Goal: Task Accomplishment & Management: Manage account settings

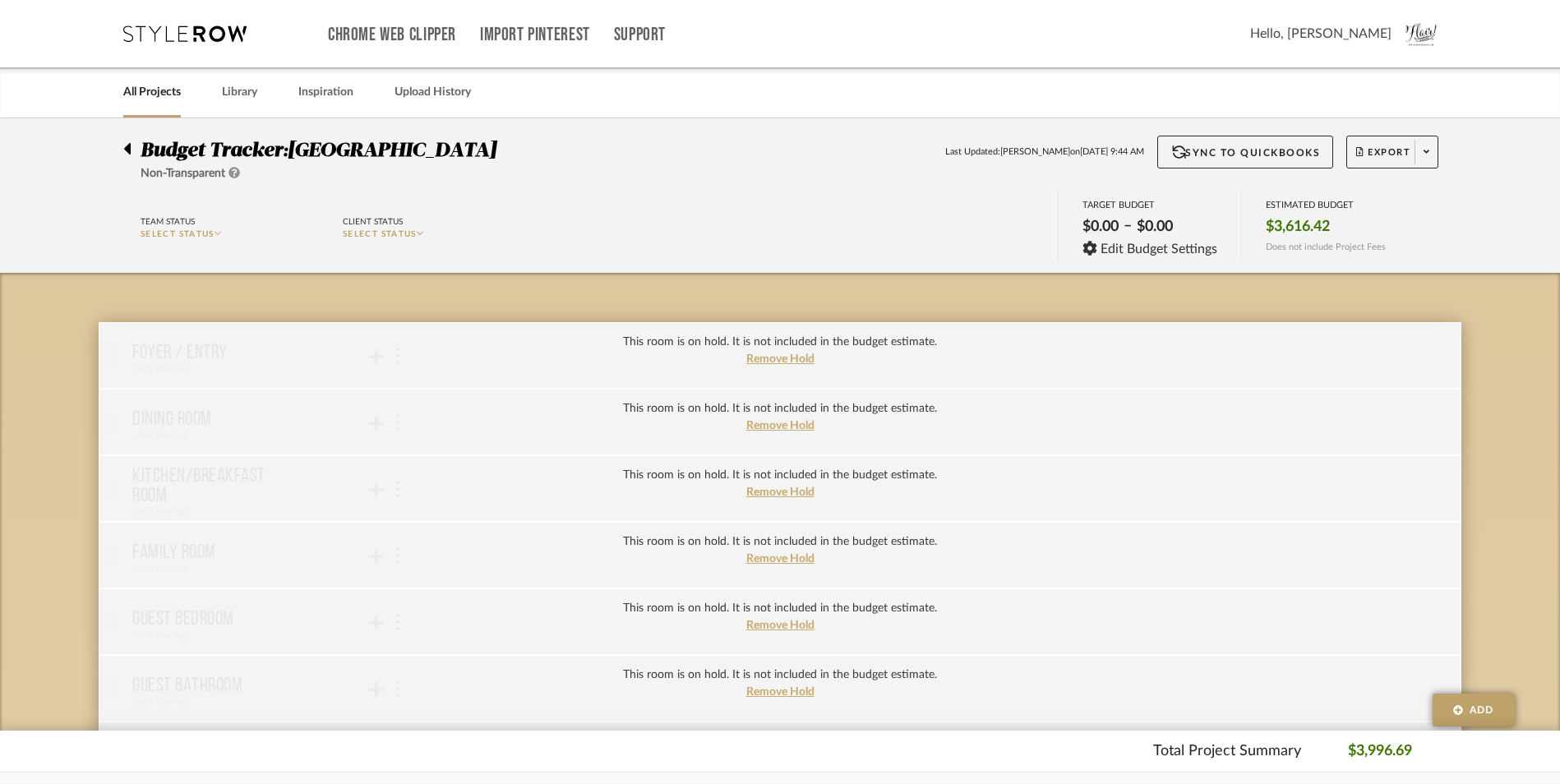
click at [128, 156] on icon at bounding box center [127, 149] width 7 height 20
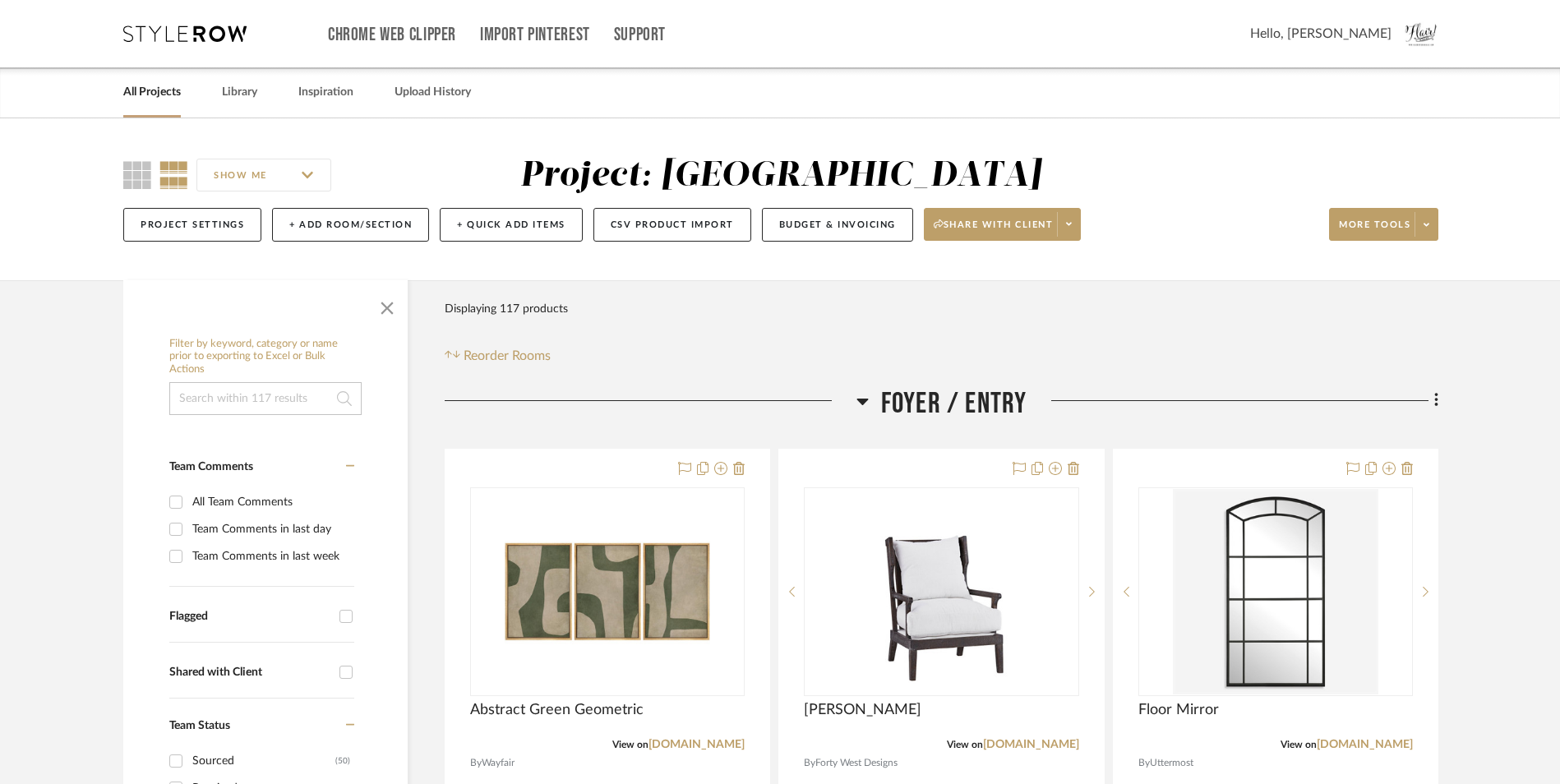
click at [141, 91] on link "All Projects" at bounding box center [152, 92] width 58 height 22
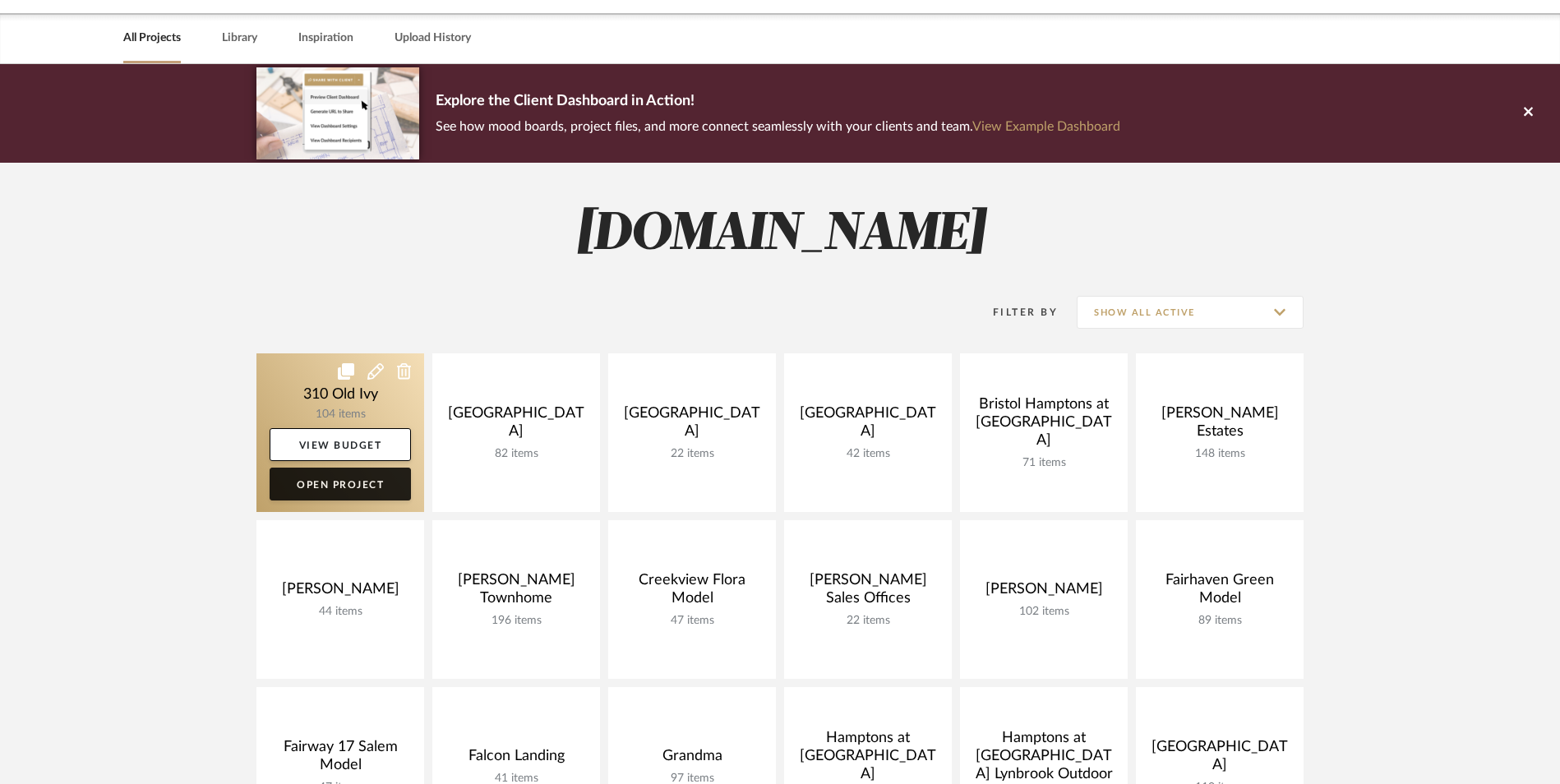
scroll to position [82, 0]
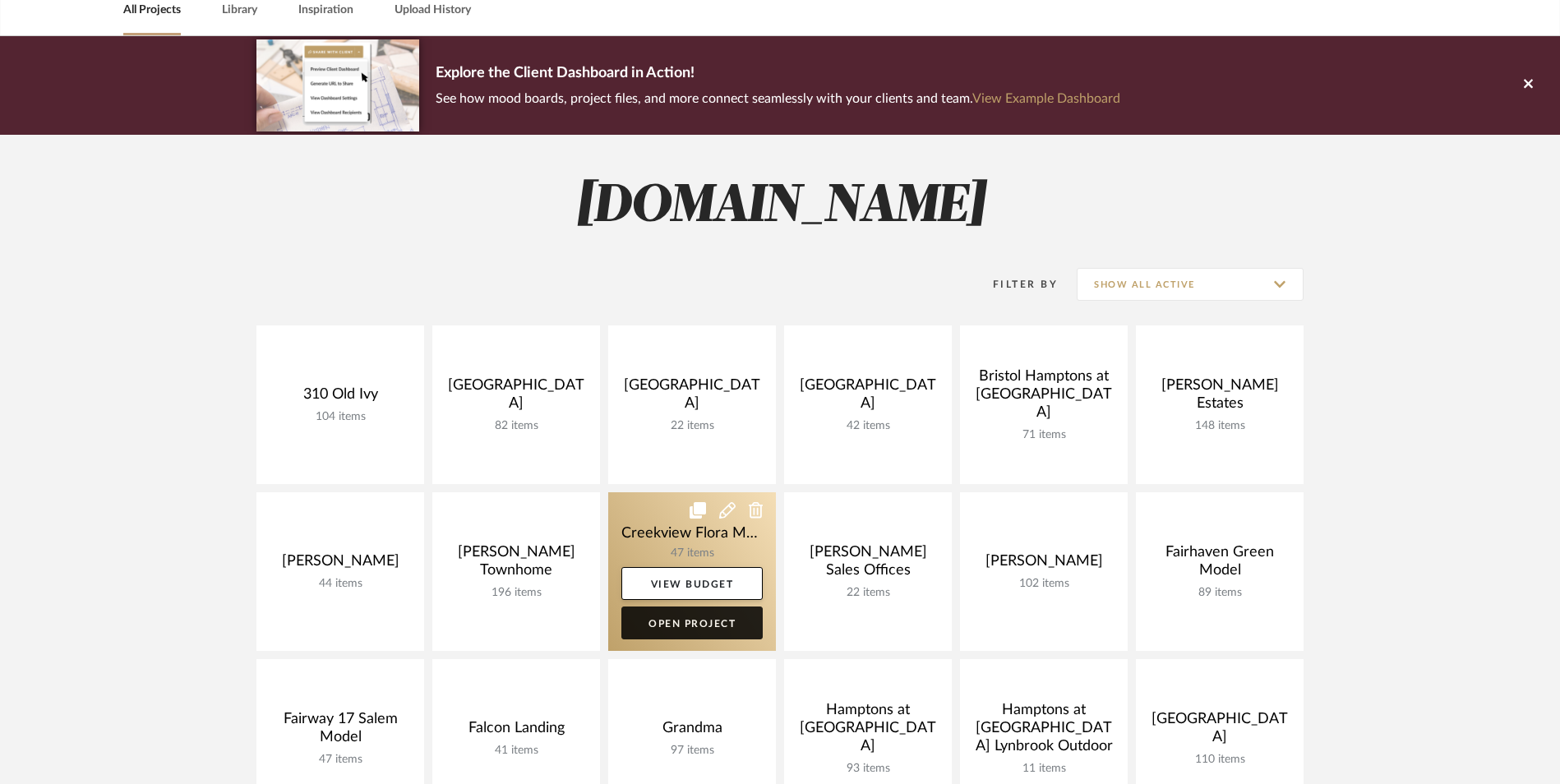
click at [703, 629] on link "Open Project" at bounding box center [692, 622] width 141 height 33
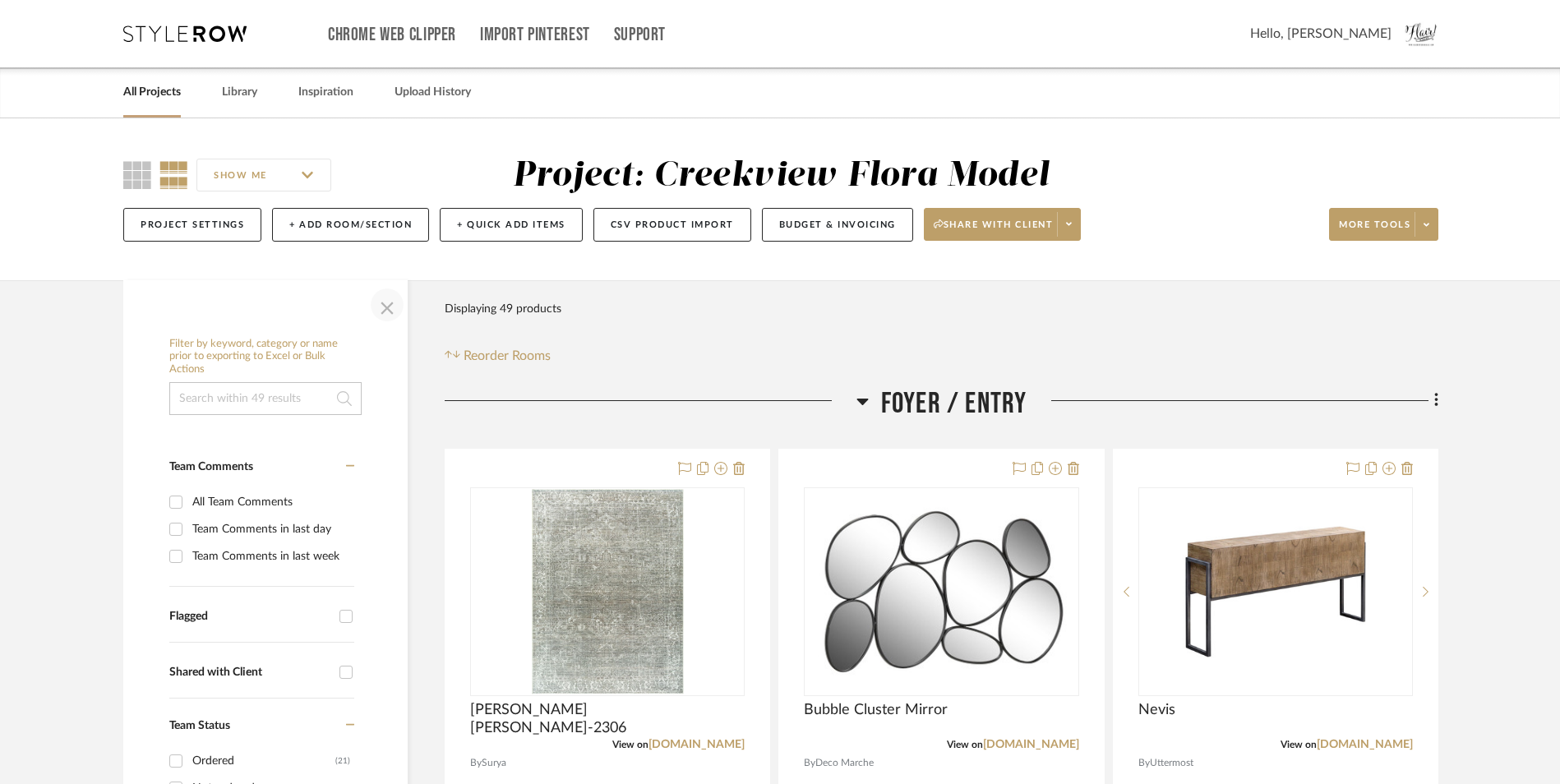
click at [388, 306] on span "button" at bounding box center [386, 304] width 39 height 39
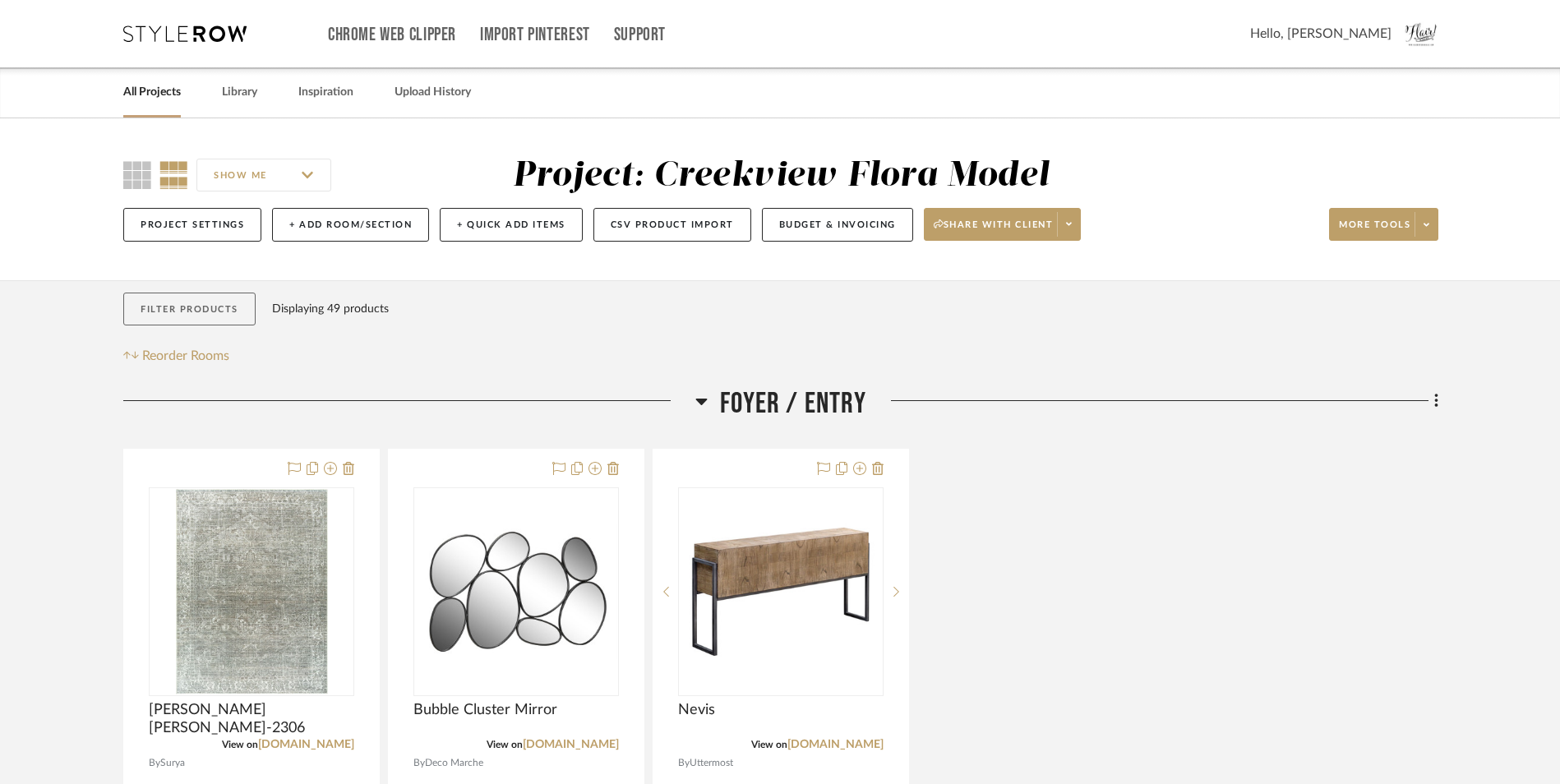
click at [164, 294] on button "Filter Products" at bounding box center [189, 309] width 132 height 34
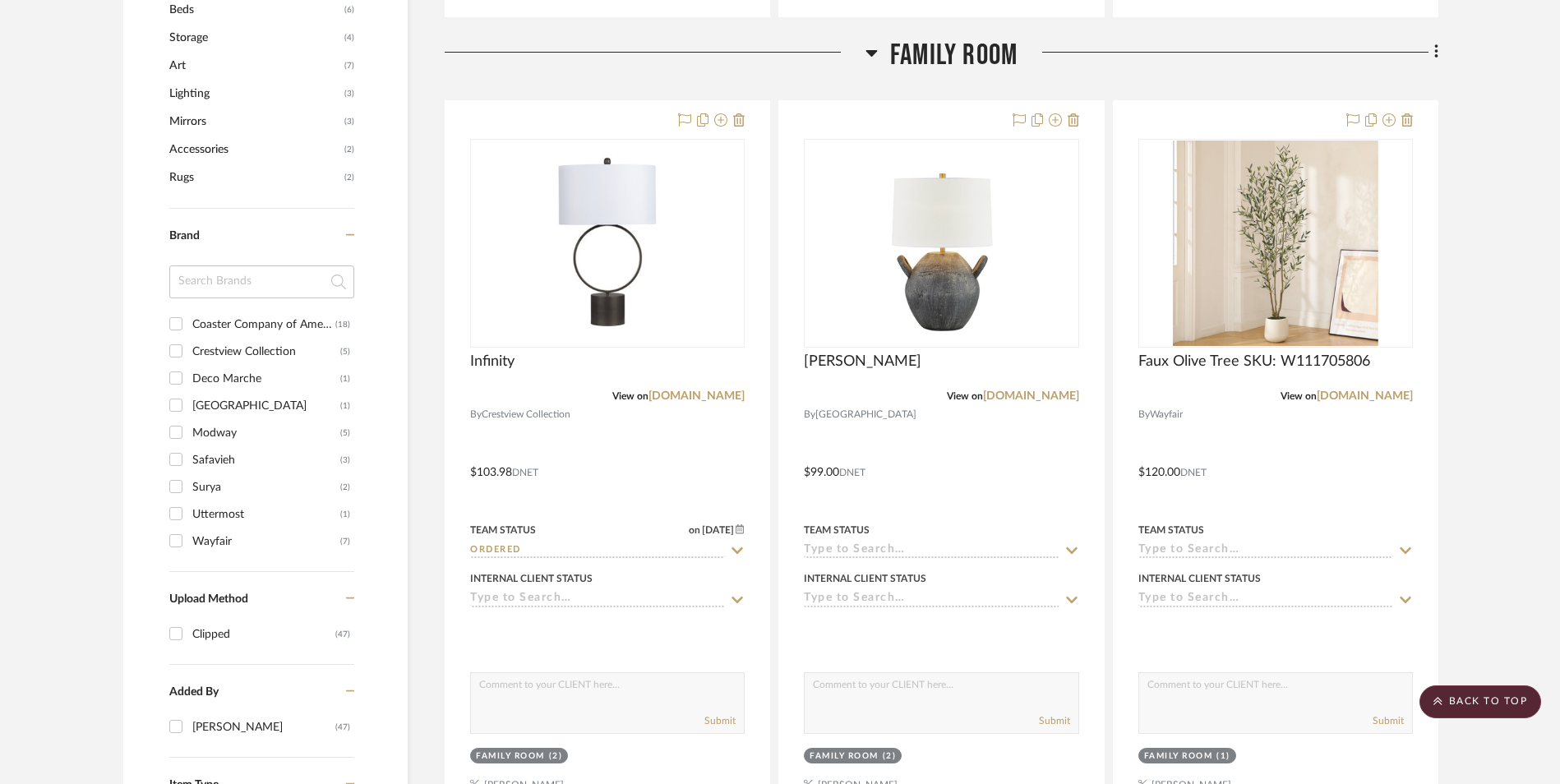
scroll to position [1150, 0]
click at [176, 486] on input "Surya (2)" at bounding box center [175, 487] width 26 height 26
checkbox input "true"
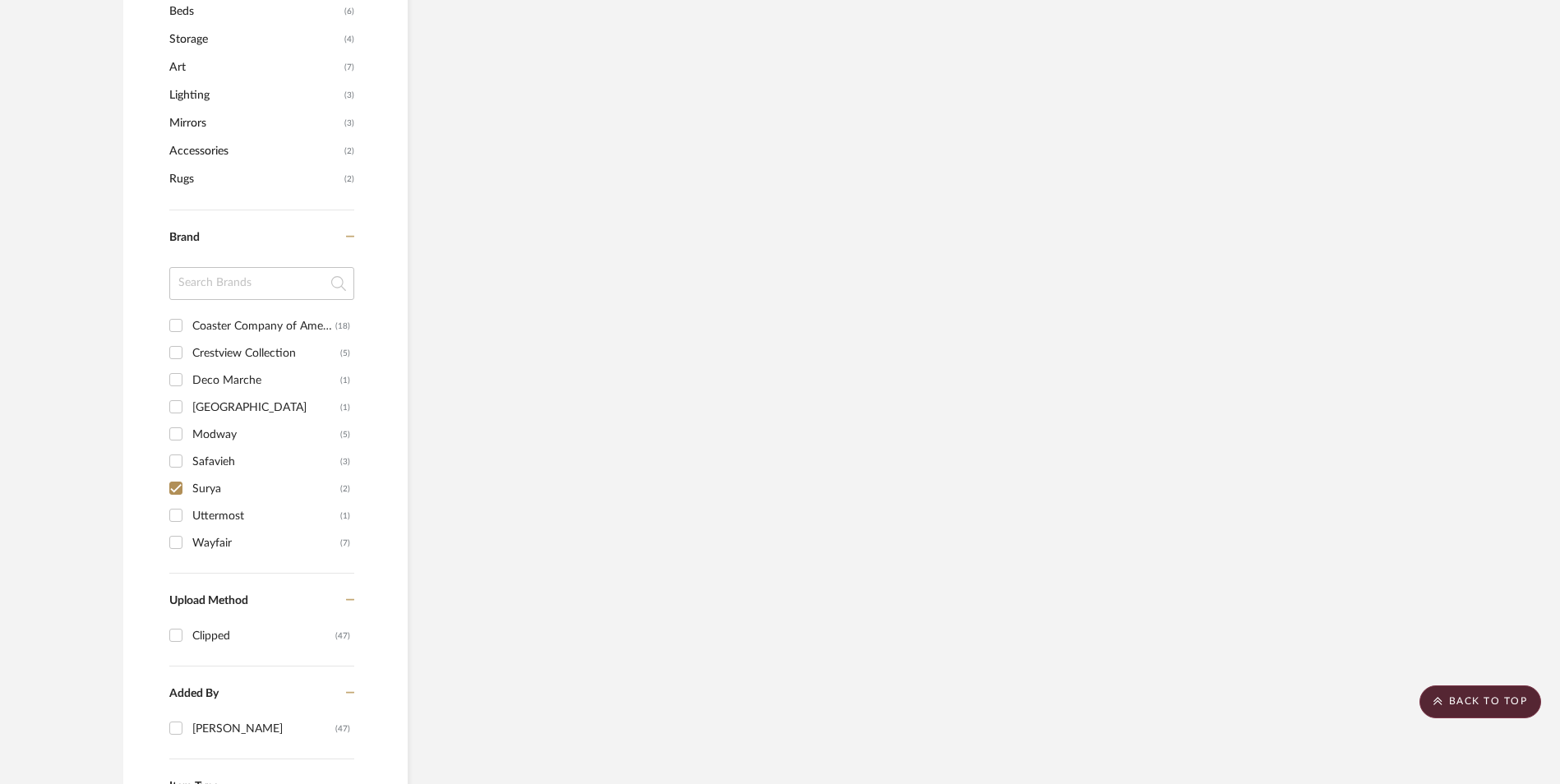
scroll to position [779, 0]
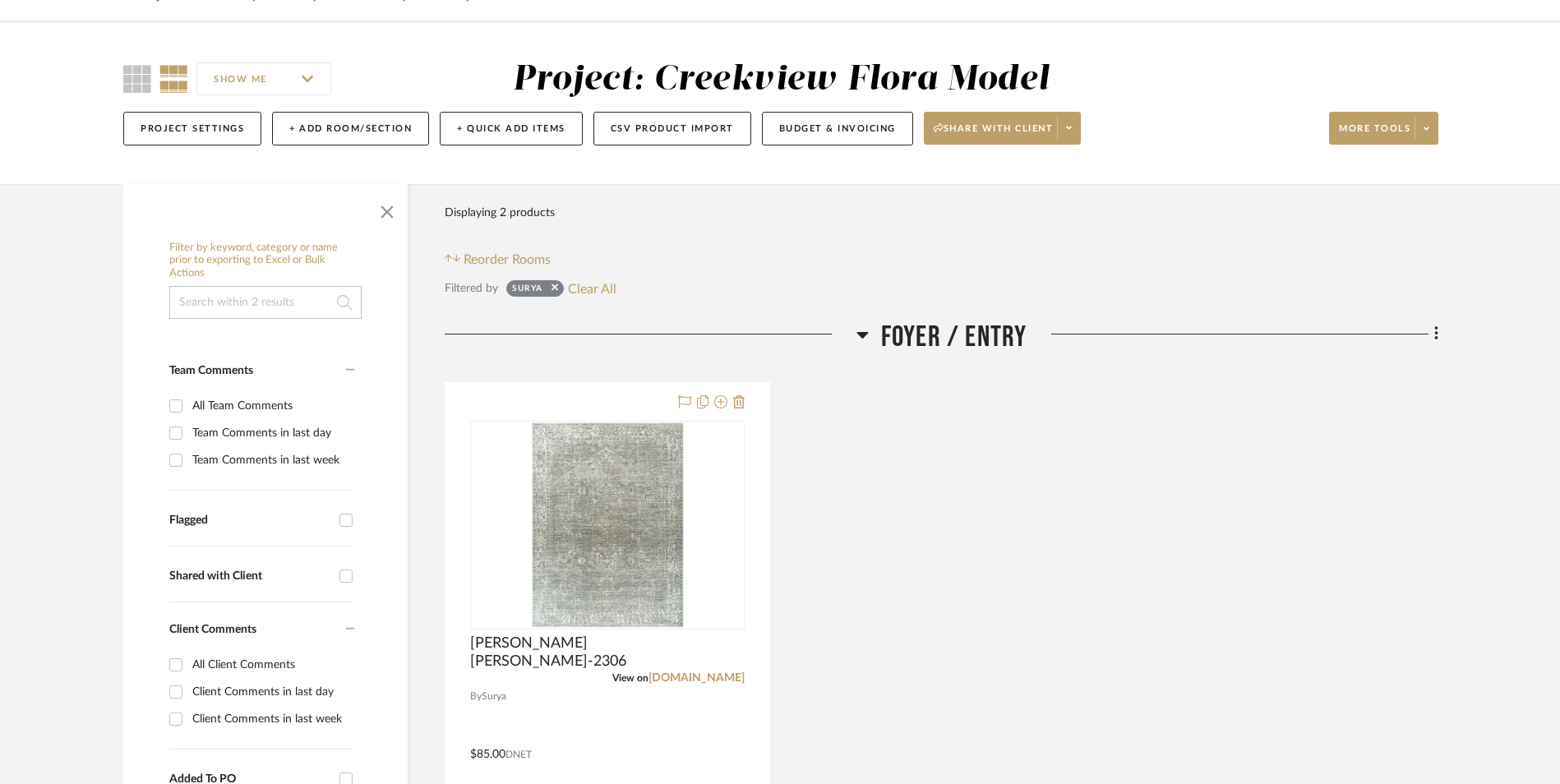
scroll to position [204, 0]
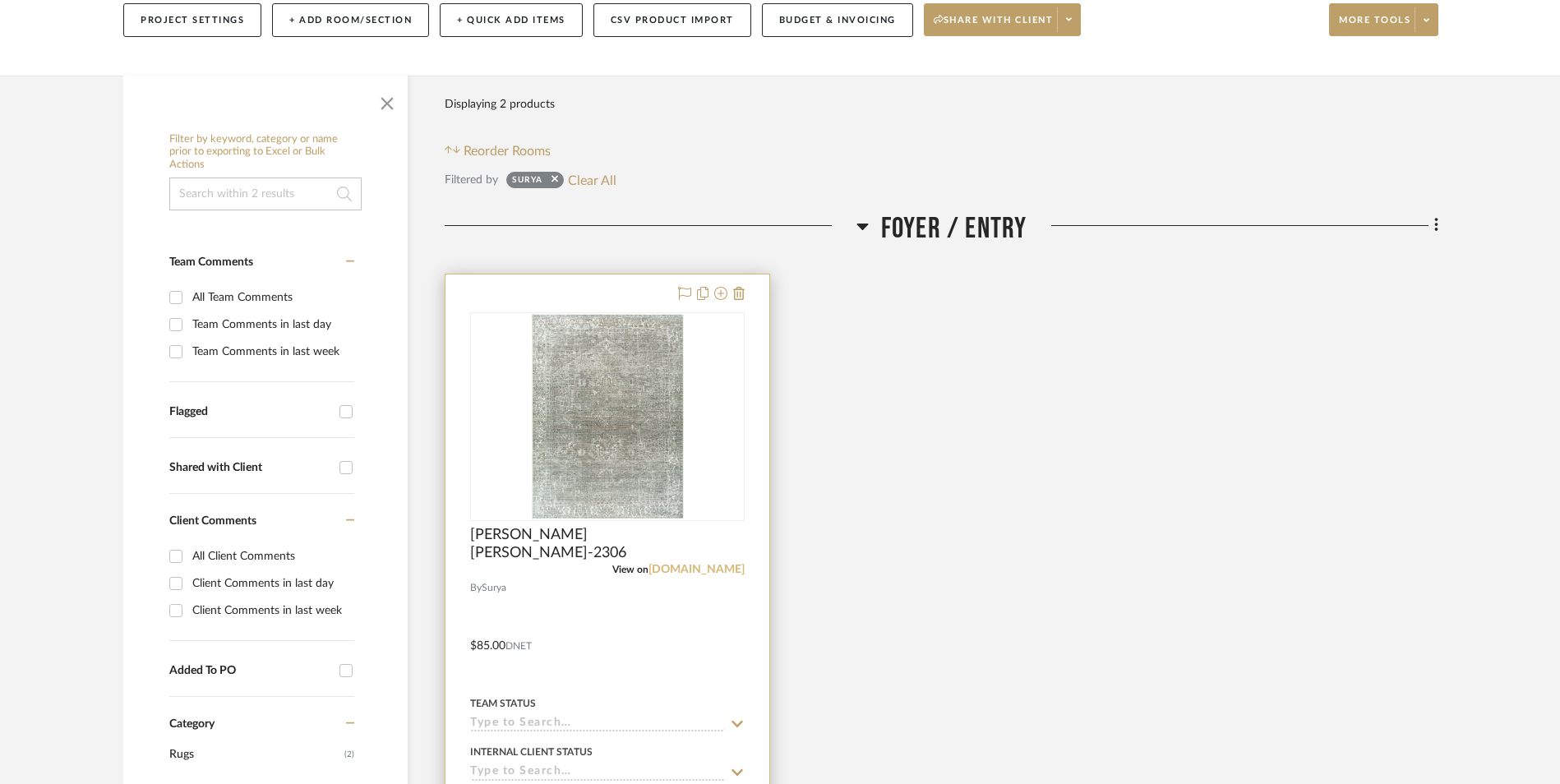
click at [719, 564] on link "[DOMAIN_NAME]" at bounding box center [696, 570] width 96 height 12
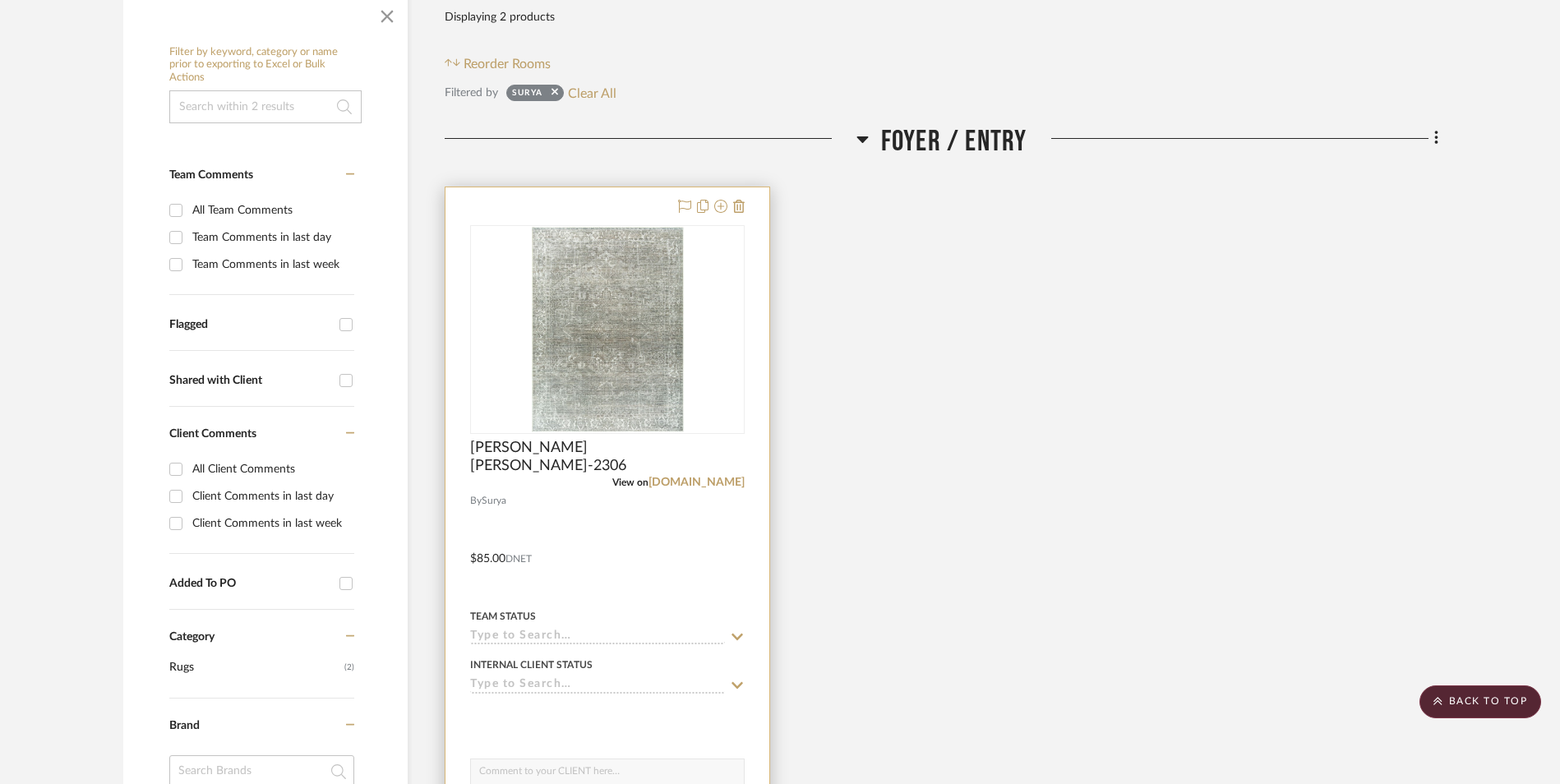
scroll to position [493, 0]
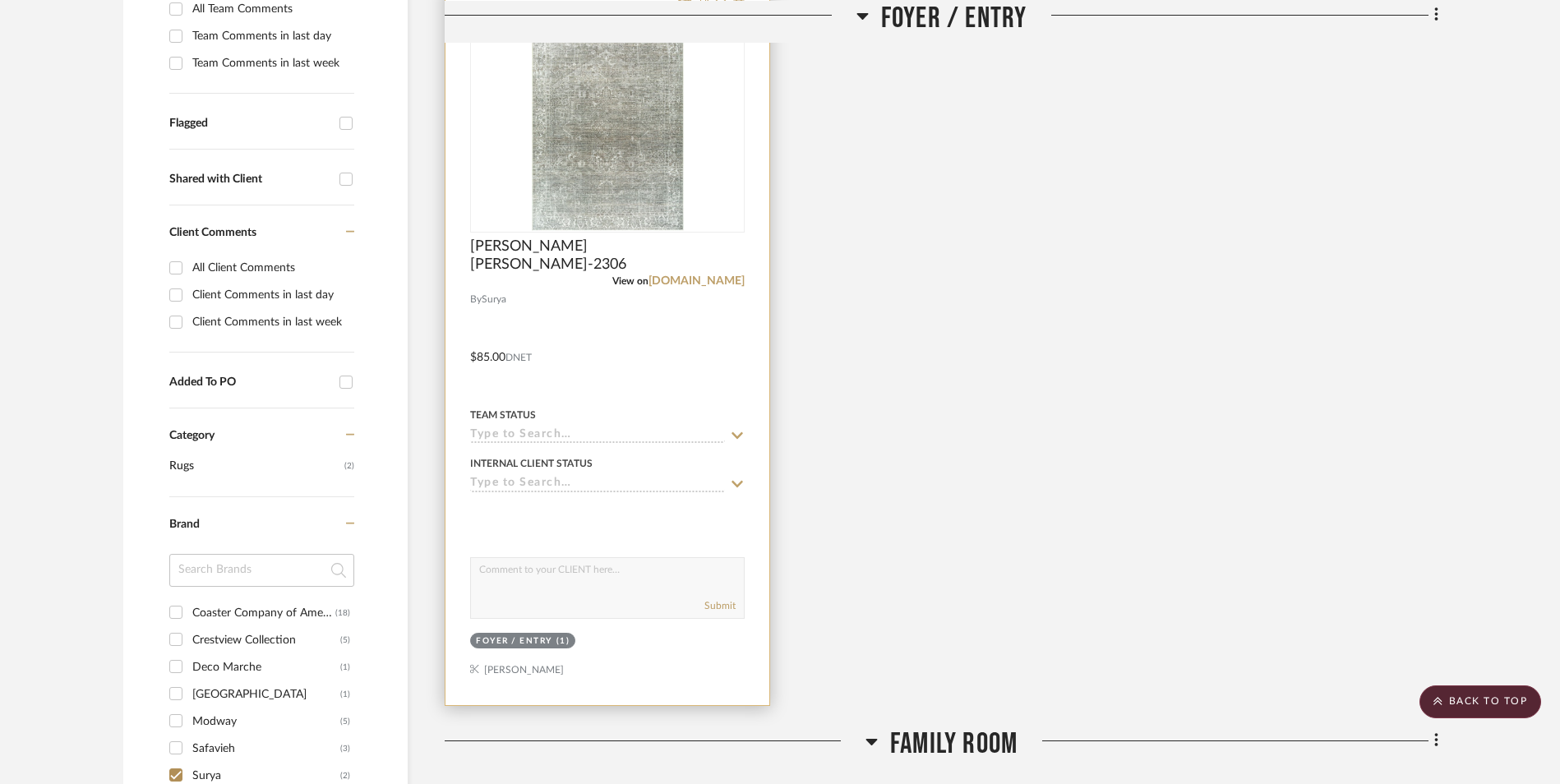
click at [514, 436] on input at bounding box center [597, 435] width 255 height 16
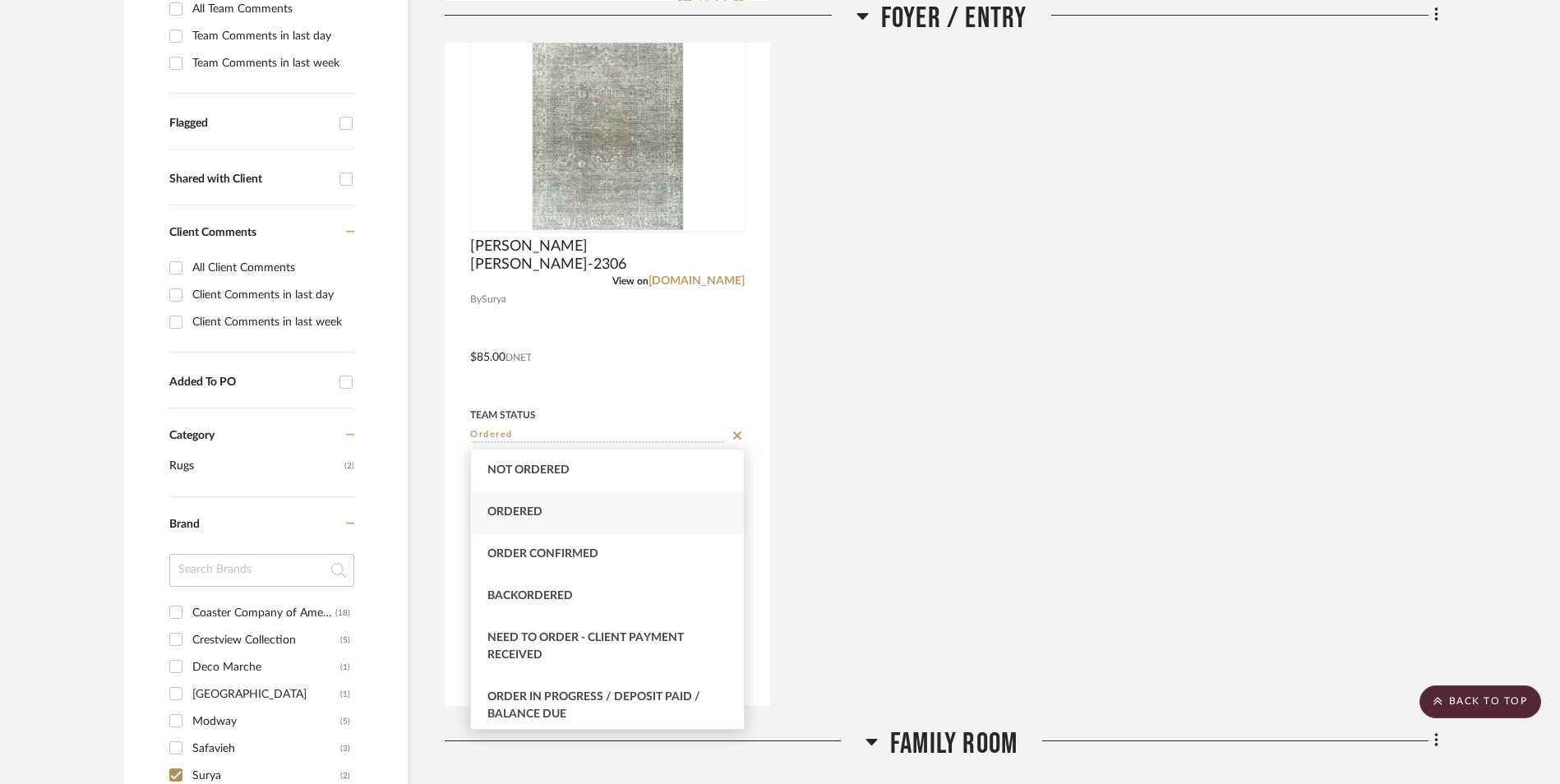
type input "Ordered"
type input "[DATE]"
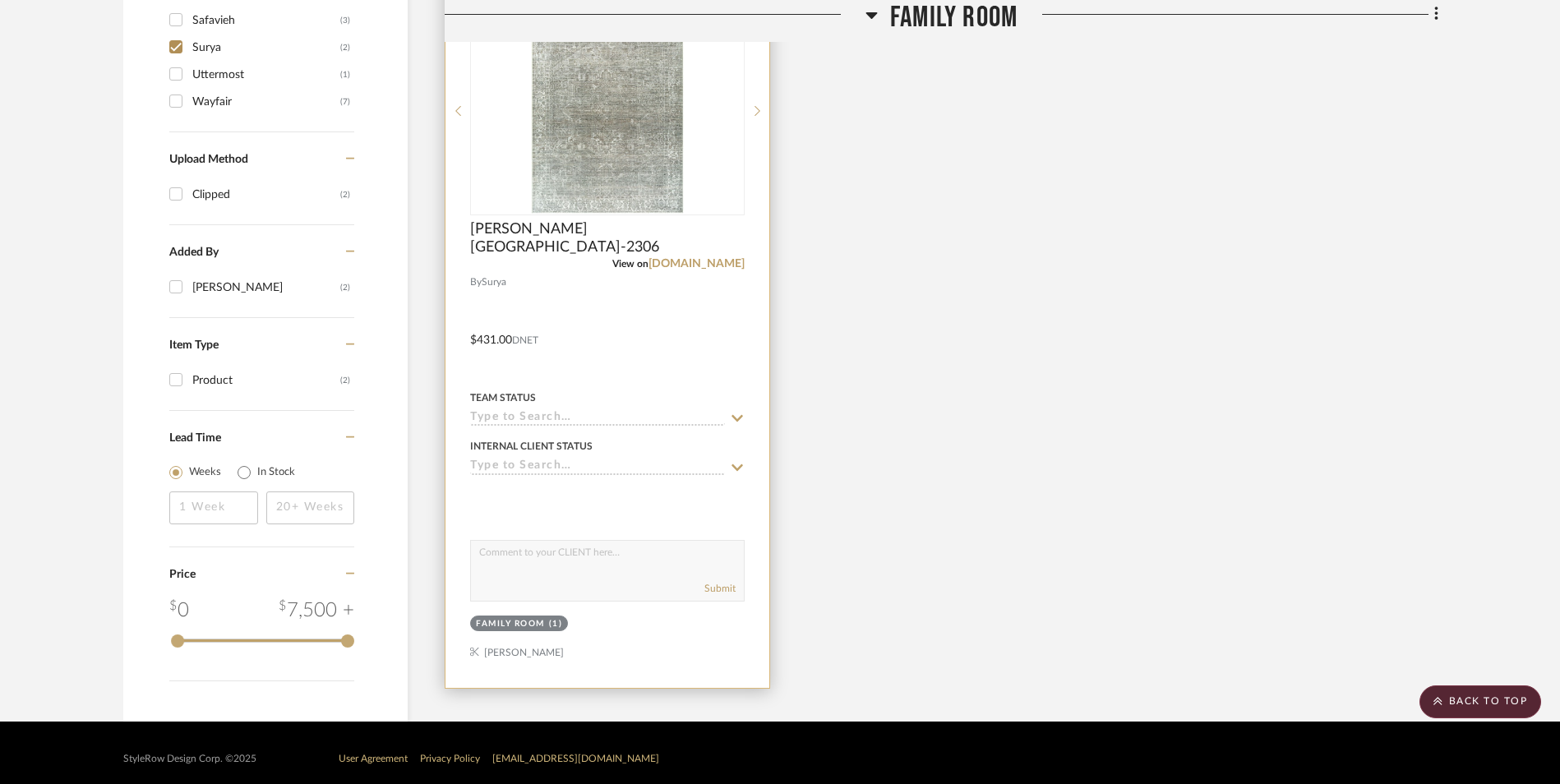
scroll to position [1314, 0]
click at [524, 417] on input at bounding box center [597, 417] width 255 height 16
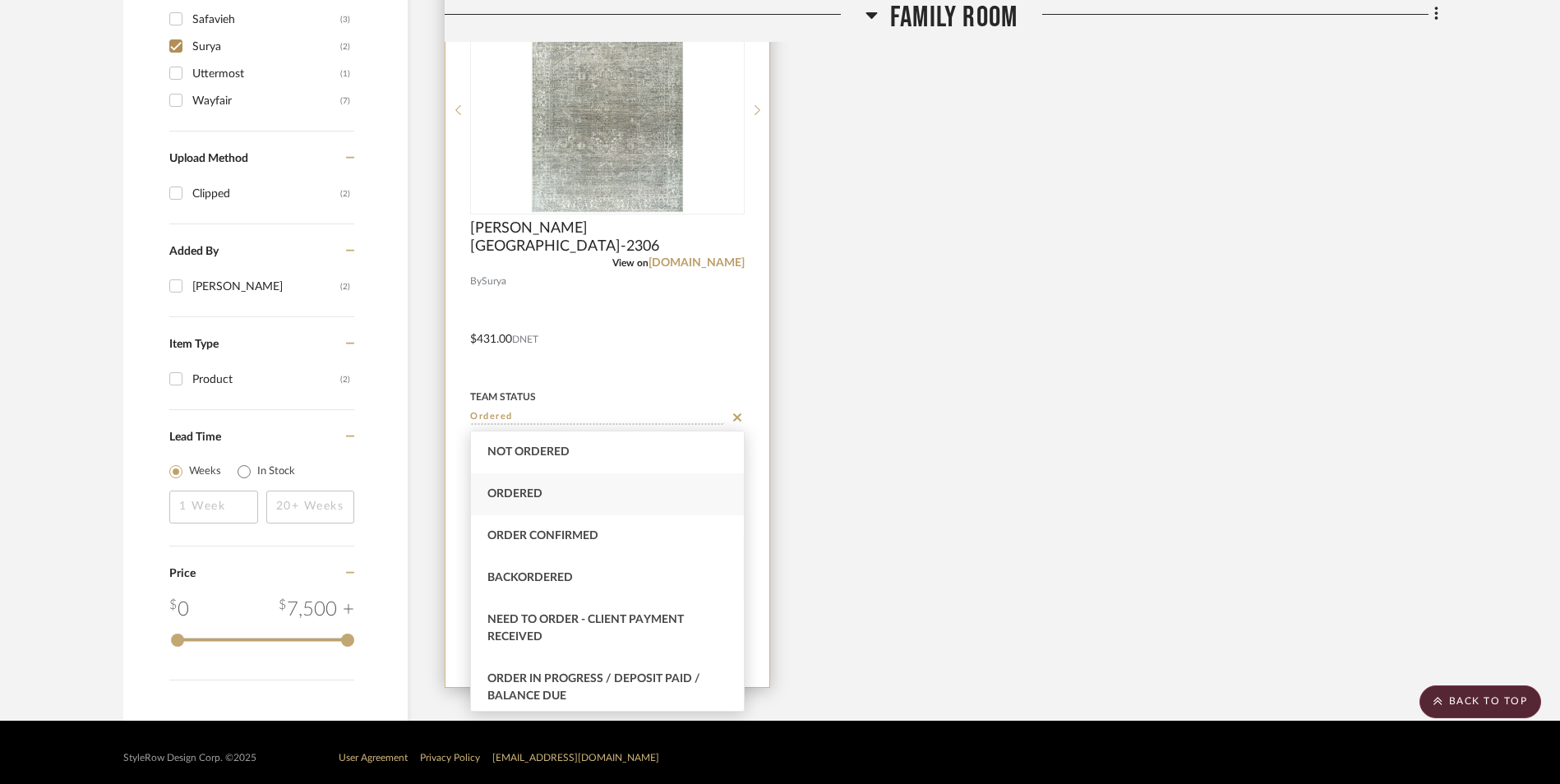
type input "Ordered"
type input "[DATE]"
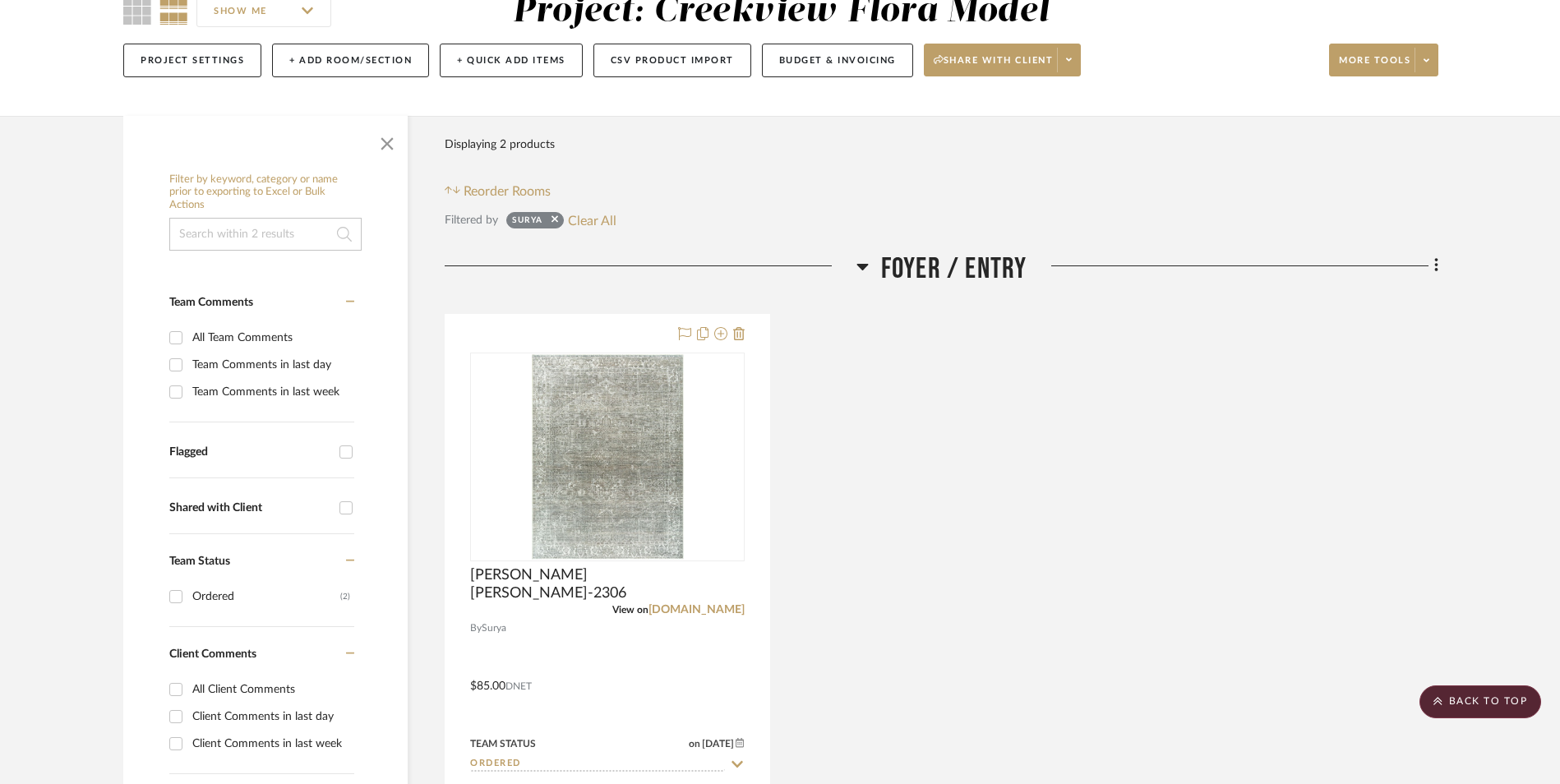
scroll to position [329, 0]
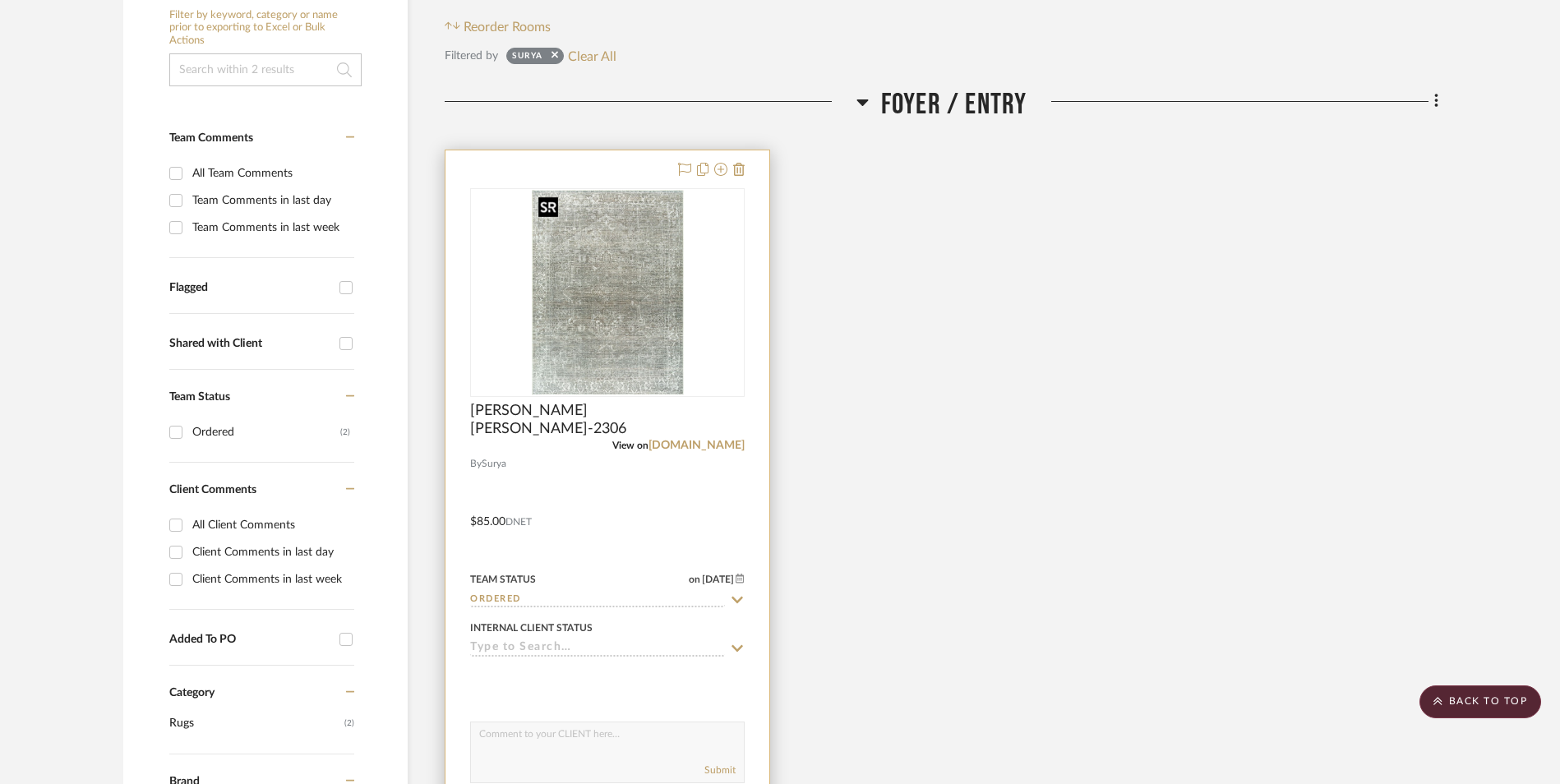
click at [598, 331] on img "0" at bounding box center [607, 292] width 152 height 205
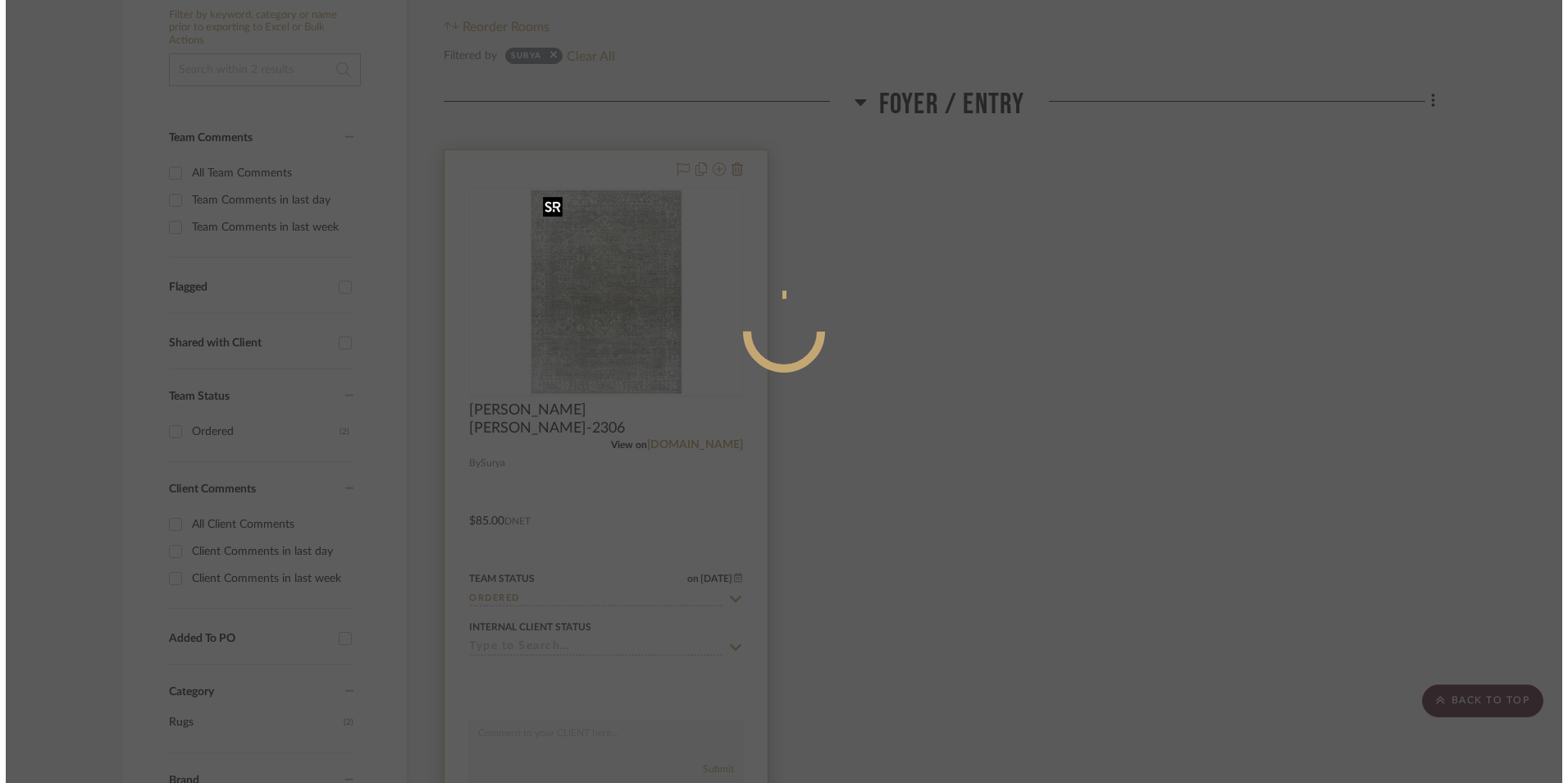
scroll to position [0, 0]
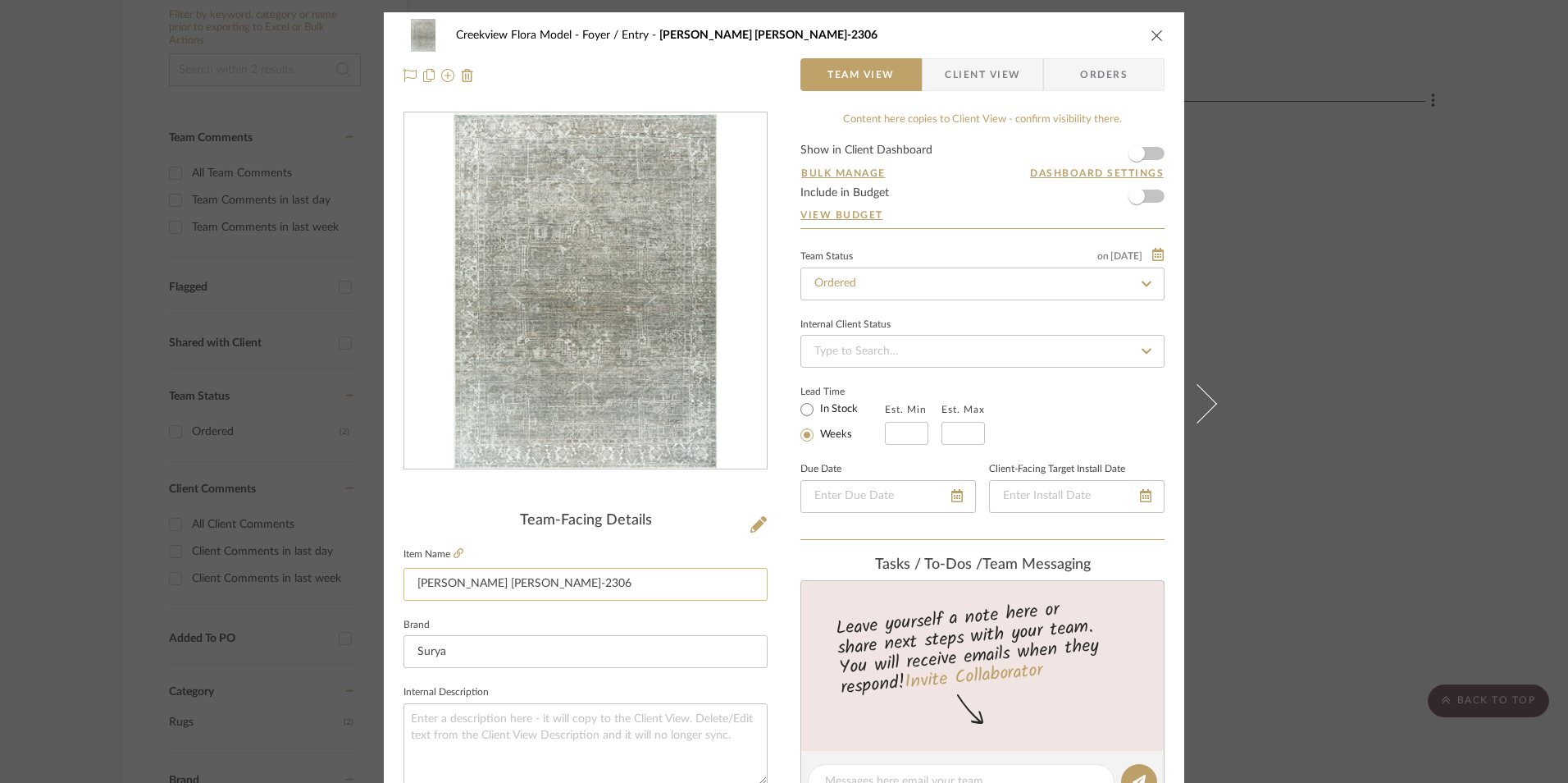
click at [556, 582] on input "Collins GACA-2306" at bounding box center [586, 584] width 364 height 33
type input "[PERSON_NAME] [PERSON_NAME]-2306 plus pad"
click at [609, 691] on fieldset "Internal Description" at bounding box center [586, 732] width 364 height 103
drag, startPoint x: 1154, startPoint y: 35, endPoint x: 1072, endPoint y: 91, distance: 99.3
click at [1153, 35] on icon "close" at bounding box center [1157, 36] width 13 height 13
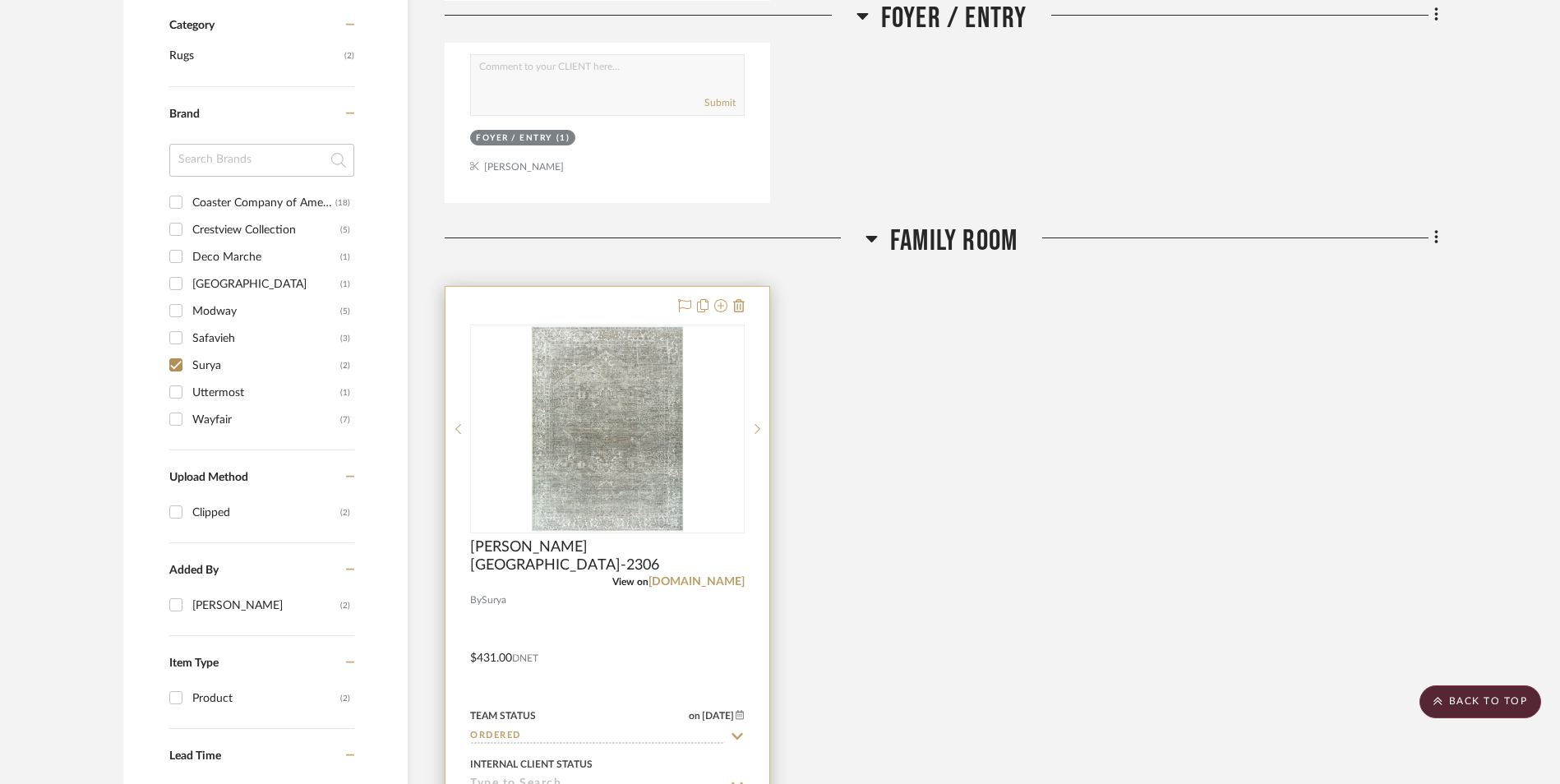
scroll to position [1150, 0]
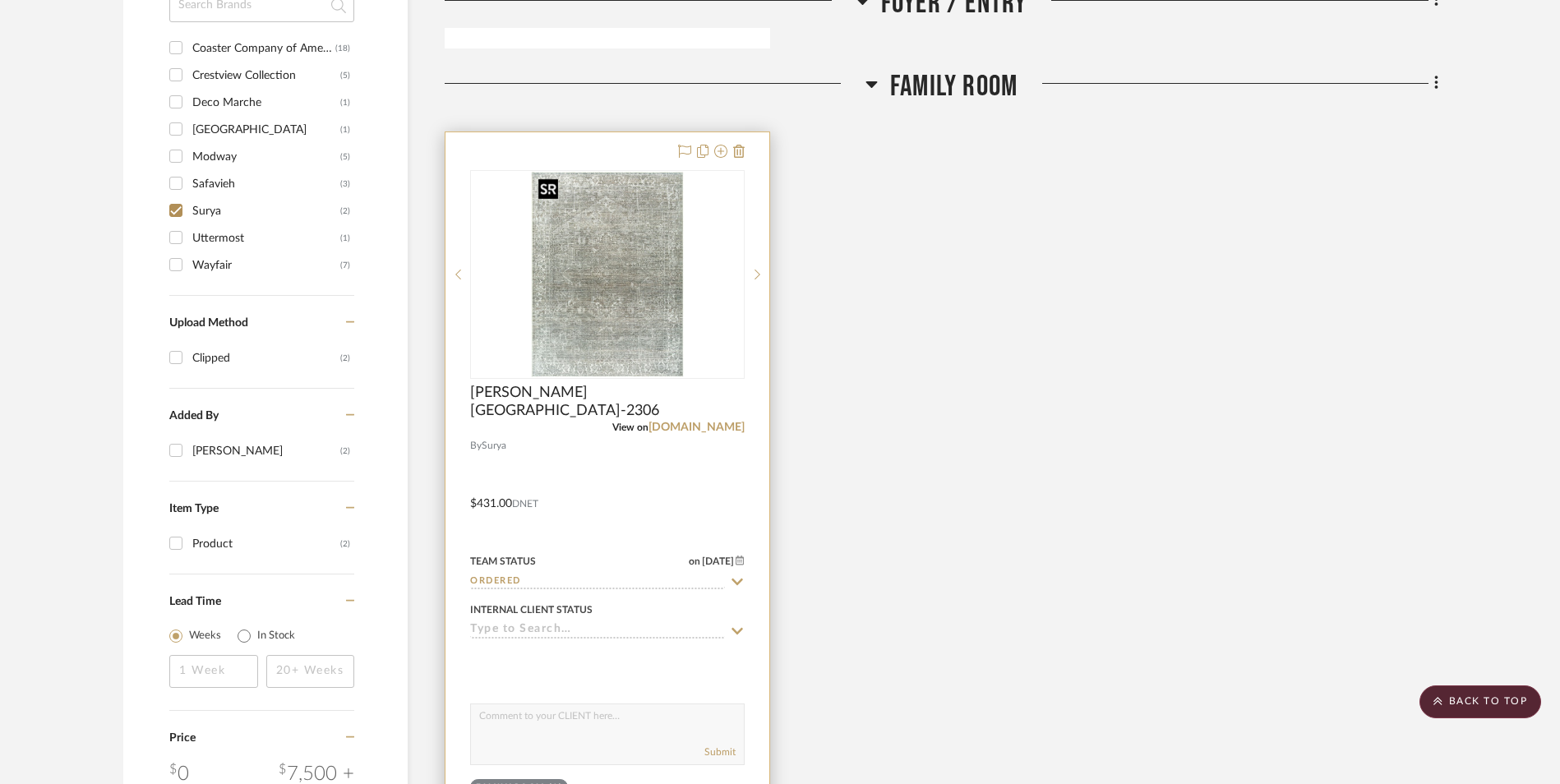
click at [591, 326] on img "0" at bounding box center [607, 274] width 152 height 205
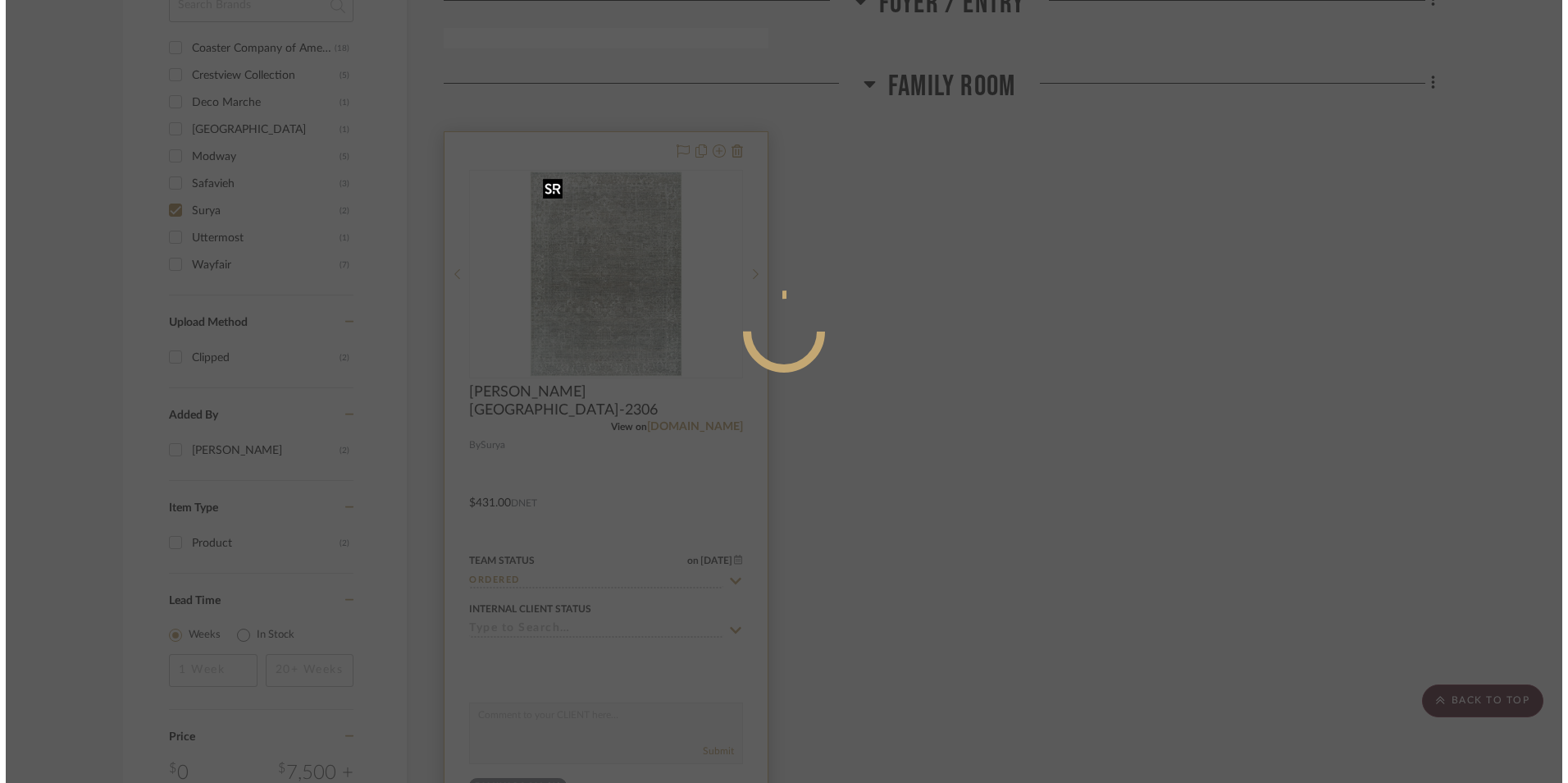
scroll to position [0, 0]
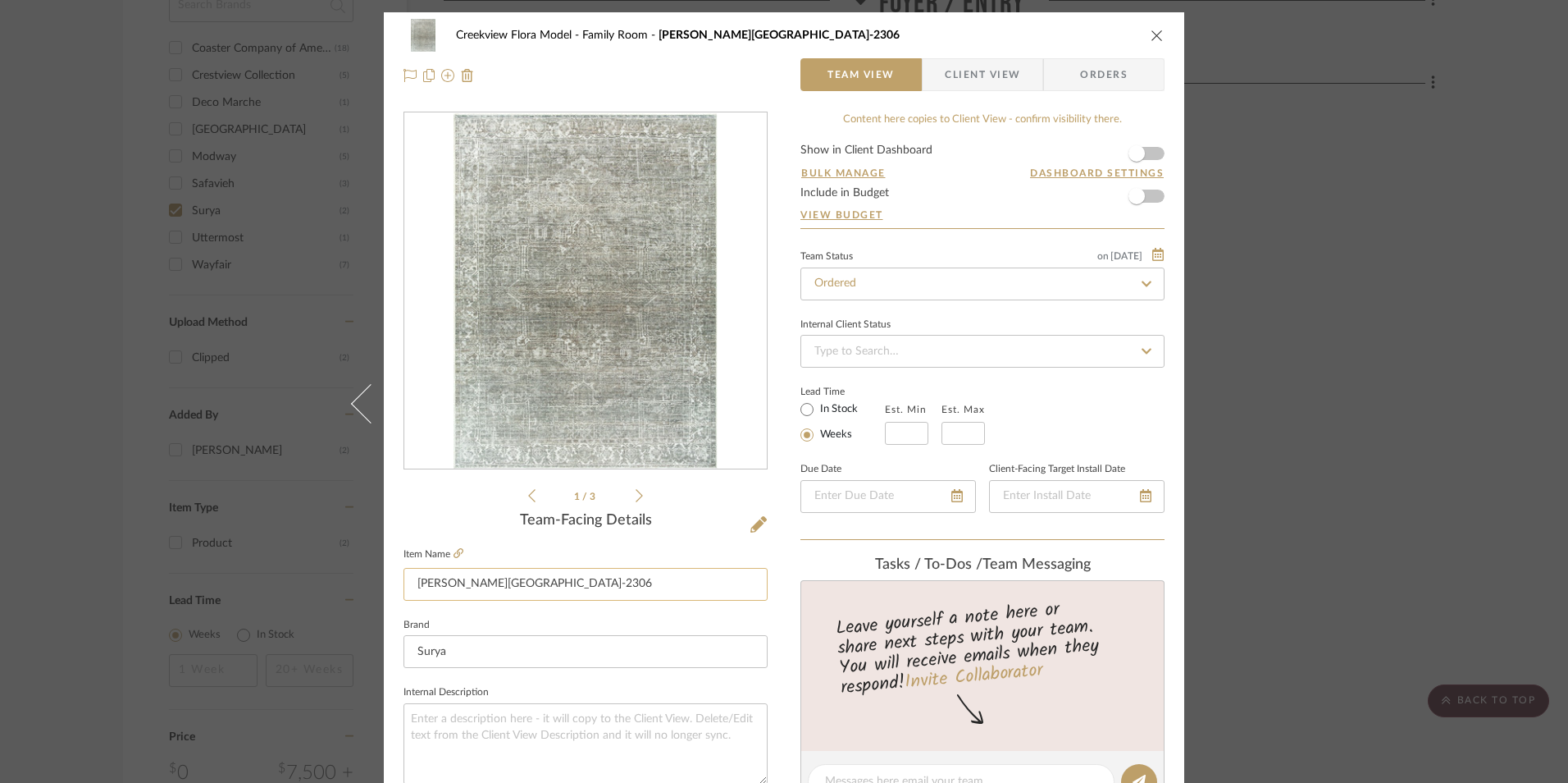
click at [603, 579] on input "Collins Avenue GACA-2306" at bounding box center [586, 584] width 364 height 33
type input "[PERSON_NAME][GEOGRAPHIC_DATA]-2306 plus pad"
click at [610, 605] on sr-form-field "Item Name Collins Avenue GACA-2306 plus pad" at bounding box center [586, 578] width 364 height 70
click at [1153, 41] on icon "close" at bounding box center [1157, 36] width 13 height 13
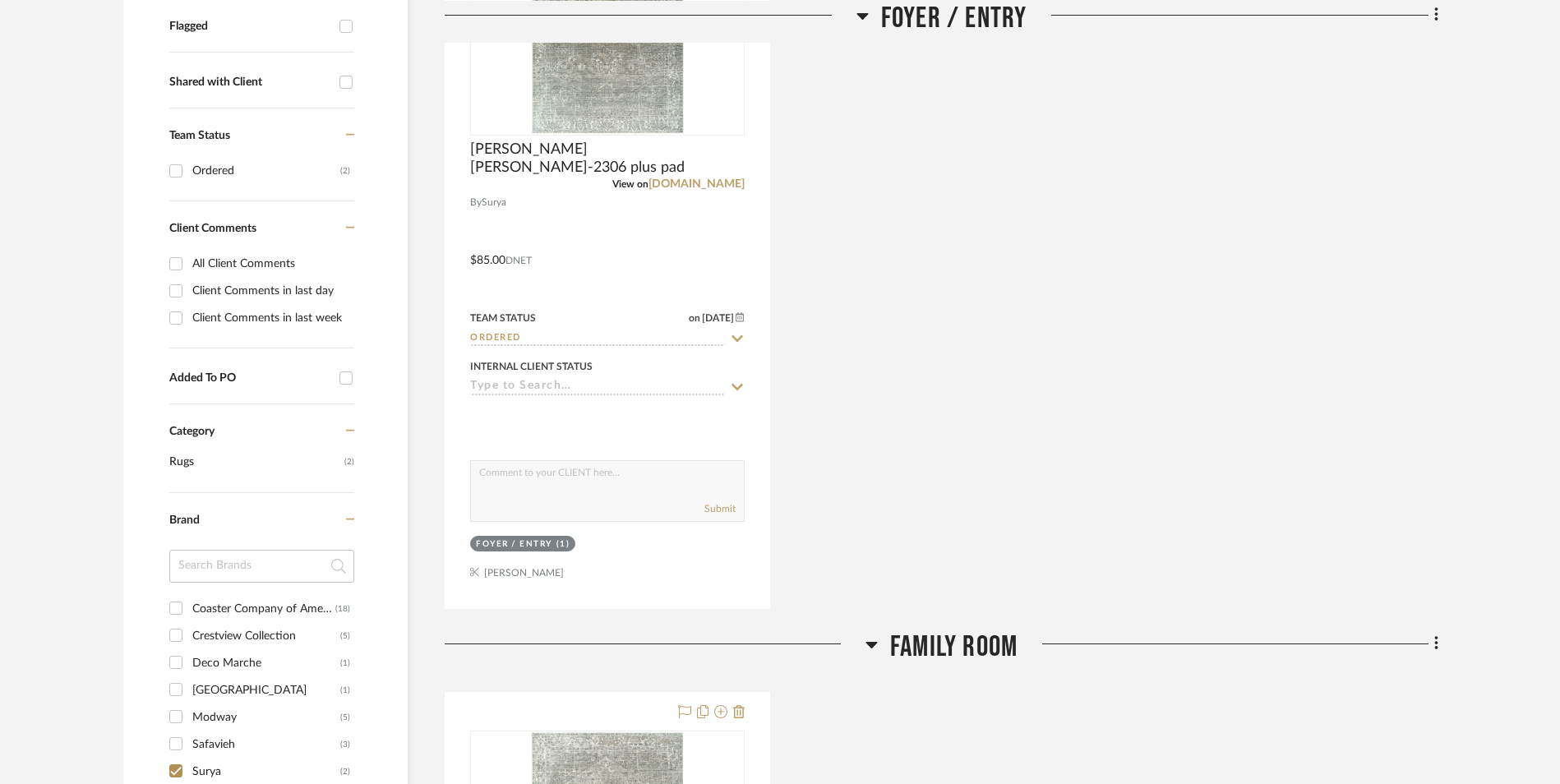
scroll to position [986, 0]
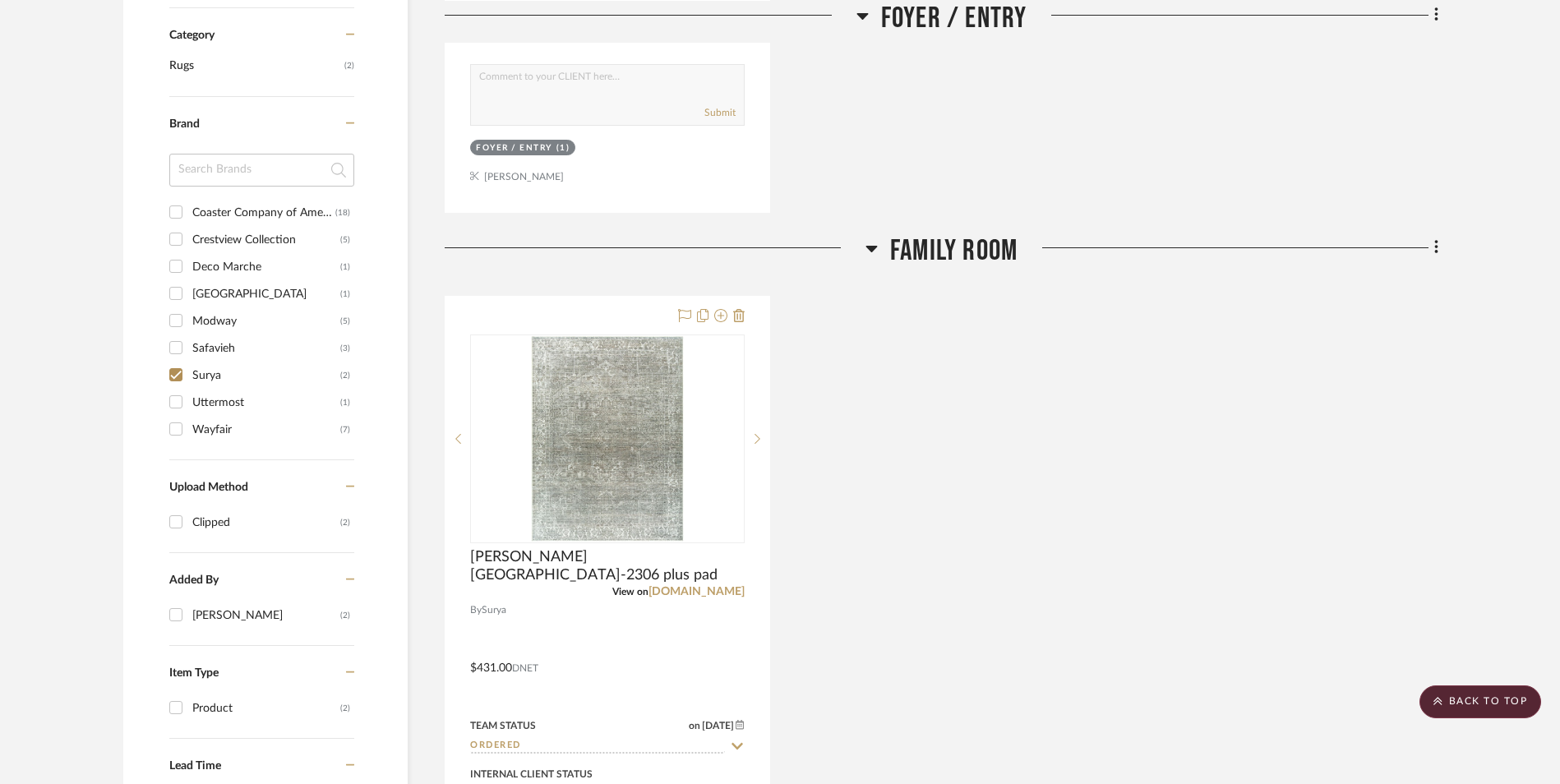
click at [175, 372] on input "Surya (2)" at bounding box center [175, 374] width 26 height 26
checkbox input "false"
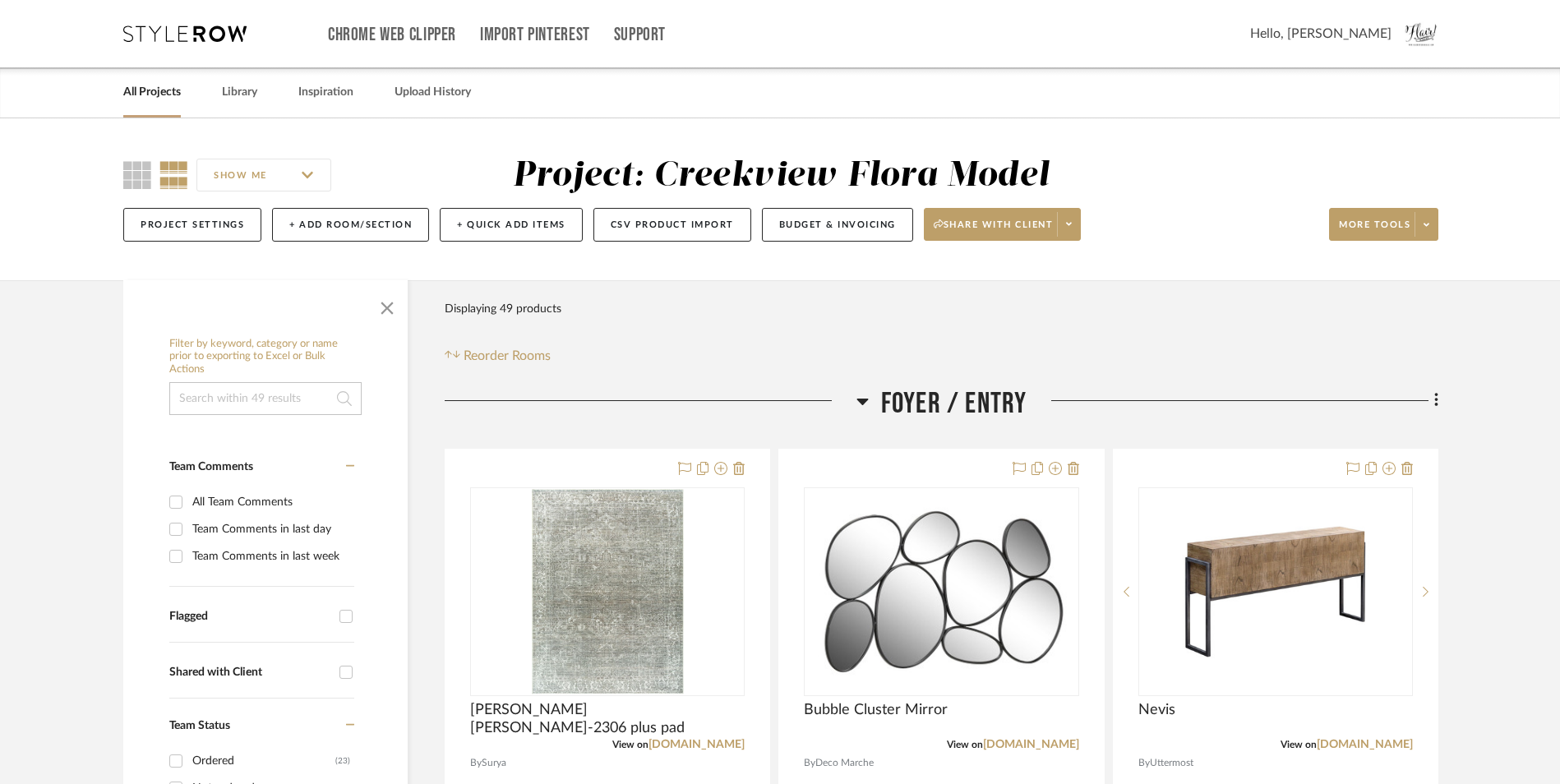
scroll to position [329, 0]
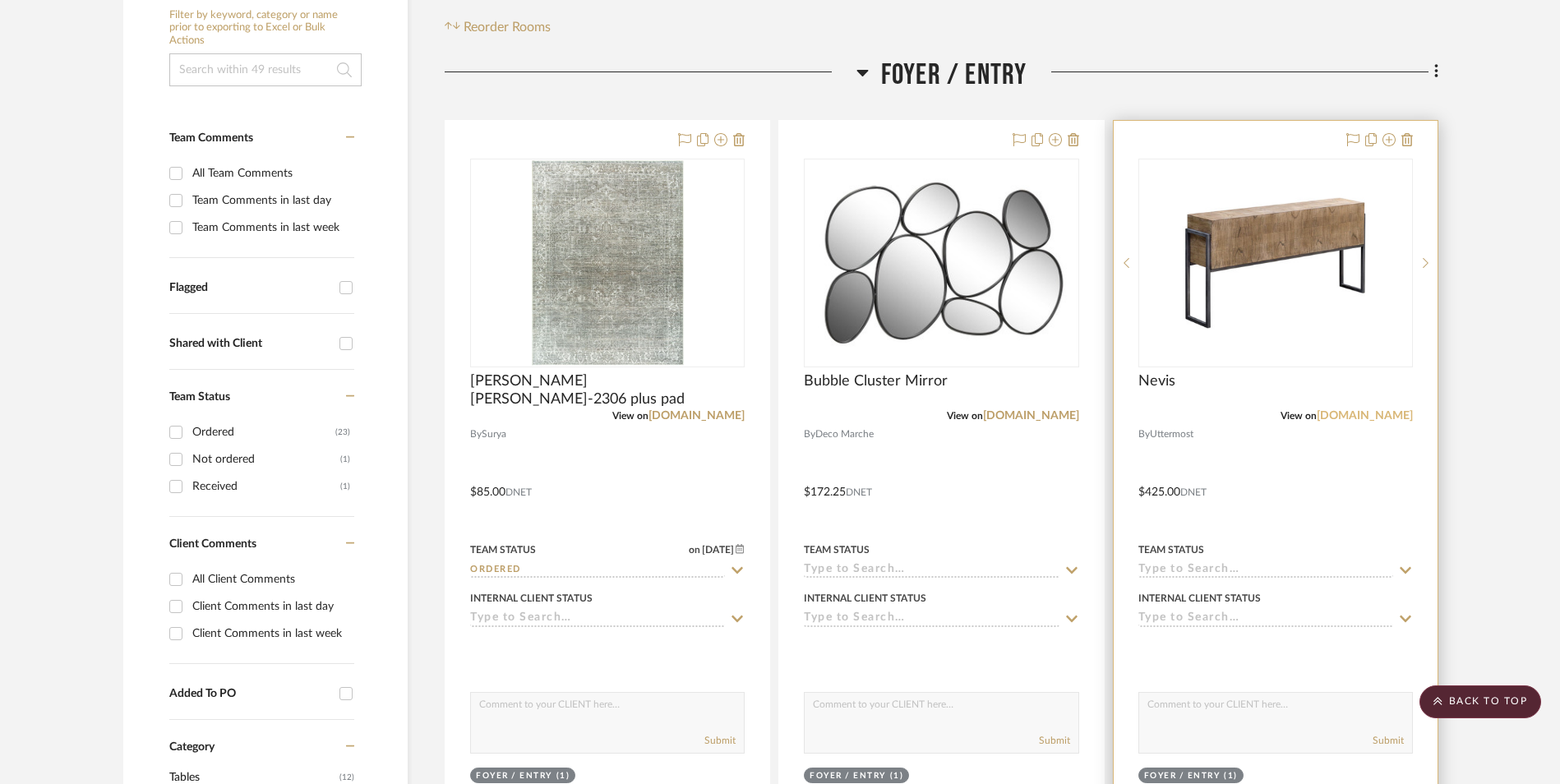
click at [1370, 410] on link "uttermost.com" at bounding box center [1364, 415] width 96 height 12
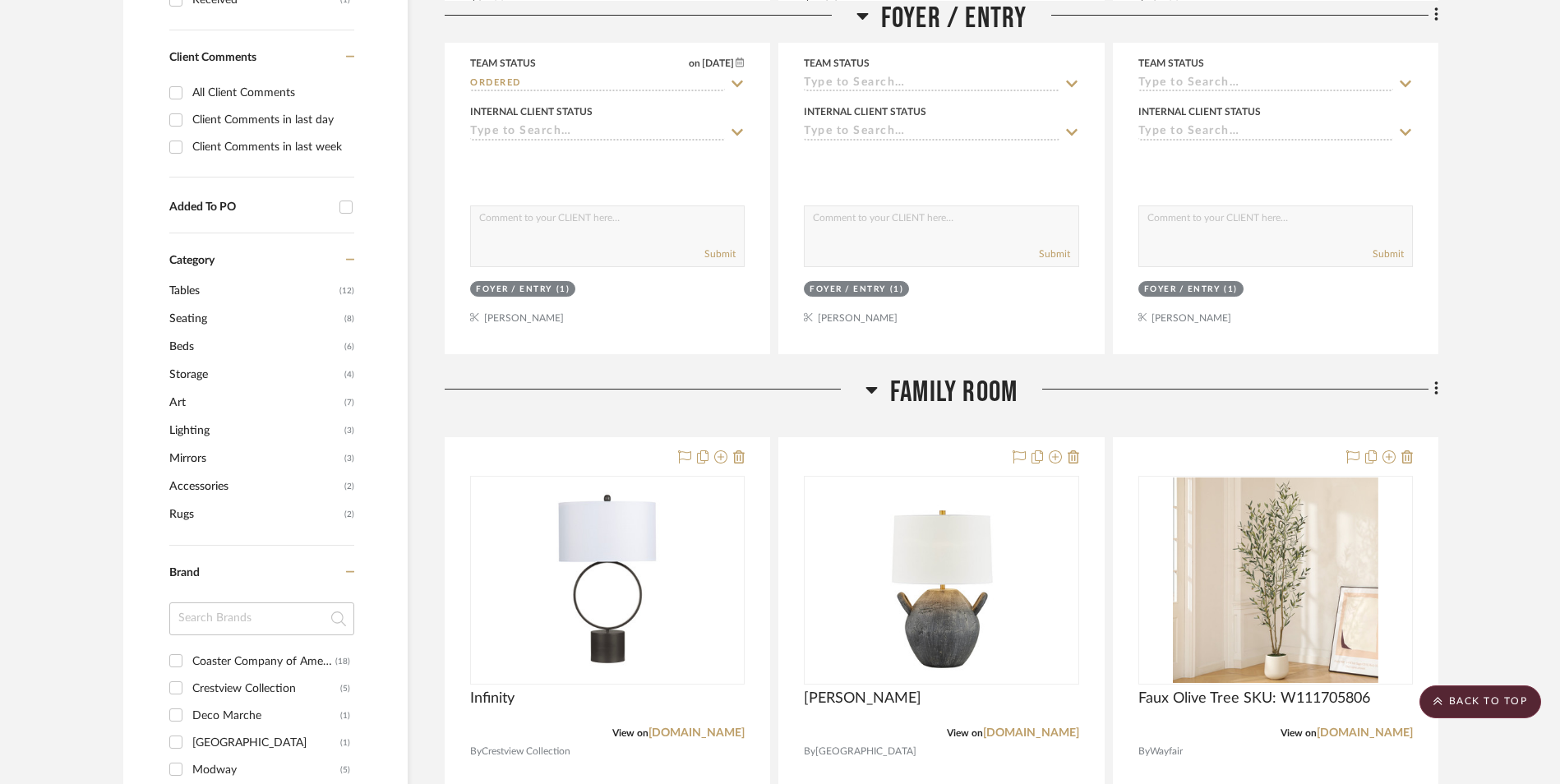
scroll to position [1061, 0]
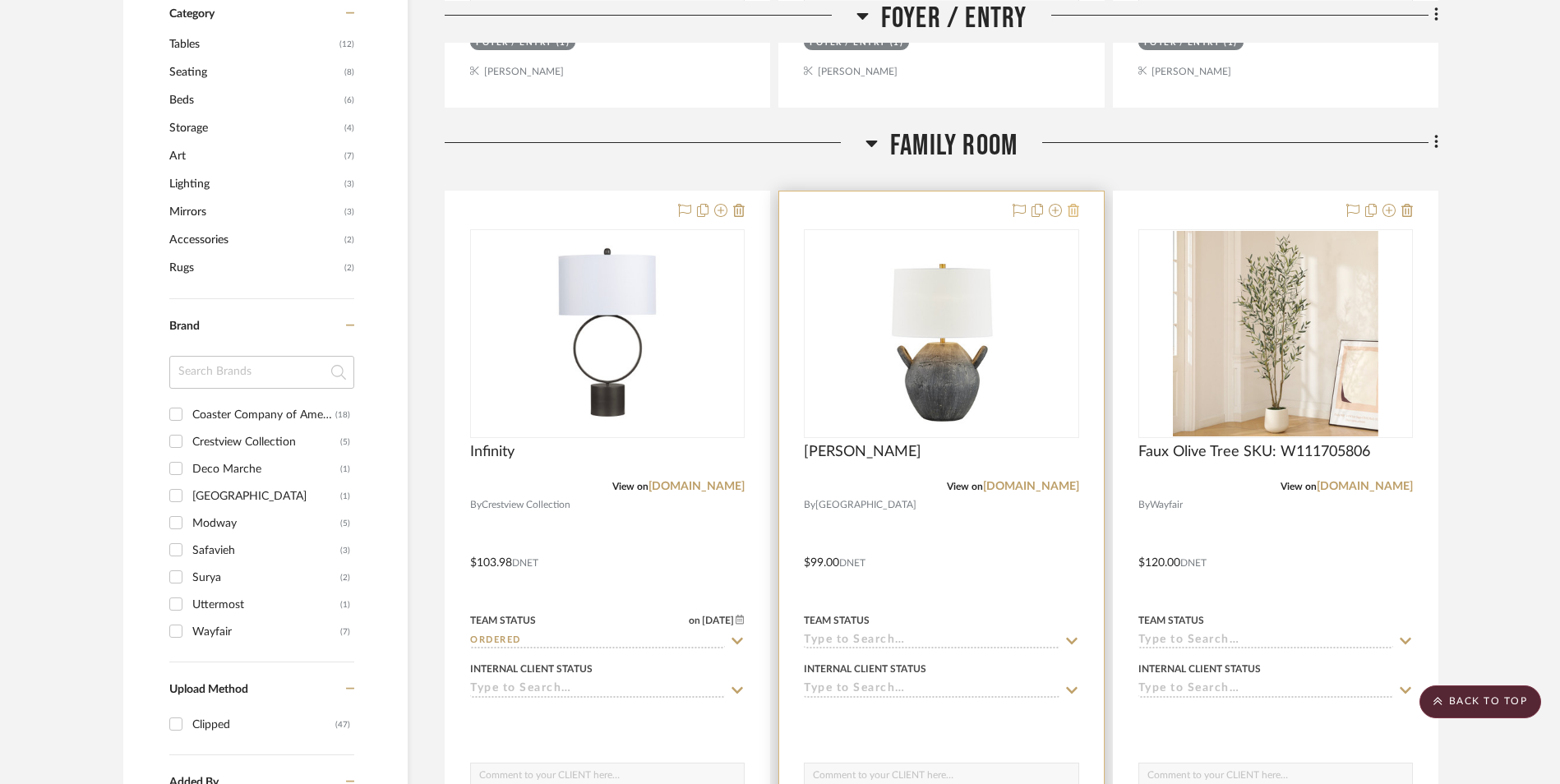
click at [1074, 212] on icon at bounding box center [1073, 210] width 12 height 13
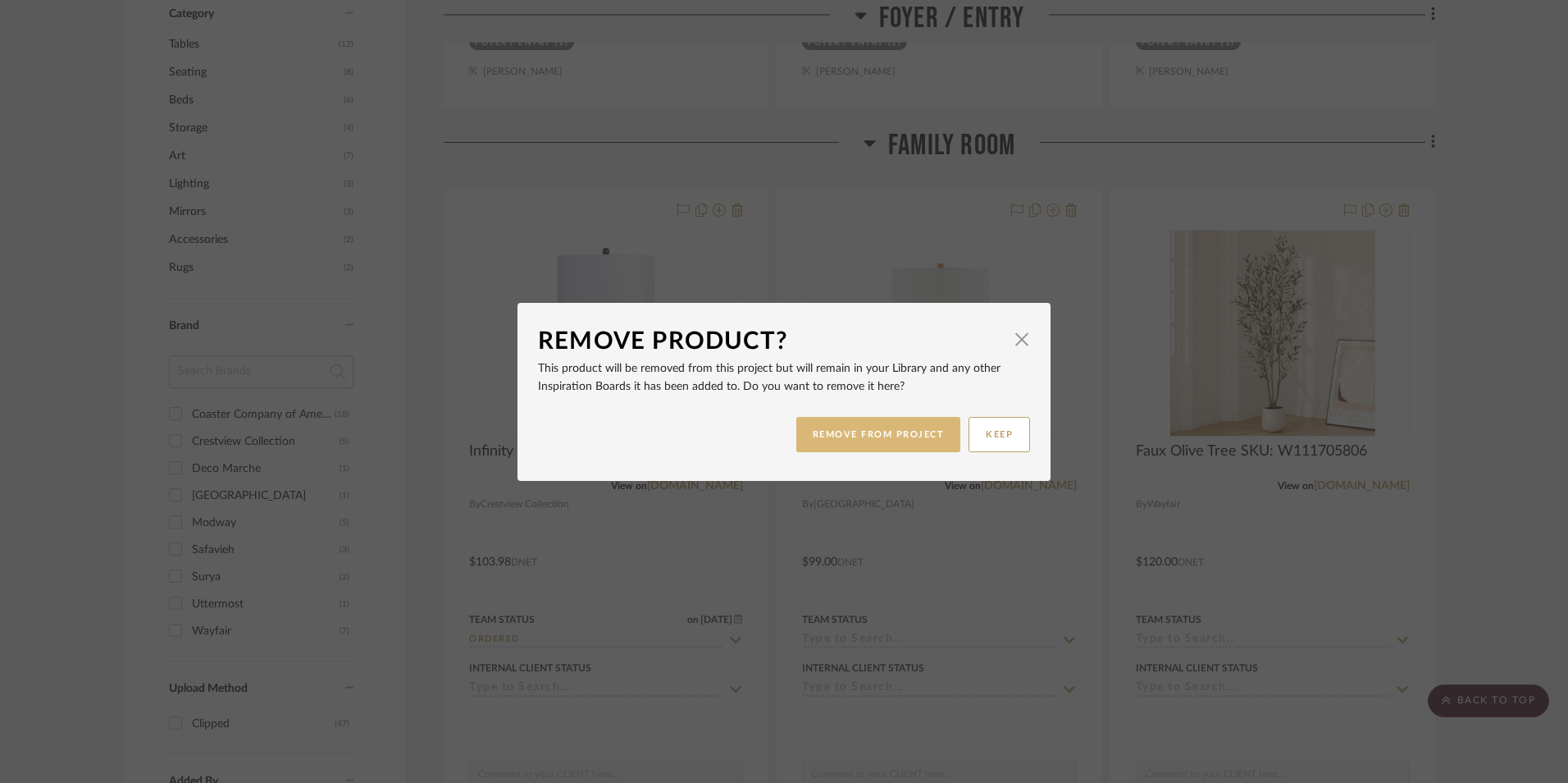
click at [918, 442] on button "REMOVE FROM PROJECT" at bounding box center [878, 434] width 165 height 36
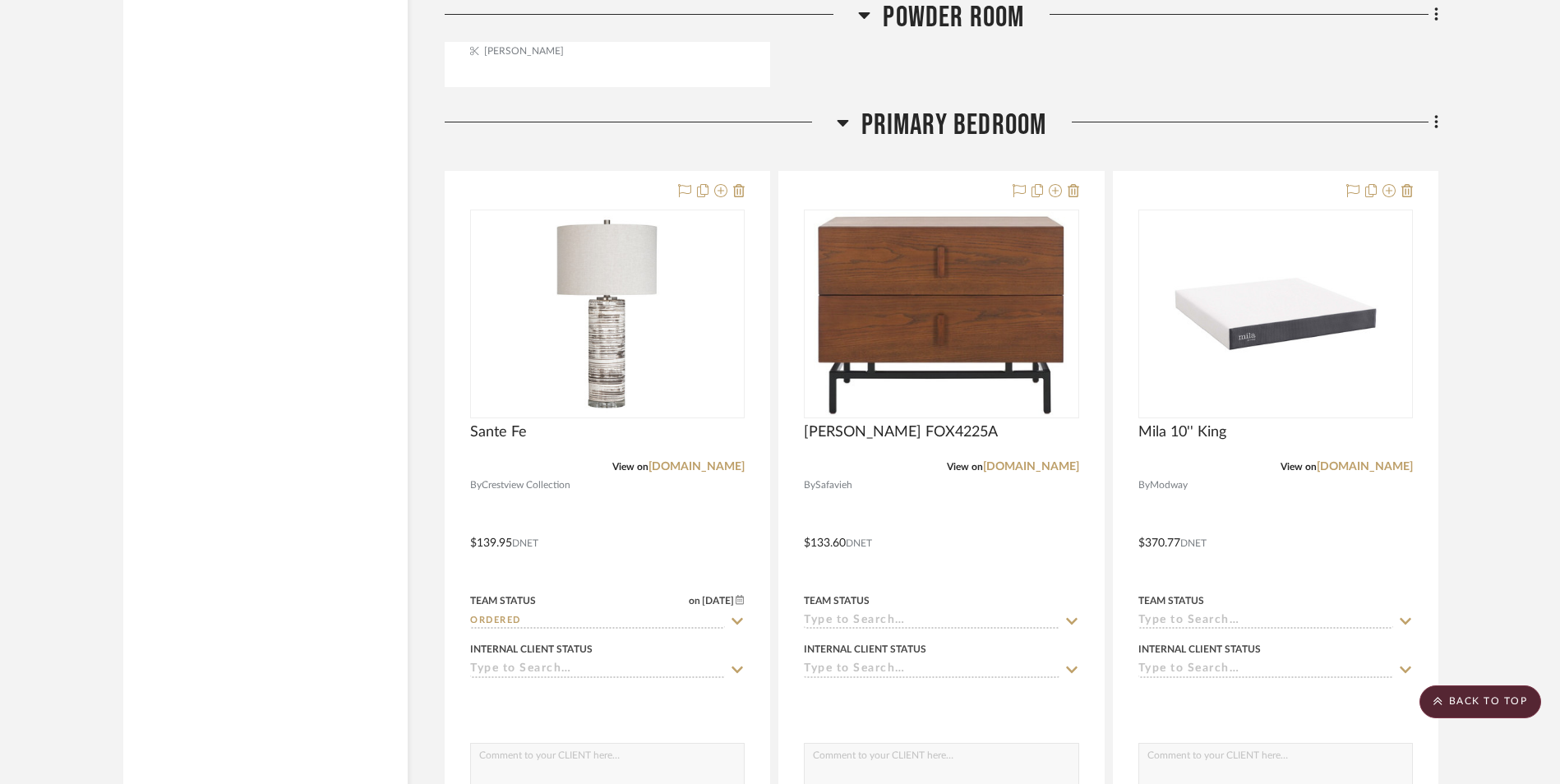
scroll to position [6403, 0]
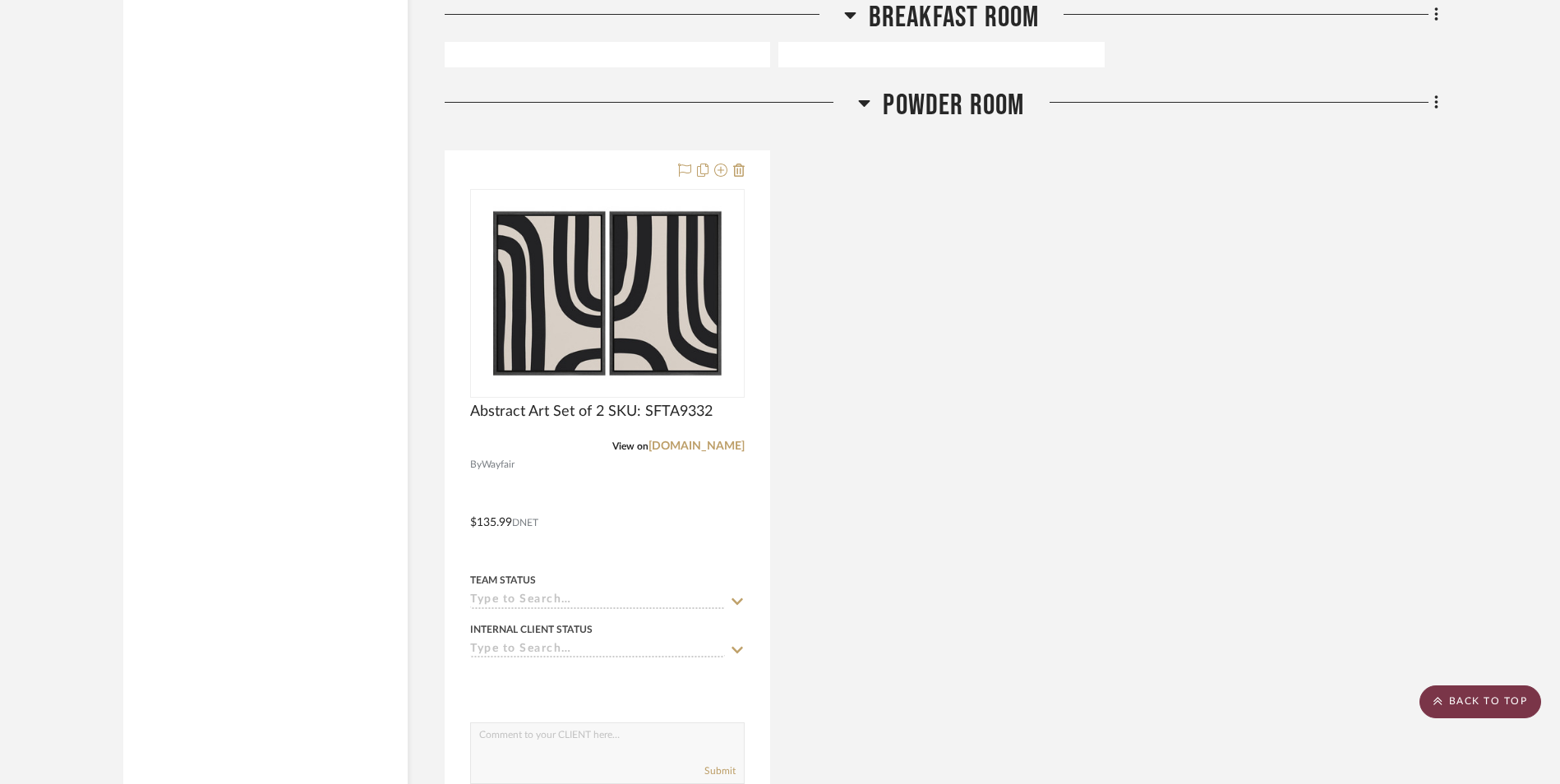
click at [1509, 704] on scroll-to-top-button "BACK TO TOP" at bounding box center [1480, 702] width 121 height 33
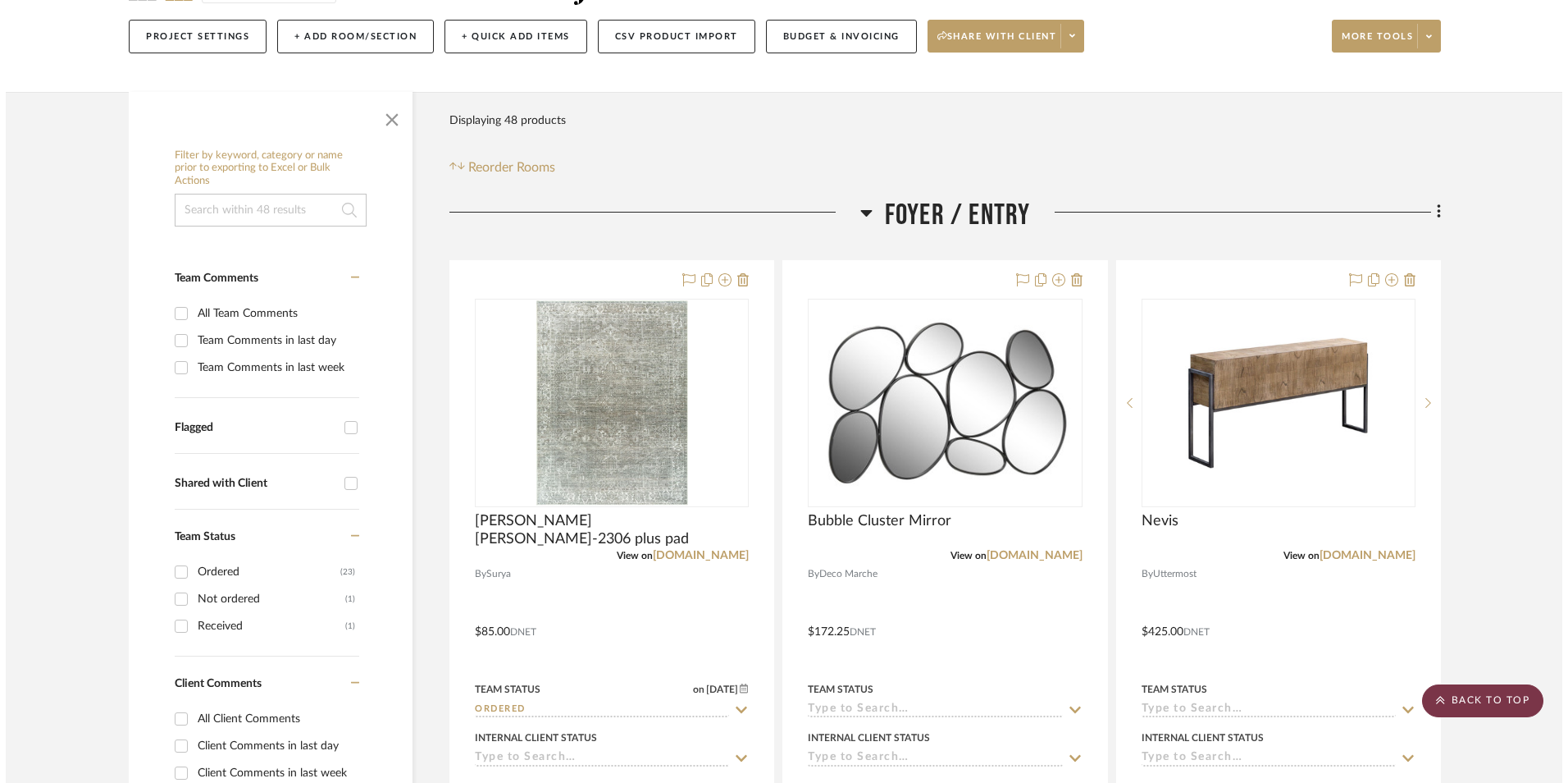
scroll to position [0, 0]
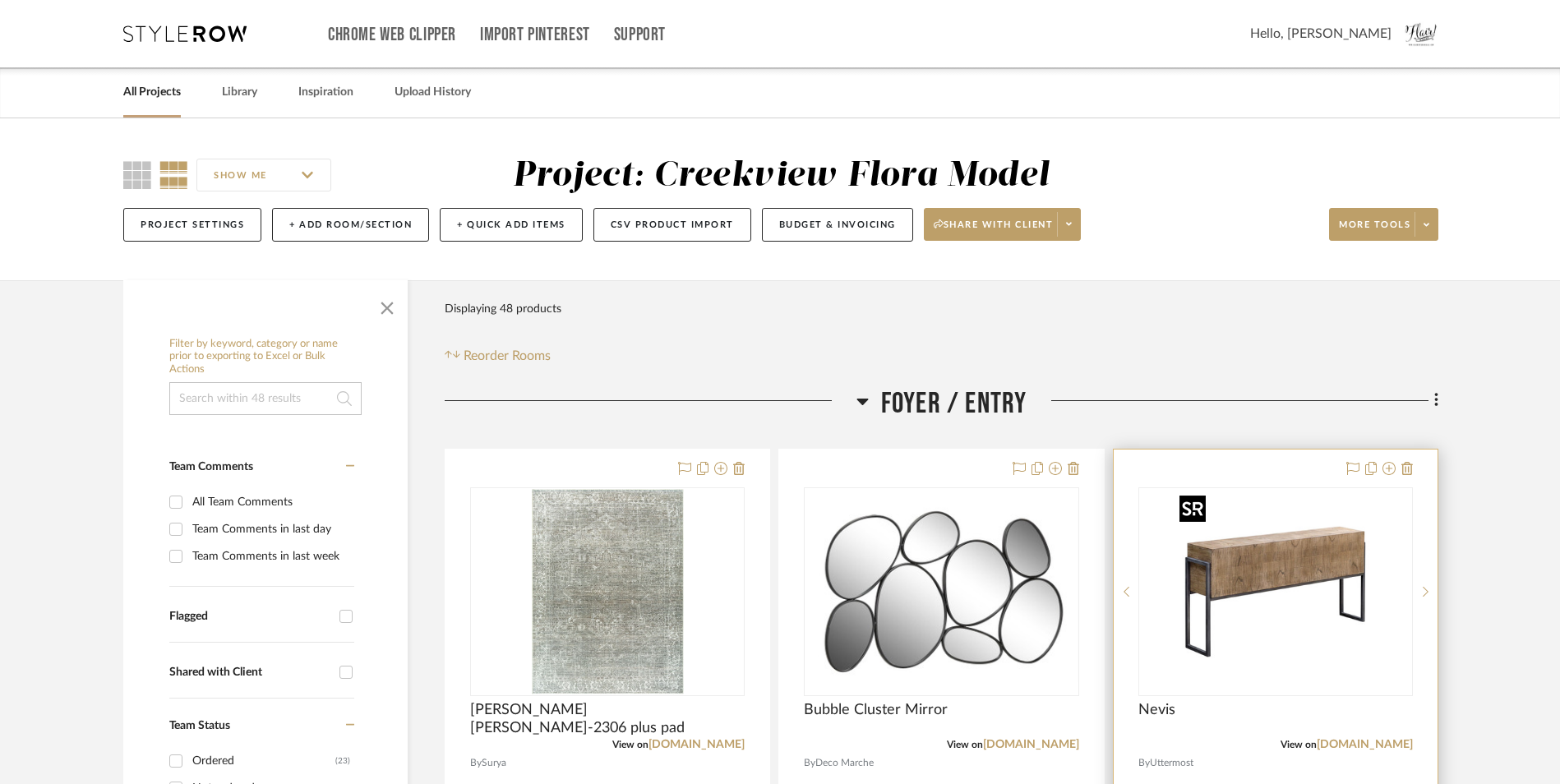
click at [1347, 545] on img "0" at bounding box center [1275, 591] width 205 height 205
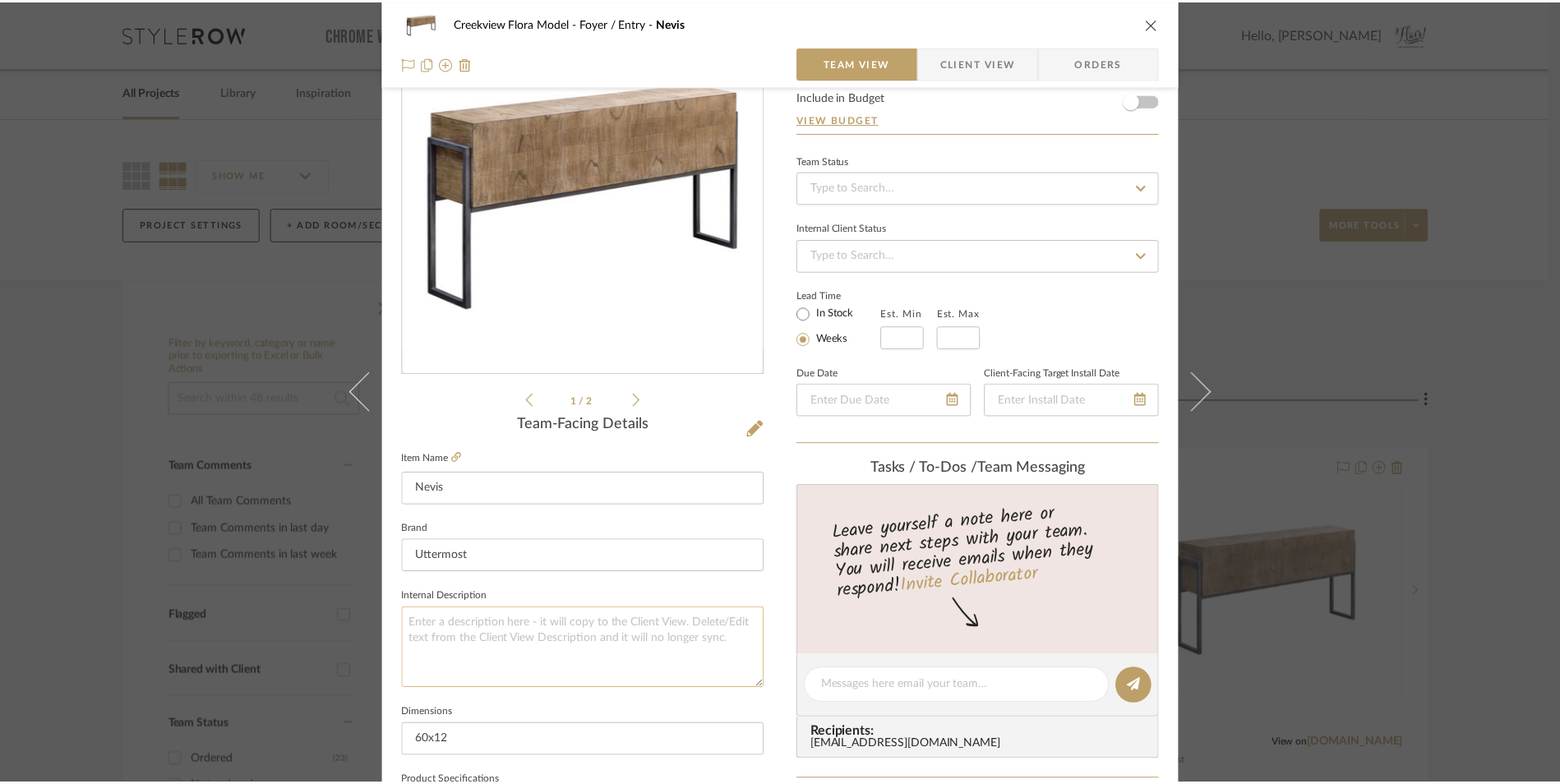
scroll to position [246, 0]
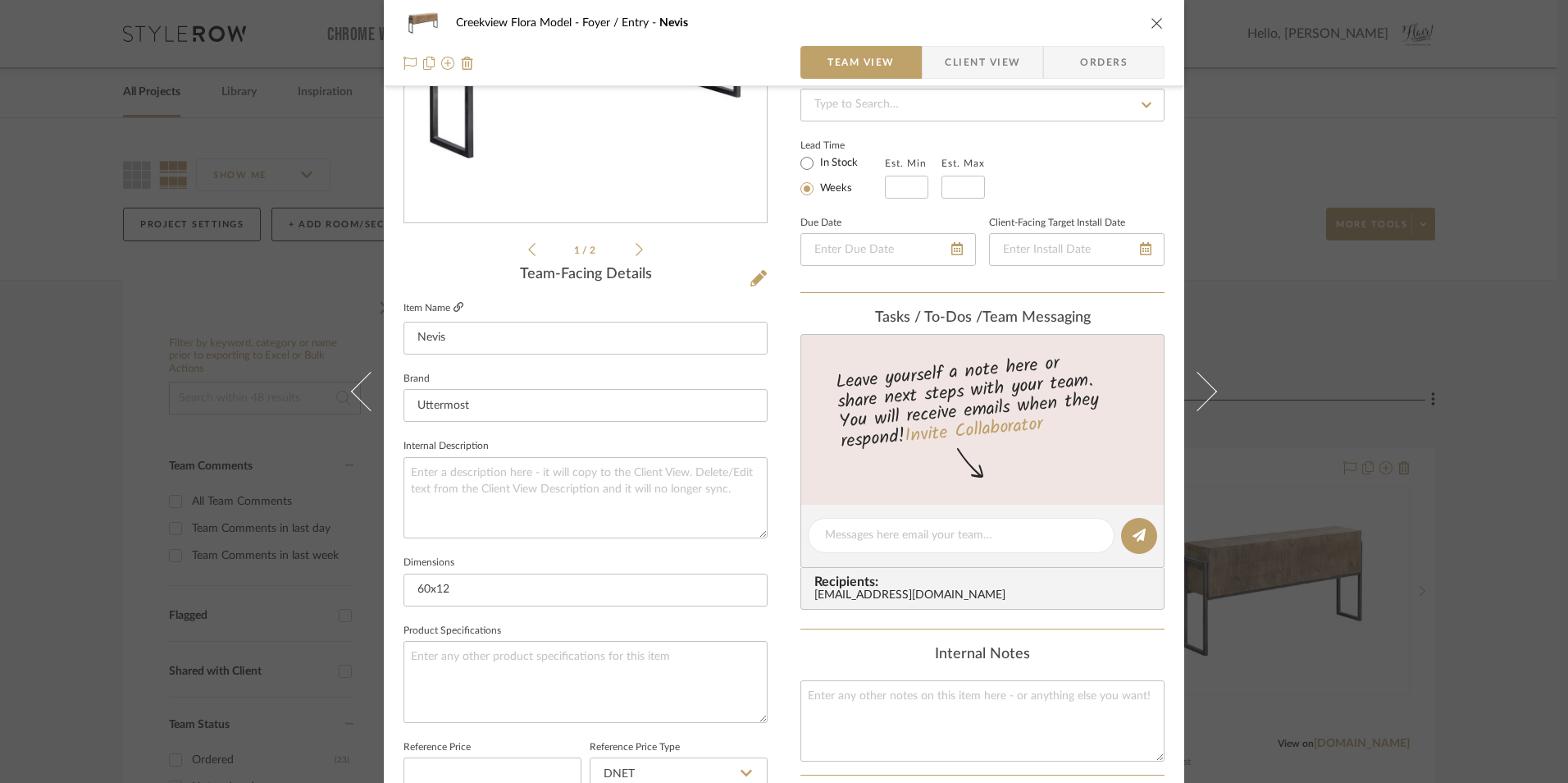
click at [454, 305] on icon at bounding box center [458, 306] width 10 height 10
click at [1151, 27] on icon "close" at bounding box center [1157, 23] width 13 height 13
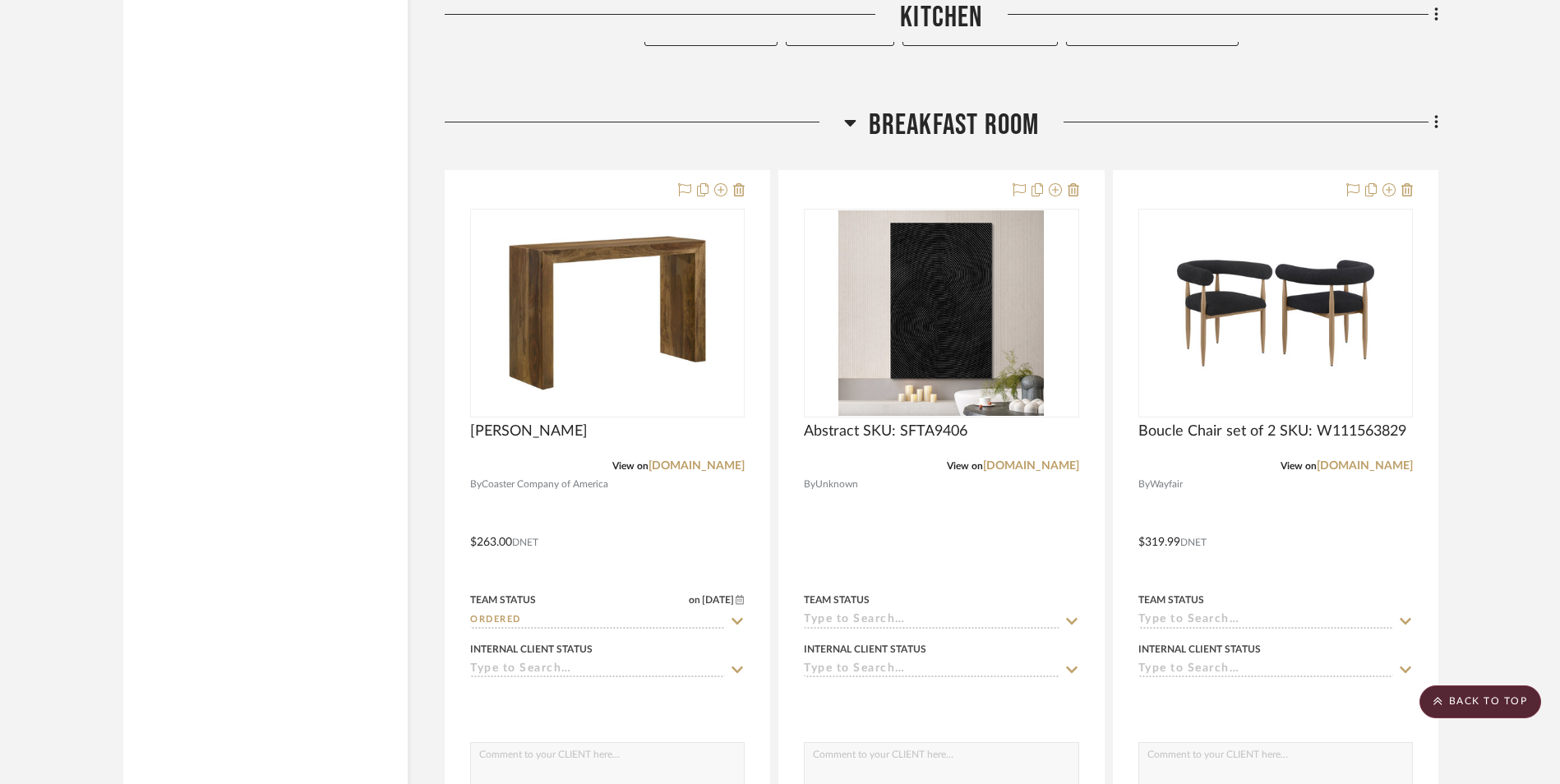
scroll to position [3615, 0]
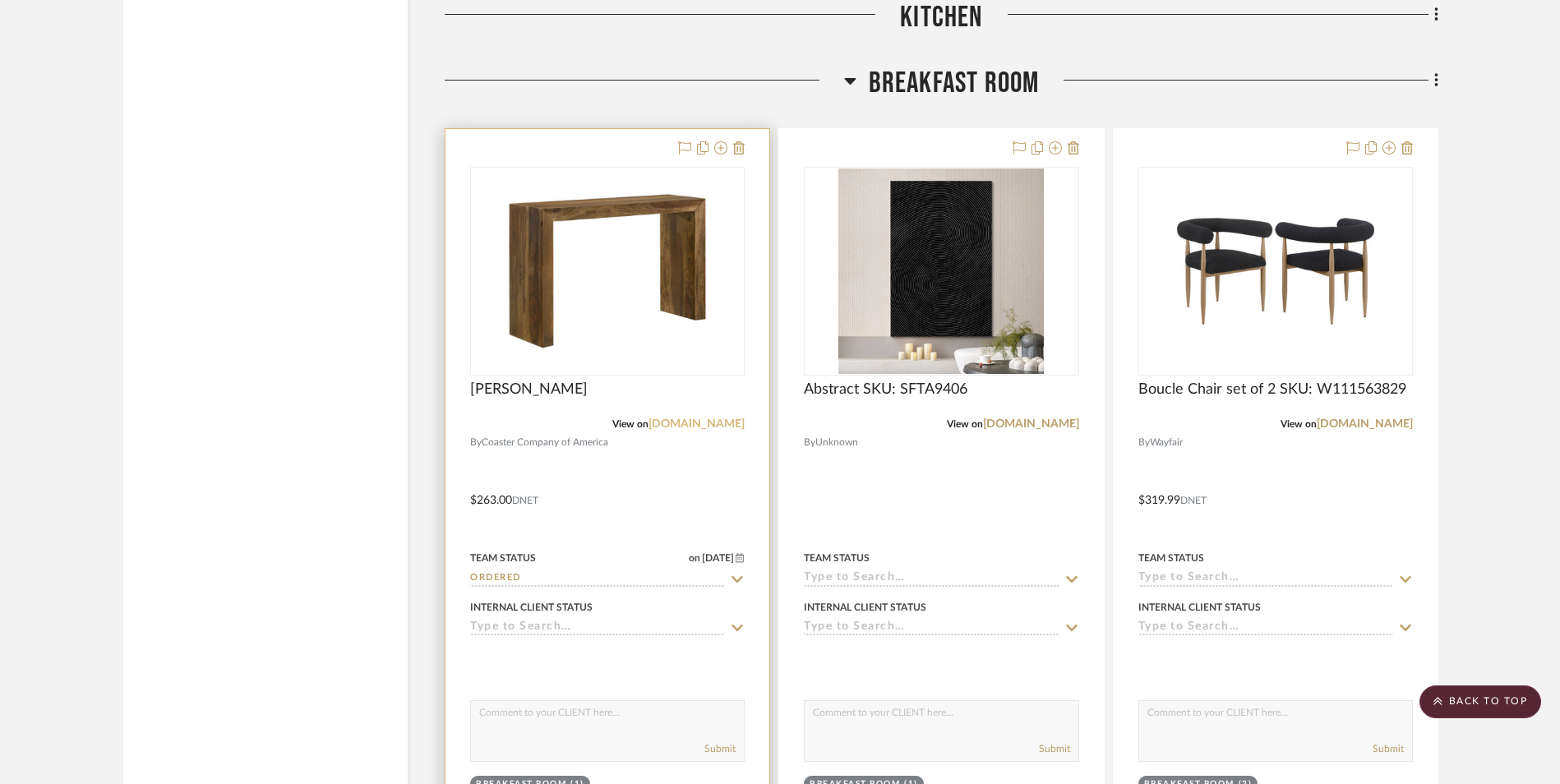
click at [698, 425] on link "[DOMAIN_NAME]" at bounding box center [696, 423] width 96 height 12
click at [720, 145] on icon at bounding box center [720, 148] width 13 height 13
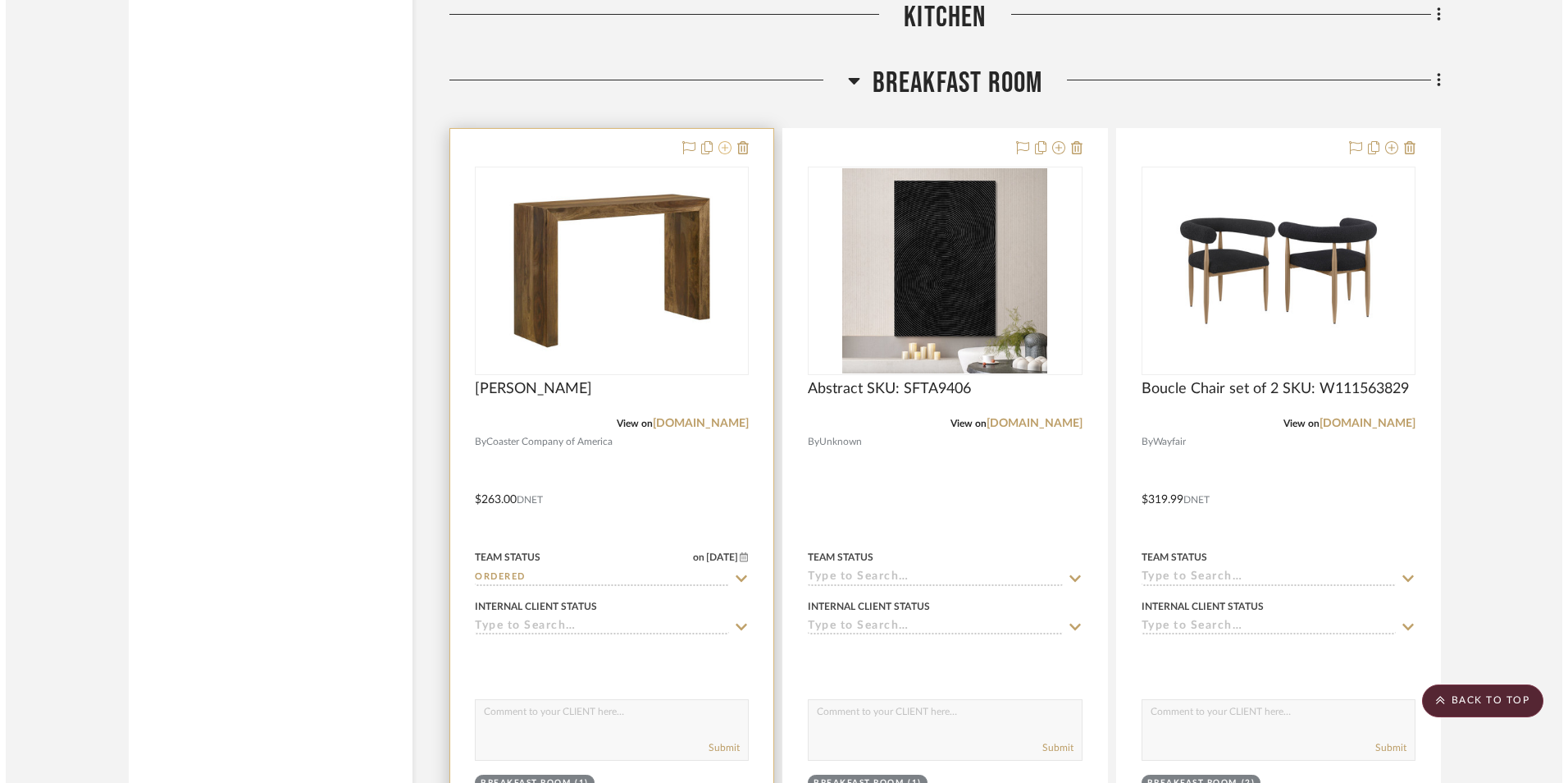
scroll to position [0, 0]
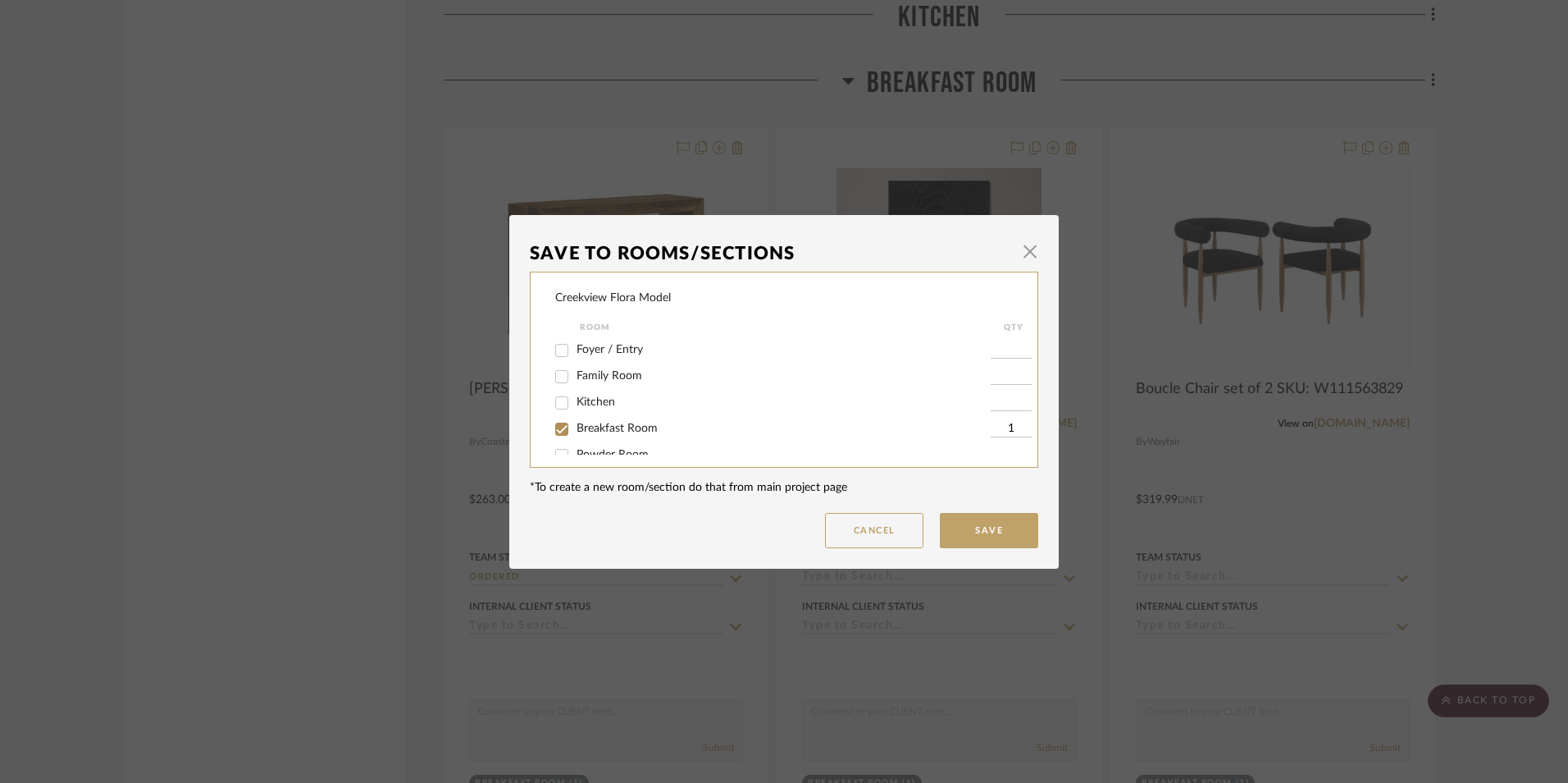
click at [559, 431] on input "Breakfast Room" at bounding box center [561, 428] width 26 height 26
checkbox input "false"
click at [556, 350] on input "Foyer / Entry" at bounding box center [561, 350] width 26 height 26
checkbox input "true"
type input "1"
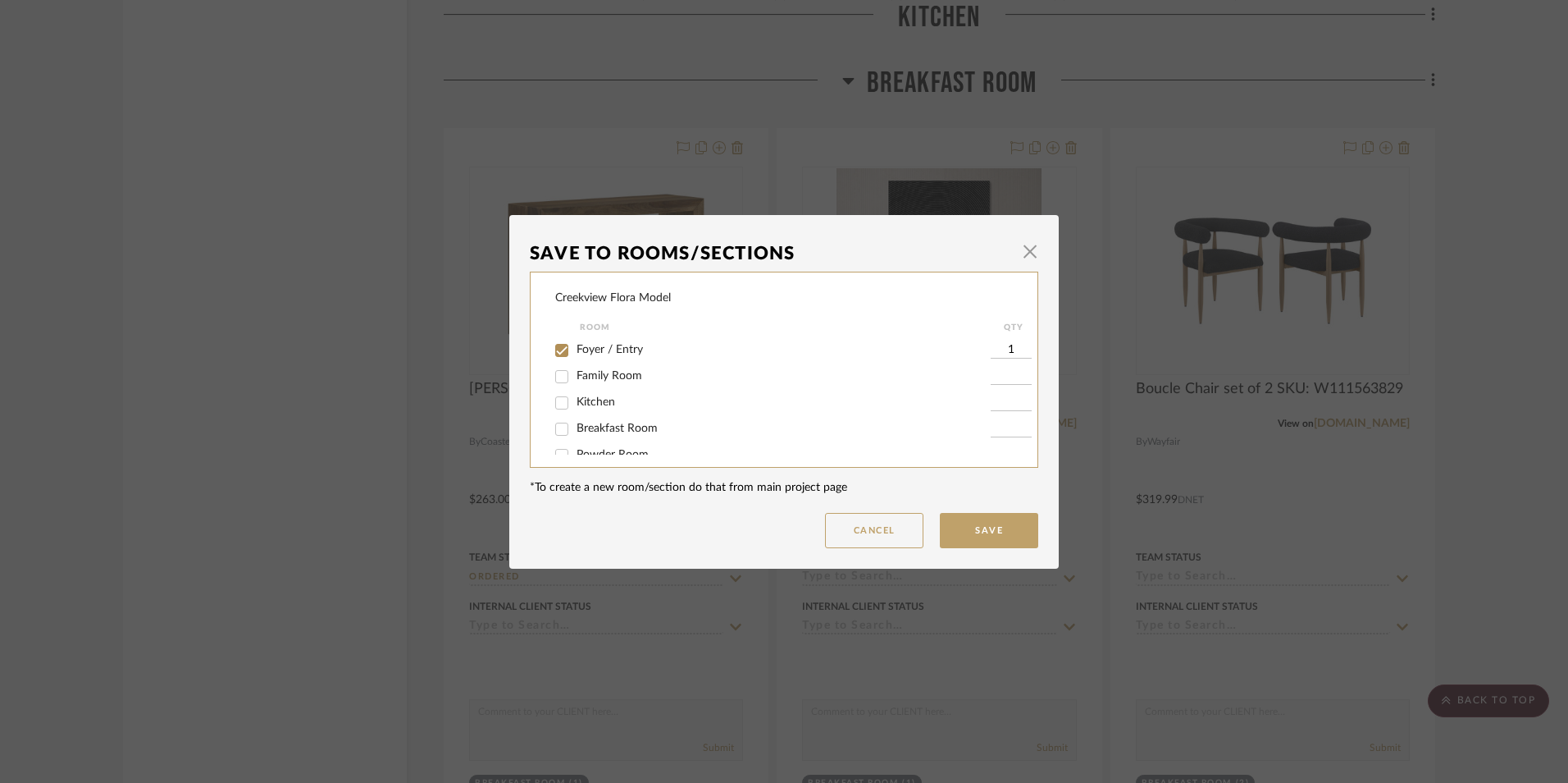
click at [955, 528] on button "Save" at bounding box center [989, 531] width 98 height 36
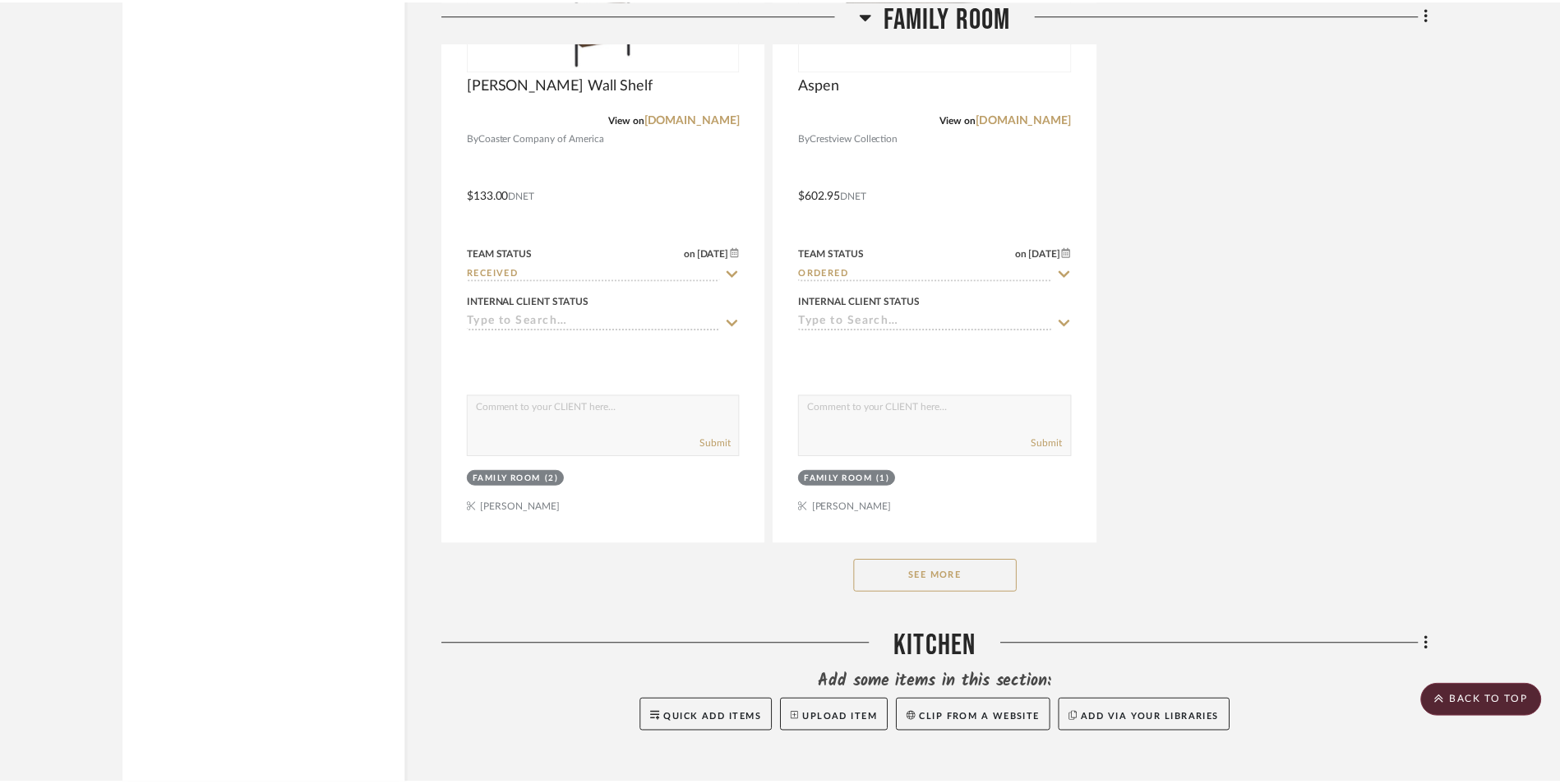
scroll to position [3615, 0]
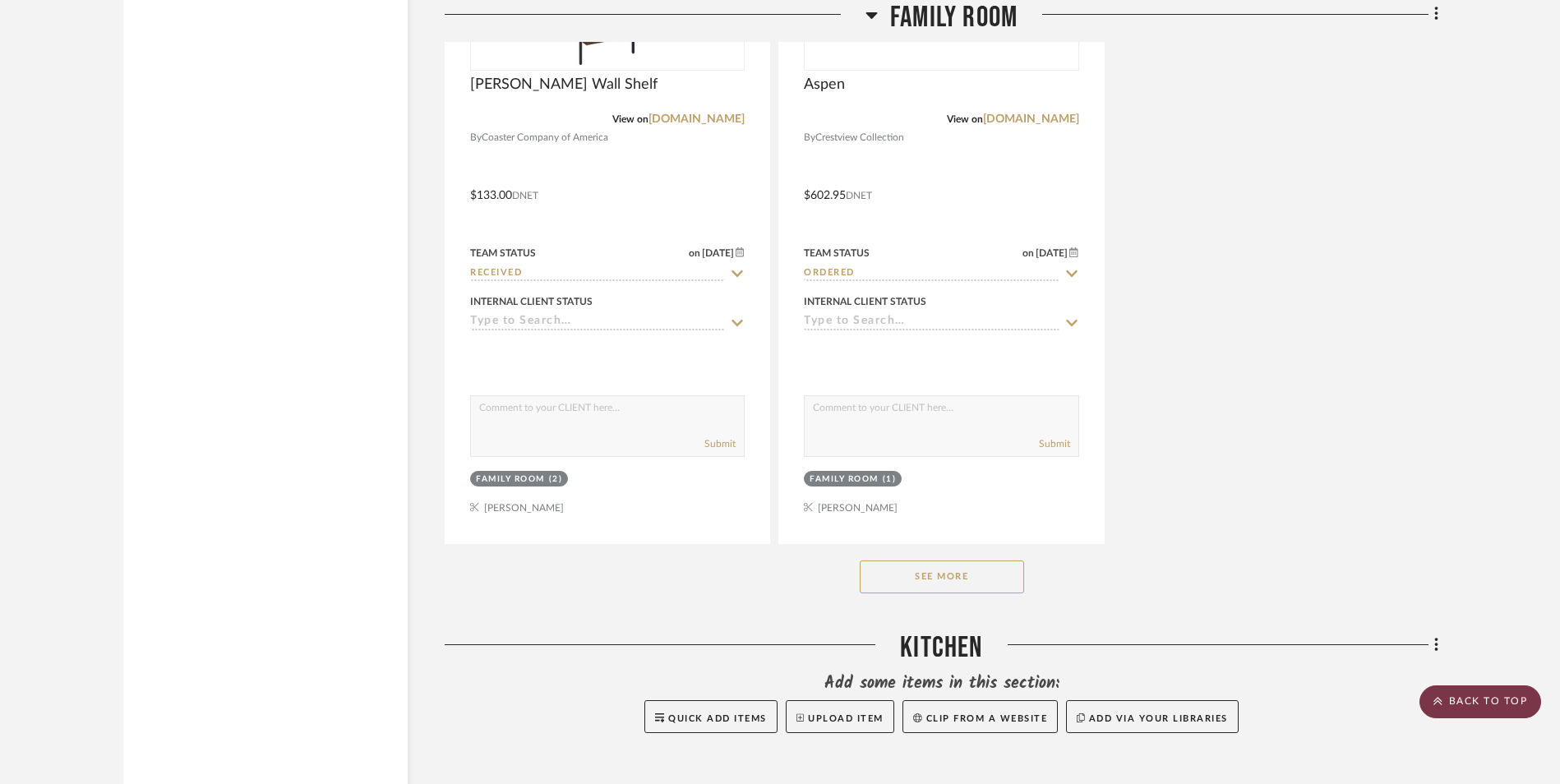
click at [1450, 700] on scroll-to-top-button "BACK TO TOP" at bounding box center [1480, 702] width 121 height 33
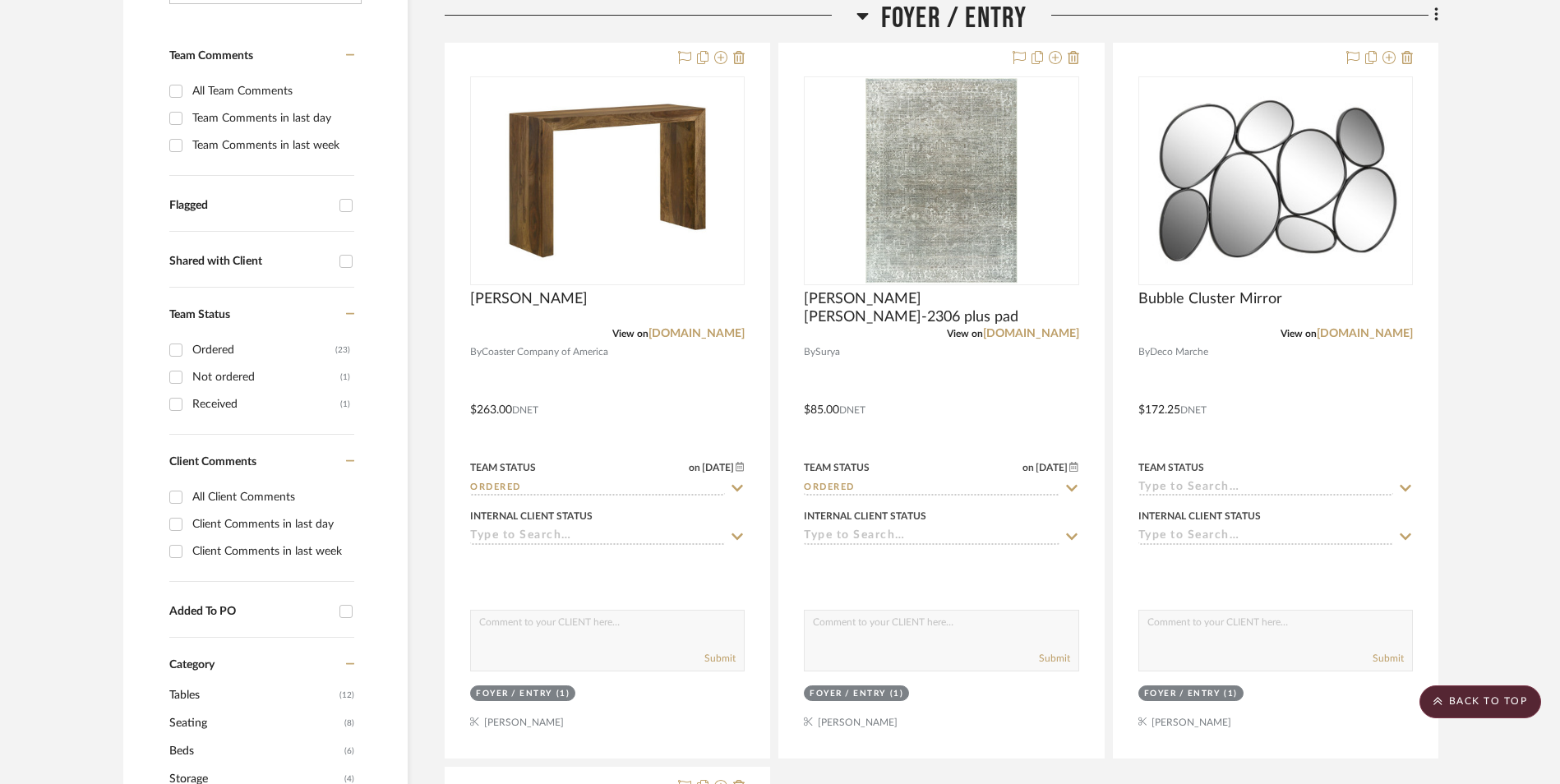
scroll to position [986, 0]
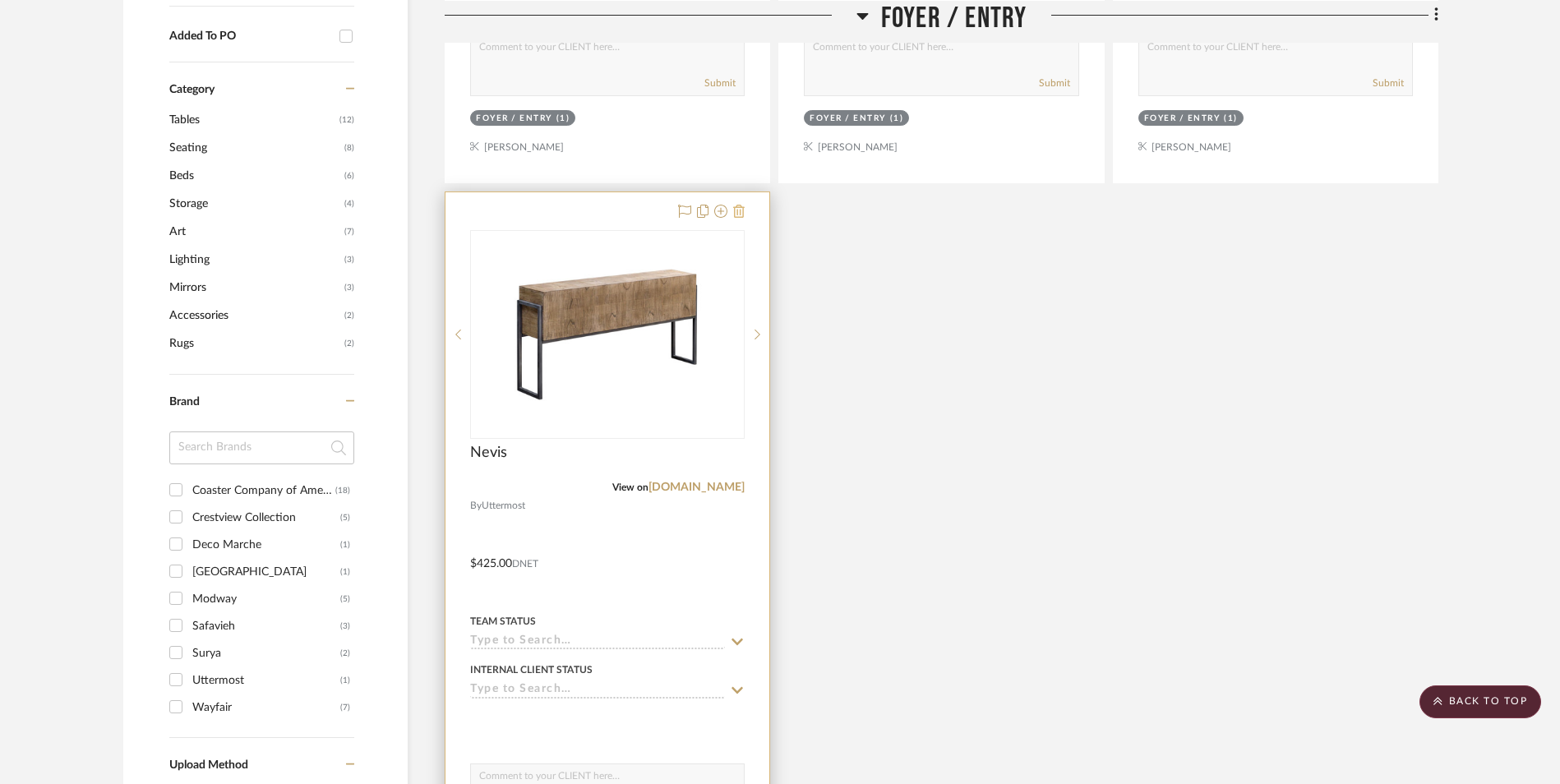
click at [741, 211] on icon at bounding box center [738, 211] width 12 height 13
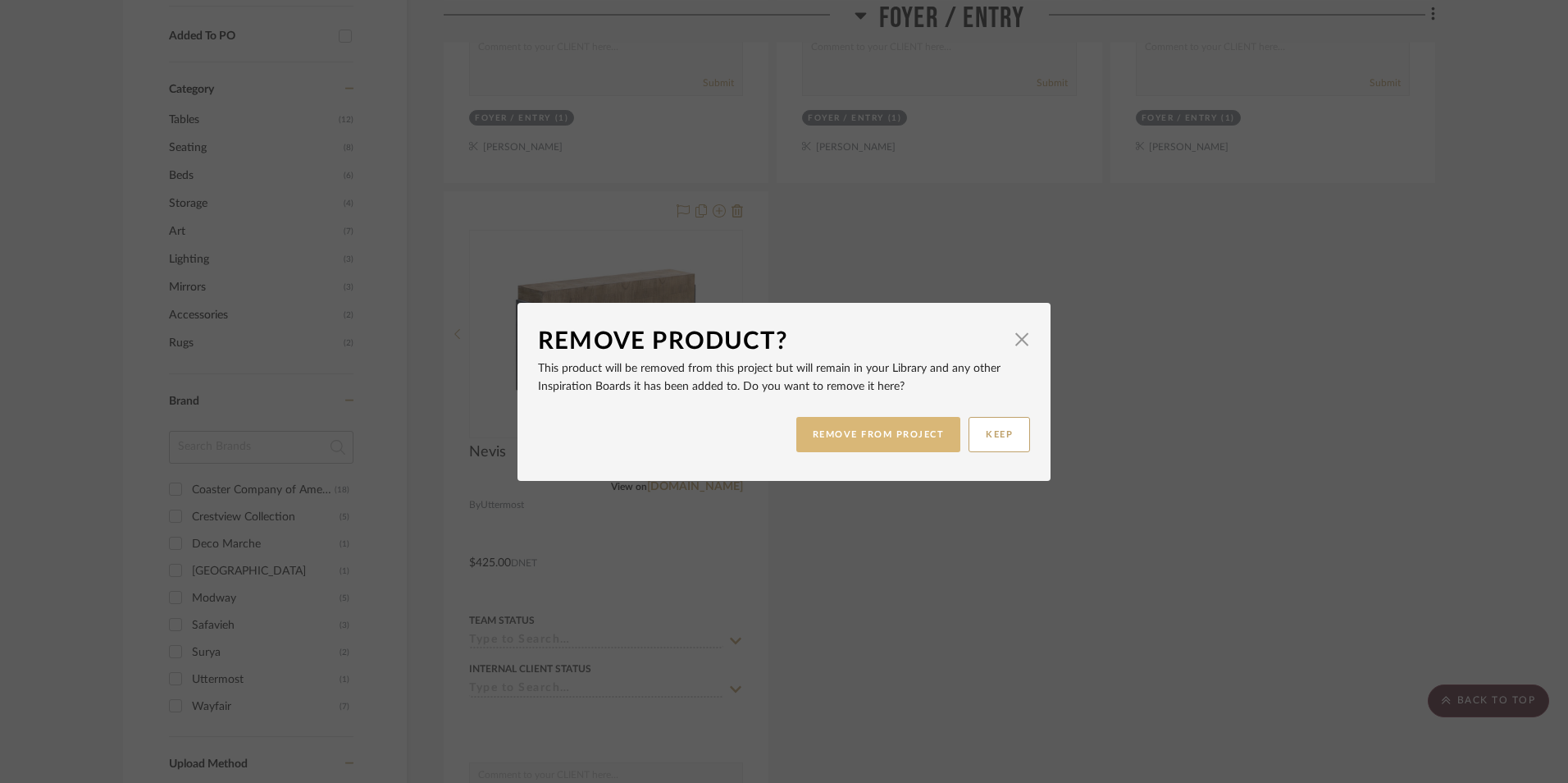
click at [876, 442] on button "REMOVE FROM PROJECT" at bounding box center [878, 434] width 165 height 36
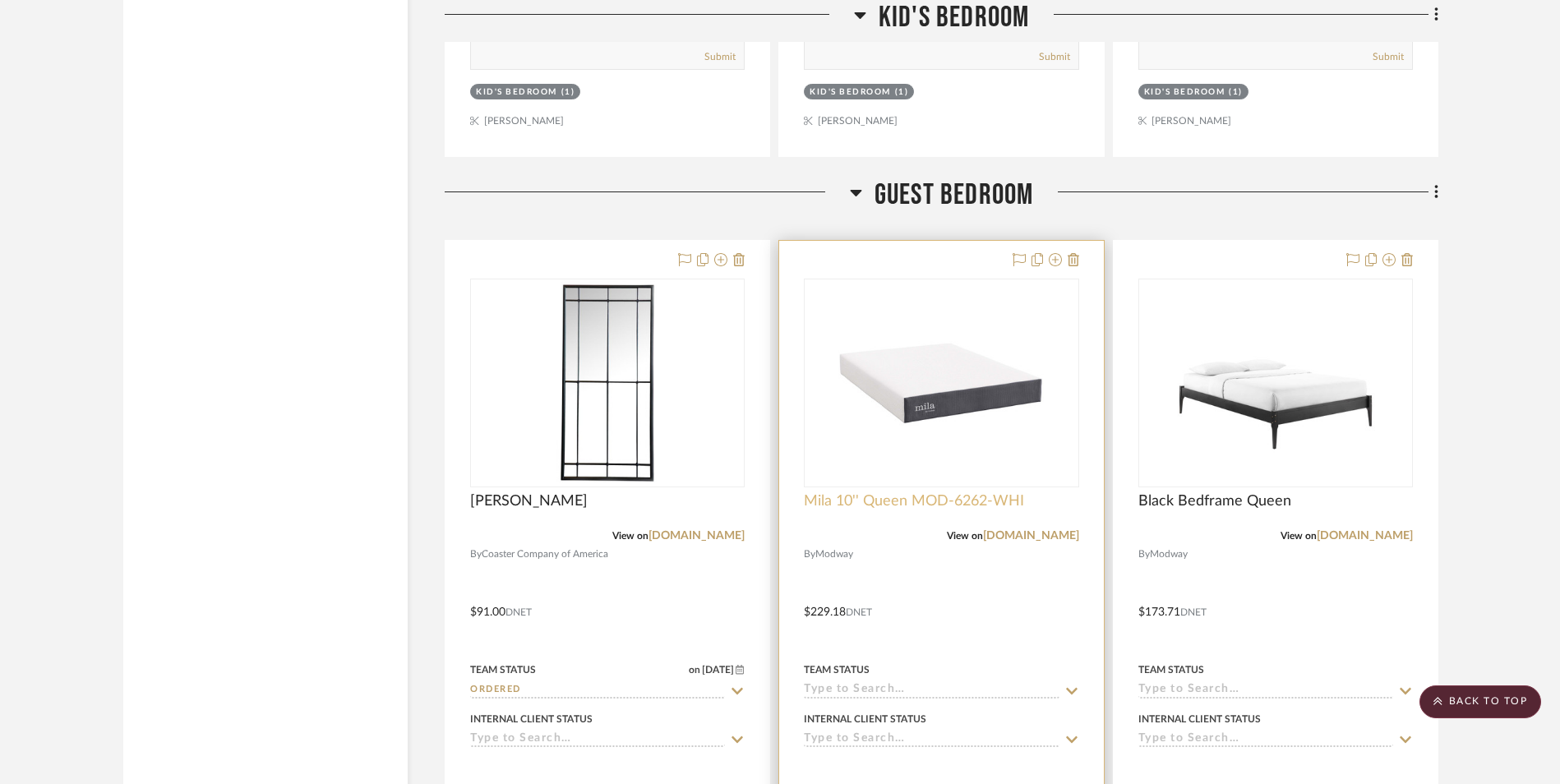
scroll to position [10357, 0]
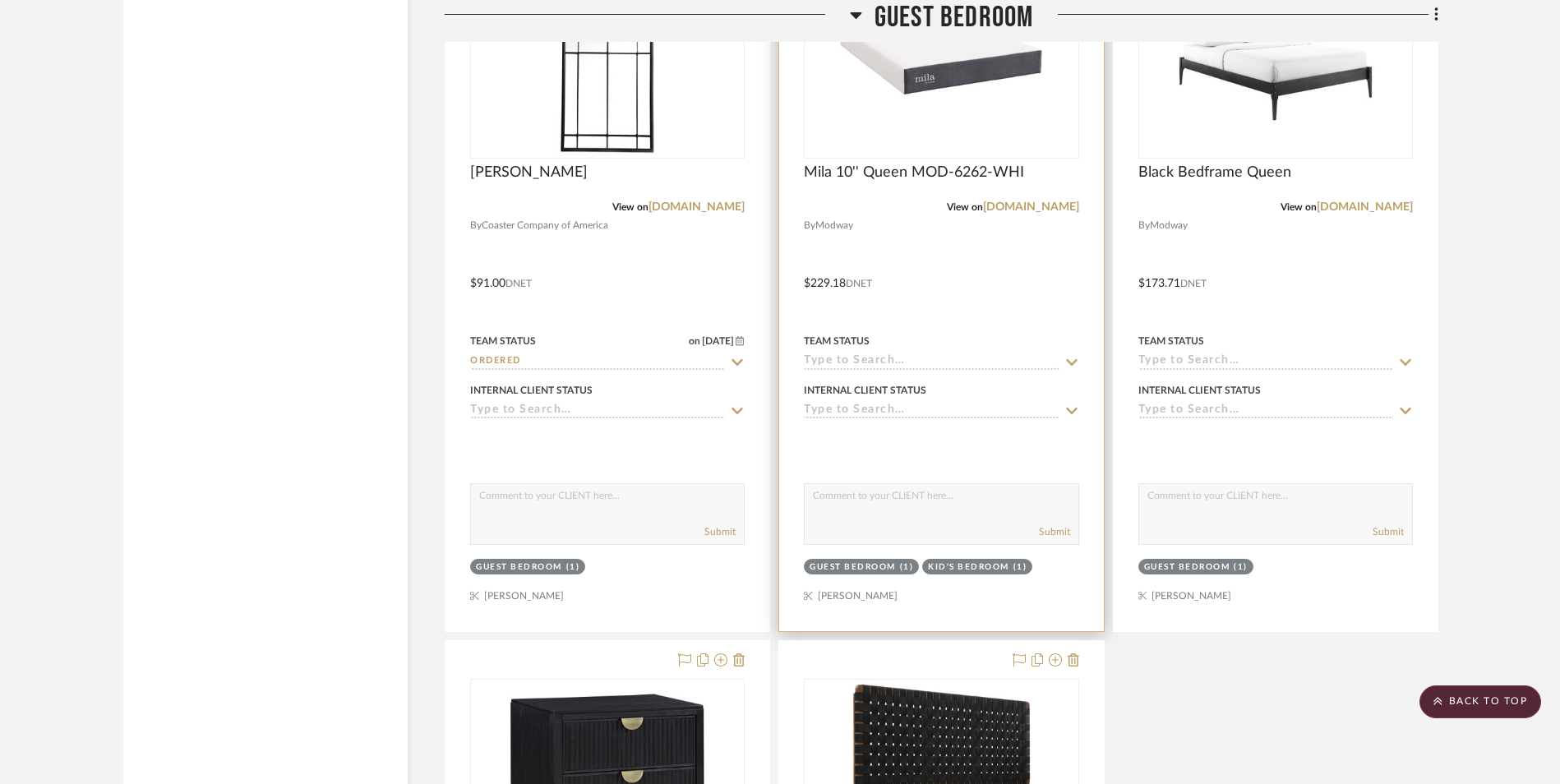
click at [868, 361] on input at bounding box center [930, 361] width 255 height 16
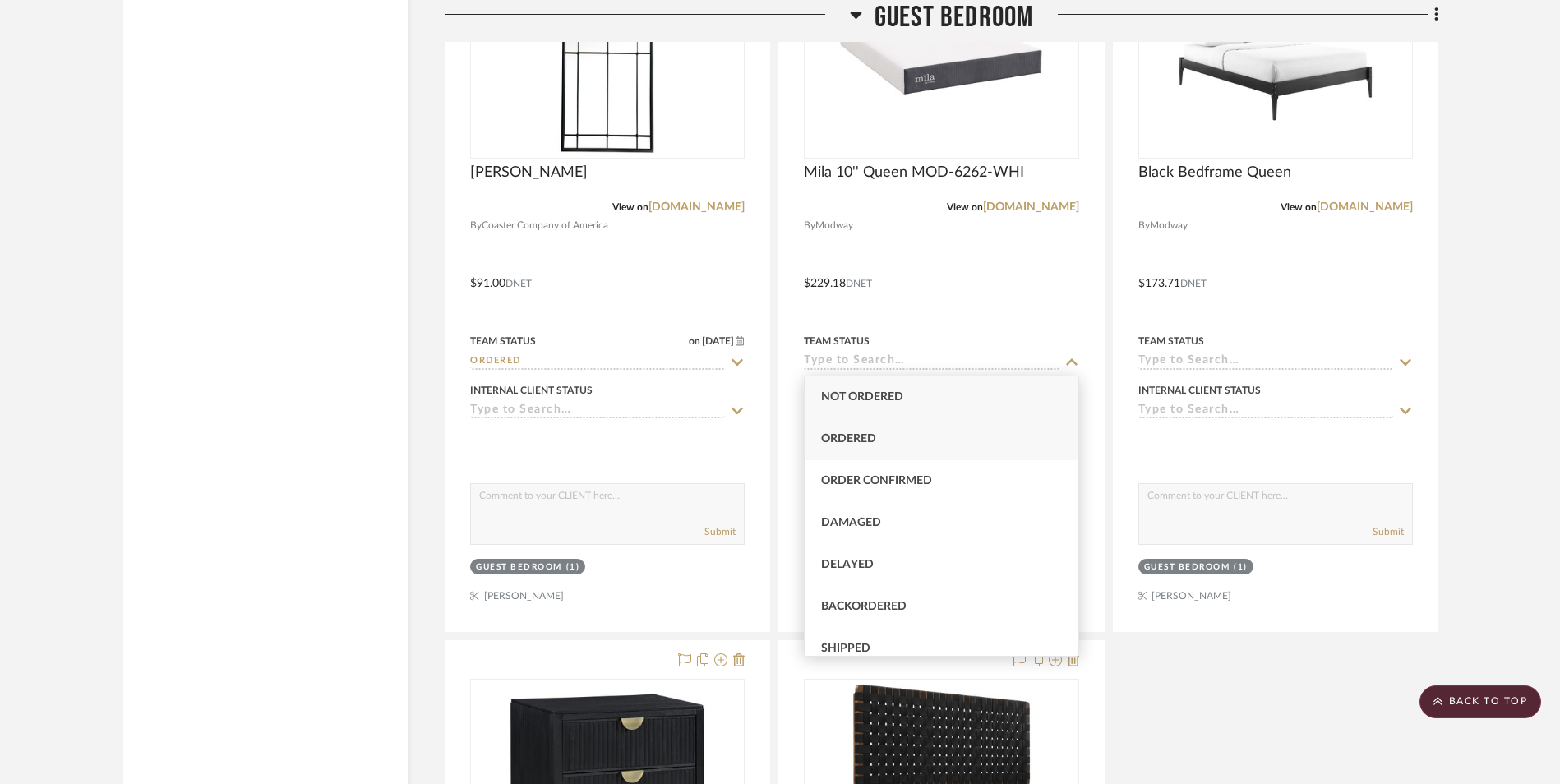
click at [867, 434] on span "Ordered" at bounding box center [848, 438] width 55 height 12
type input "[DATE]"
type input "Ordered"
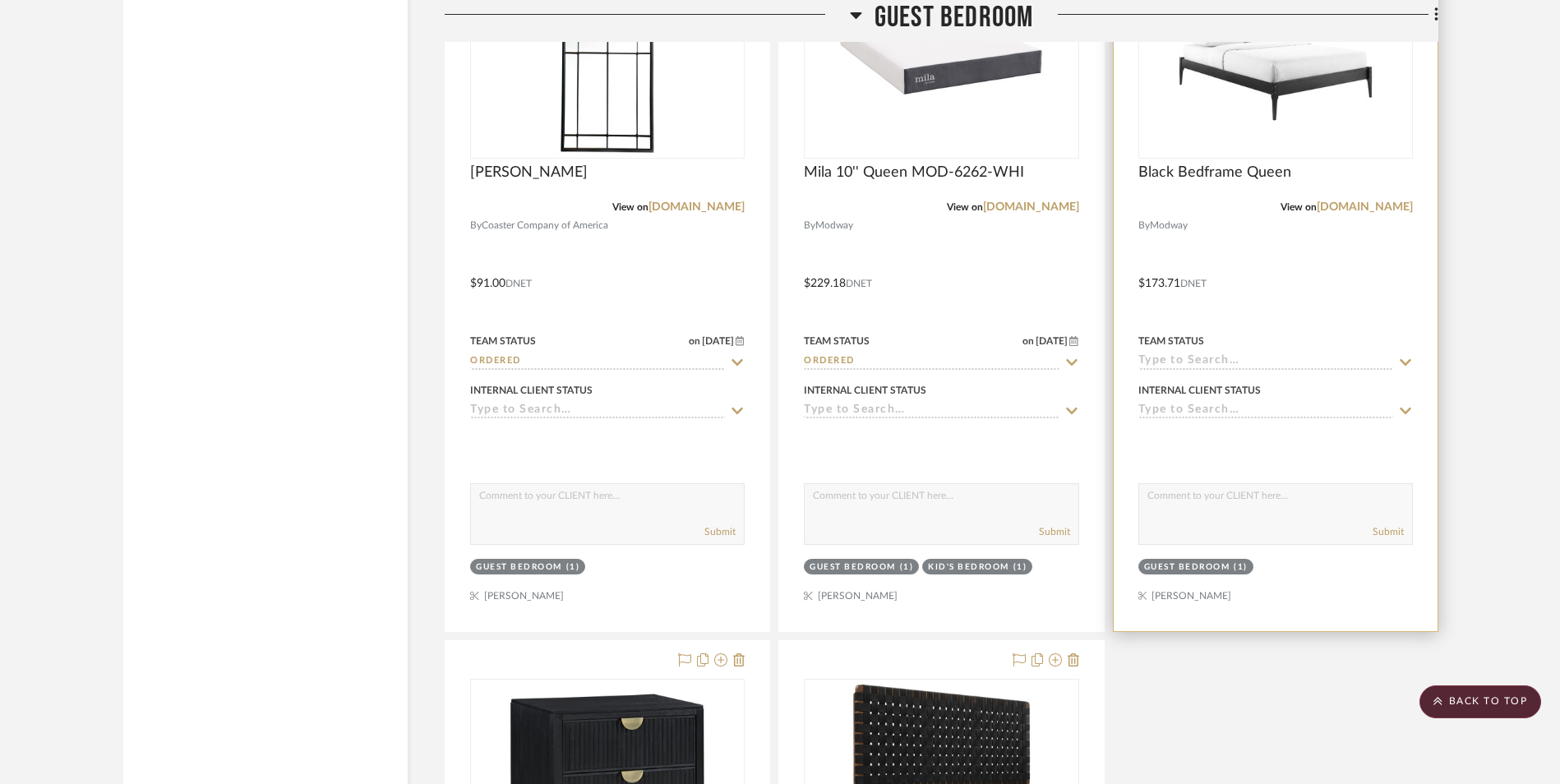
click at [1146, 361] on input at bounding box center [1265, 361] width 255 height 16
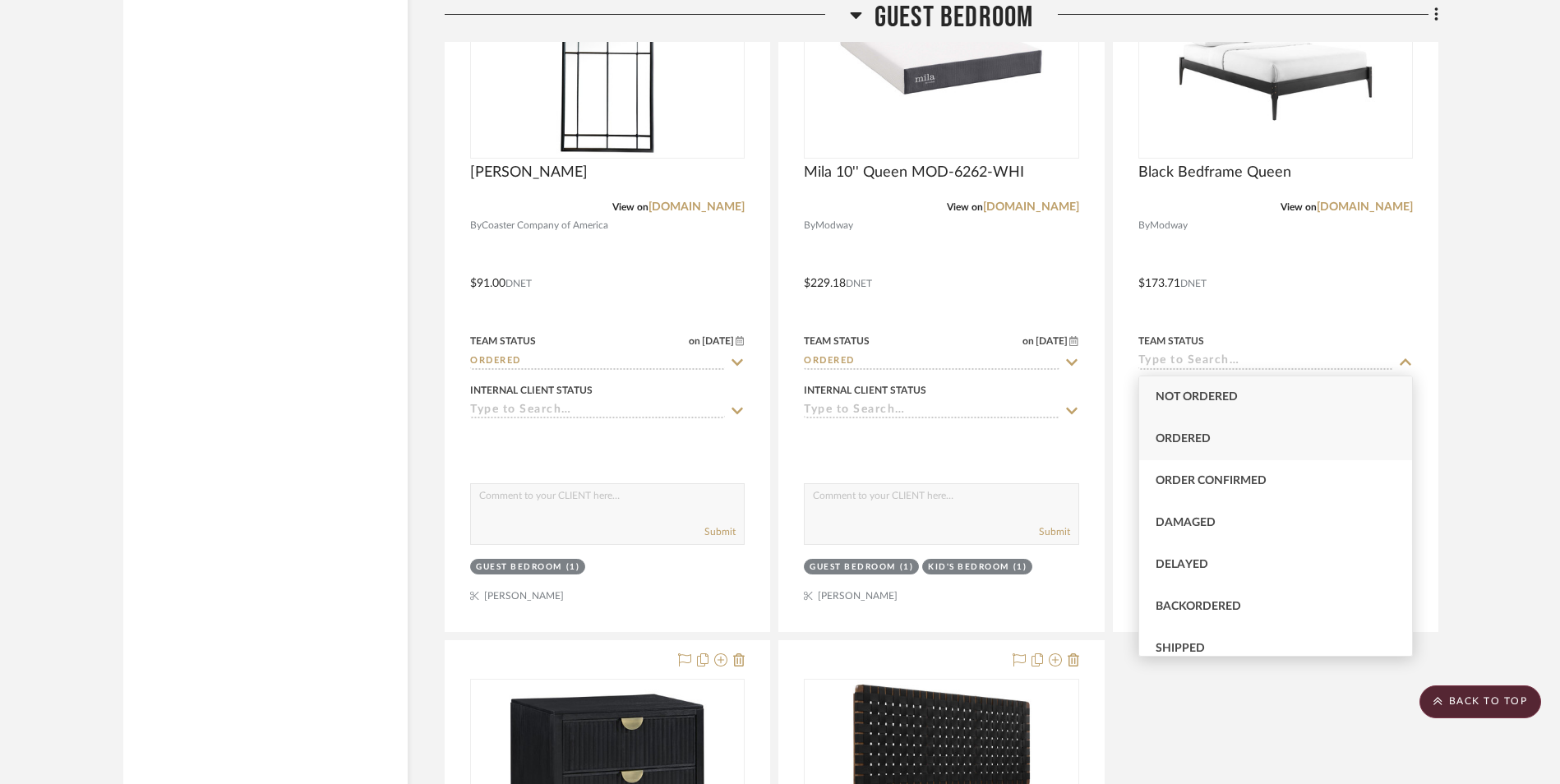
click at [1196, 439] on span "Ordered" at bounding box center [1183, 438] width 55 height 12
type input "[DATE]"
type input "Ordered"
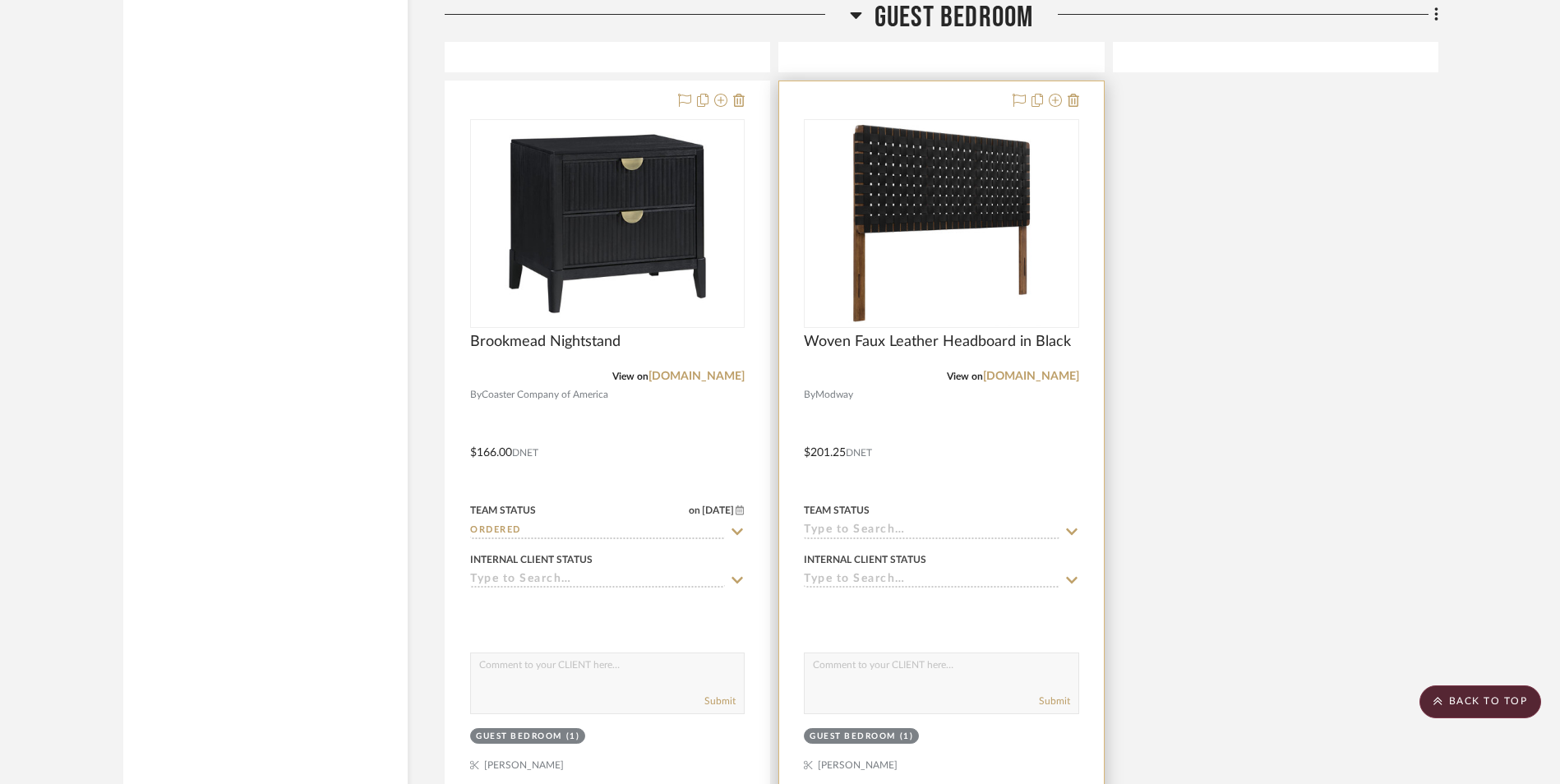
scroll to position [10977, 0]
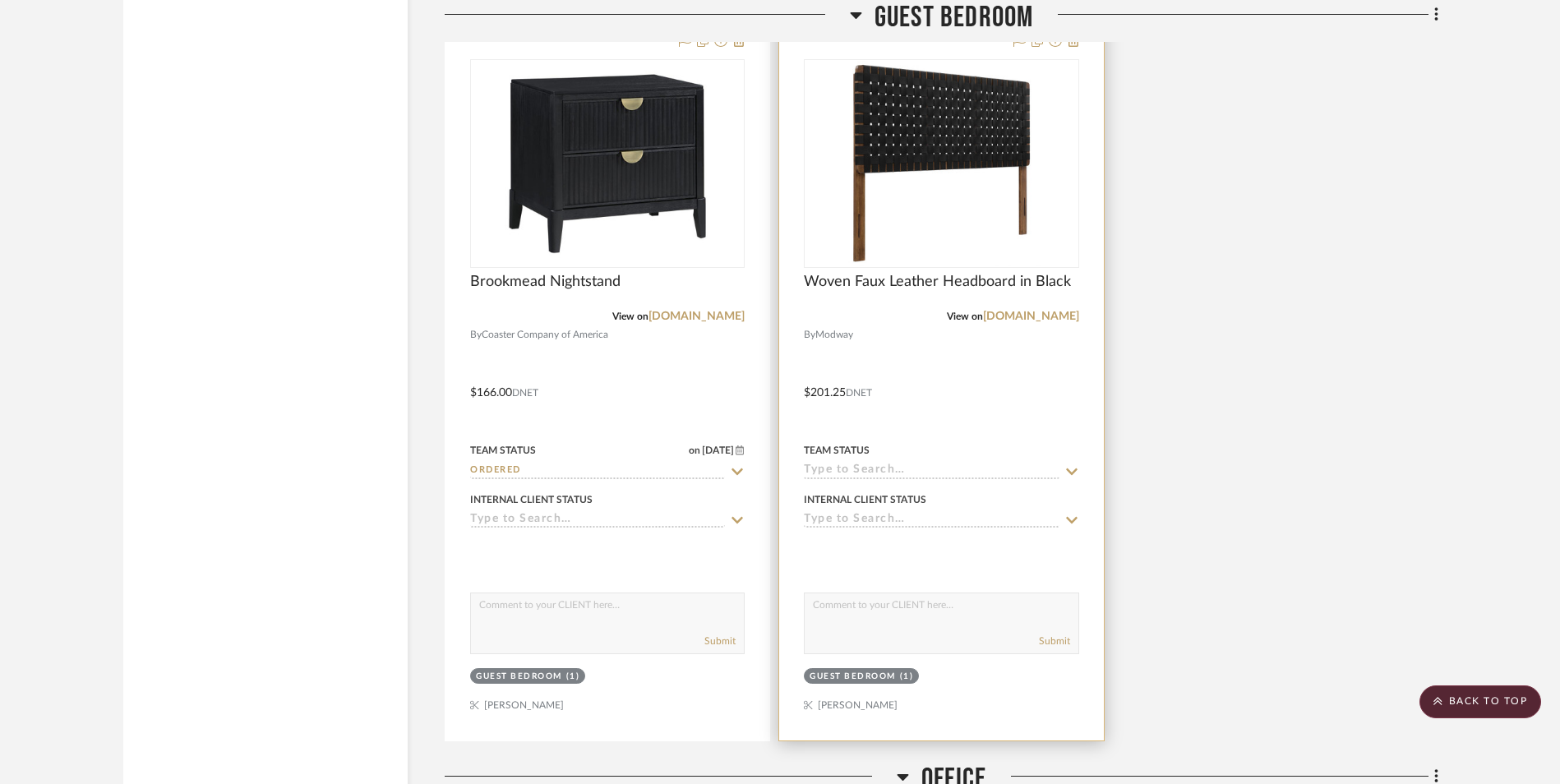
click at [880, 473] on input at bounding box center [930, 471] width 255 height 16
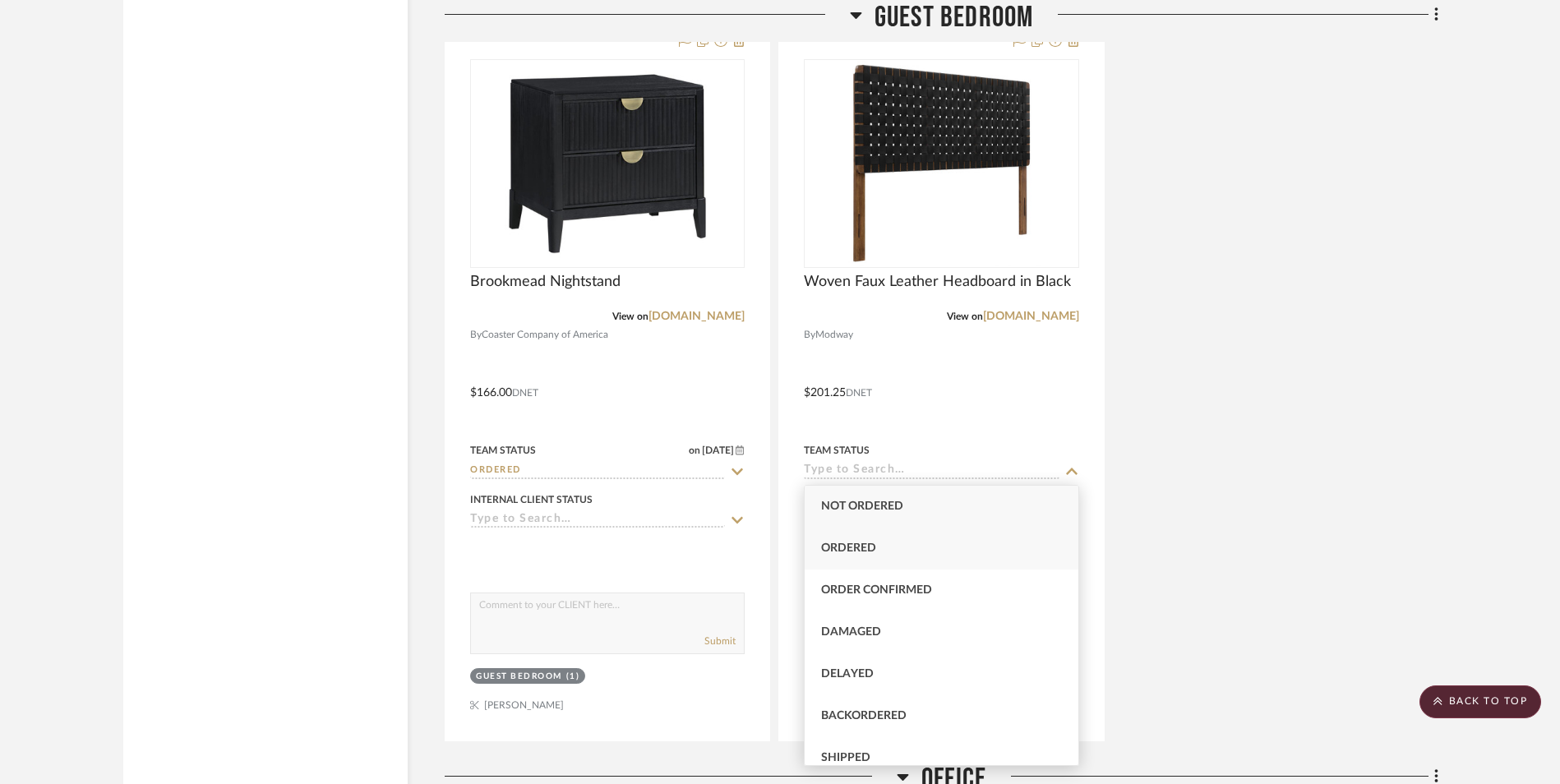
click at [872, 549] on span "Ordered" at bounding box center [848, 548] width 55 height 12
type input "[DATE]"
type input "Ordered"
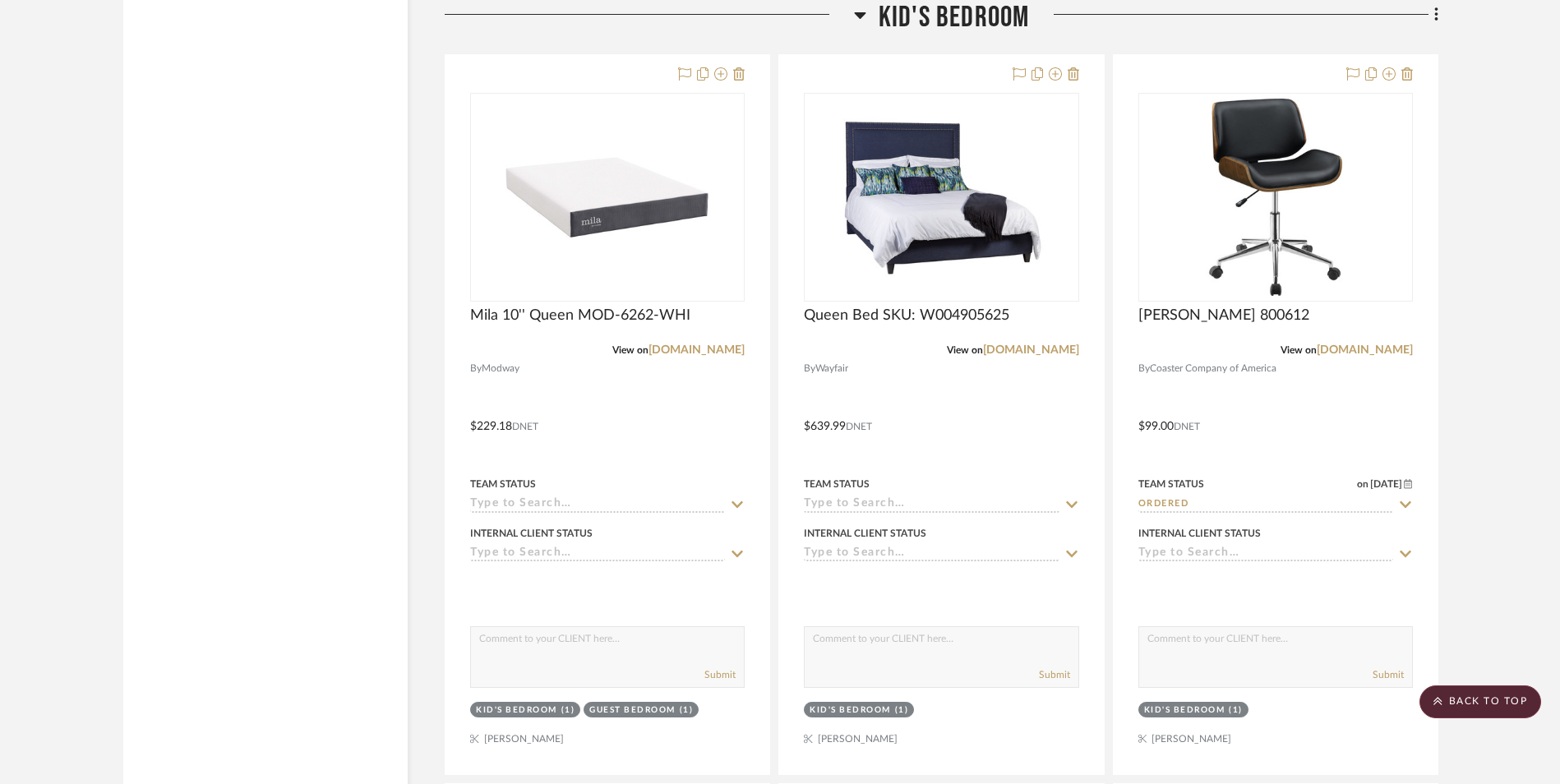
scroll to position [8676, 0]
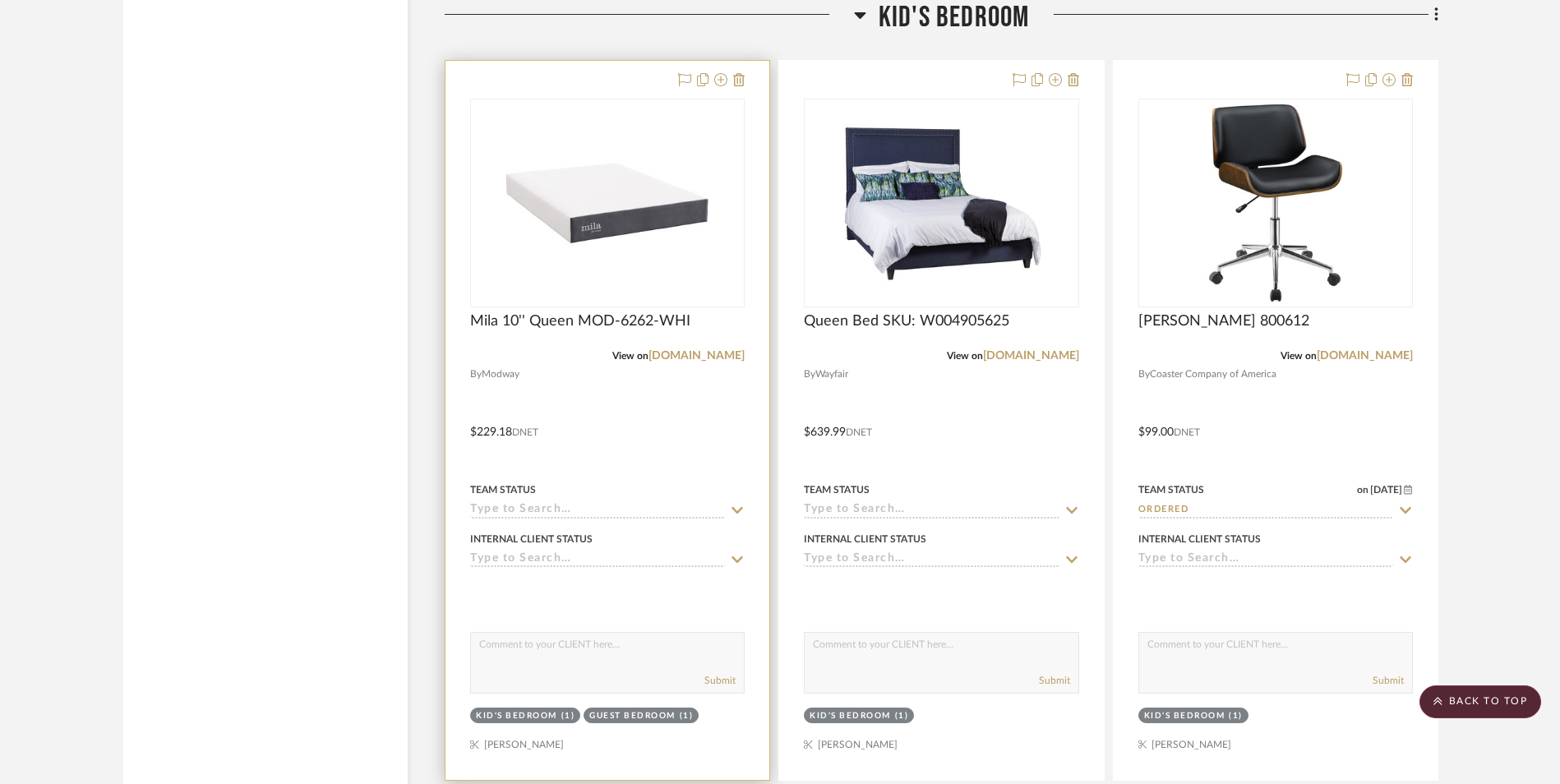
click at [532, 511] on input at bounding box center [597, 510] width 255 height 16
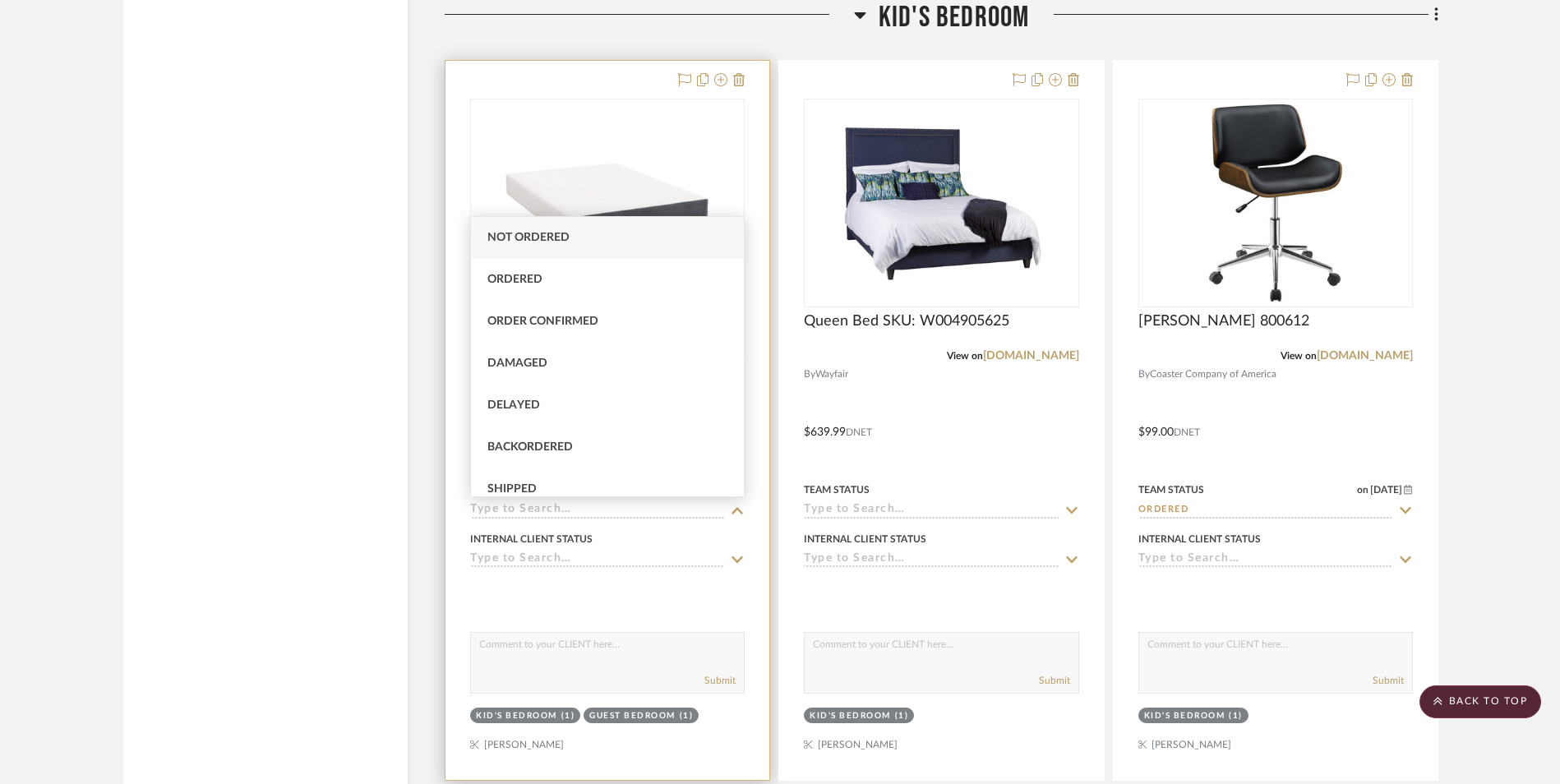
click at [519, 276] on div "Ordered" at bounding box center [607, 280] width 273 height 42
type input "[DATE]"
type input "Ordered"
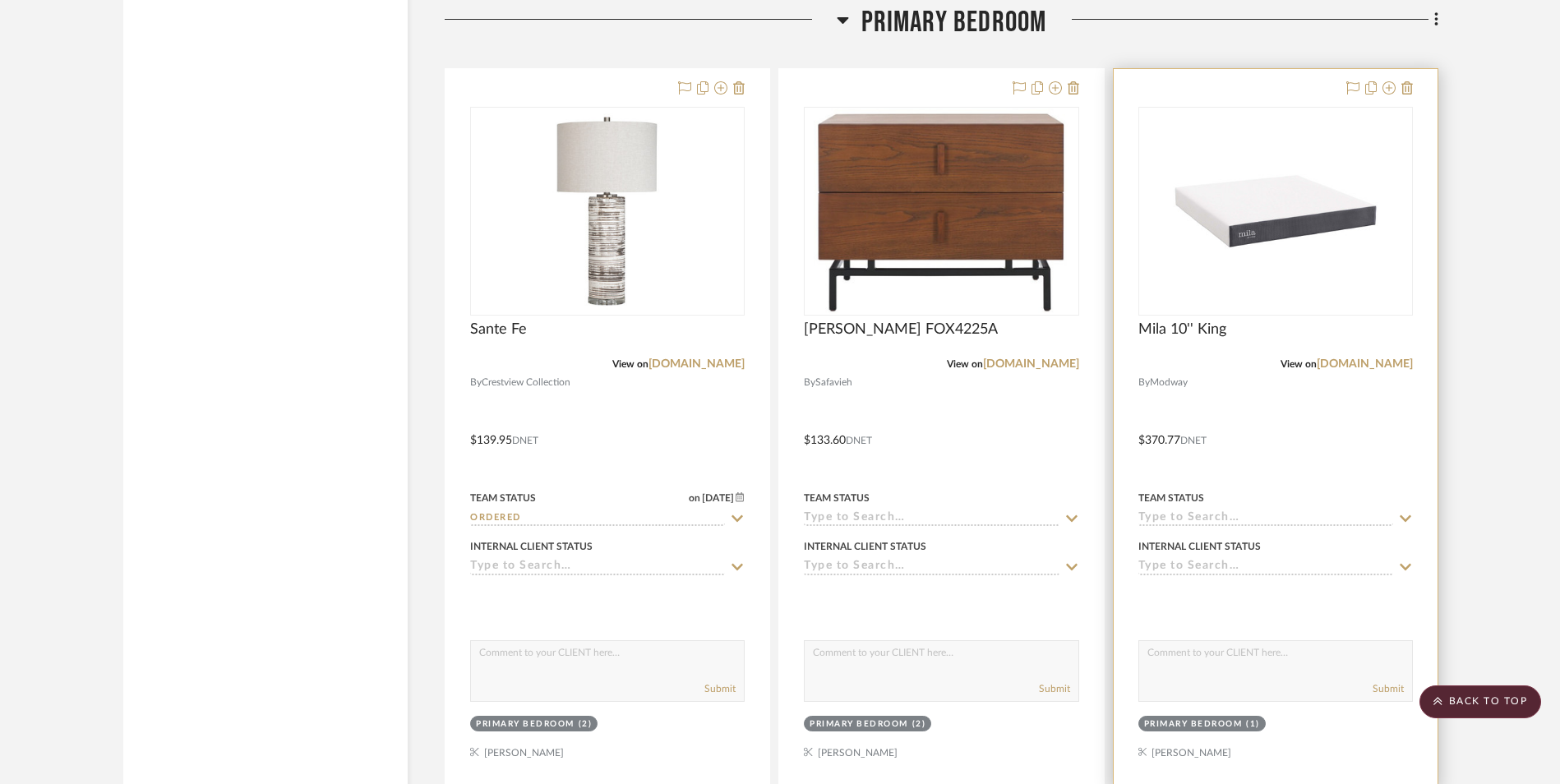
scroll to position [6129, 0]
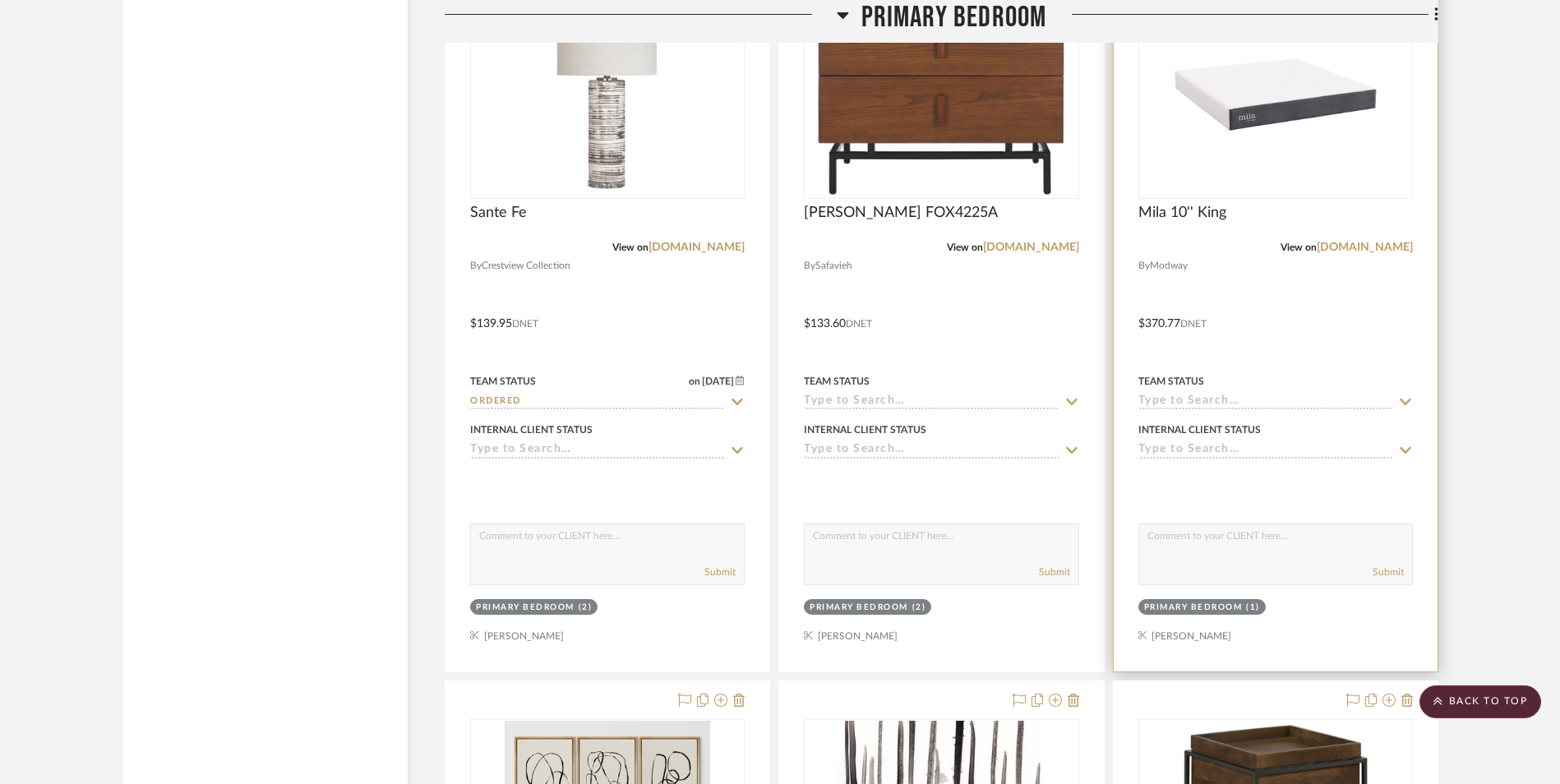
click at [1167, 400] on input at bounding box center [1265, 402] width 255 height 16
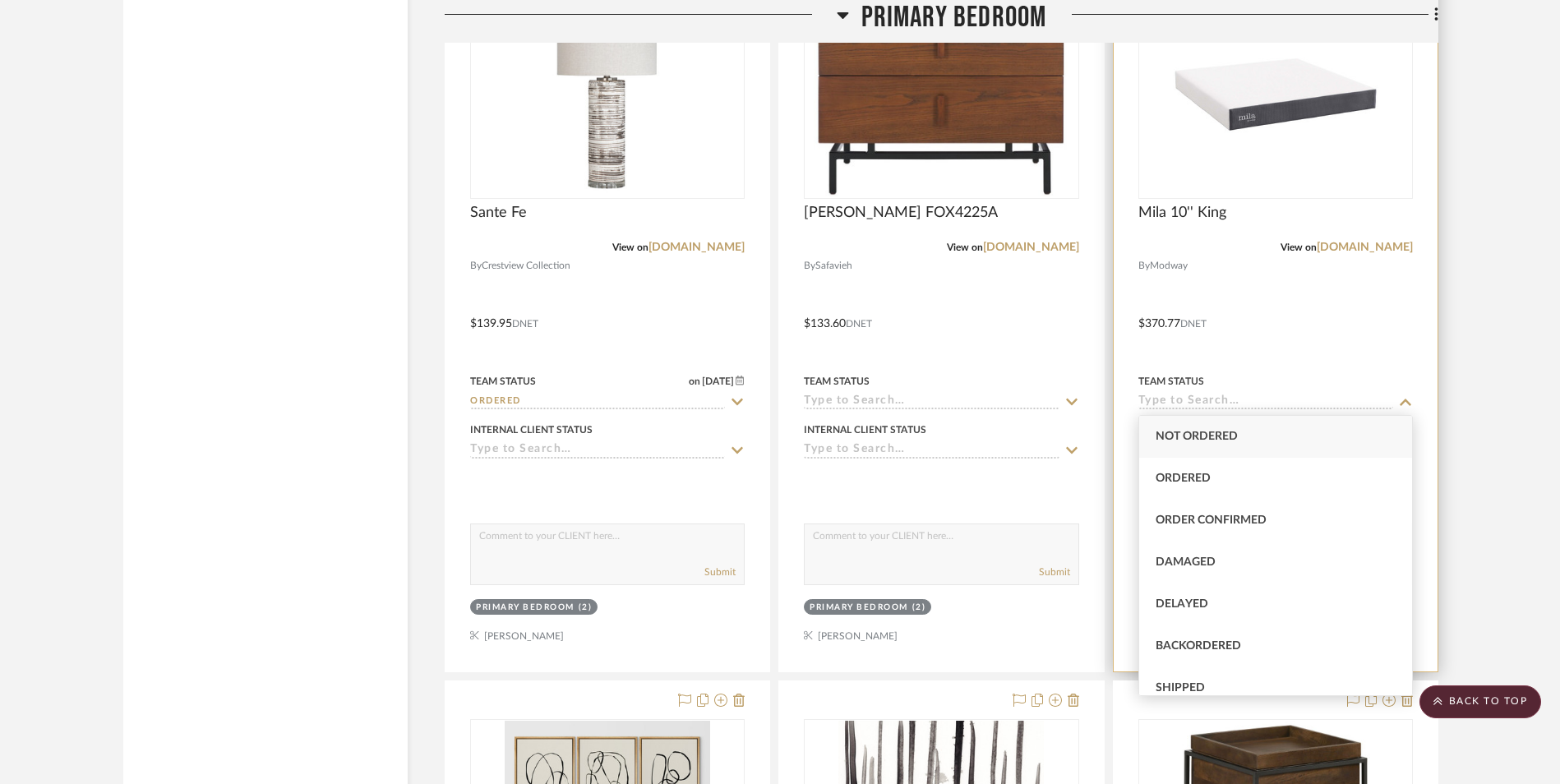
click at [1197, 473] on span "Ordered" at bounding box center [1183, 478] width 55 height 12
type input "[DATE]"
type input "Ordered"
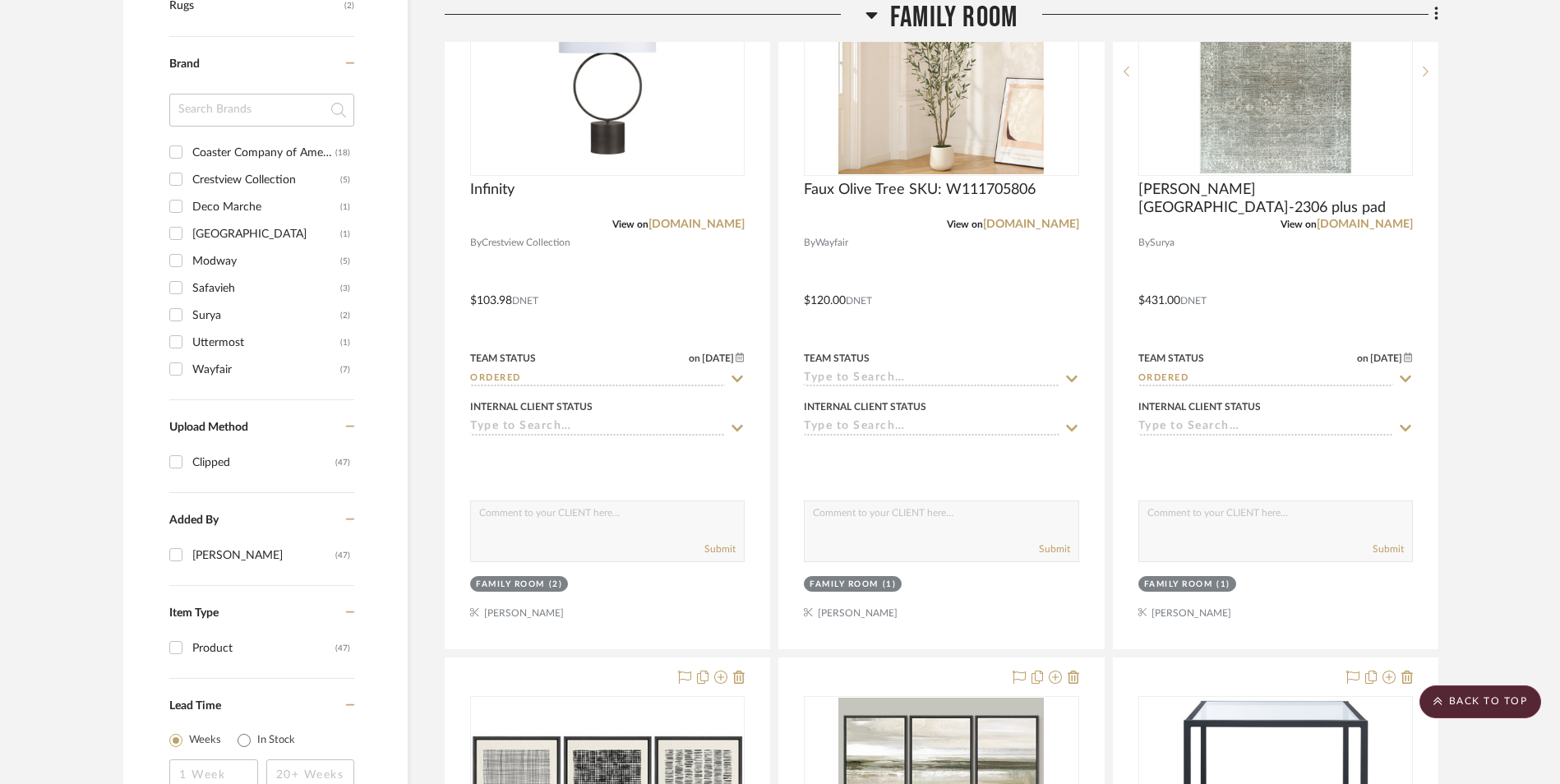
scroll to position [1232, 0]
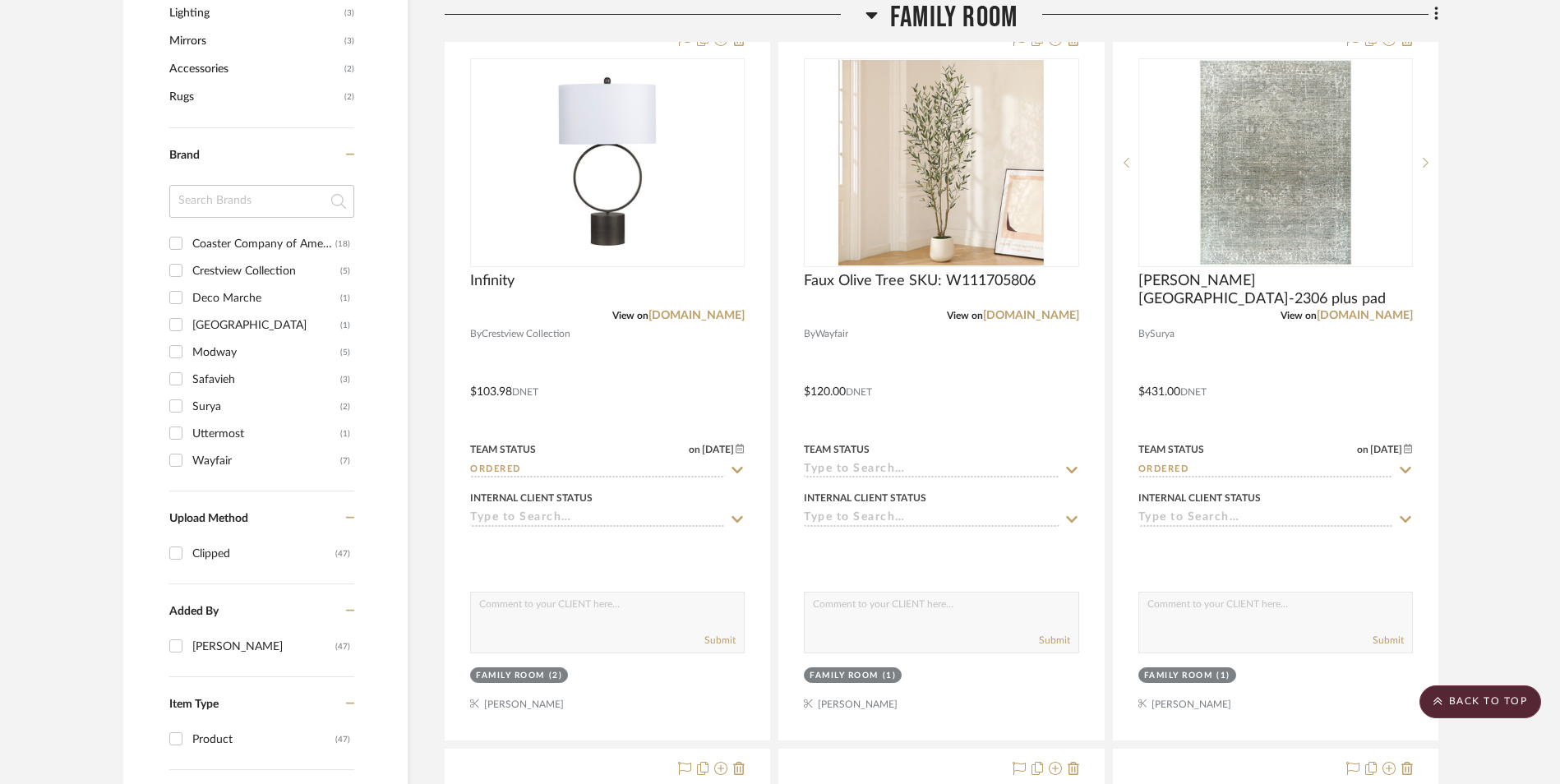
click at [178, 380] on input "Safavieh (3)" at bounding box center [175, 379] width 26 height 26
checkbox input "true"
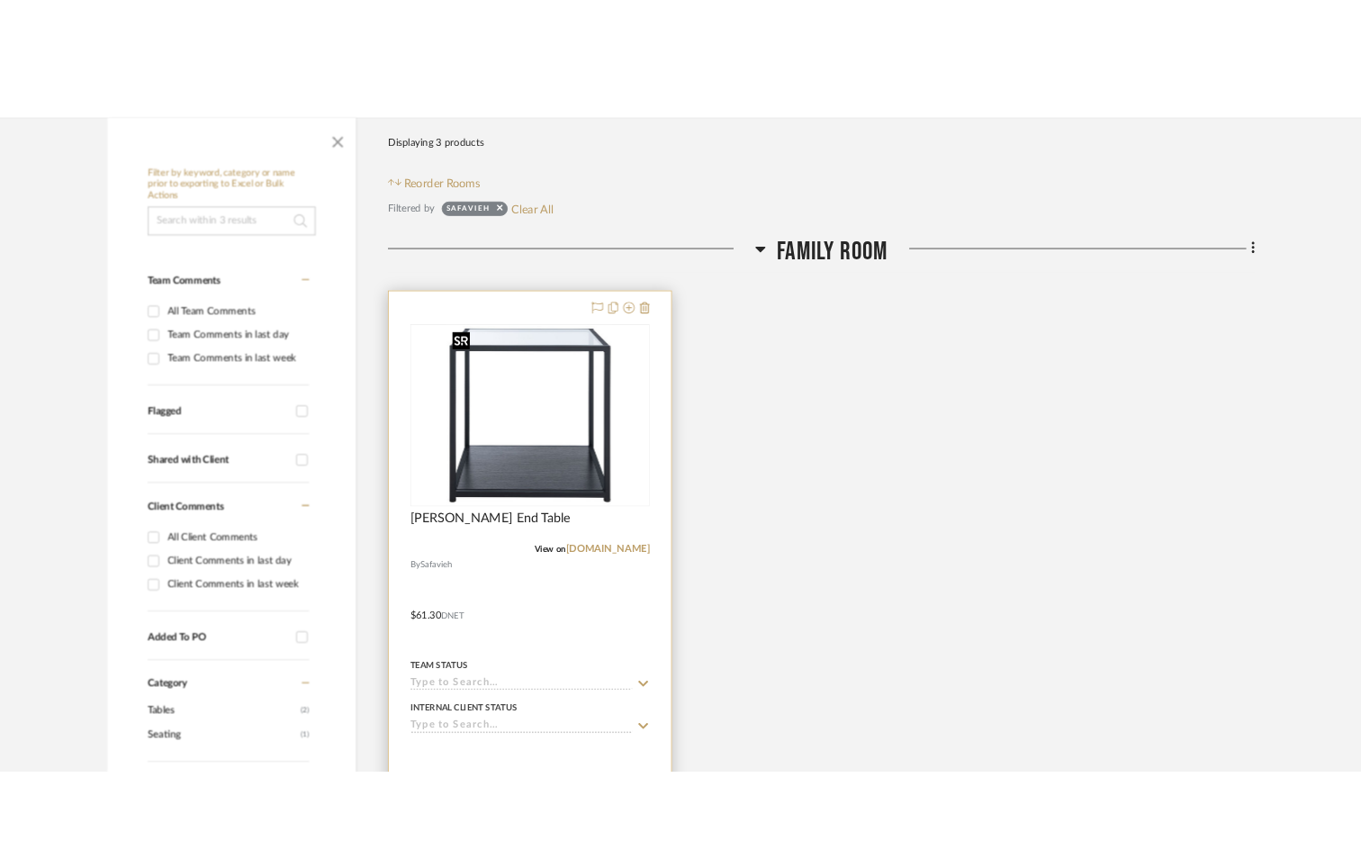
scroll to position [264, 0]
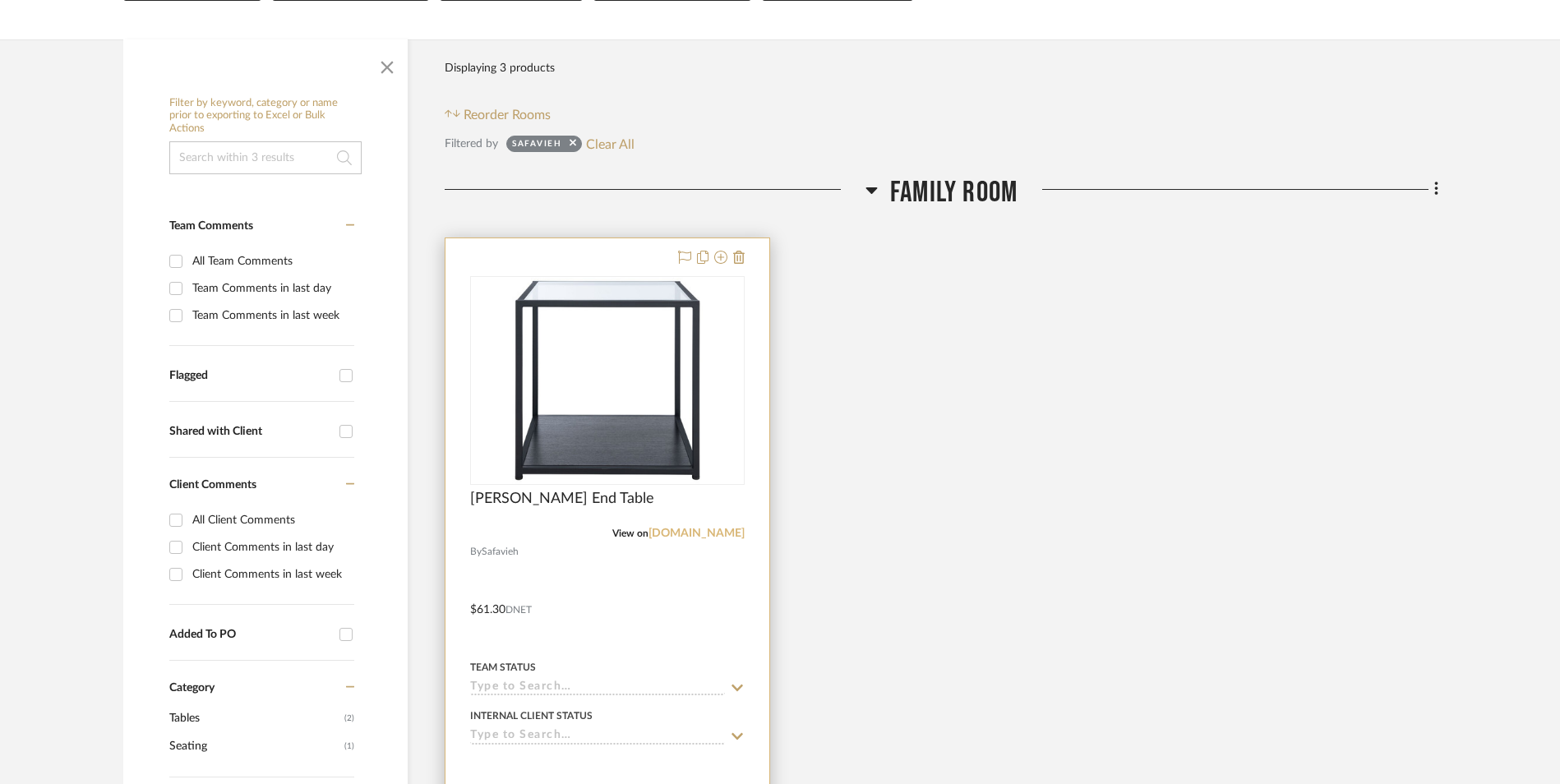
click at [713, 531] on link "[DOMAIN_NAME]" at bounding box center [696, 533] width 96 height 12
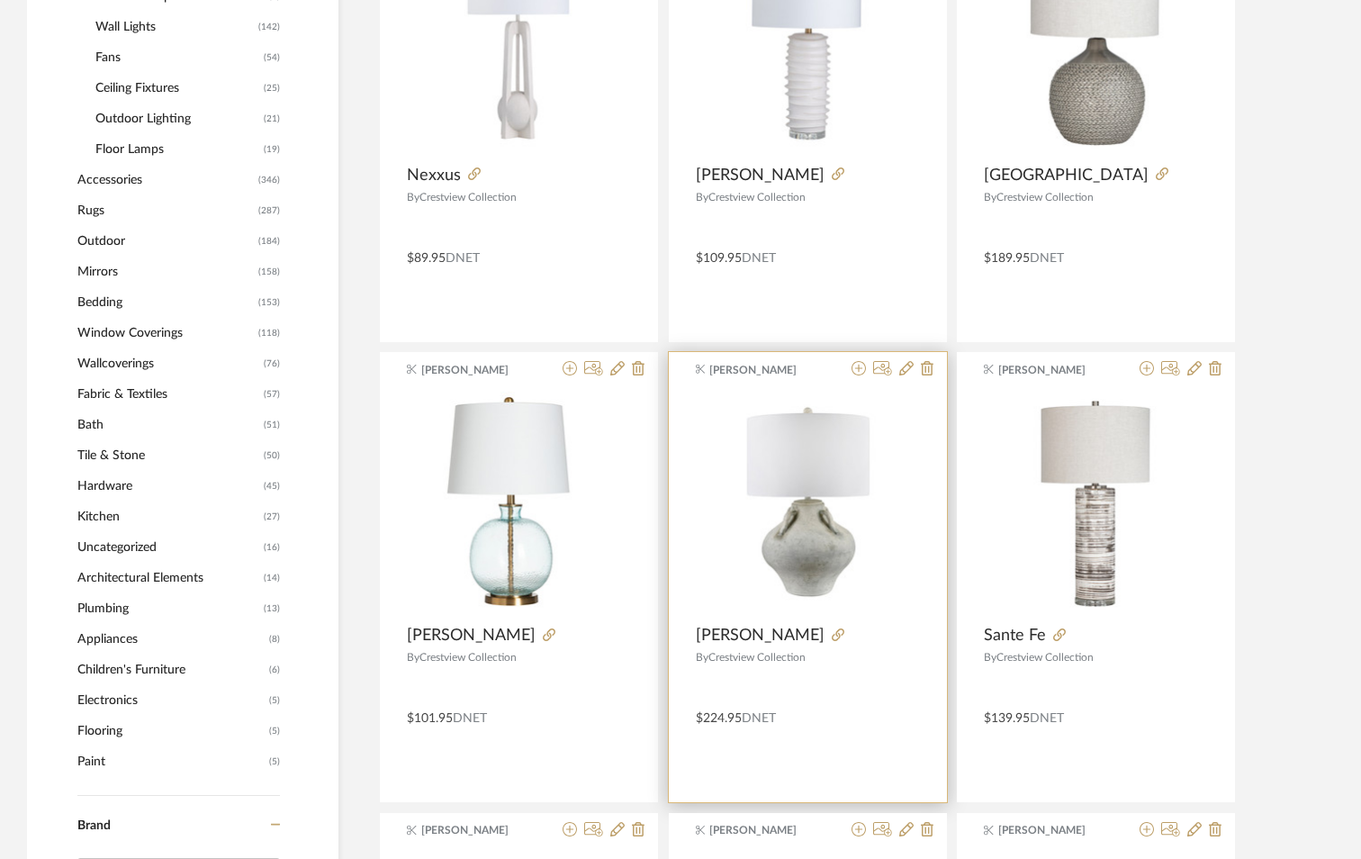
scroll to position [1623, 0]
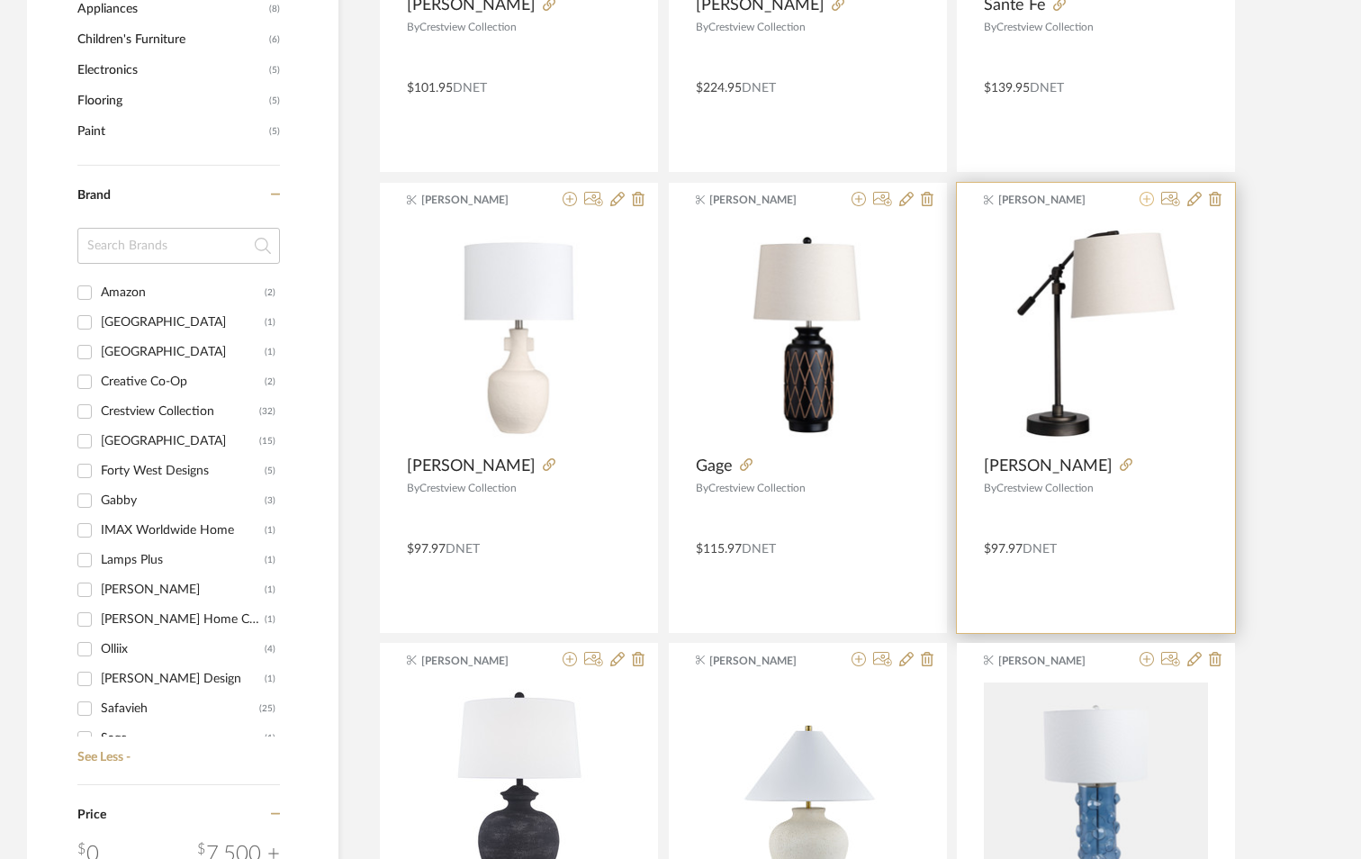
click at [1145, 199] on icon at bounding box center [1147, 199] width 14 height 14
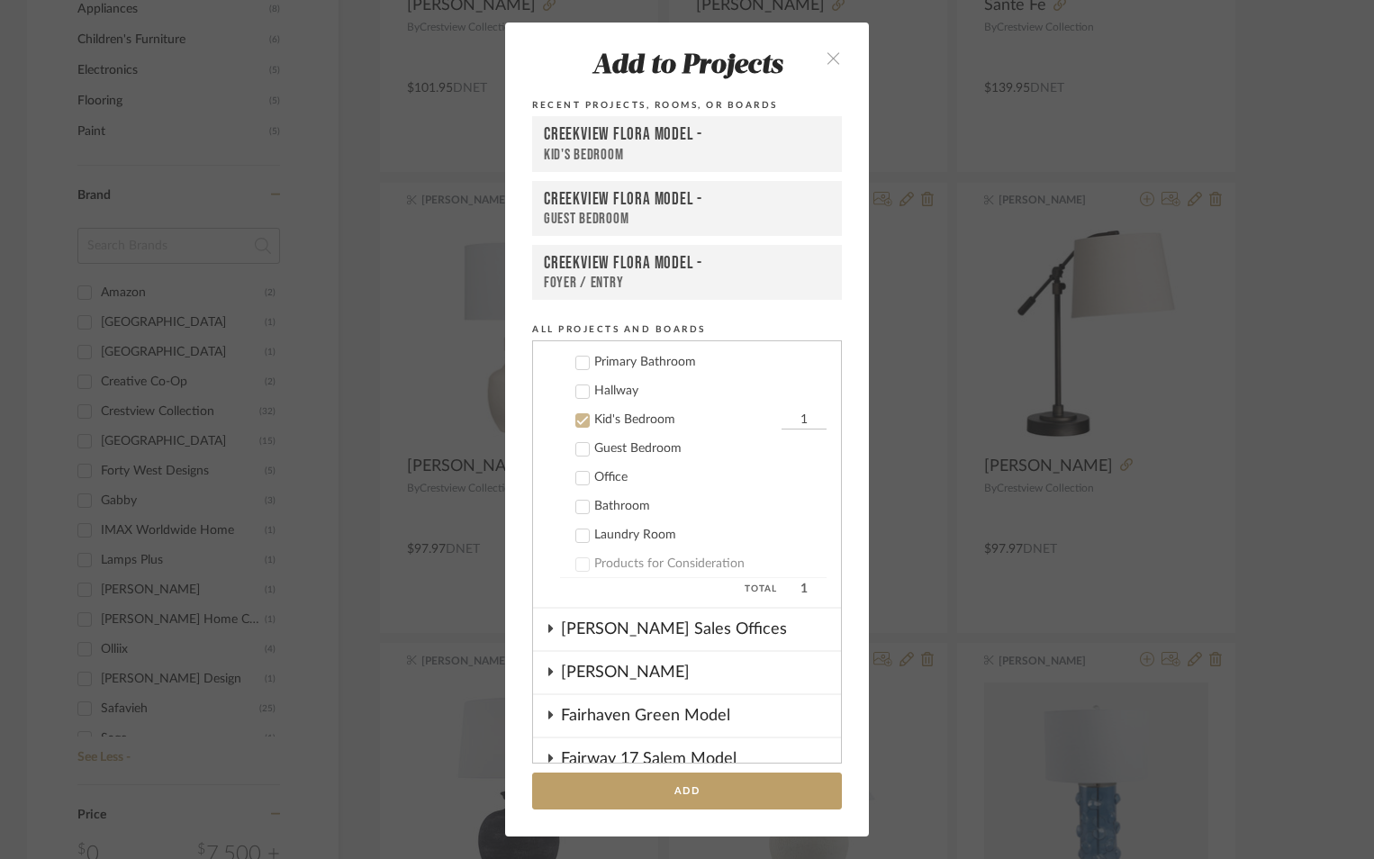
scroll to position [649, 0]
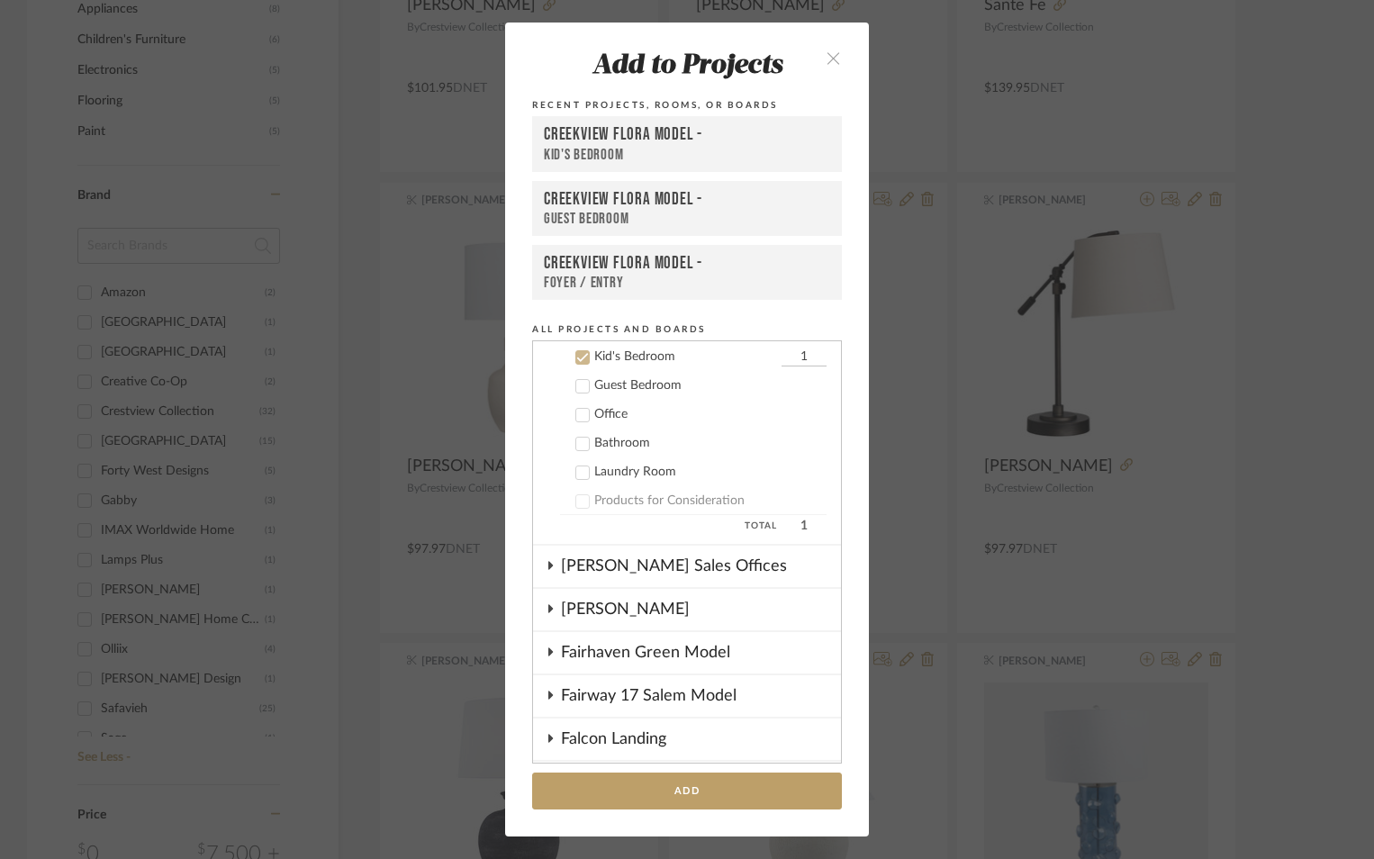
click at [578, 352] on icon at bounding box center [582, 357] width 13 height 13
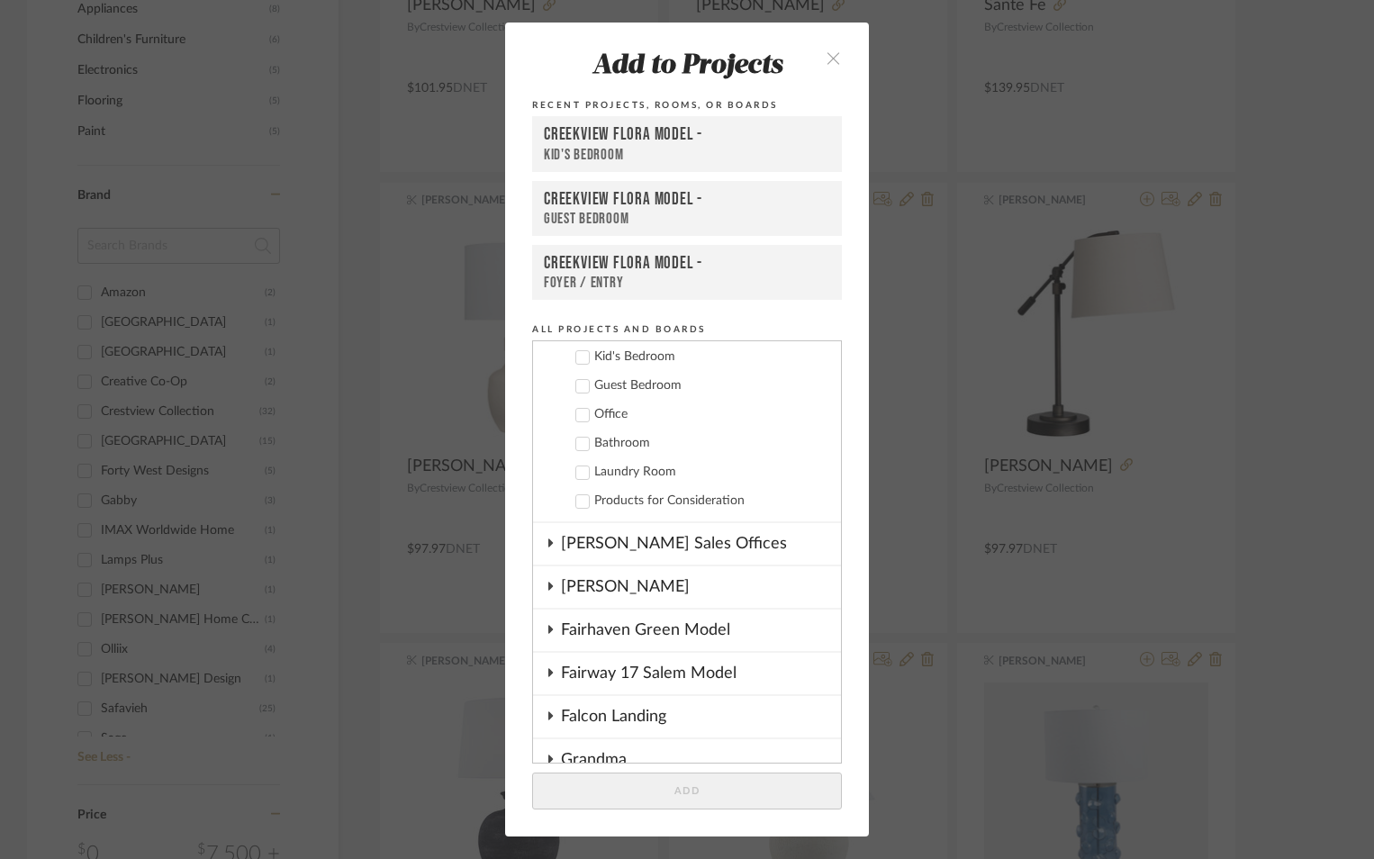
click at [576, 420] on icon at bounding box center [582, 415] width 13 height 13
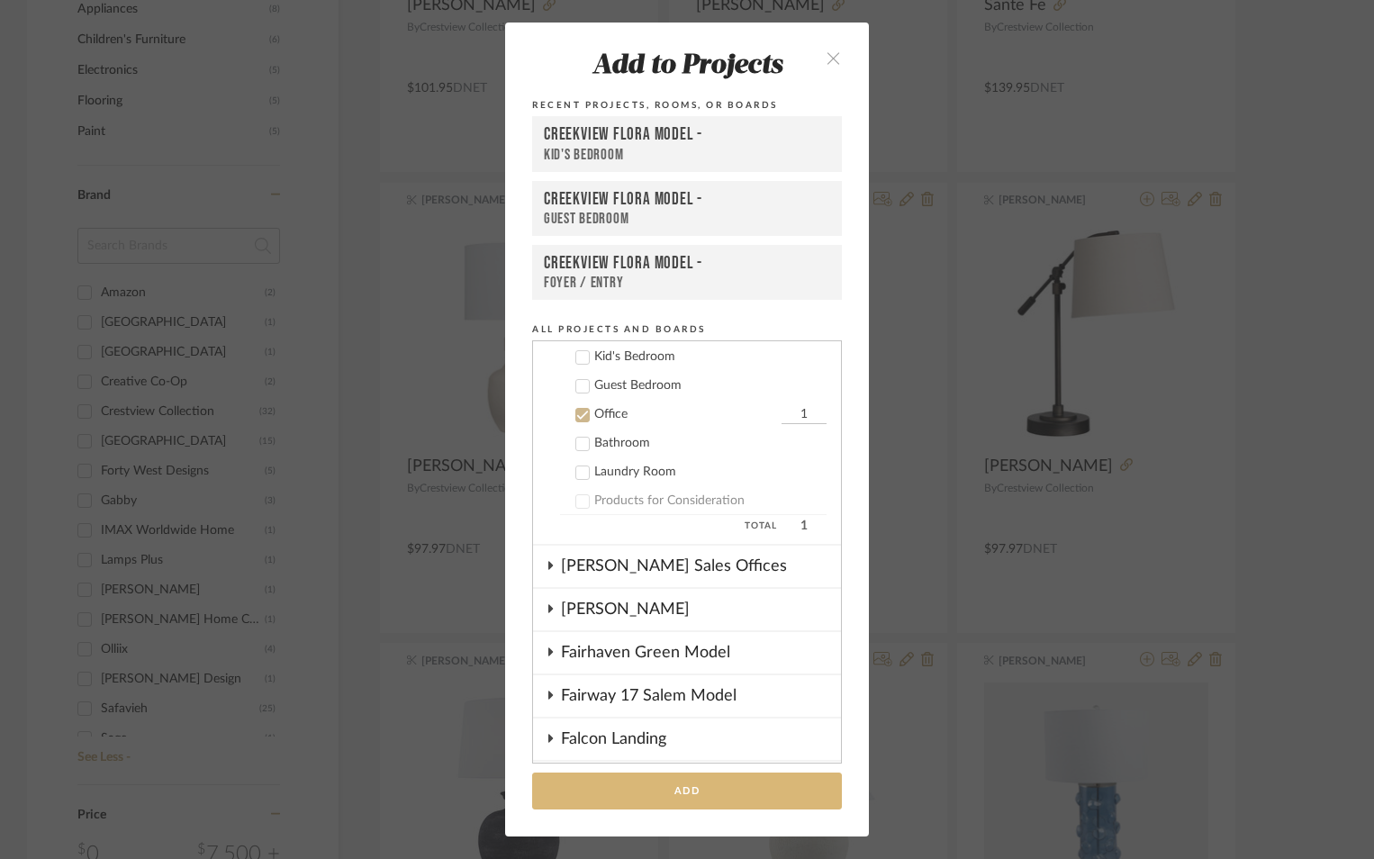
click at [700, 782] on button "Add" at bounding box center [687, 790] width 310 height 37
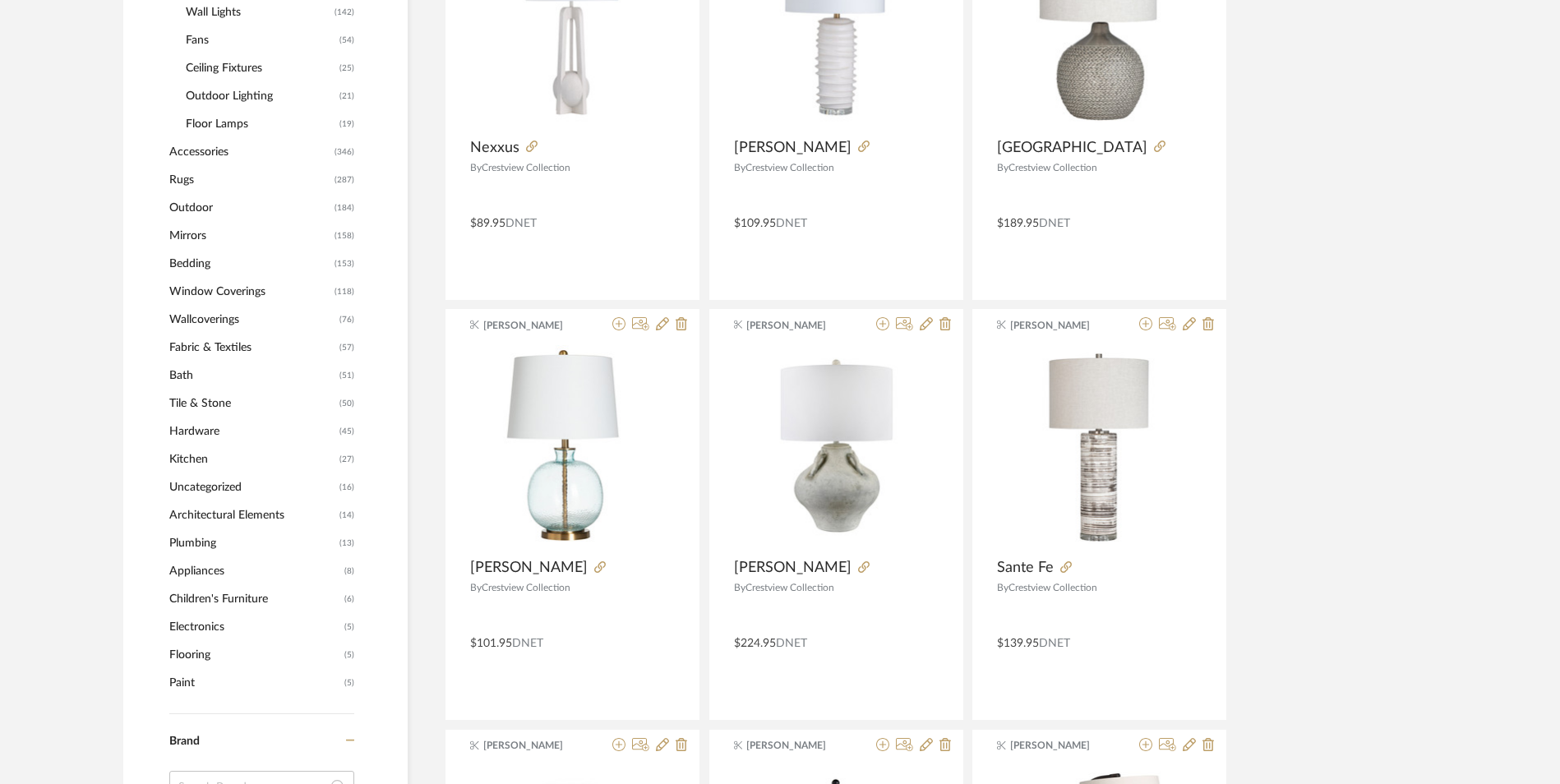
scroll to position [906, 0]
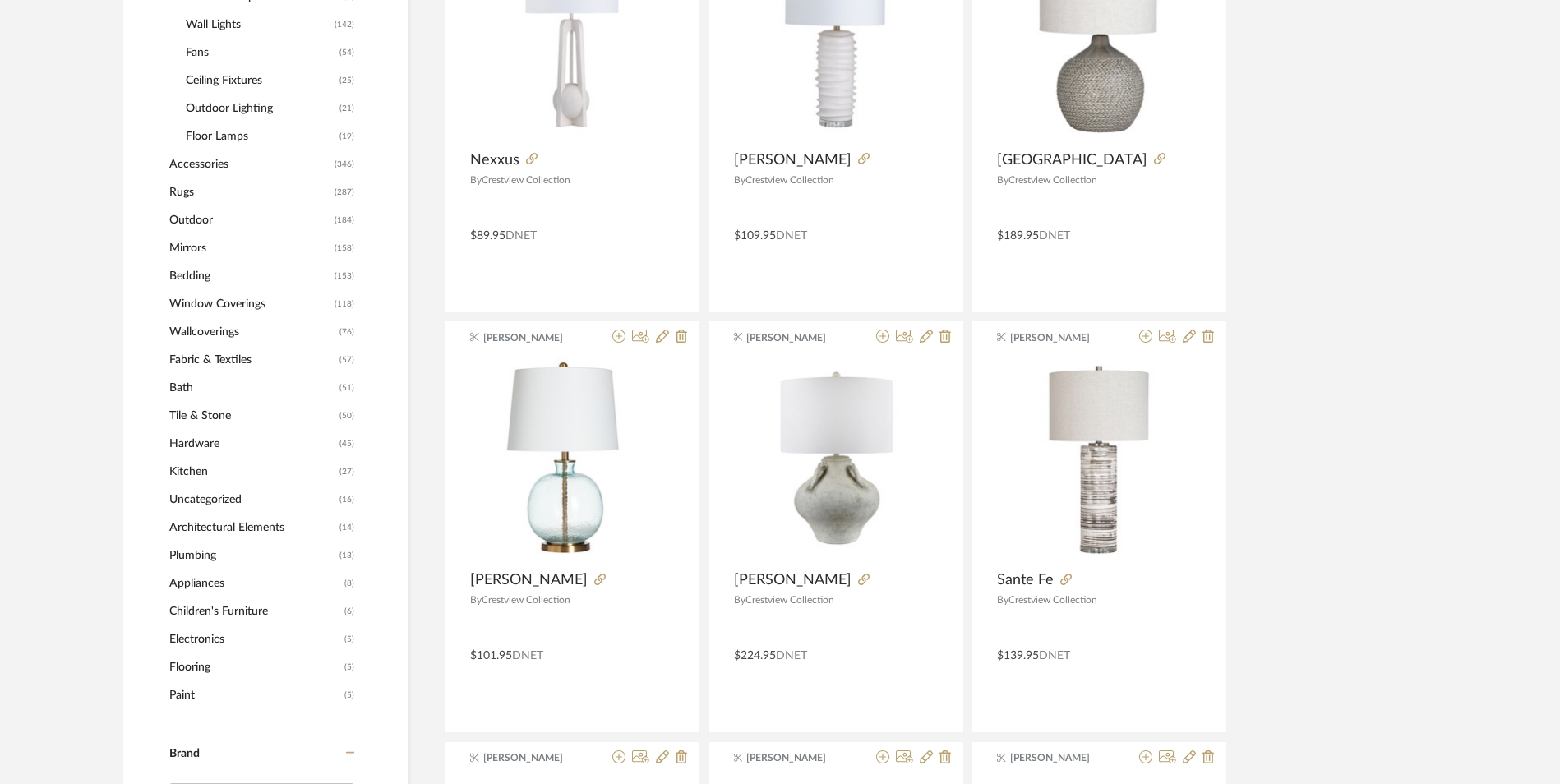
click at [190, 165] on span "Accessories" at bounding box center [249, 164] width 161 height 28
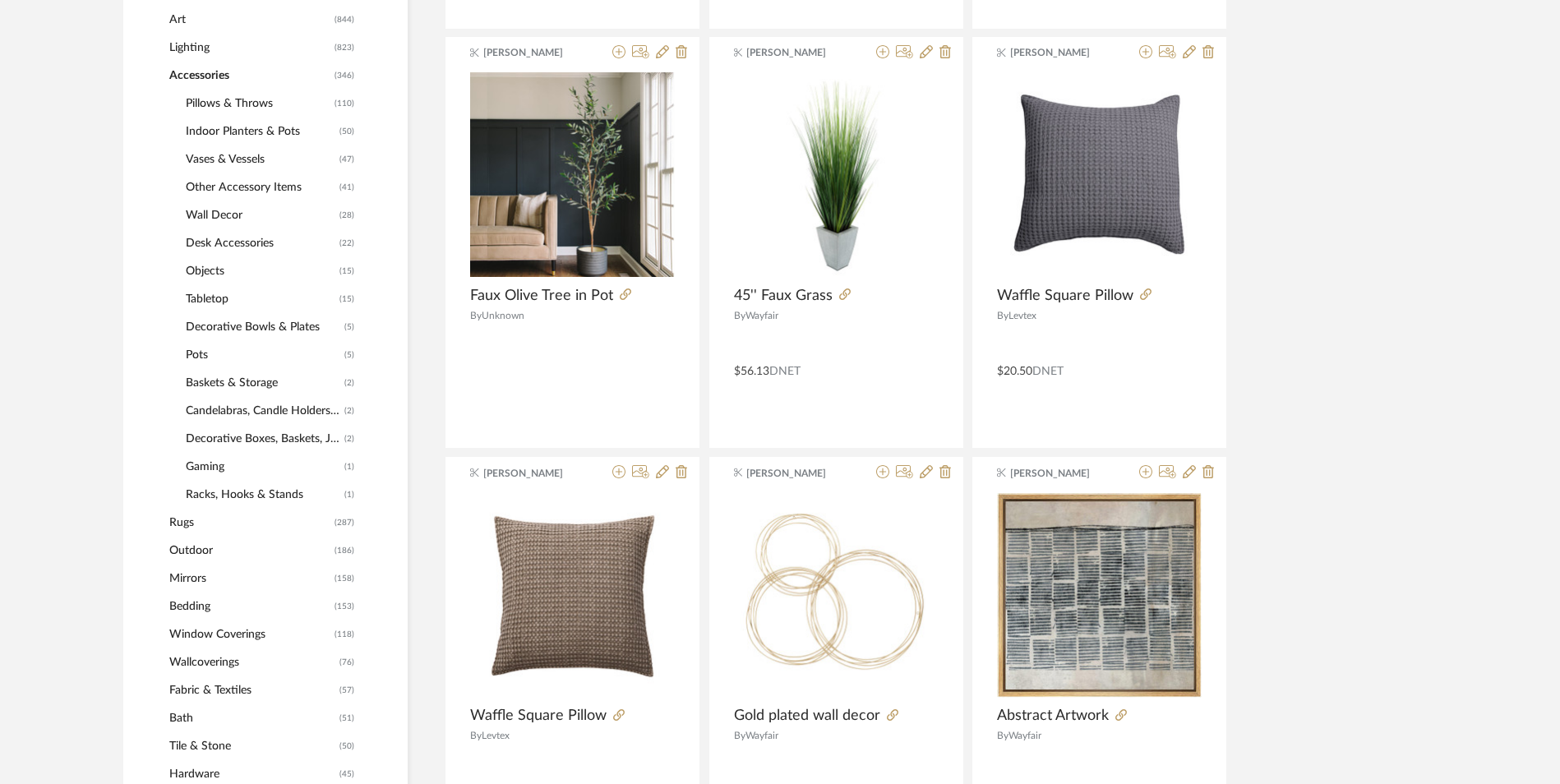
scroll to position [794, 0]
click at [246, 126] on span "Indoor Planters & Pots" at bounding box center [260, 133] width 150 height 28
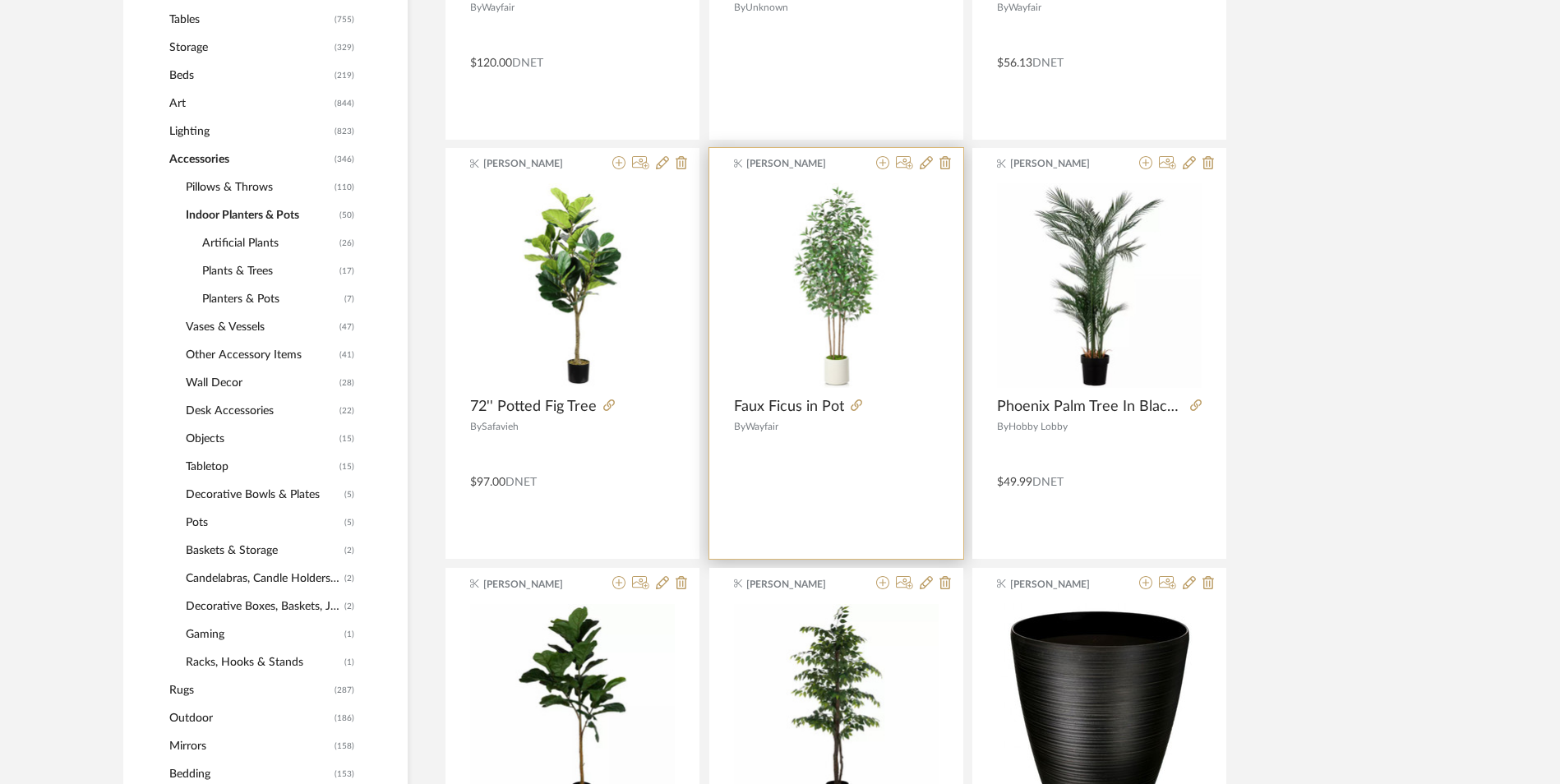
scroll to position [110, 0]
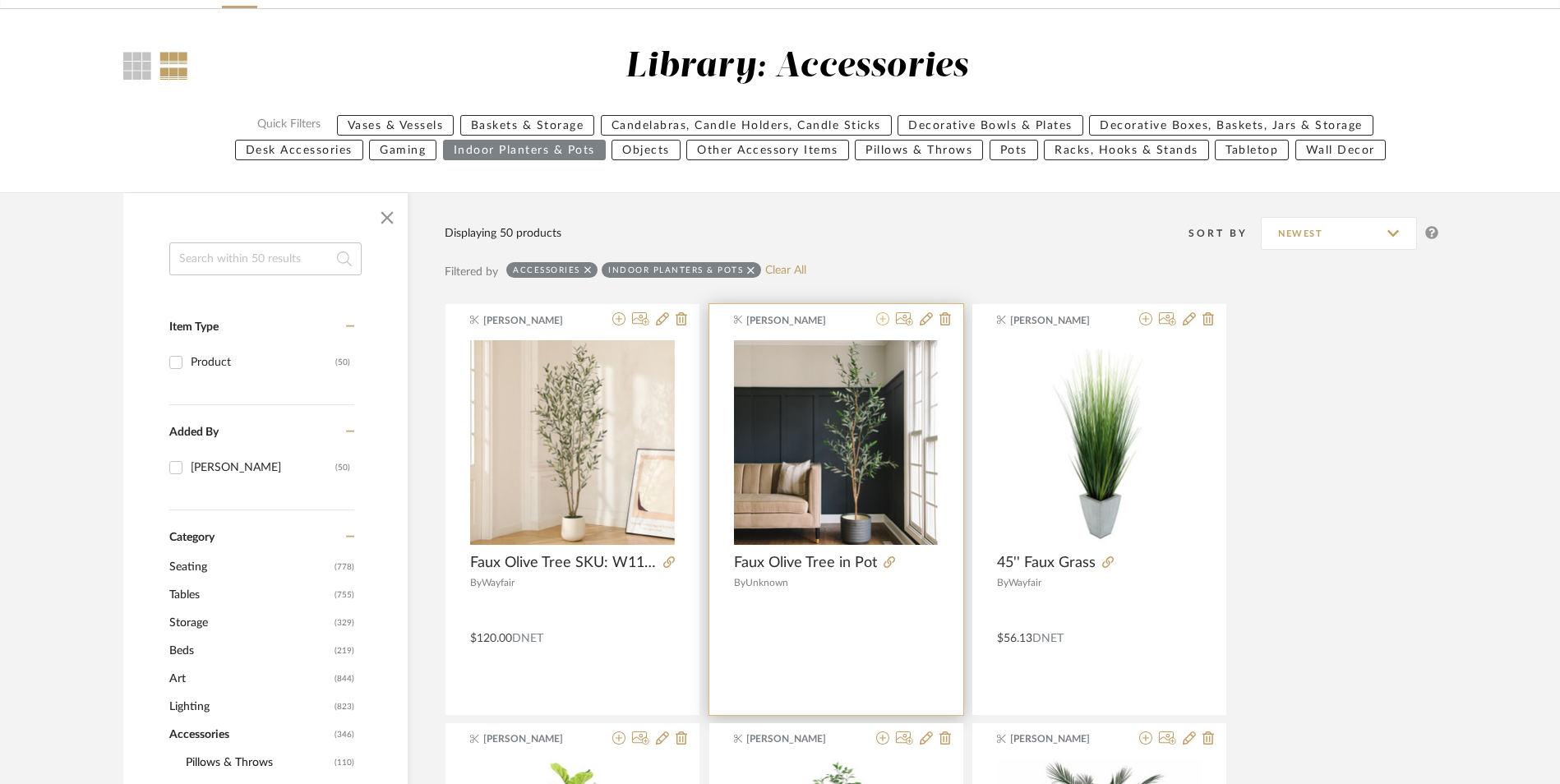
click at [883, 322] on icon at bounding box center [883, 319] width 13 height 13
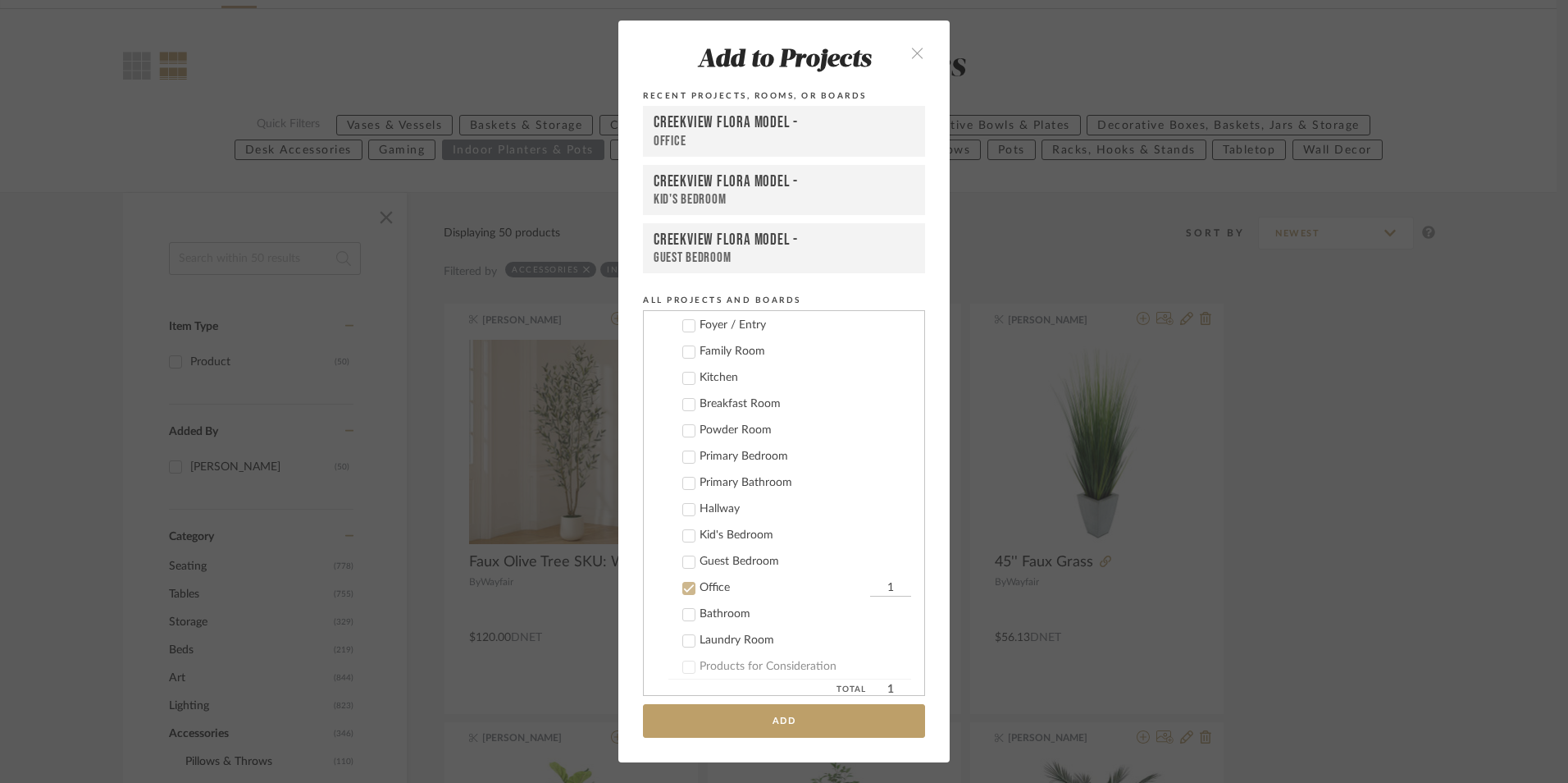
scroll to position [398, 0]
click at [687, 438] on icon at bounding box center [690, 440] width 11 height 8
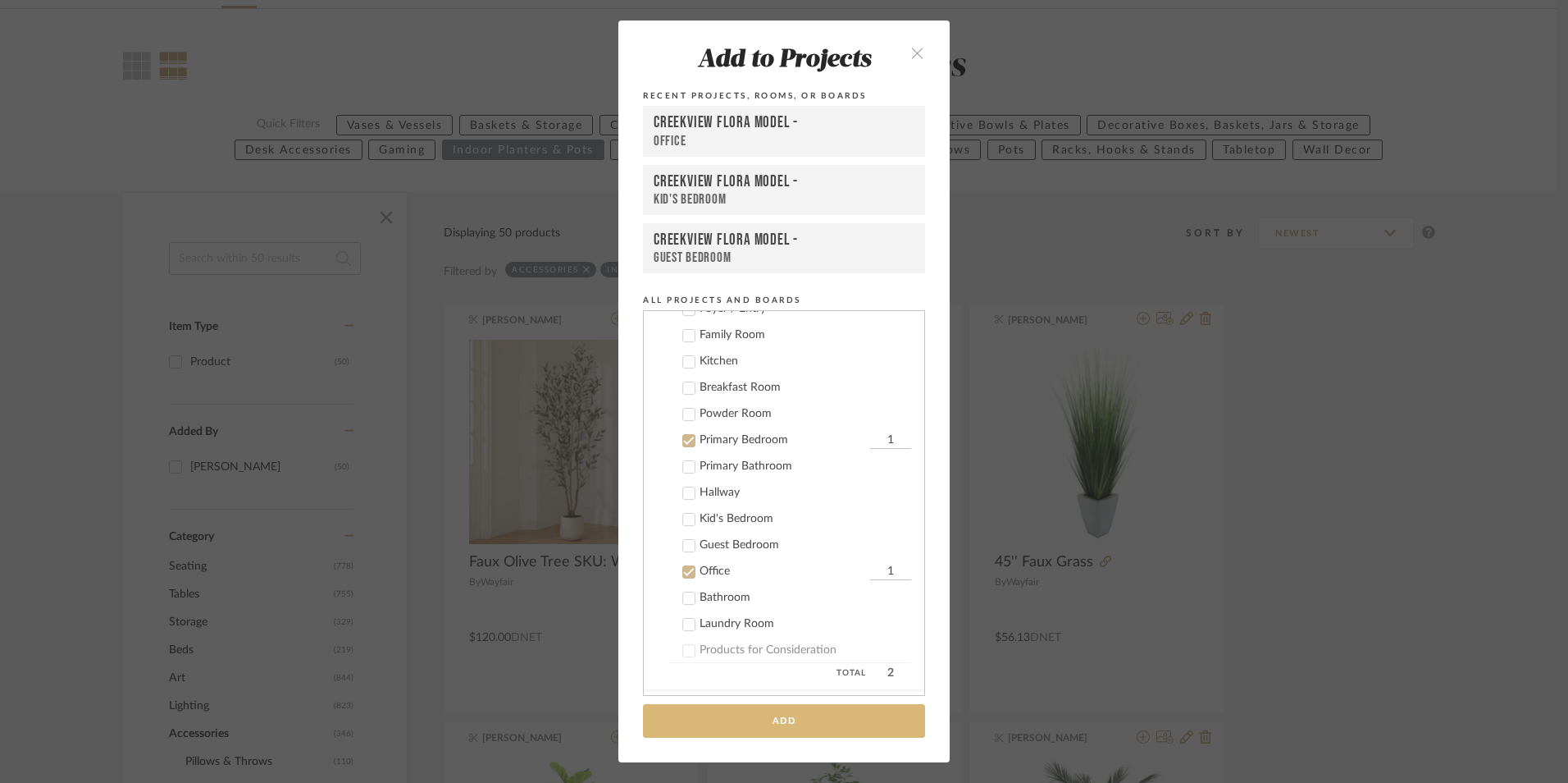
click at [777, 716] on button "Add" at bounding box center [784, 720] width 282 height 34
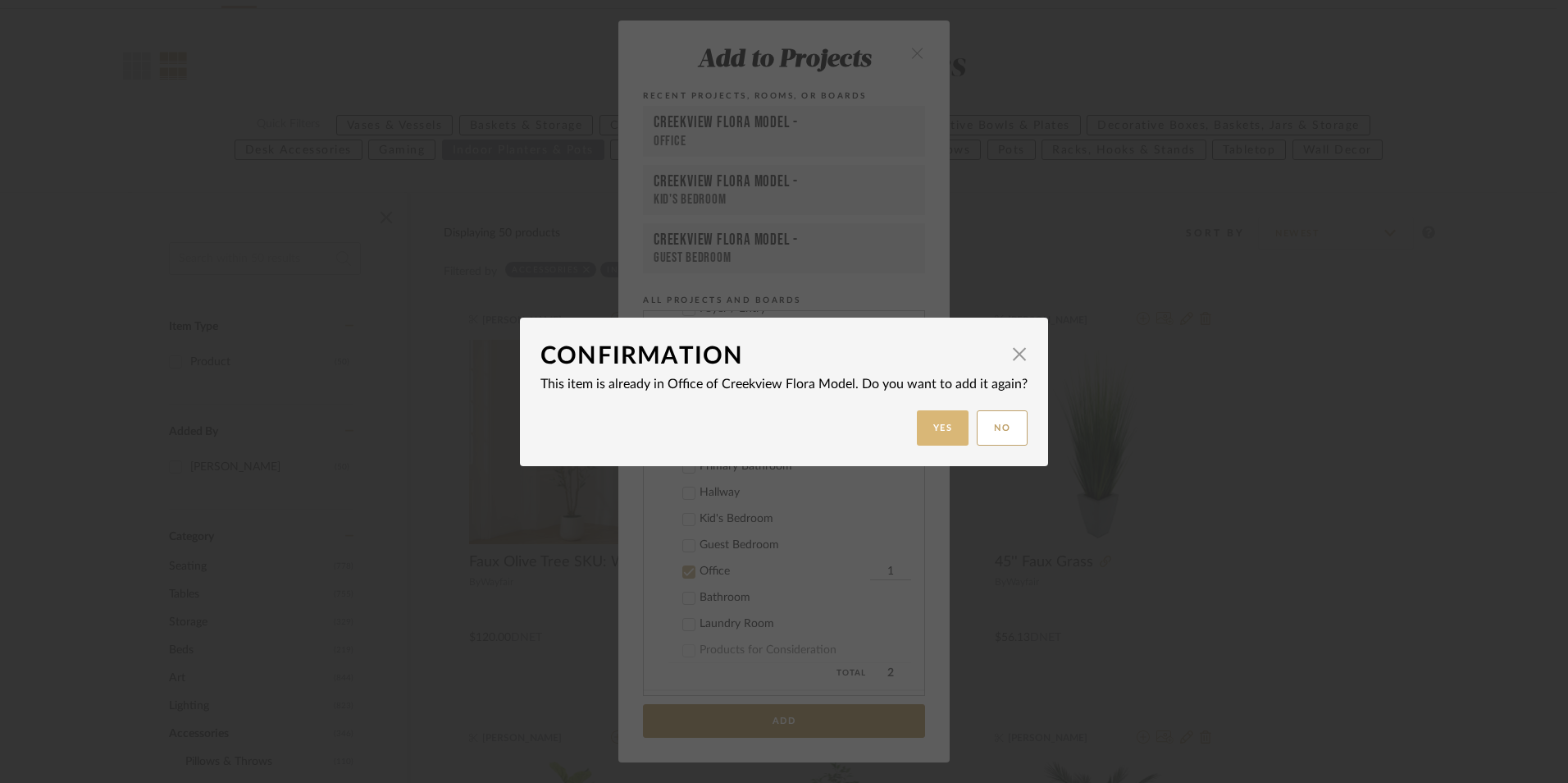
click at [935, 412] on button "Yes" at bounding box center [944, 428] width 53 height 36
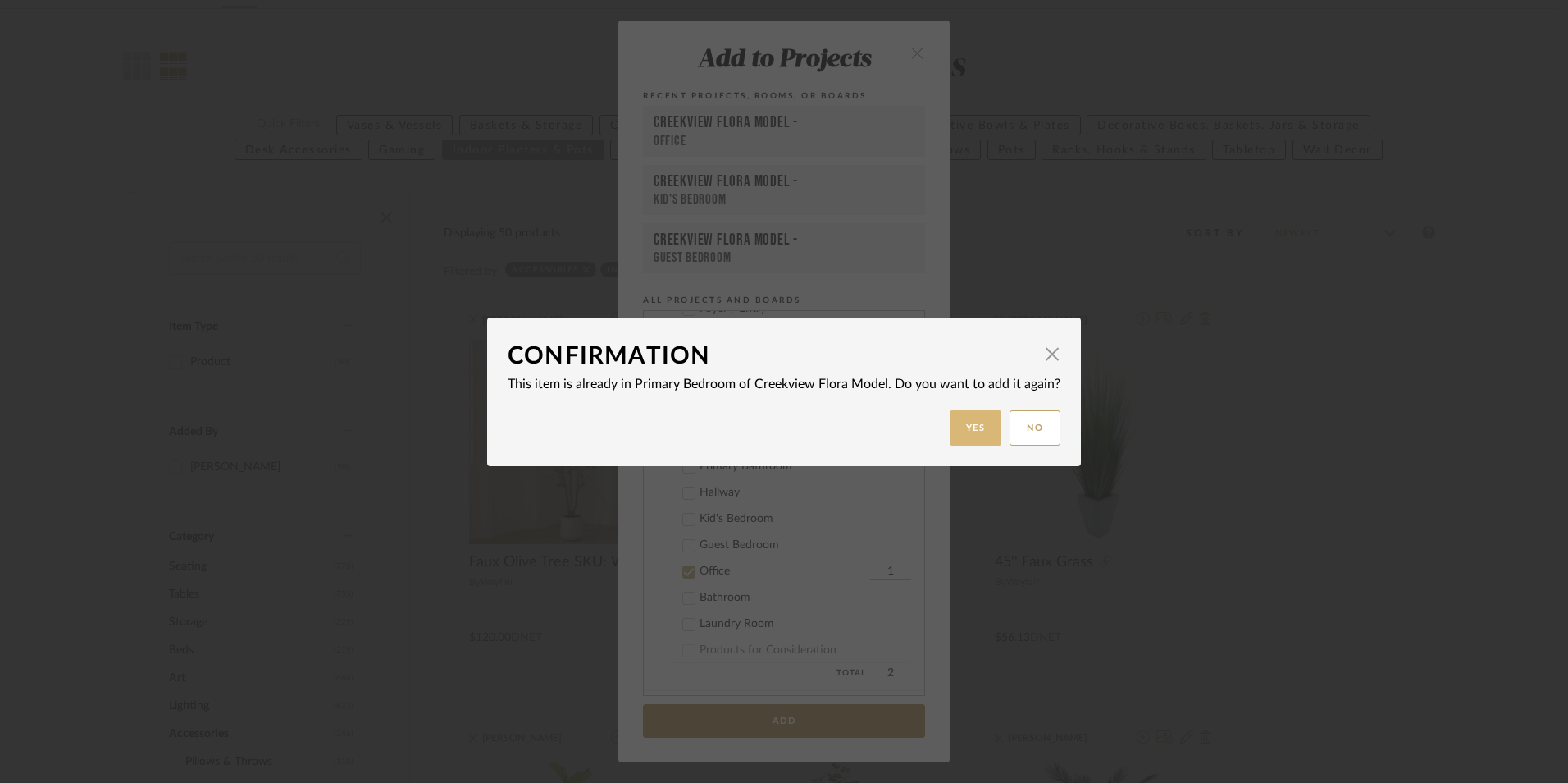
click at [975, 430] on button "Yes" at bounding box center [977, 428] width 53 height 36
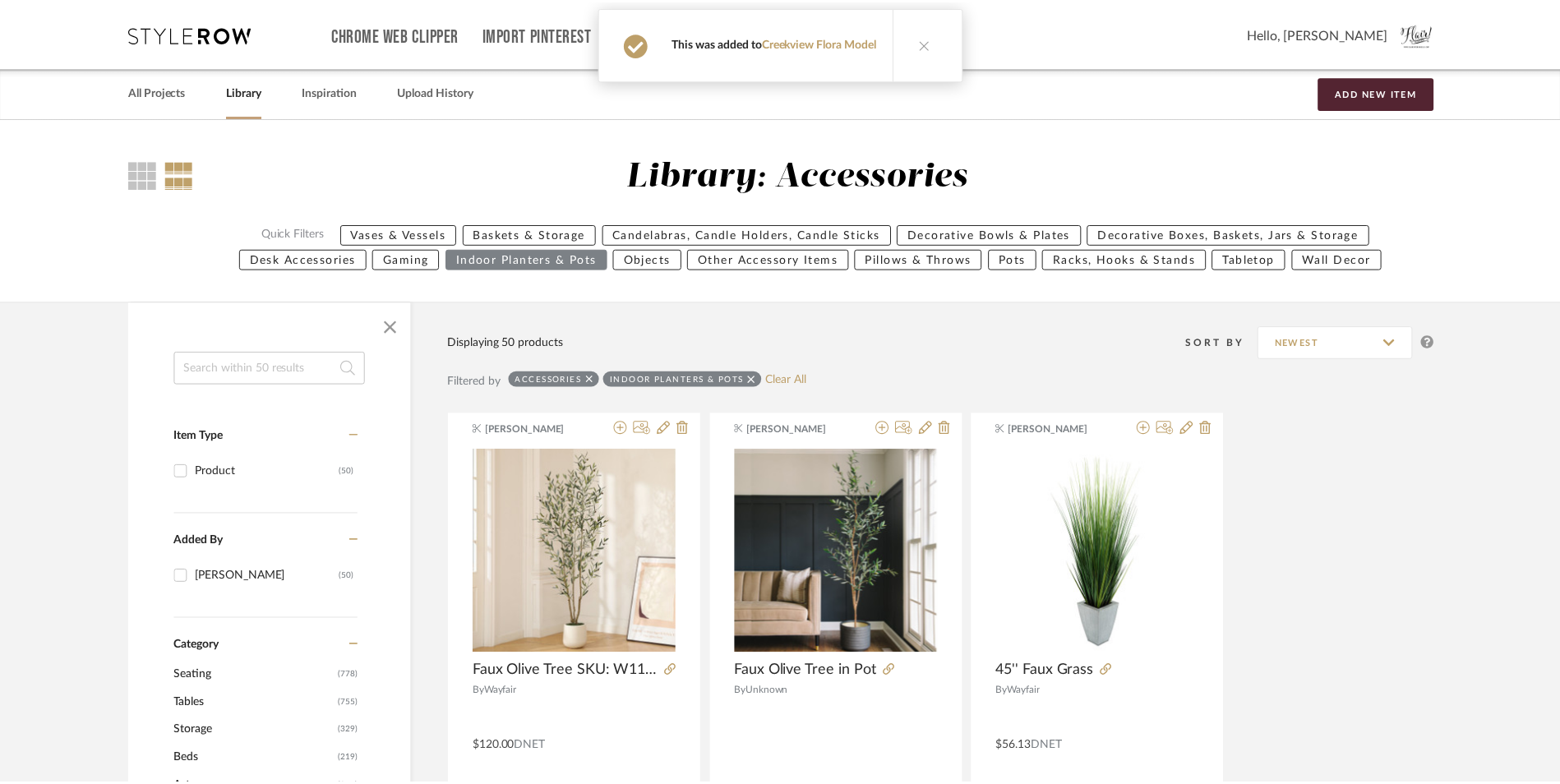
scroll to position [110, 0]
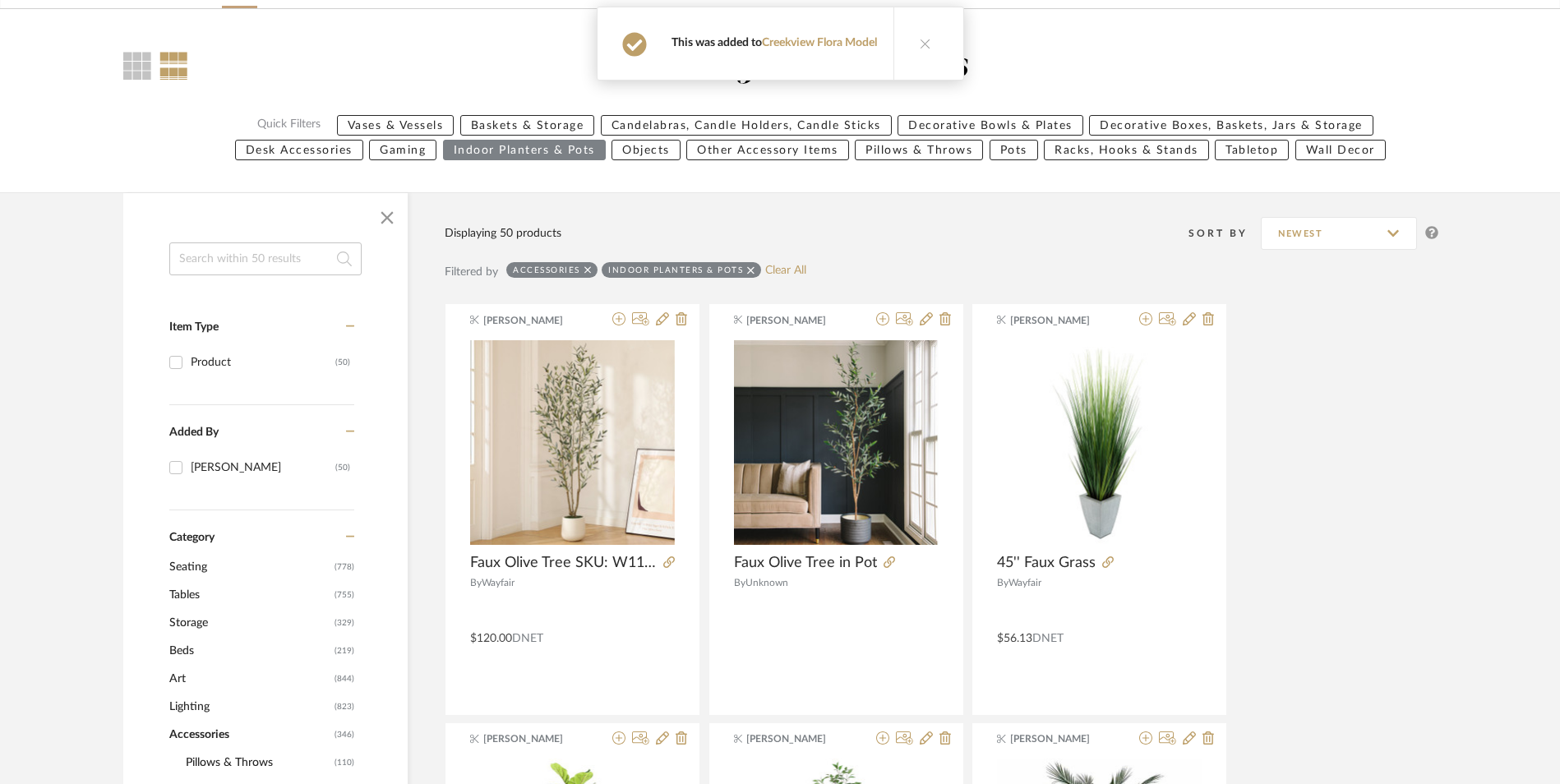
click at [925, 42] on icon at bounding box center [925, 43] width 12 height 12
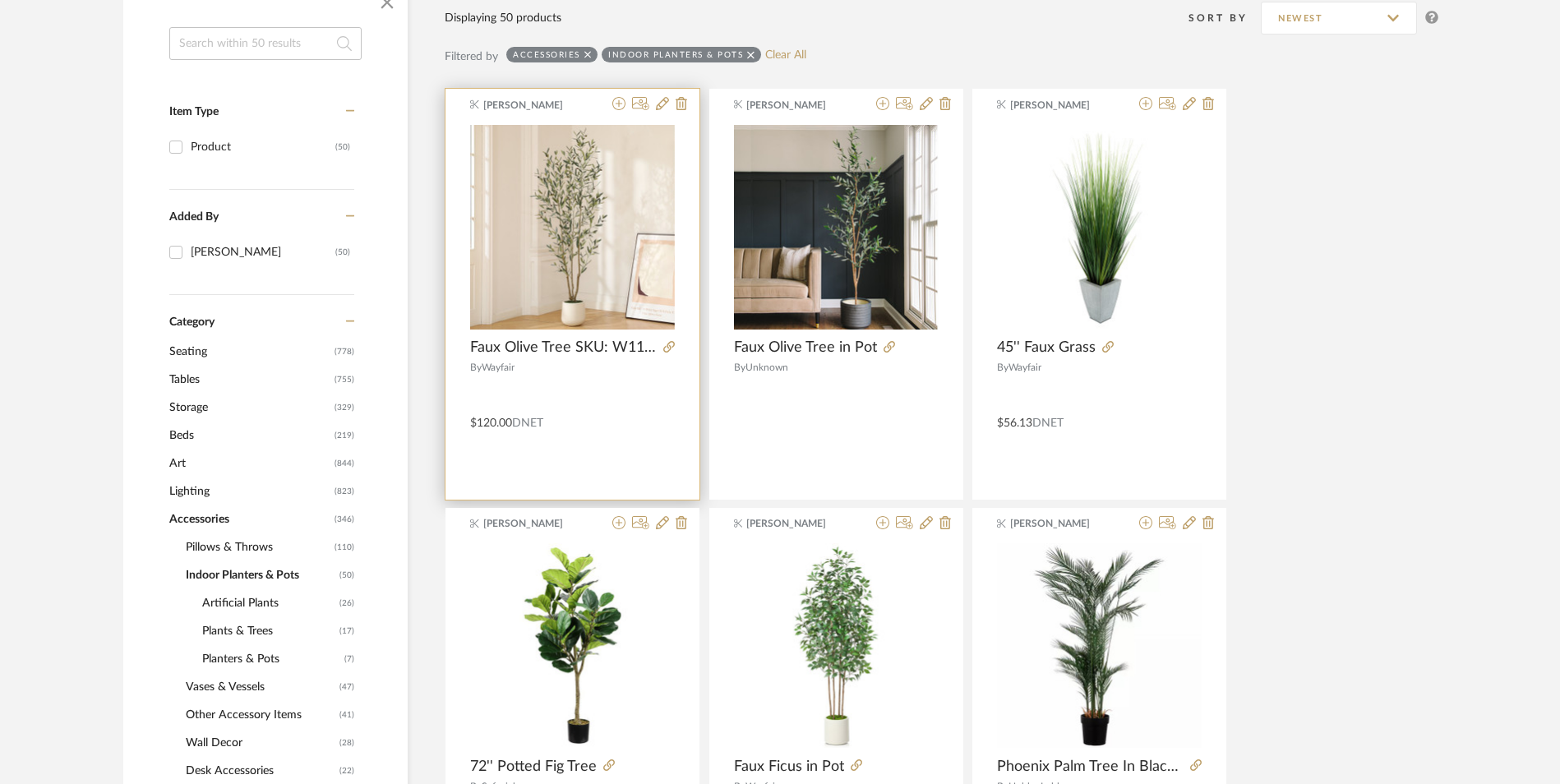
scroll to position [274, 0]
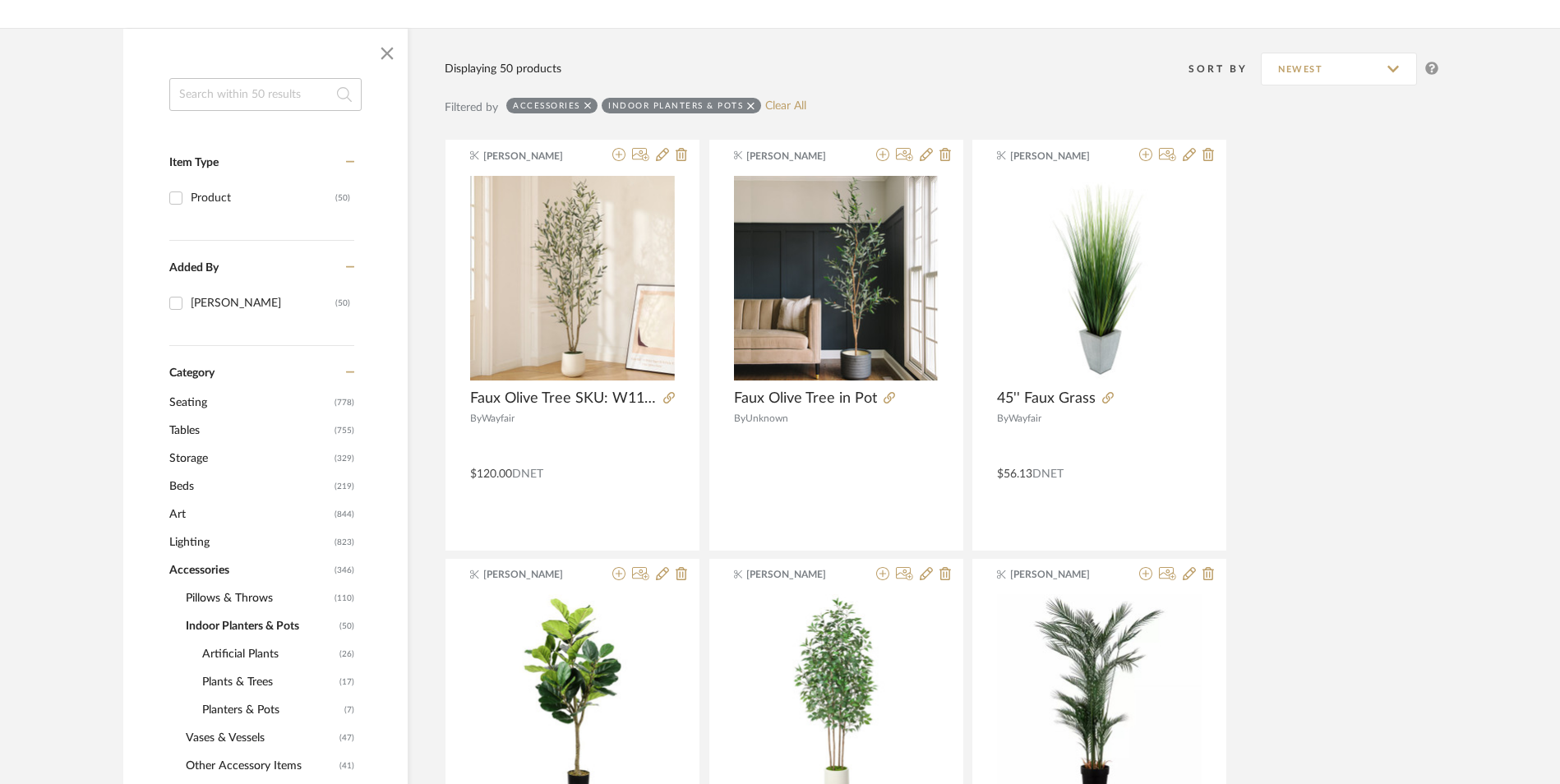
drag, startPoint x: 749, startPoint y: 103, endPoint x: 676, endPoint y: 120, distance: 75.0
click at [749, 103] on icon at bounding box center [750, 106] width 7 height 12
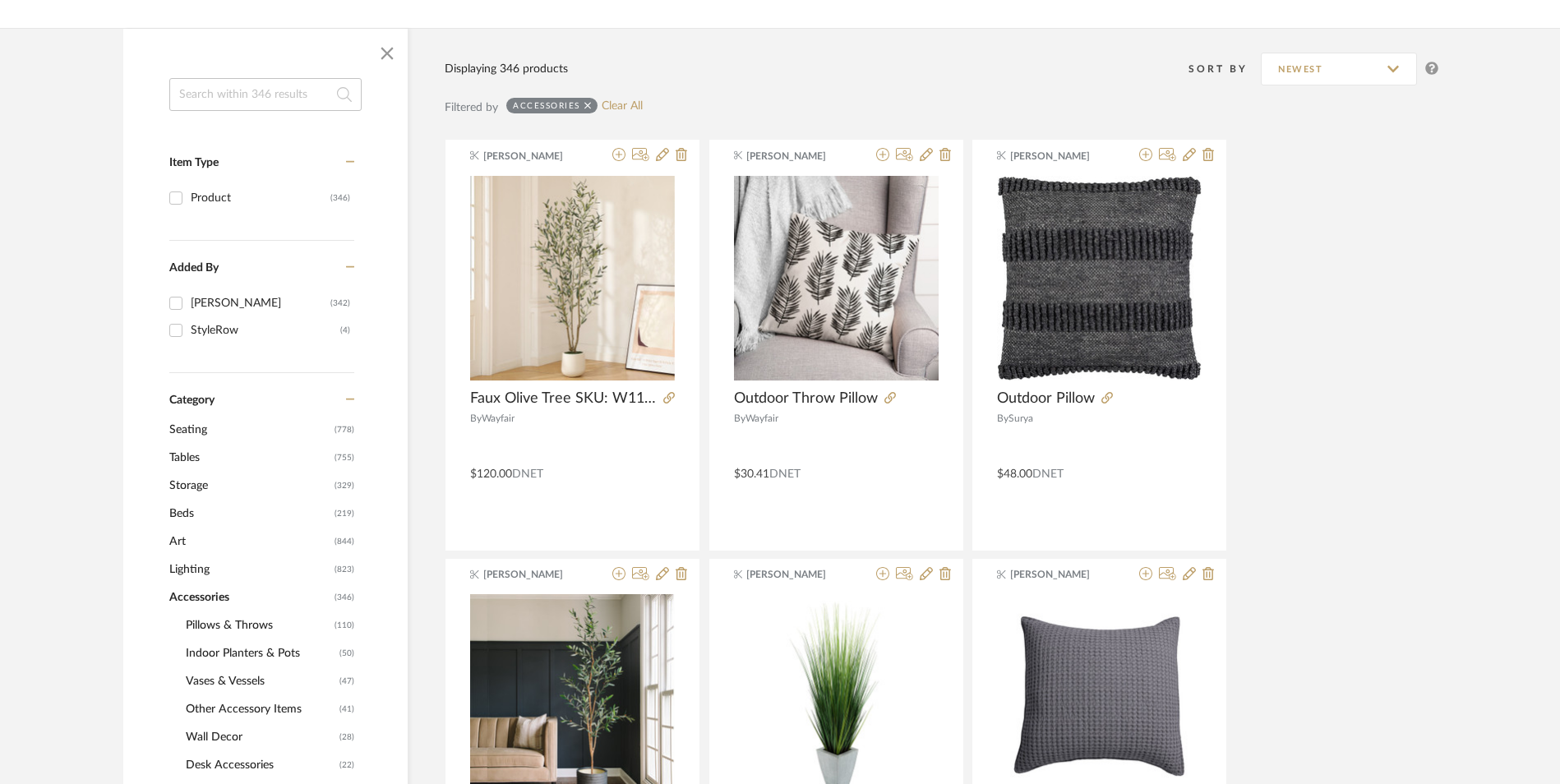
click at [586, 103] on icon at bounding box center [588, 106] width 7 height 12
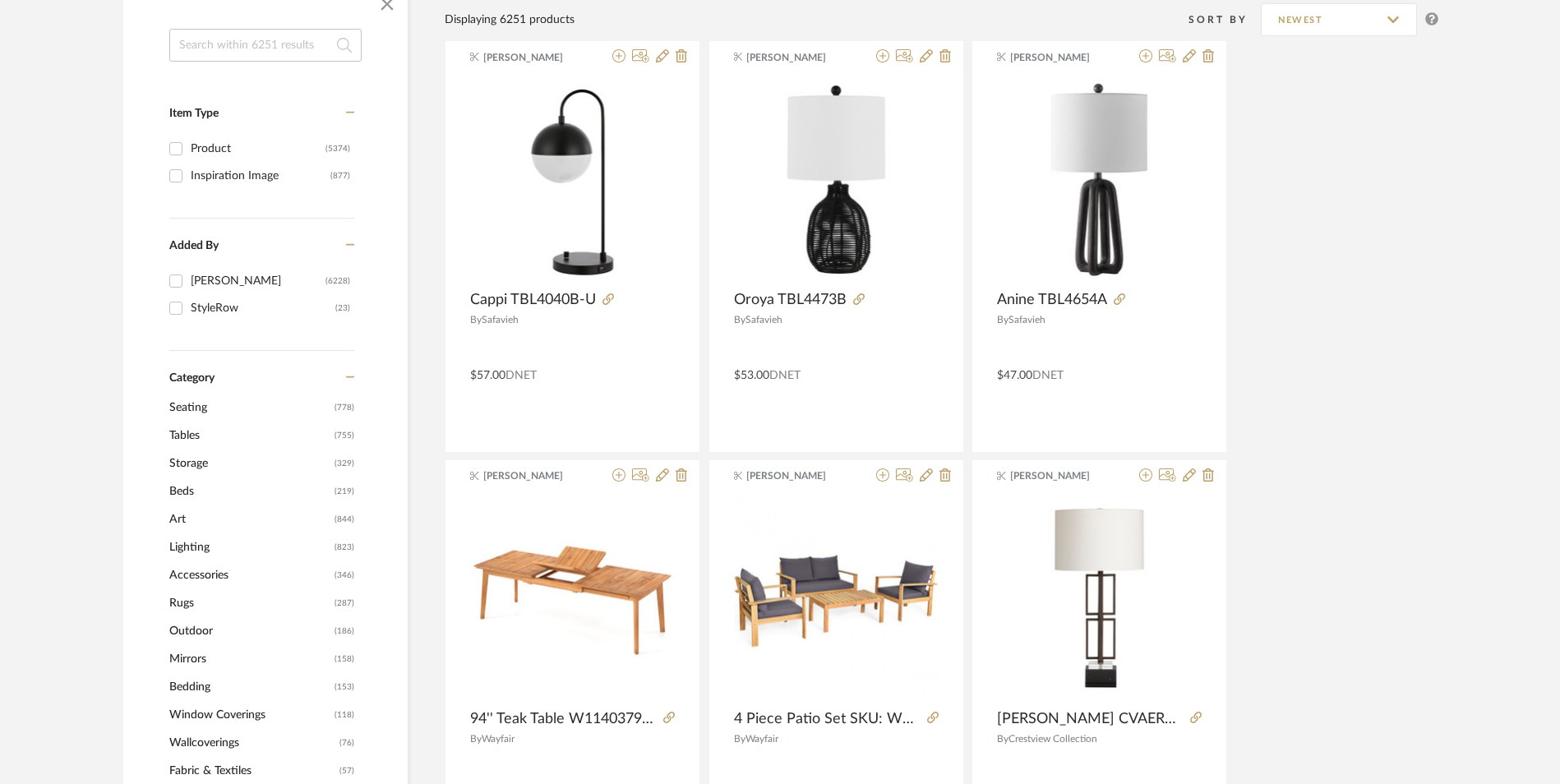
click at [182, 522] on span "Art" at bounding box center [249, 519] width 161 height 28
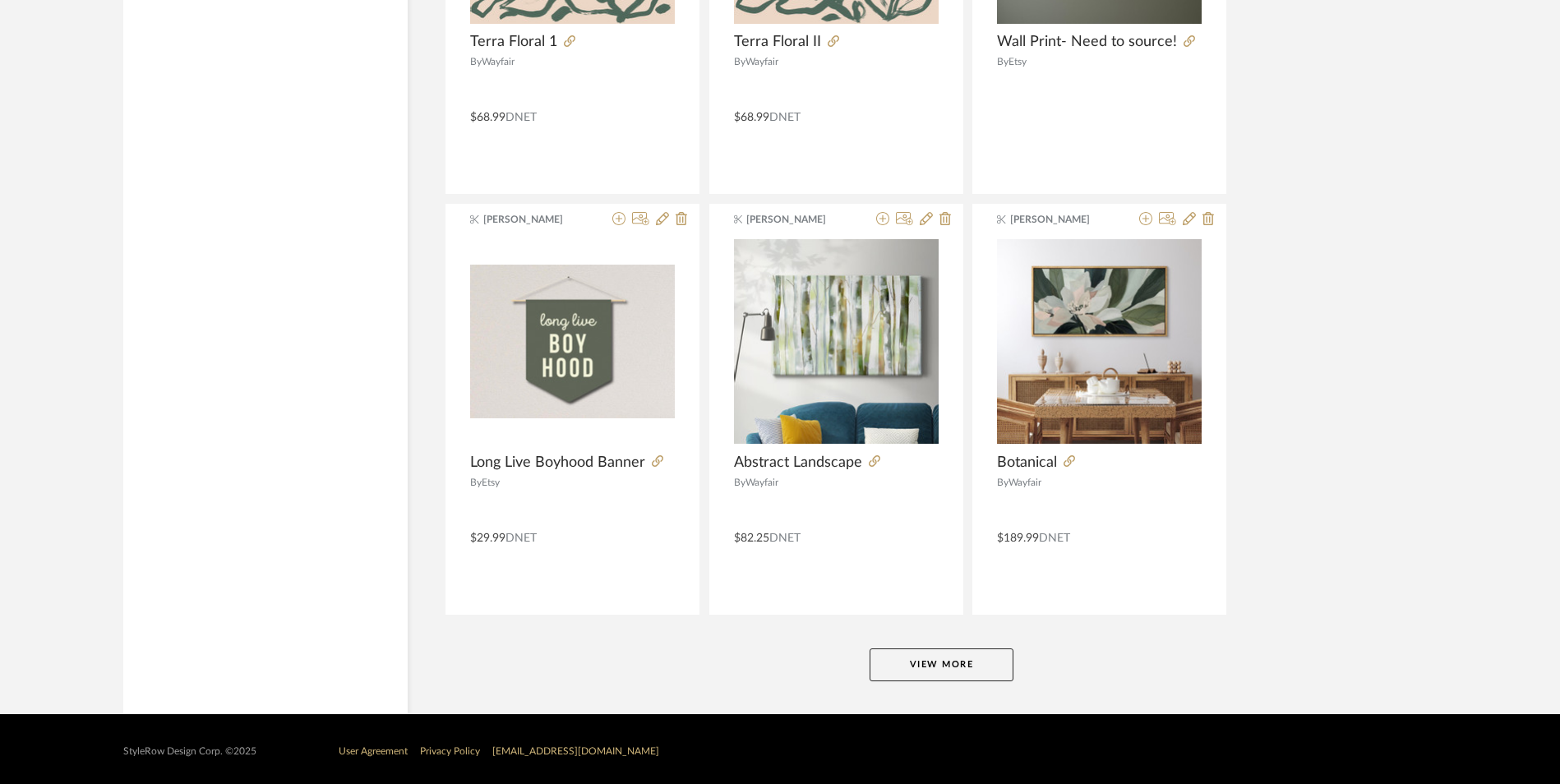
scroll to position [4813, 0]
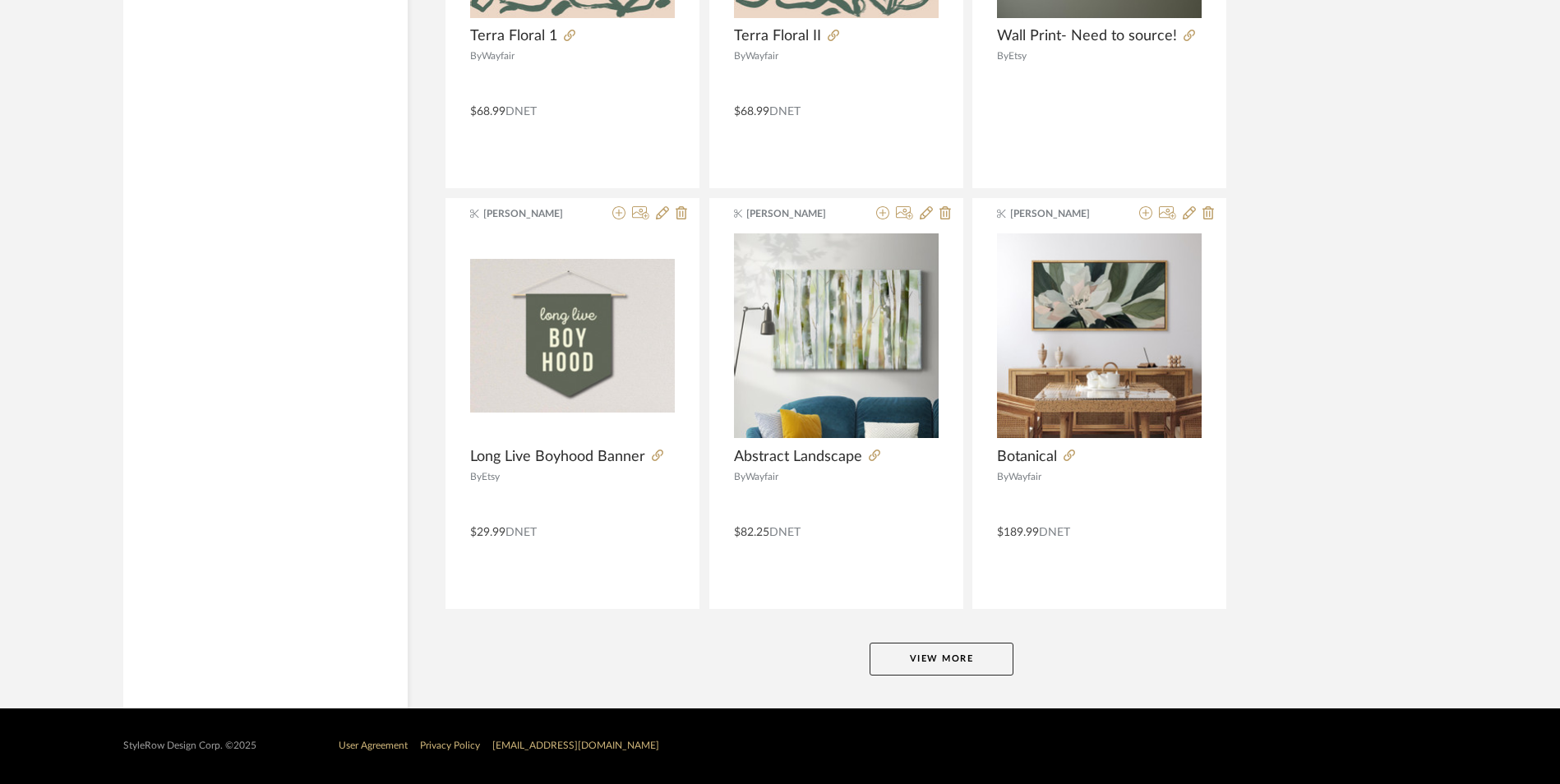
click at [958, 649] on button "View More" at bounding box center [942, 659] width 144 height 33
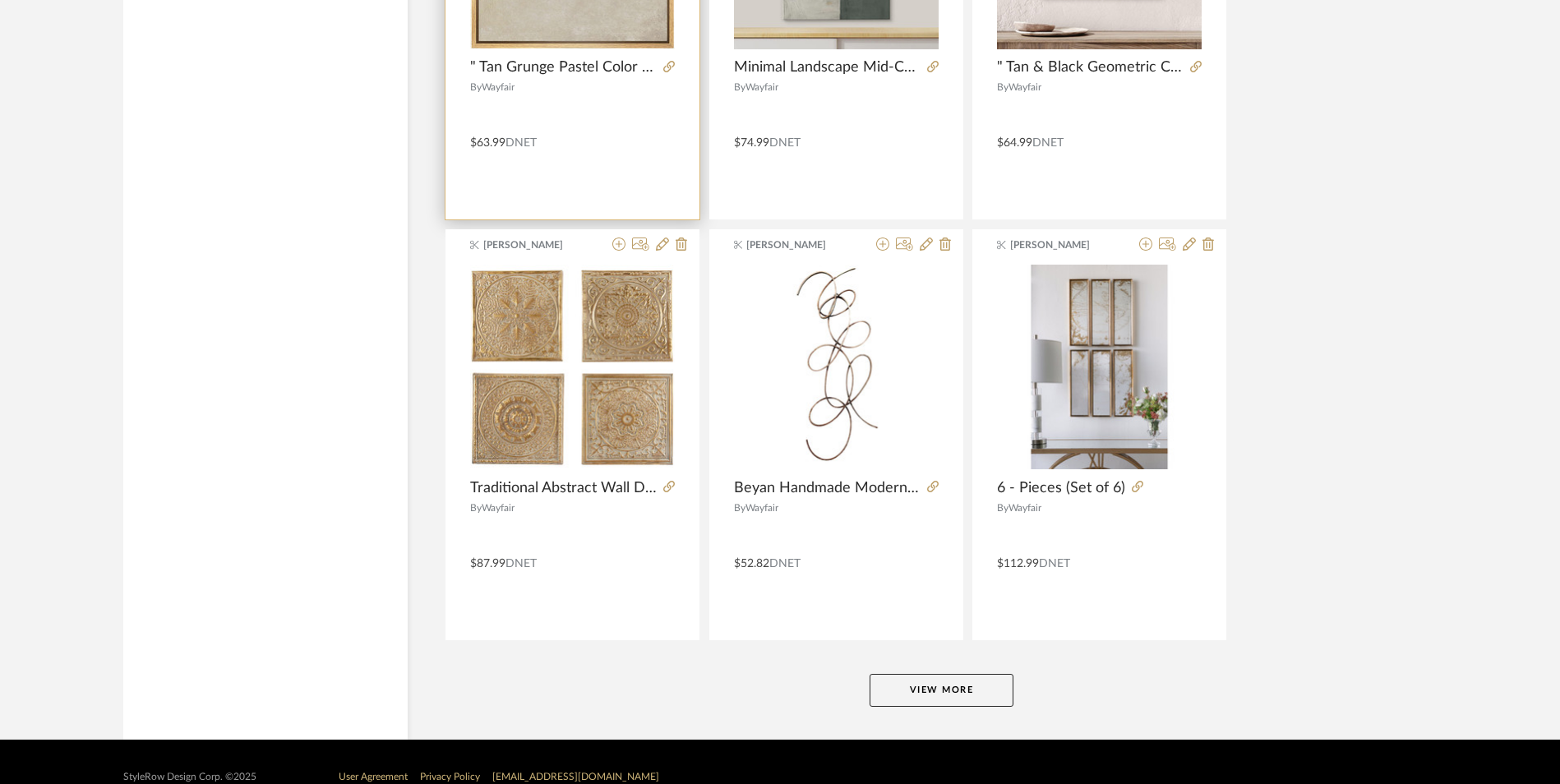
scroll to position [9579, 0]
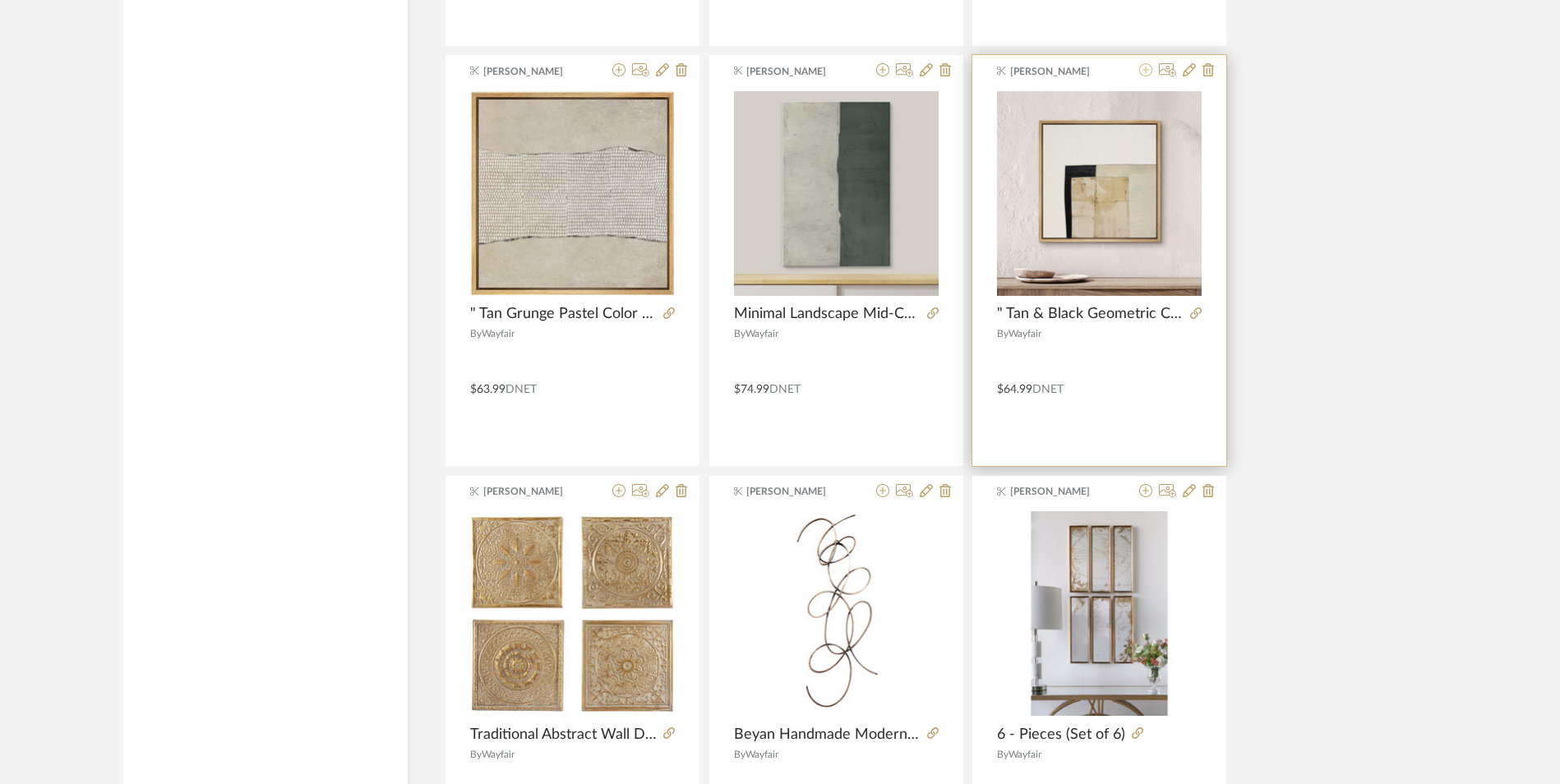
click at [1146, 71] on icon at bounding box center [1146, 69] width 13 height 13
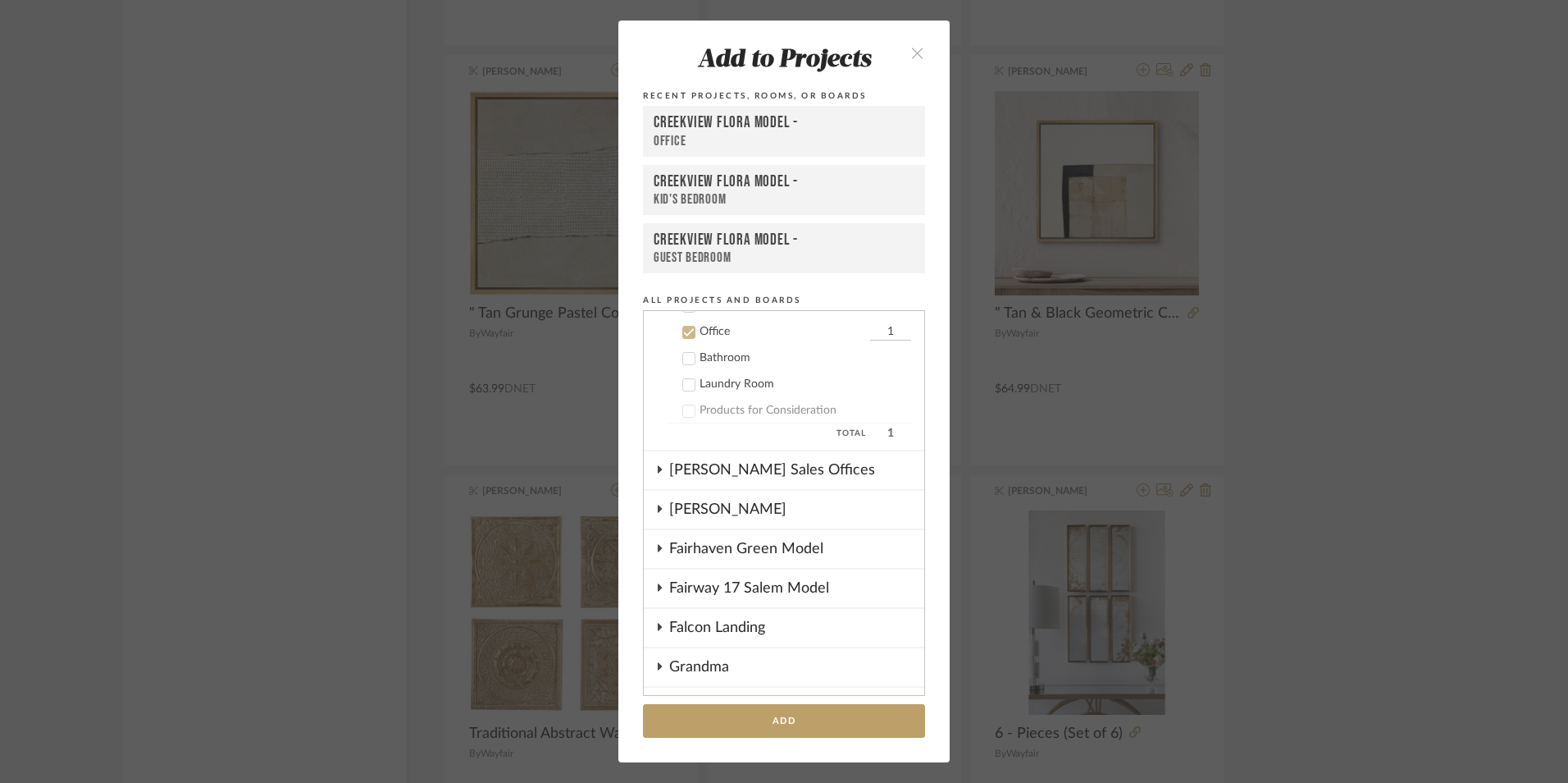
scroll to position [644, 0]
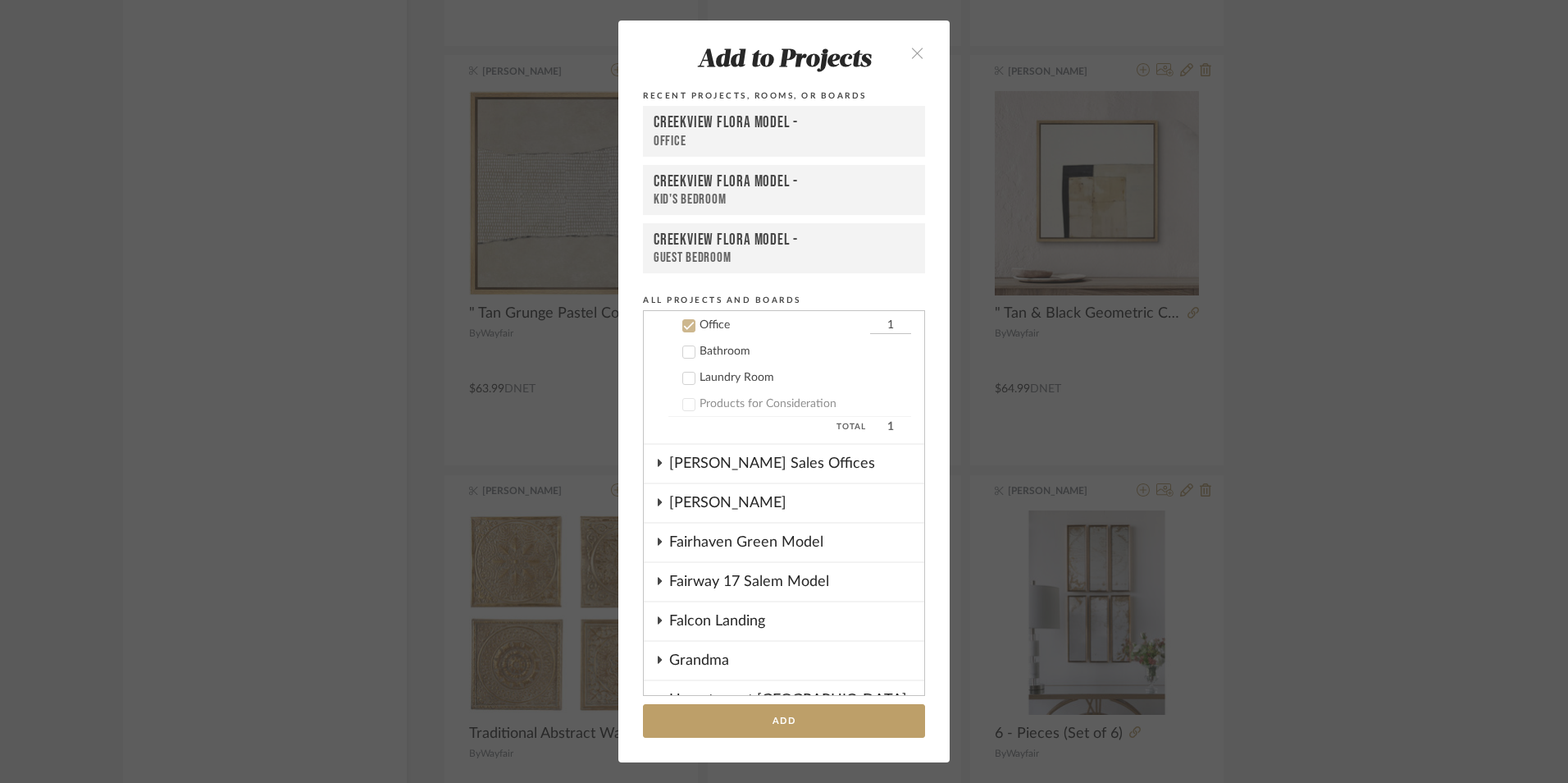
click at [703, 249] on div "Creekview Flora Model -" at bounding box center [784, 240] width 261 height 19
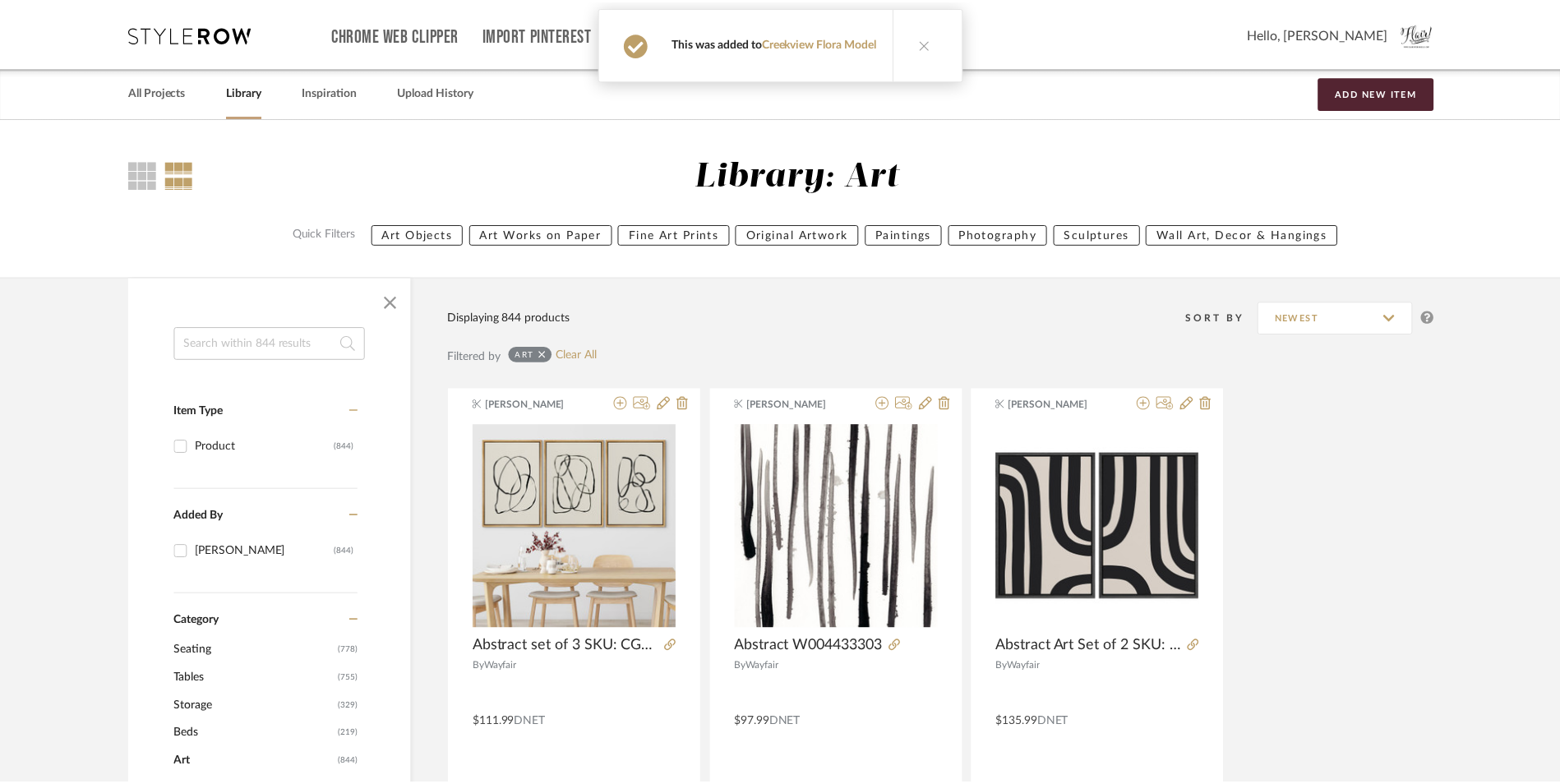
scroll to position [9579, 0]
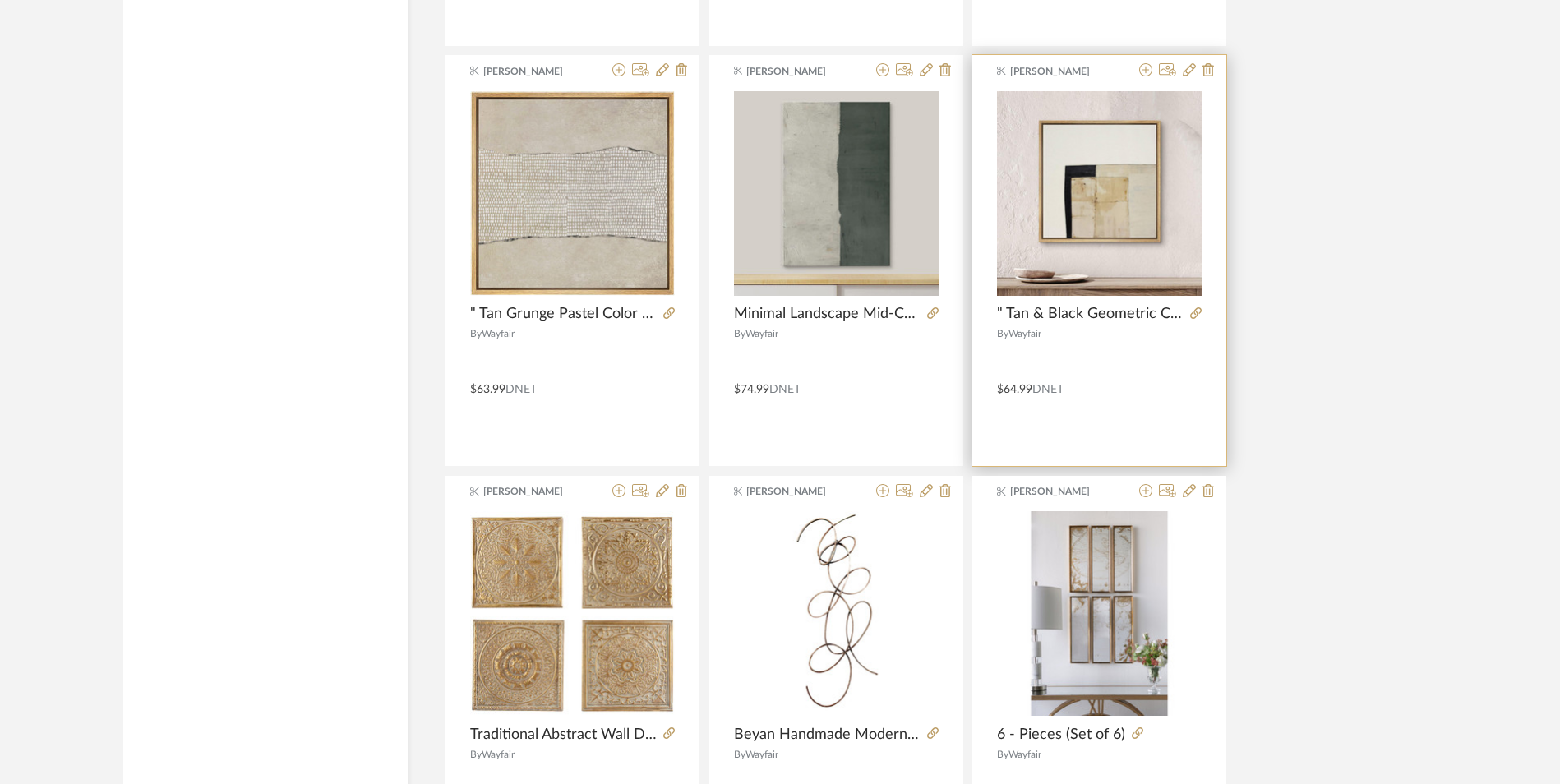
click at [1189, 318] on div at bounding box center [1192, 314] width 18 height 18
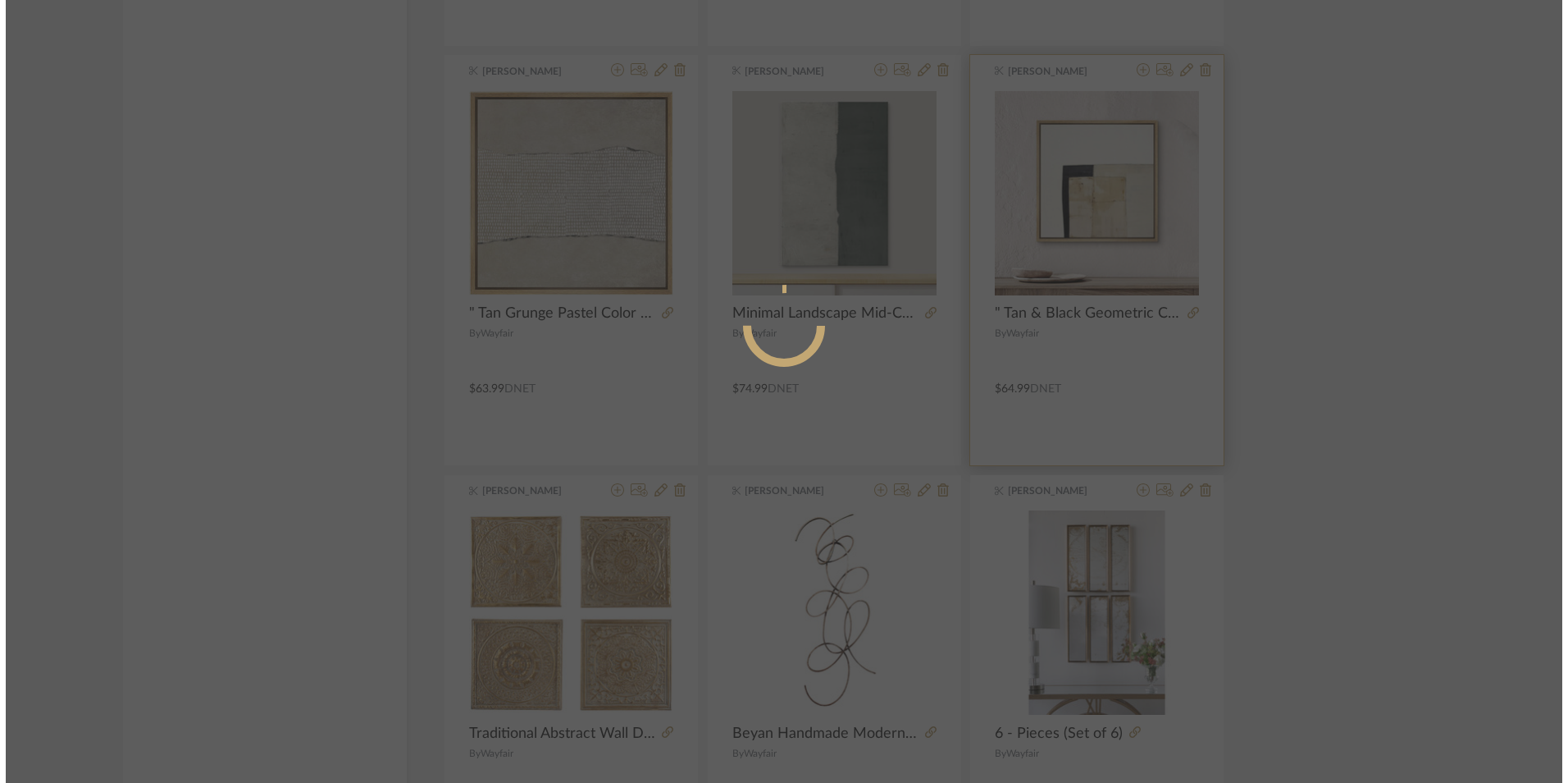
scroll to position [0, 0]
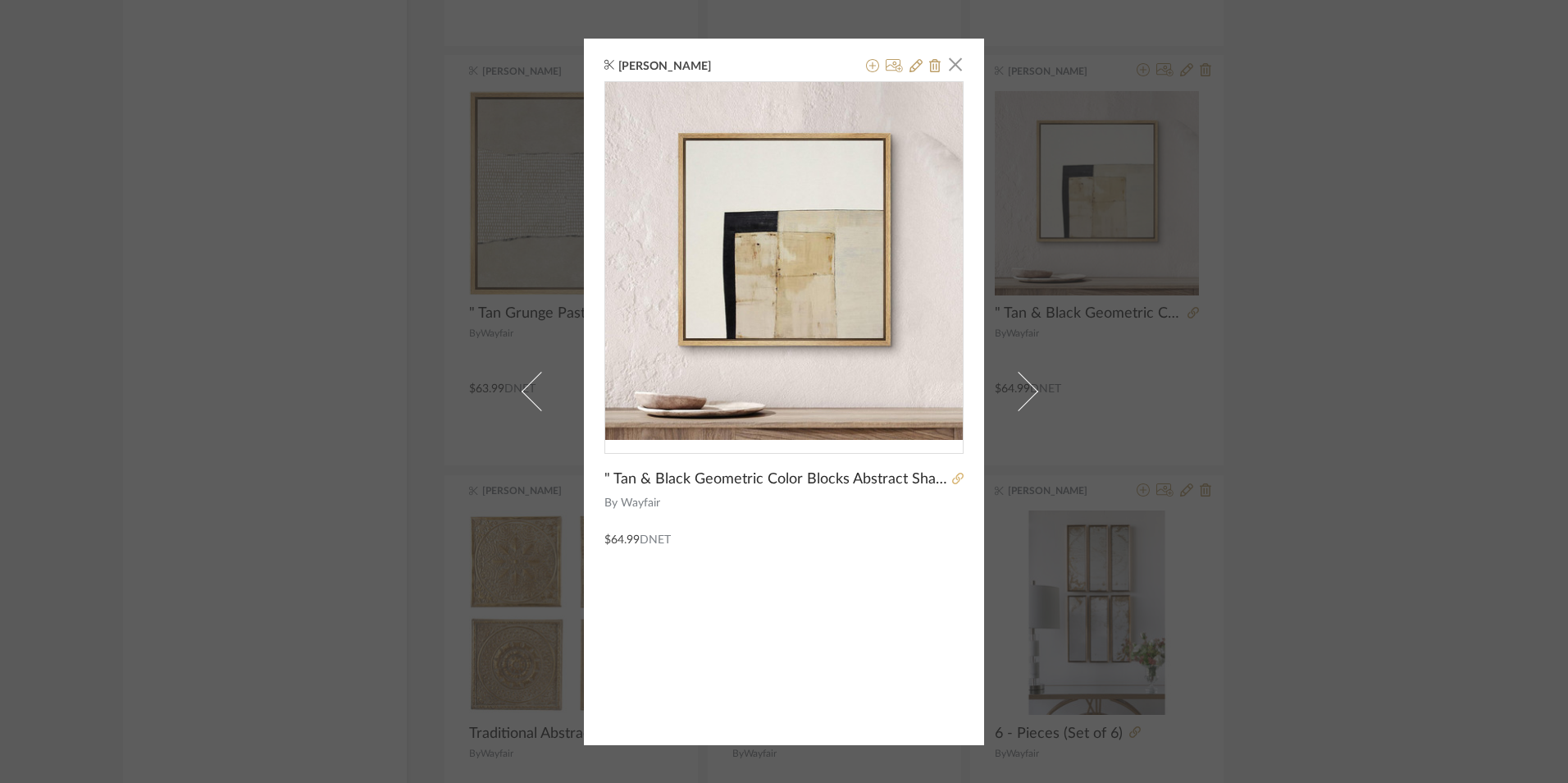
click at [953, 481] on icon at bounding box center [958, 479] width 12 height 12
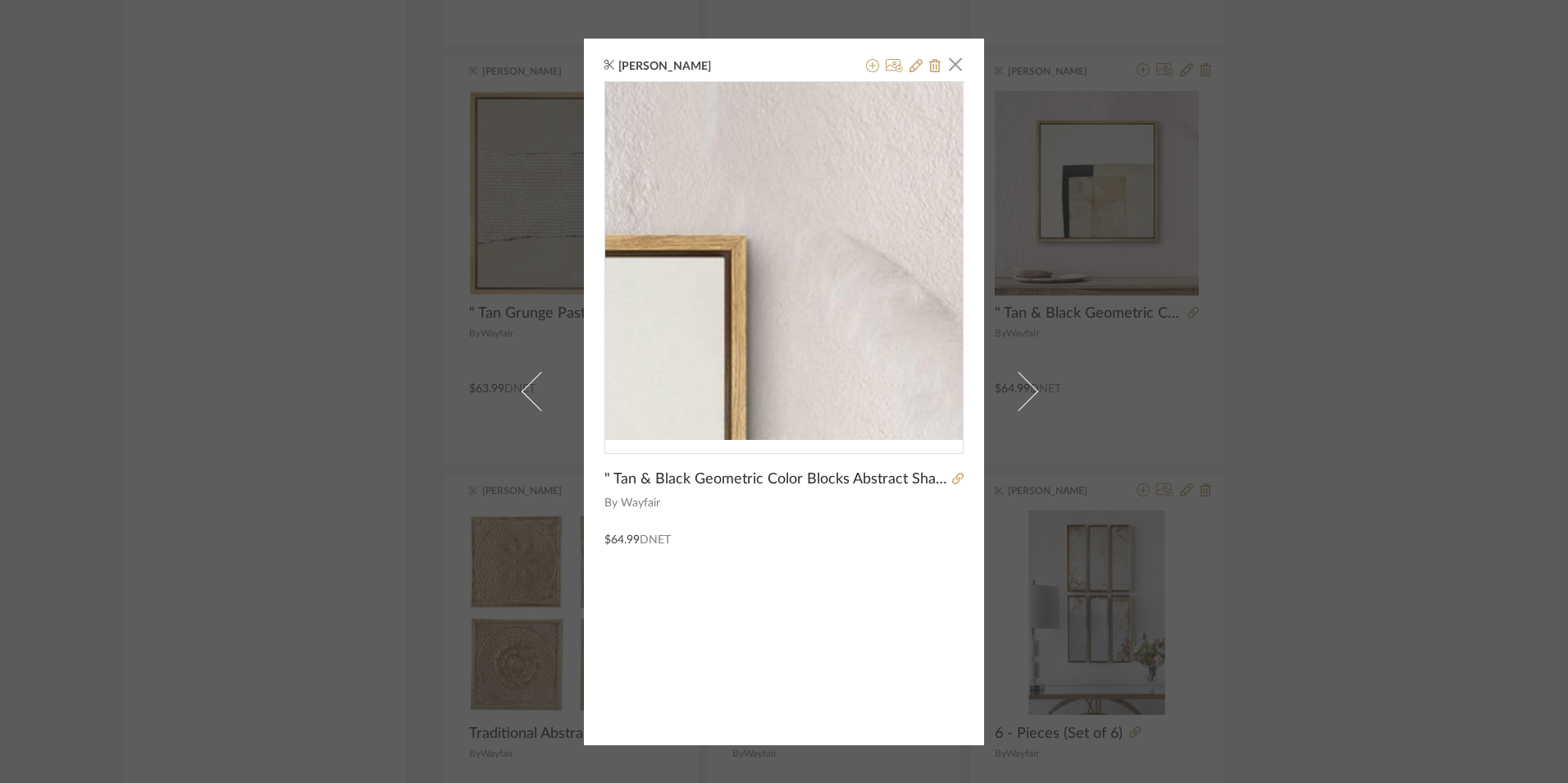
click at [953, 63] on span "button" at bounding box center [956, 65] width 33 height 33
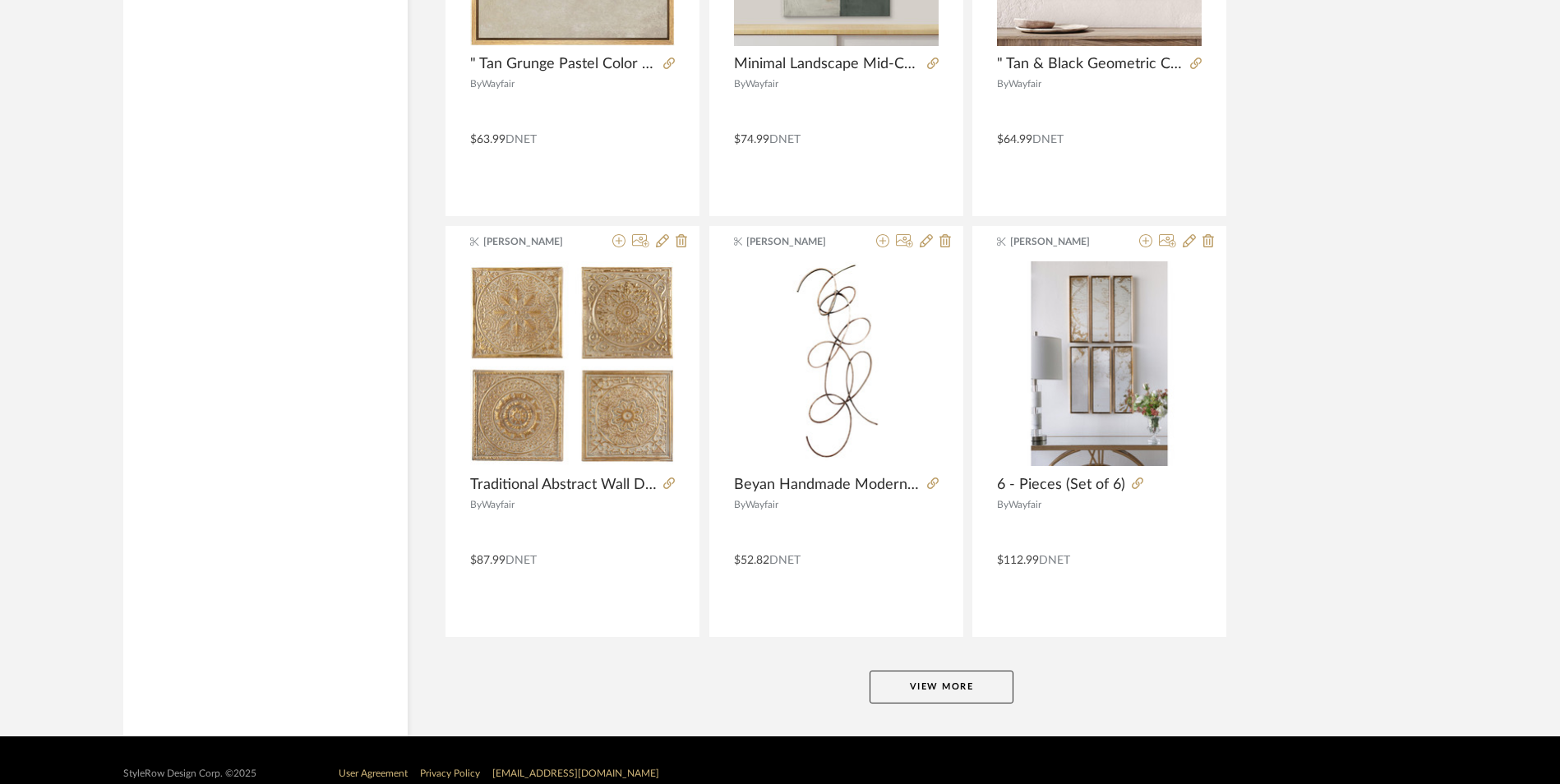
scroll to position [9856, 0]
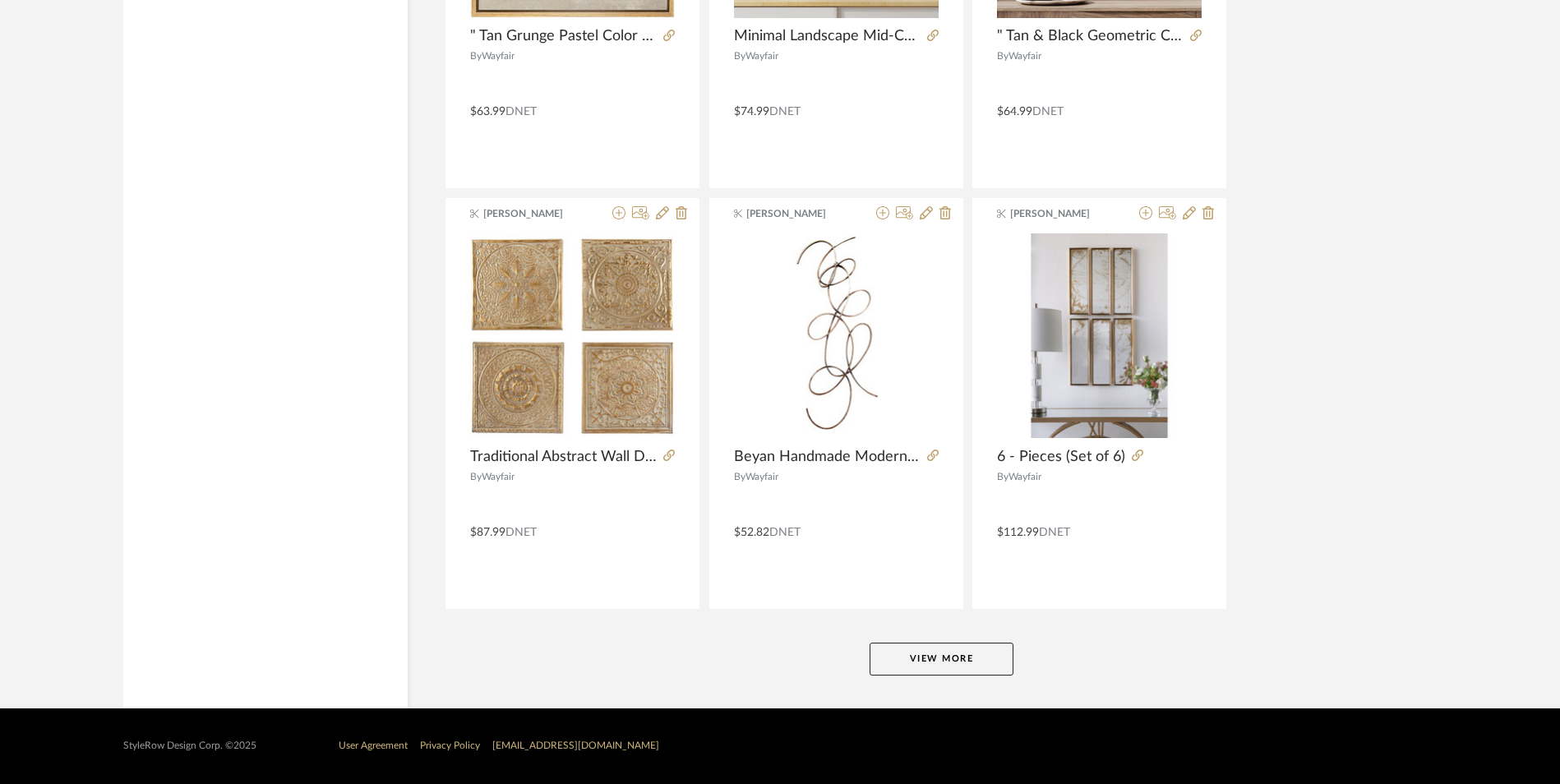
click at [882, 643] on button "View More" at bounding box center [942, 659] width 144 height 33
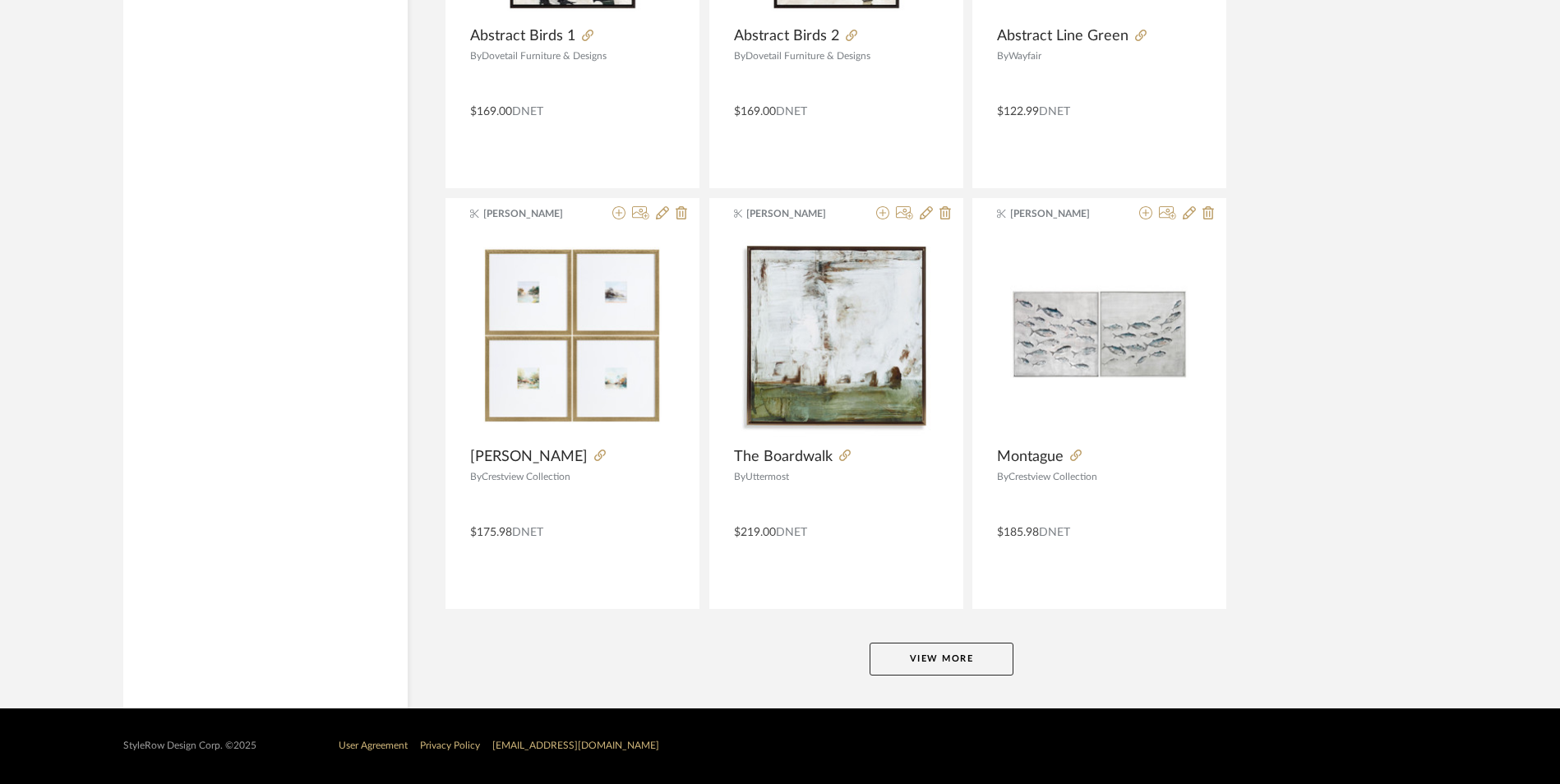
scroll to position [14818, 0]
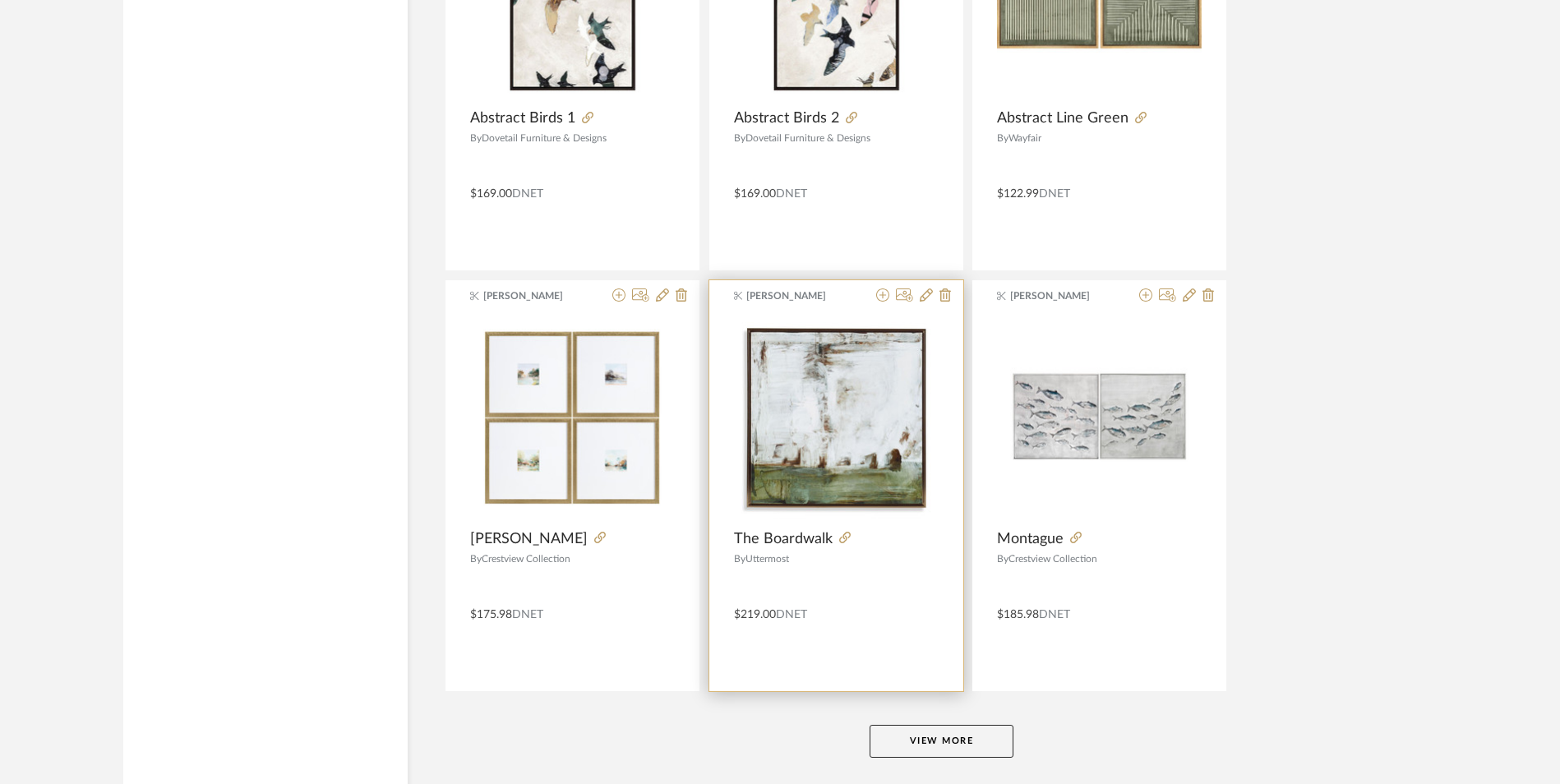
click at [929, 737] on button "View More" at bounding box center [942, 741] width 144 height 33
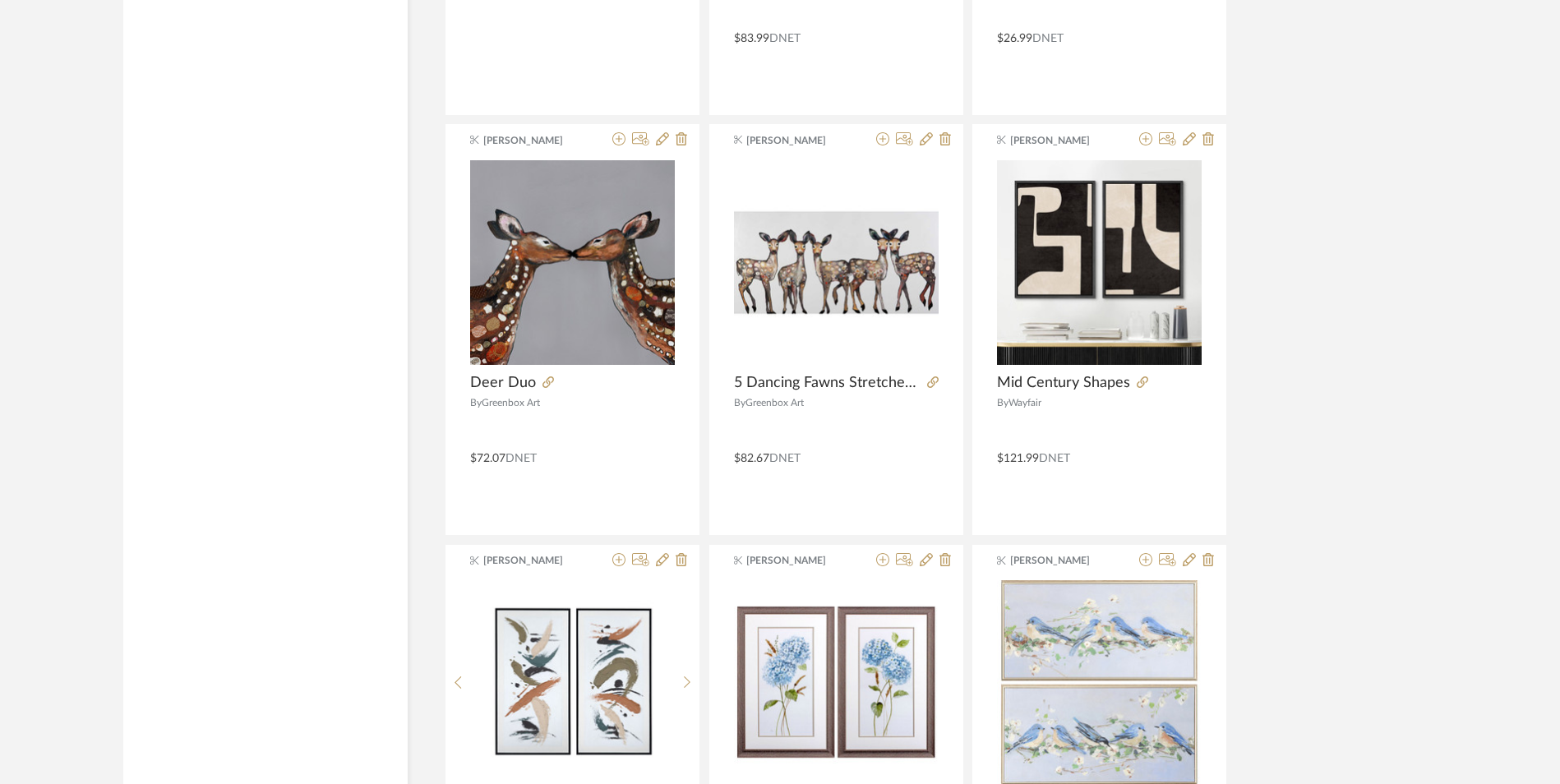
scroll to position [17985, 0]
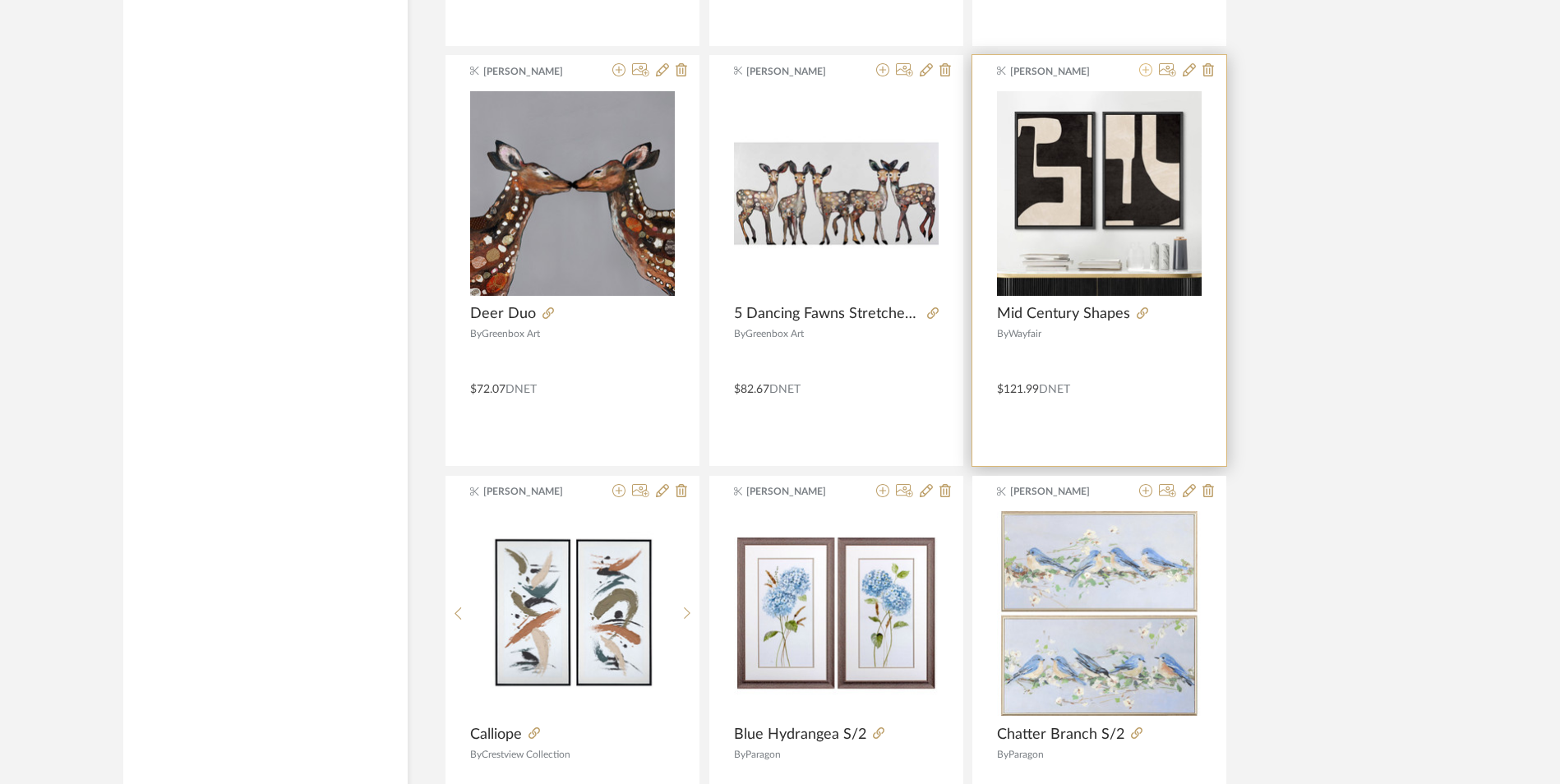
click at [1149, 74] on icon at bounding box center [1146, 69] width 13 height 13
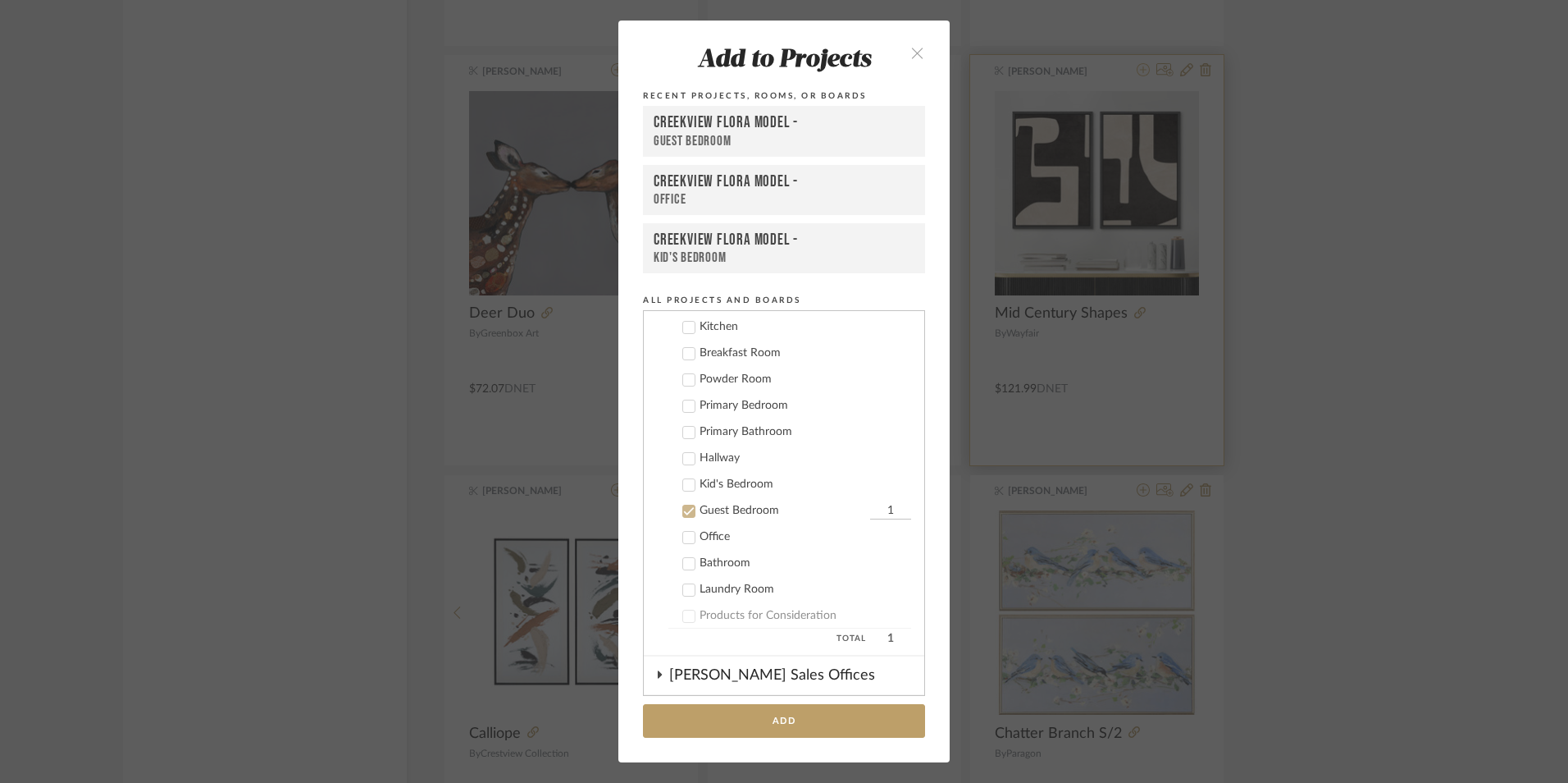
scroll to position [618, 0]
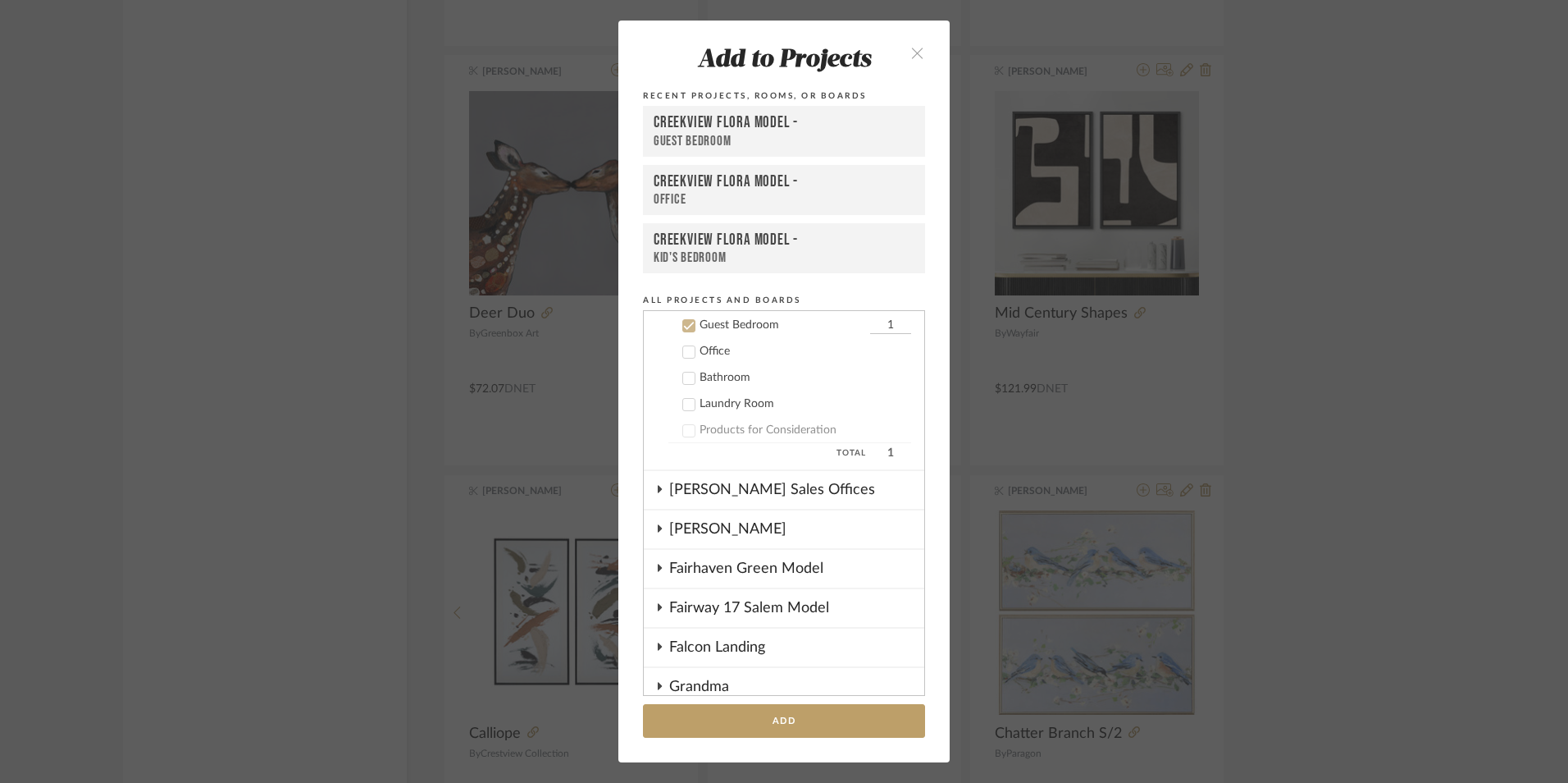
click at [683, 326] on icon at bounding box center [689, 325] width 12 height 12
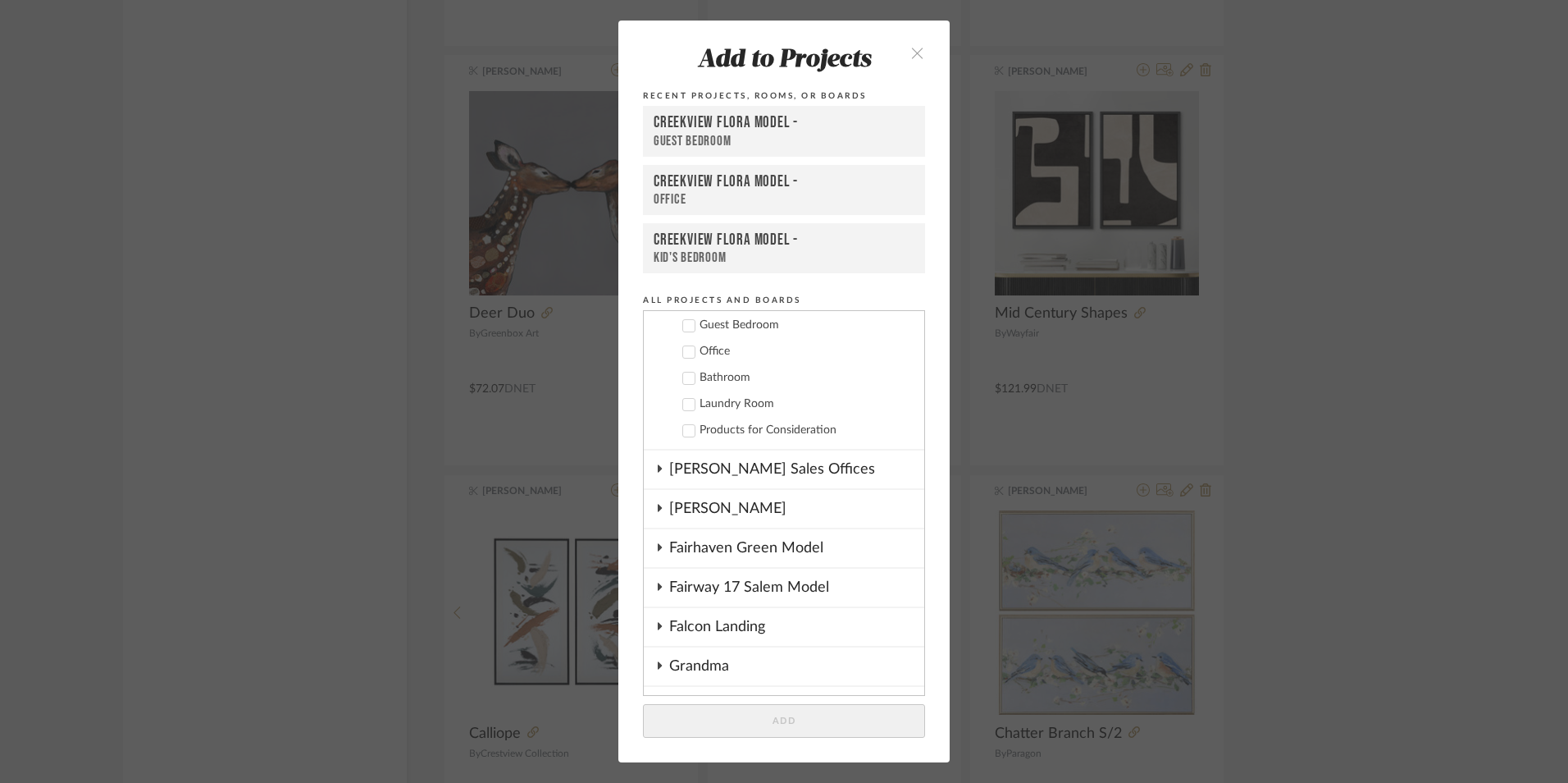
click at [685, 350] on icon at bounding box center [690, 352] width 11 height 8
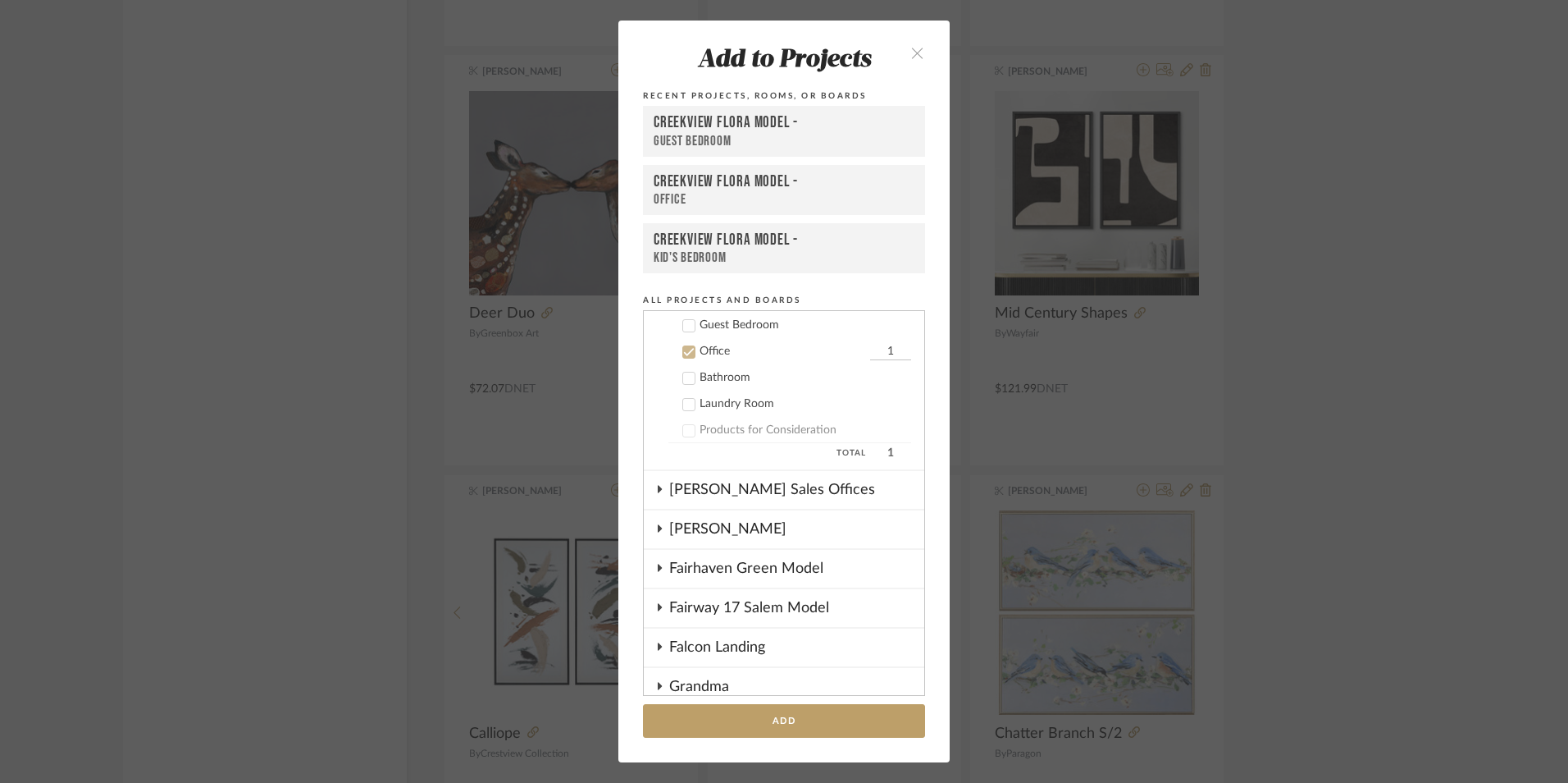
click at [754, 720] on button "Add" at bounding box center [784, 720] width 282 height 34
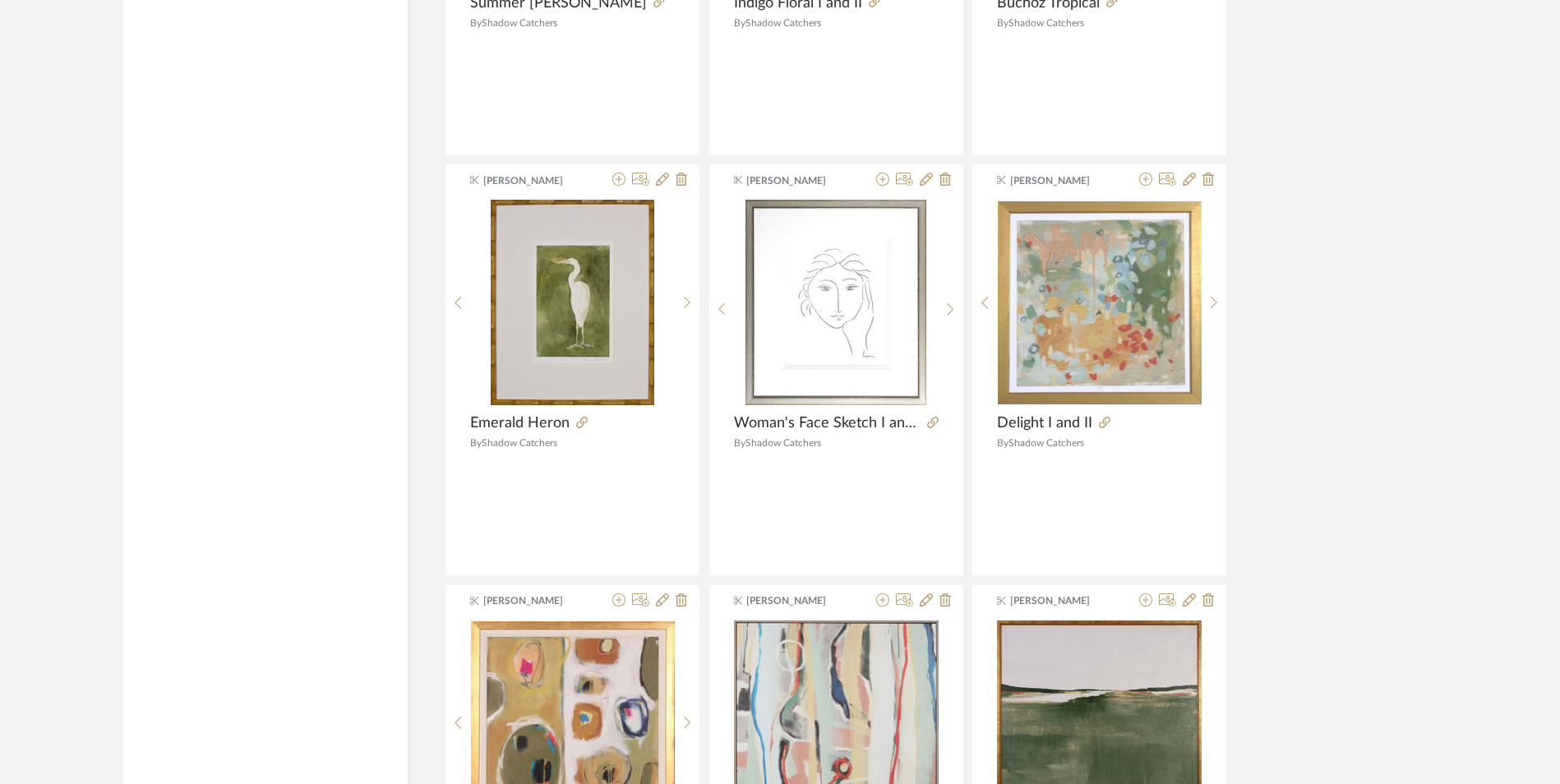
scroll to position [19943, 0]
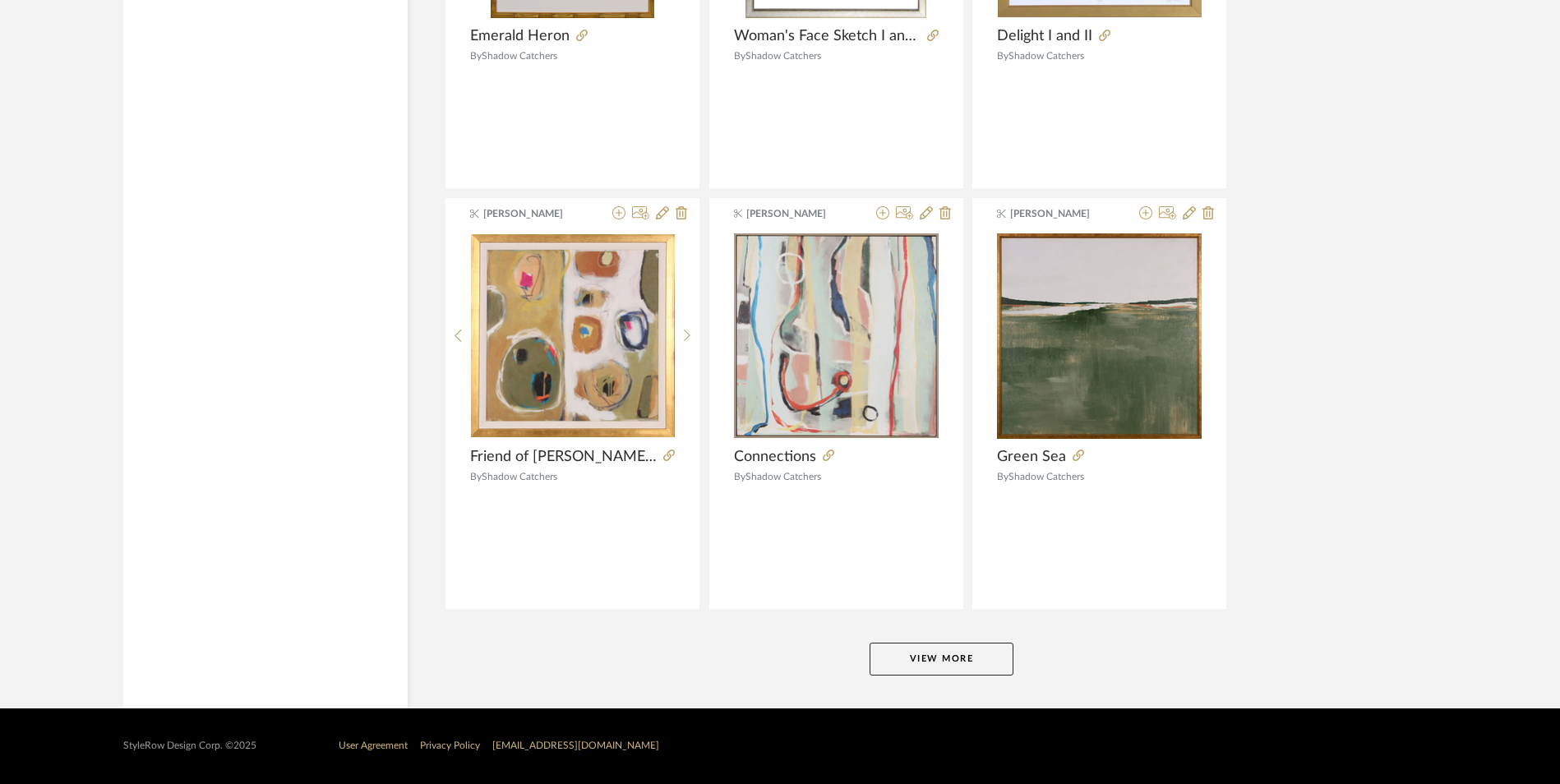
click at [960, 643] on button "View More" at bounding box center [942, 659] width 144 height 33
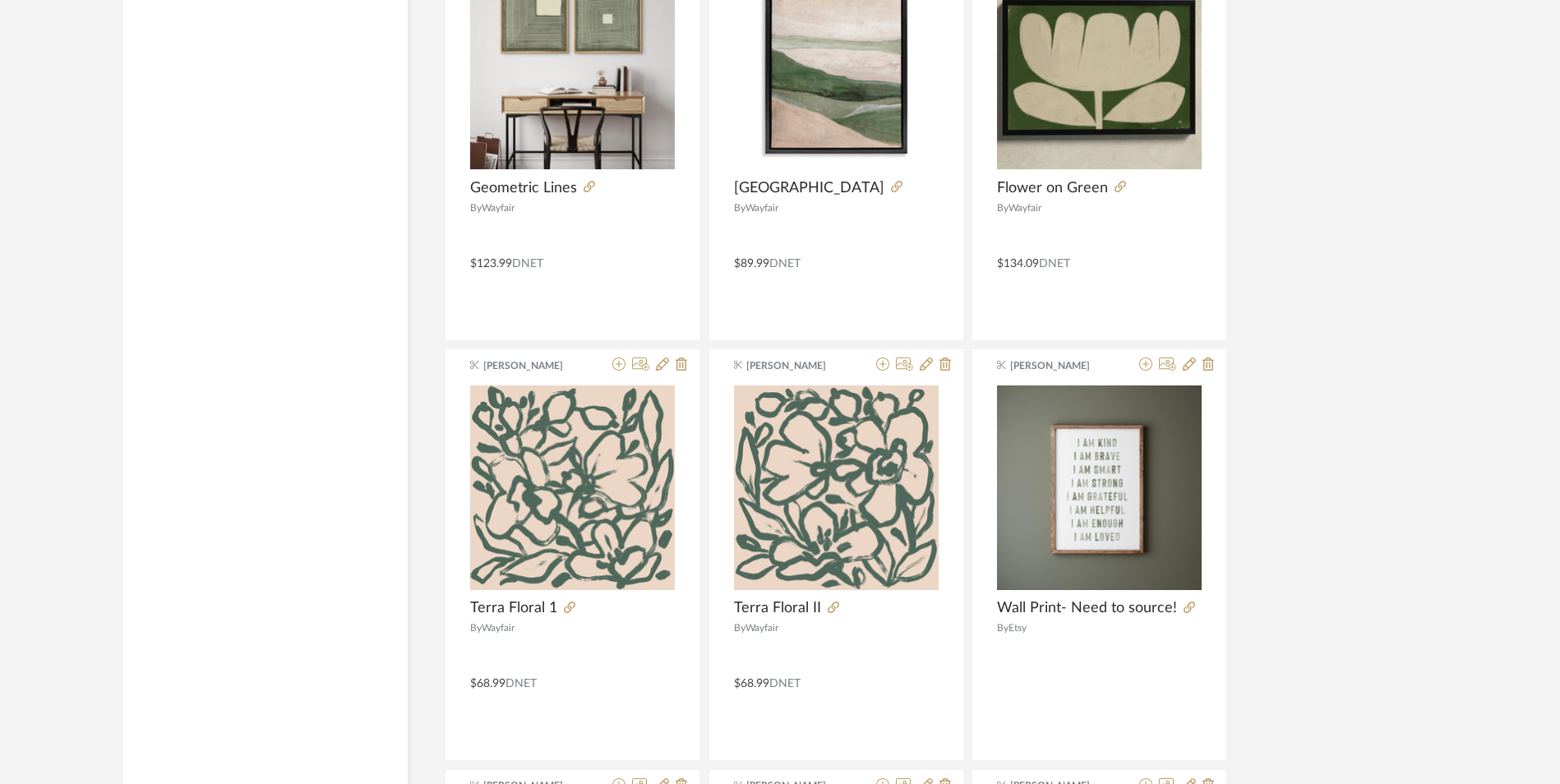
scroll to position [0, 0]
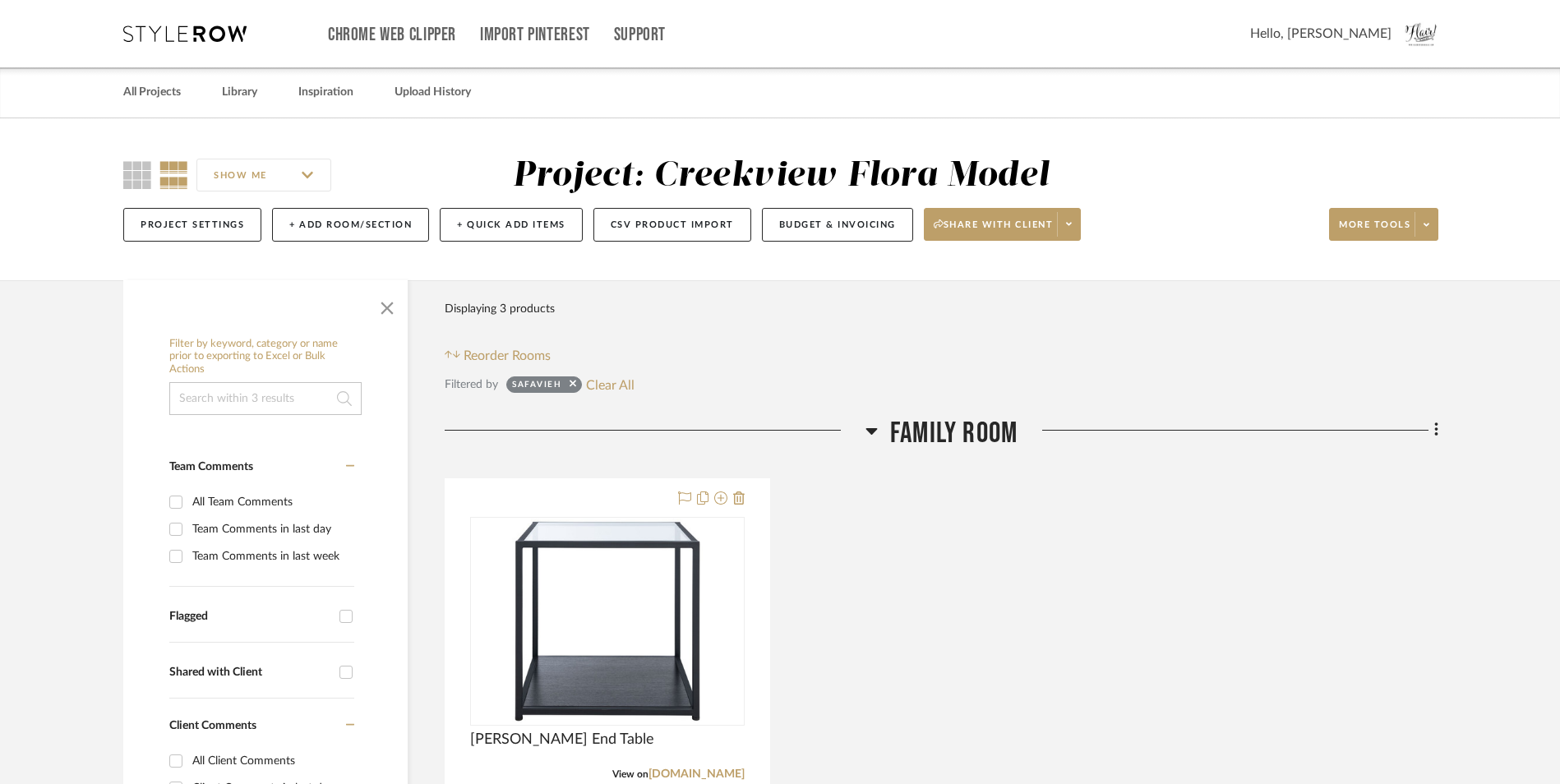
drag, startPoint x: 569, startPoint y: 390, endPoint x: 578, endPoint y: 380, distance: 13.5
click at [574, 383] on div at bounding box center [571, 387] width 11 height 16
click at [571, 384] on icon at bounding box center [572, 383] width 6 height 11
checkbox input "false"
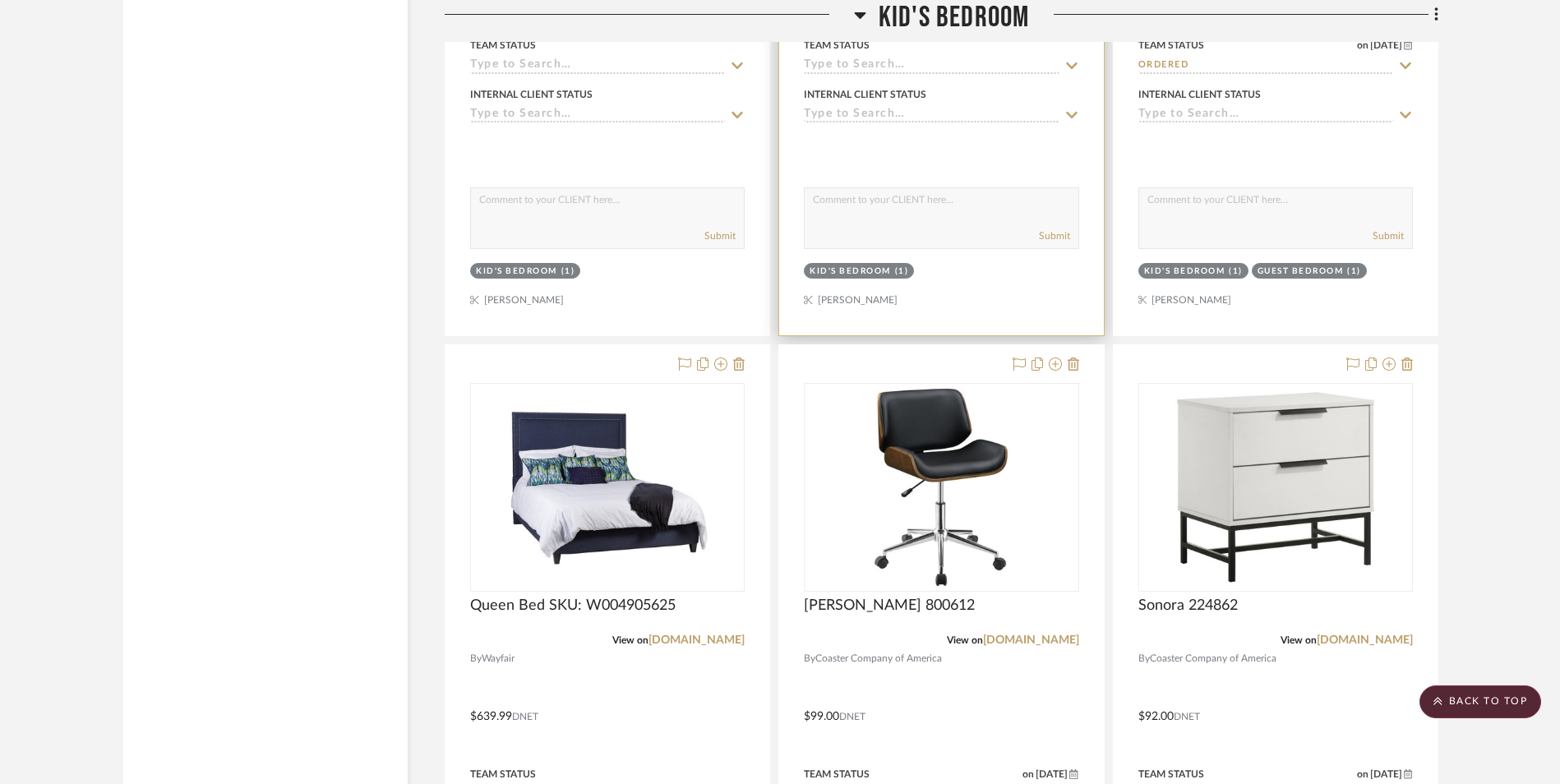
scroll to position [8546, 0]
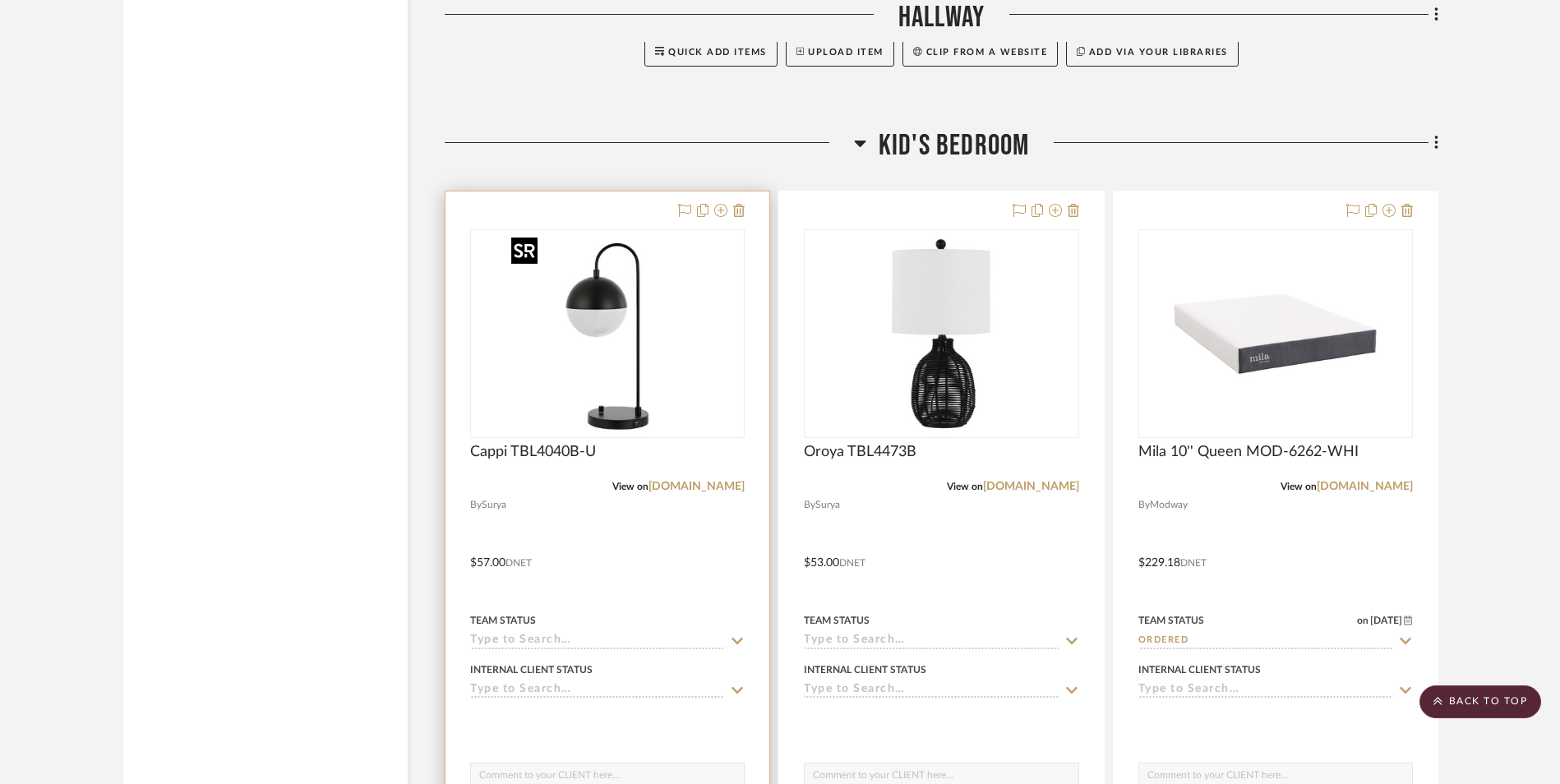
click at [639, 357] on img "0" at bounding box center [574, 333] width 205 height 205
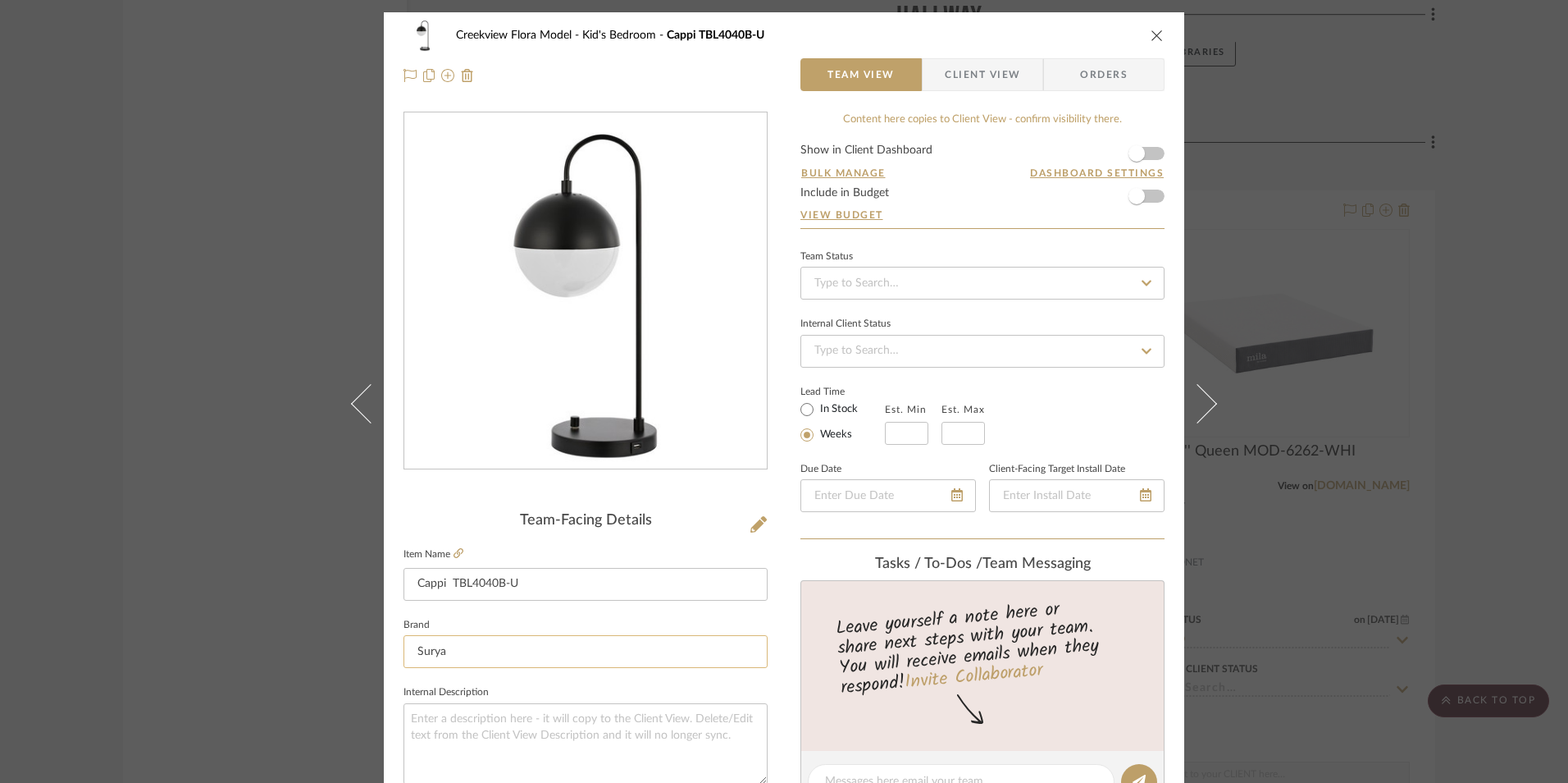
click at [429, 656] on input "Surya" at bounding box center [586, 652] width 364 height 33
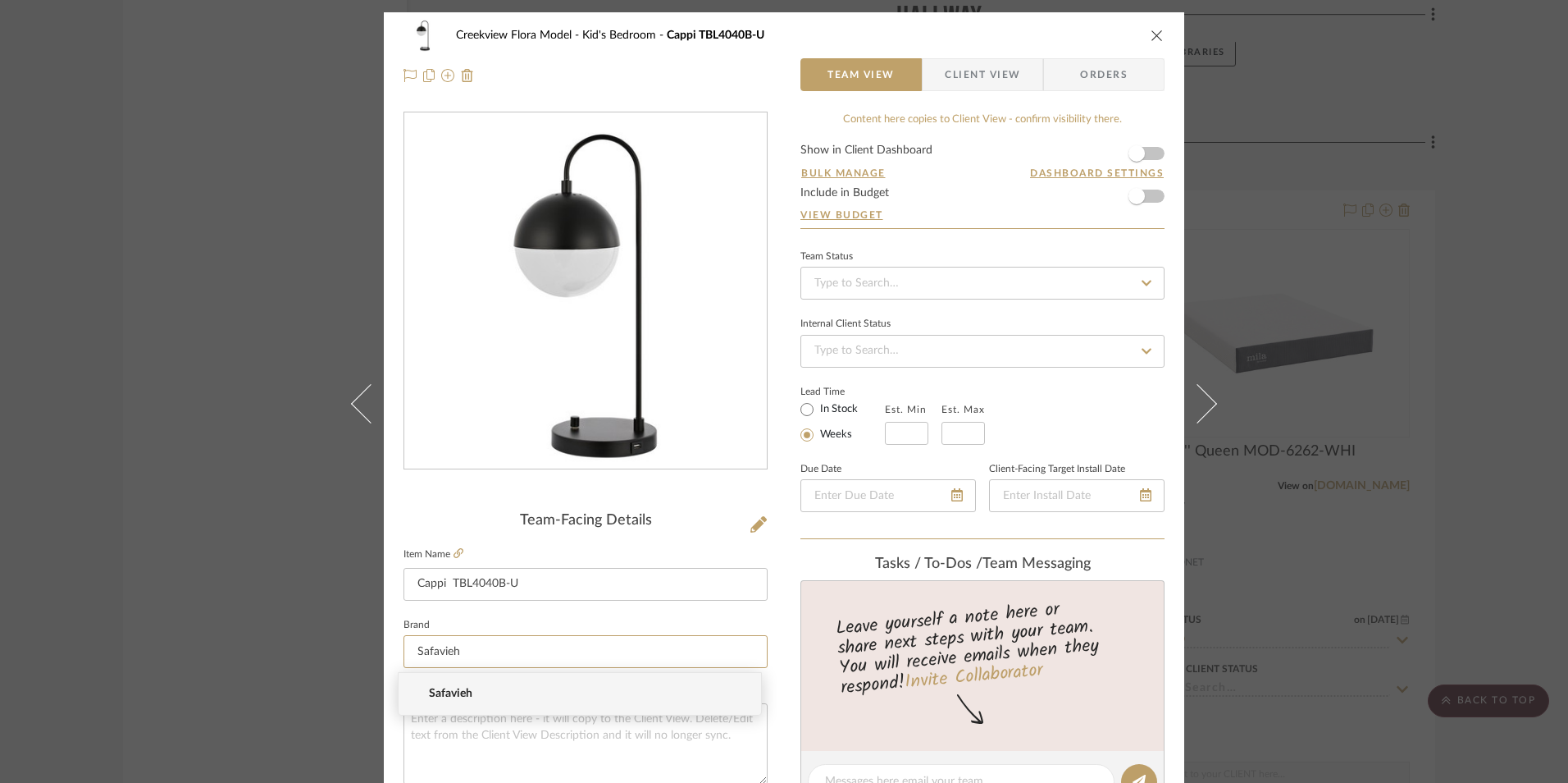
type input "Safavieh"
drag, startPoint x: 487, startPoint y: 689, endPoint x: 488, endPoint y: 699, distance: 10.0
click at [488, 699] on span "Safavieh" at bounding box center [587, 694] width 315 height 14
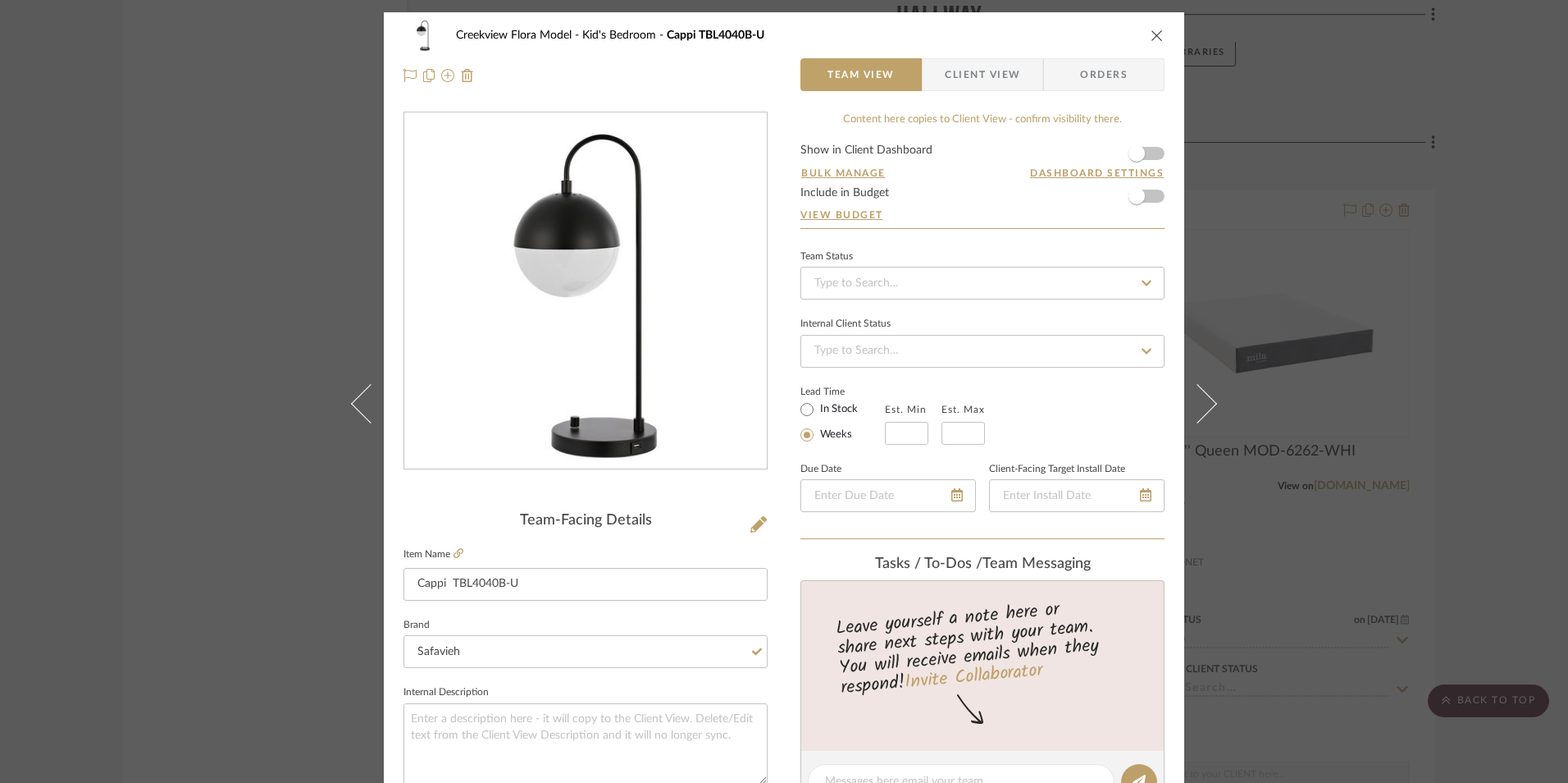
click at [1150, 27] on div "Creekview Flora Model Kid's Bedroom Cappi TBL4040B-U" at bounding box center [784, 36] width 761 height 33
click at [1153, 33] on icon "close" at bounding box center [1157, 36] width 13 height 13
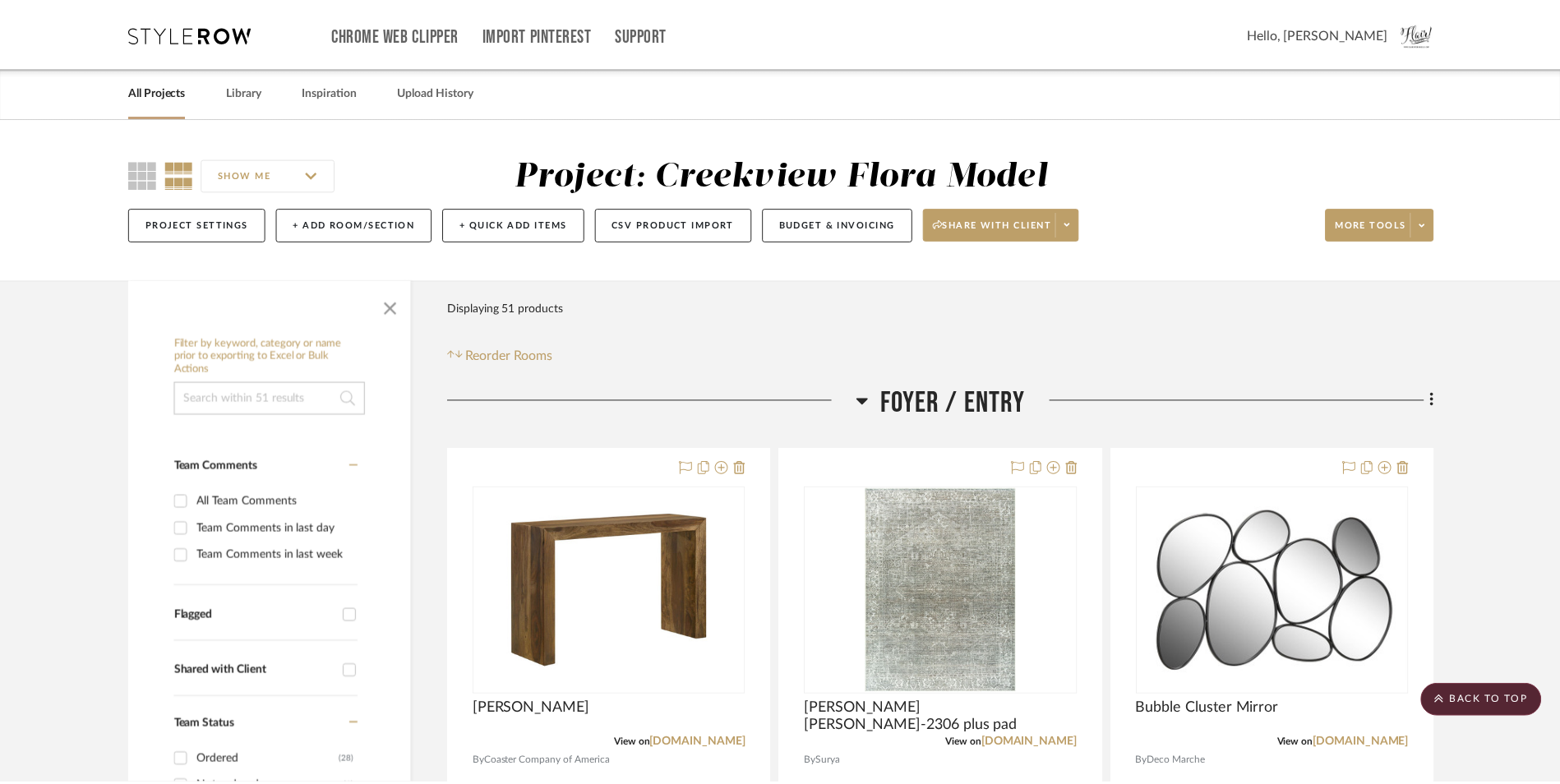
scroll to position [8546, 0]
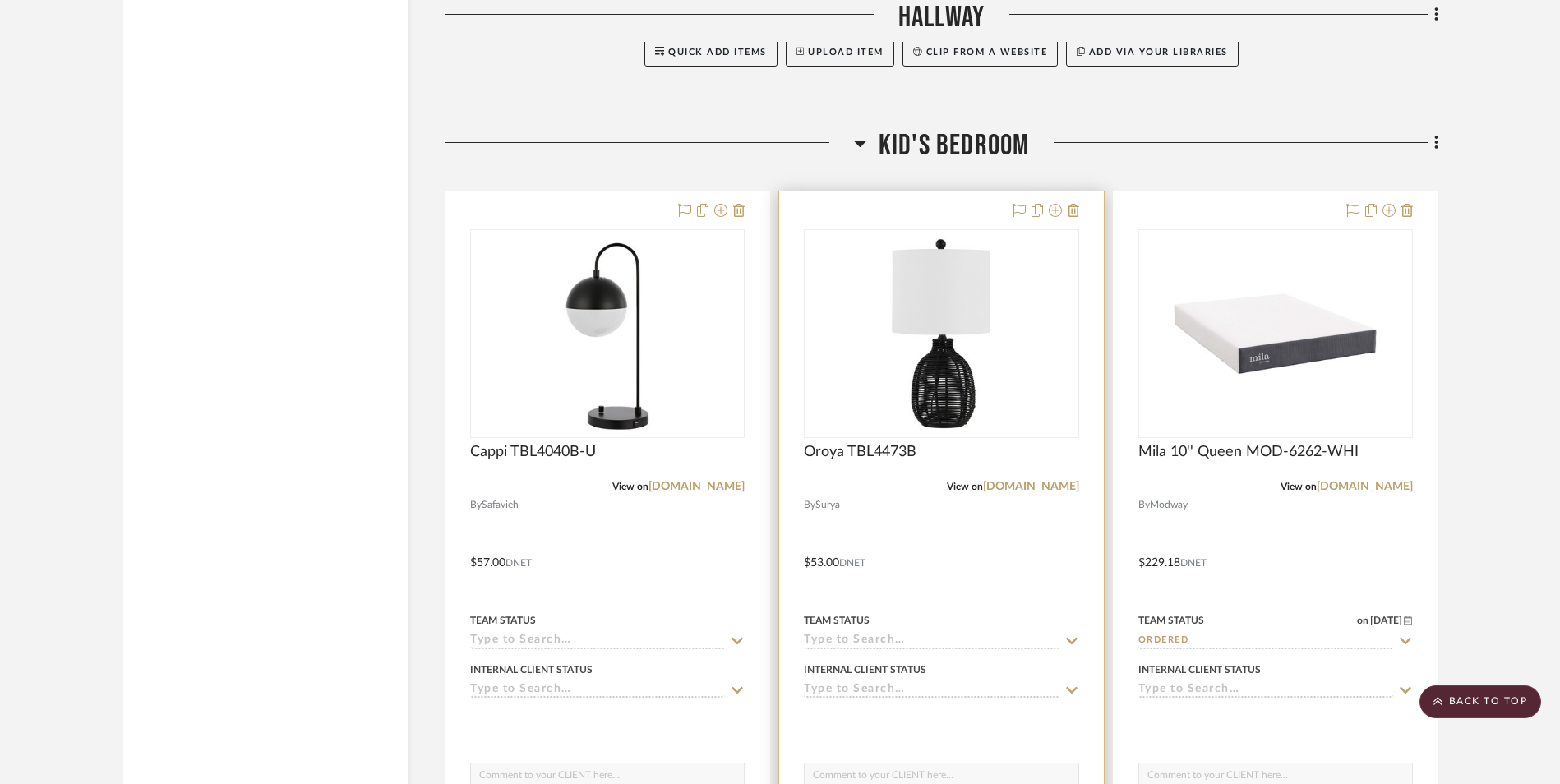
click at [931, 383] on img "0" at bounding box center [940, 333] width 205 height 205
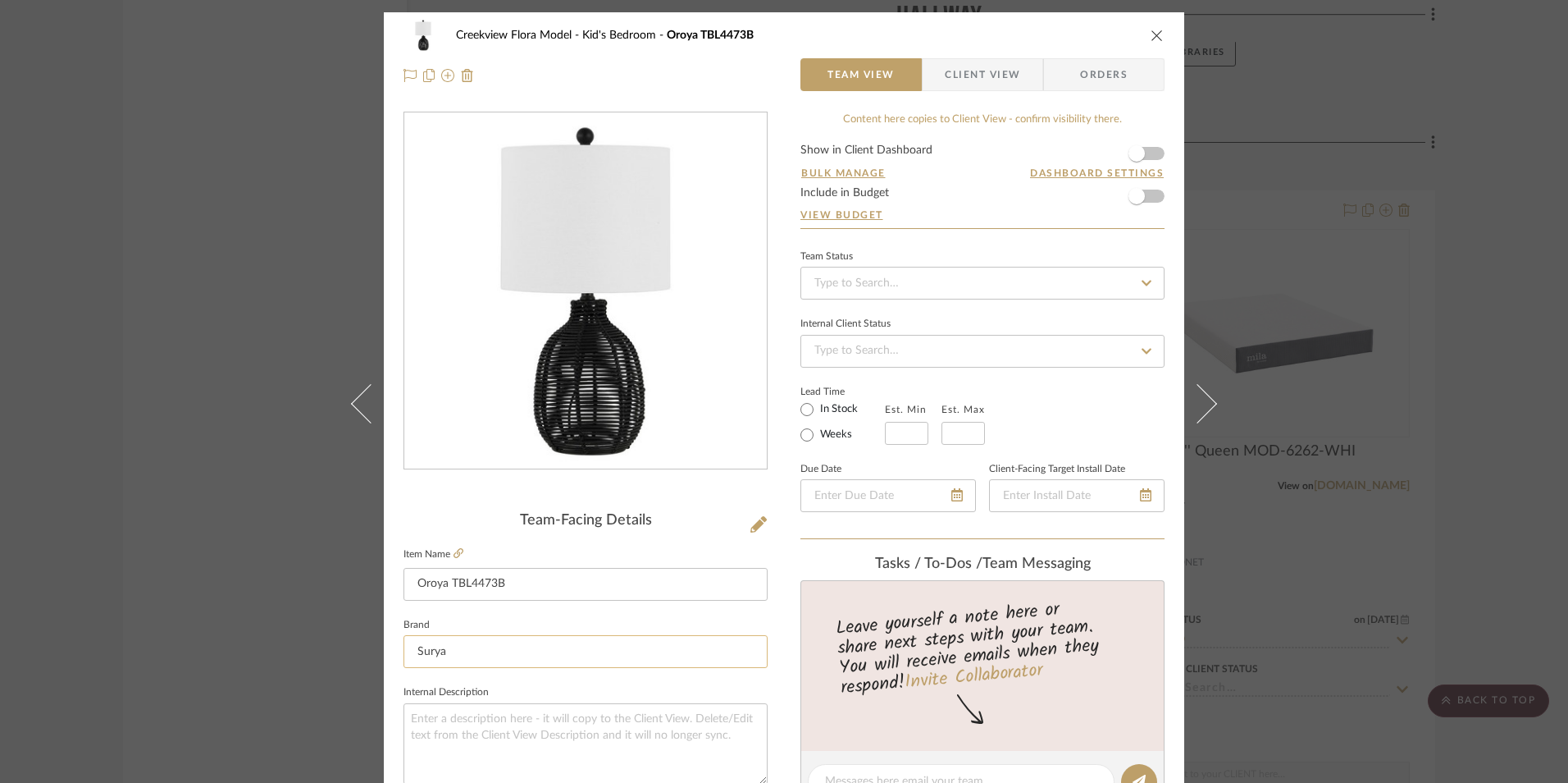
click at [440, 654] on input "Surya" at bounding box center [586, 652] width 364 height 33
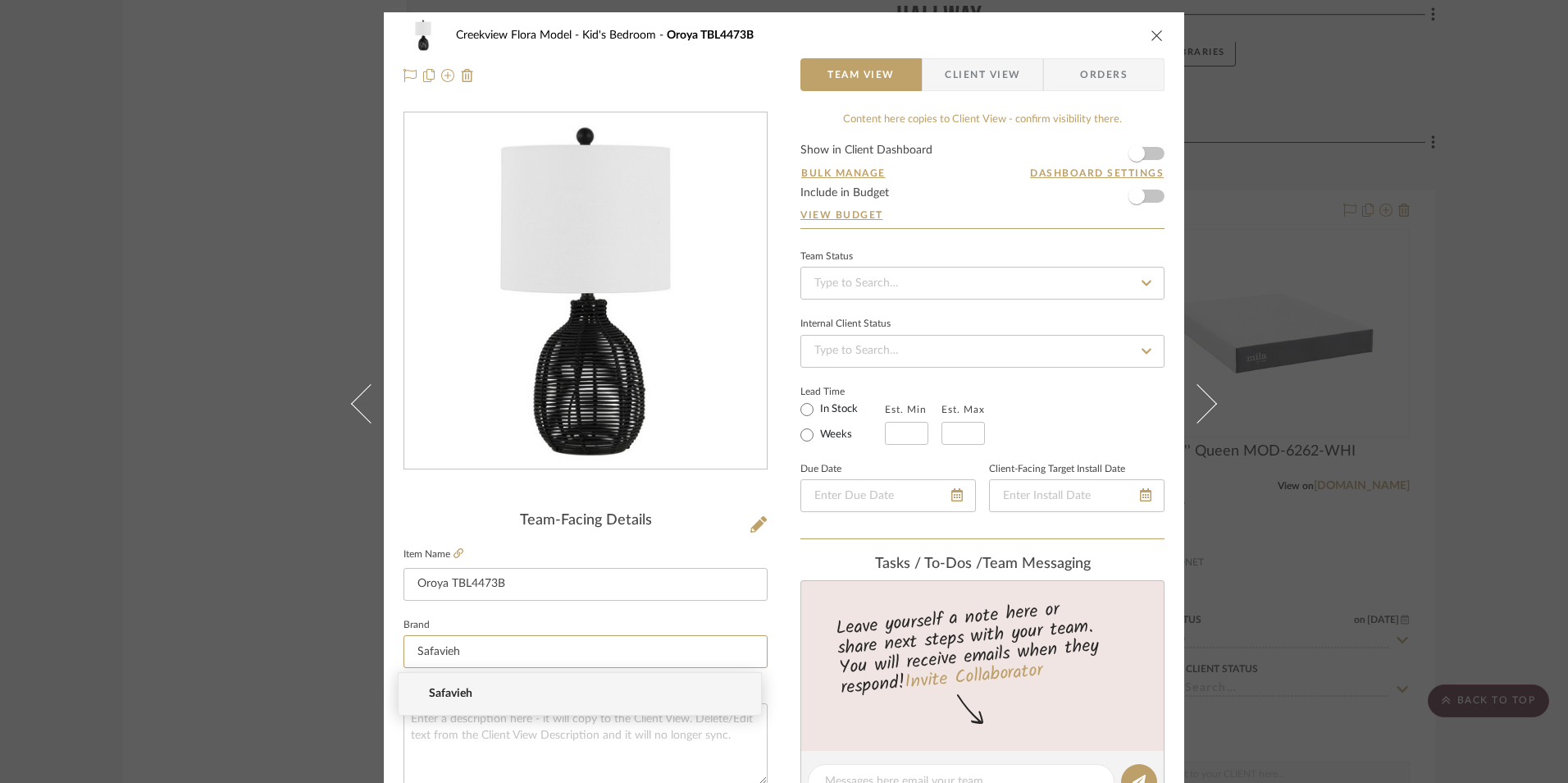
type input "Safavieh"
click at [470, 694] on span "Safavieh" at bounding box center [587, 694] width 315 height 14
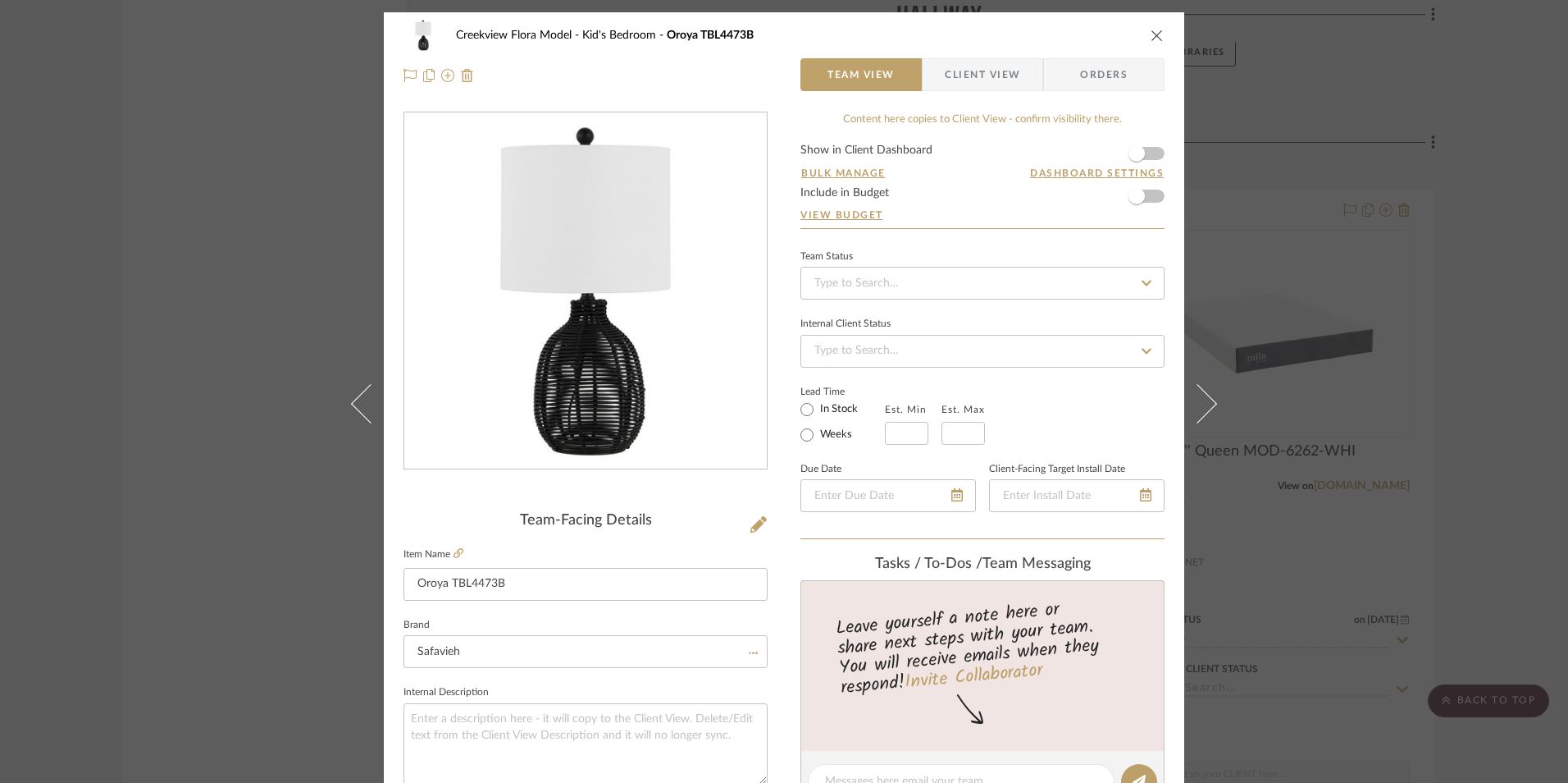
click at [1153, 31] on icon "close" at bounding box center [1157, 36] width 13 height 13
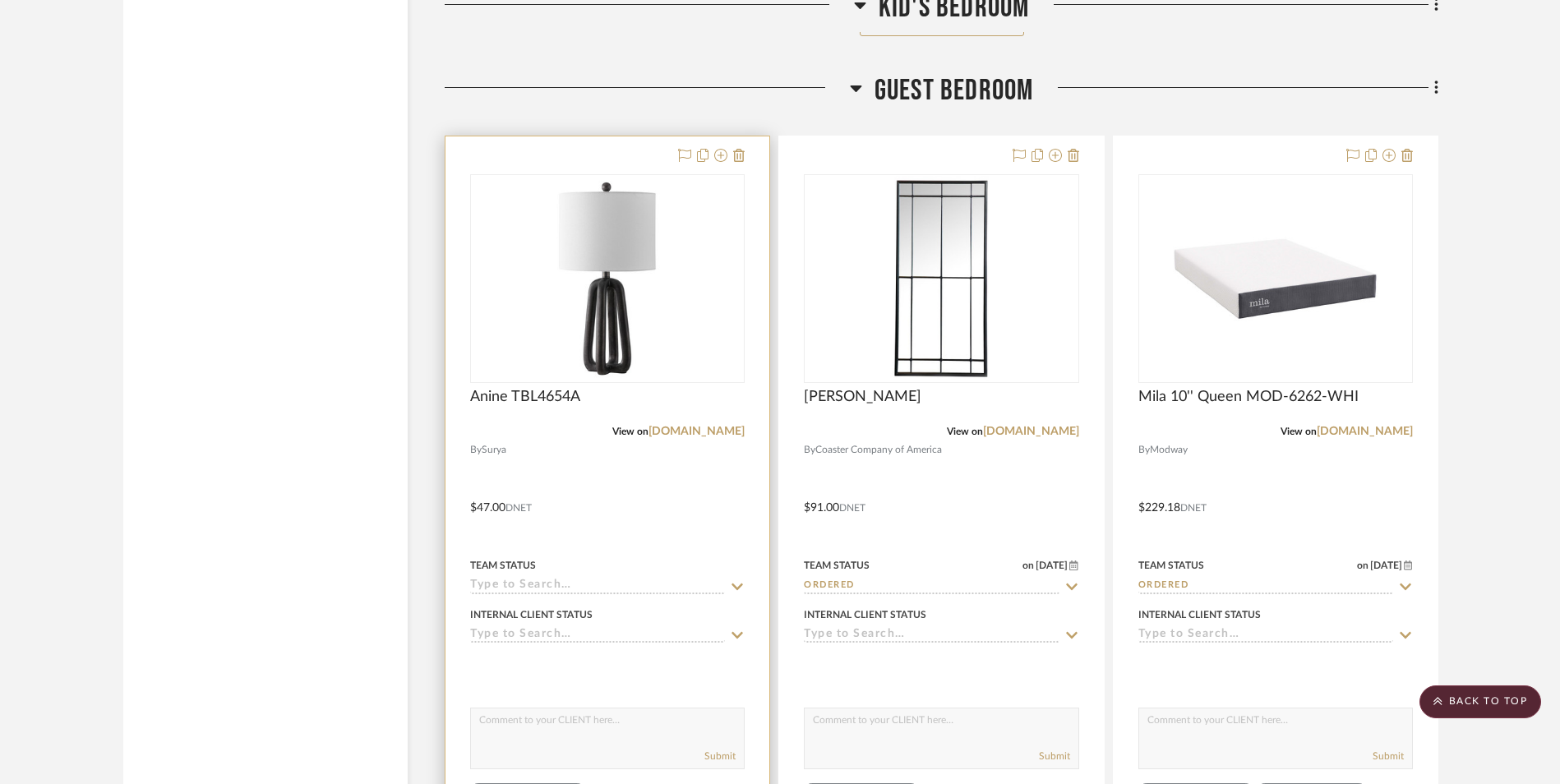
scroll to position [10929, 0]
click at [606, 305] on img "0" at bounding box center [607, 277] width 205 height 205
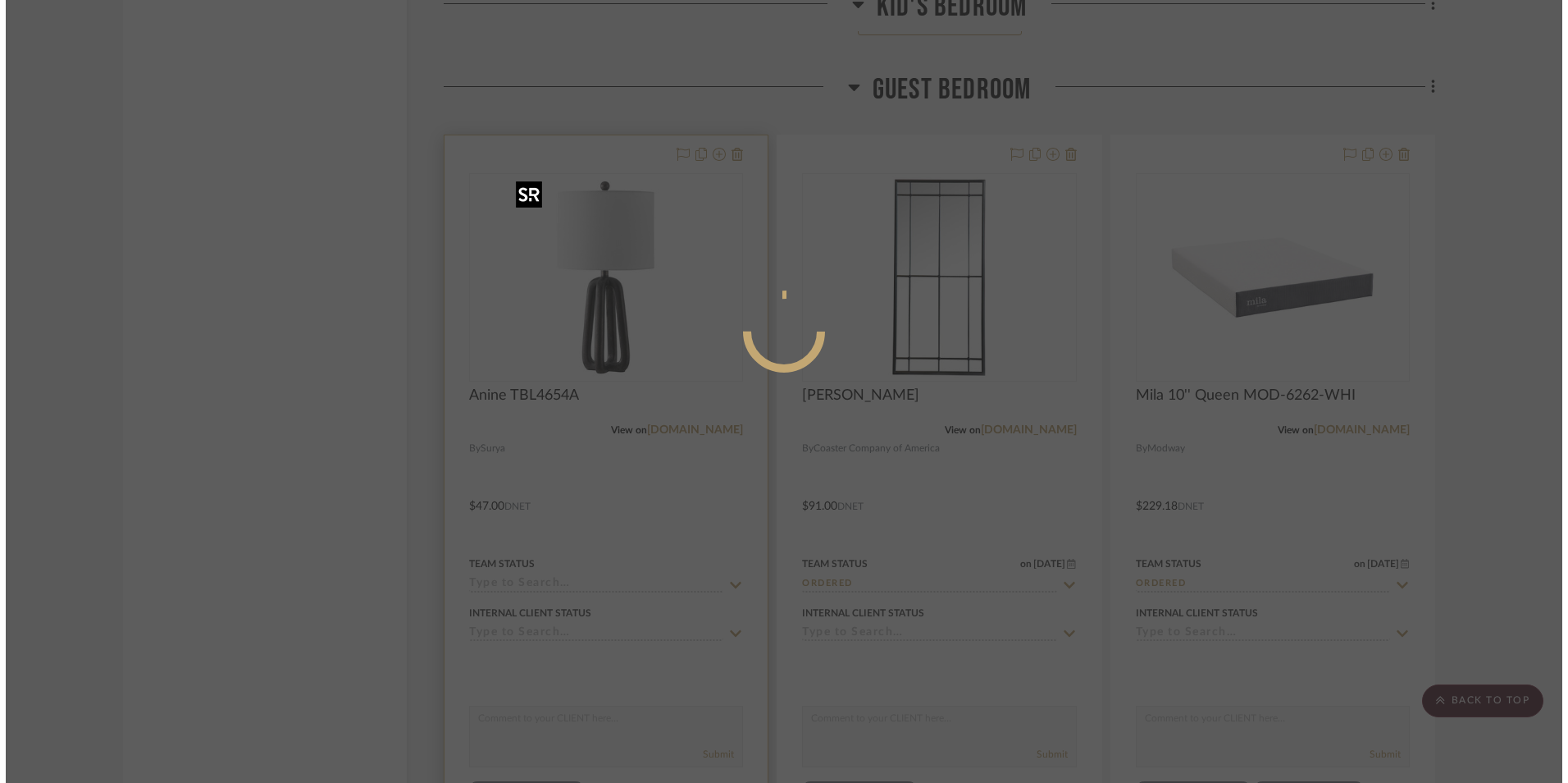
scroll to position [0, 0]
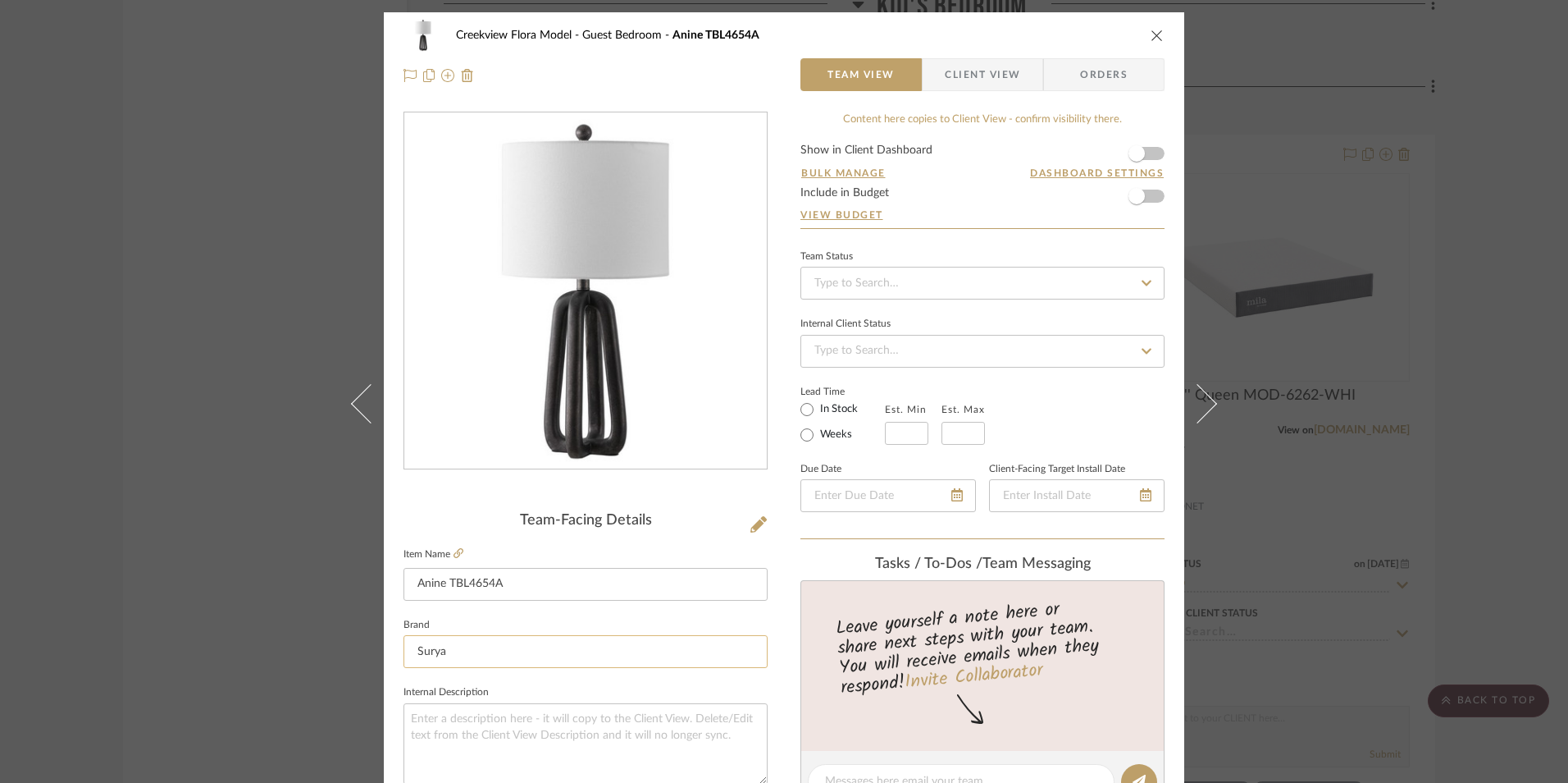
click at [496, 646] on input "Surya" at bounding box center [586, 652] width 364 height 33
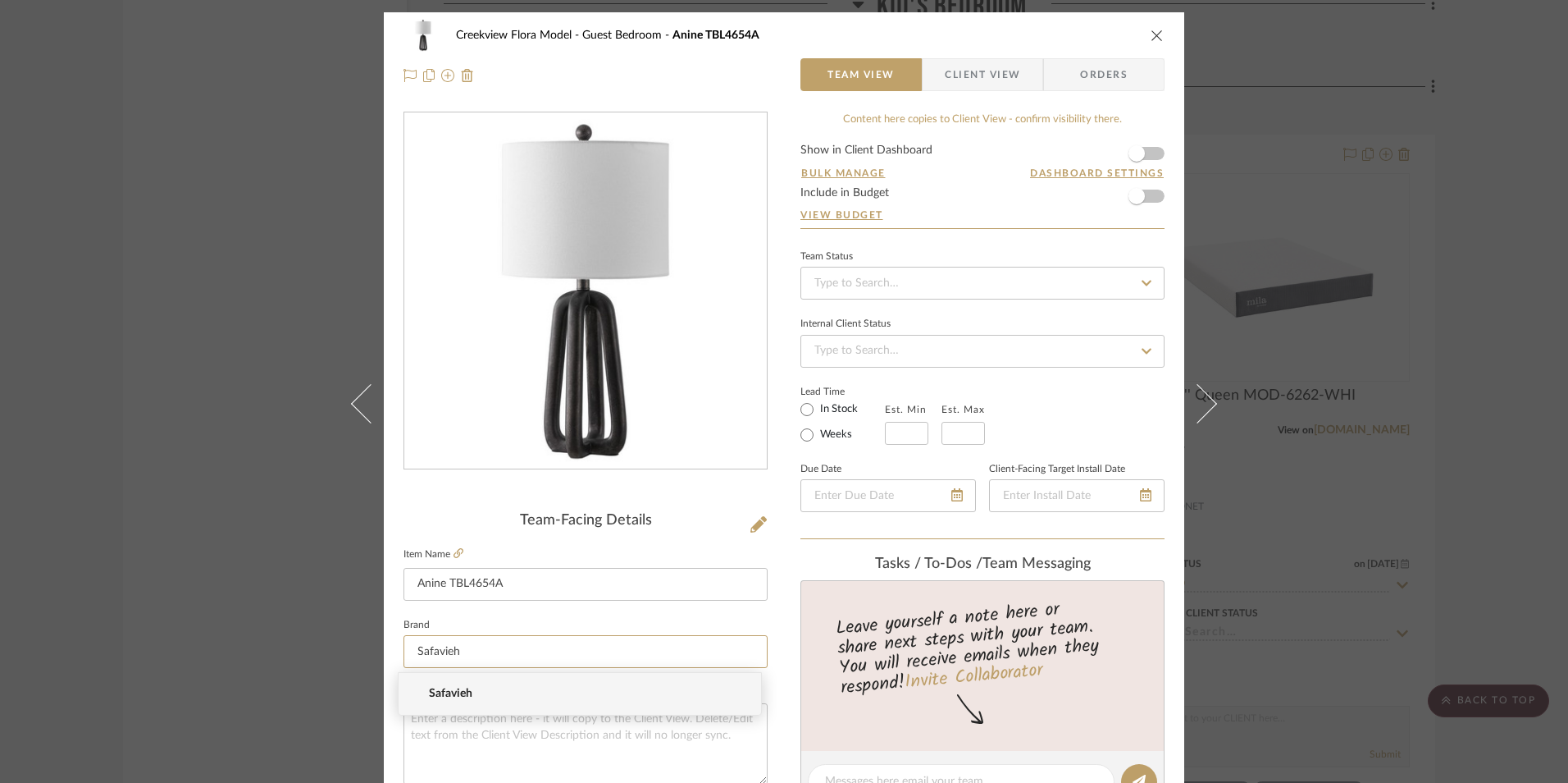
type input "Safavieh"
click at [437, 694] on span "Safavieh" at bounding box center [587, 694] width 315 height 14
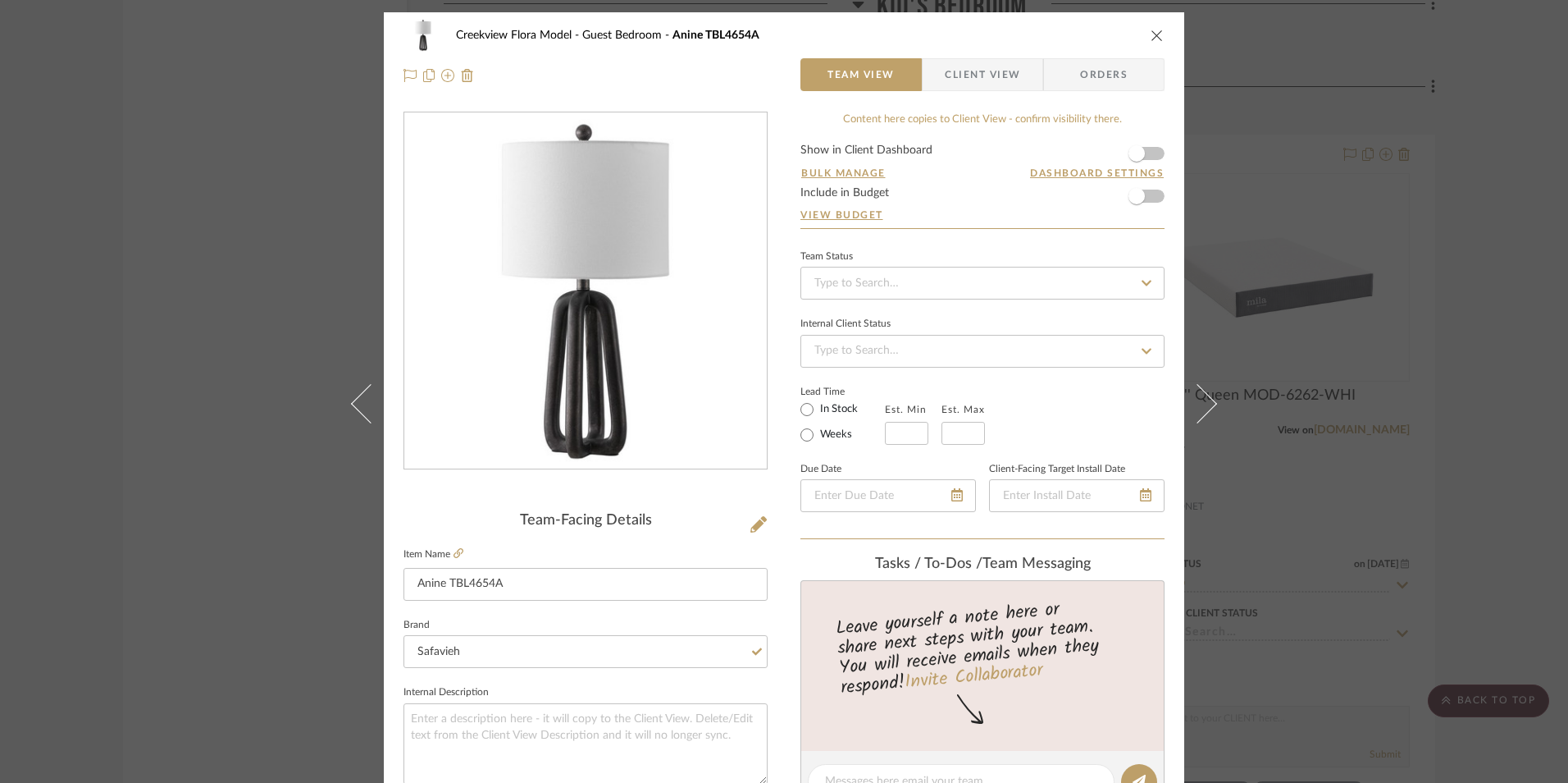
click at [1153, 36] on icon "close" at bounding box center [1157, 36] width 13 height 13
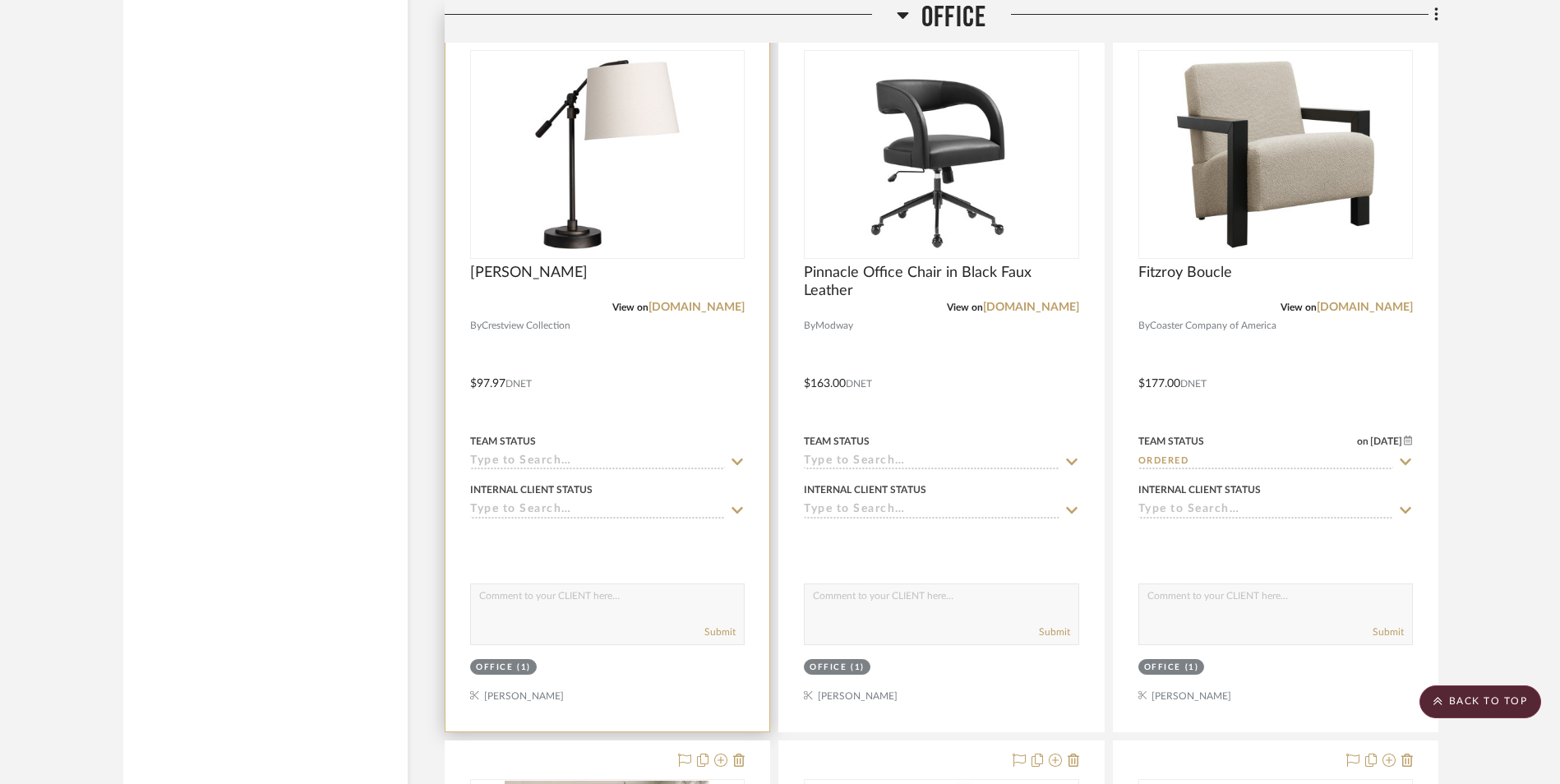
scroll to position [12572, 0]
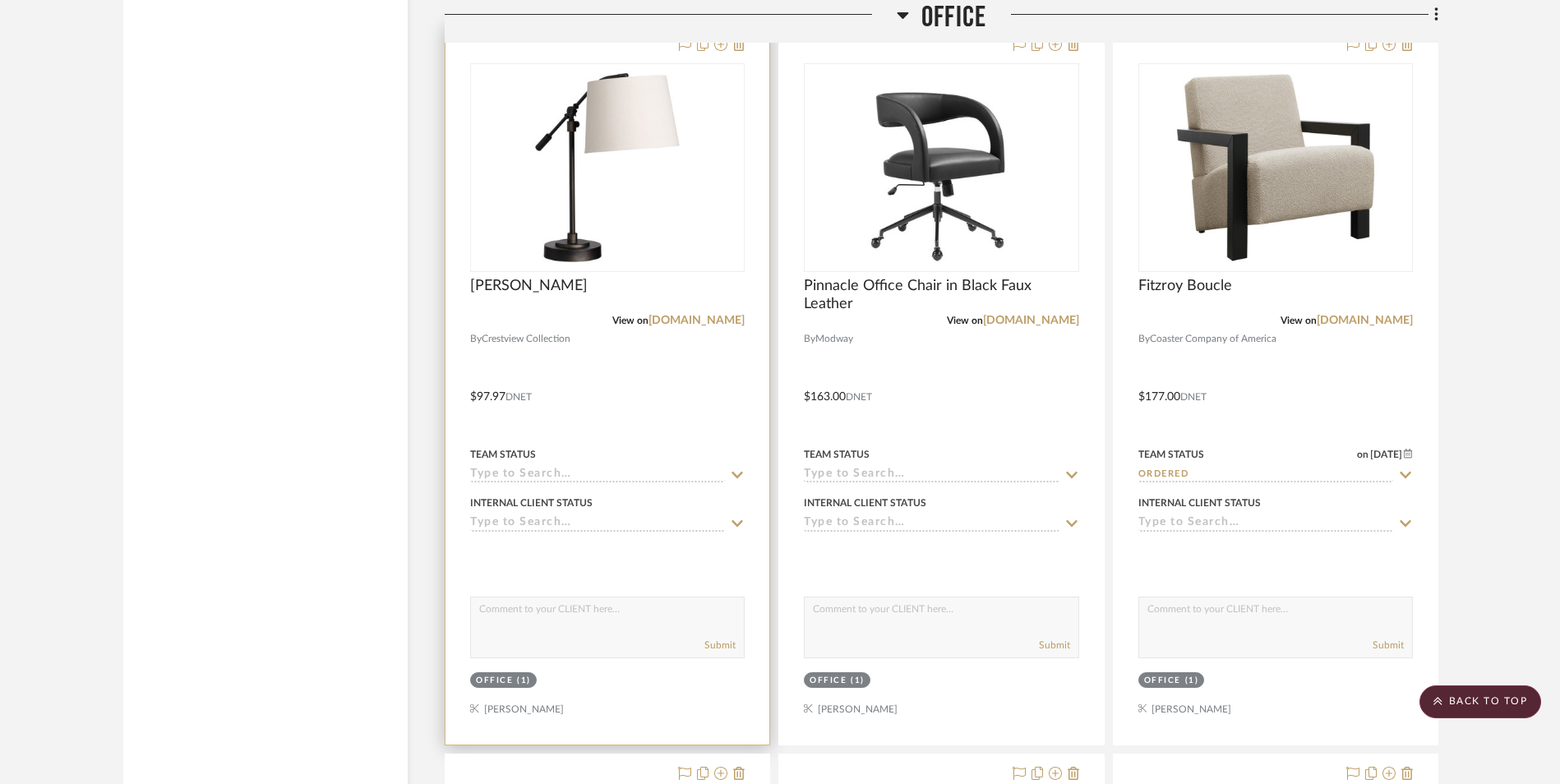
click at [507, 477] on input at bounding box center [597, 475] width 255 height 16
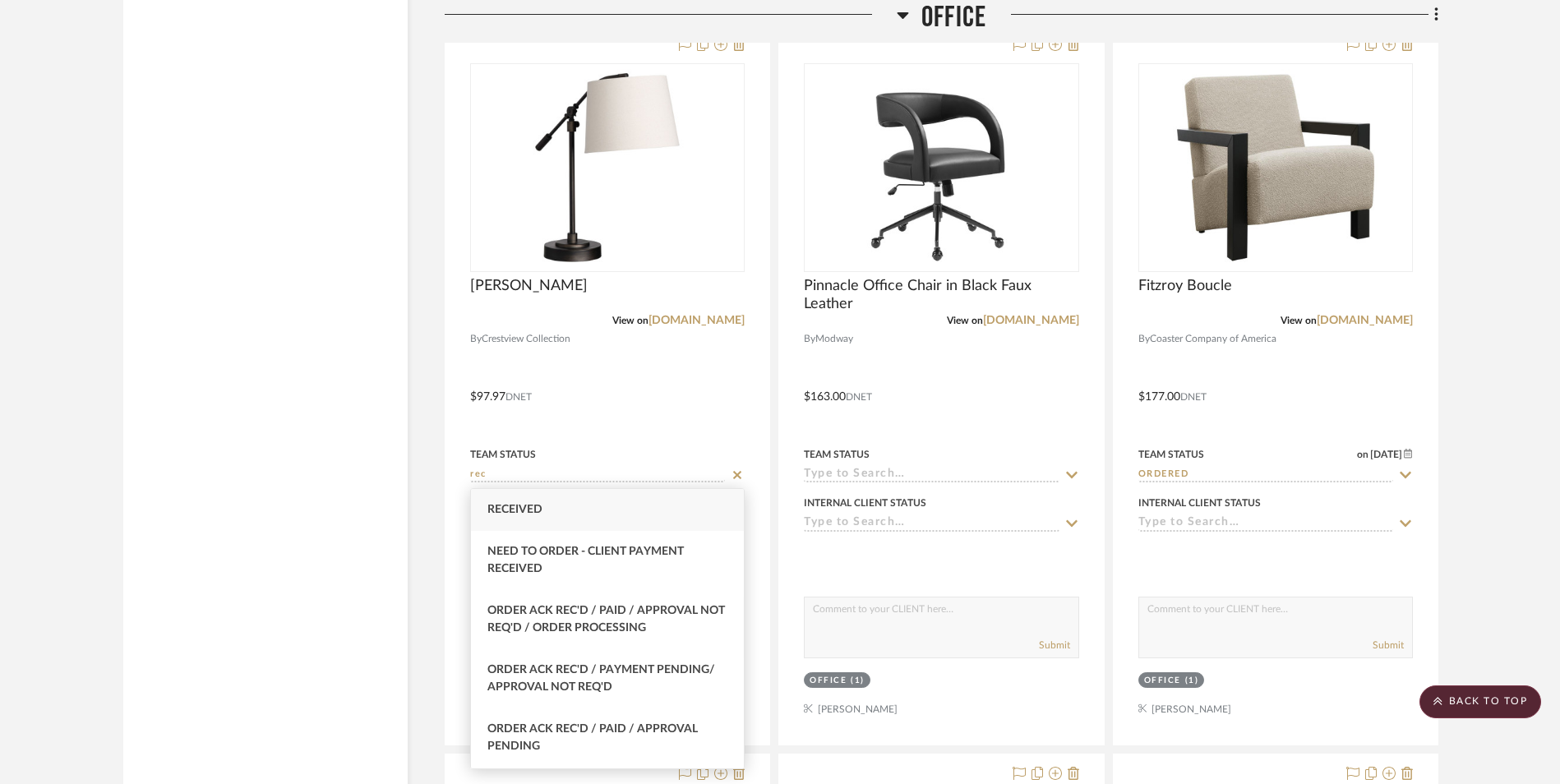
type input "rec"
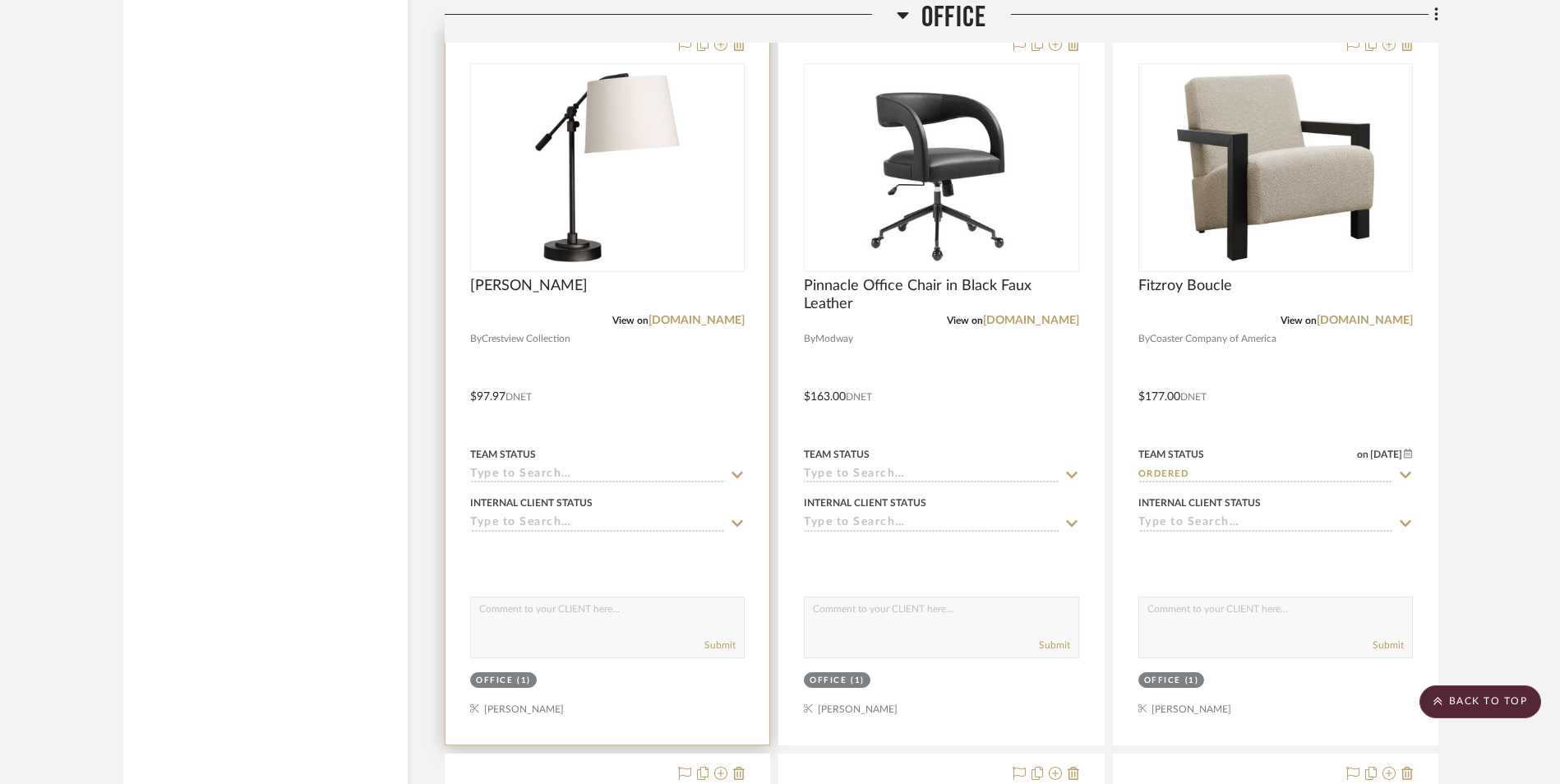
click at [526, 471] on input at bounding box center [597, 475] width 255 height 16
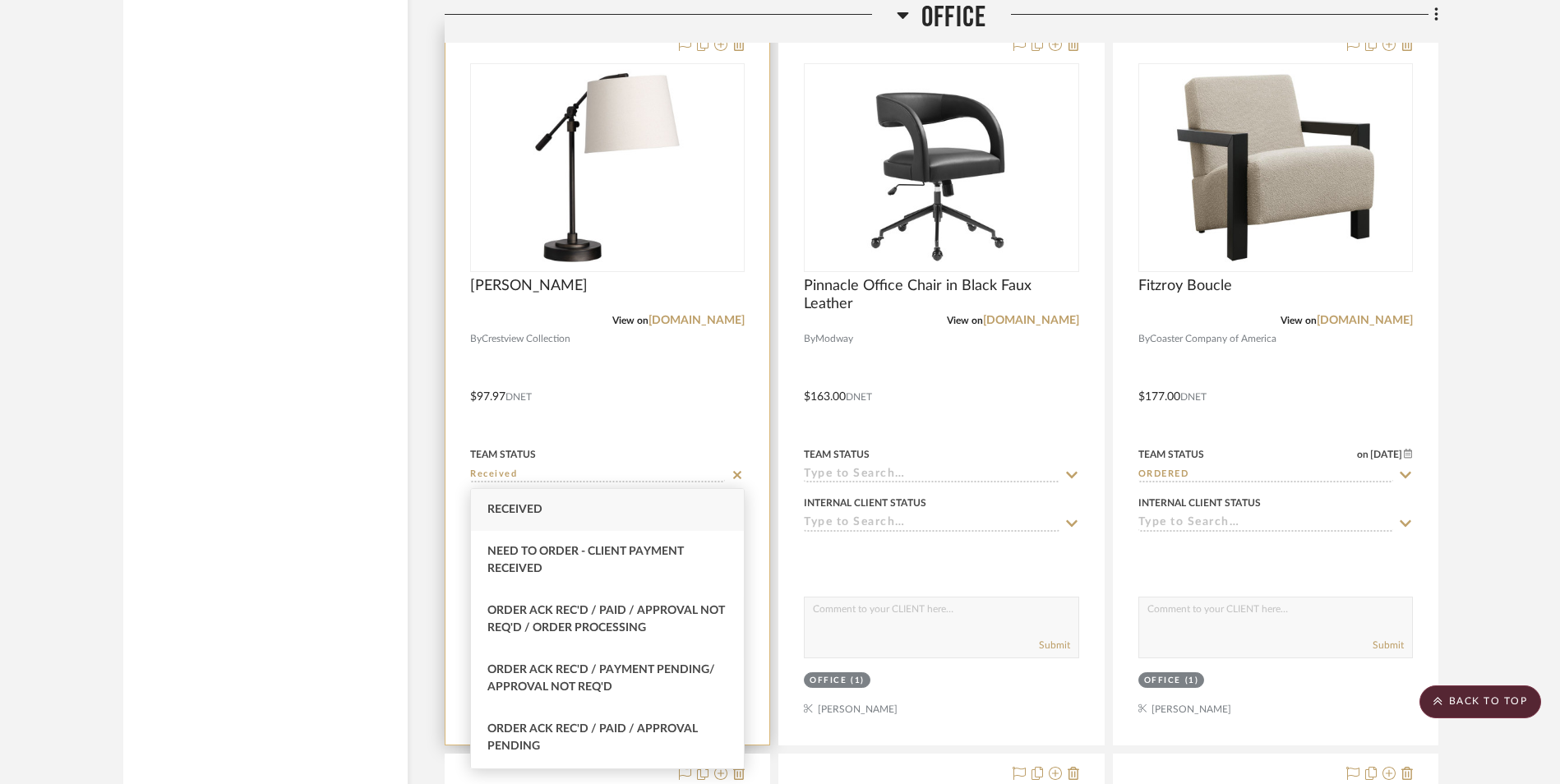
type input "Received"
type input "[DATE]"
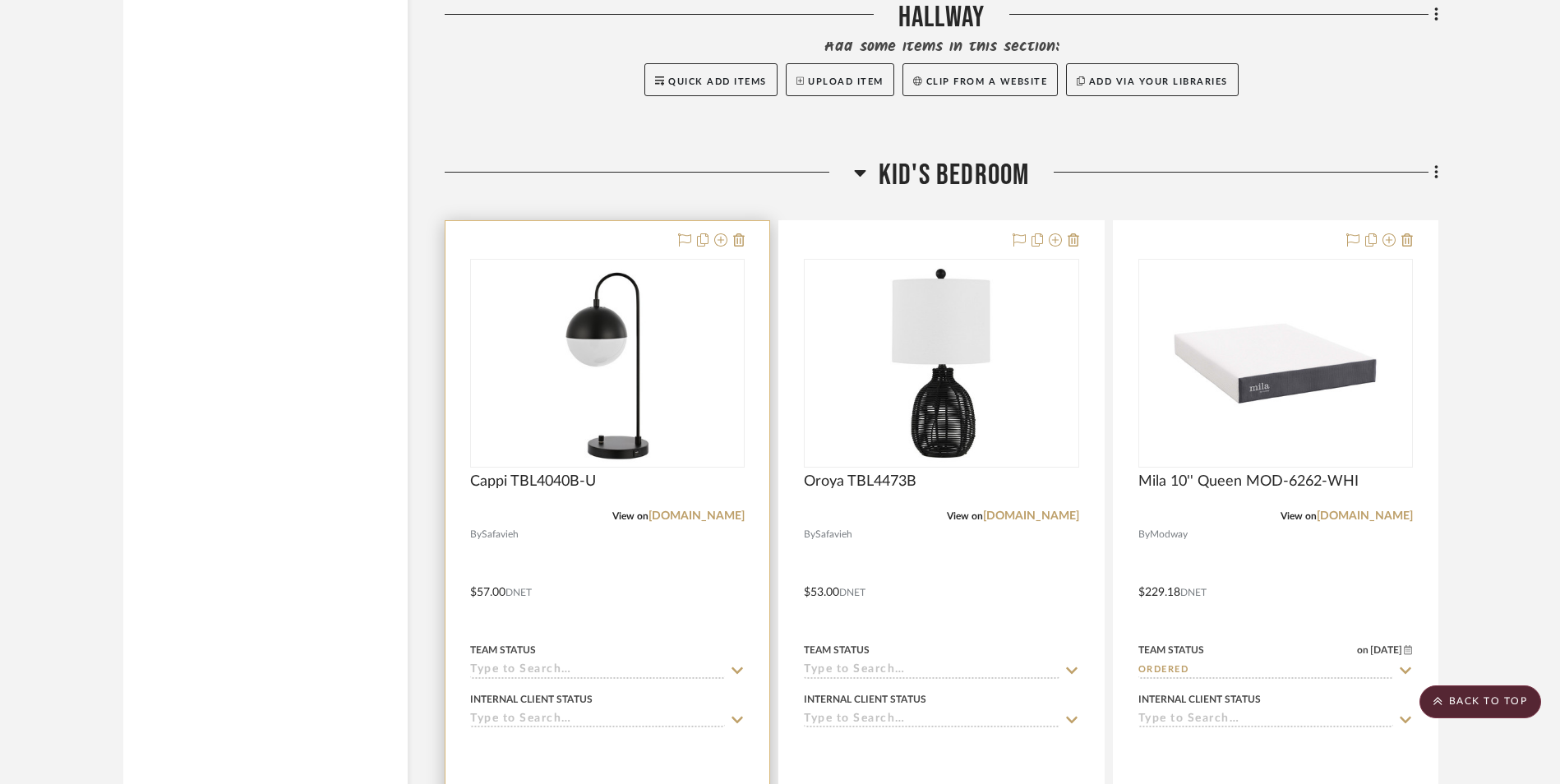
scroll to position [8672, 0]
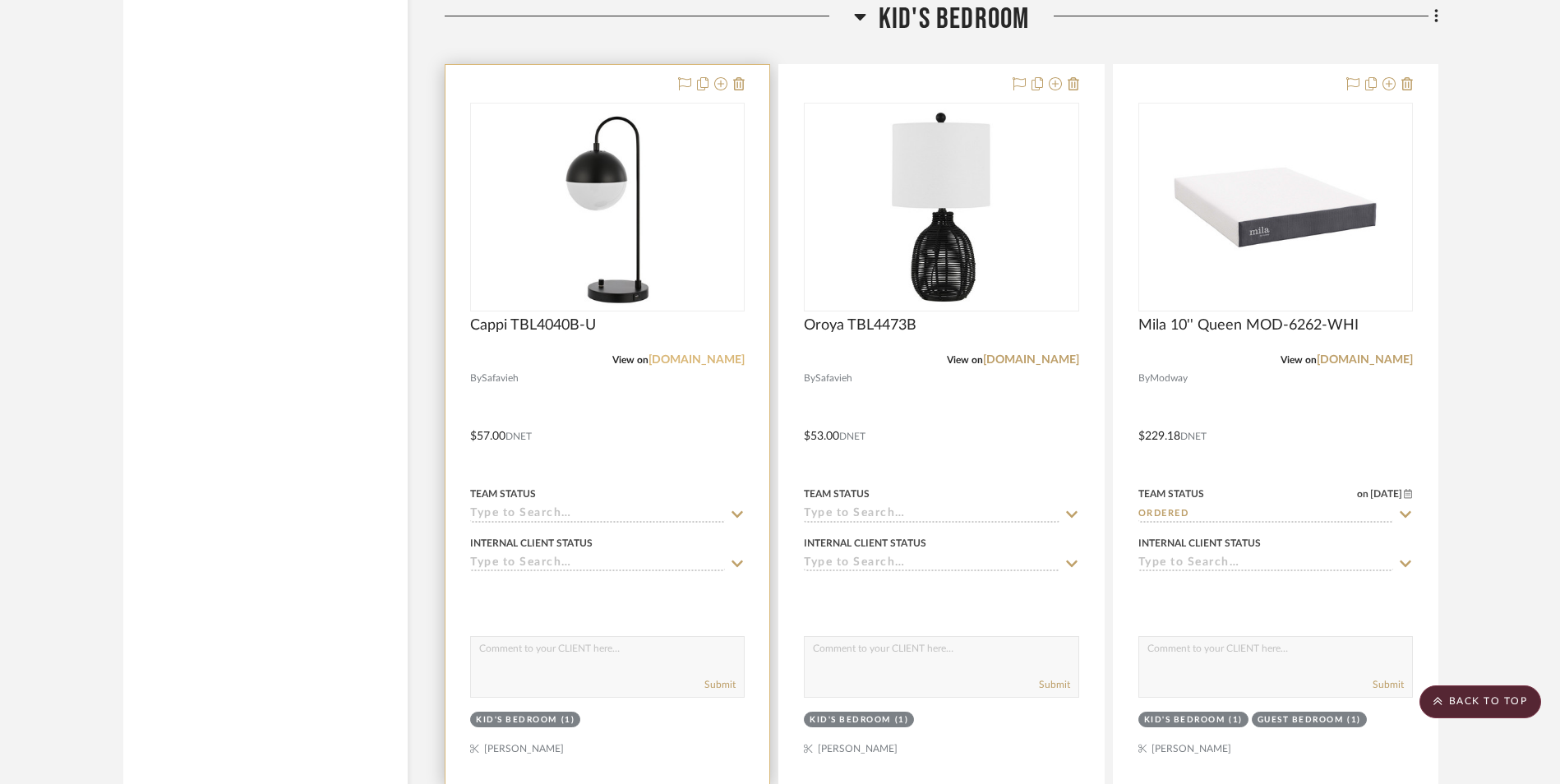
click at [705, 360] on link "[DOMAIN_NAME]" at bounding box center [696, 360] width 96 height 12
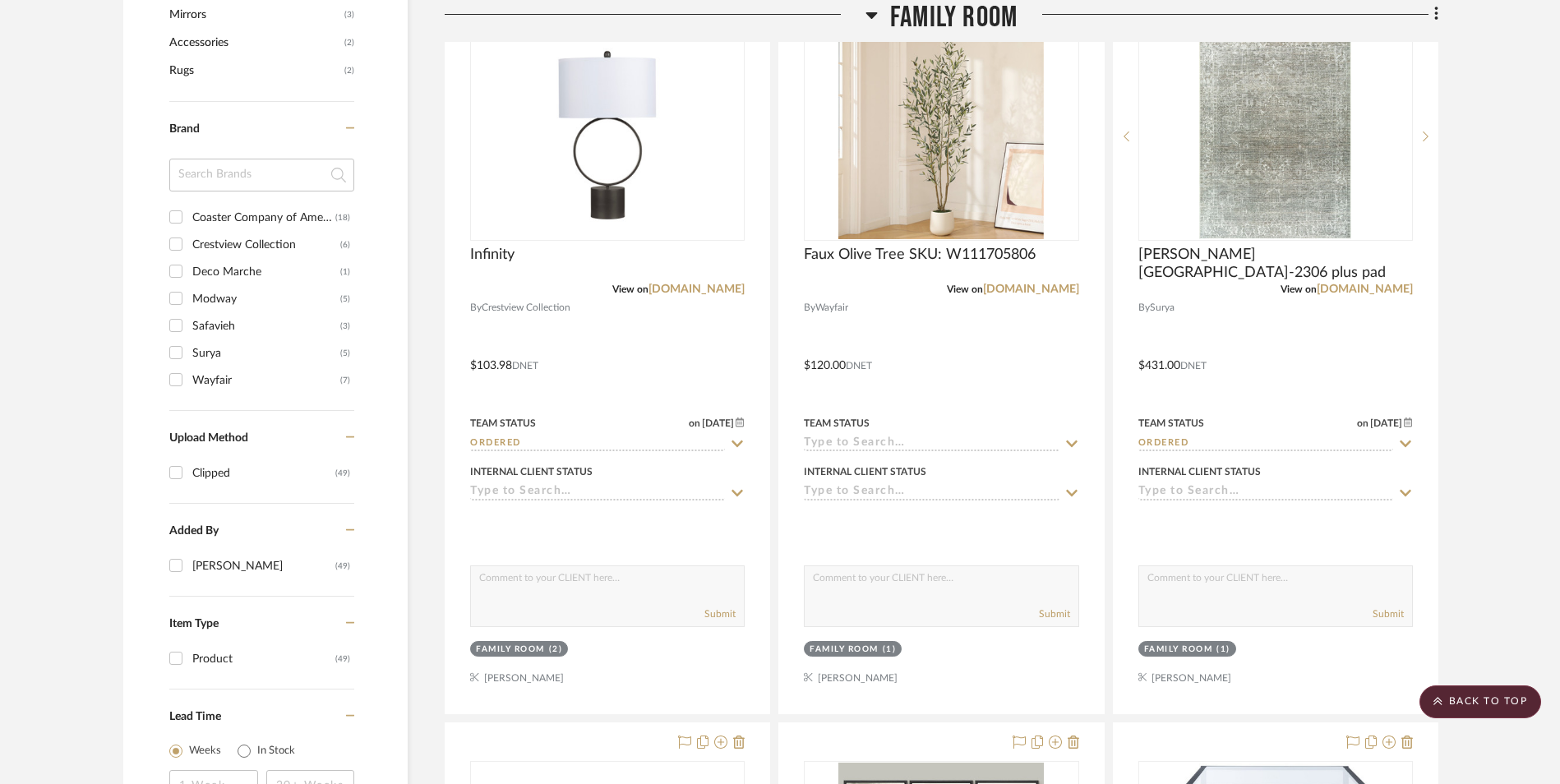
scroll to position [1232, 0]
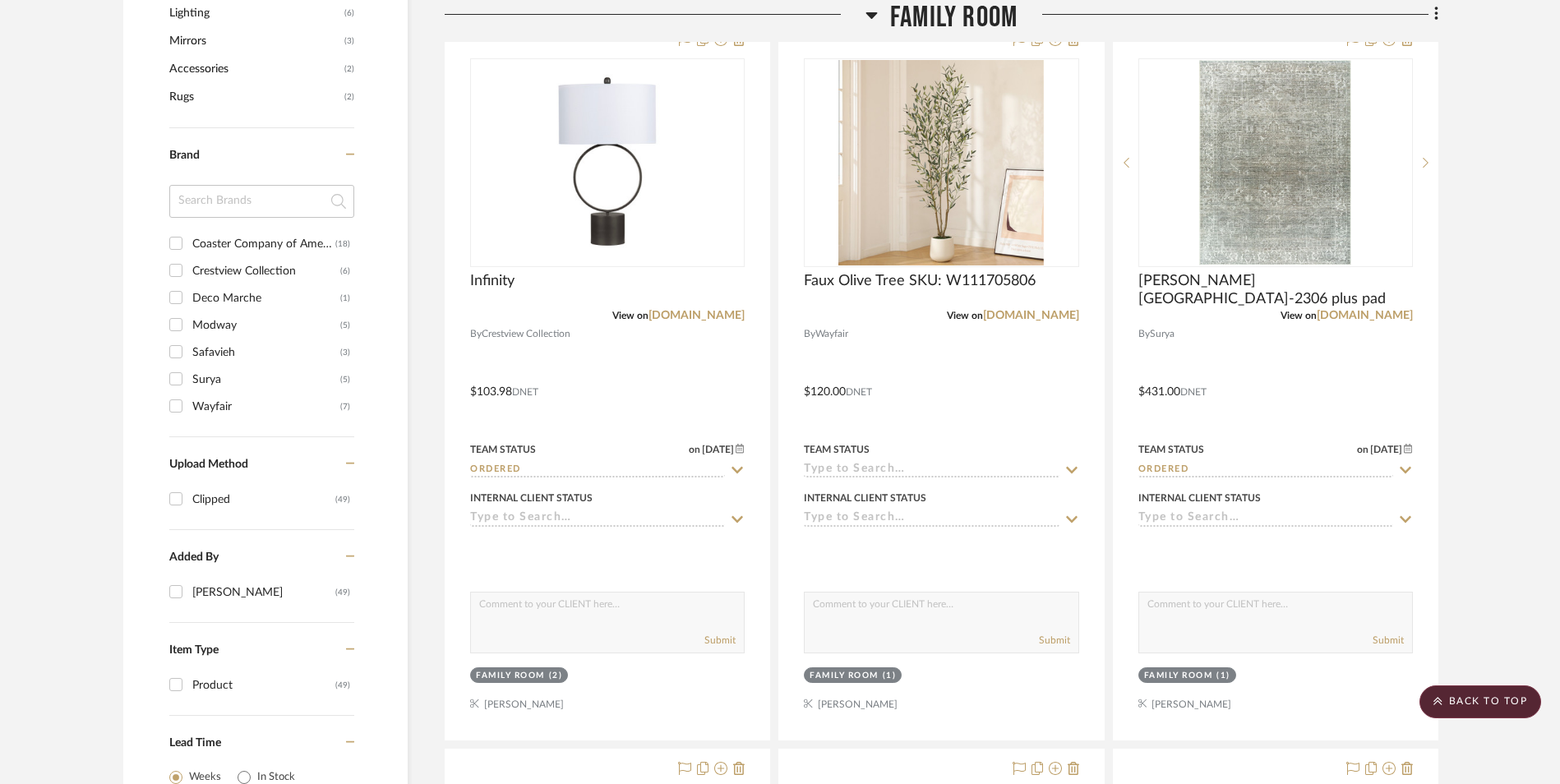
click at [178, 350] on input "Safavieh (3)" at bounding box center [175, 351] width 26 height 26
checkbox input "true"
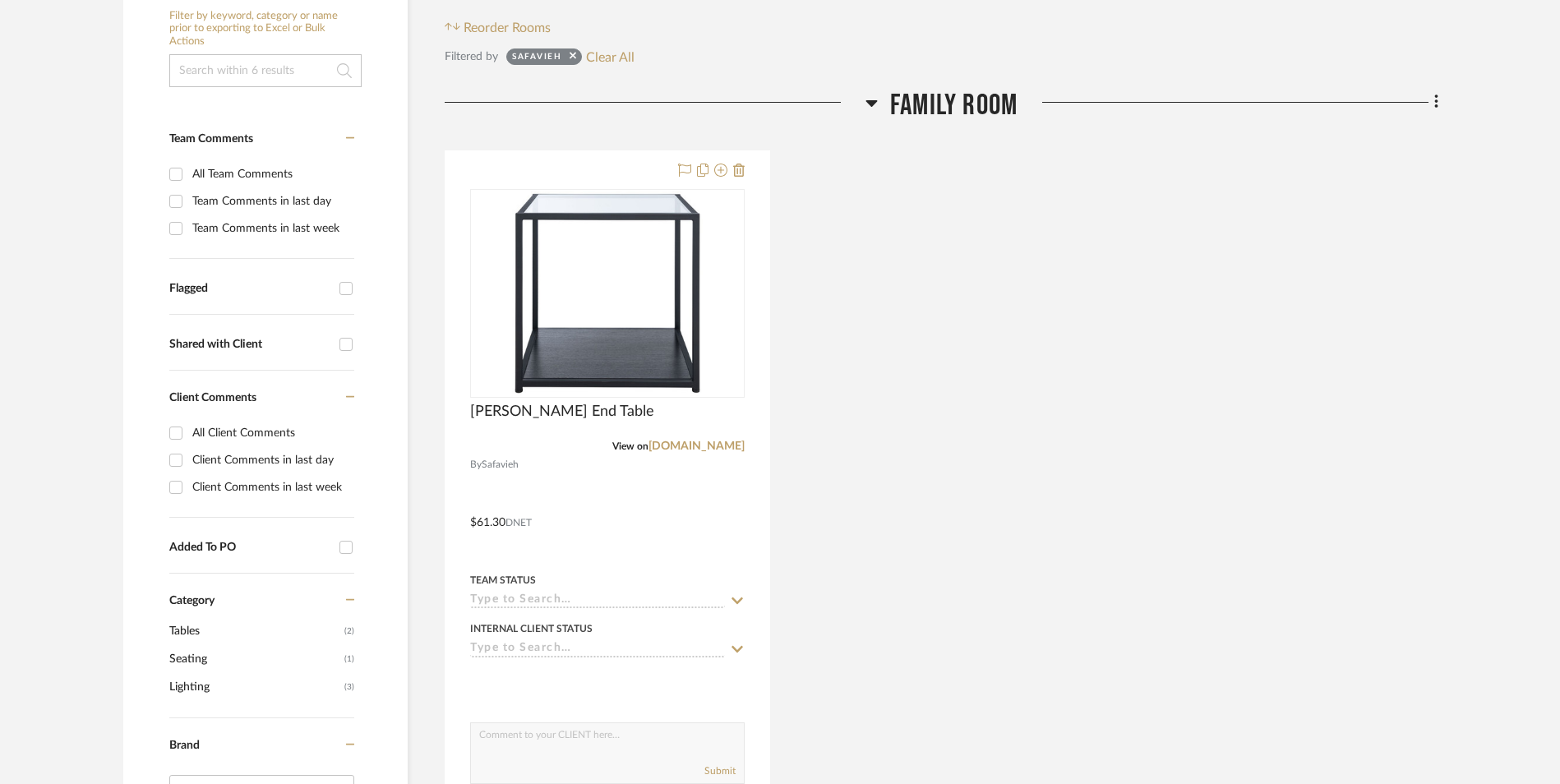
scroll to position [329, 0]
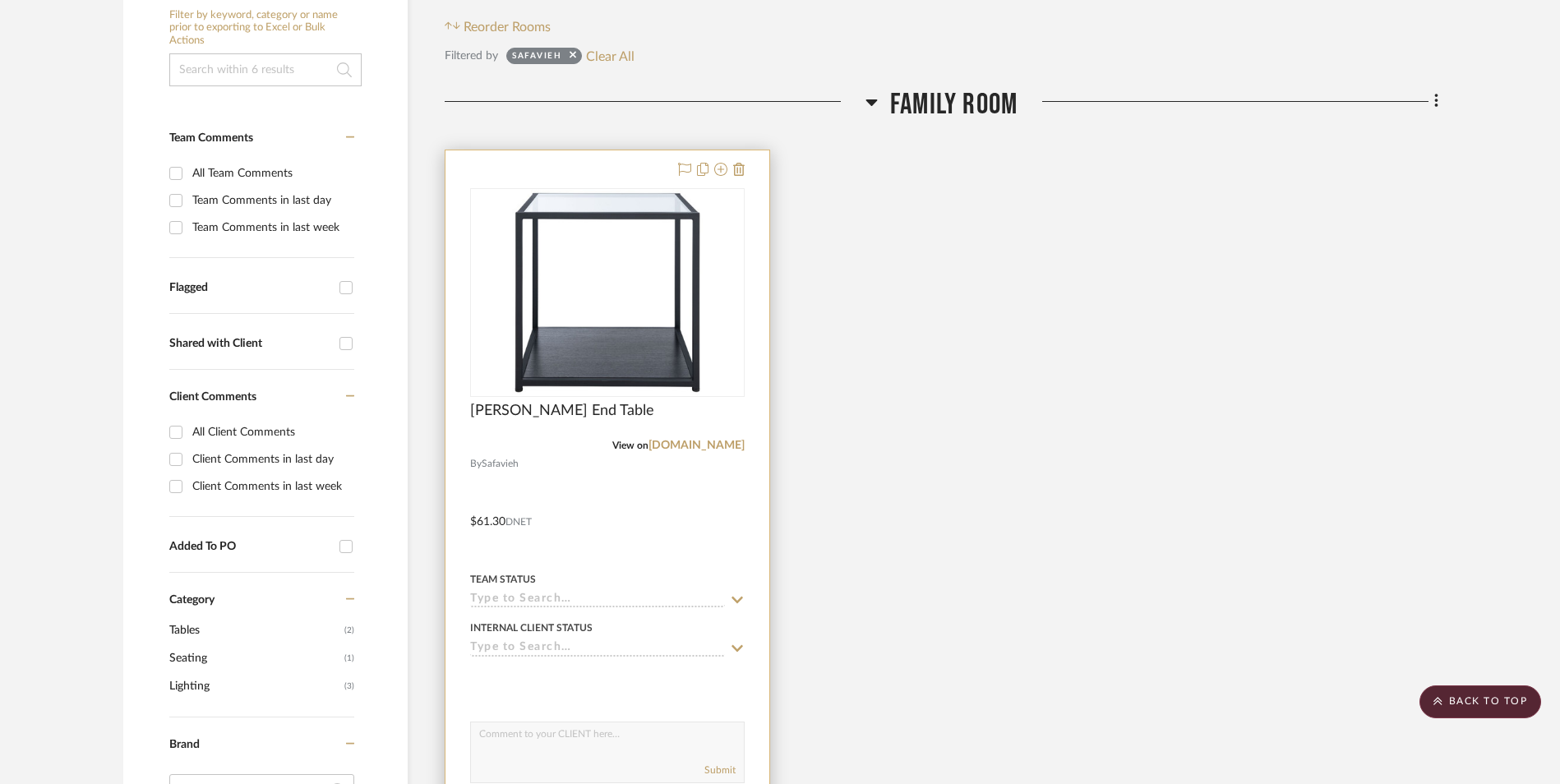
click at [540, 594] on input at bounding box center [597, 600] width 255 height 16
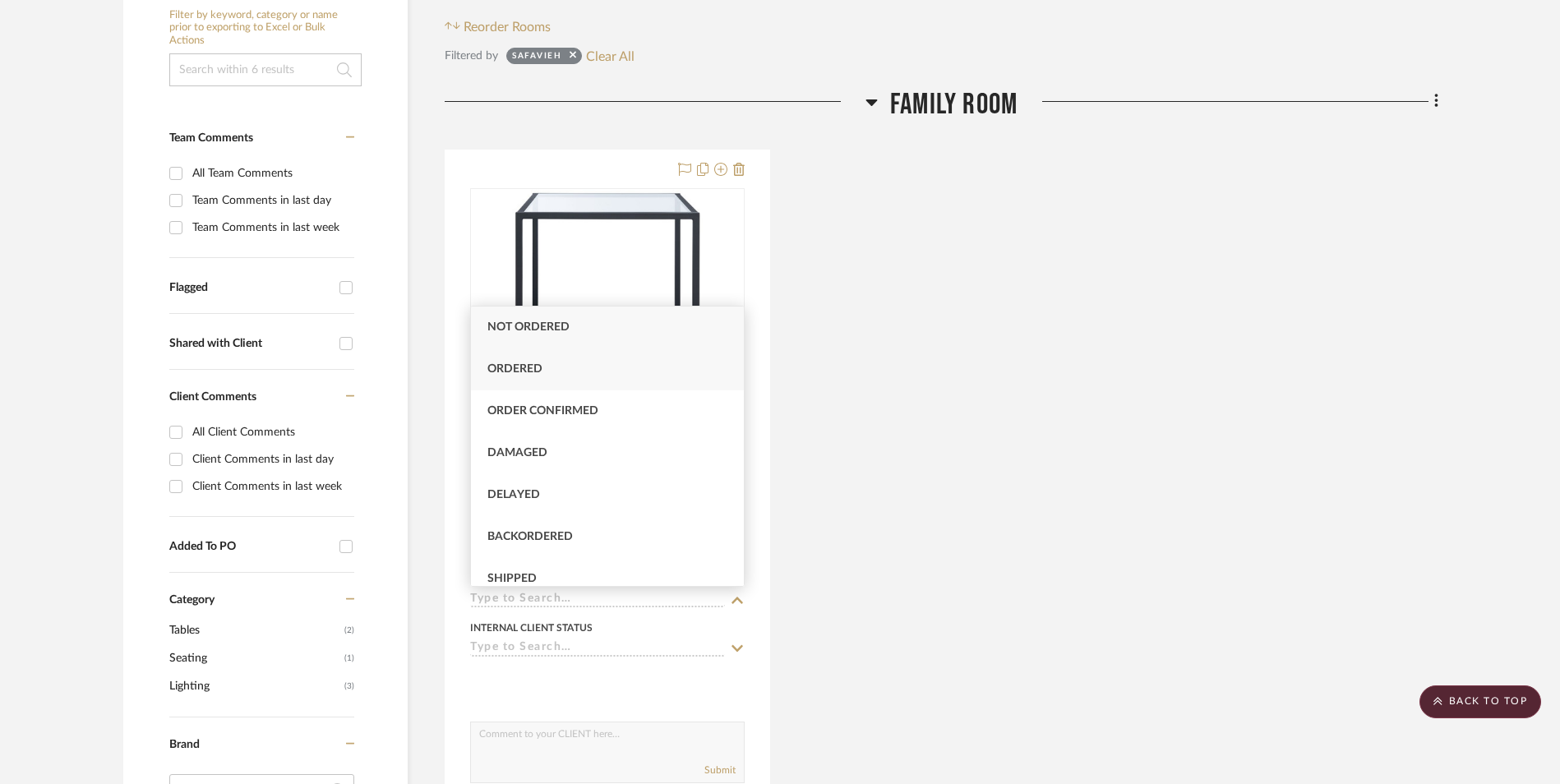
click at [537, 369] on span "Ordered" at bounding box center [515, 369] width 55 height 12
type input "[DATE]"
type input "Ordered"
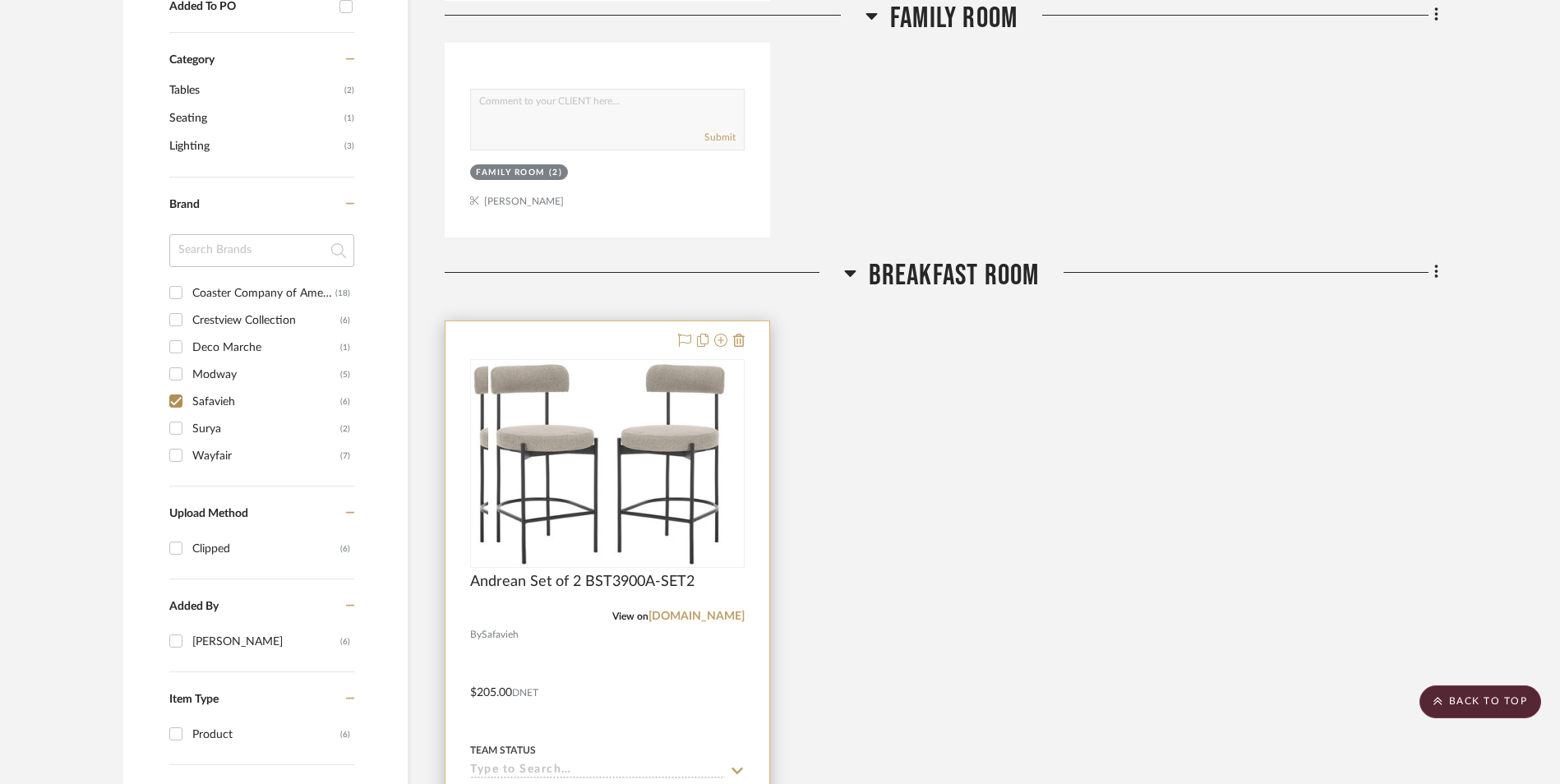
scroll to position [1232, 0]
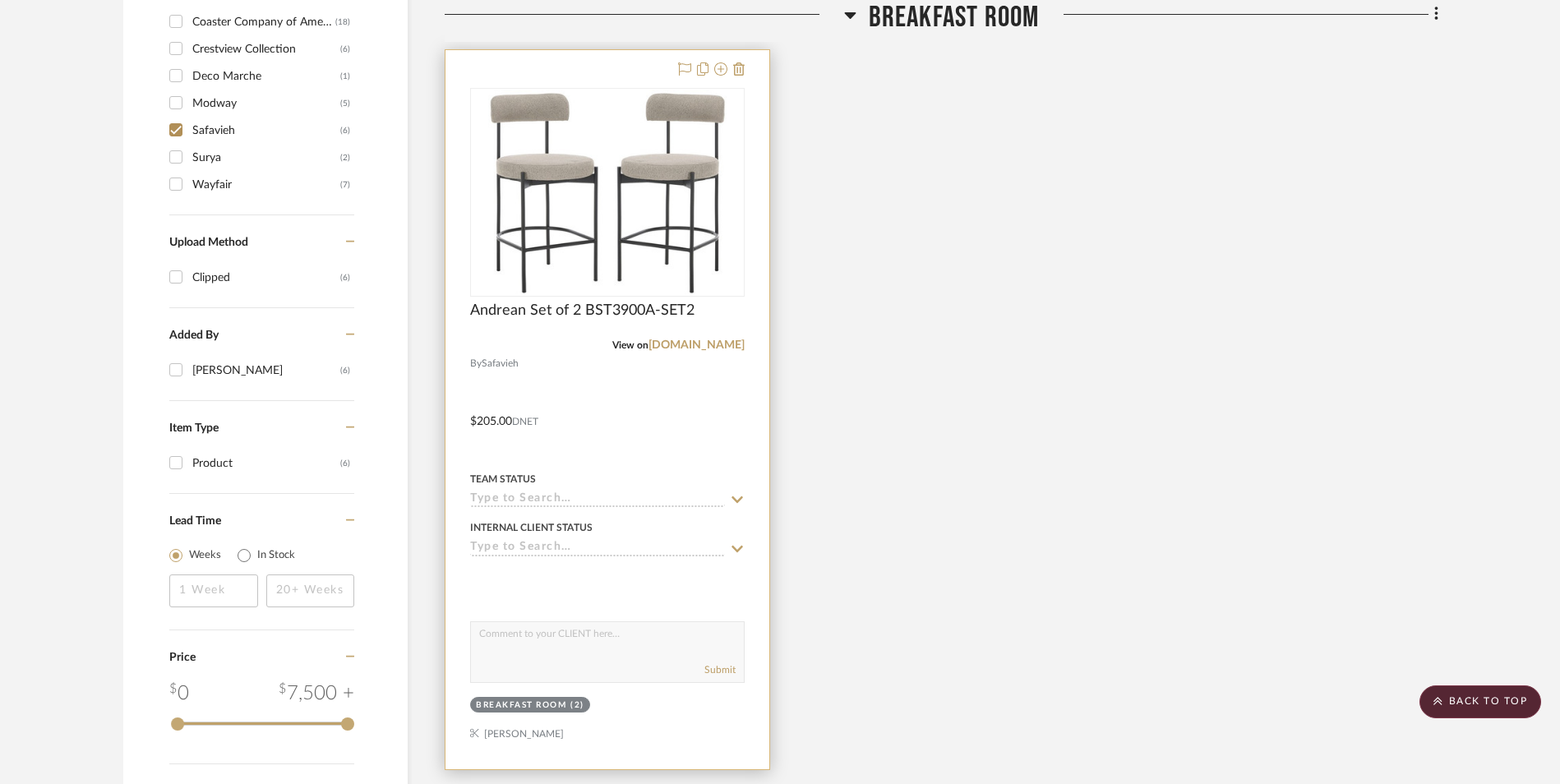
click at [550, 492] on input at bounding box center [597, 499] width 255 height 16
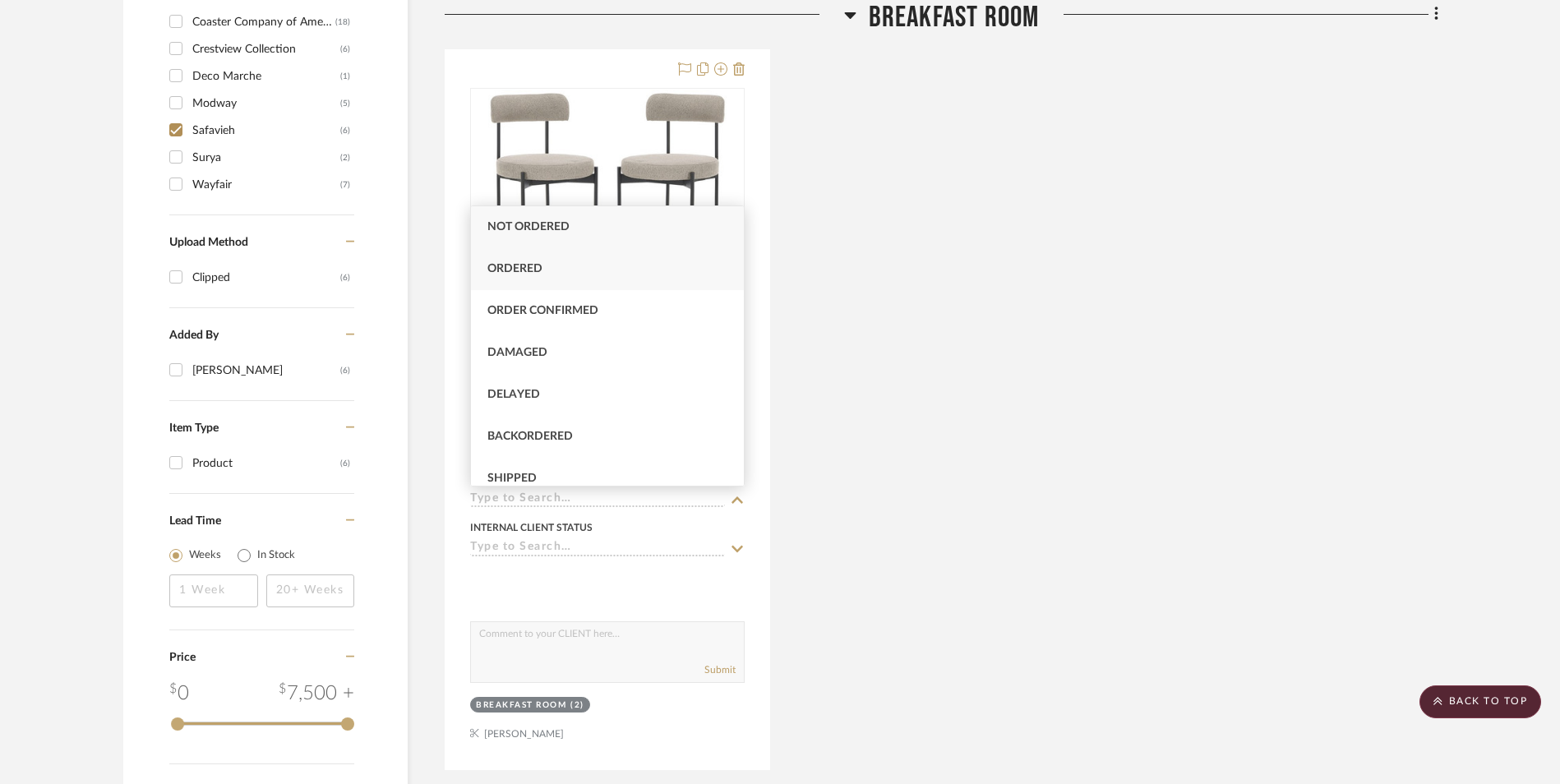
click at [528, 267] on span "Ordered" at bounding box center [515, 268] width 55 height 12
type input "[DATE]"
type input "Ordered"
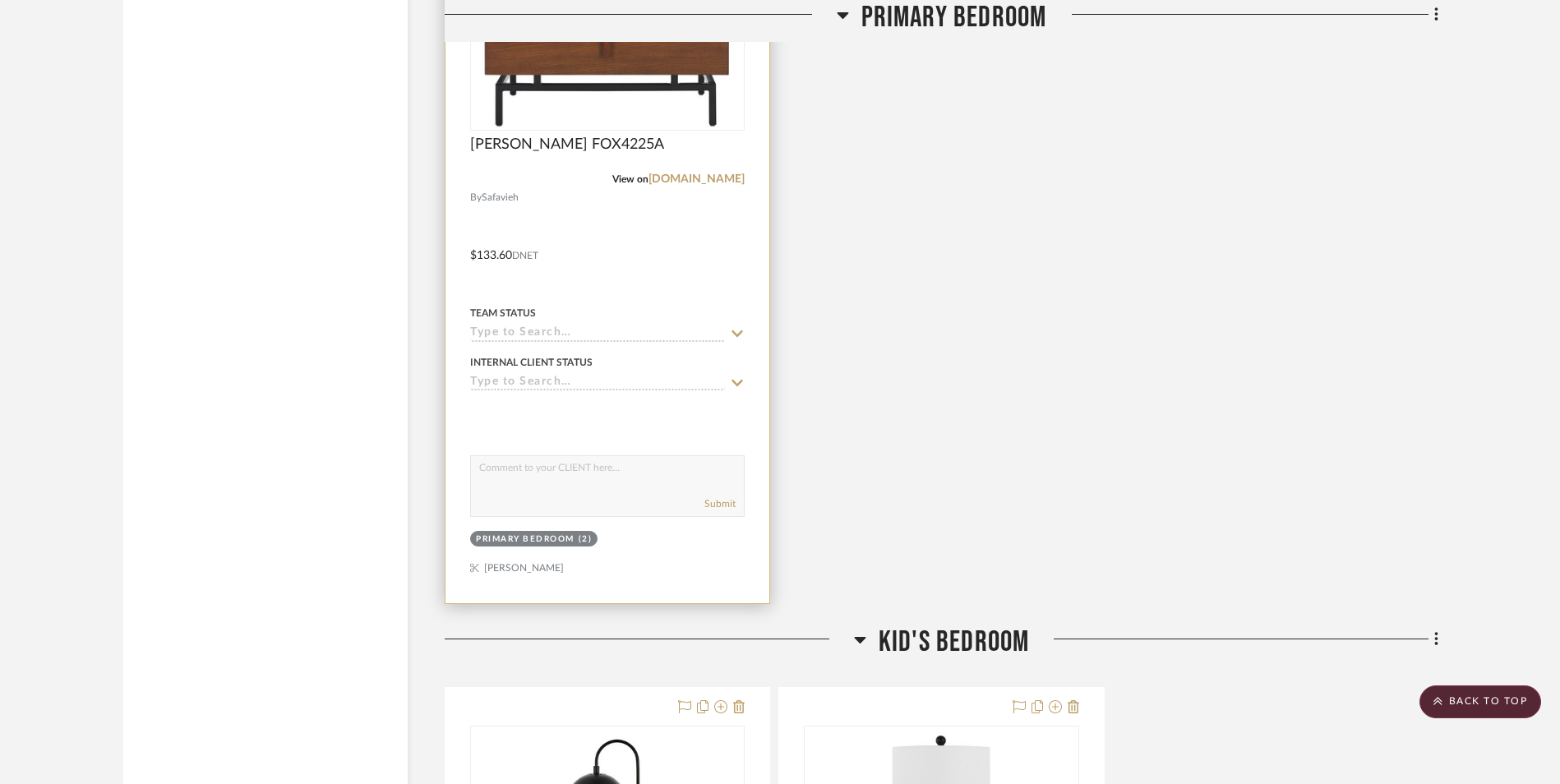
scroll to position [2219, 0]
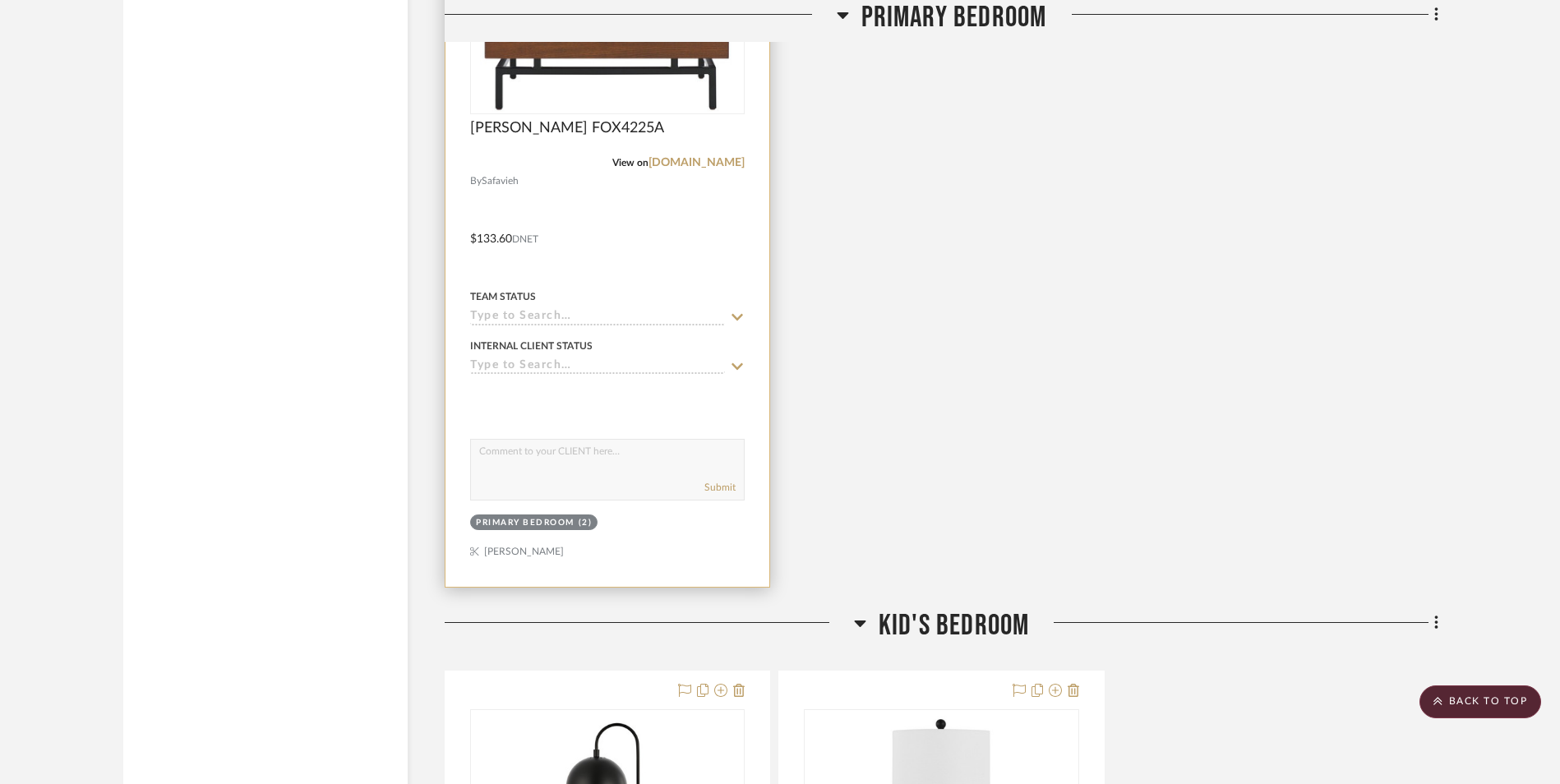
click at [572, 318] on input at bounding box center [597, 317] width 255 height 16
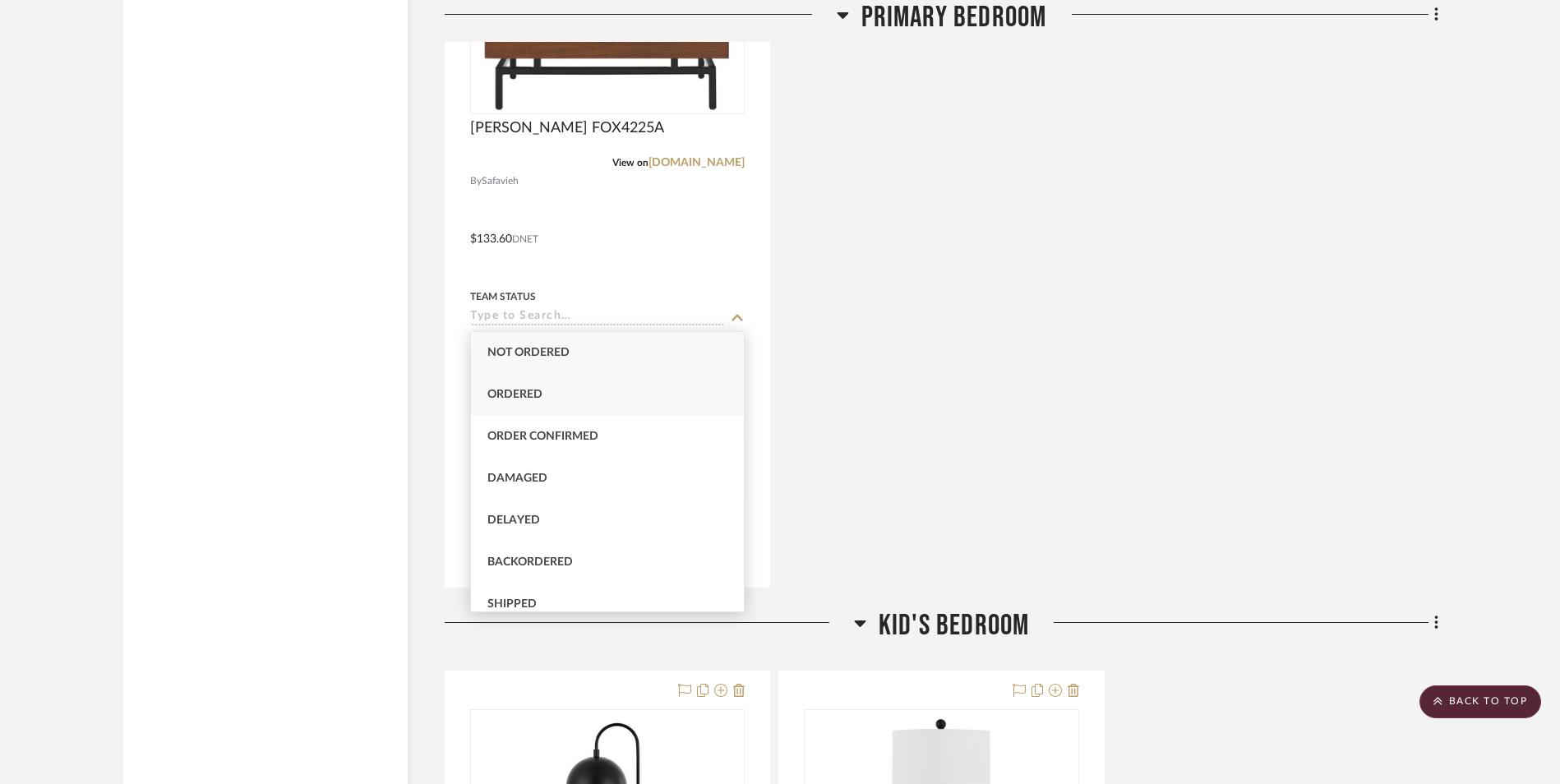
click at [549, 401] on div "Ordered" at bounding box center [607, 395] width 273 height 42
type input "[DATE]"
type input "Ordered"
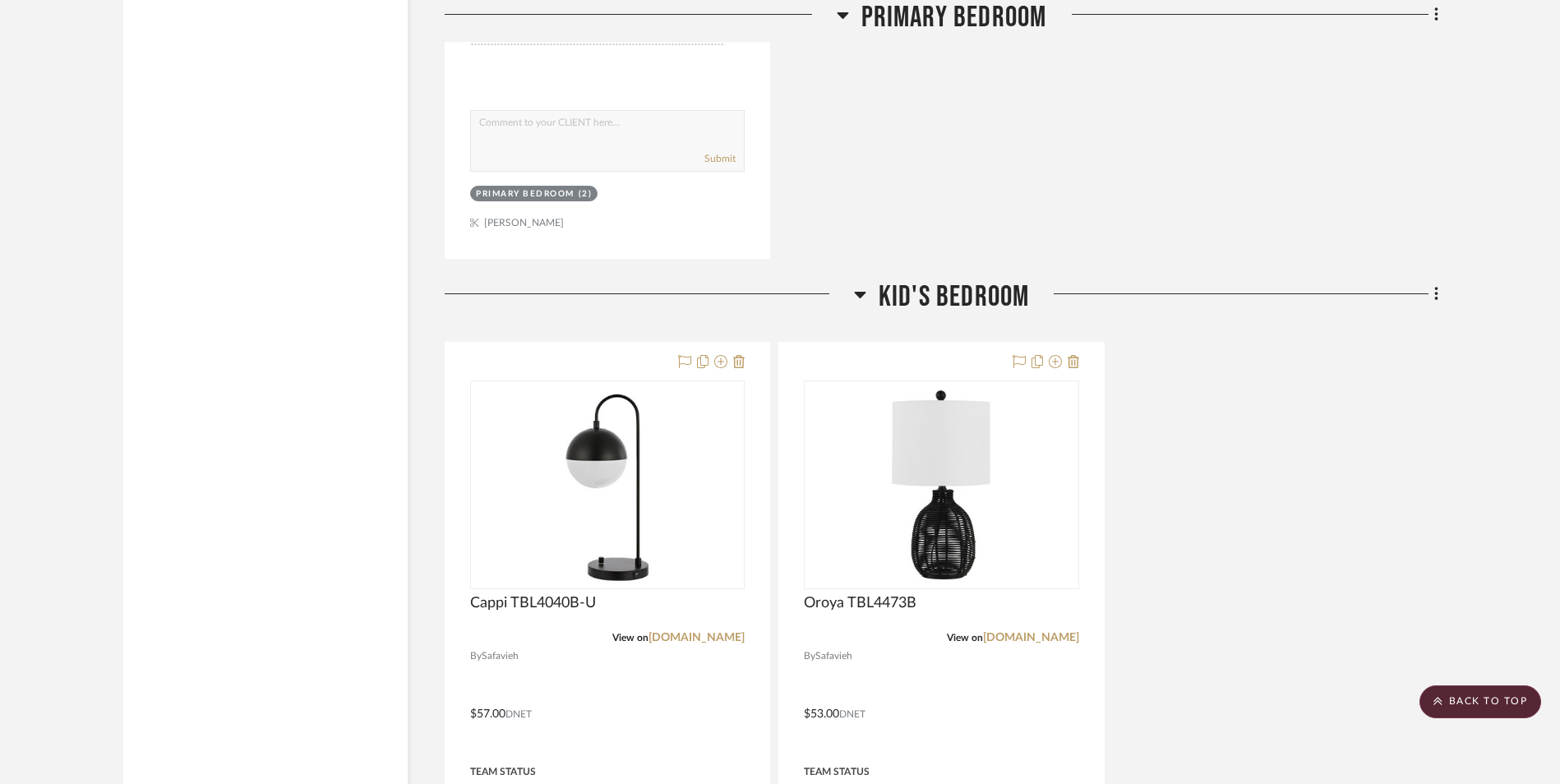
scroll to position [2876, 0]
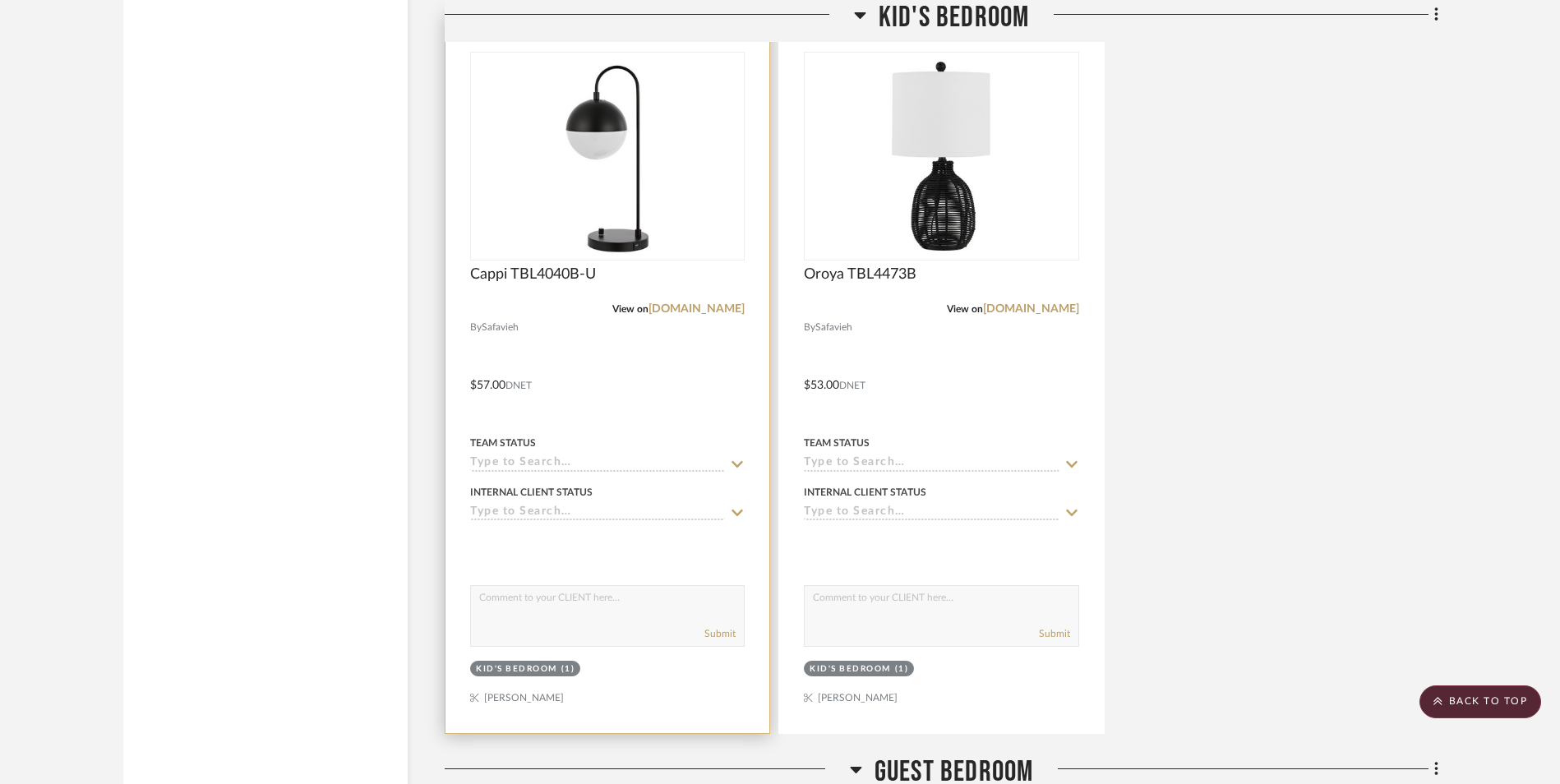
click at [543, 467] on input at bounding box center [597, 464] width 255 height 16
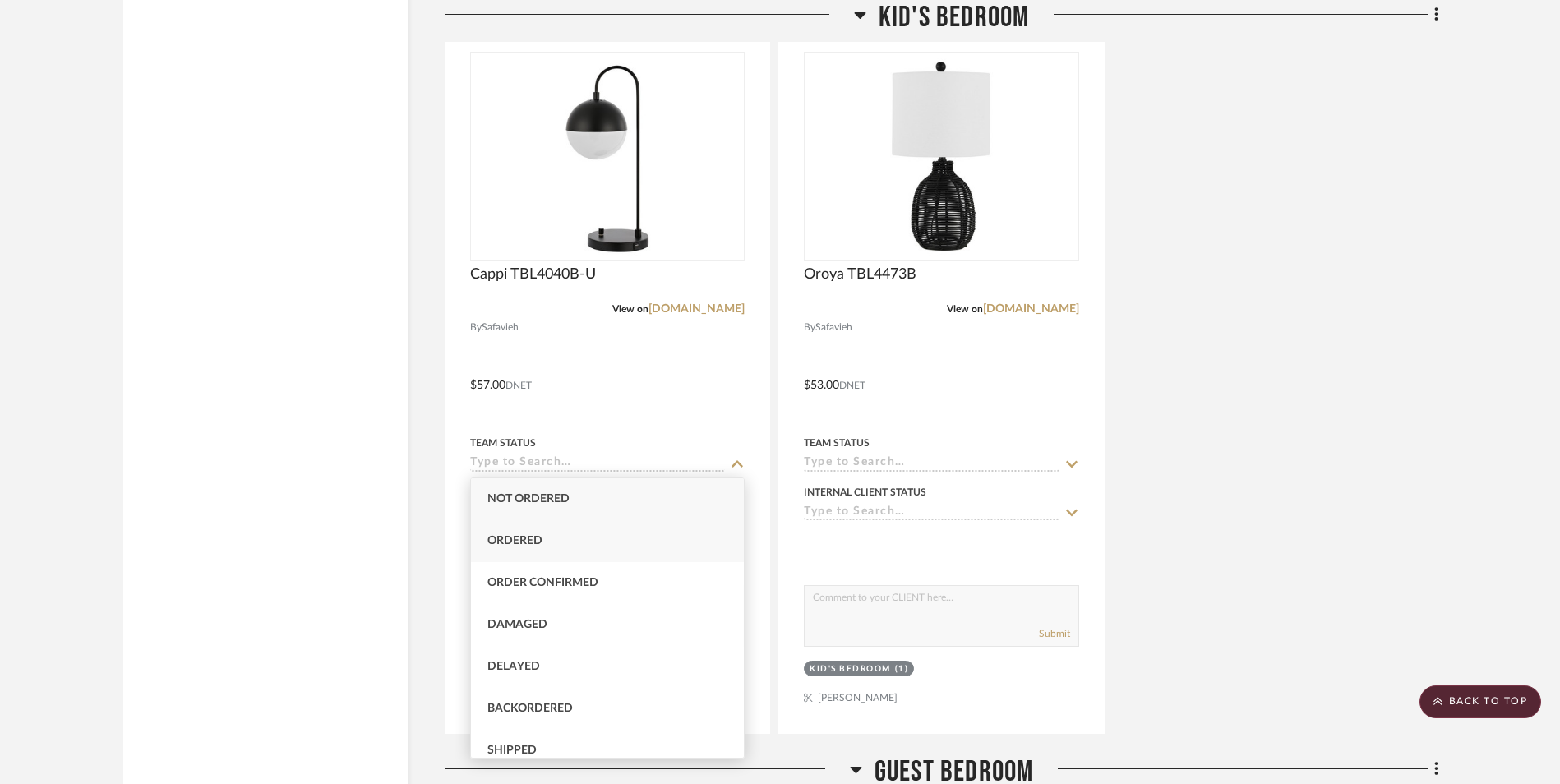
click at [538, 547] on div "Ordered" at bounding box center [607, 541] width 273 height 42
type input "[DATE]"
type input "Ordered"
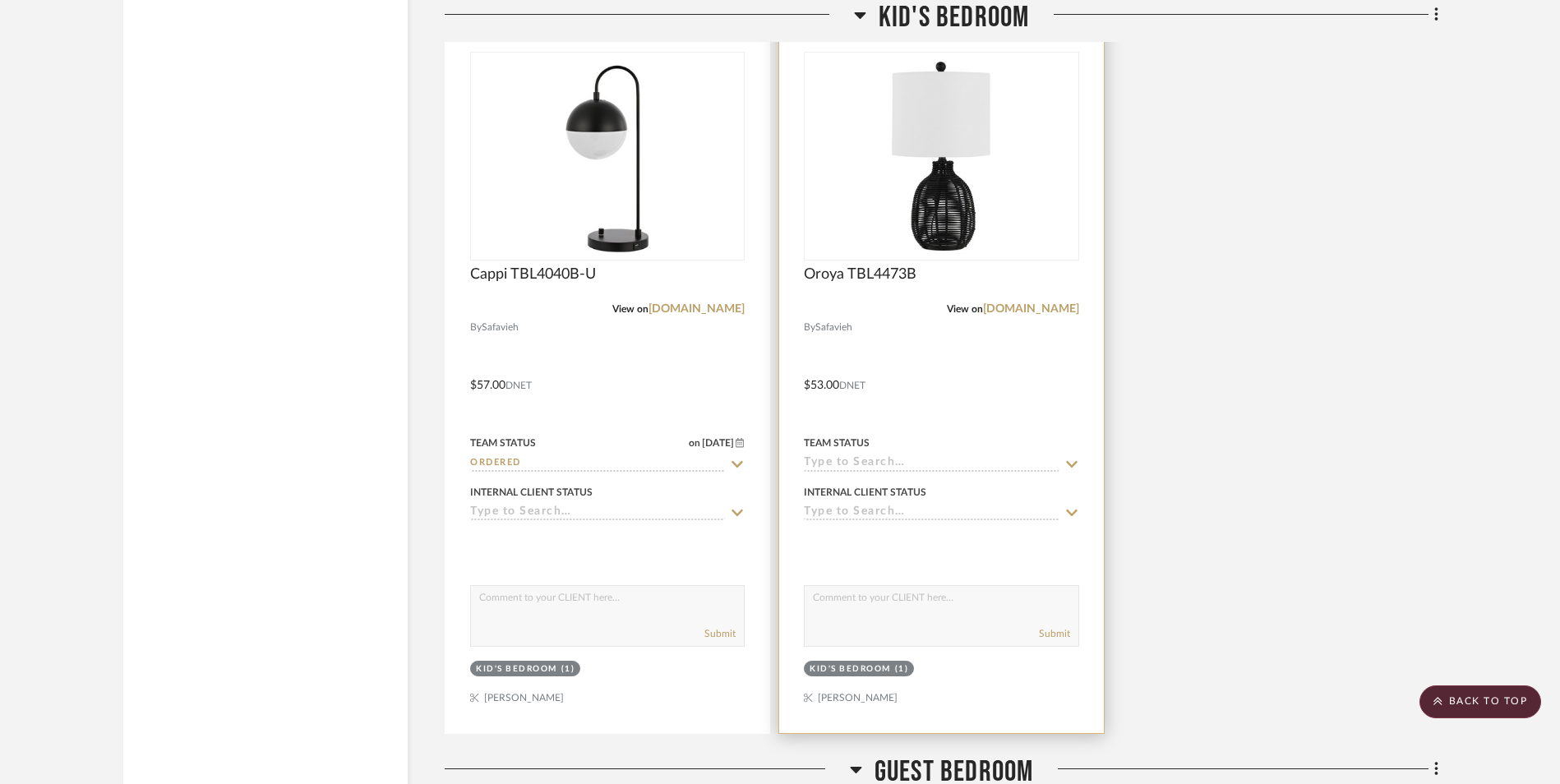
click at [827, 465] on input at bounding box center [930, 464] width 255 height 16
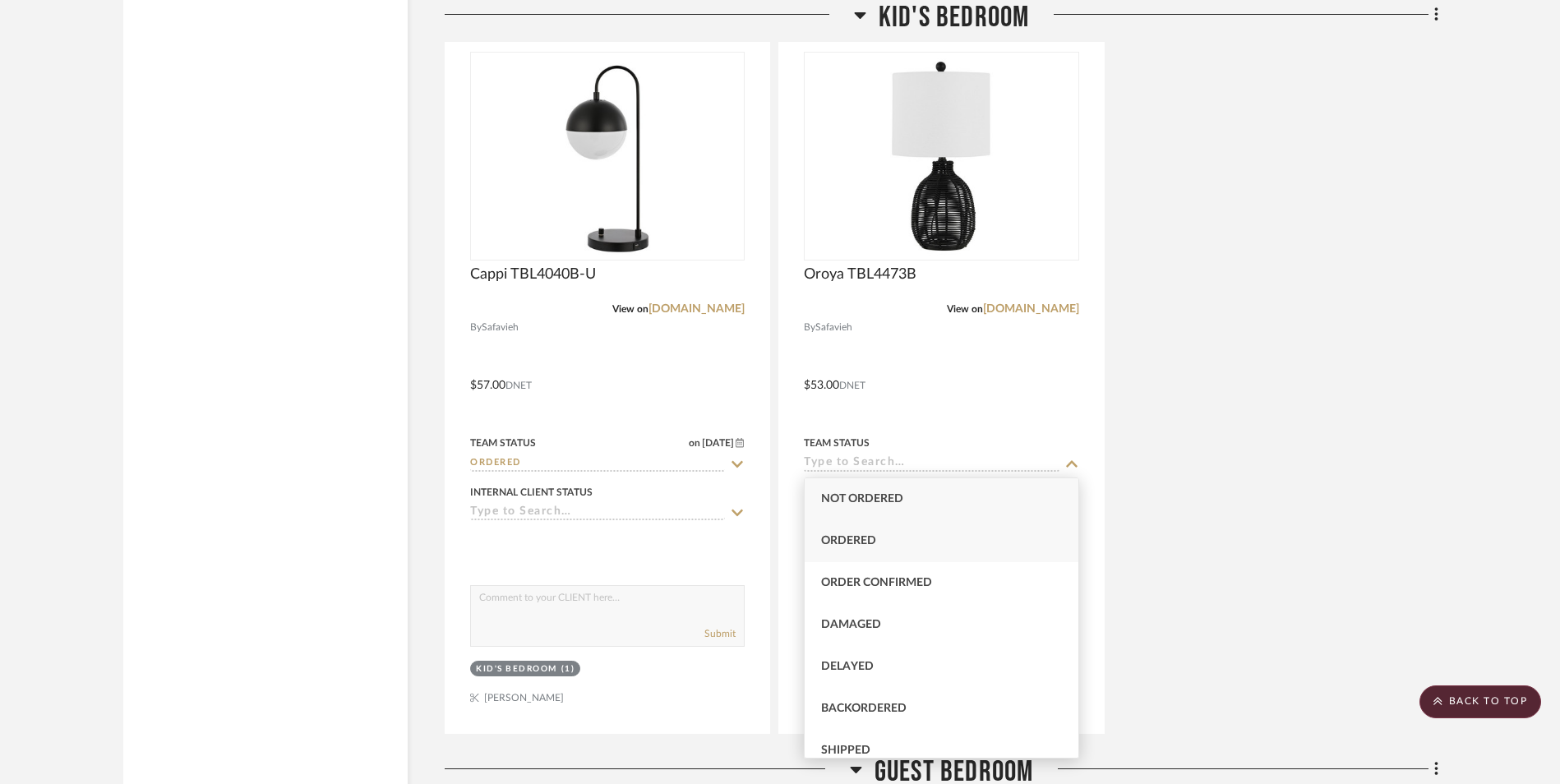
click at [860, 538] on span "Ordered" at bounding box center [848, 540] width 55 height 12
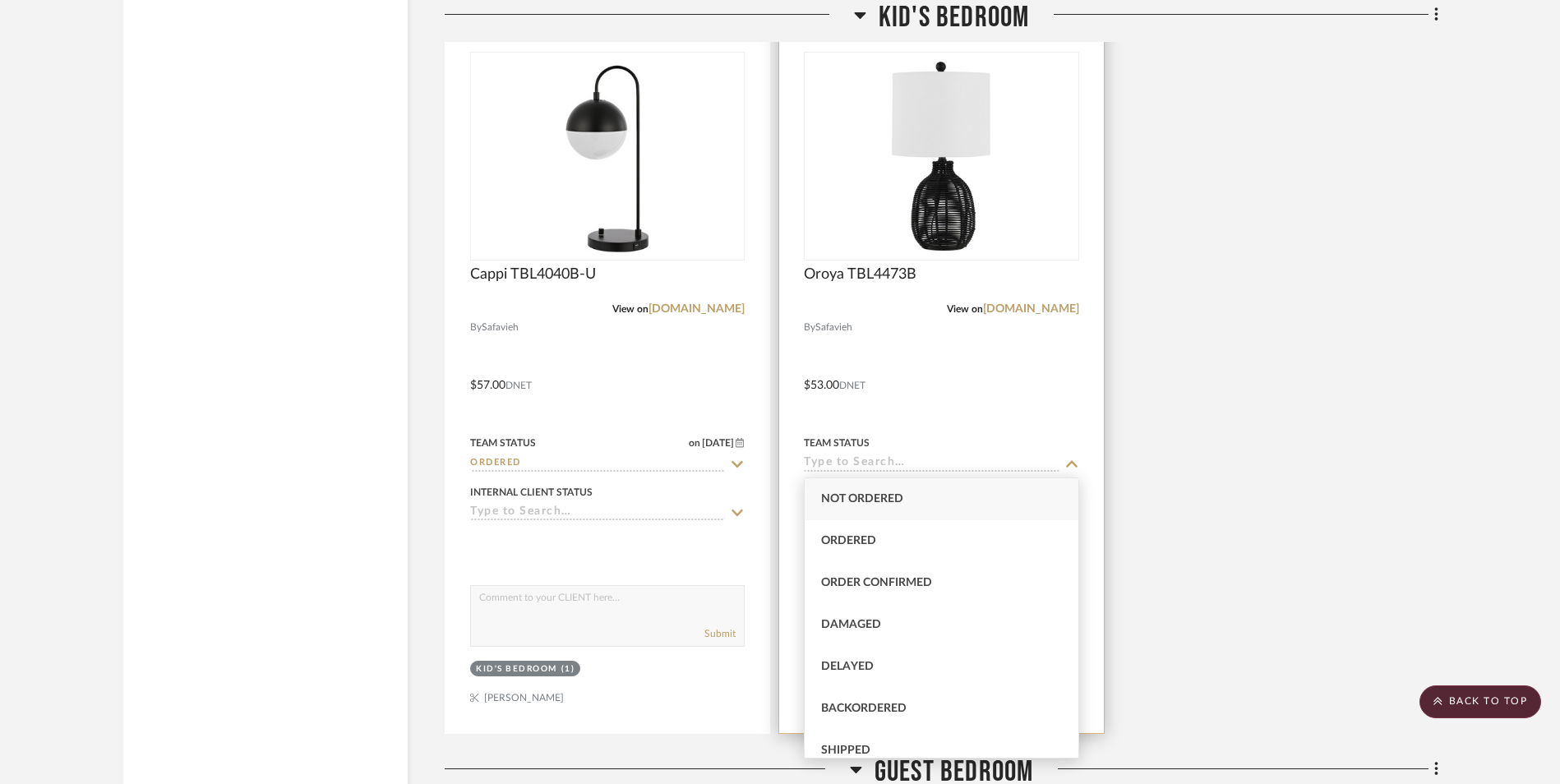
type input "[DATE]"
type input "Ordered"
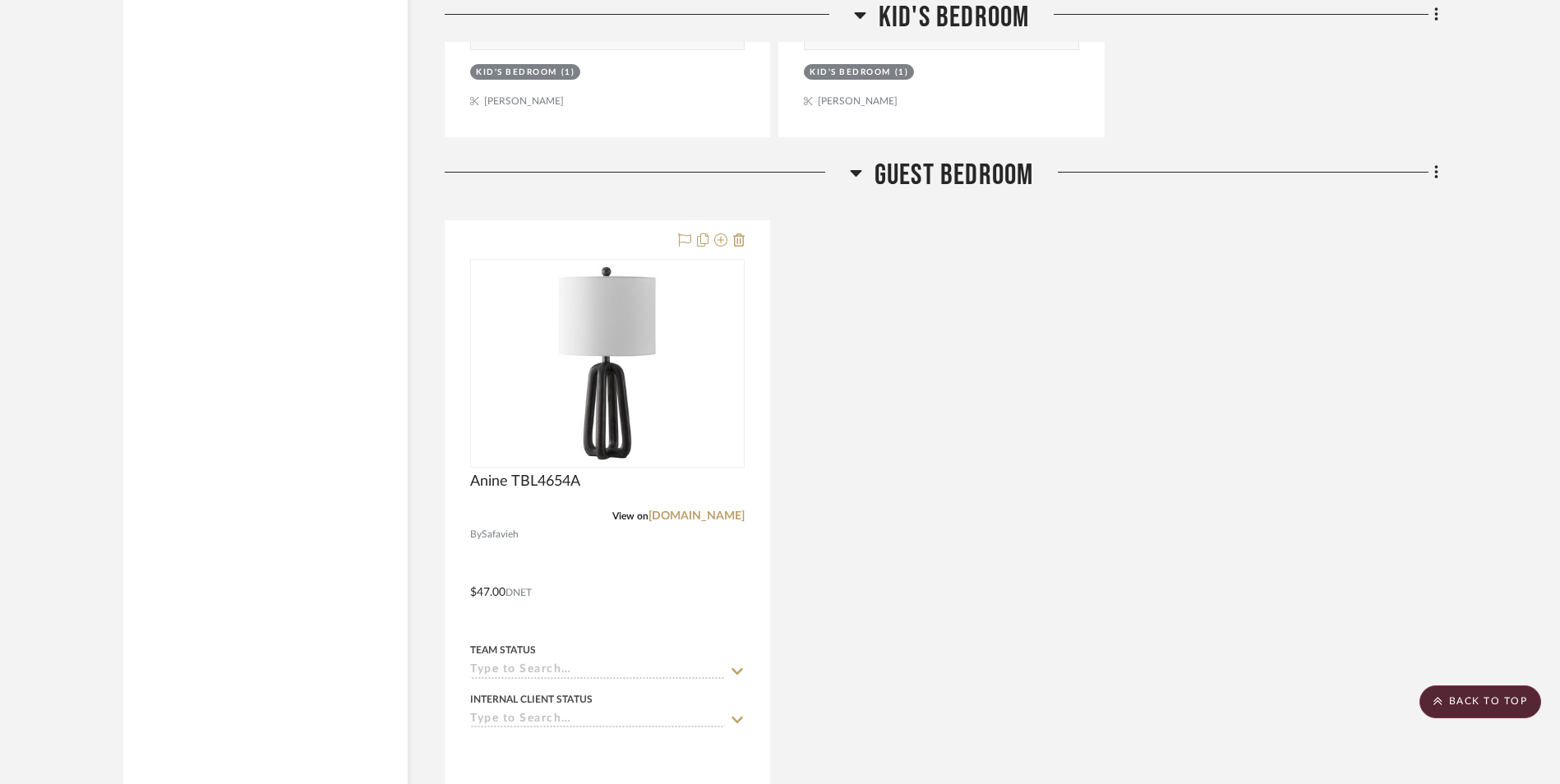
scroll to position [3697, 0]
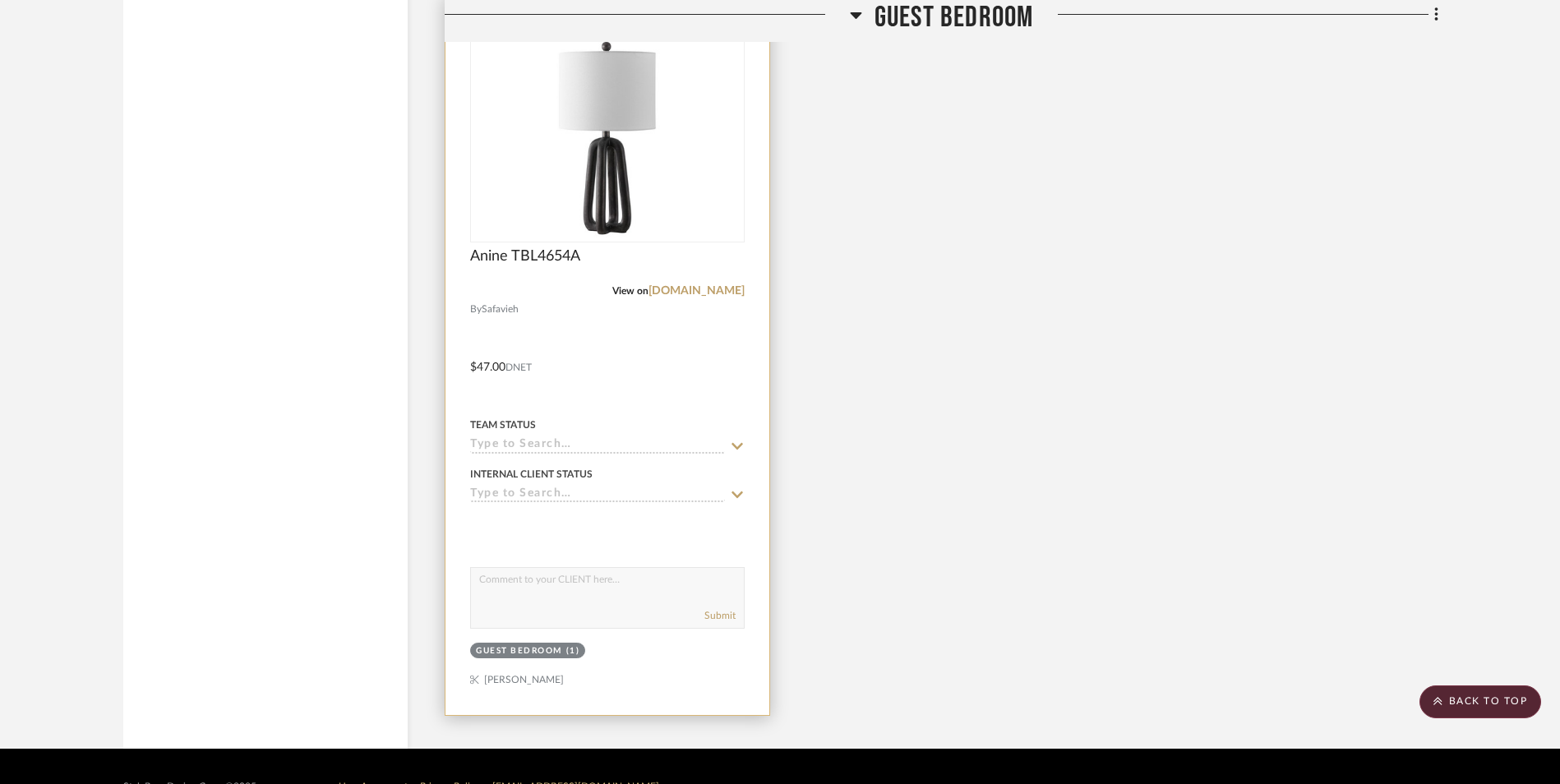
click at [530, 444] on input at bounding box center [597, 445] width 255 height 16
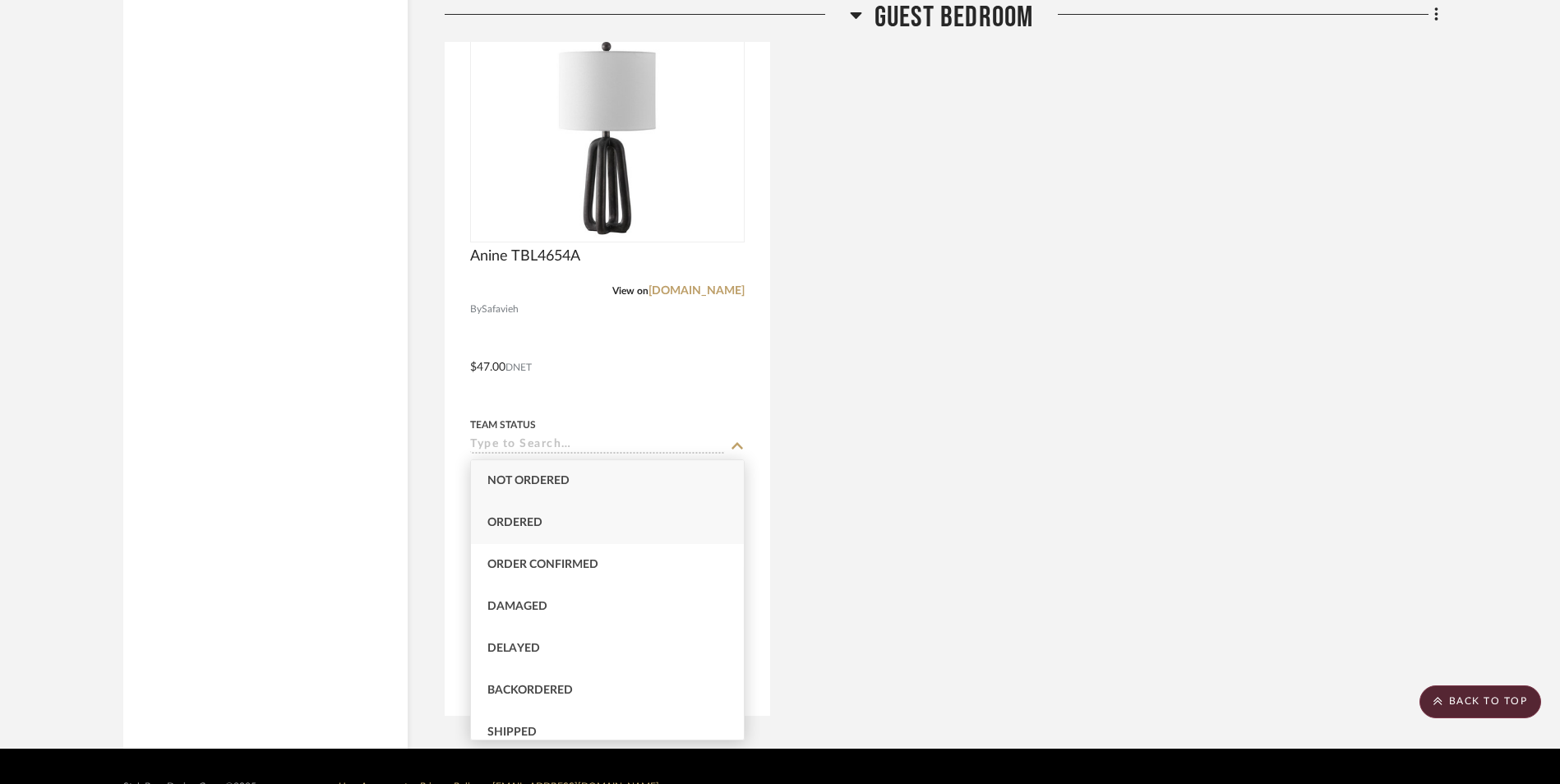
click at [519, 523] on span "Ordered" at bounding box center [515, 522] width 55 height 12
type input "[DATE]"
type input "Ordered"
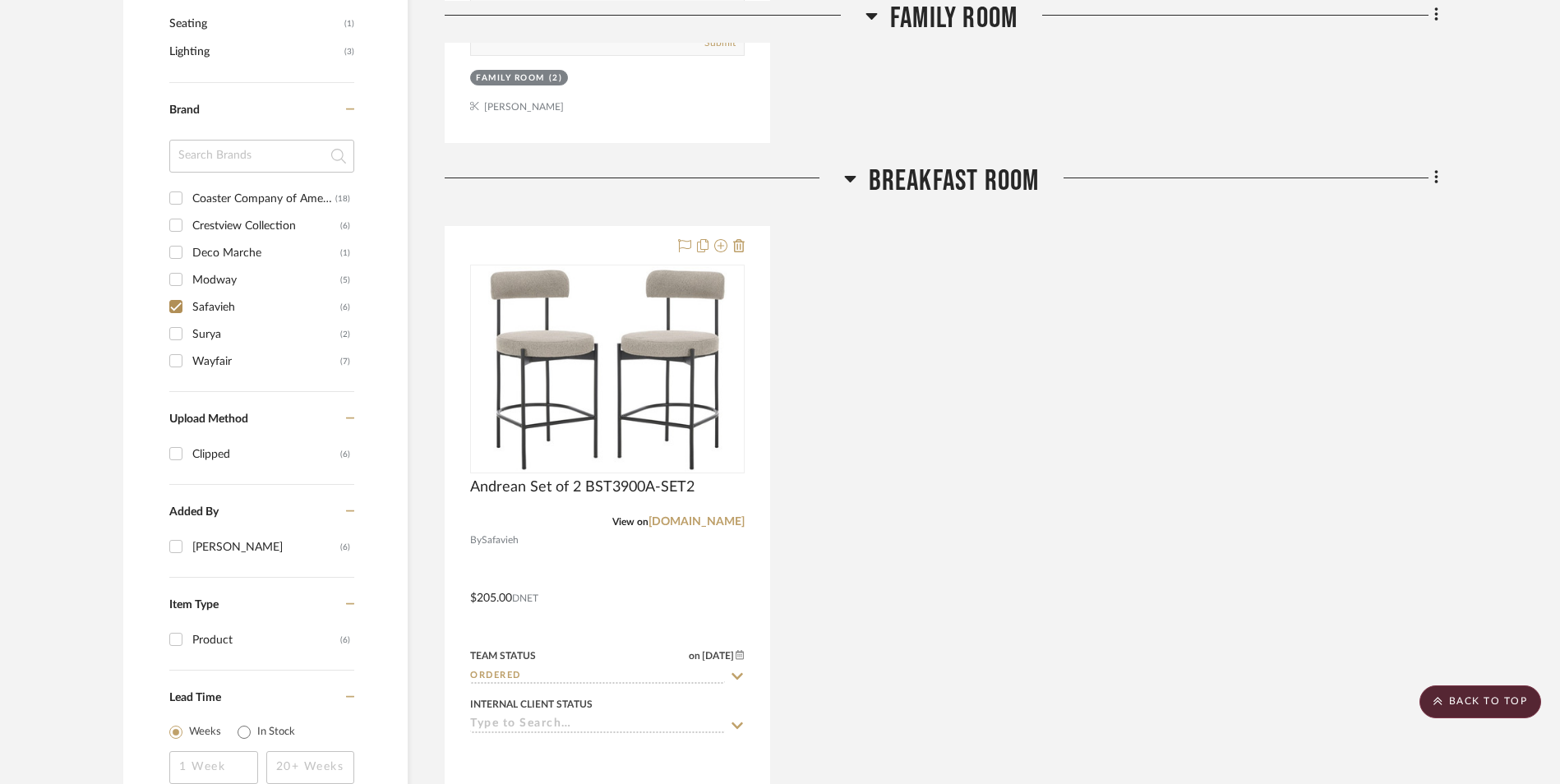
scroll to position [1026, 0]
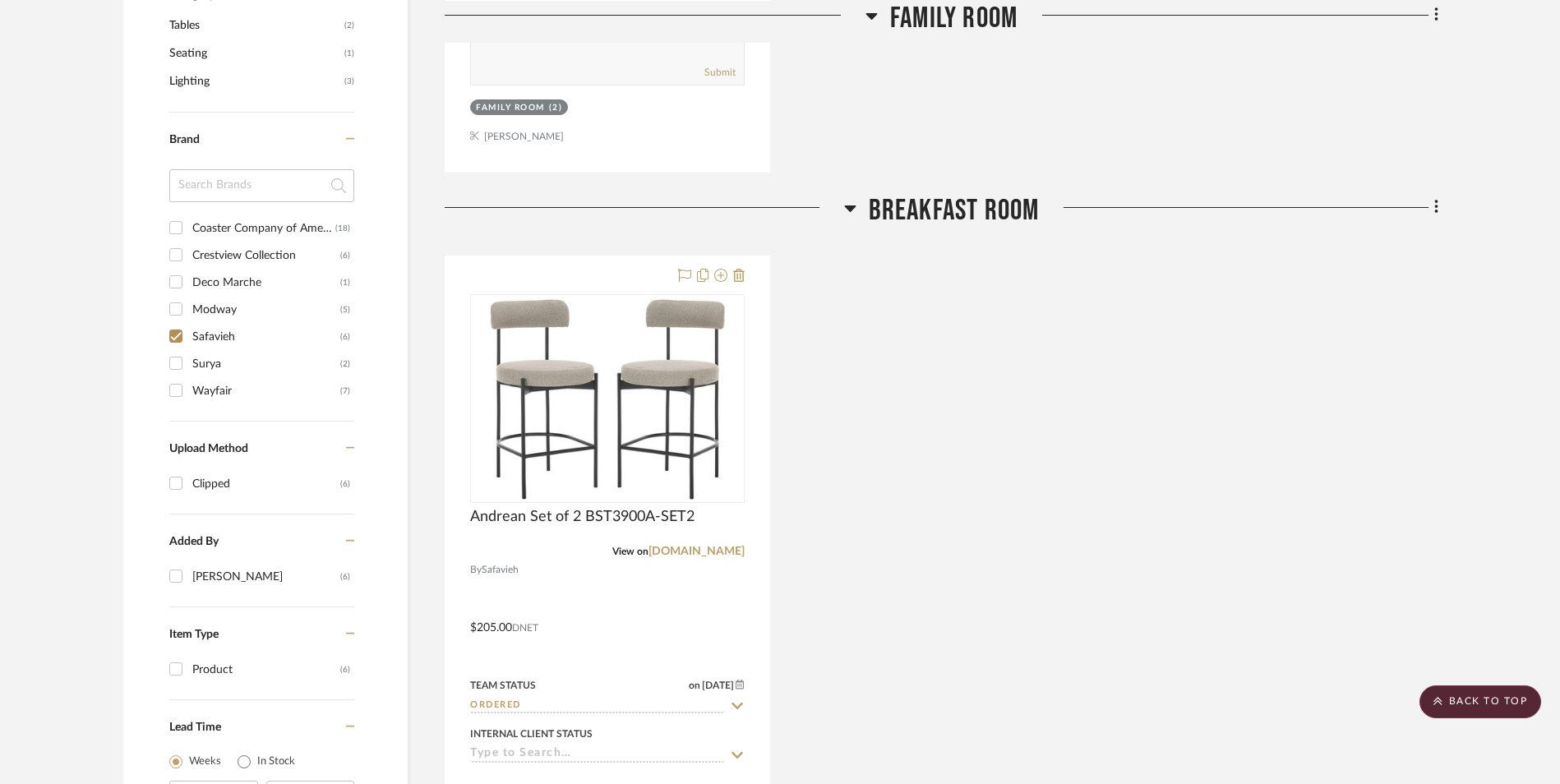
click at [174, 329] on input "Safavieh (6)" at bounding box center [175, 336] width 26 height 26
checkbox input "false"
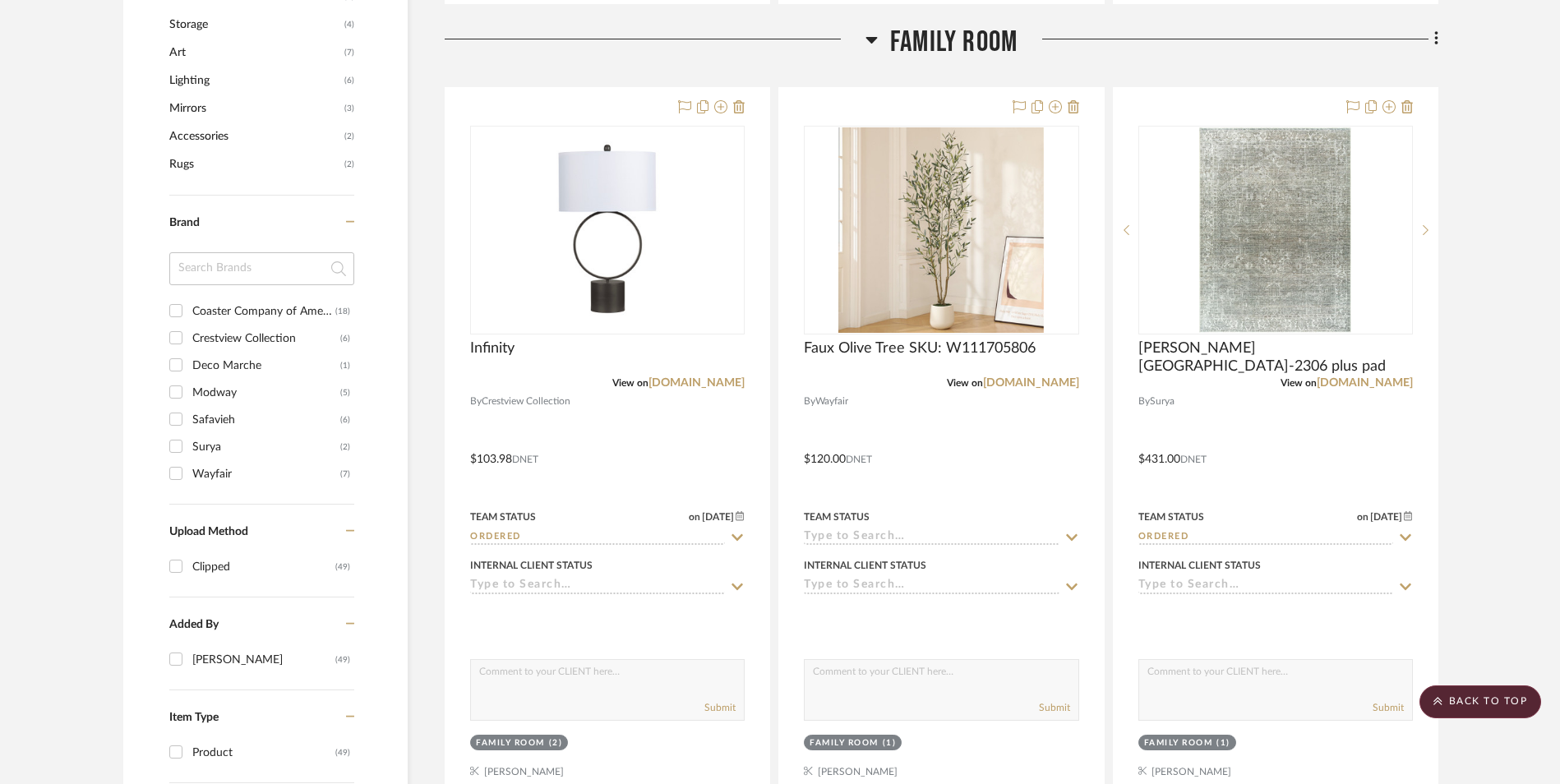
scroll to position [1245, 0]
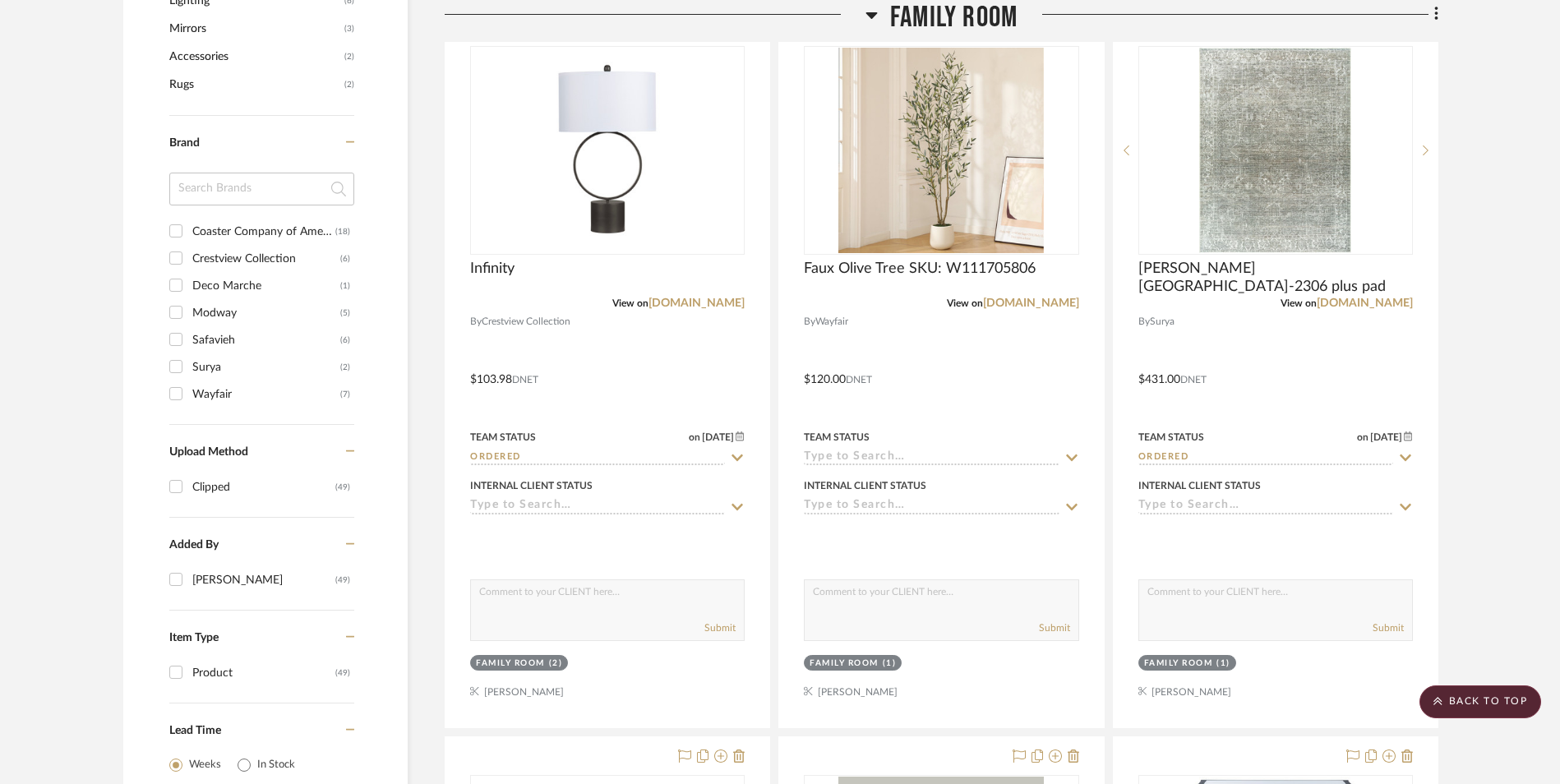
click at [217, 315] on div "Modway" at bounding box center [267, 313] width 148 height 26
click at [189, 315] on input "Modway (5)" at bounding box center [175, 312] width 26 height 26
checkbox input "true"
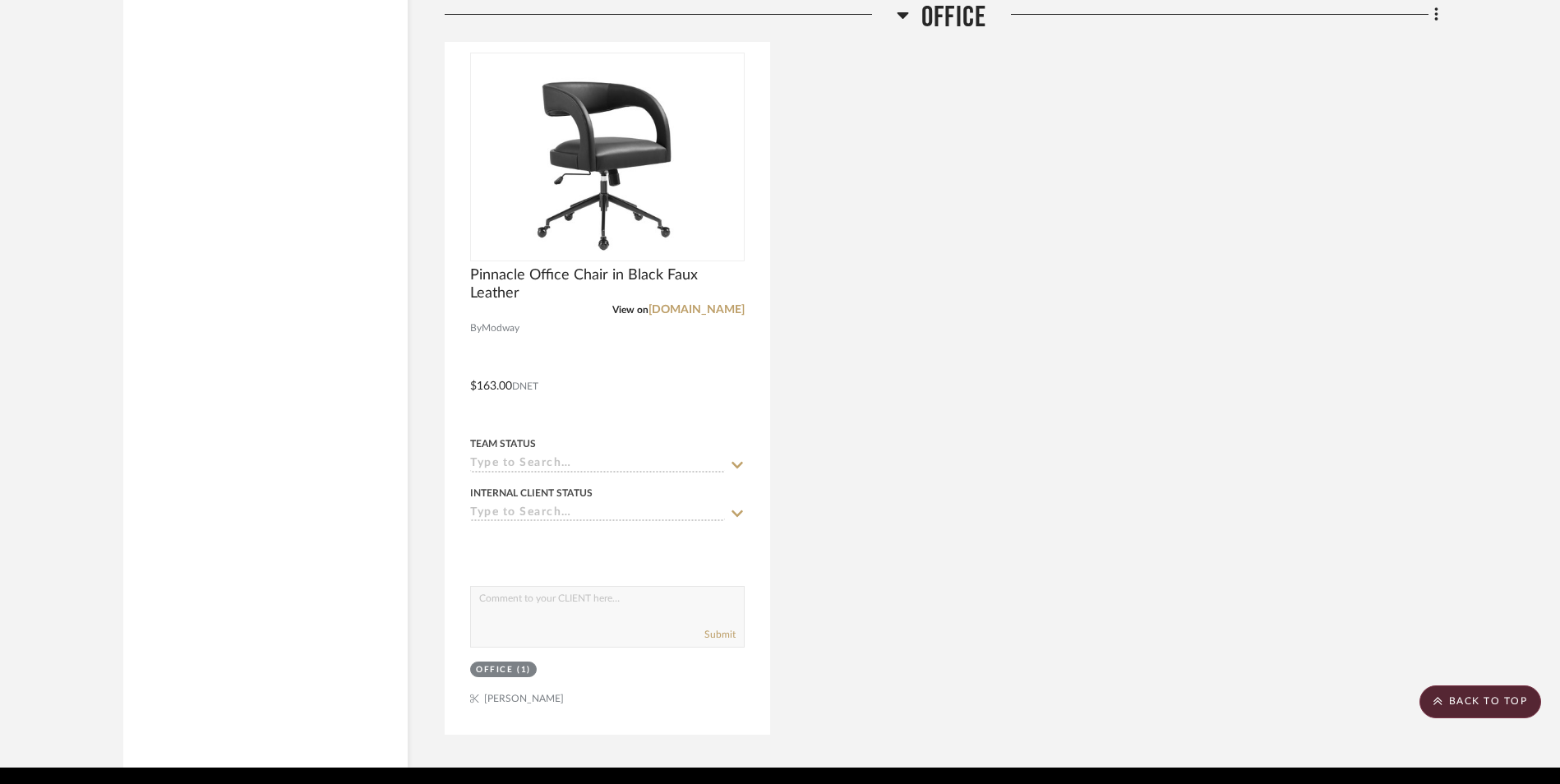
scroll to position [2876, 0]
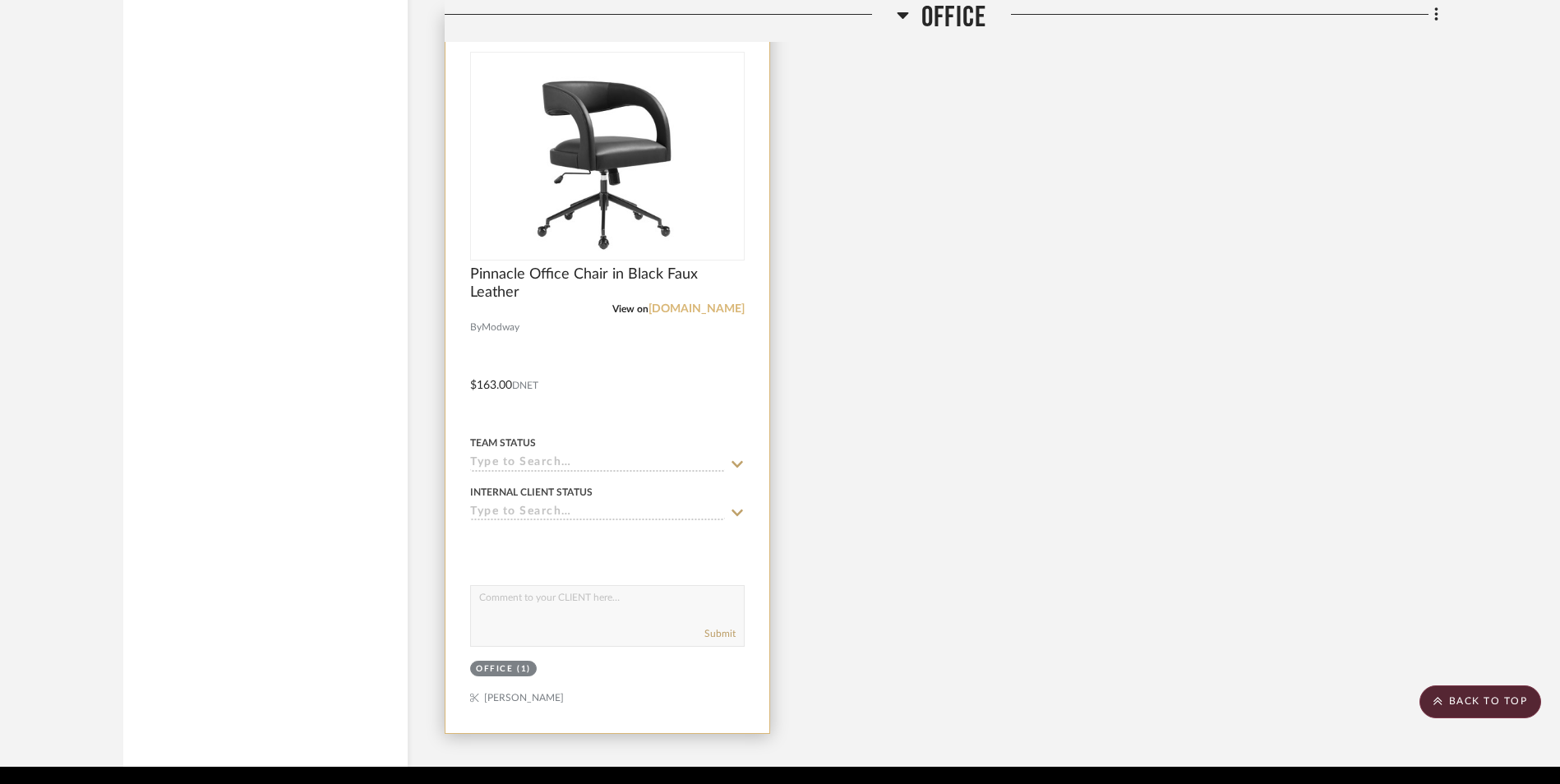
click at [709, 304] on link "[DOMAIN_NAME]" at bounding box center [696, 308] width 96 height 12
click at [518, 465] on input at bounding box center [597, 464] width 255 height 16
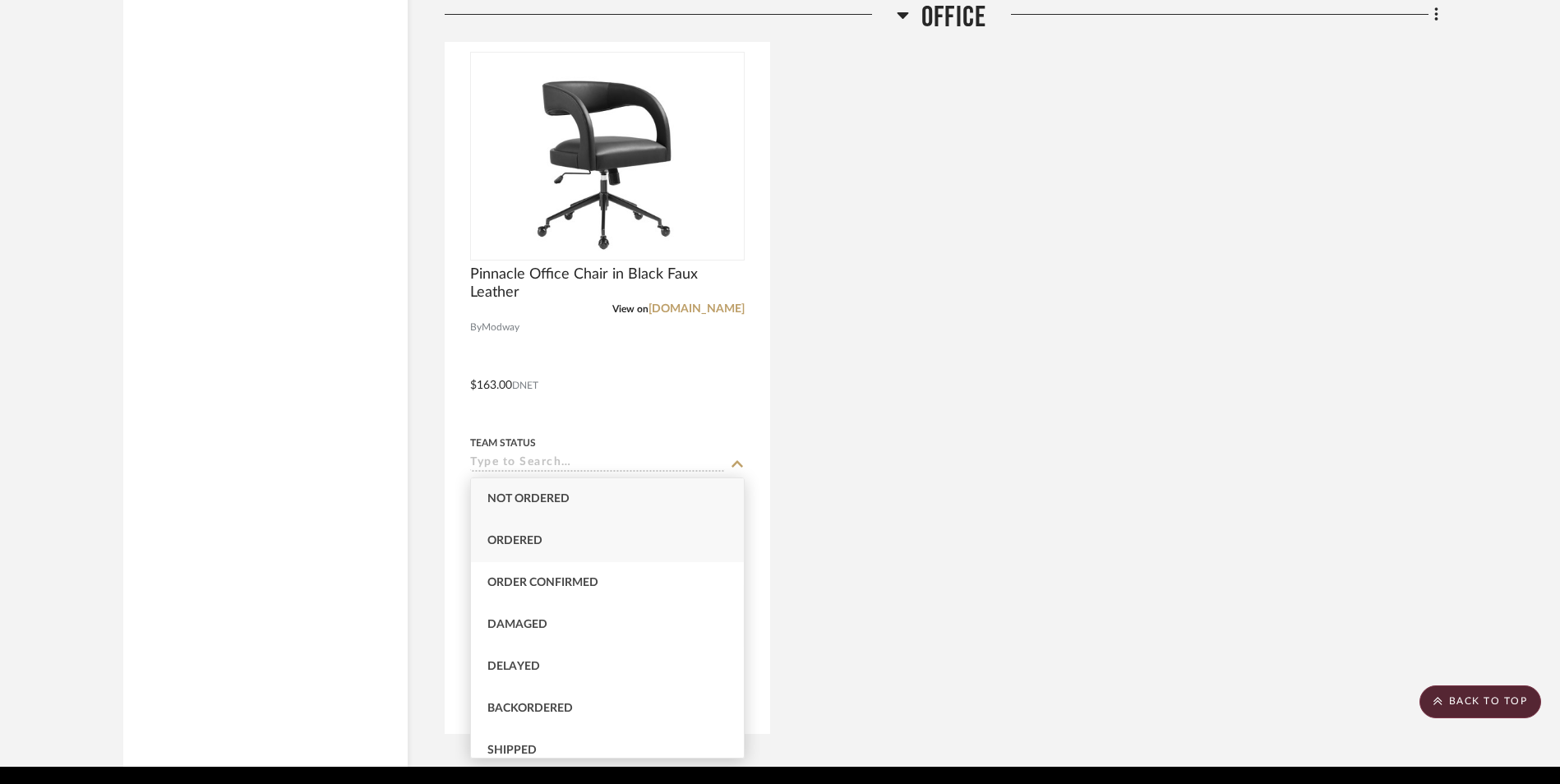
click at [519, 547] on div "Ordered" at bounding box center [607, 541] width 273 height 42
type input "[DATE]"
type input "Ordered"
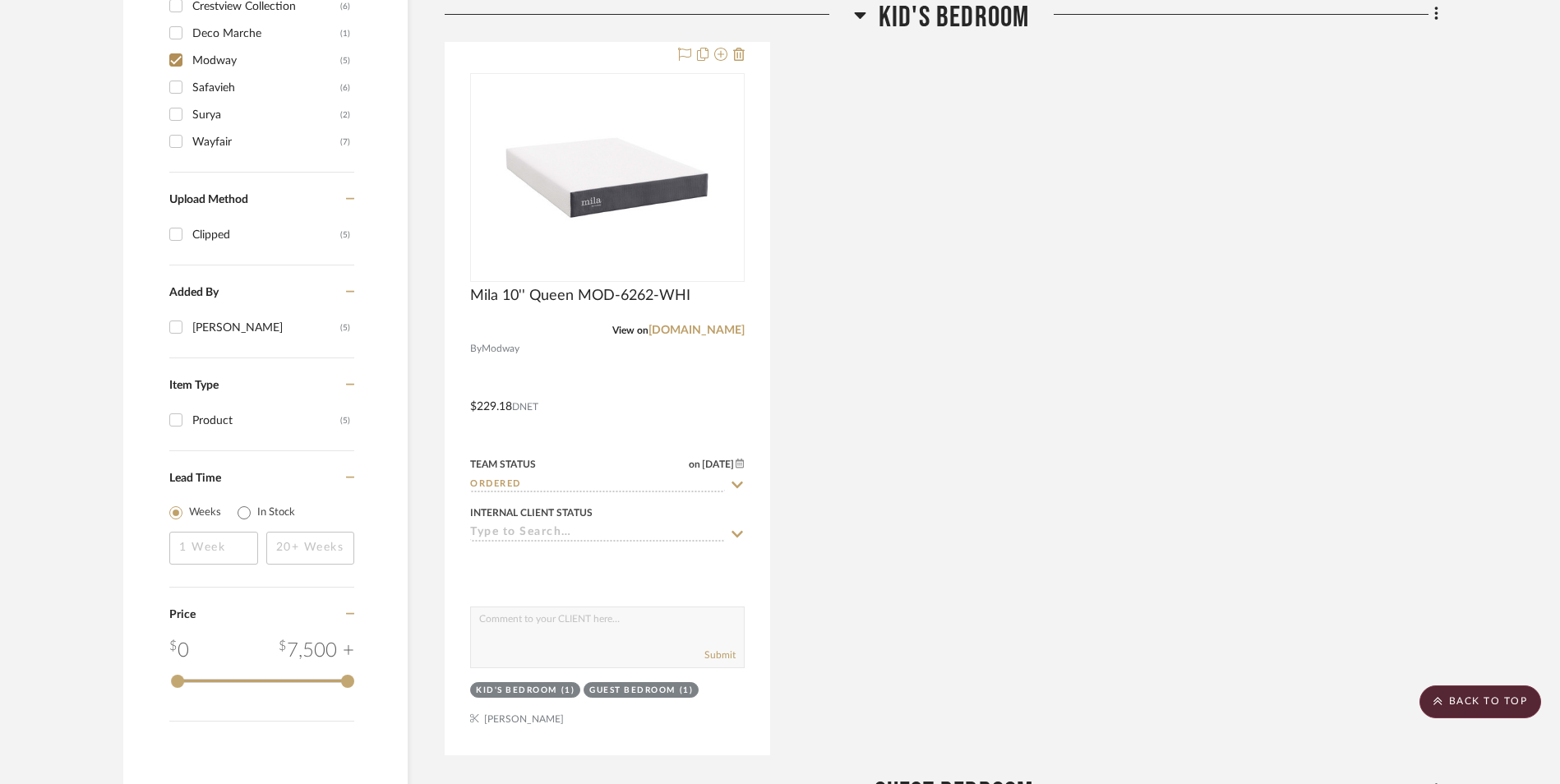
scroll to position [880, 0]
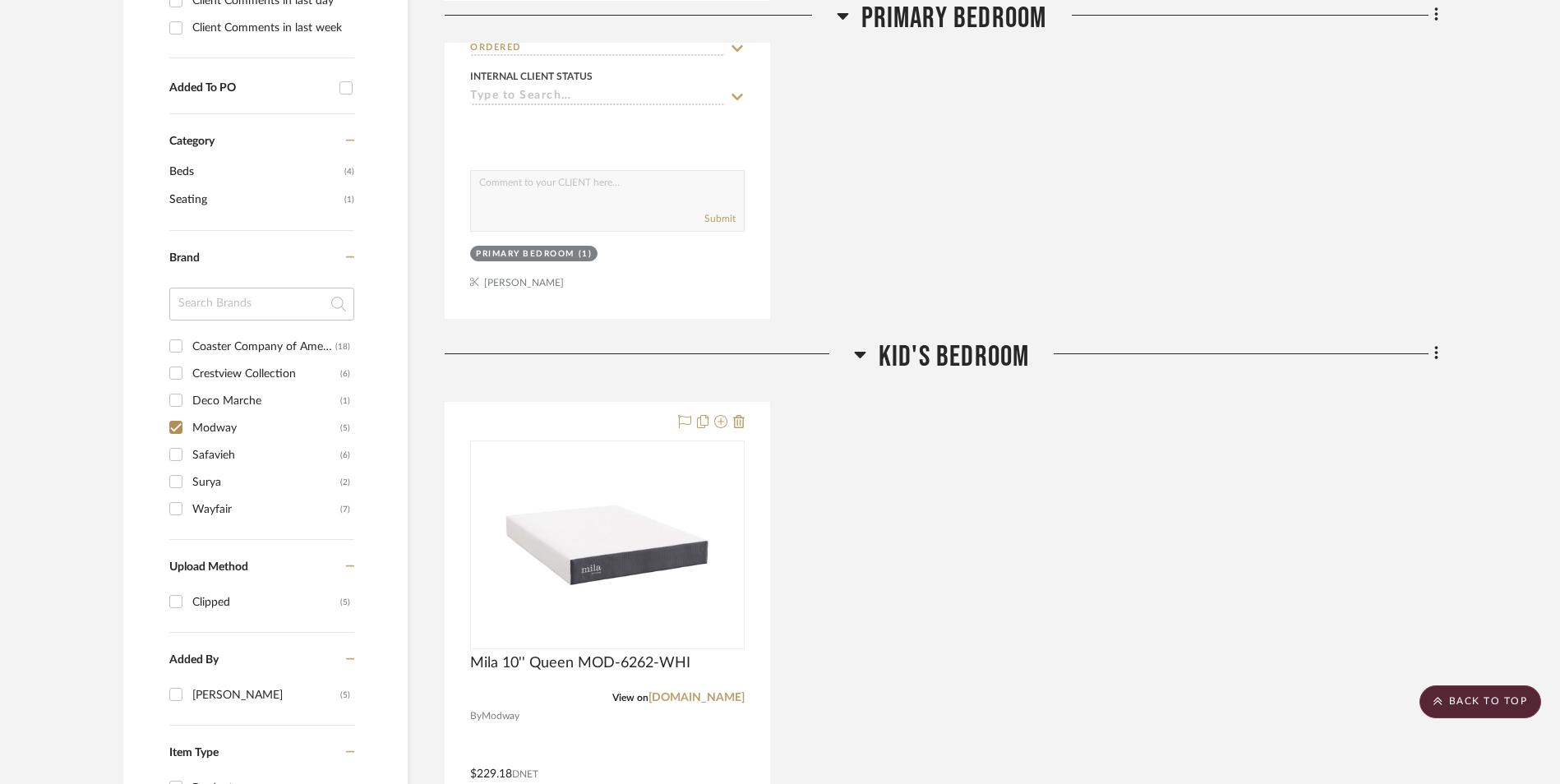
click at [180, 424] on input "Modway (5)" at bounding box center [175, 427] width 26 height 26
checkbox input "false"
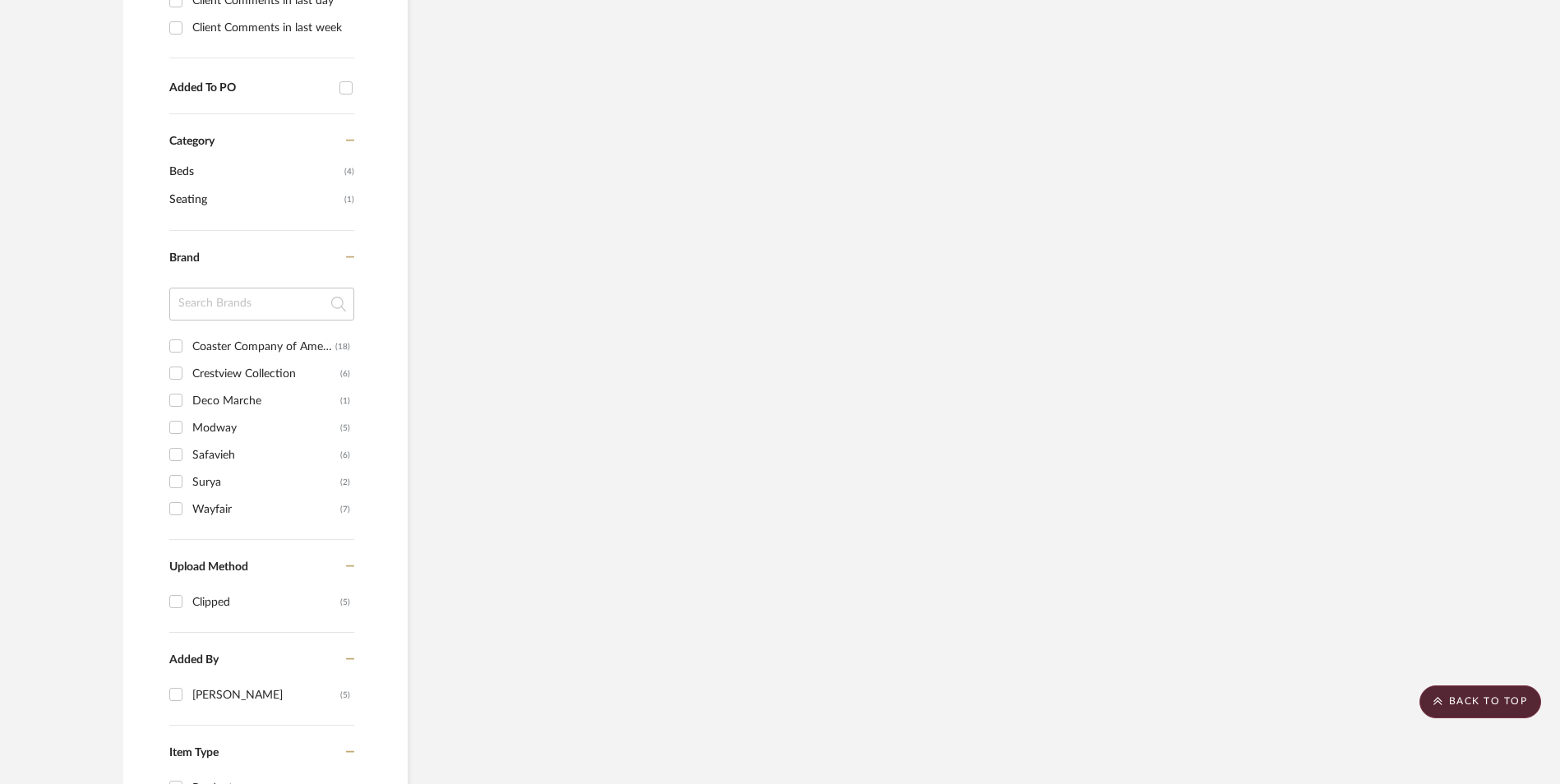
scroll to position [935, 0]
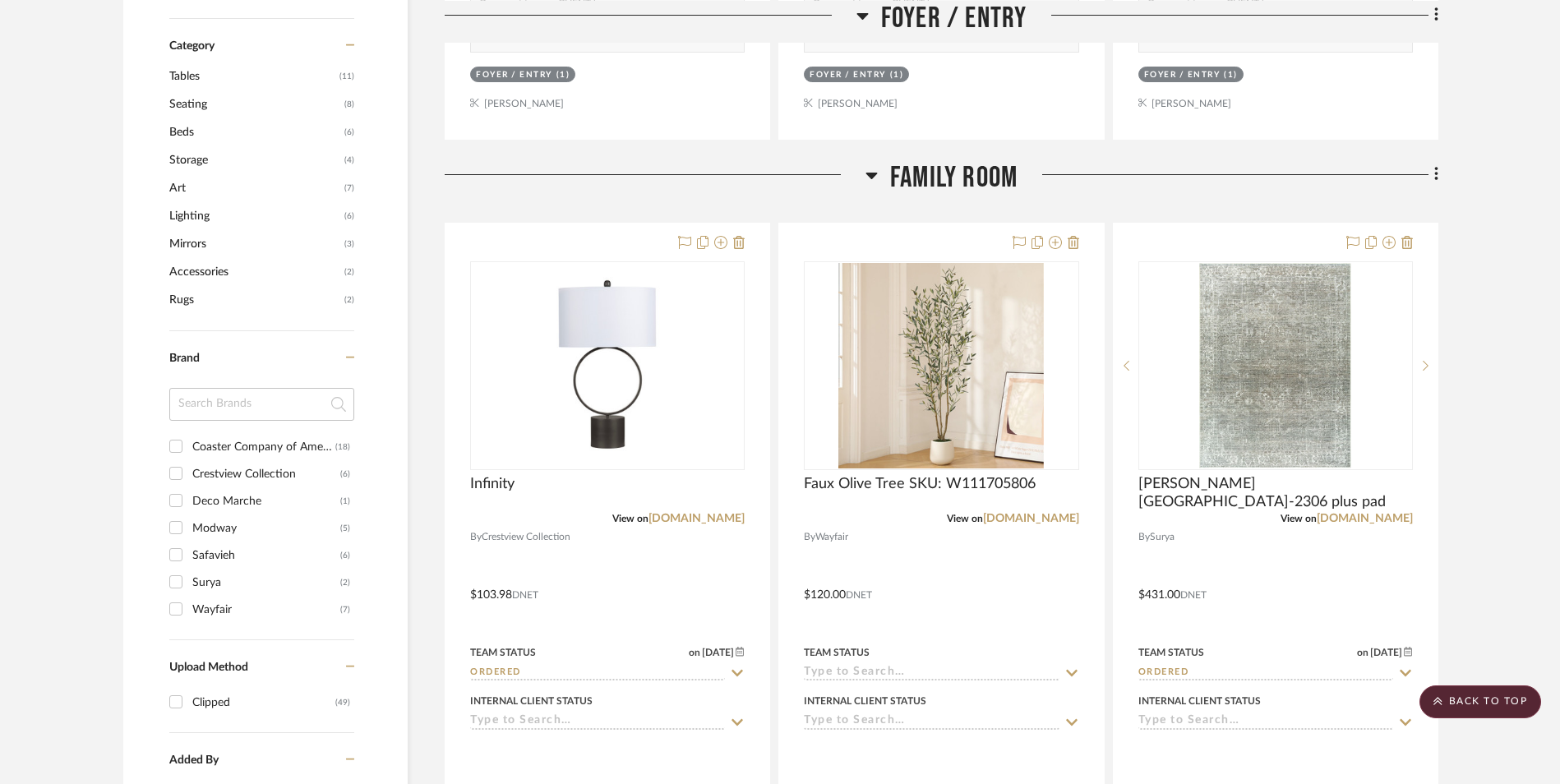
scroll to position [1263, 0]
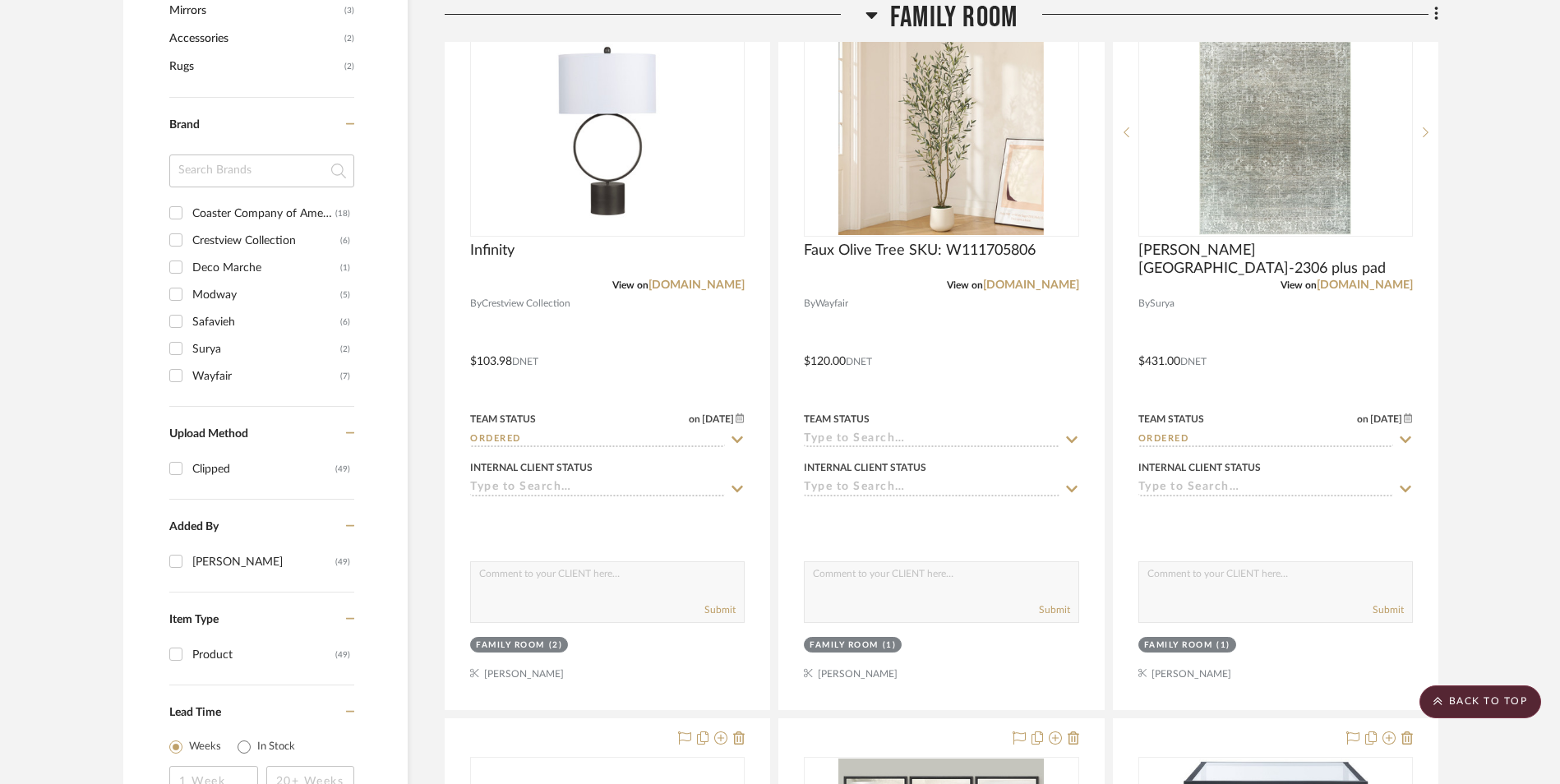
click at [175, 376] on input "Wayfair (7)" at bounding box center [175, 375] width 26 height 26
checkbox input "true"
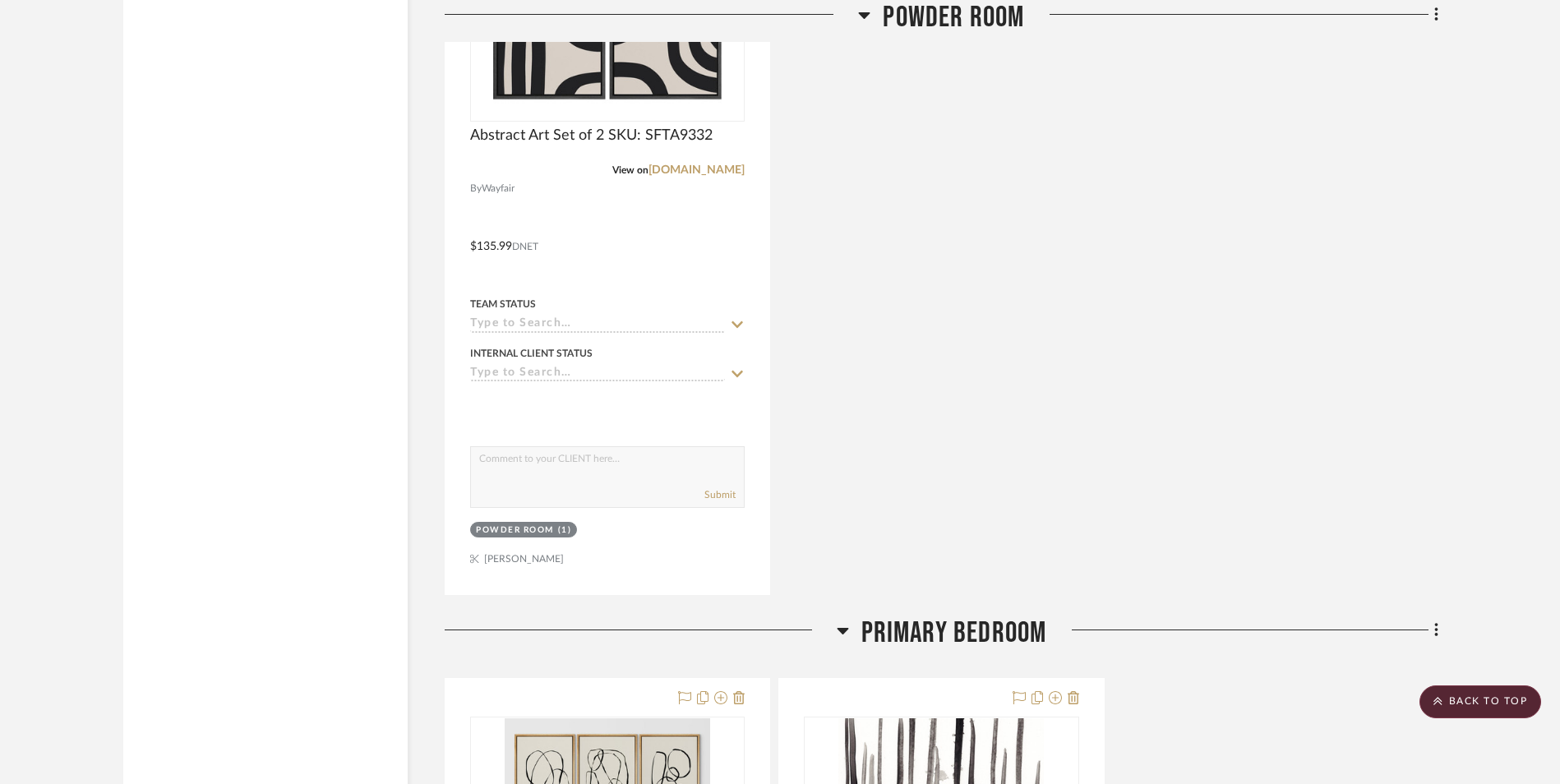
scroll to position [2177, 0]
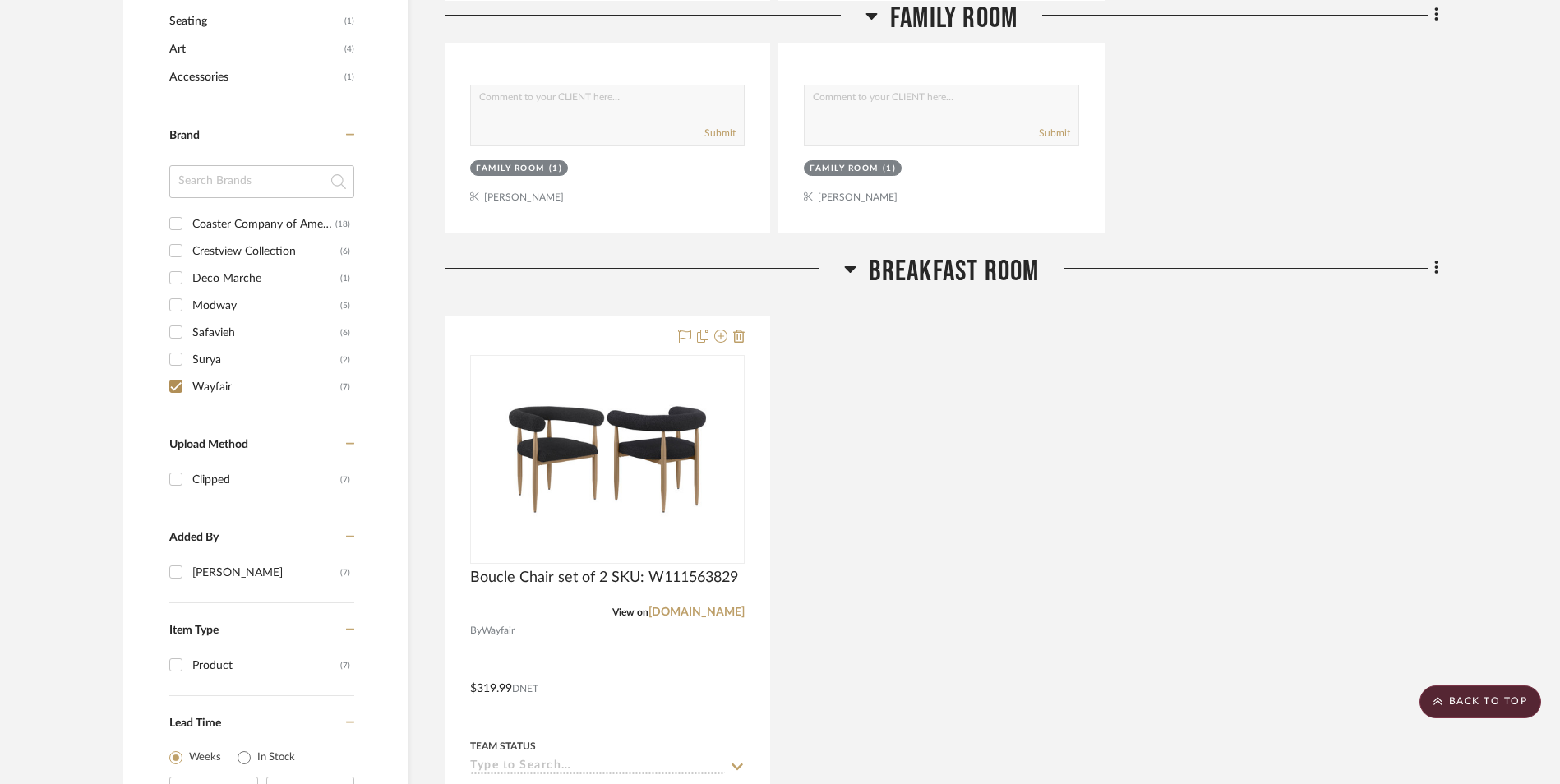
scroll to position [944, 0]
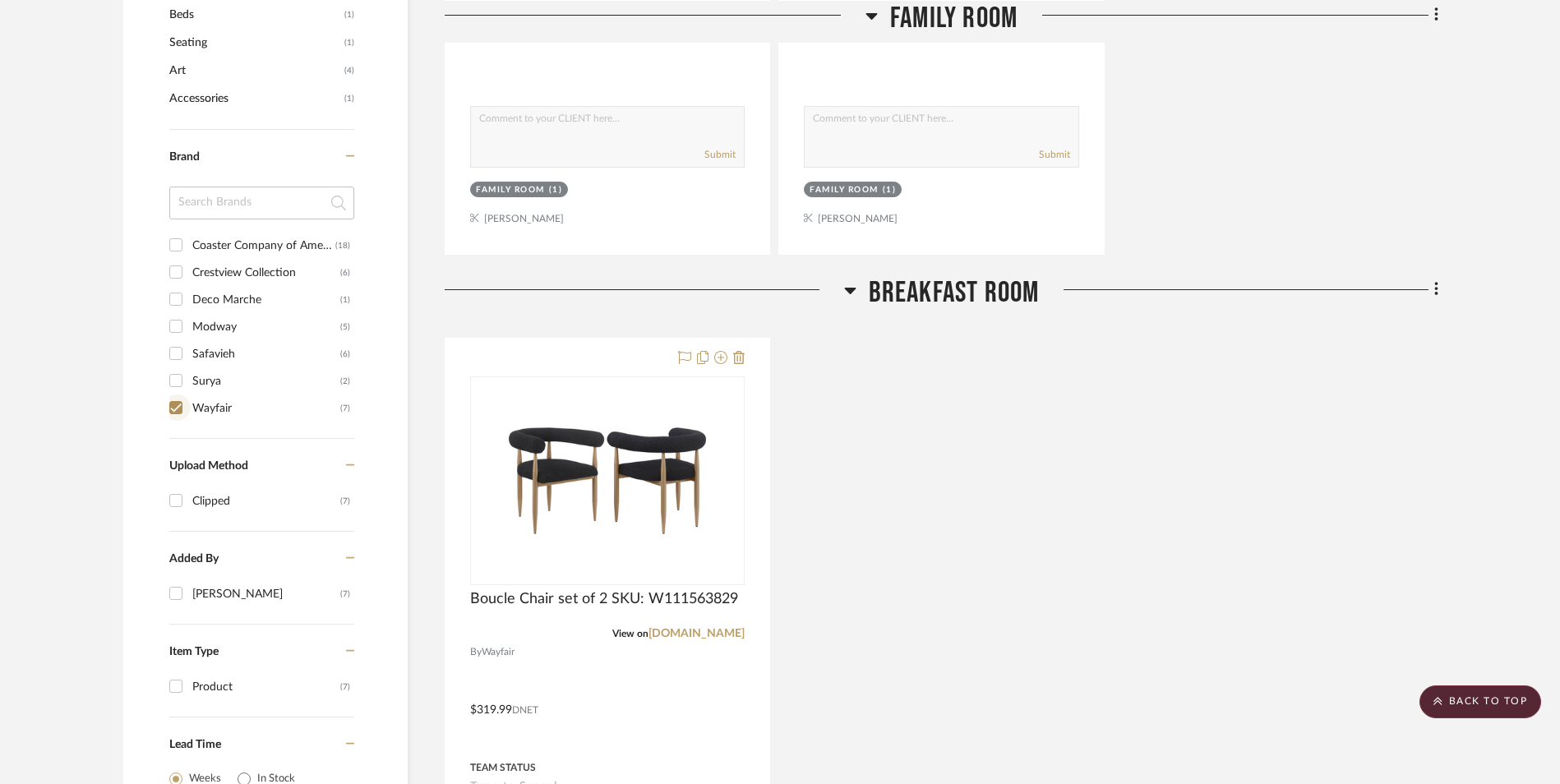
click at [175, 402] on input "Wayfair (7)" at bounding box center [175, 407] width 26 height 26
checkbox input "false"
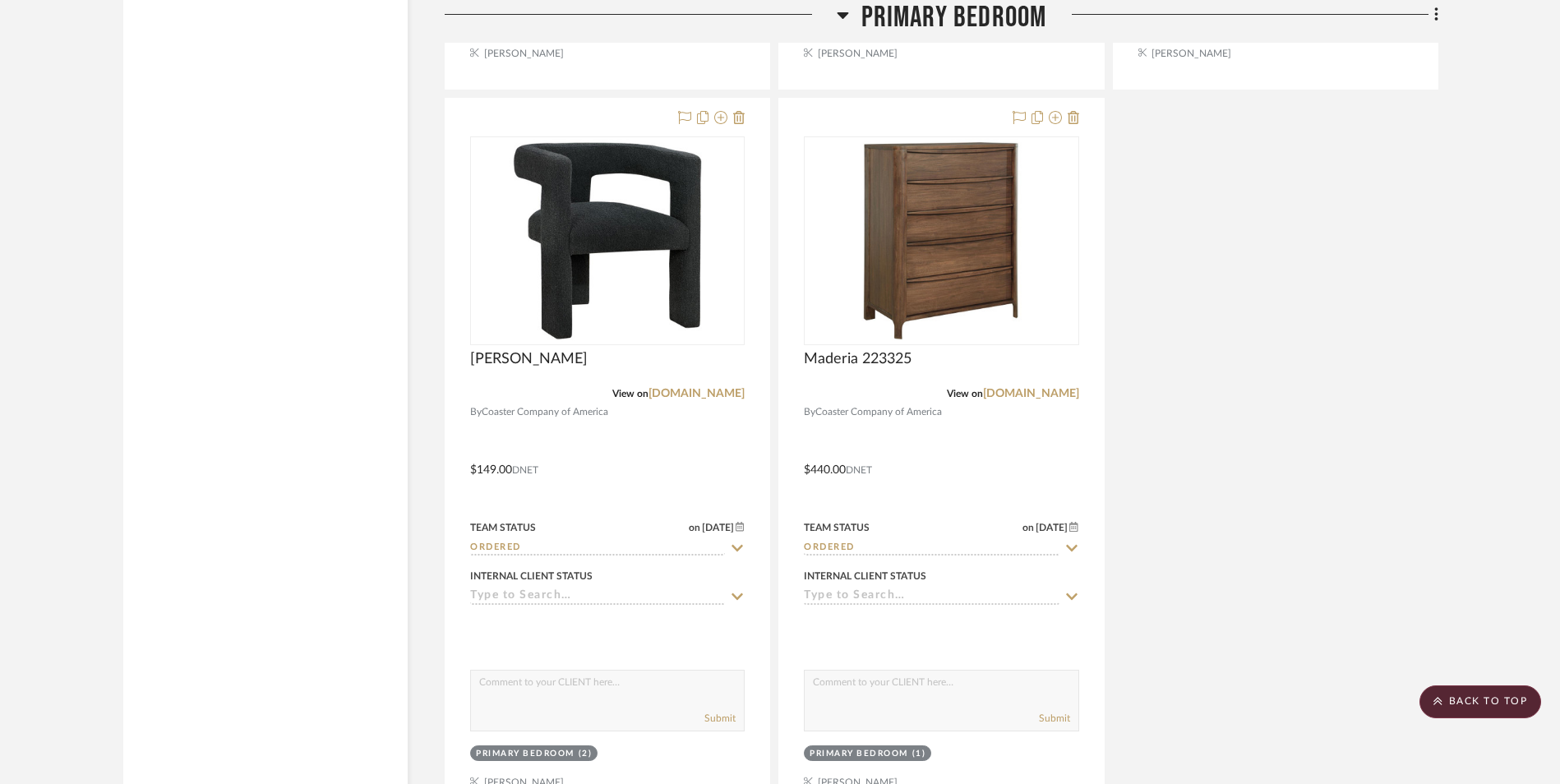
scroll to position [7806, 0]
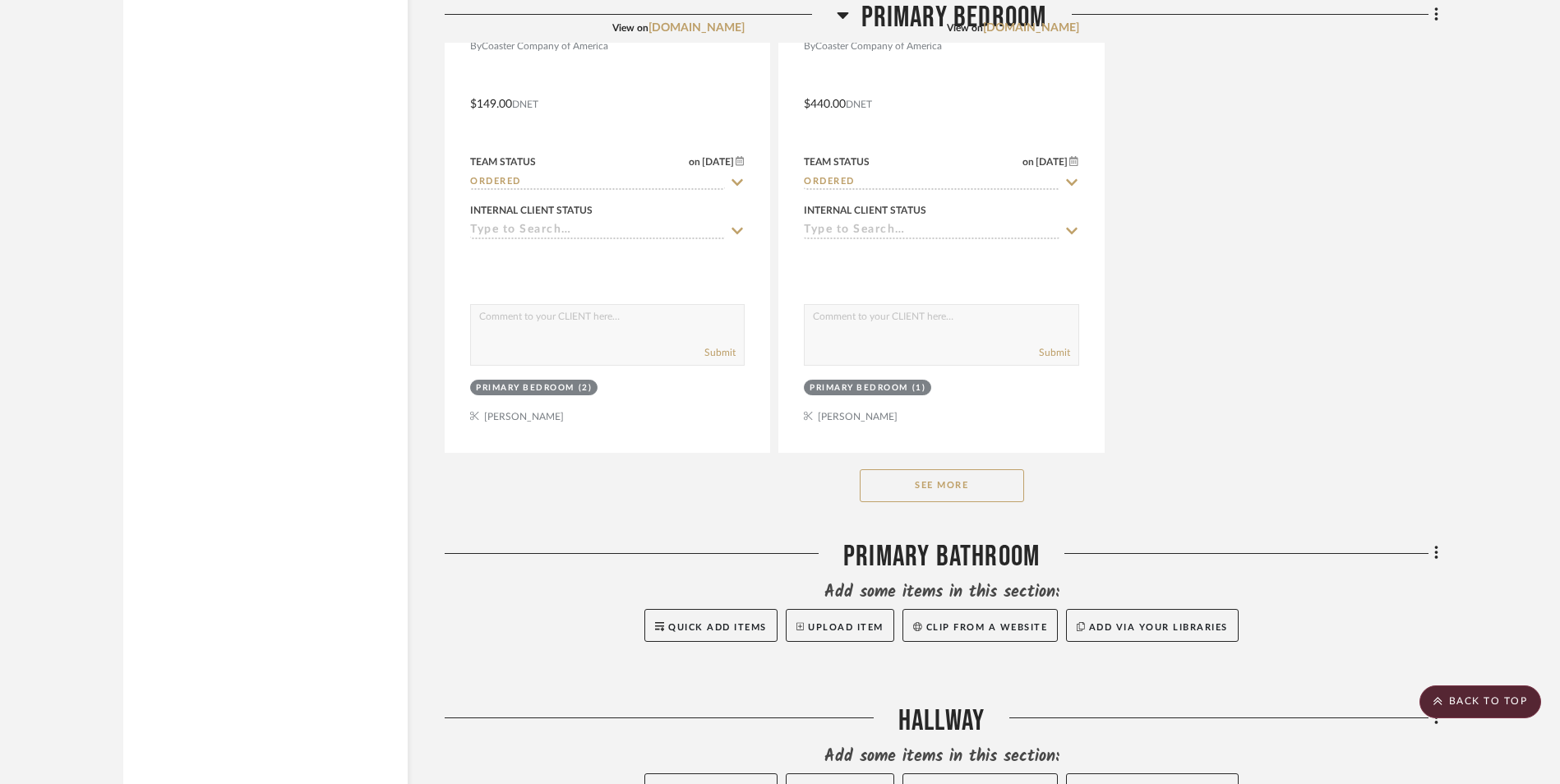
click at [959, 479] on button "See More" at bounding box center [942, 486] width 164 height 33
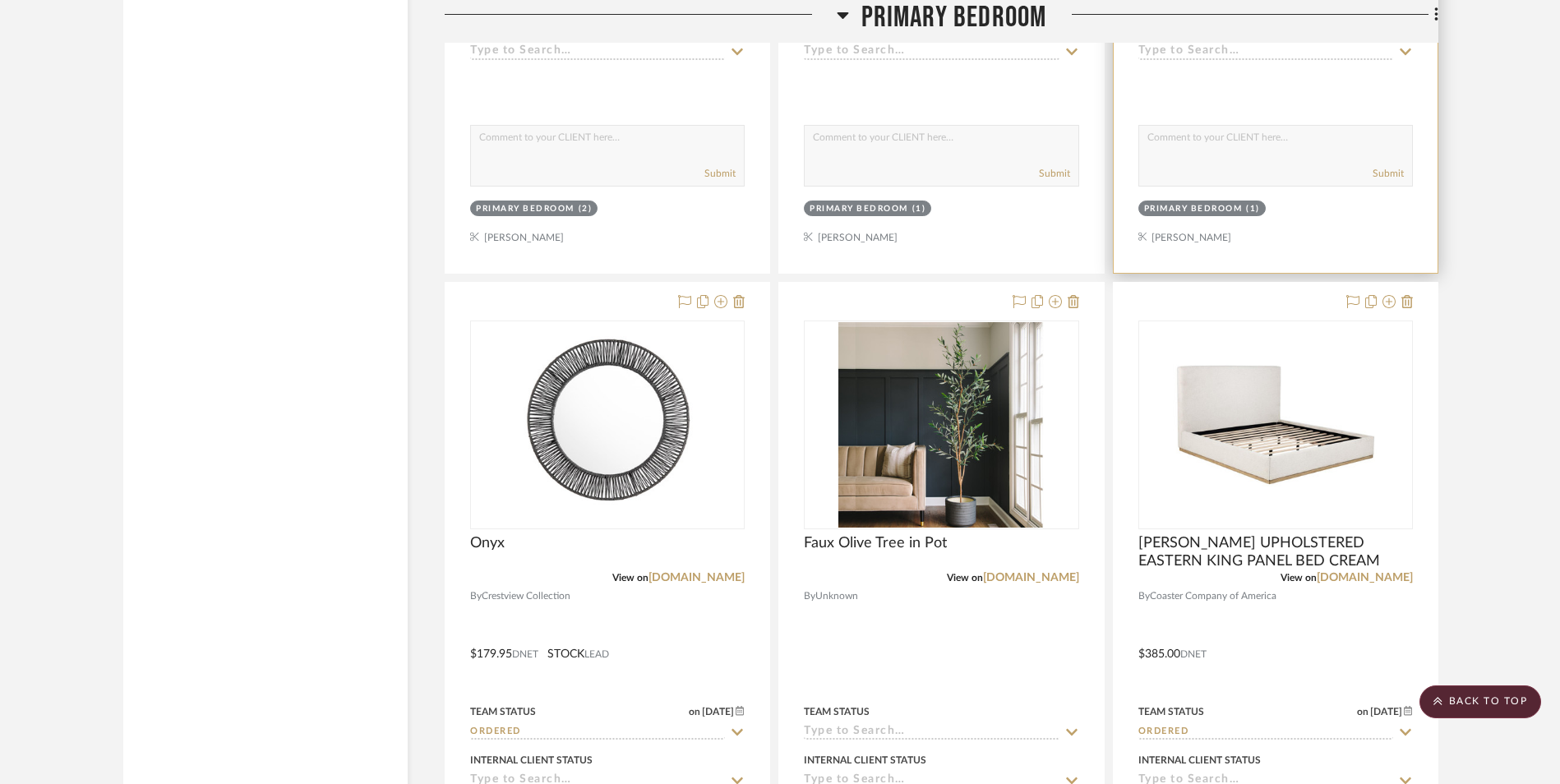
scroll to position [8135, 0]
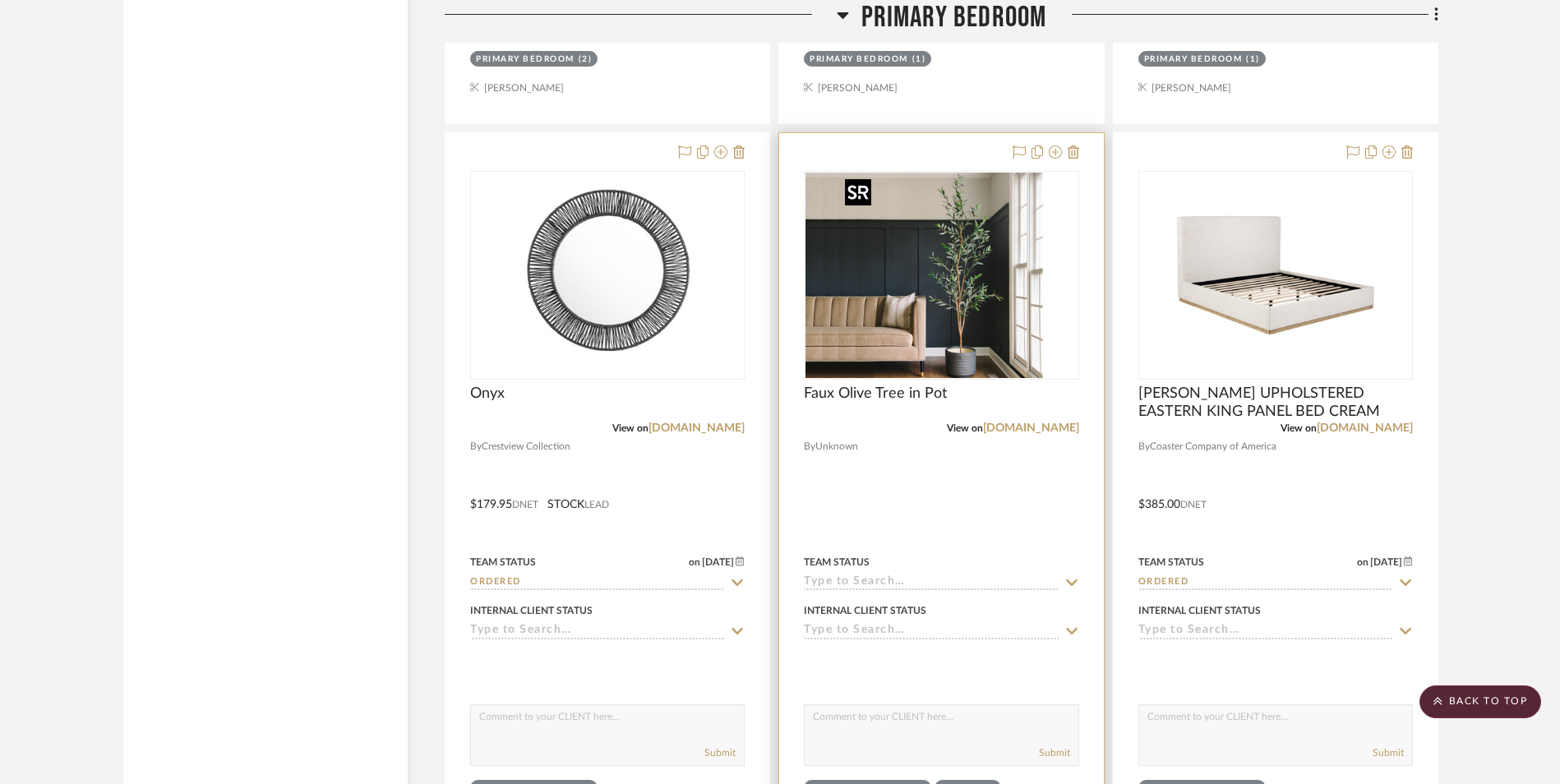
click at [976, 291] on img "0" at bounding box center [907, 275] width 205 height 205
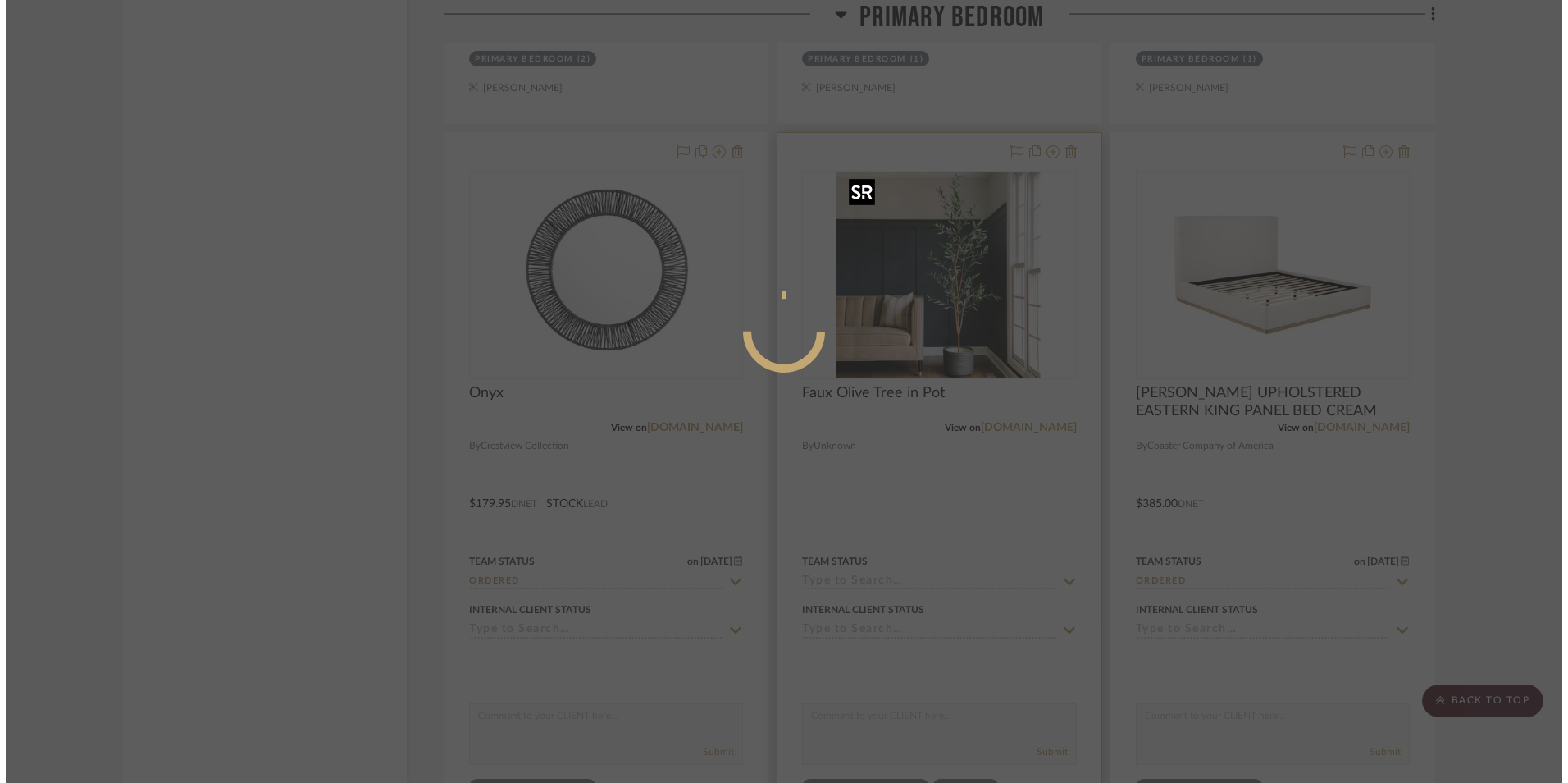
scroll to position [0, 0]
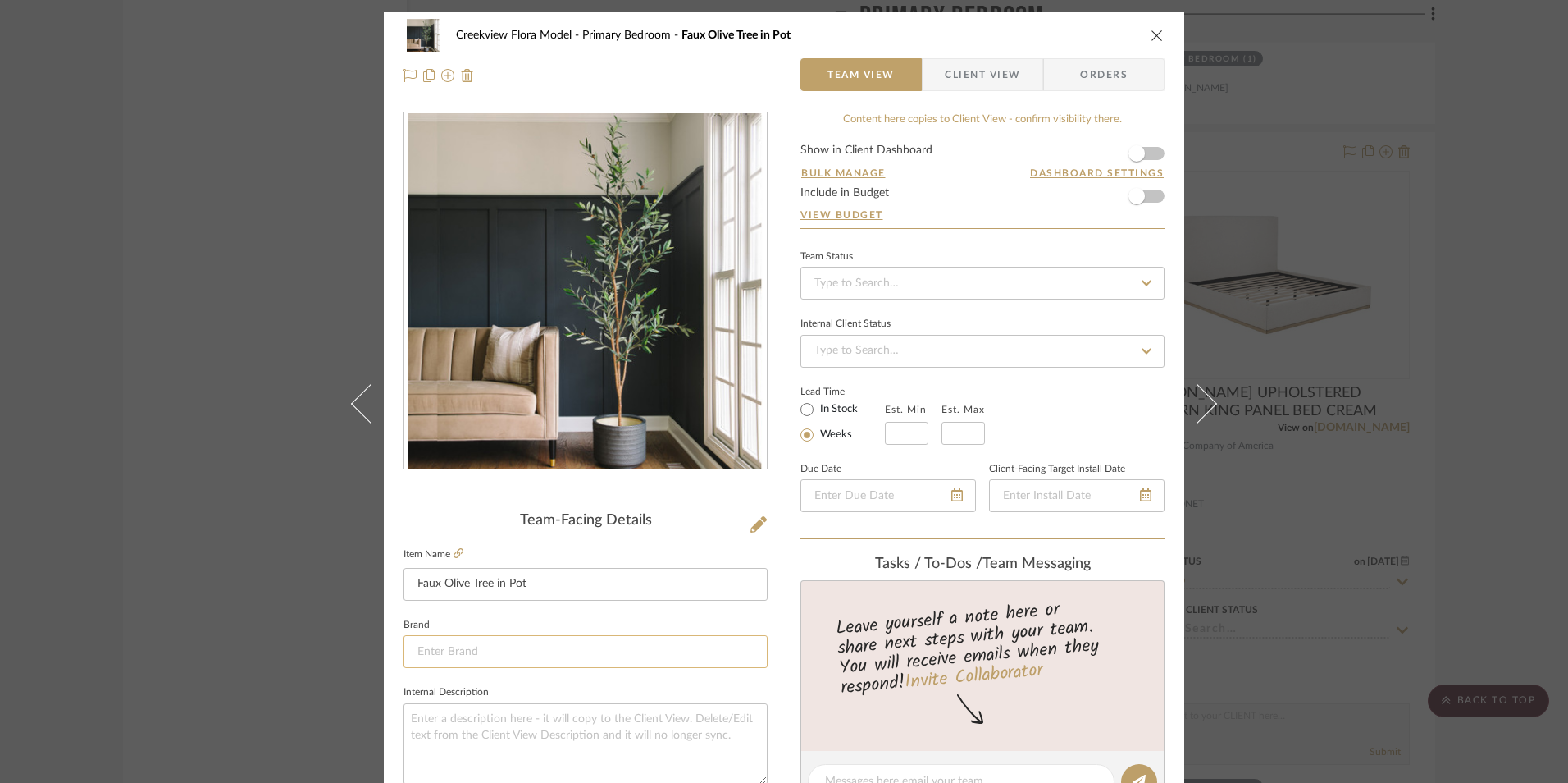
click at [436, 660] on input at bounding box center [586, 652] width 364 height 33
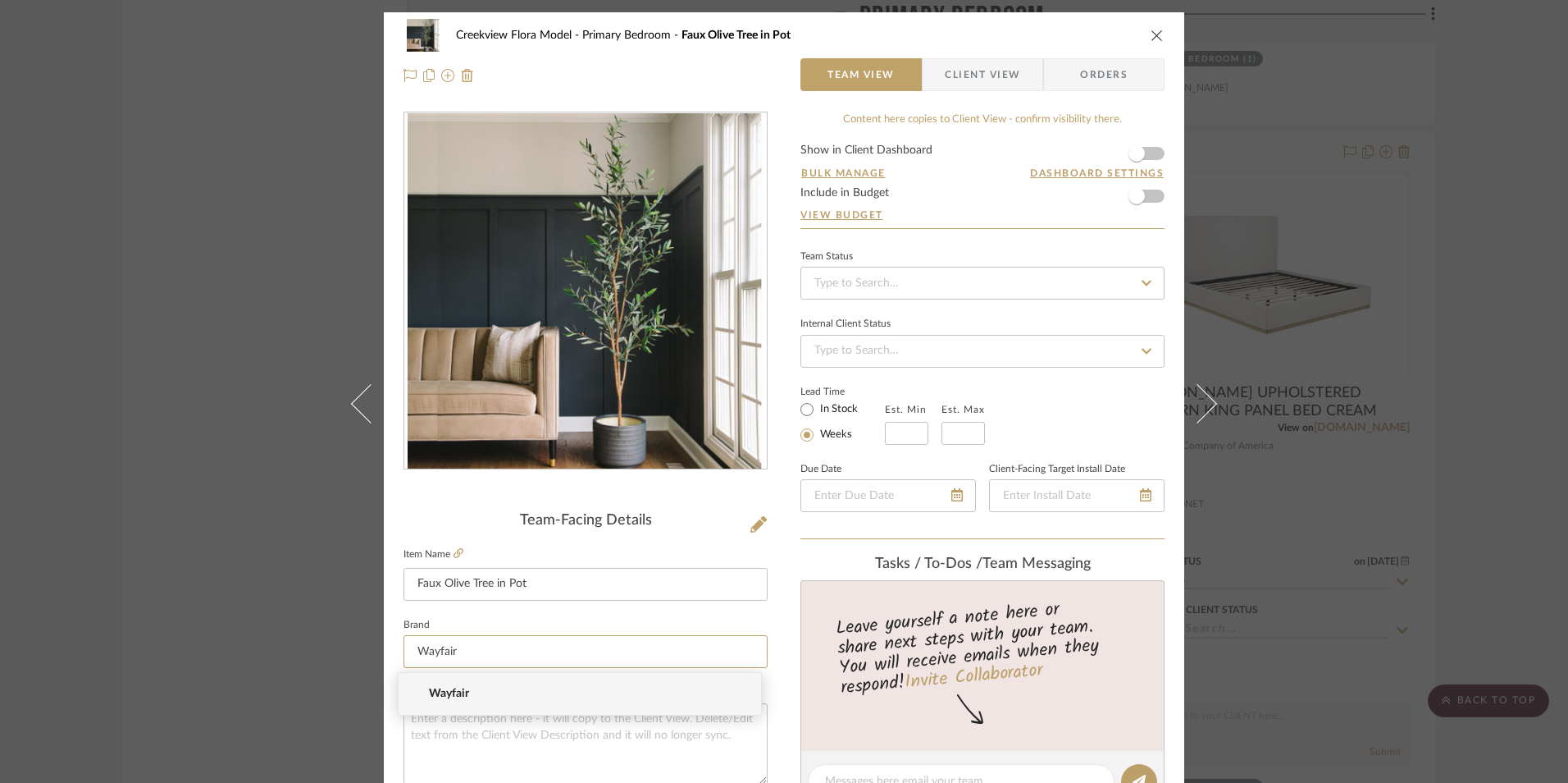
type input "Wayfair"
click at [461, 690] on span "Wayfair" at bounding box center [587, 694] width 315 height 14
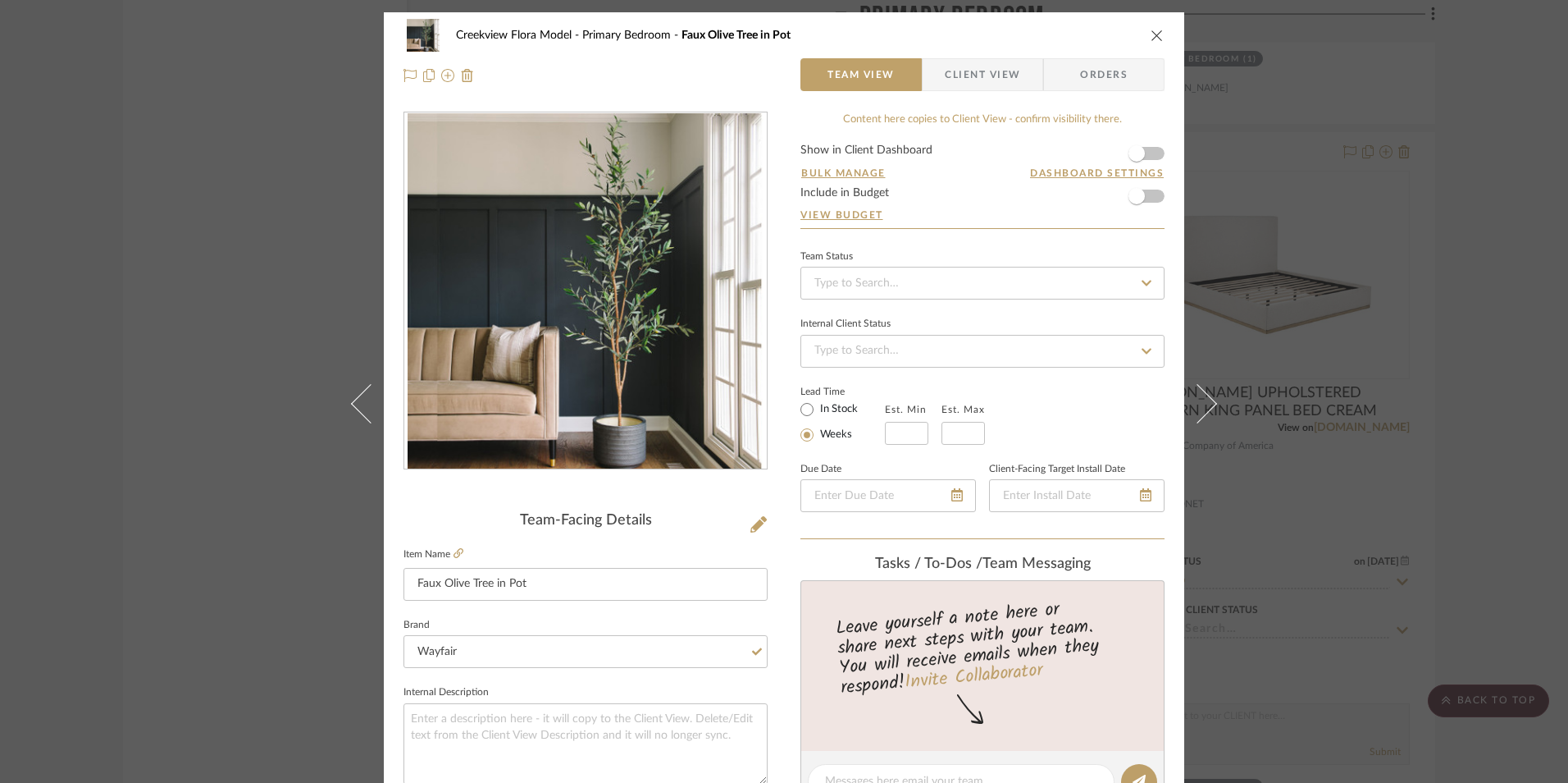
click at [1155, 37] on icon "close" at bounding box center [1157, 36] width 13 height 13
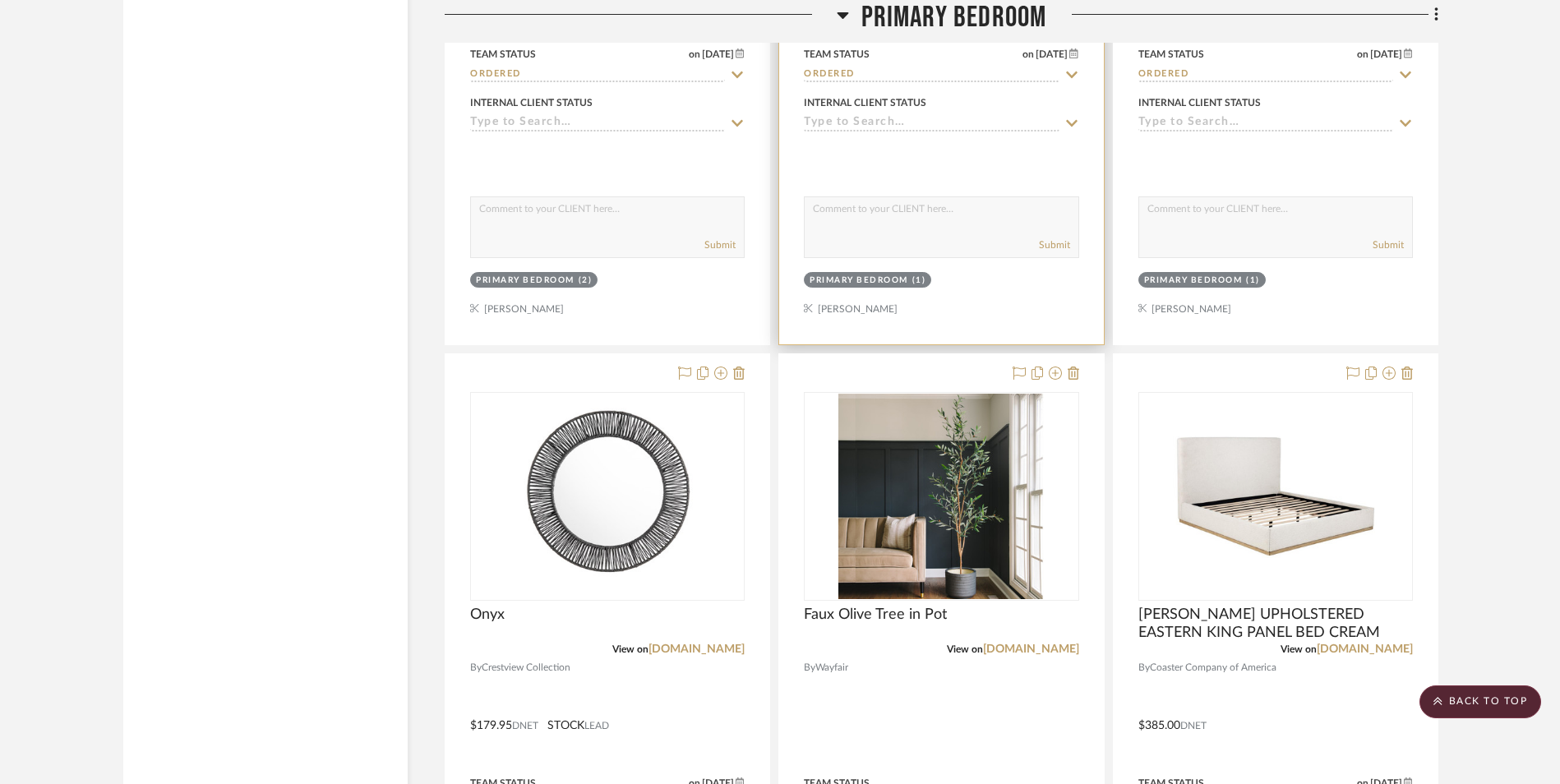
scroll to position [7971, 0]
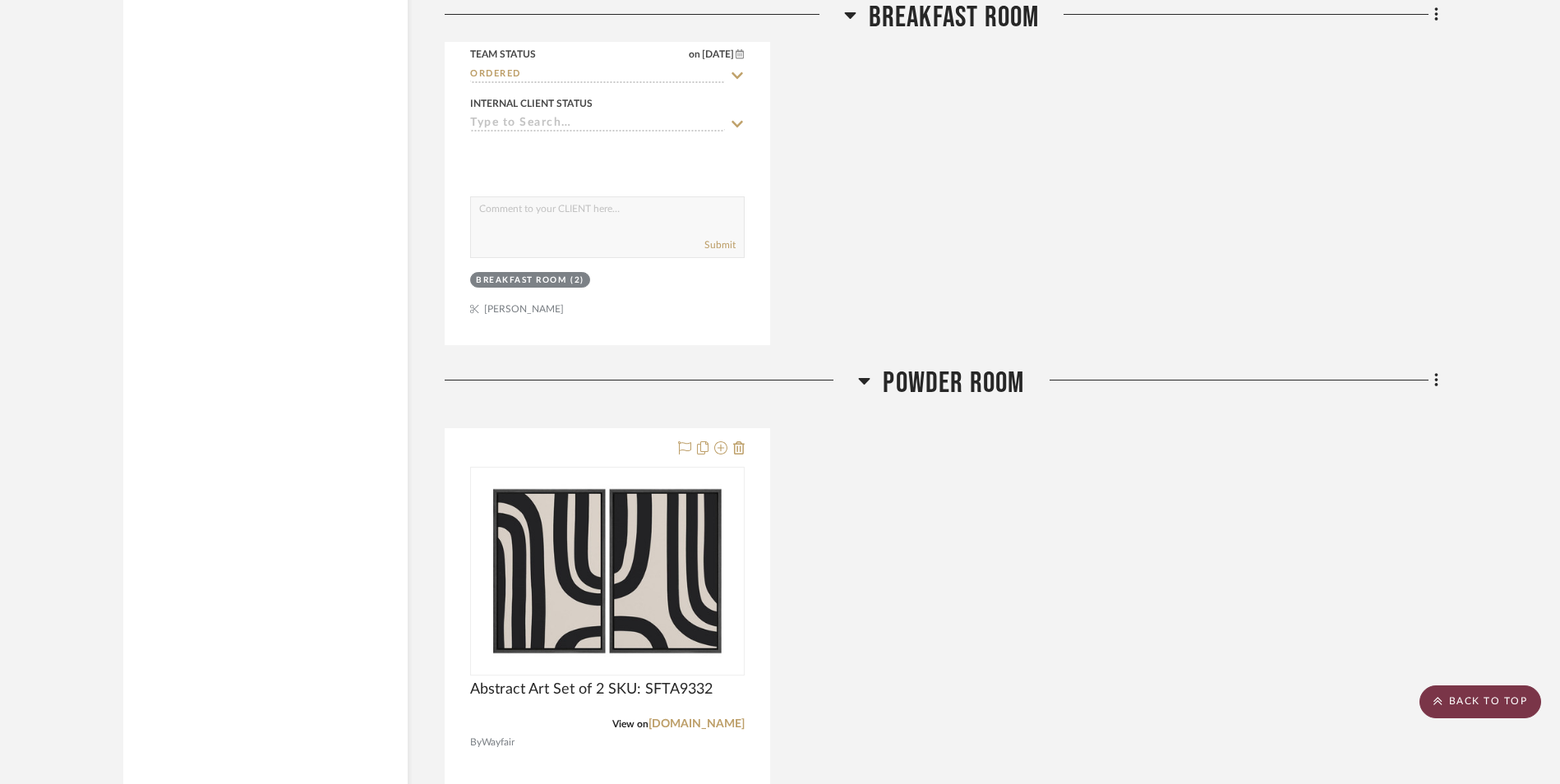
click at [1478, 710] on scroll-to-top-button "BACK TO TOP" at bounding box center [1480, 702] width 121 height 33
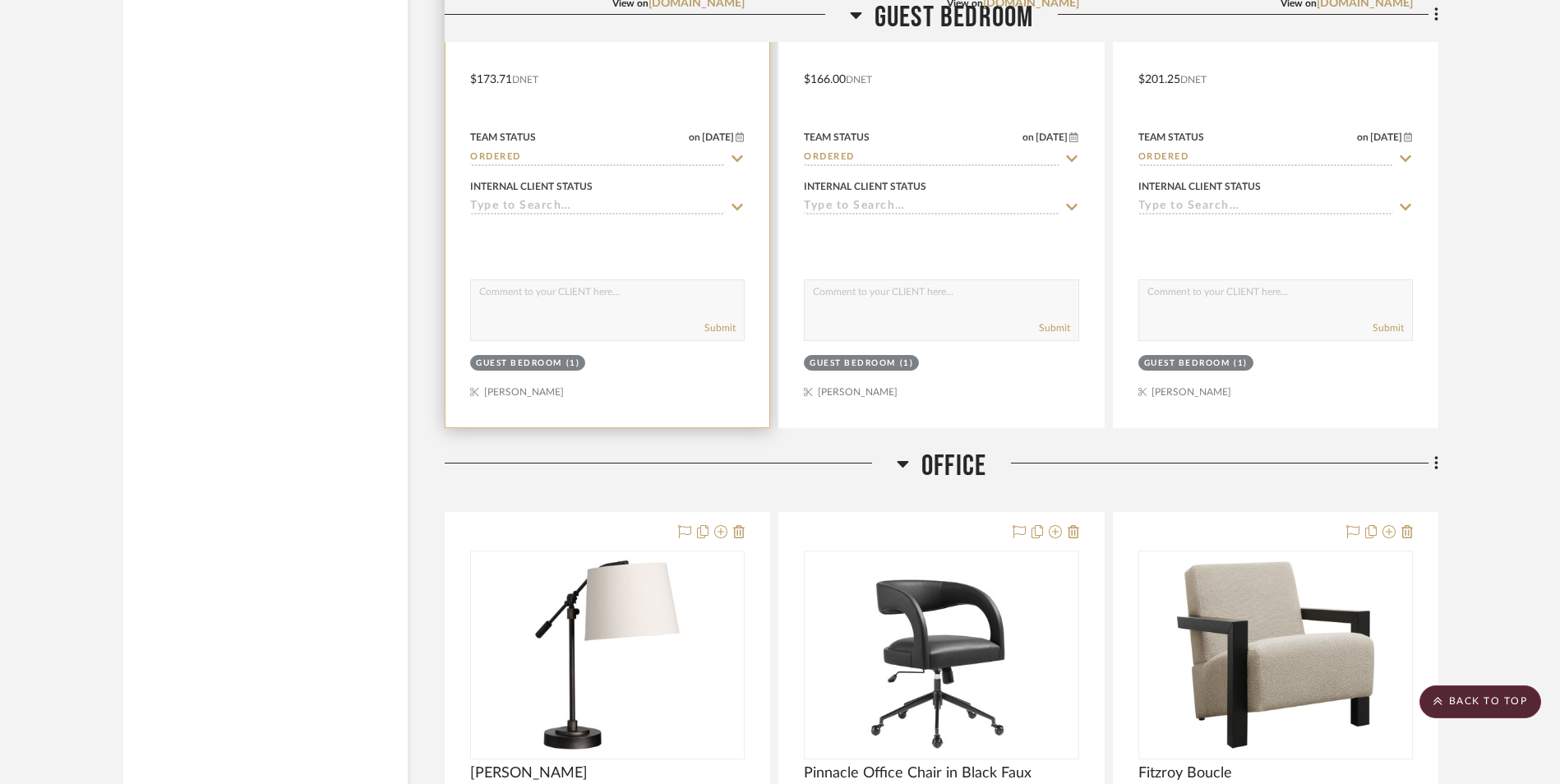
scroll to position [12785, 0]
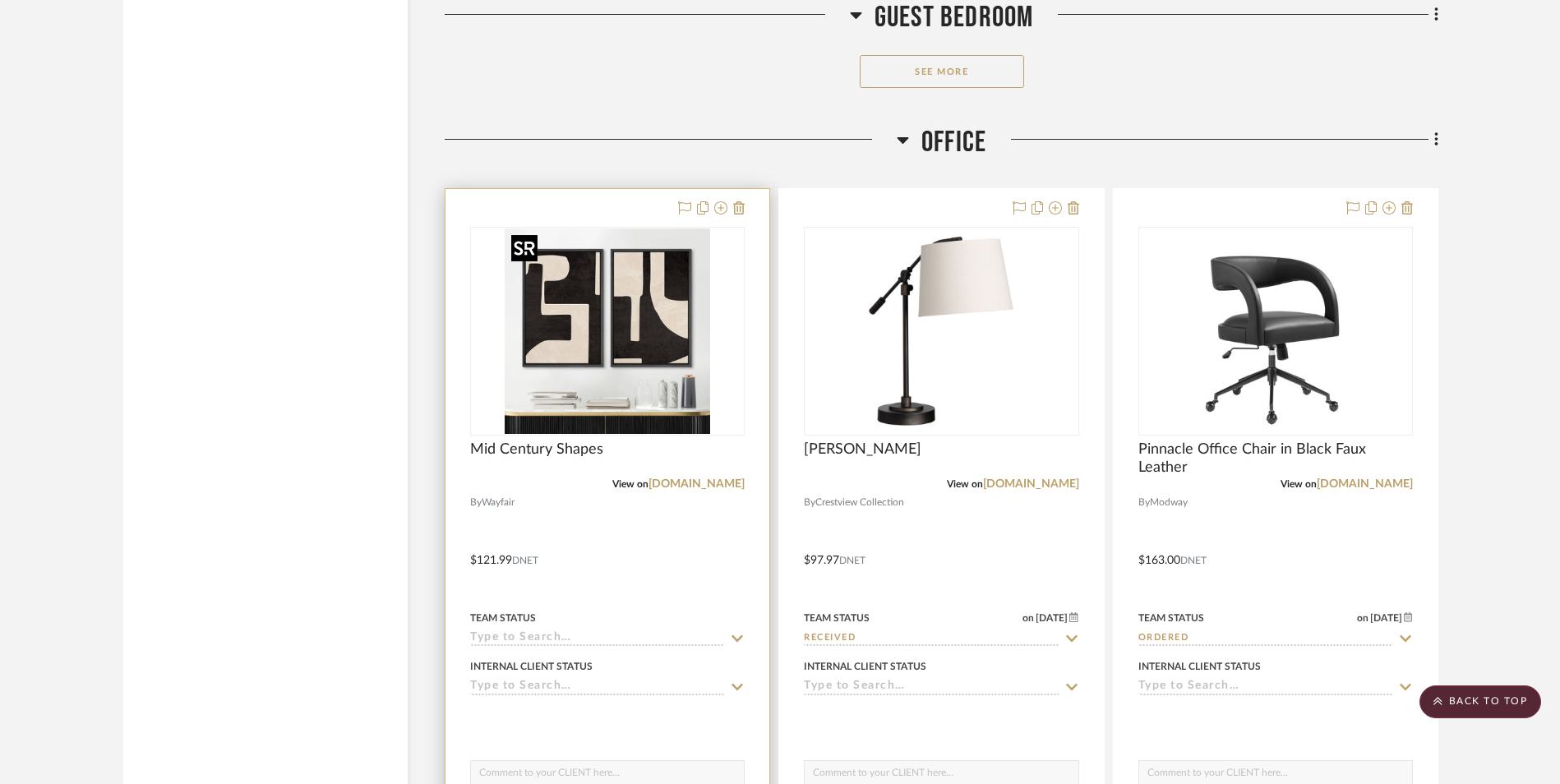
scroll to position [13229, 0]
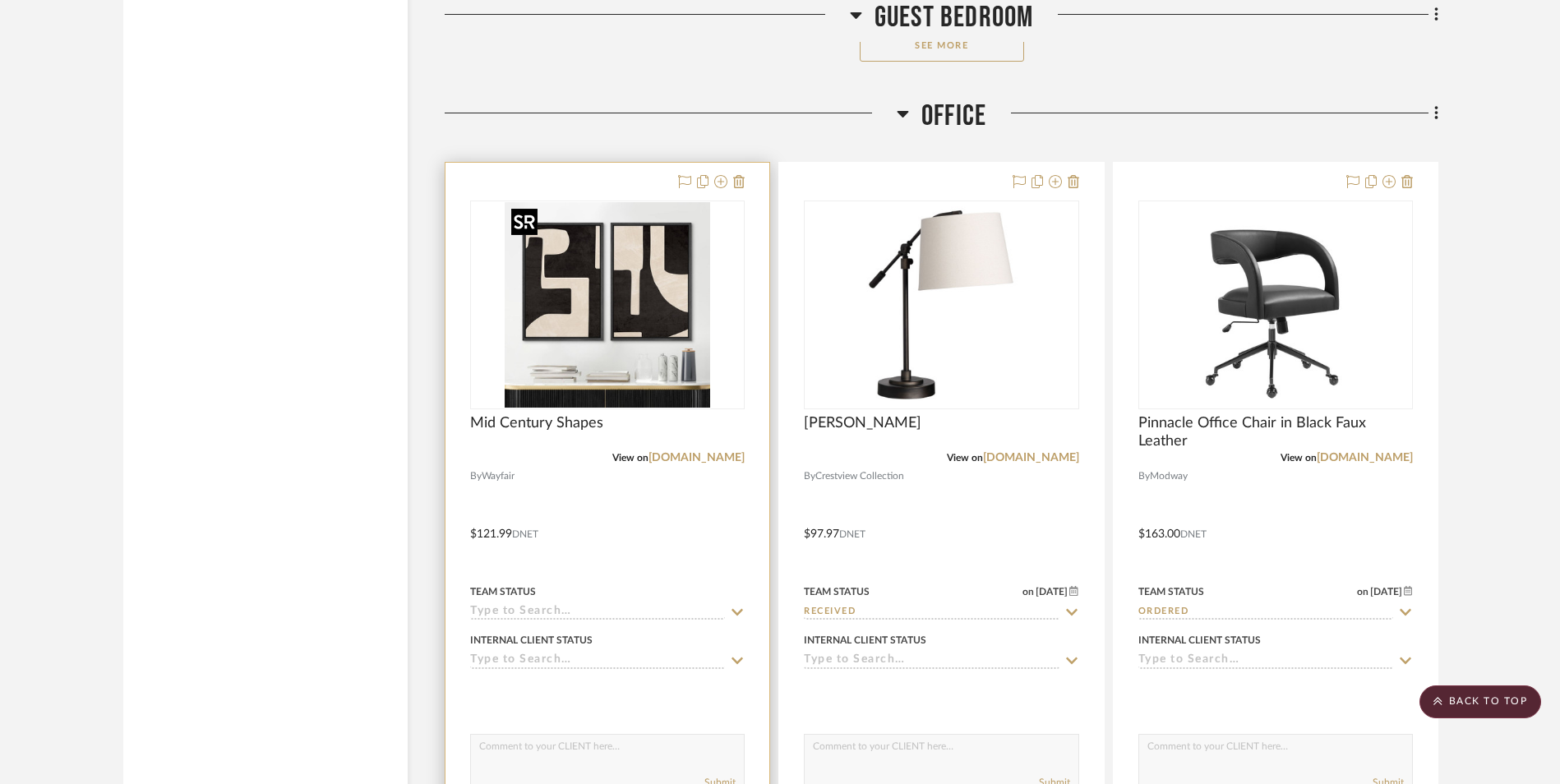
click at [601, 385] on img "0" at bounding box center [607, 304] width 205 height 205
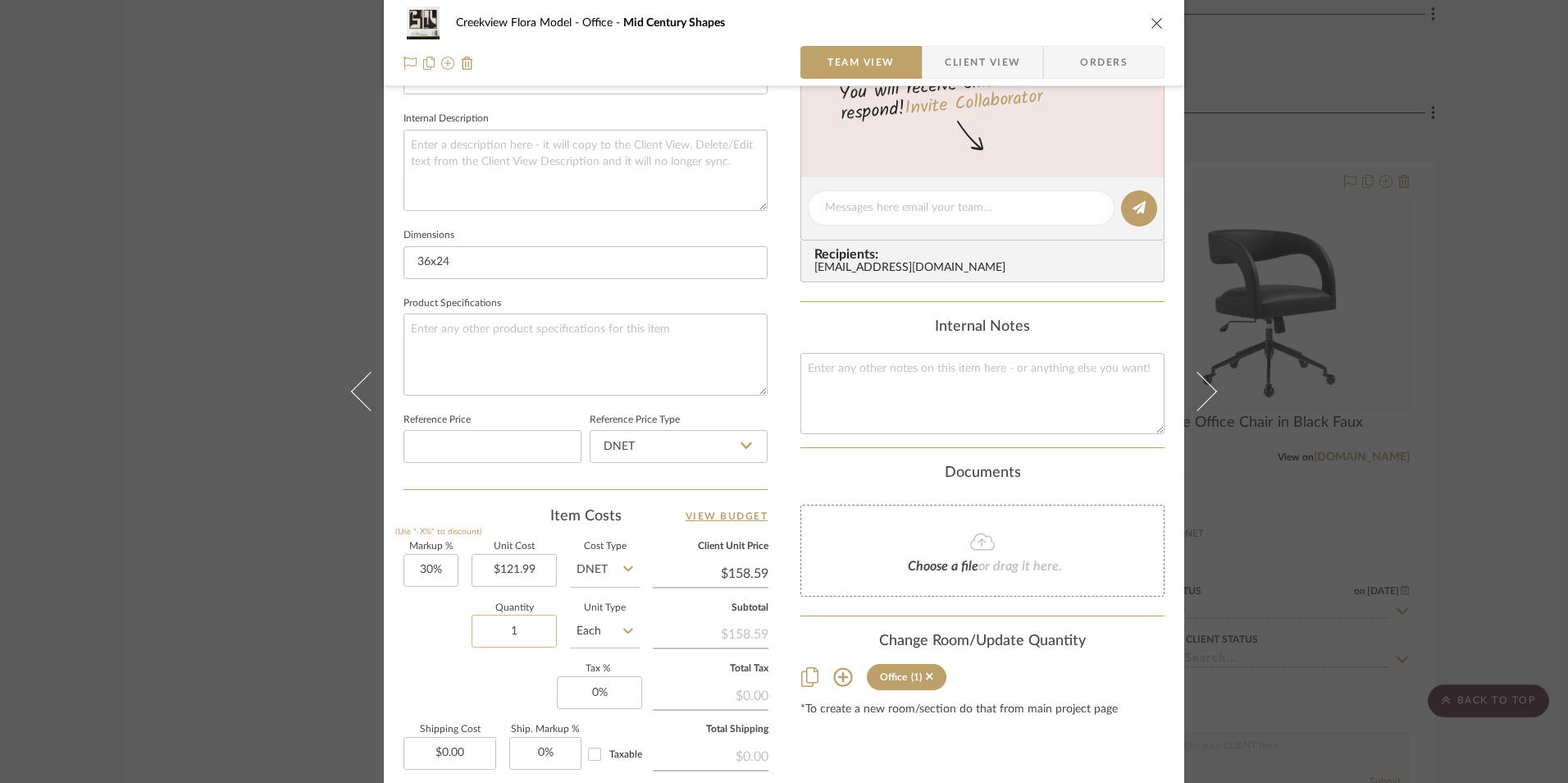
scroll to position [574, 0]
click at [489, 572] on input "121.99" at bounding box center [515, 570] width 86 height 33
type input "$137.00"
click at [782, 466] on div "Creekview Flora Model Office Mid Century Shapes Team View Client View Orders Te…" at bounding box center [784, 195] width 801 height 1516
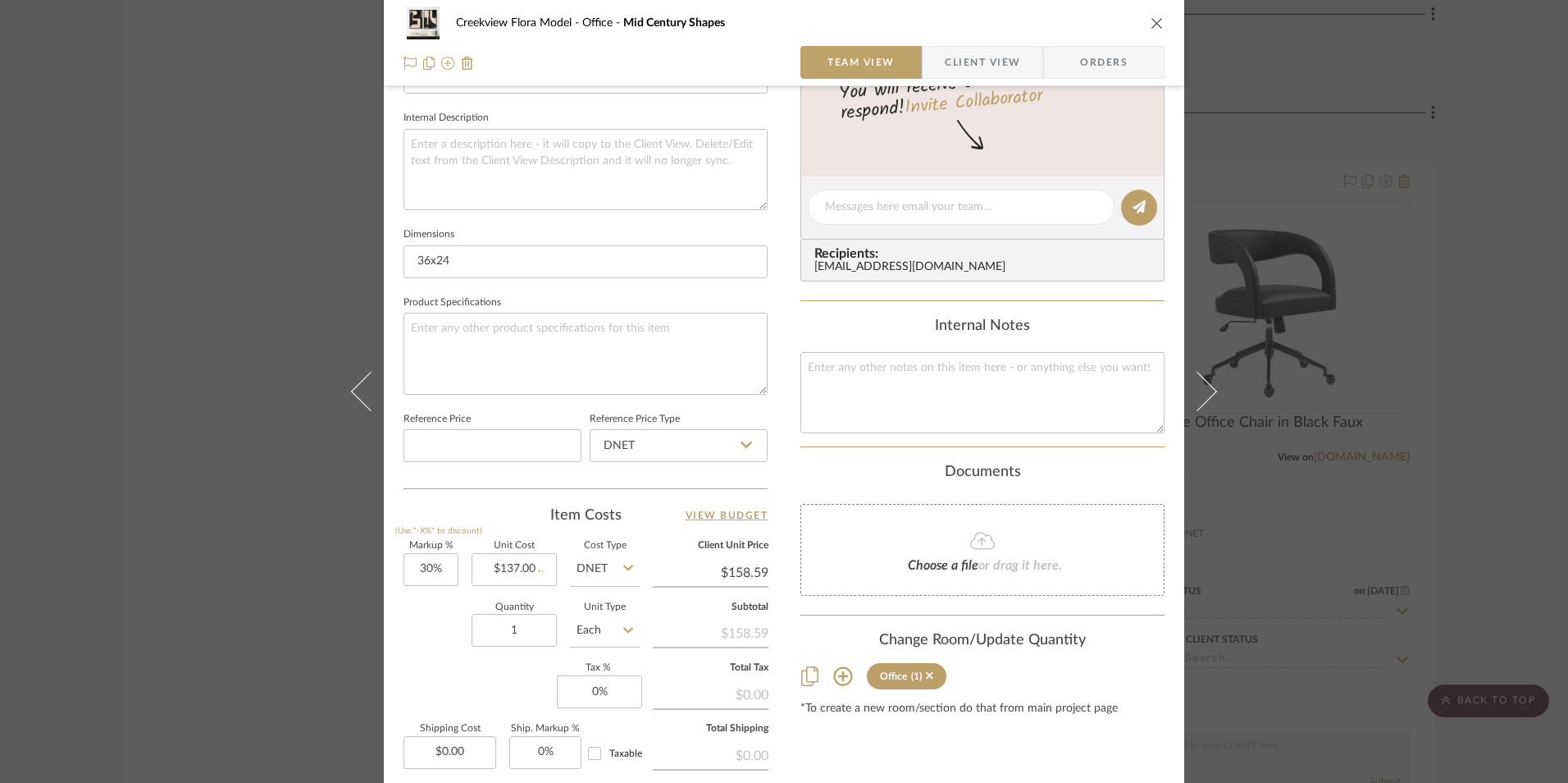
type input "$178.10"
click at [1151, 26] on icon "close" at bounding box center [1157, 23] width 13 height 13
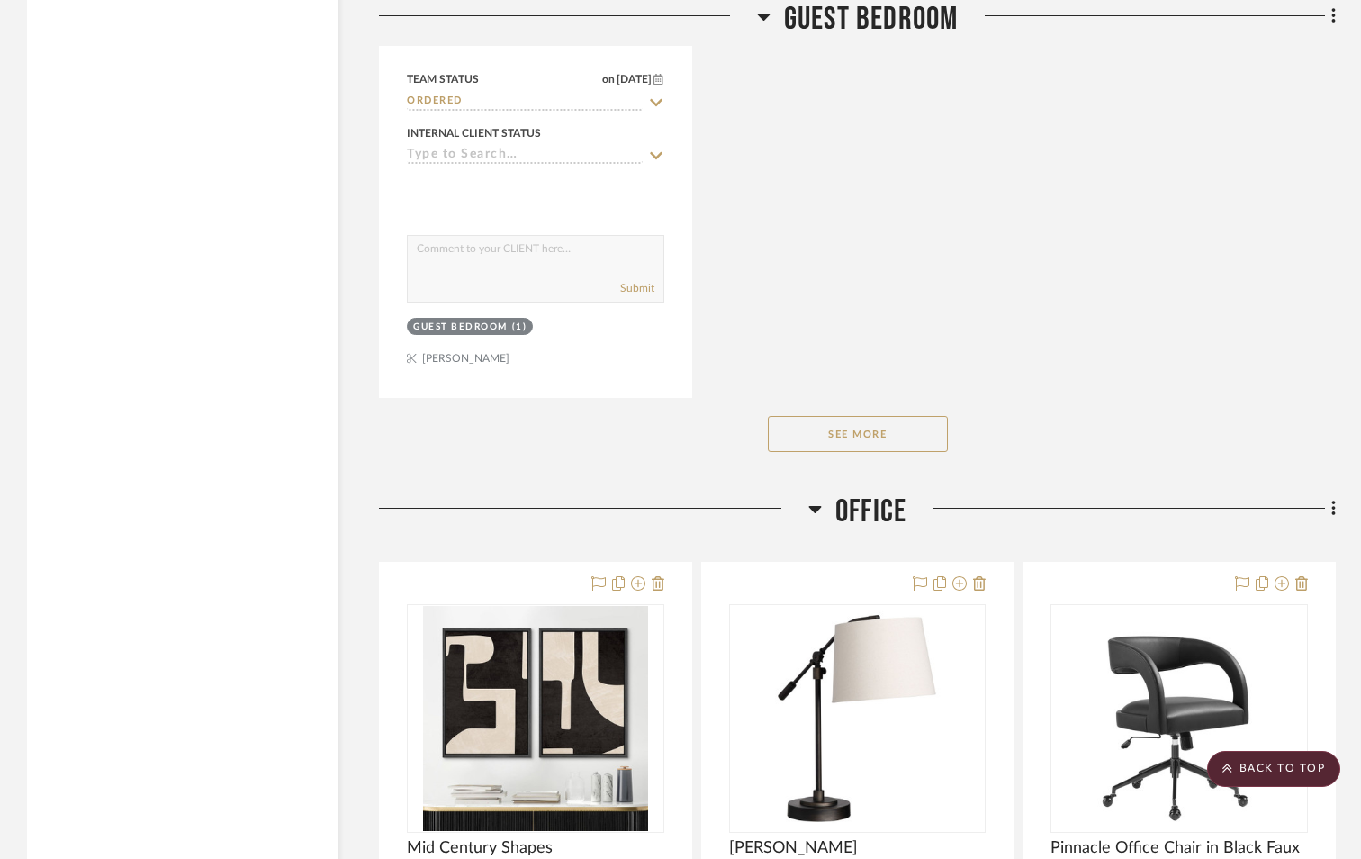
scroll to position [13865, 0]
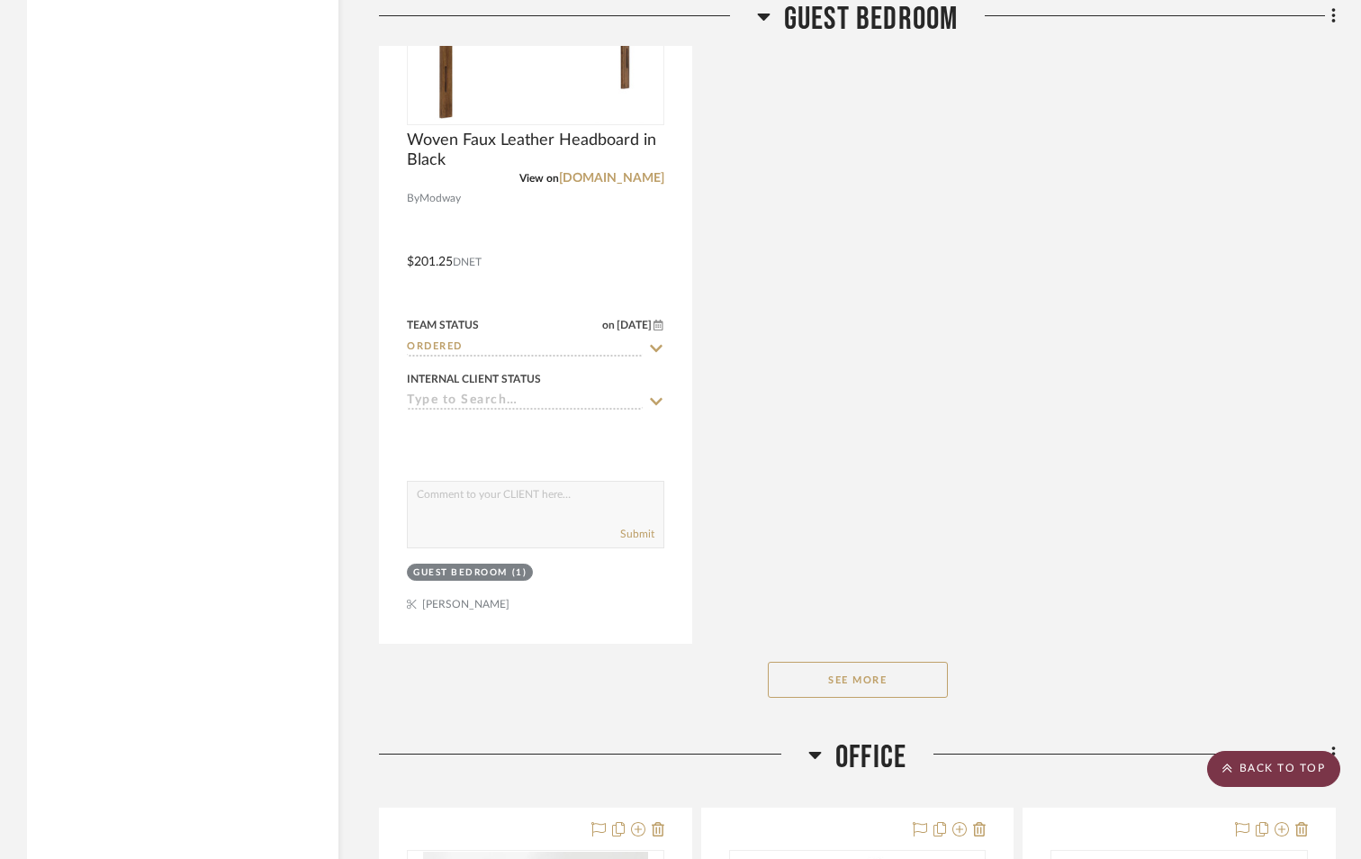
click at [1244, 771] on scroll-to-top-button "BACK TO TOP" at bounding box center [1273, 769] width 133 height 36
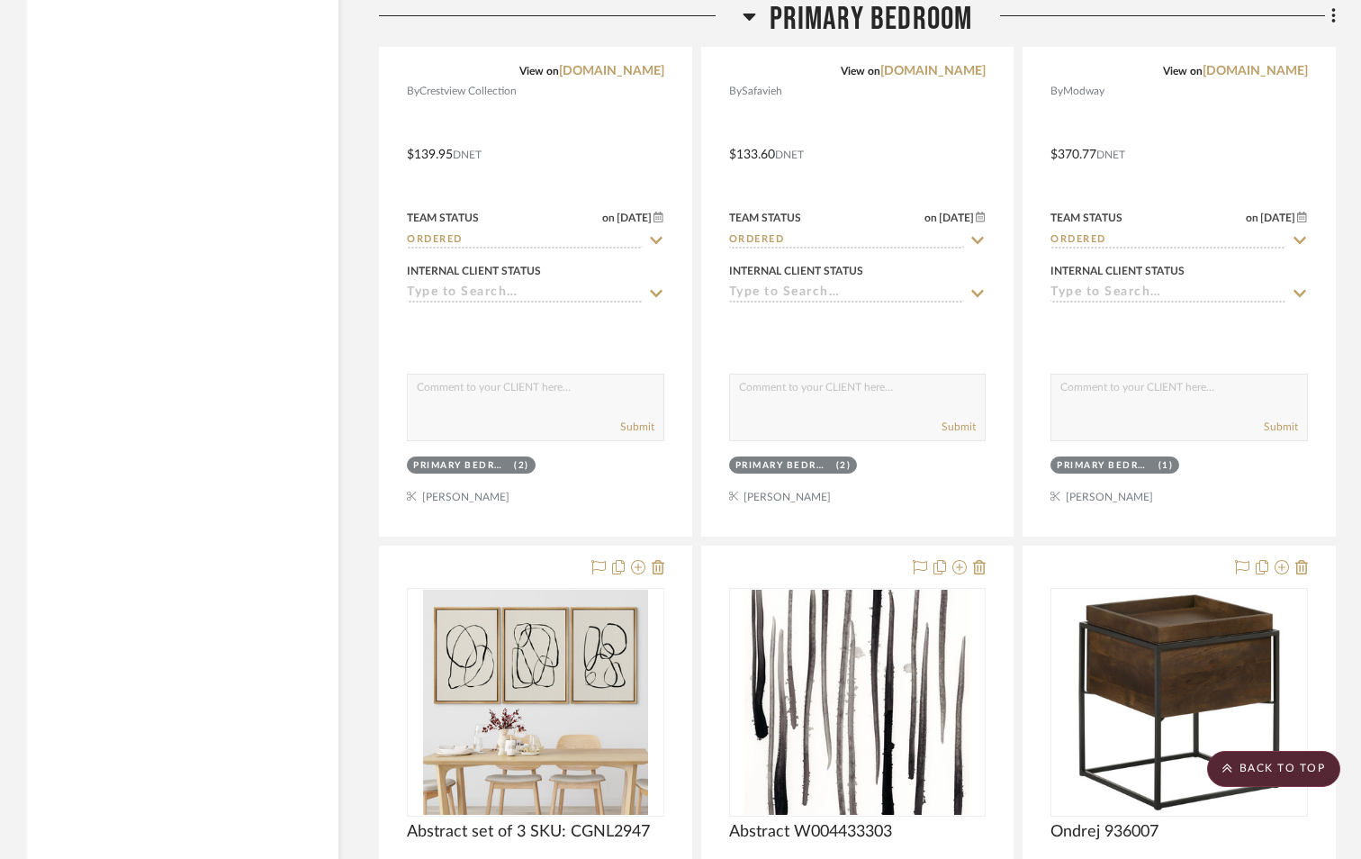
scroll to position [7112, 0]
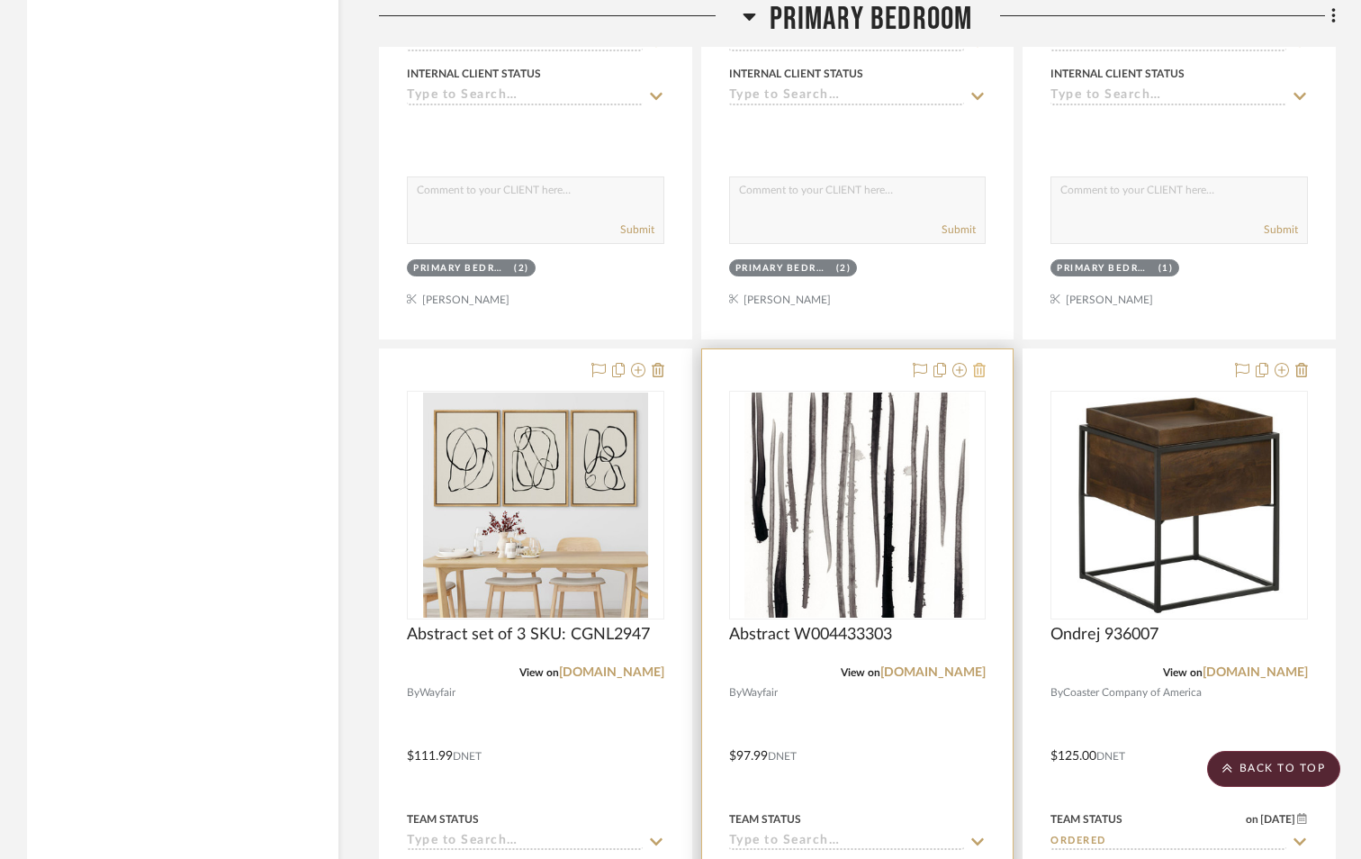
click at [984, 373] on icon at bounding box center [979, 370] width 13 height 14
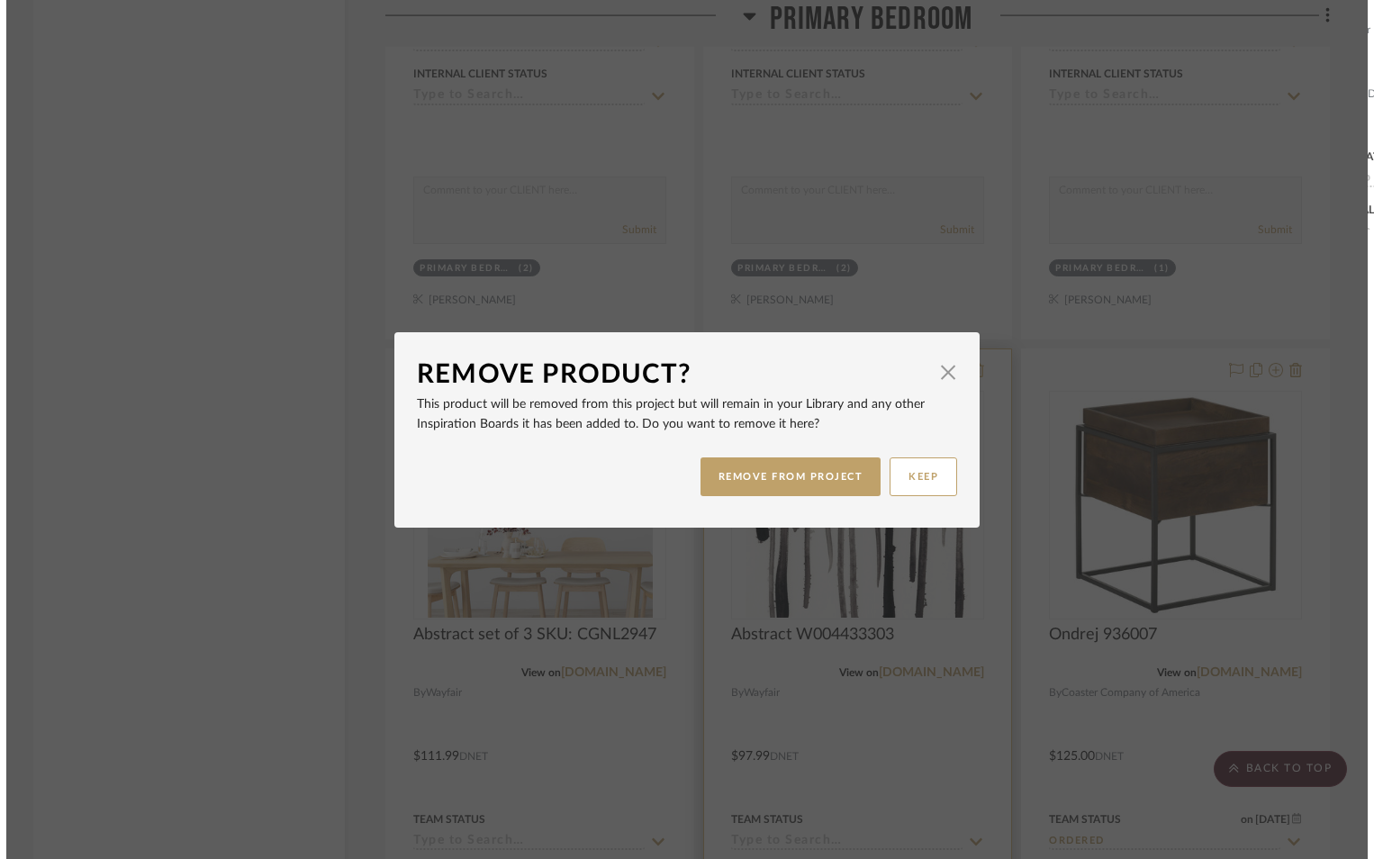
scroll to position [0, 0]
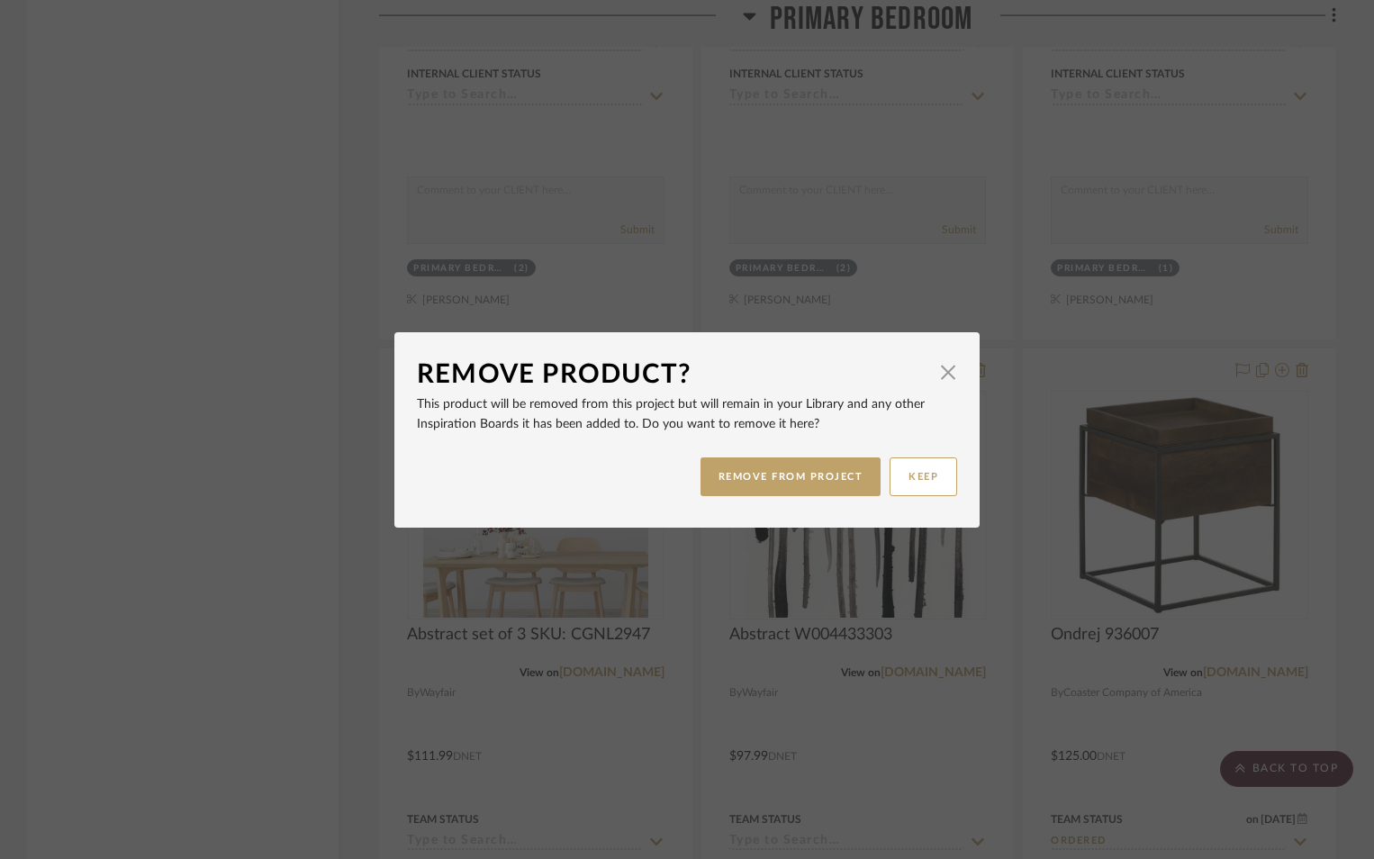
click at [817, 473] on button "REMOVE FROM PROJECT" at bounding box center [790, 476] width 181 height 39
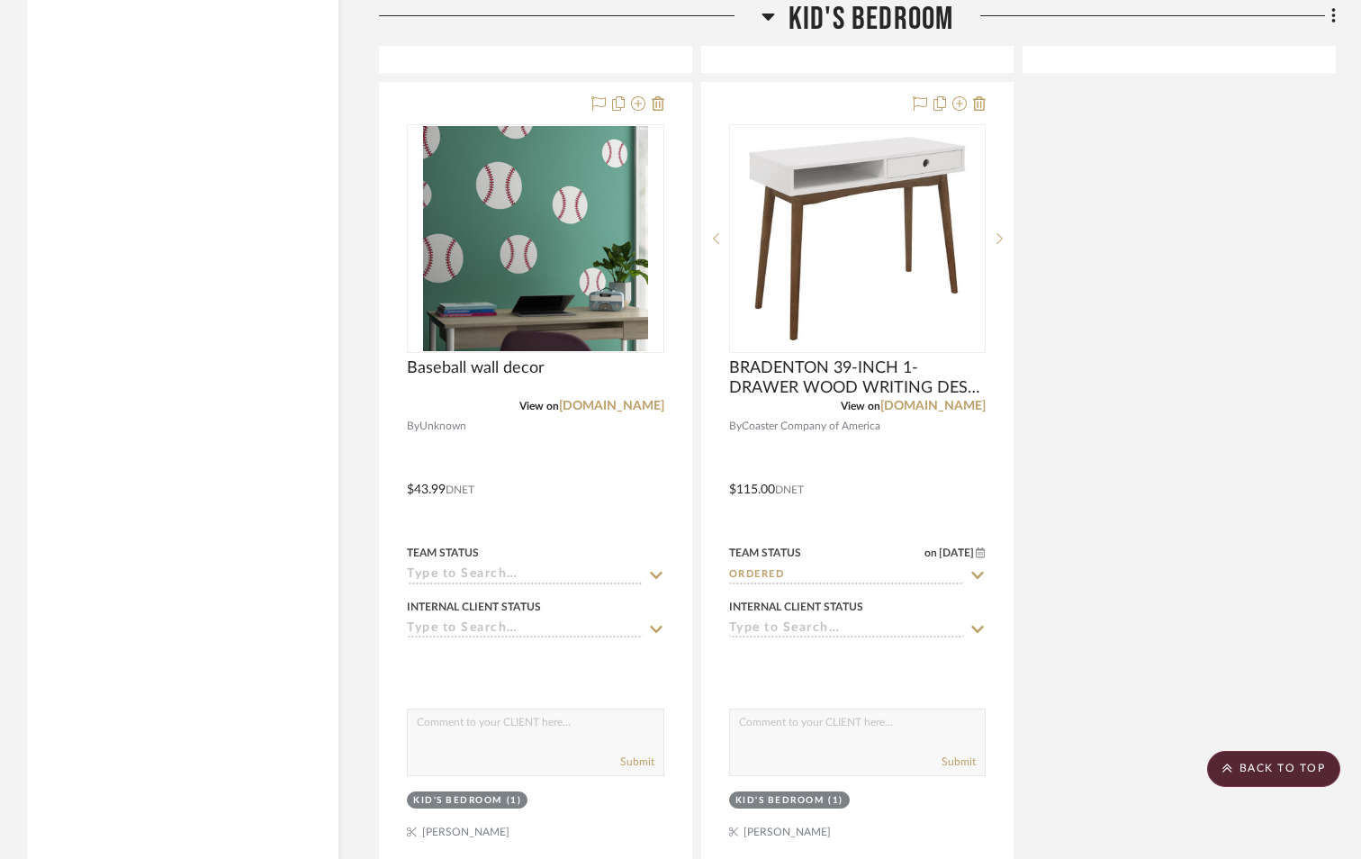
scroll to position [11259, 0]
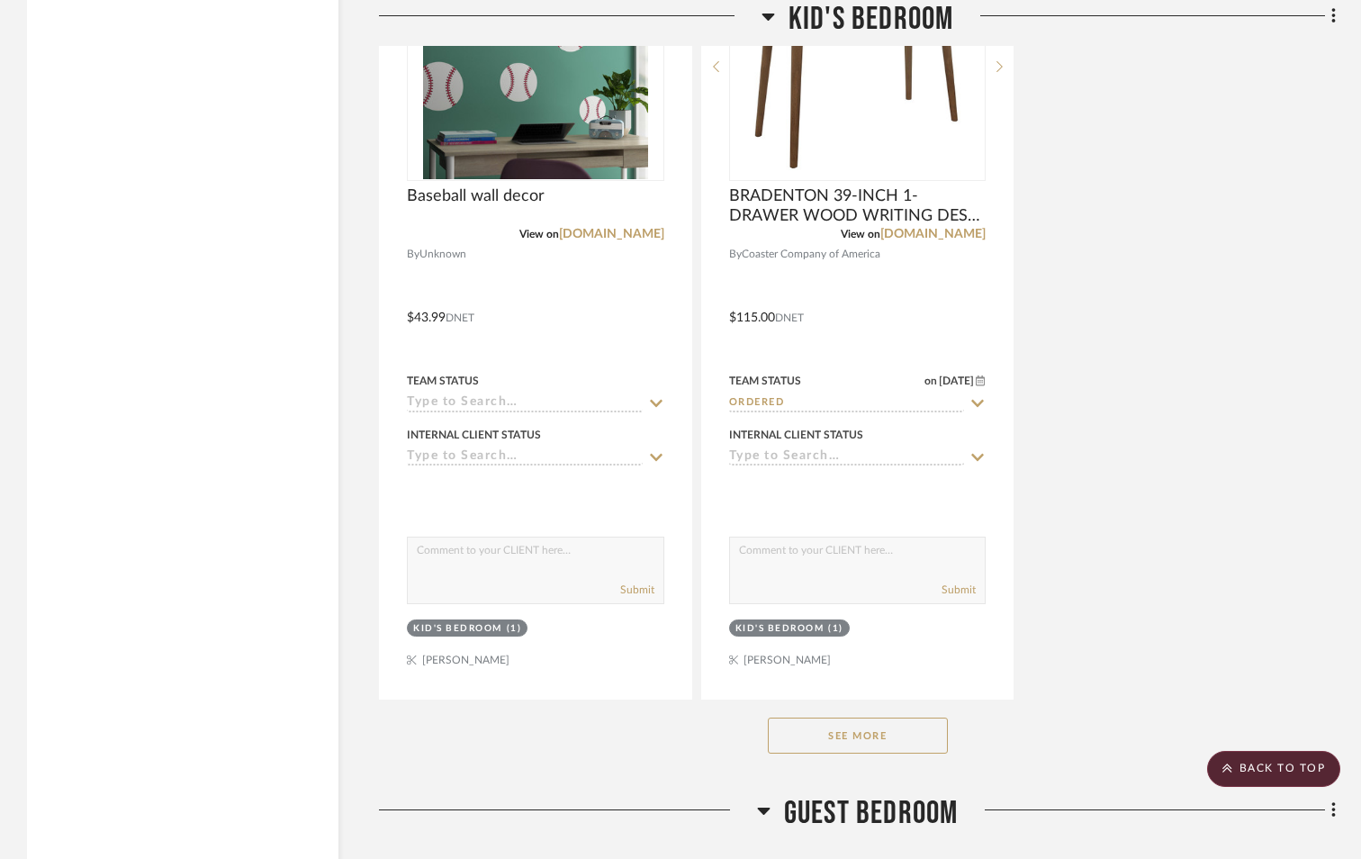
click at [843, 740] on button "See More" at bounding box center [858, 736] width 180 height 36
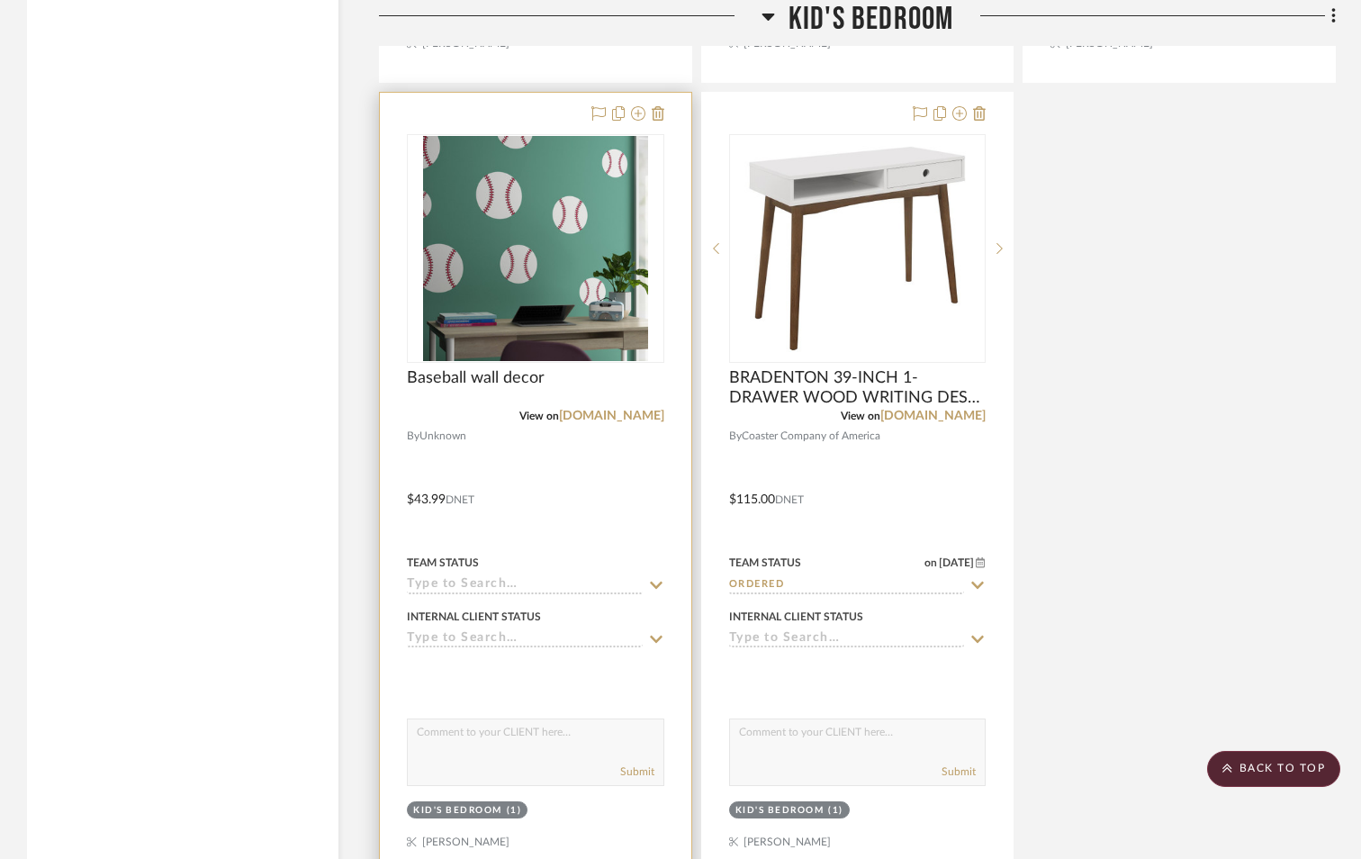
scroll to position [11079, 0]
click at [608, 411] on link "[DOMAIN_NAME]" at bounding box center [611, 414] width 105 height 13
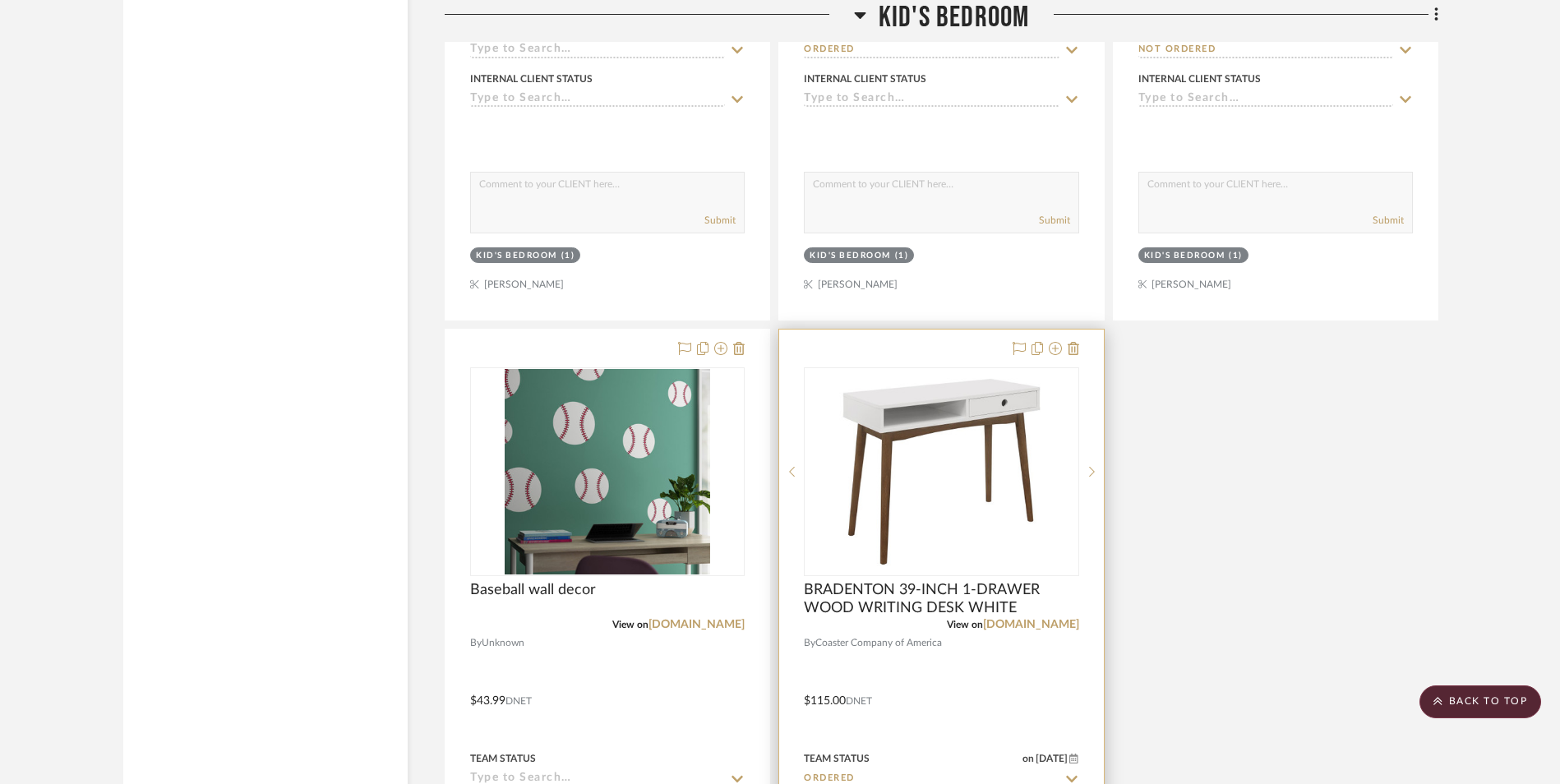
scroll to position [10030, 0]
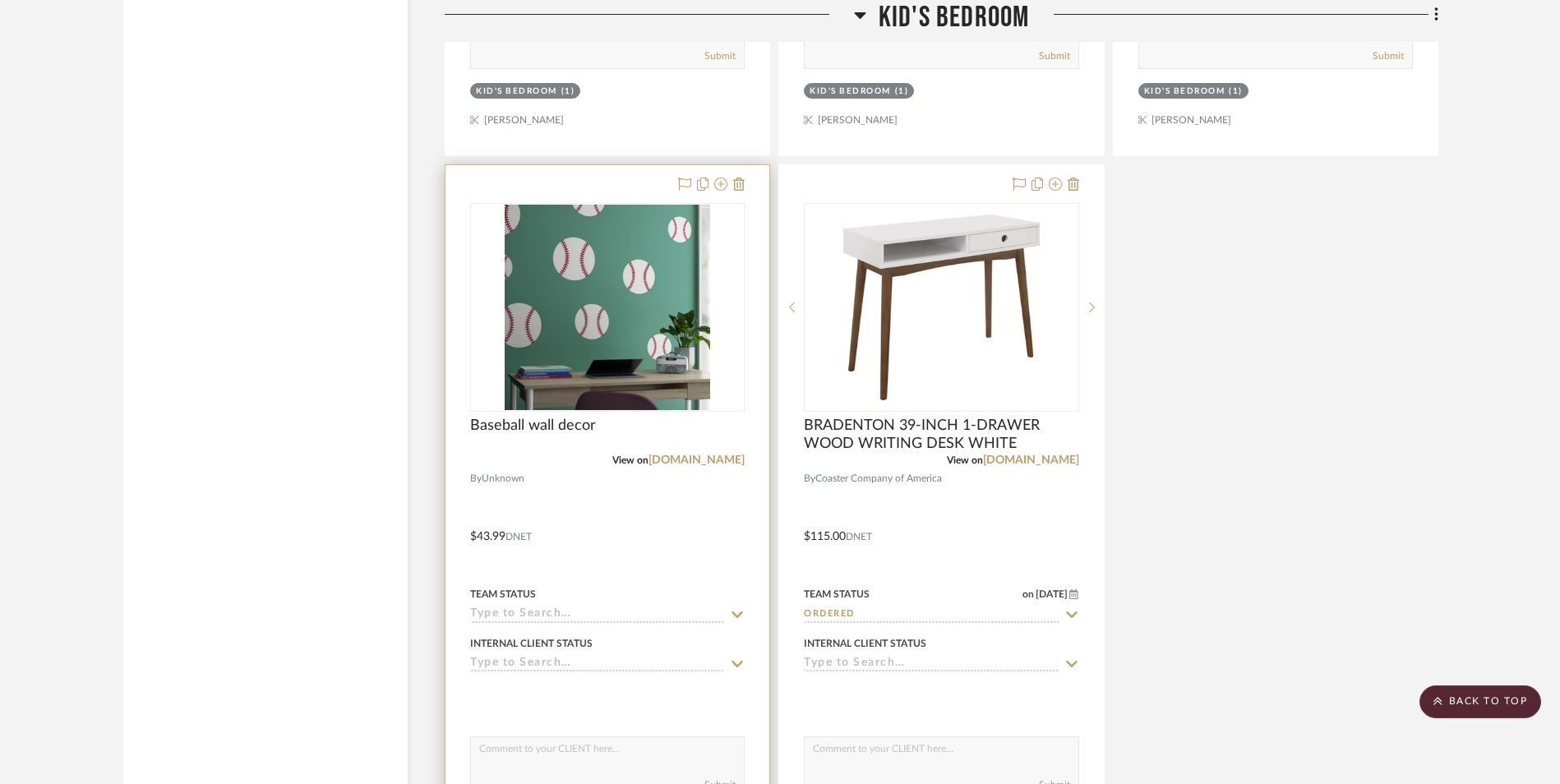
click at [499, 609] on input at bounding box center [597, 614] width 255 height 16
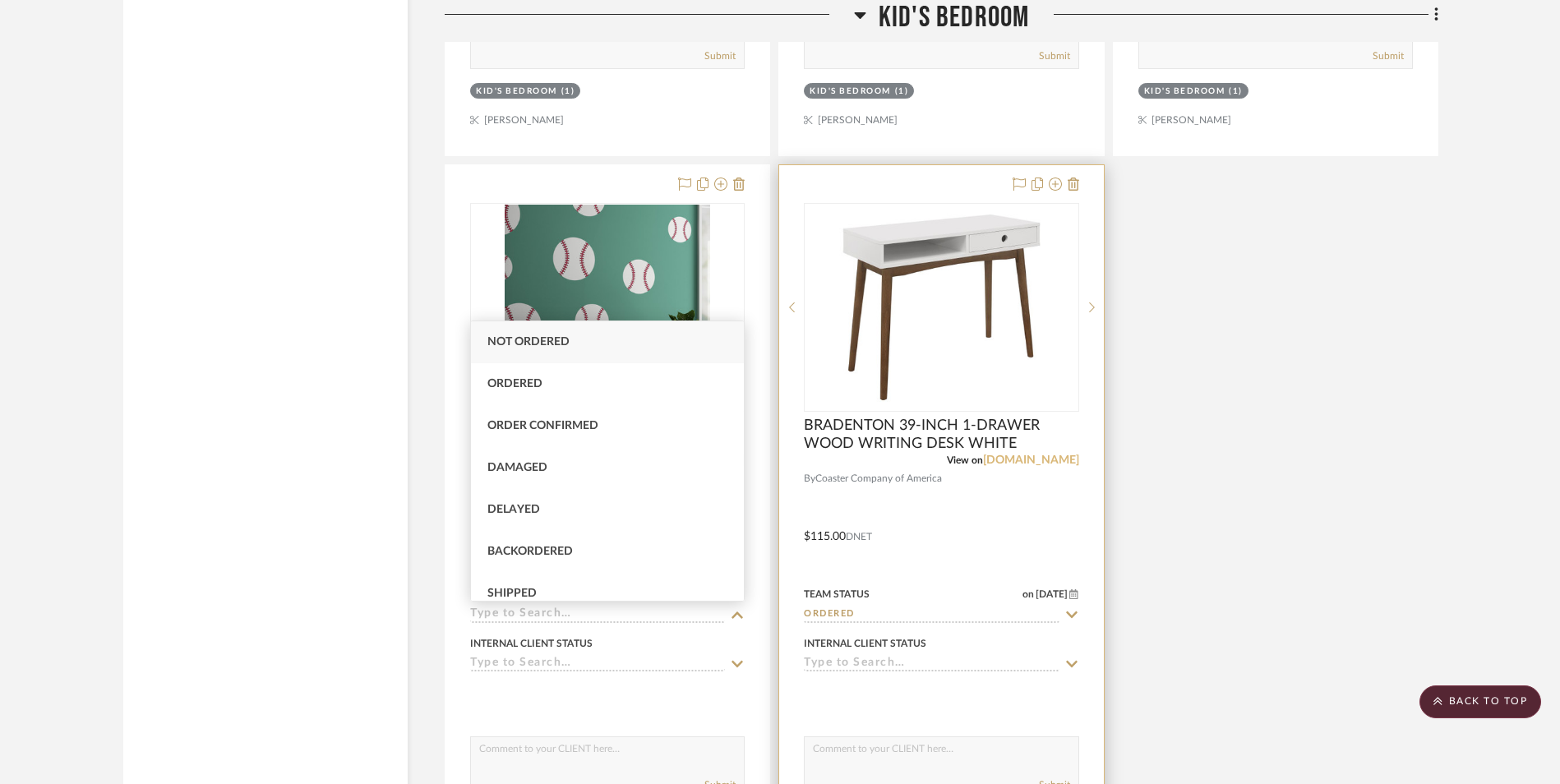
click at [521, 379] on span "Ordered" at bounding box center [515, 383] width 55 height 12
type input "[DATE]"
type input "Ordered"
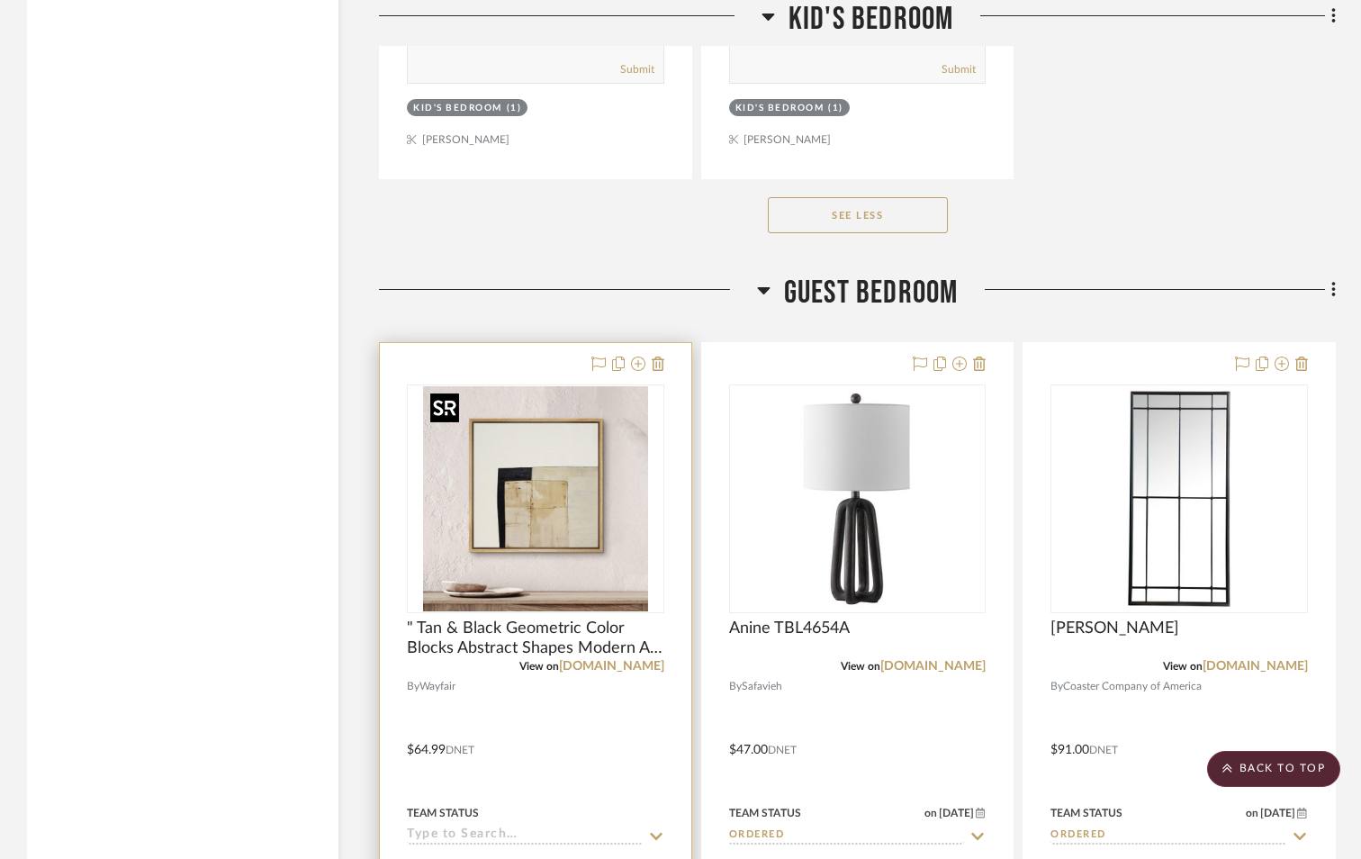
scroll to position [11799, 0]
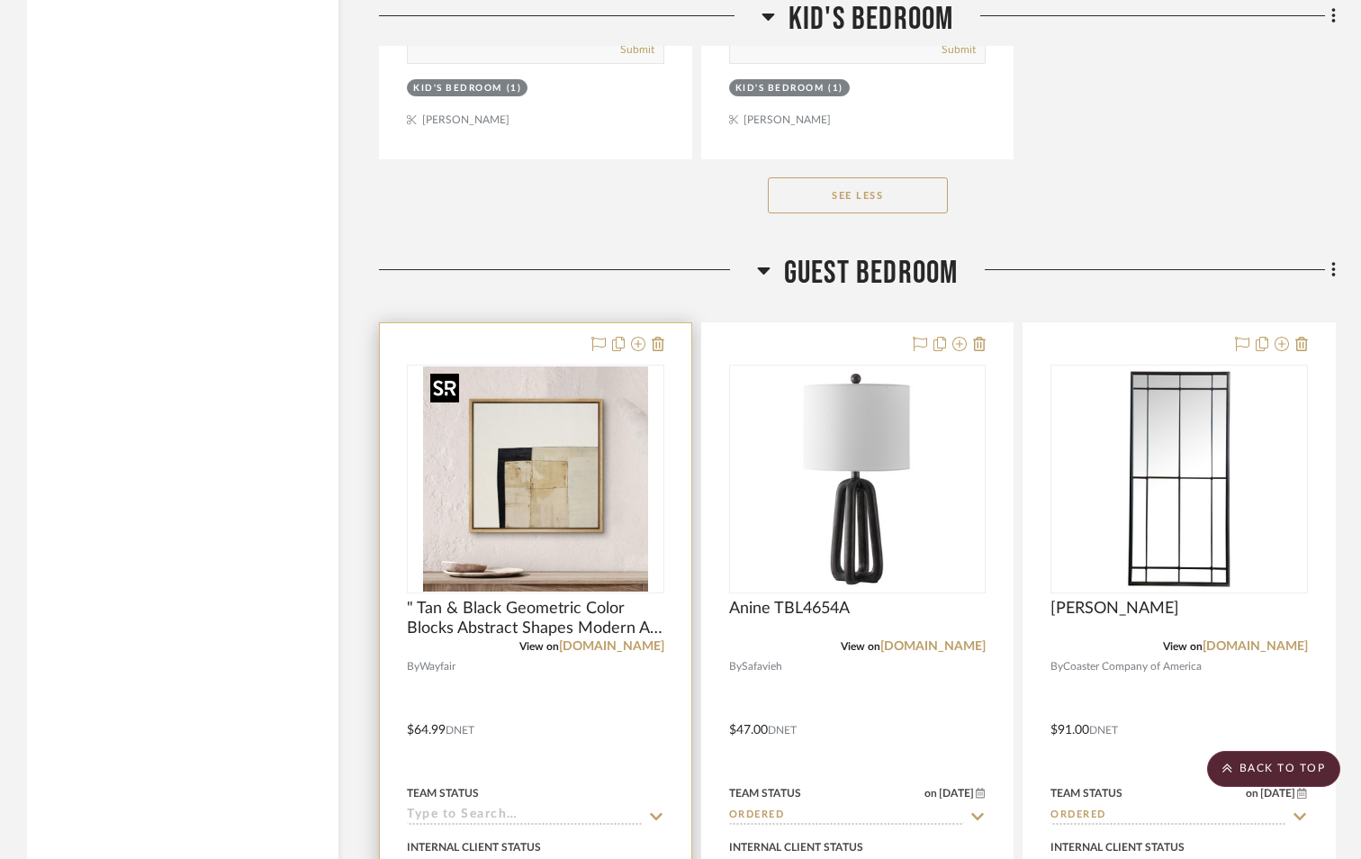
click at [576, 406] on img "0" at bounding box center [535, 478] width 225 height 225
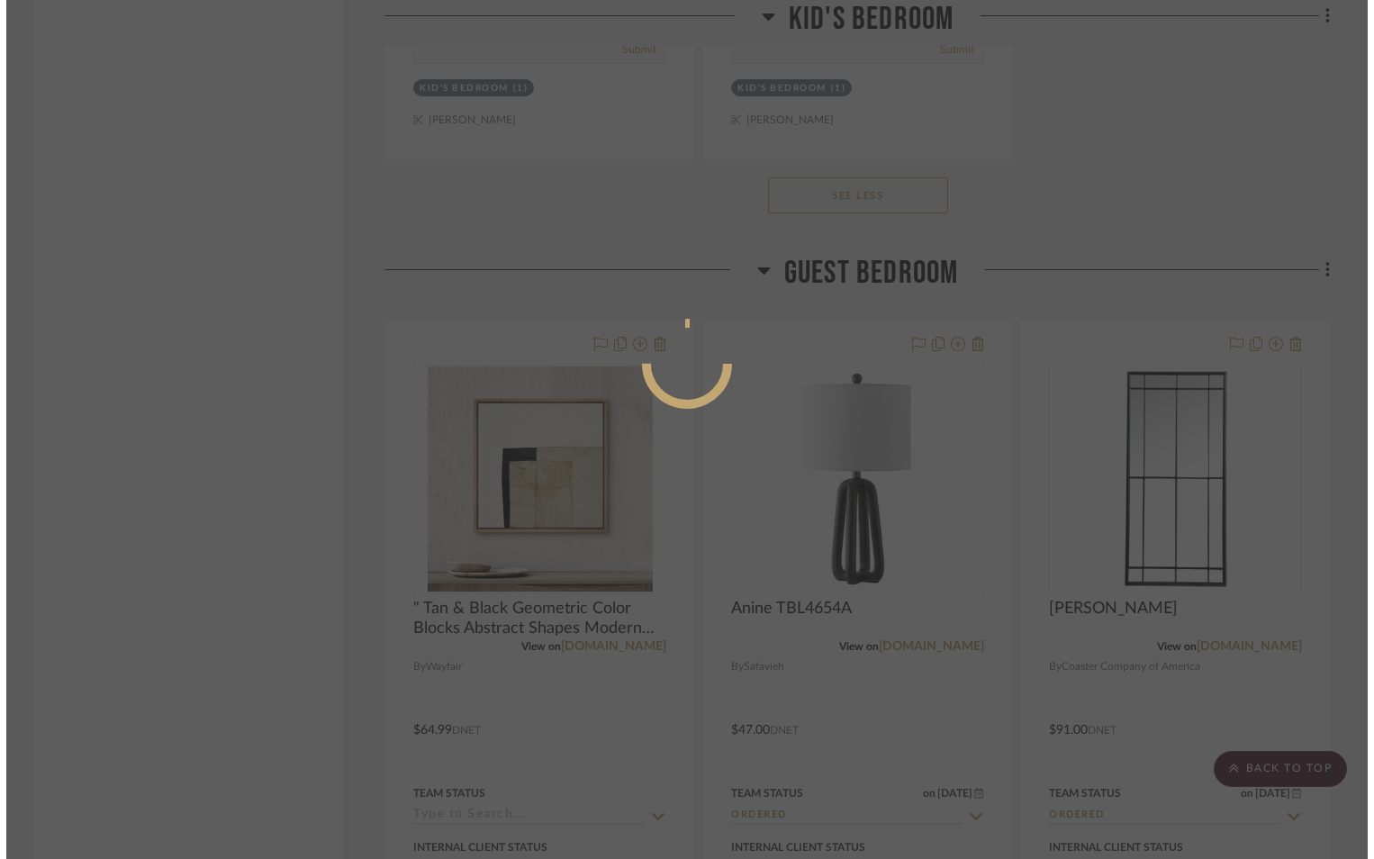
scroll to position [0, 0]
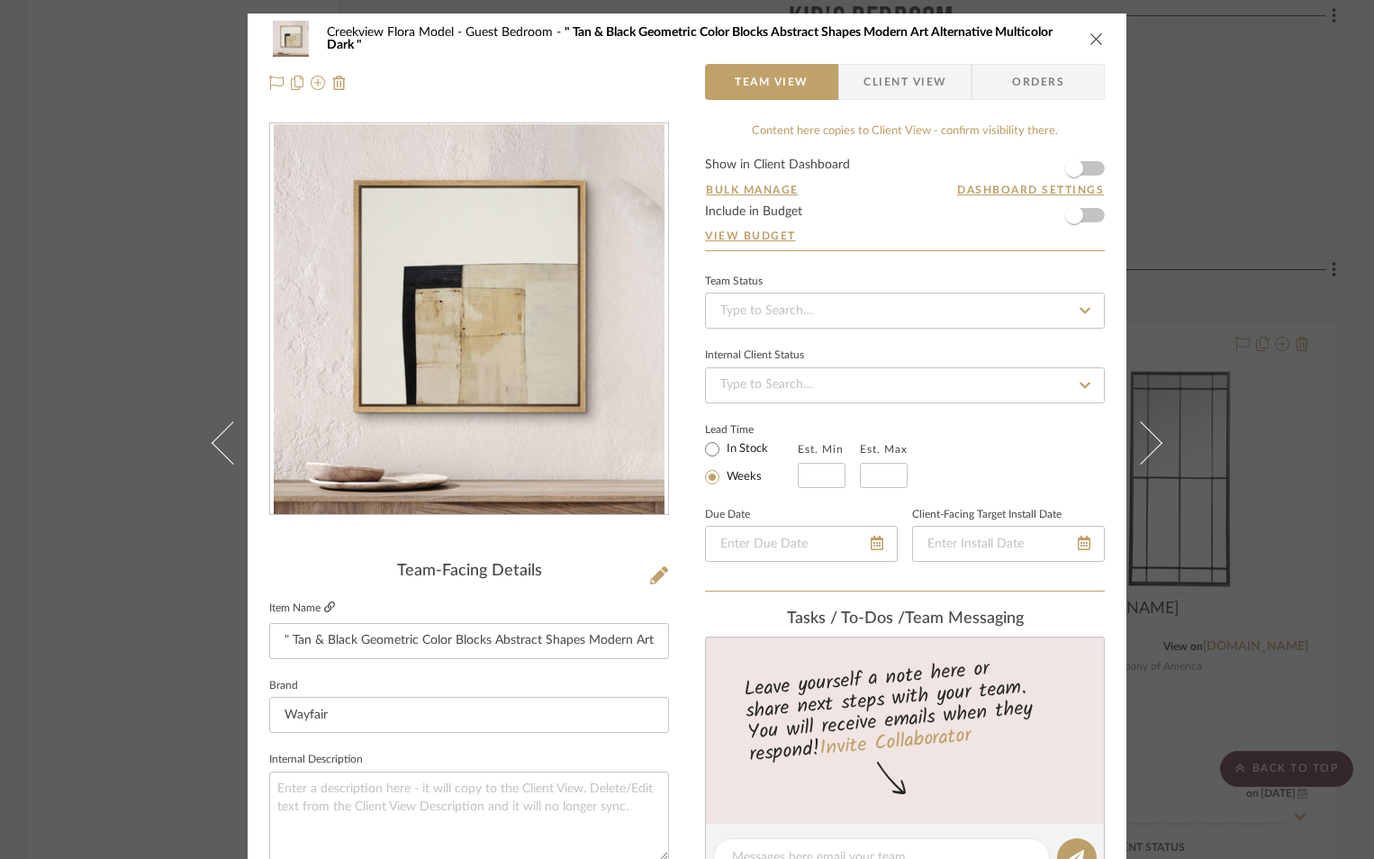
click at [324, 608] on icon at bounding box center [329, 606] width 11 height 11
click at [1089, 36] on icon "close" at bounding box center [1096, 39] width 14 height 14
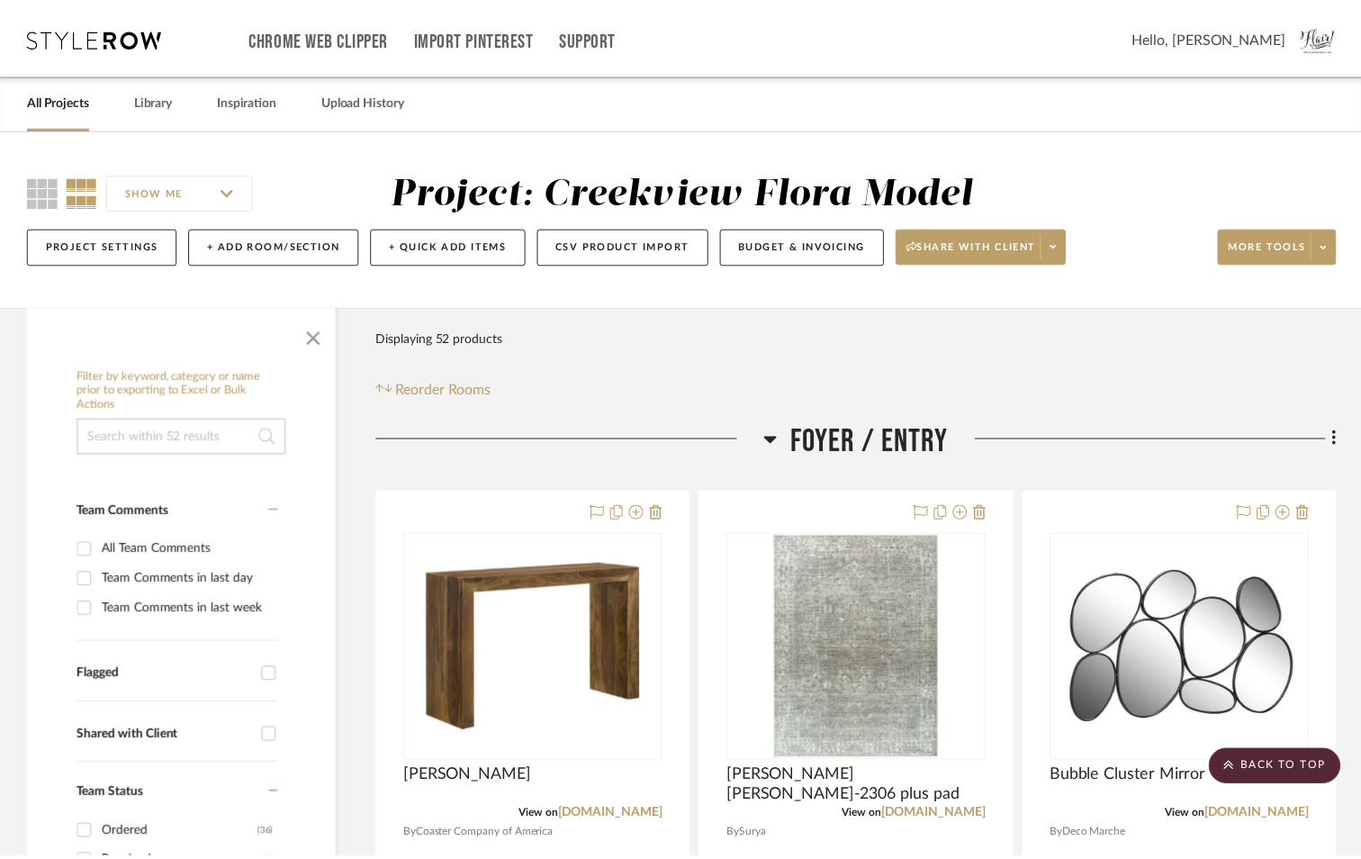
scroll to position [11799, 0]
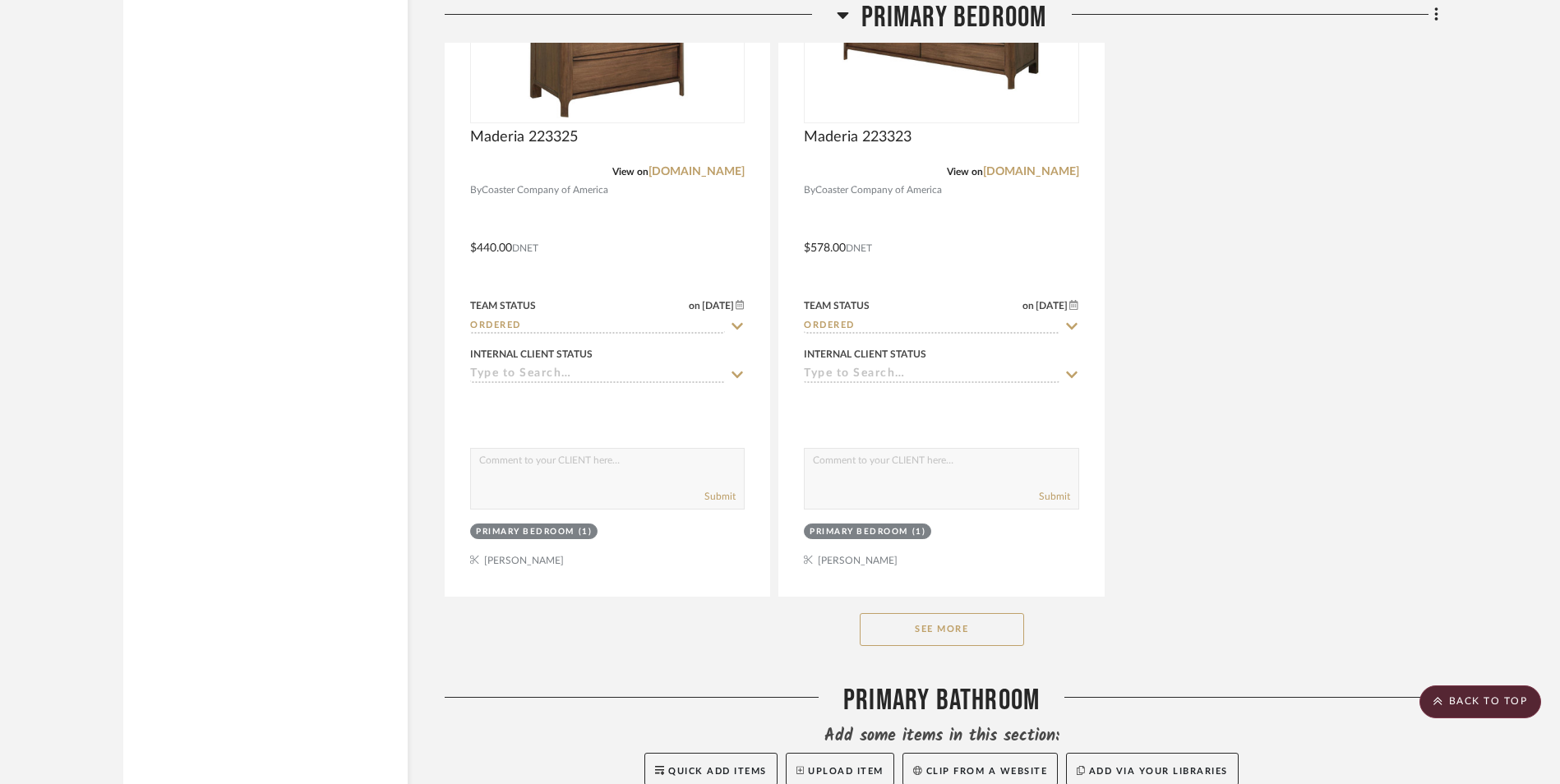
scroll to position [7882, 0]
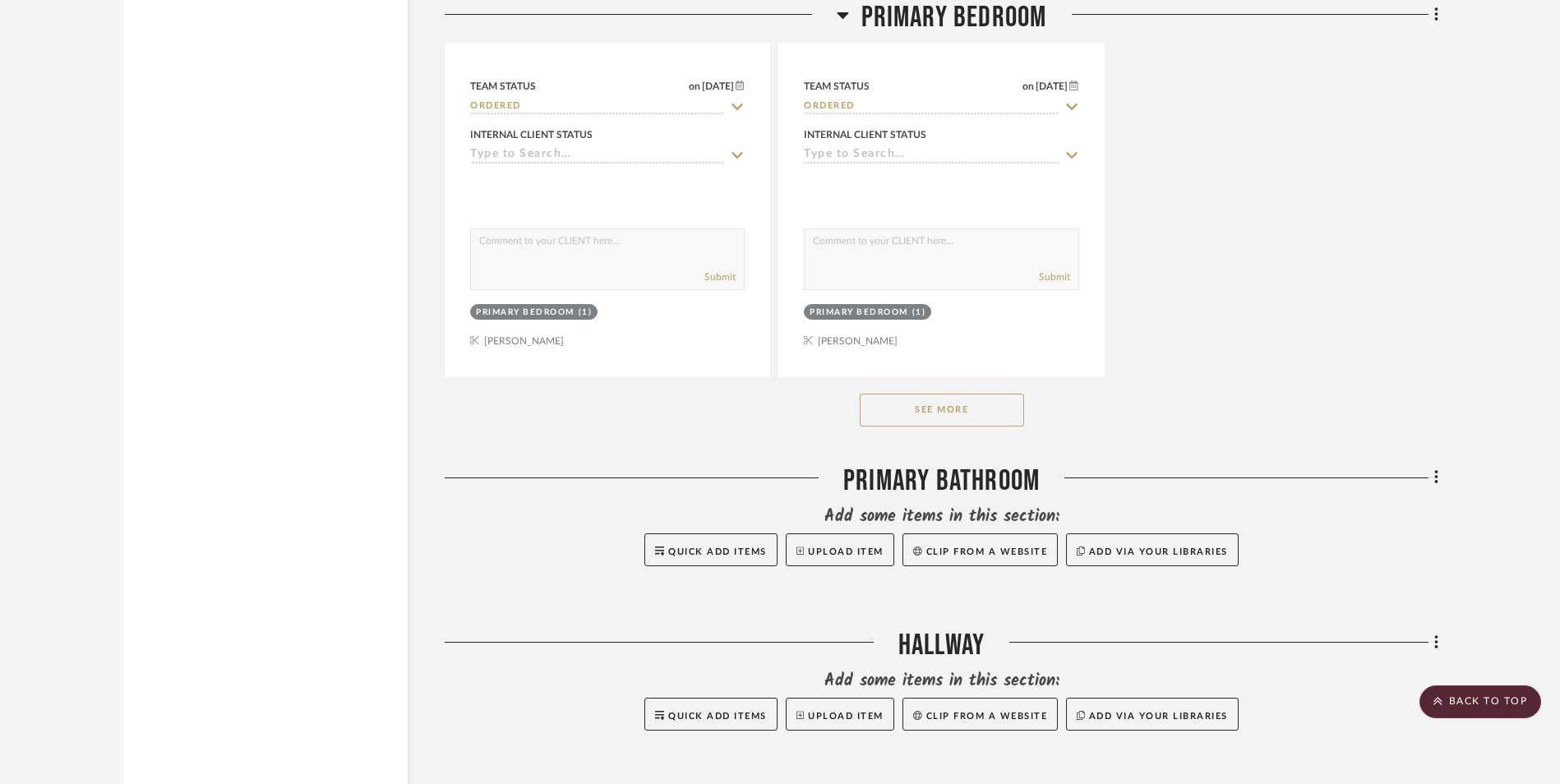
click at [976, 415] on button "See More" at bounding box center [942, 410] width 164 height 33
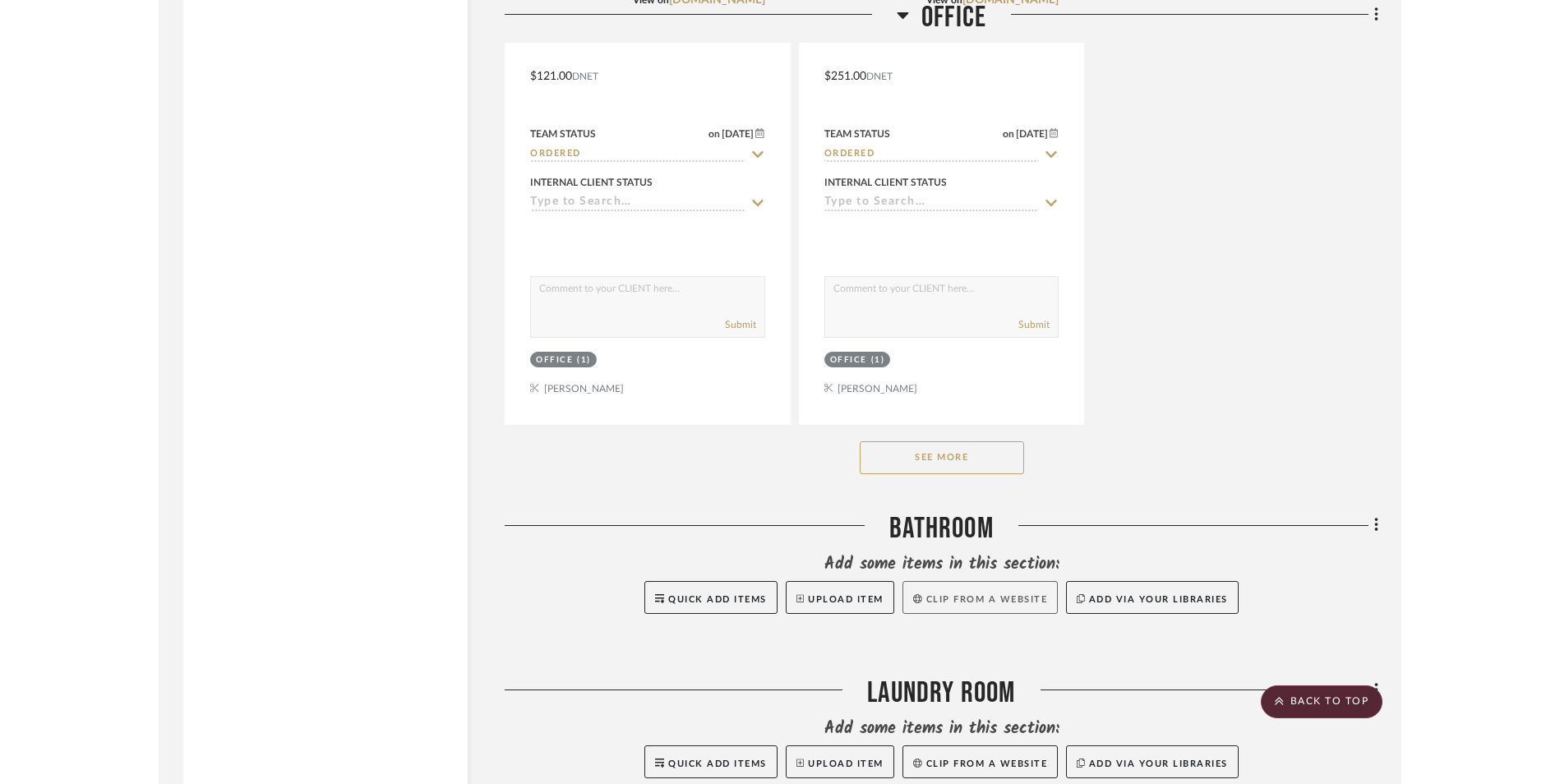
scroll to position [16018, 0]
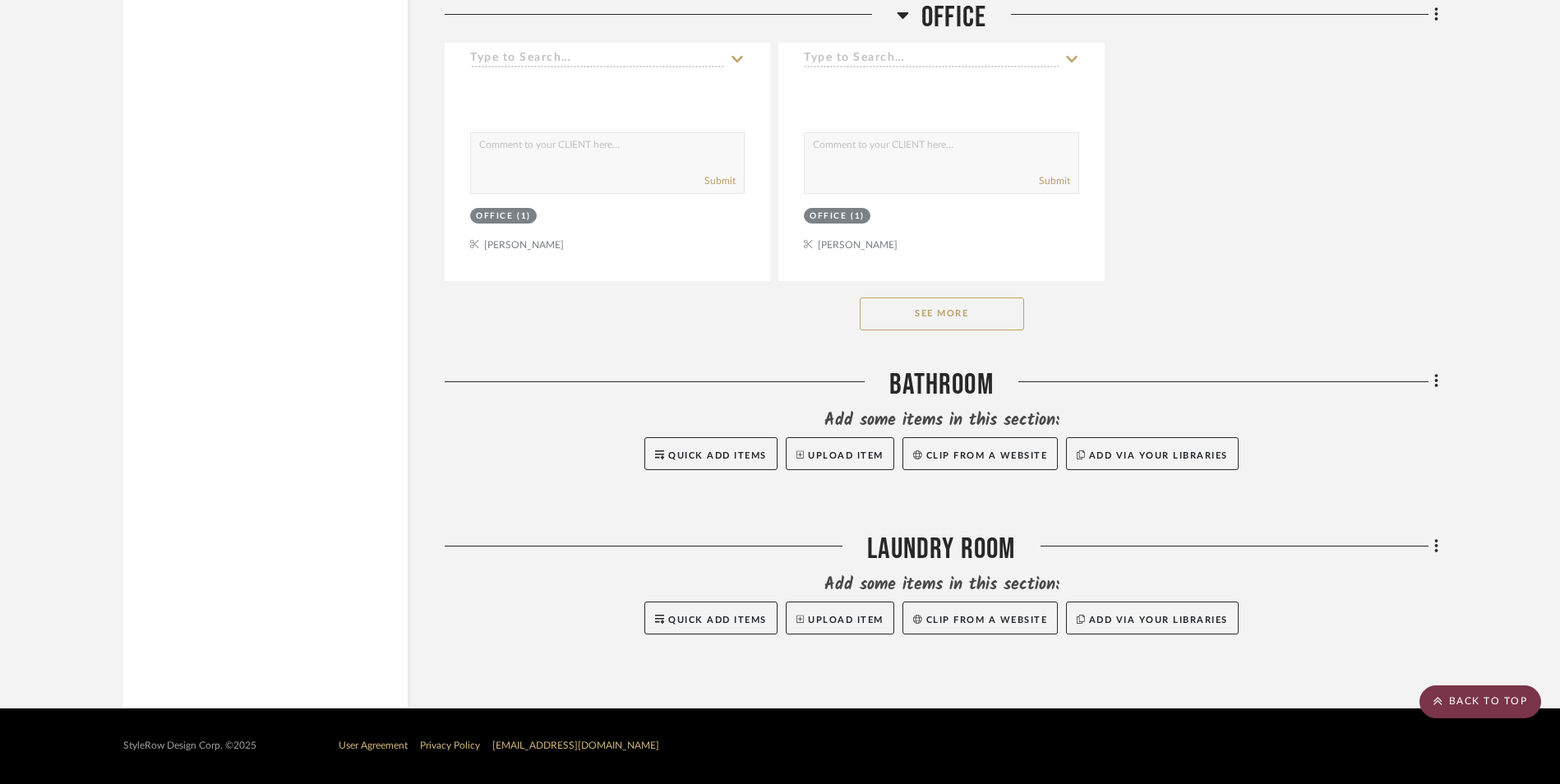
click at [1253, 706] on scroll-to-top-button "BACK TO TOP" at bounding box center [1480, 702] width 121 height 33
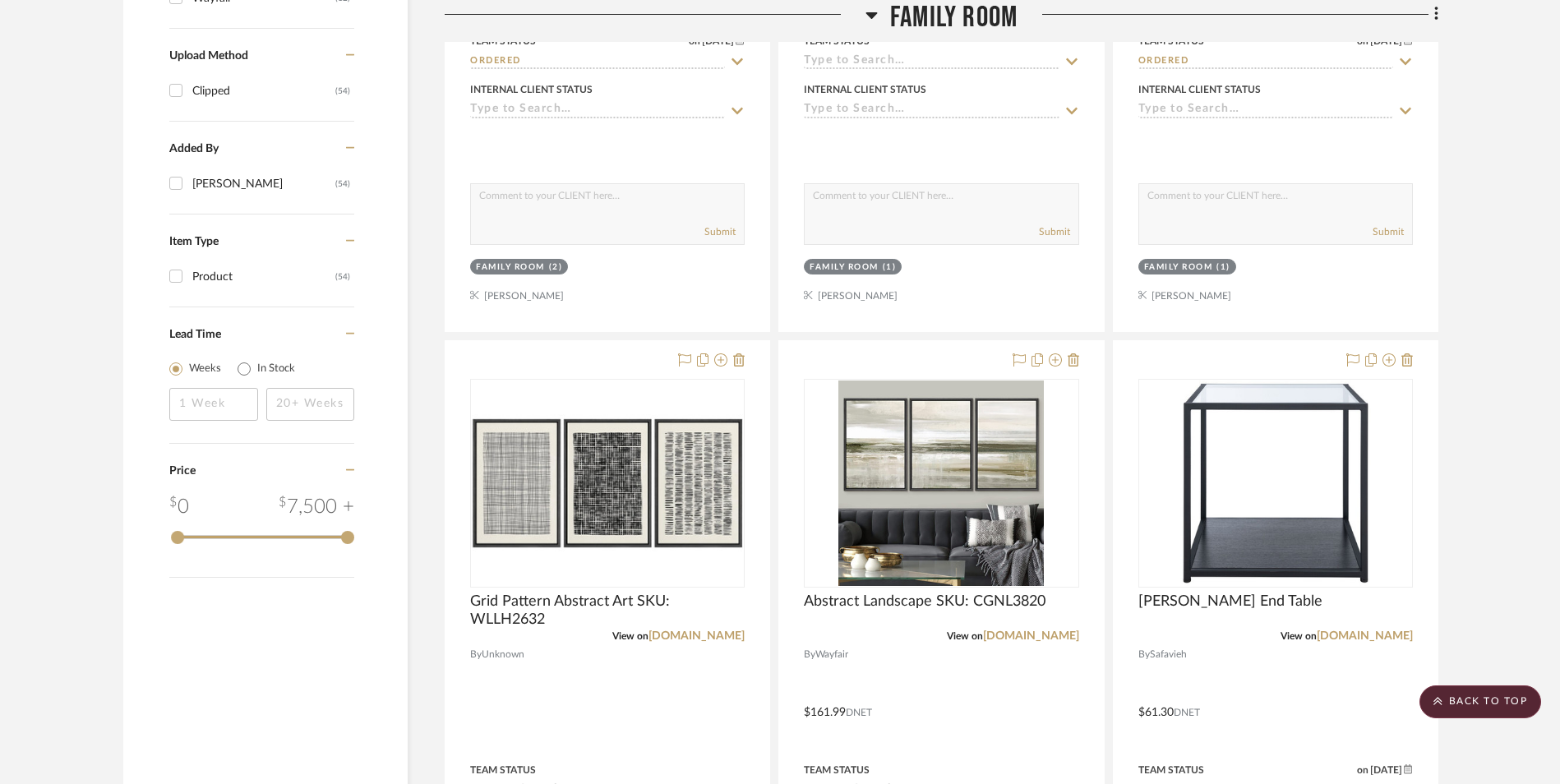
scroll to position [1441, 0]
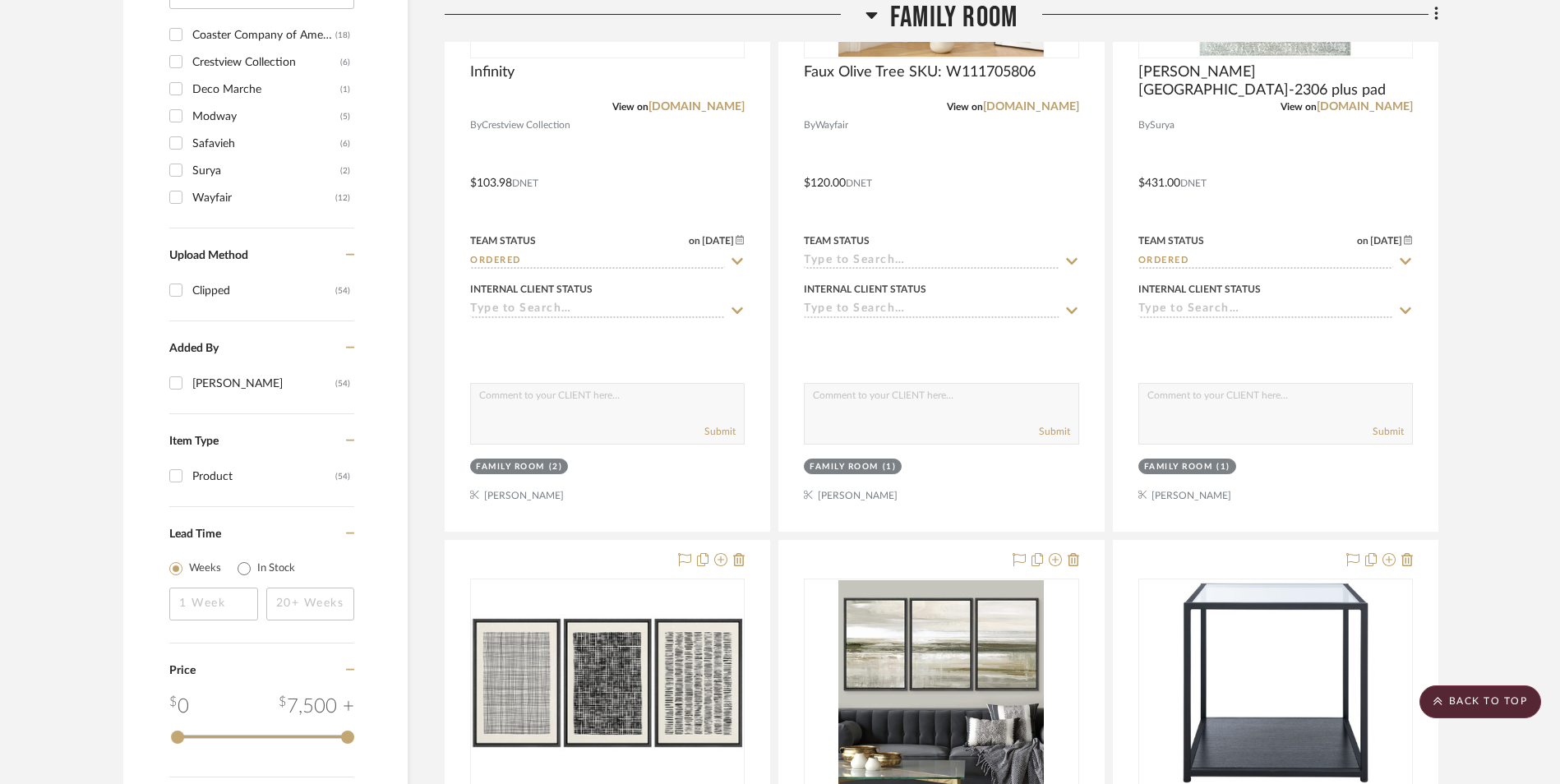
click at [204, 202] on div "Wayfair" at bounding box center [264, 198] width 143 height 26
click at [189, 202] on input "Wayfair (12)" at bounding box center [175, 197] width 26 height 26
checkbox input "true"
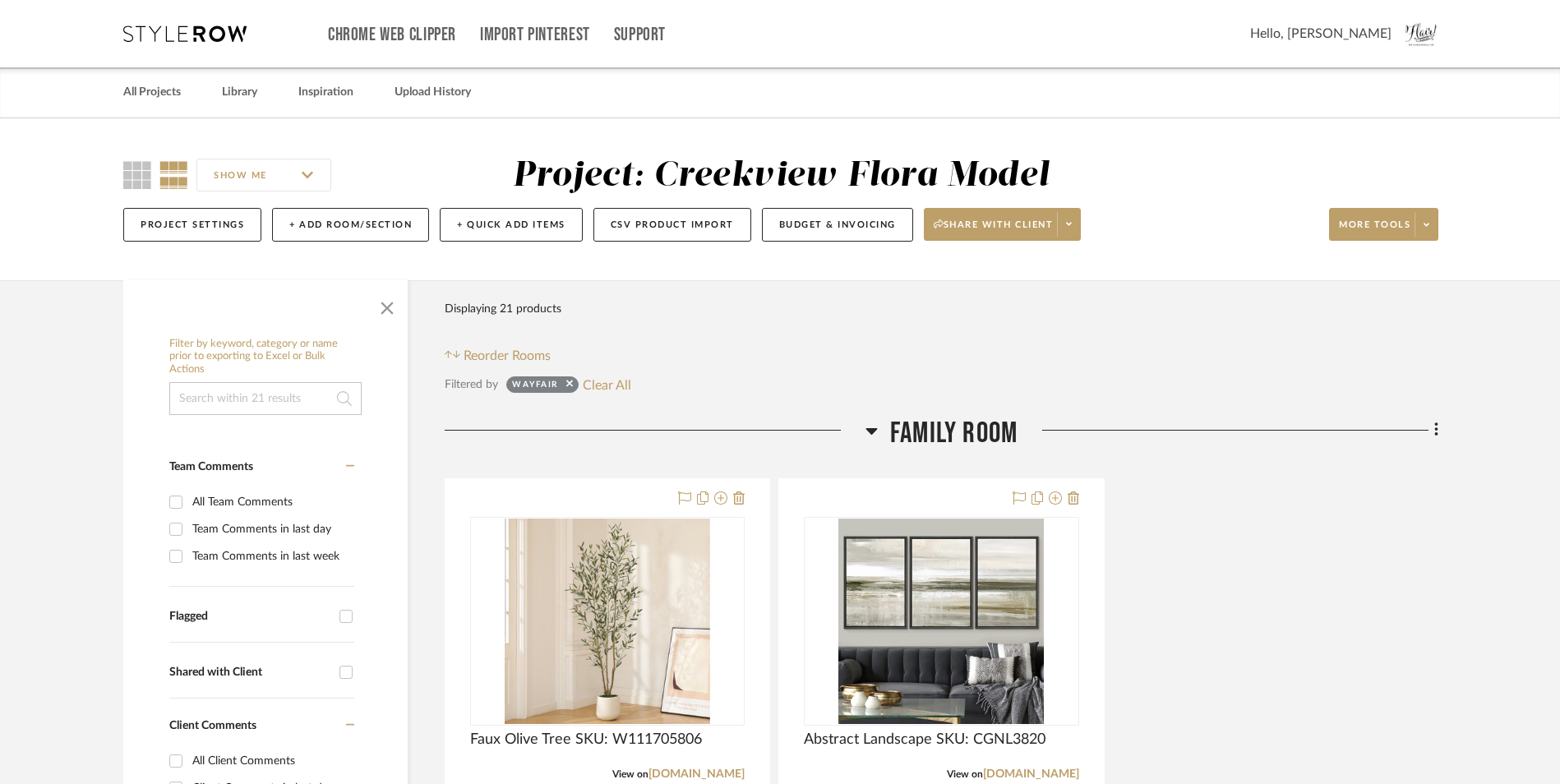
scroll to position [329, 0]
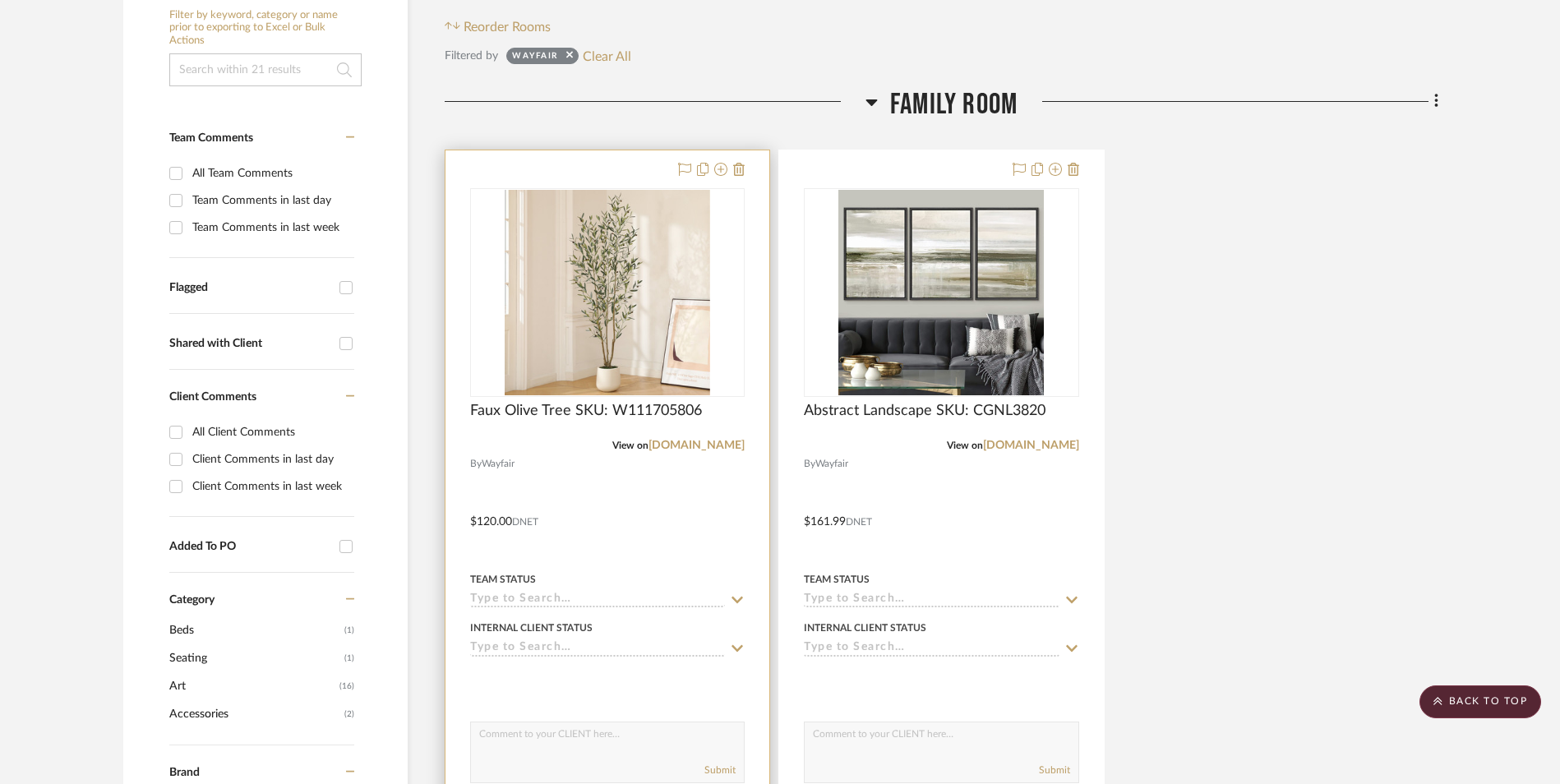
click at [517, 604] on input at bounding box center [597, 600] width 255 height 16
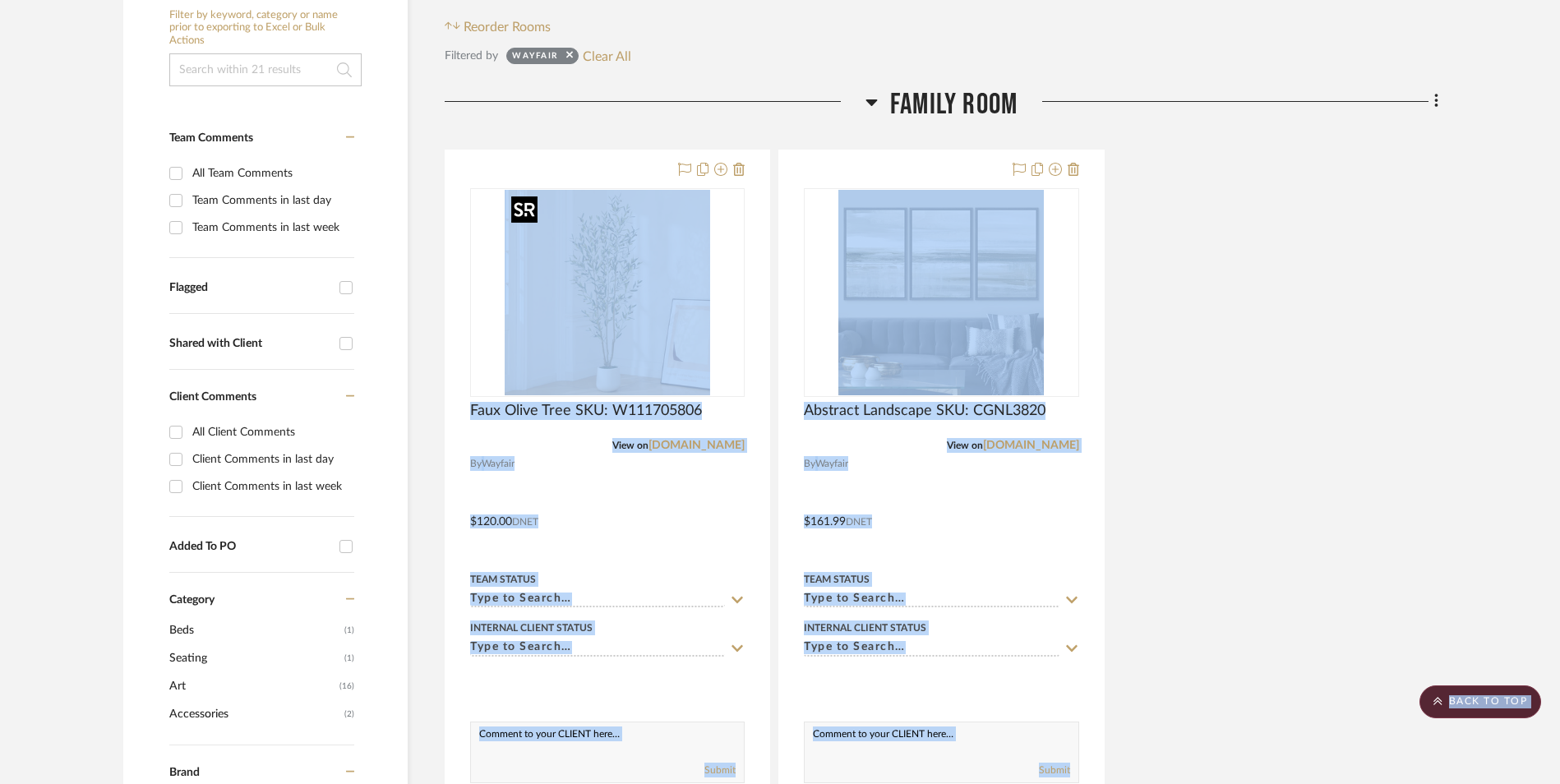
drag, startPoint x: 547, startPoint y: 366, endPoint x: 1249, endPoint y: 433, distance: 705.2
click at [1249, 433] on div "Faux Olive Tree SKU: W111705806 View on wayfair.com By Wayfair $120.00 DNET Tea…" at bounding box center [941, 510] width 993 height 721
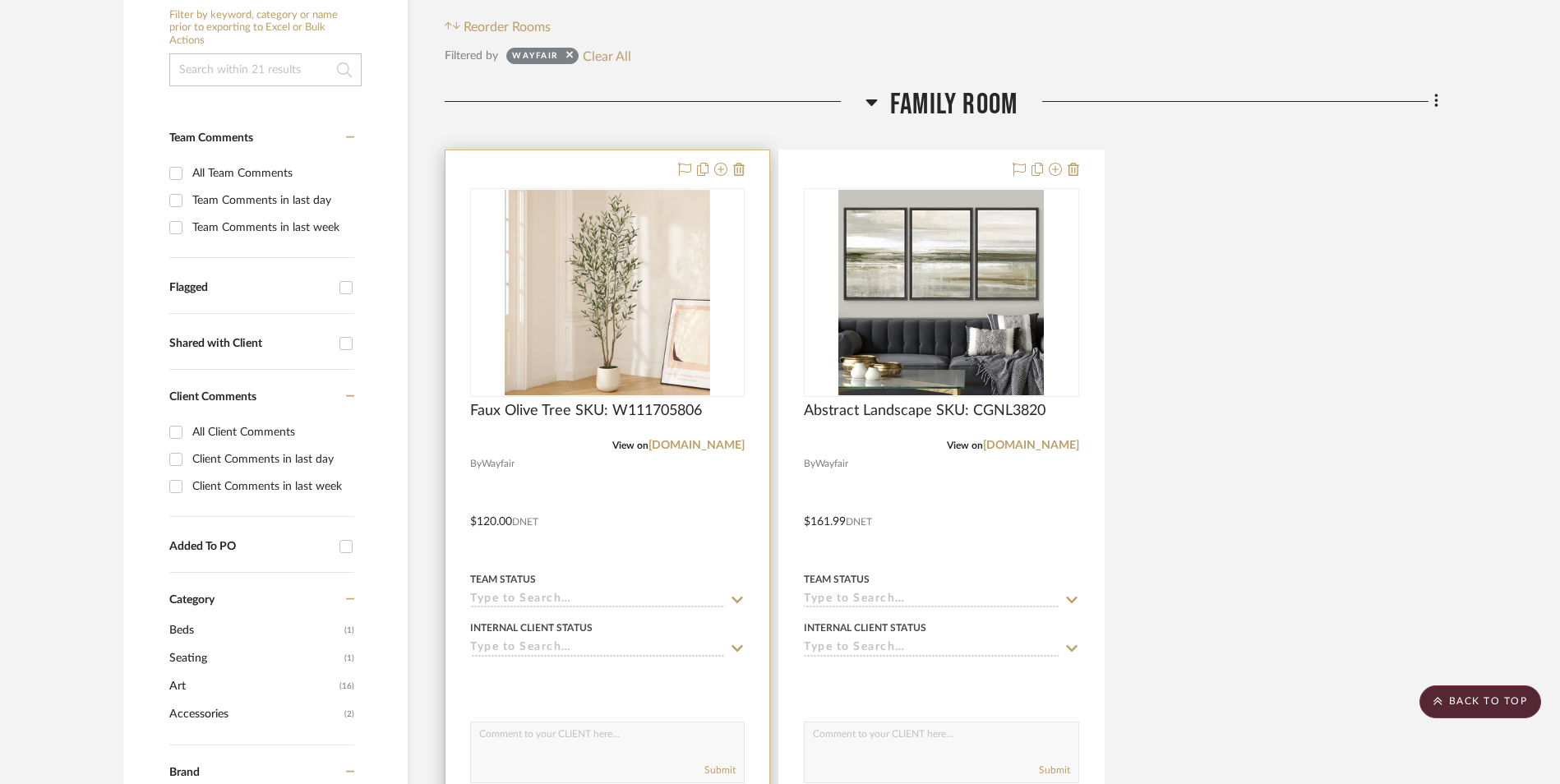
click at [519, 595] on input at bounding box center [597, 600] width 255 height 16
click at [533, 596] on input at bounding box center [597, 600] width 255 height 16
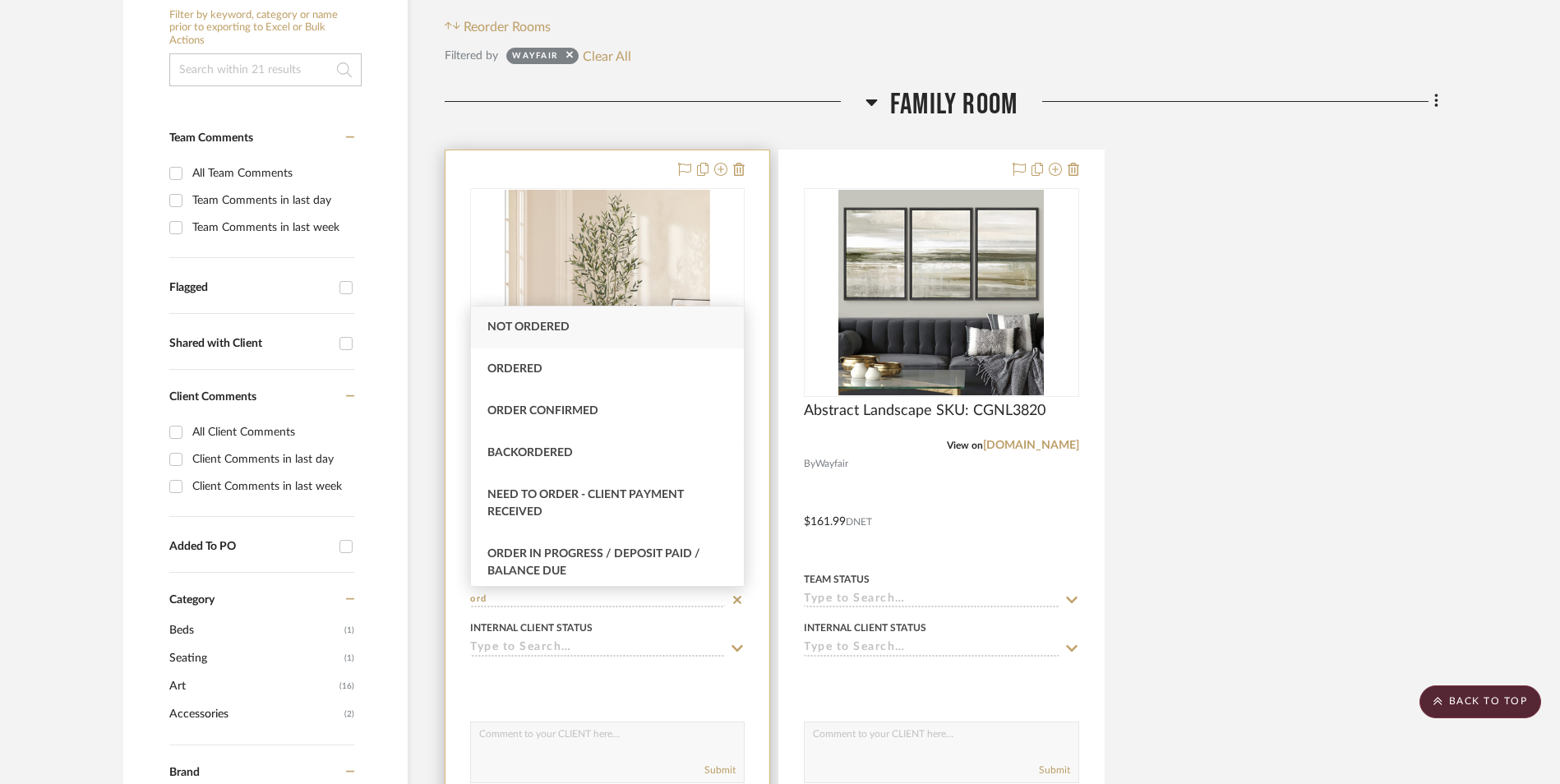
type input "Not ordered"
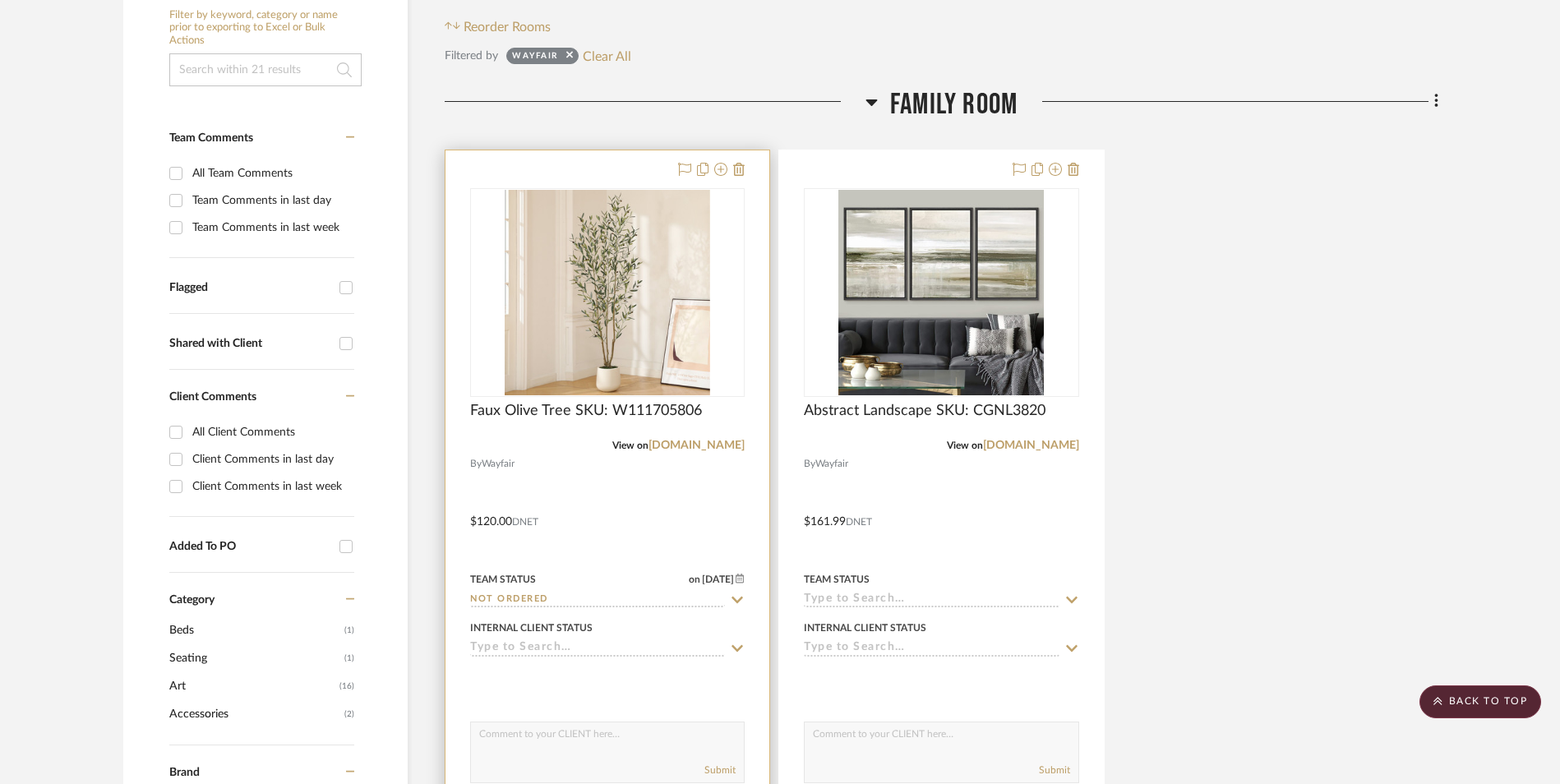
type input "[DATE]"
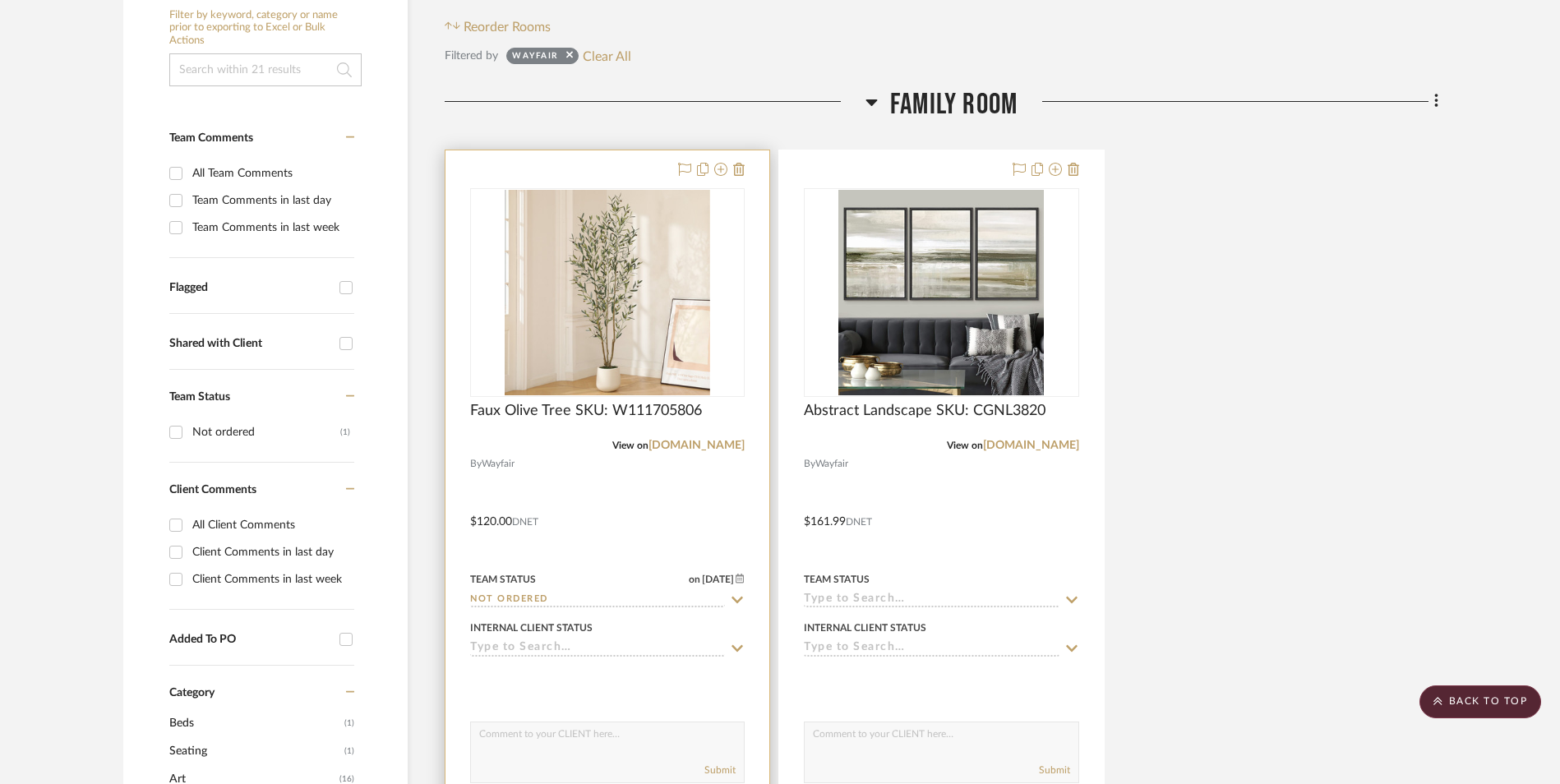
click at [535, 596] on input "Not ordered" at bounding box center [597, 600] width 255 height 16
type input "Ordered"
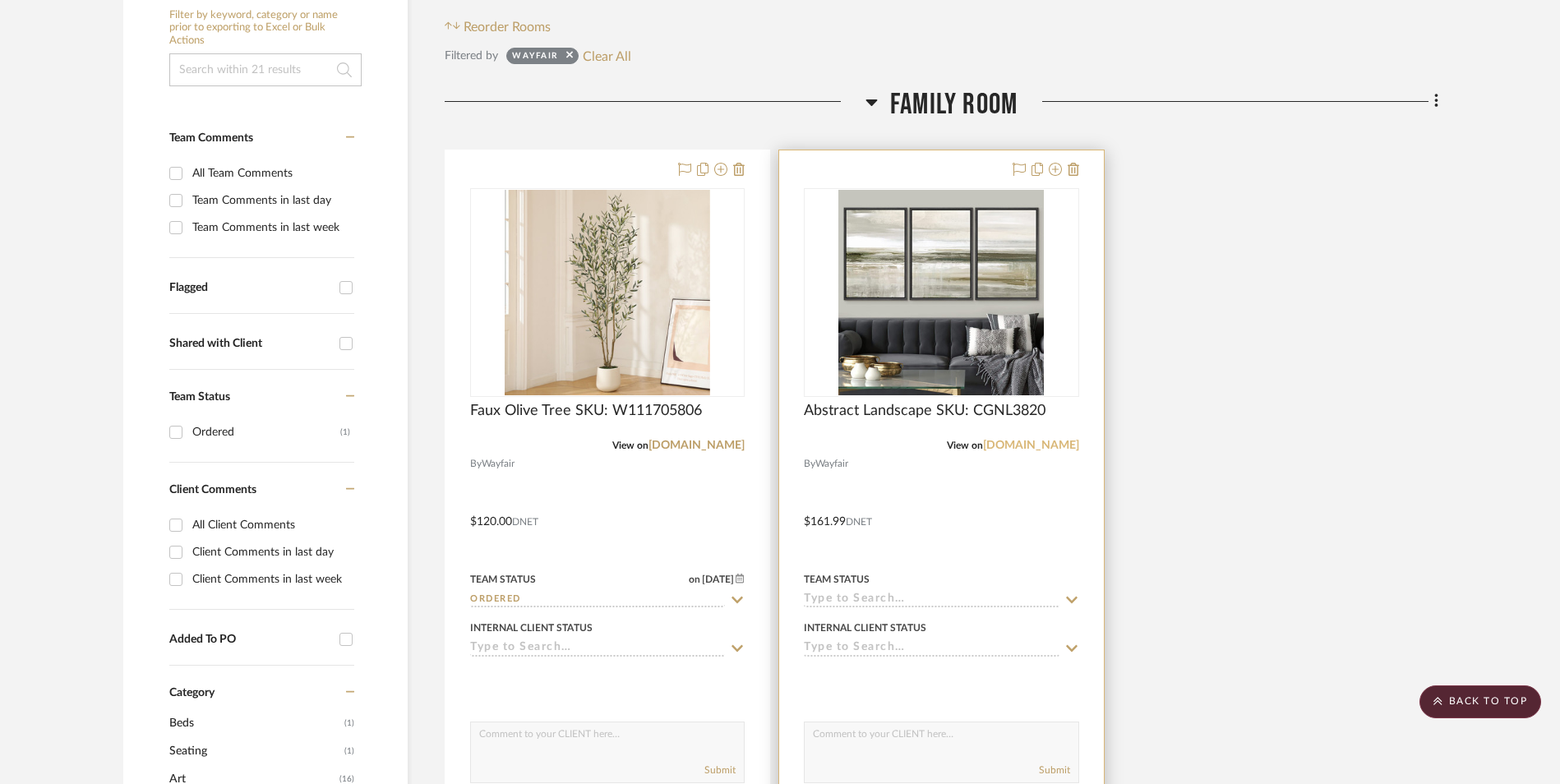
click at [1042, 449] on link "[DOMAIN_NAME]" at bounding box center [1031, 445] width 96 height 12
click at [872, 590] on div "Team Status" at bounding box center [940, 588] width 275 height 39
click at [871, 602] on input at bounding box center [930, 600] width 255 height 16
click at [880, 595] on input at bounding box center [930, 600] width 255 height 16
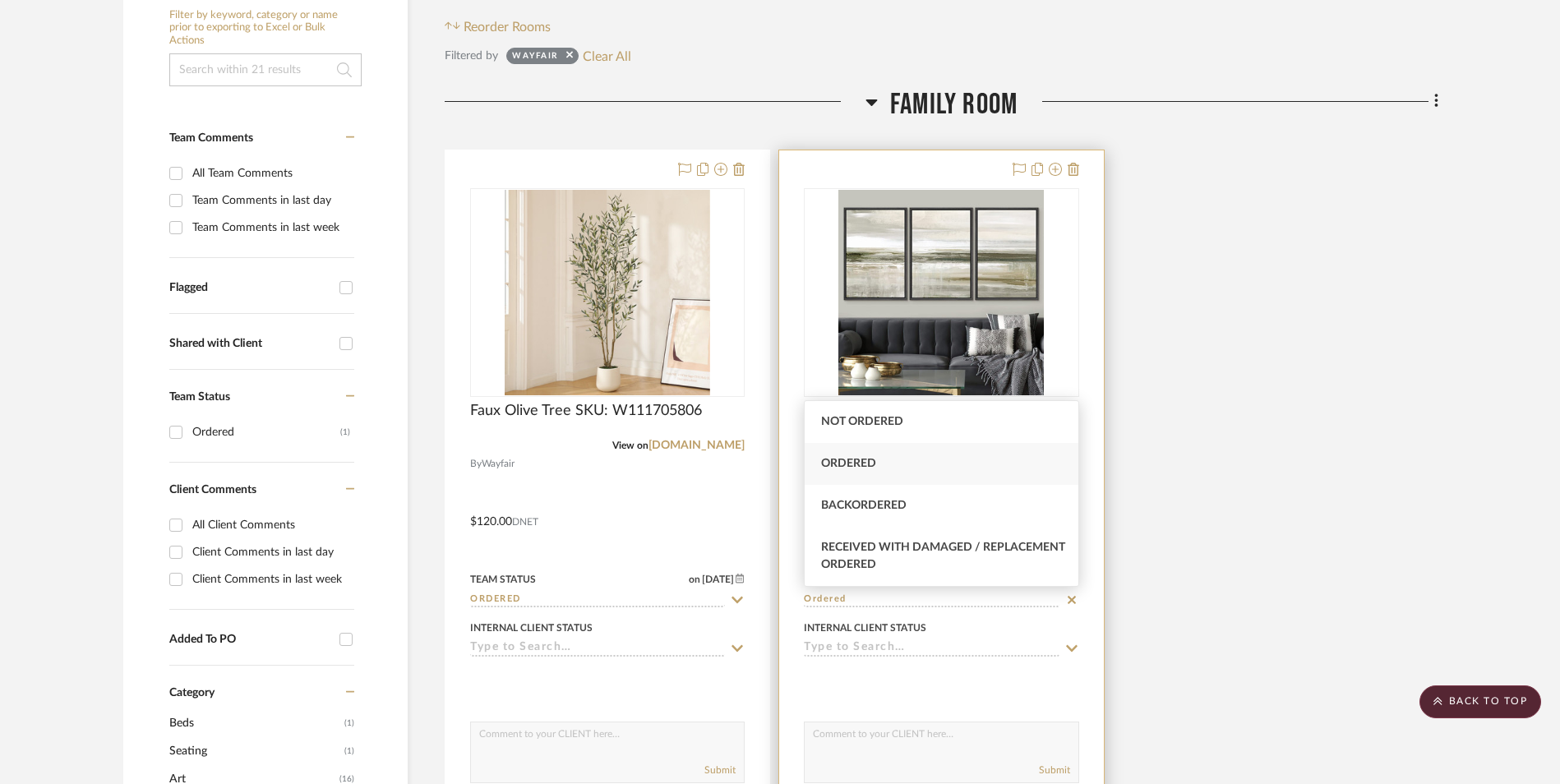
type input "Ordered"
type input "[DATE]"
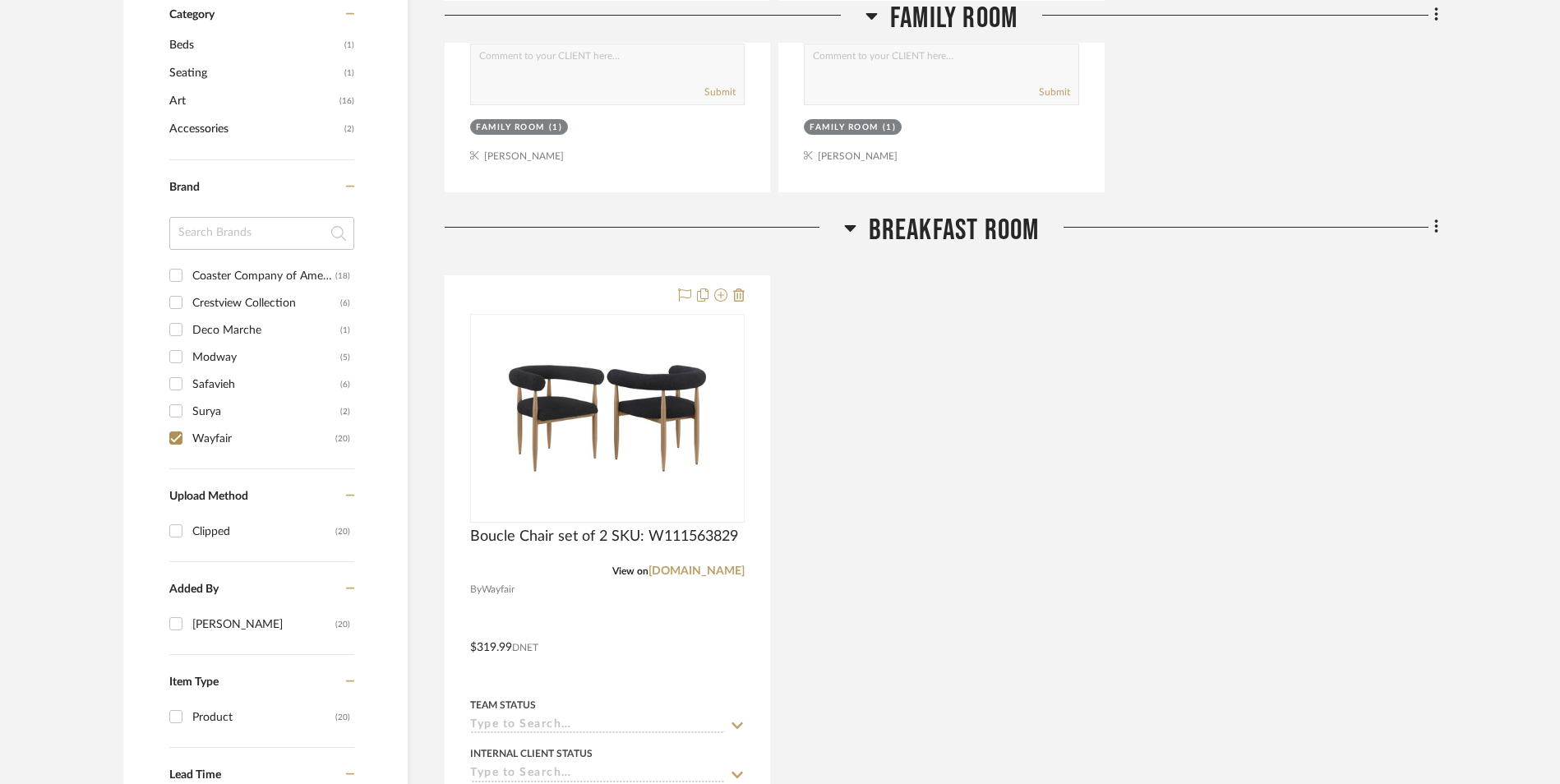
scroll to position [1232, 0]
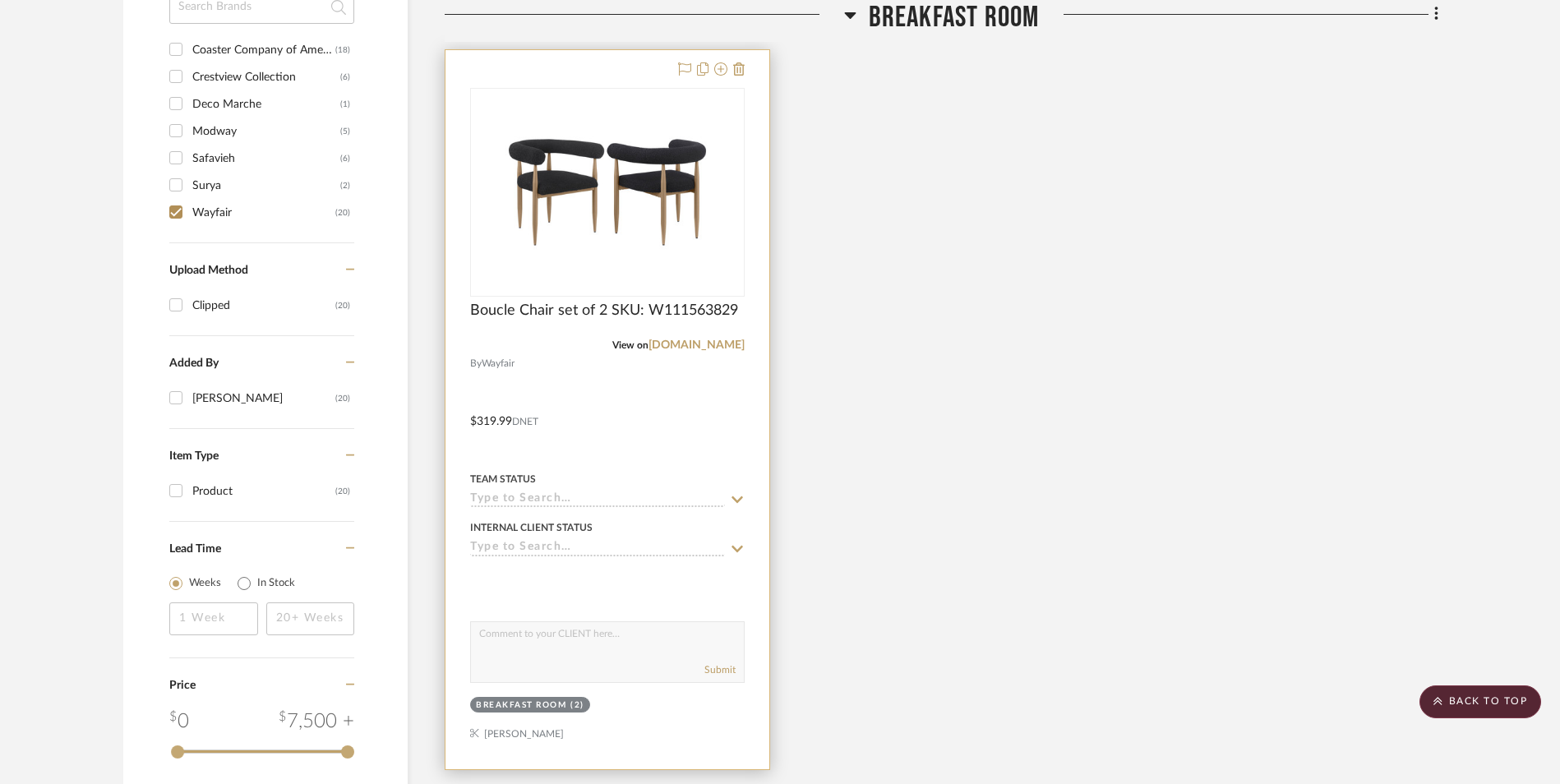
click at [515, 493] on input at bounding box center [597, 499] width 255 height 16
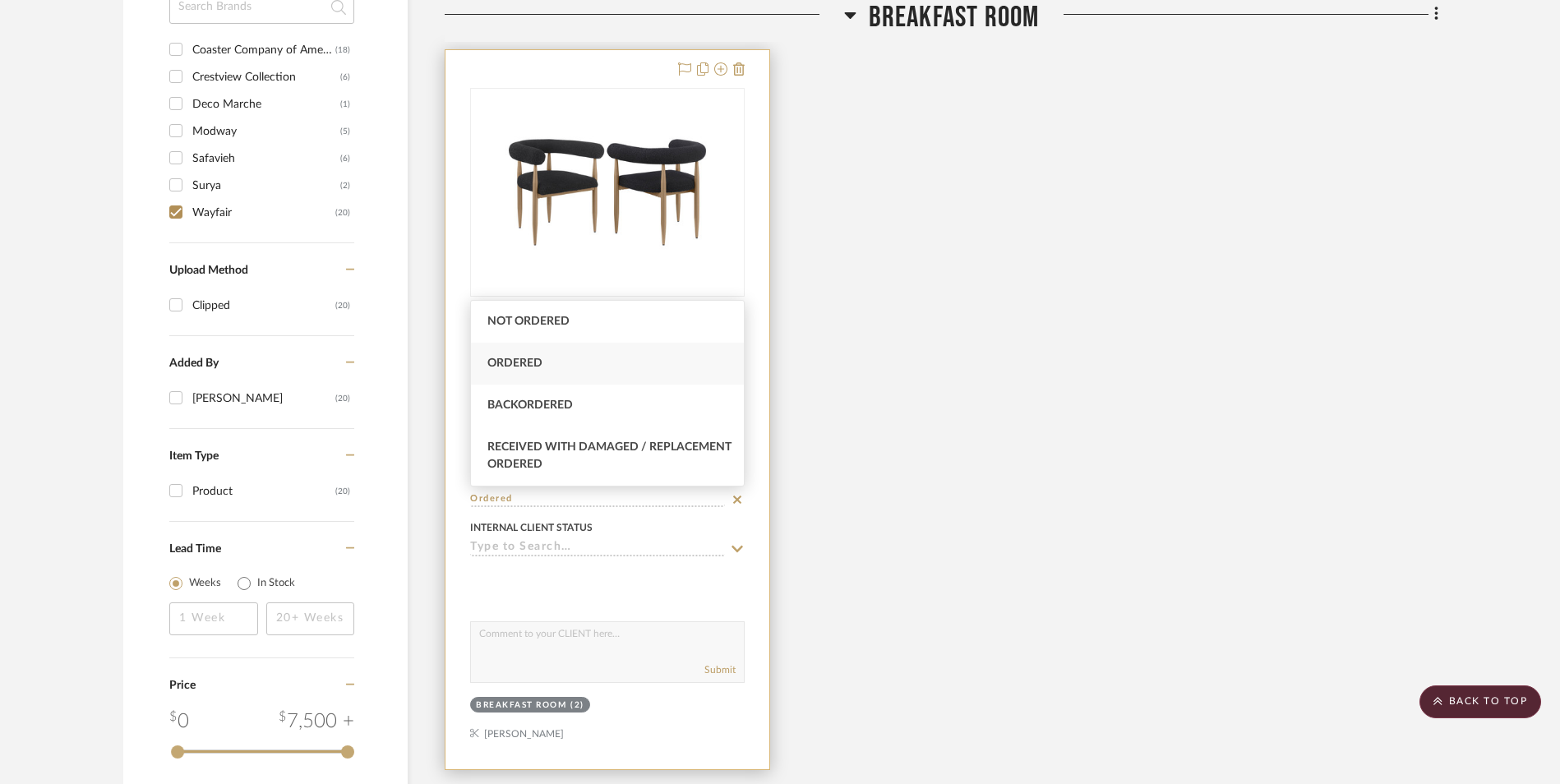
type input "Ordered"
type input "[DATE]"
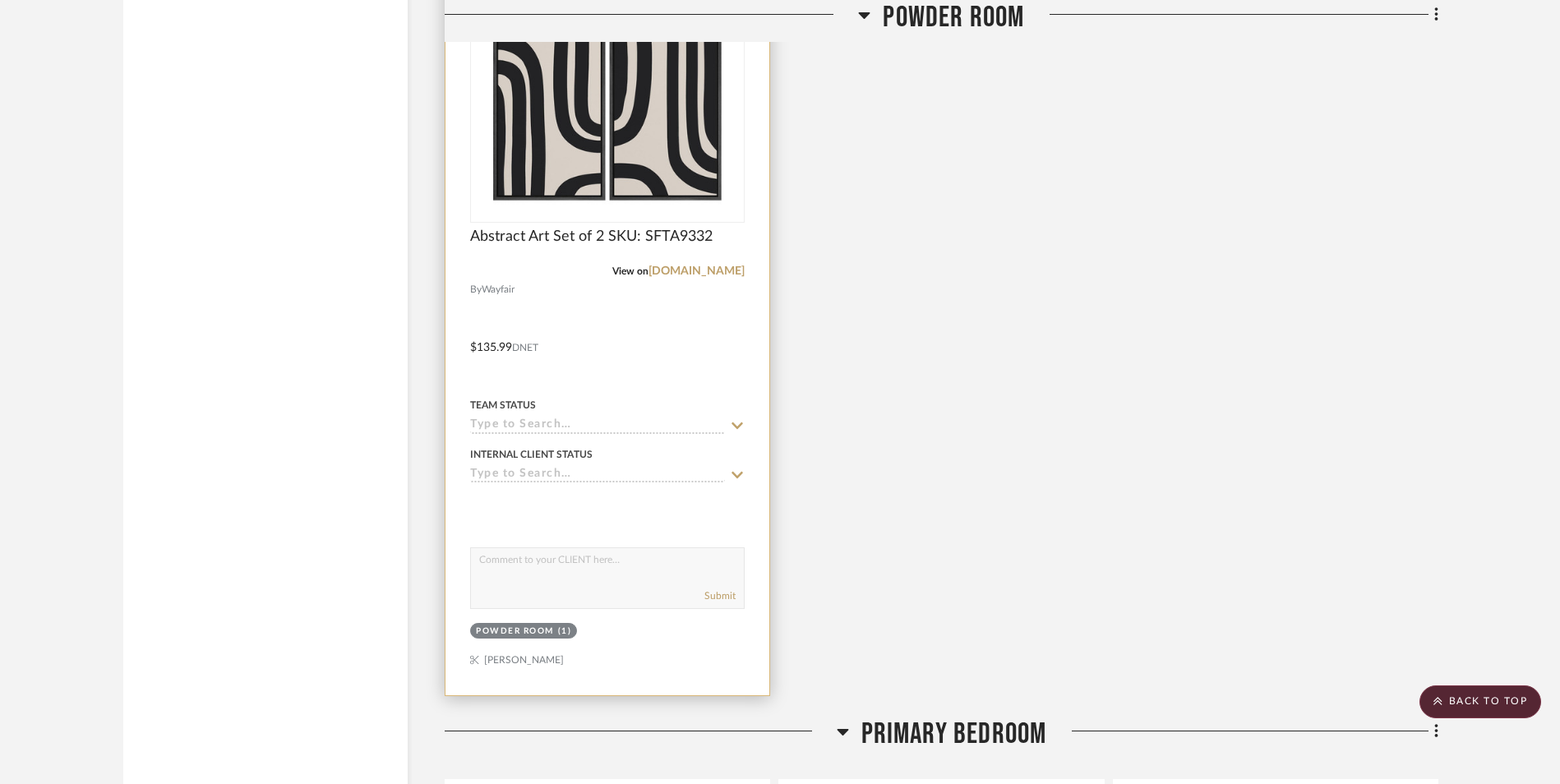
scroll to position [2137, 0]
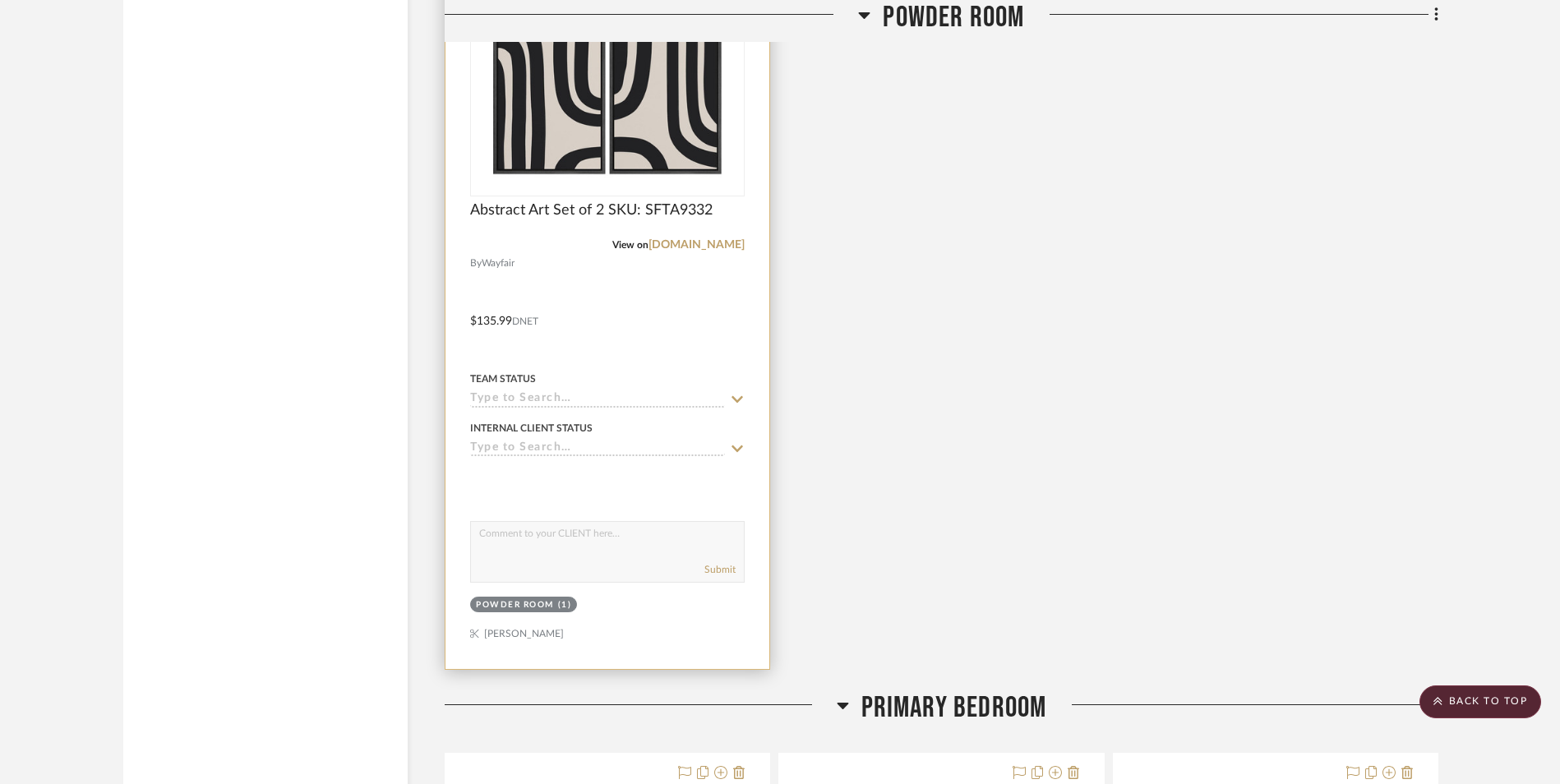
drag, startPoint x: 537, startPoint y: 400, endPoint x: 543, endPoint y: 391, distance: 10.8
click at [538, 400] on input at bounding box center [597, 399] width 255 height 16
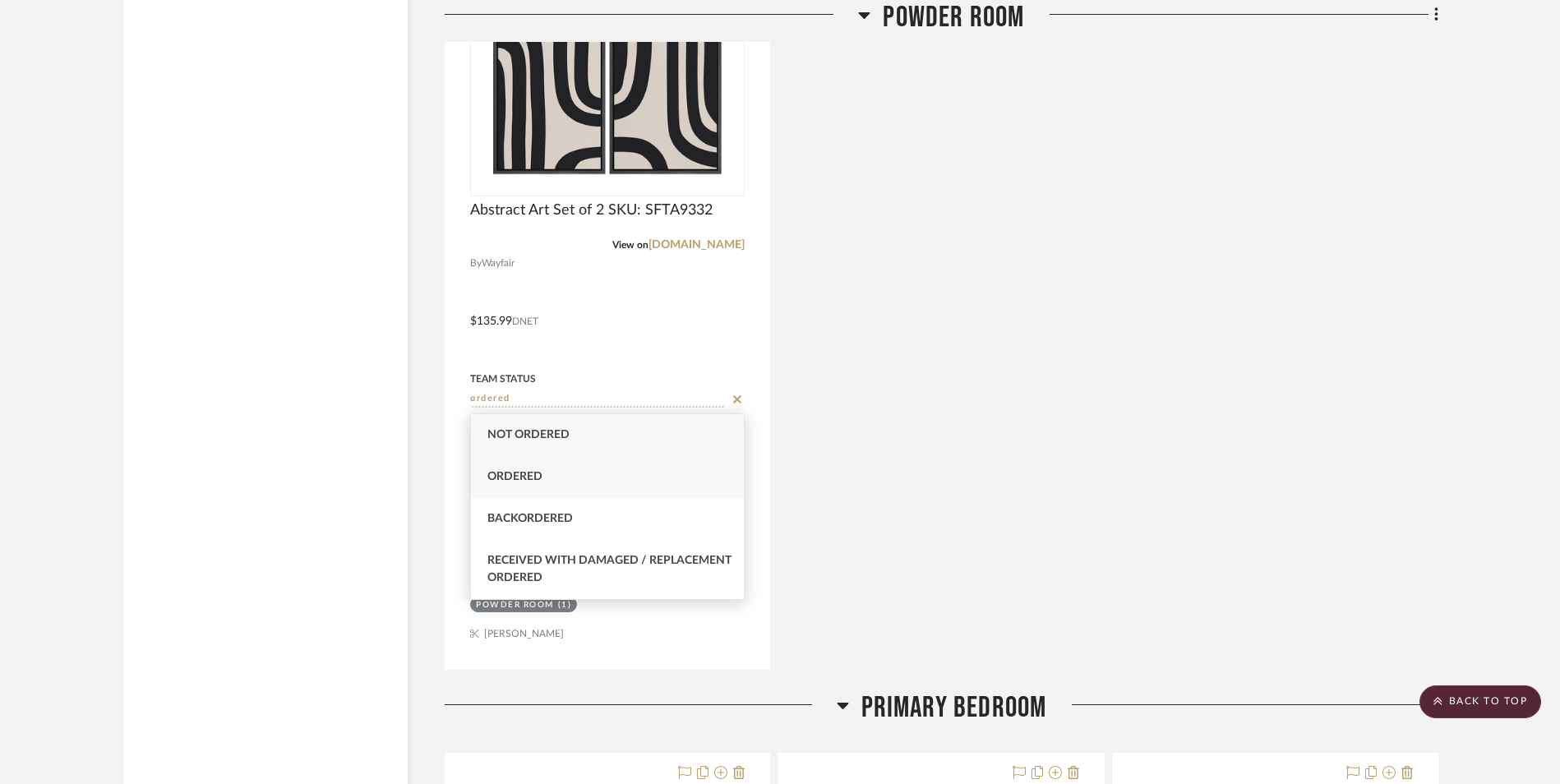
type input "ordered"
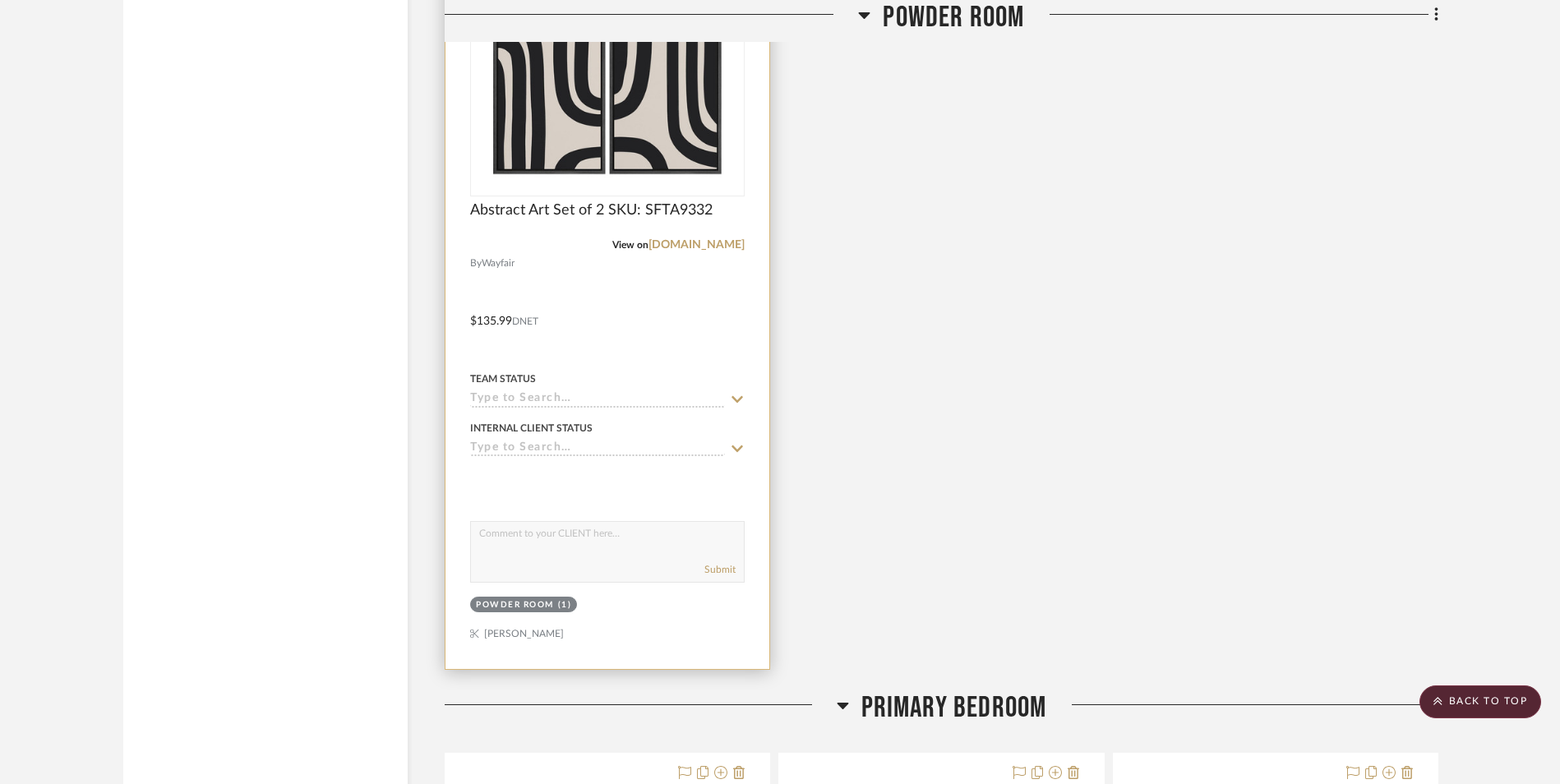
click at [566, 398] on input at bounding box center [597, 399] width 255 height 16
type input "Ordered"
type input "[DATE]"
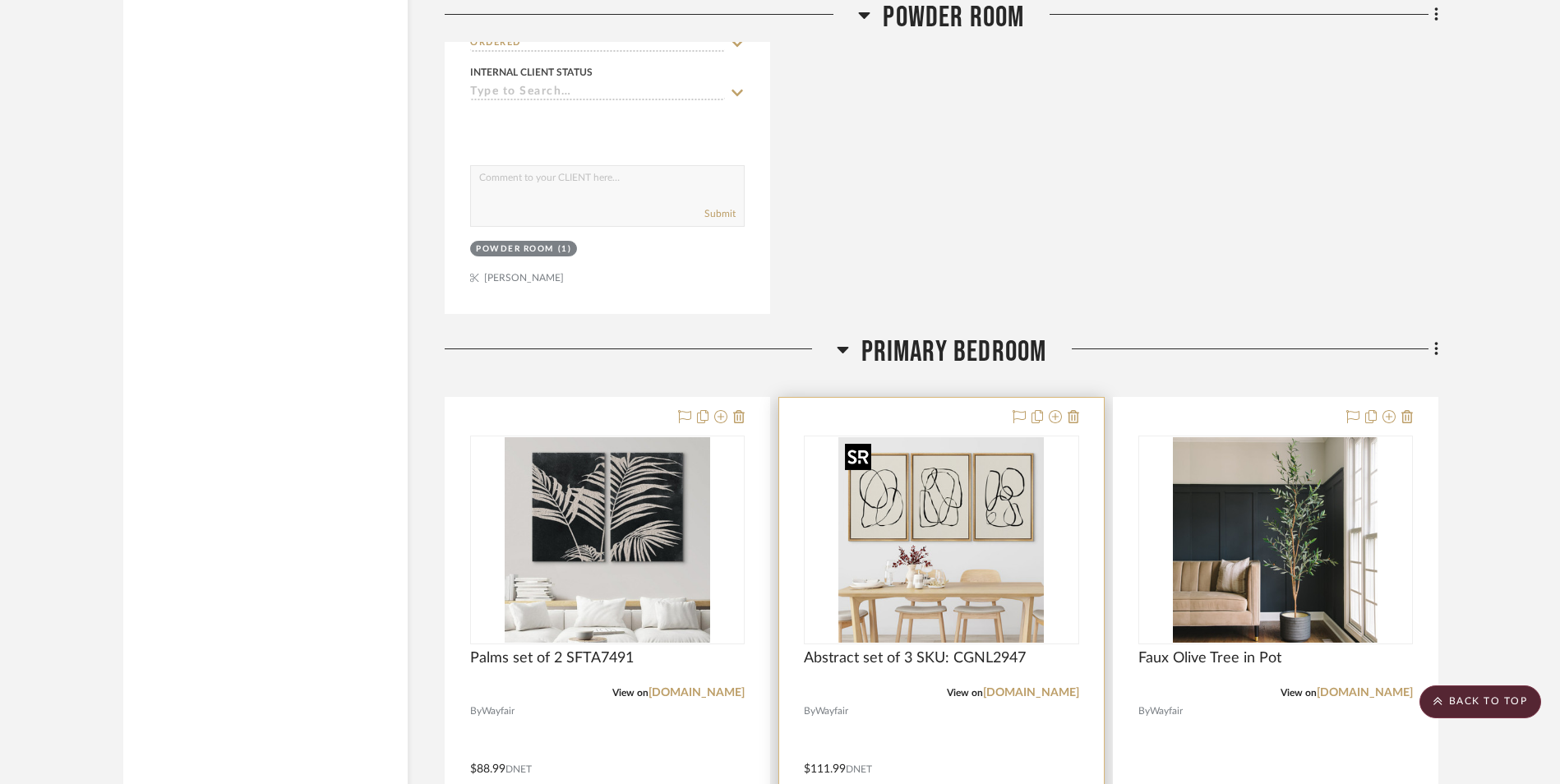
scroll to position [2794, 0]
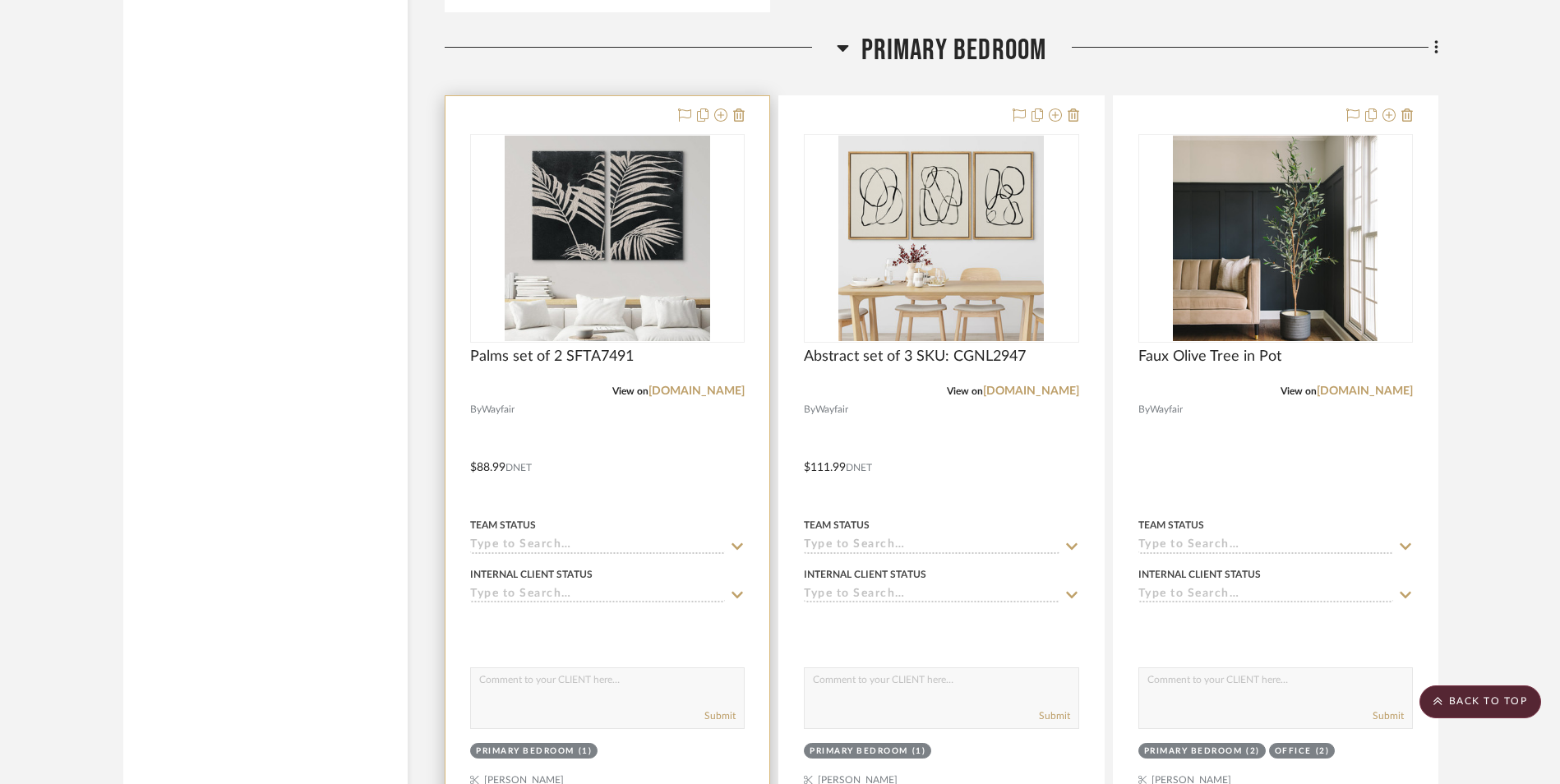
click at [515, 554] on div at bounding box center [607, 455] width 324 height 719
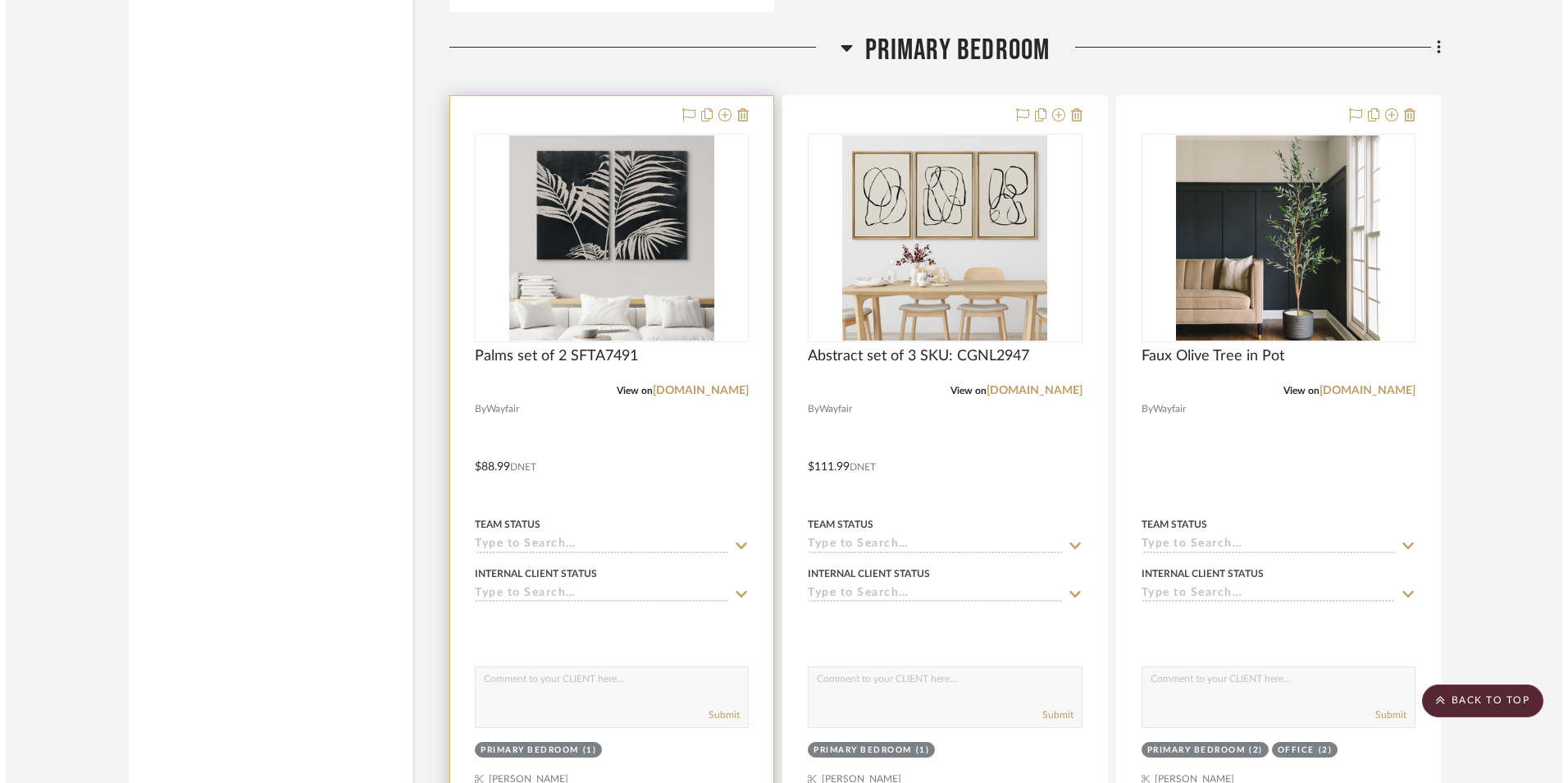
scroll to position [0, 0]
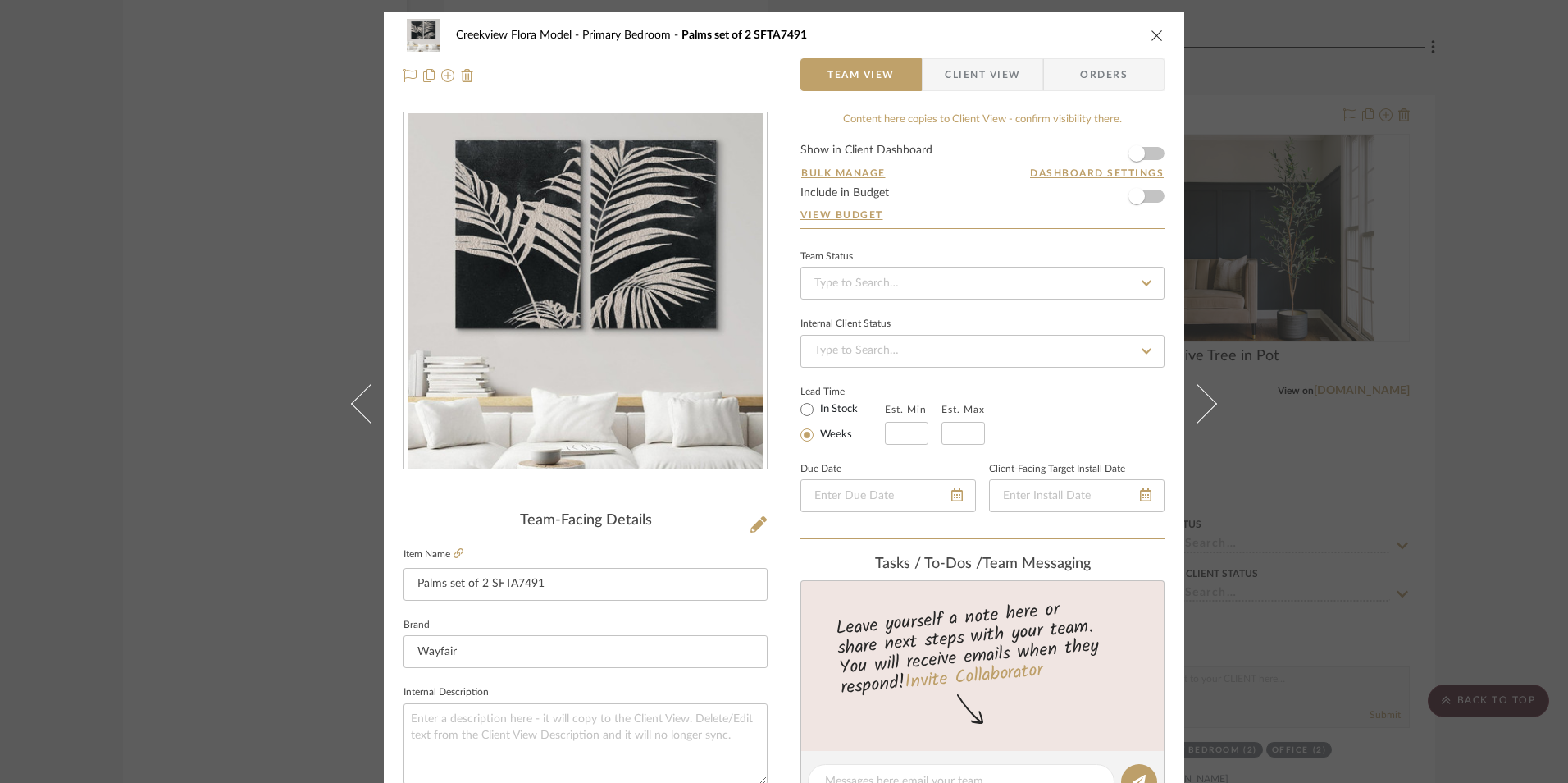
click at [1153, 29] on div "Creekview Flora Model Primary Bedroom Palms set of 2 SFTA7491" at bounding box center [784, 36] width 761 height 33
click at [1151, 39] on icon "close" at bounding box center [1157, 36] width 13 height 13
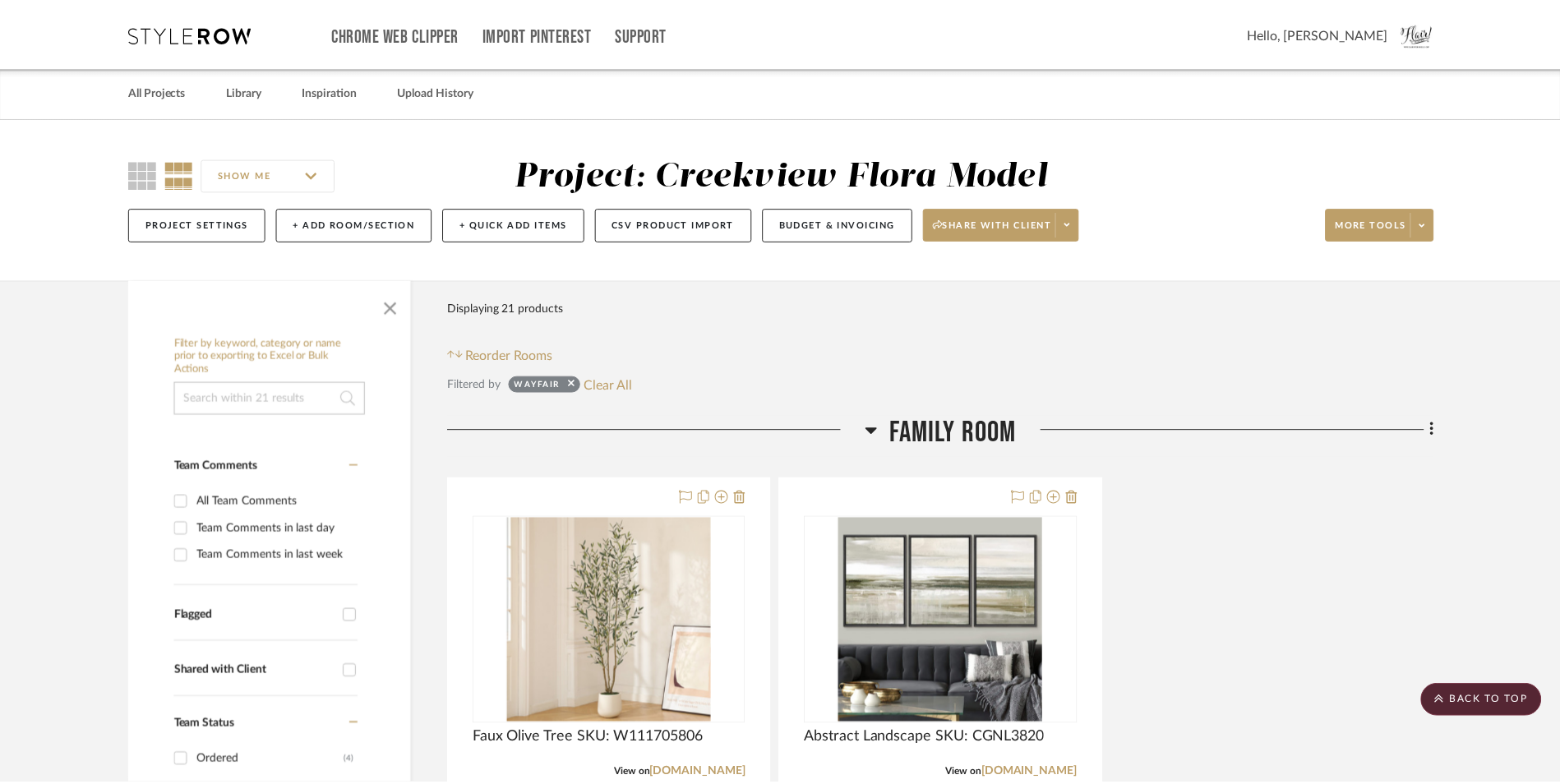
scroll to position [2794, 0]
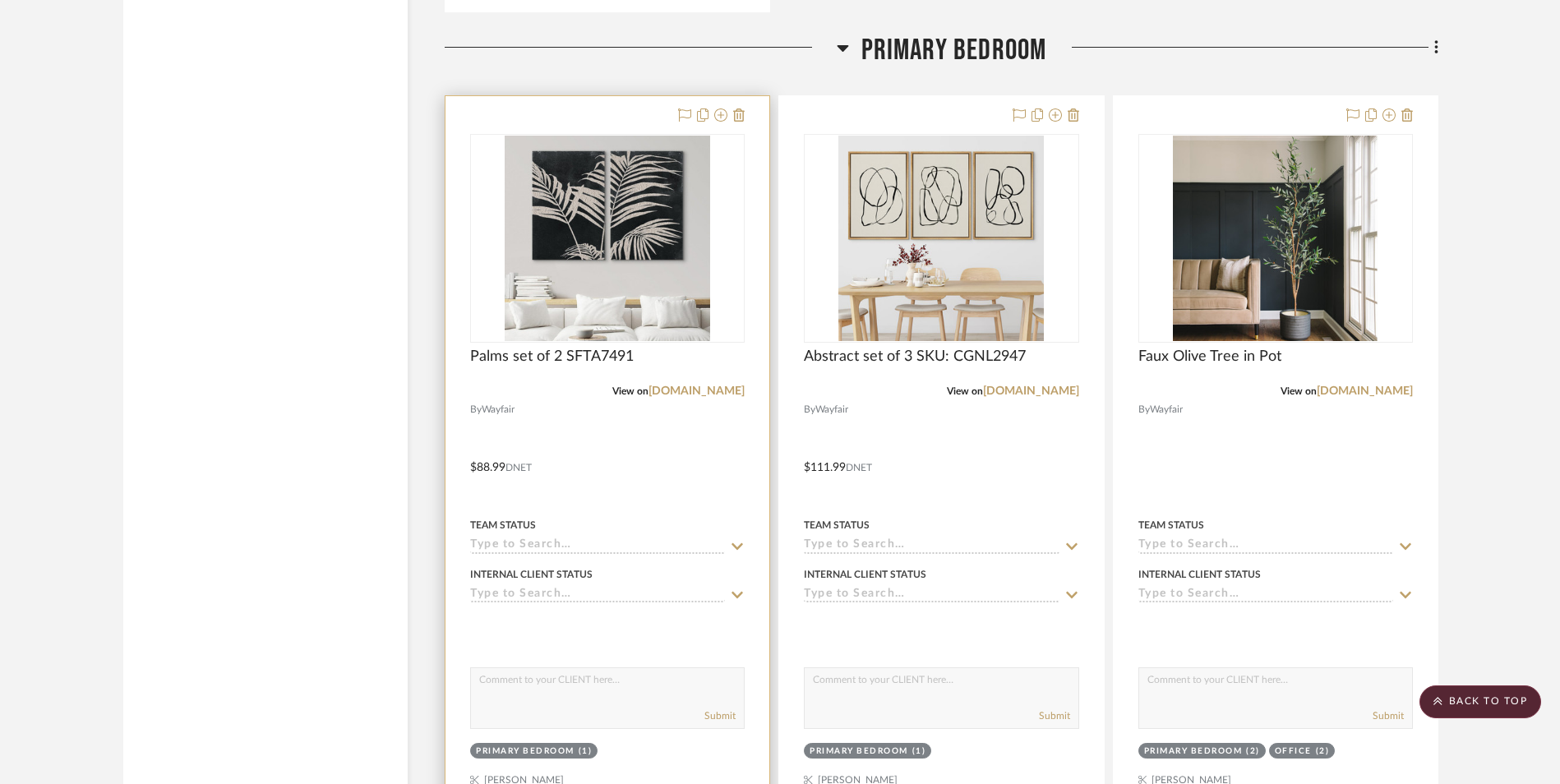
click at [539, 542] on input at bounding box center [597, 546] width 255 height 16
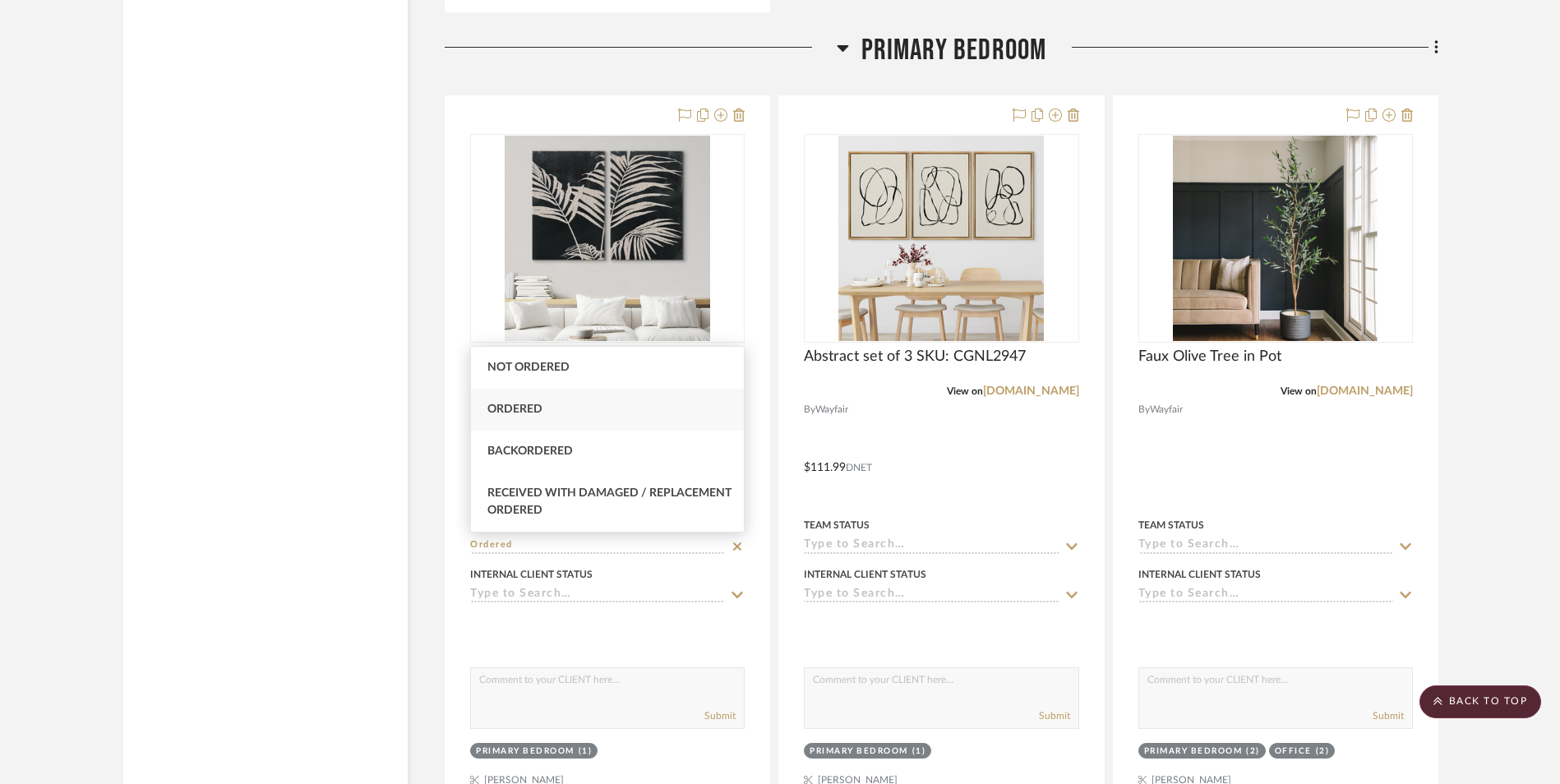
type input "Ordered"
type input "[DATE]"
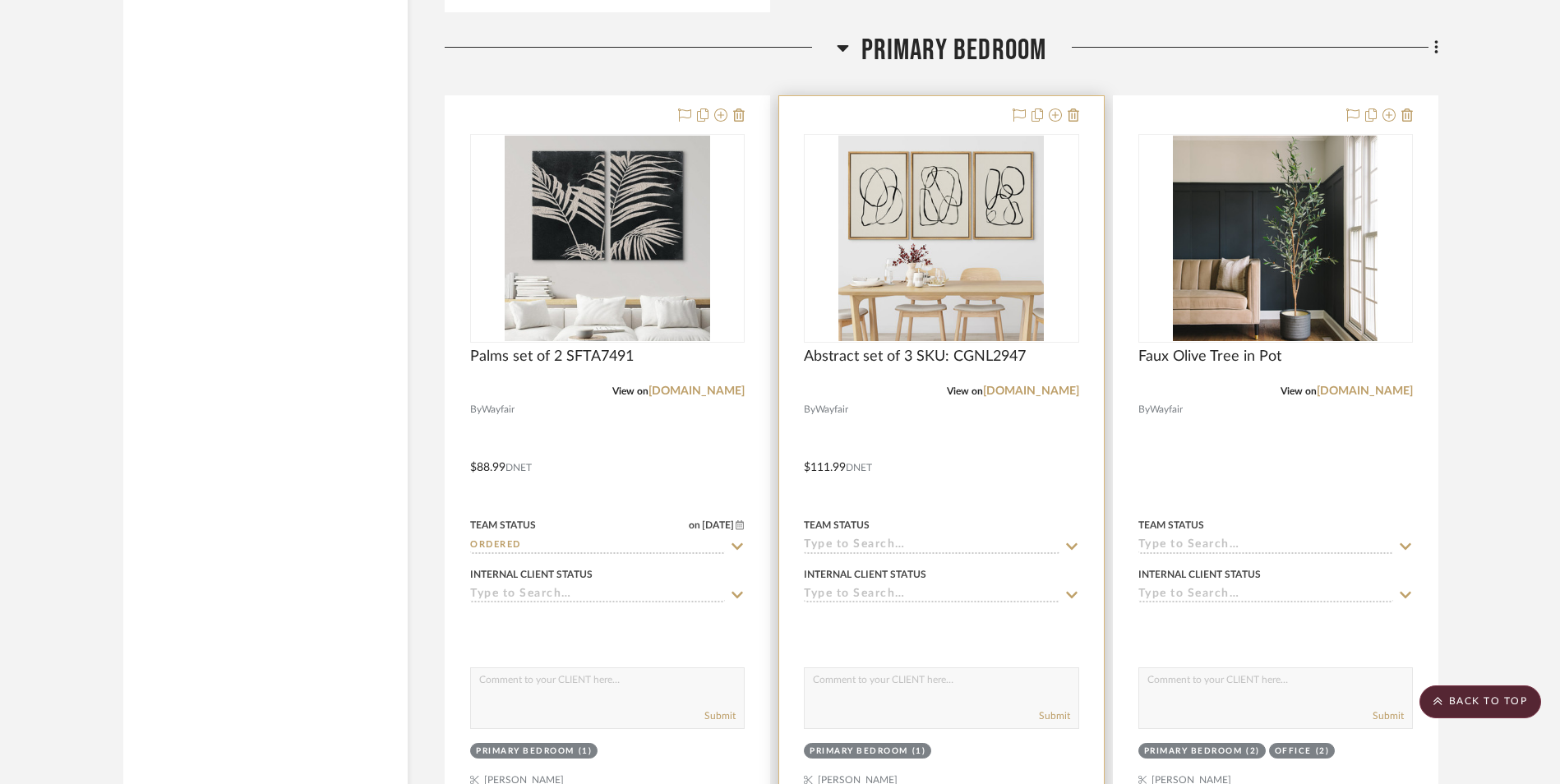
click at [943, 548] on input at bounding box center [930, 546] width 255 height 16
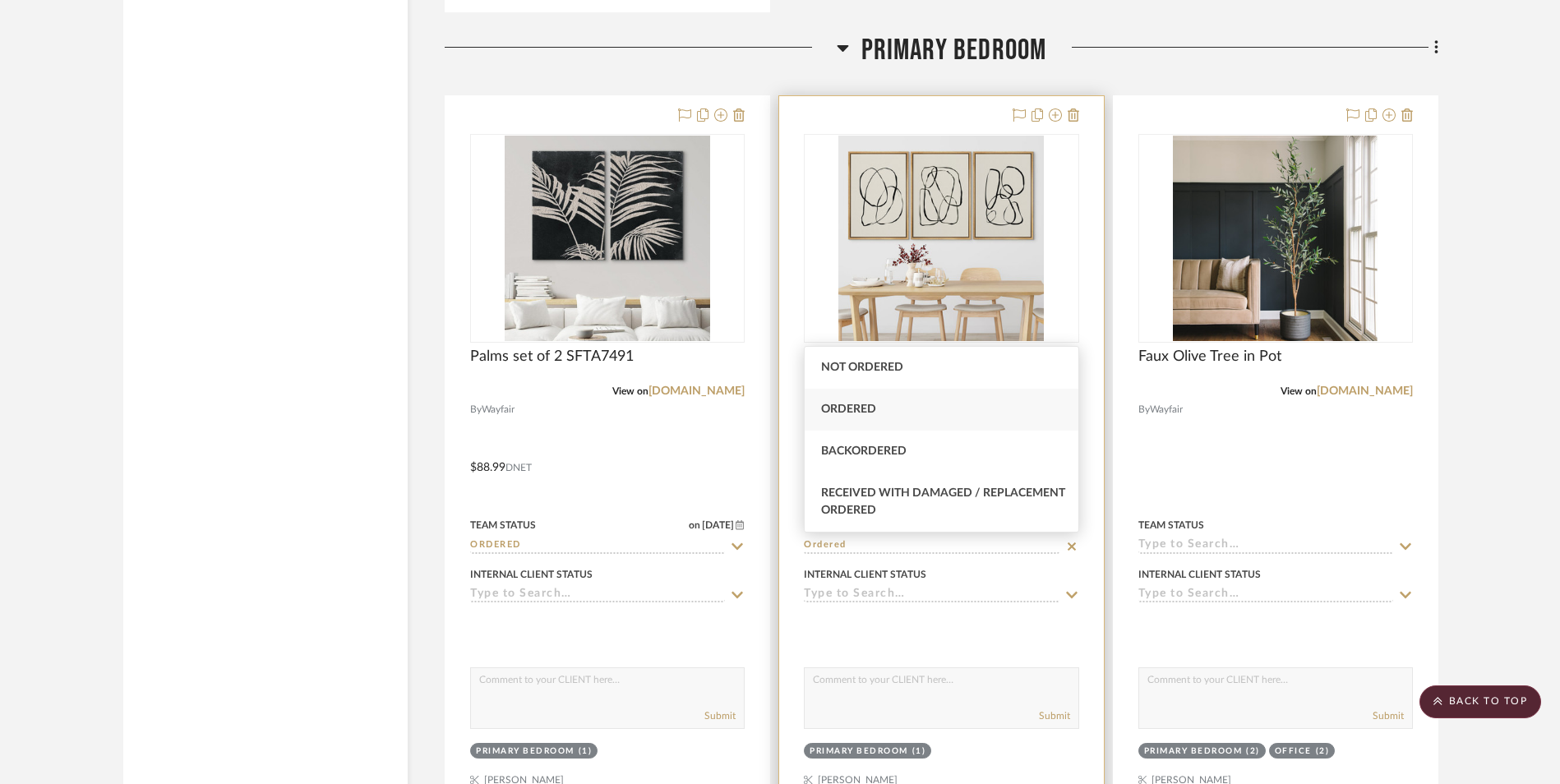
type input "Ordered"
type input "[DATE]"
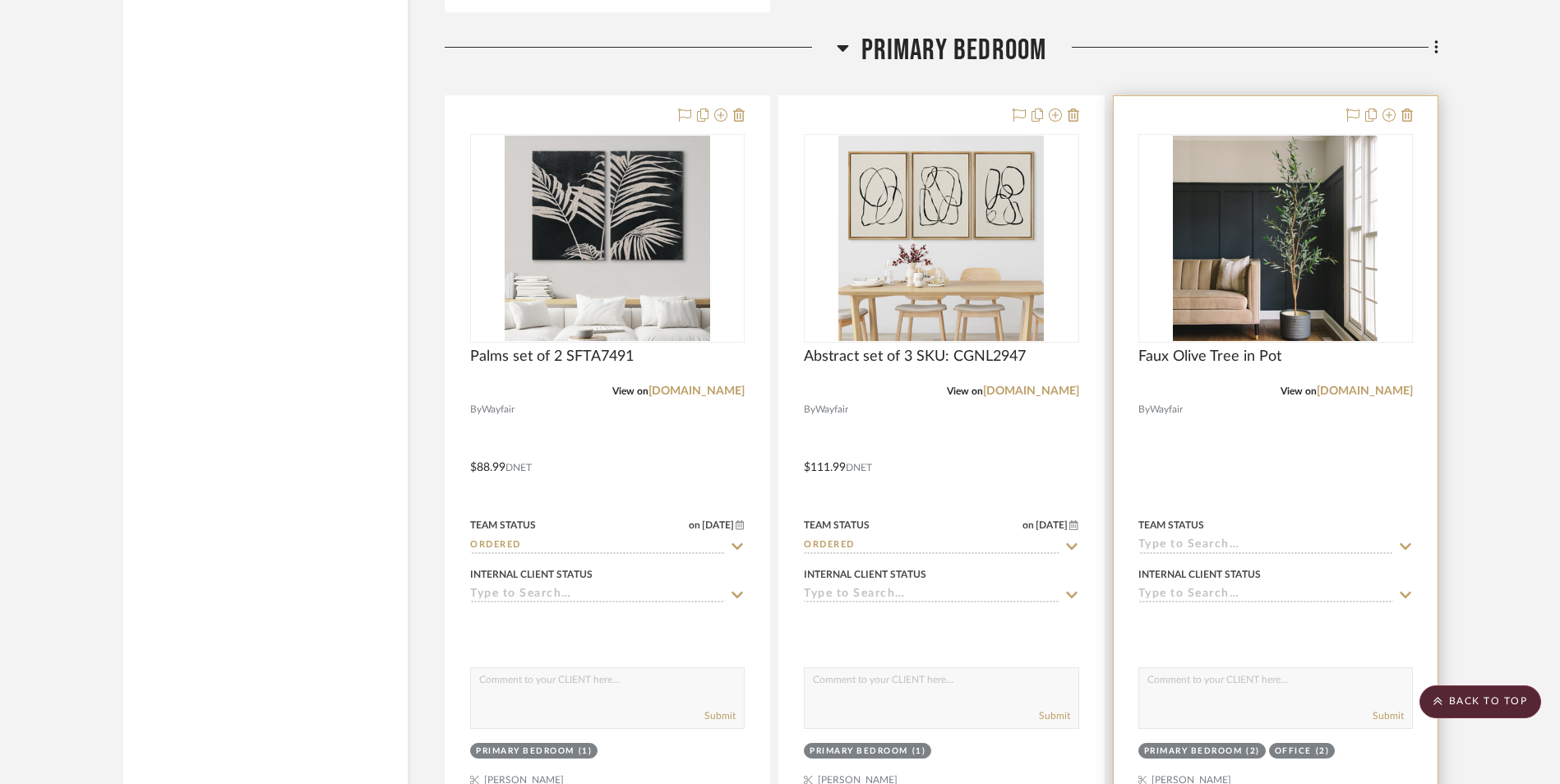
click at [1167, 545] on input at bounding box center [1265, 546] width 255 height 16
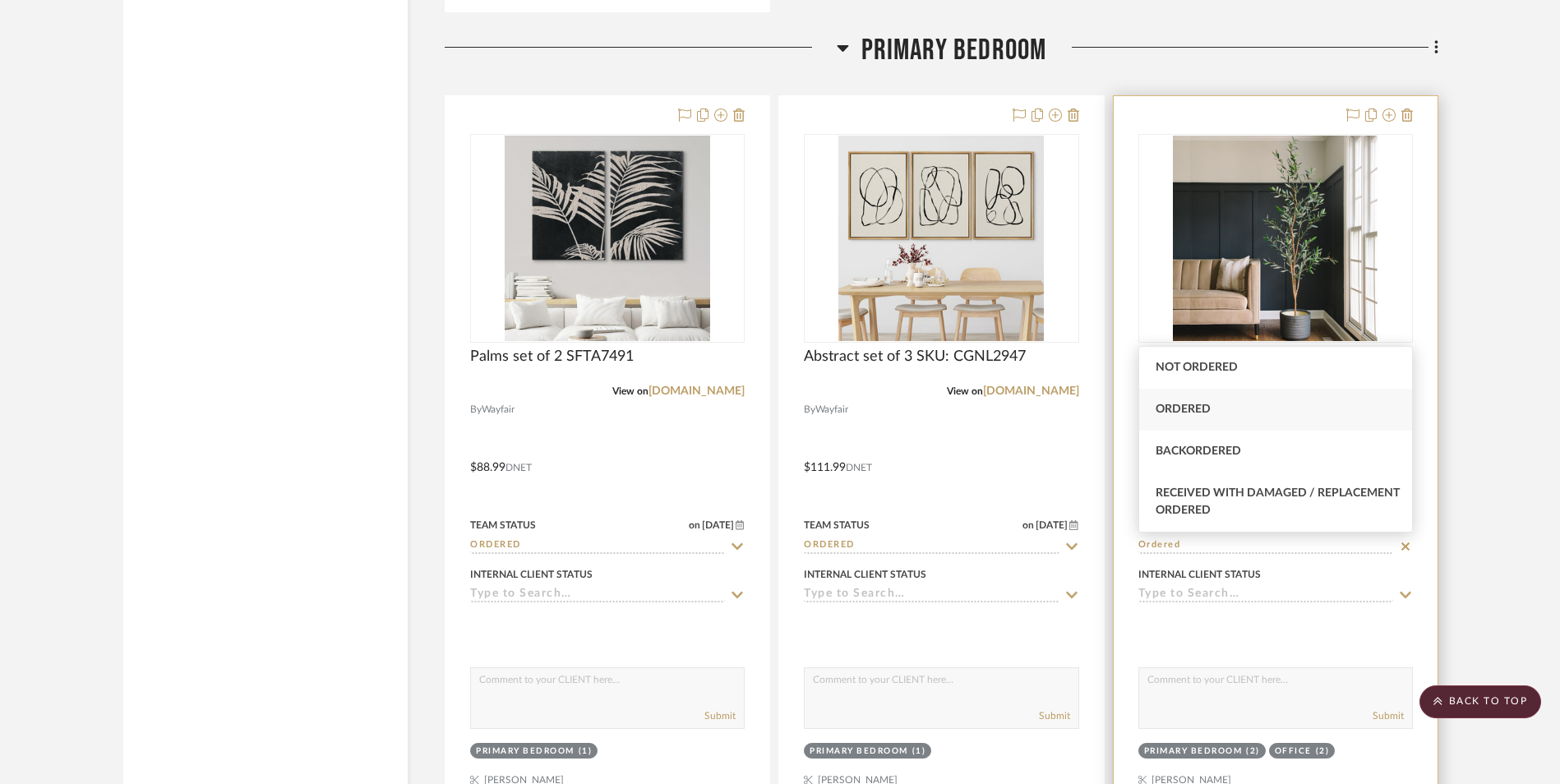
type input "Ordered"
type input "[DATE]"
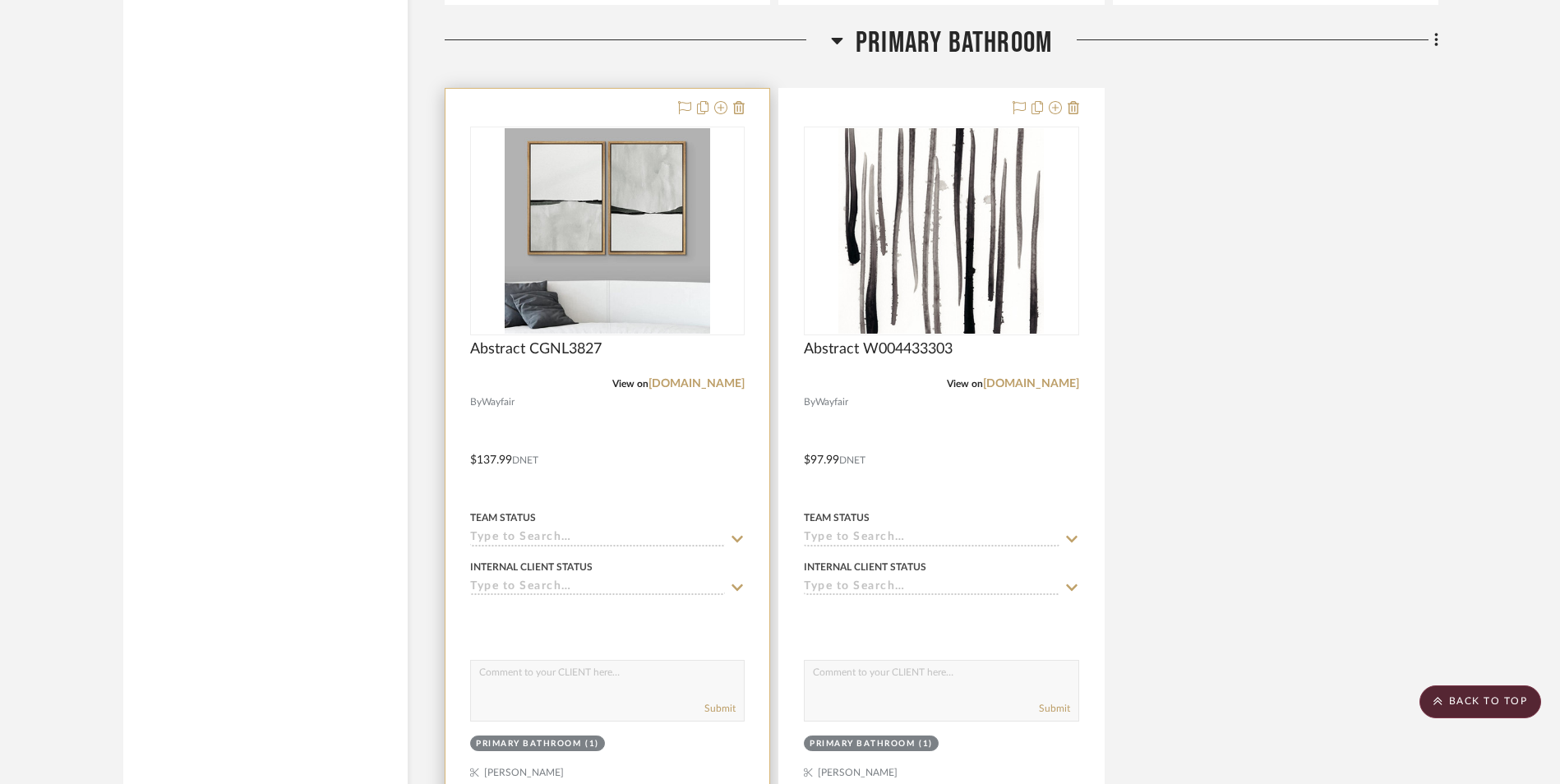
scroll to position [3615, 0]
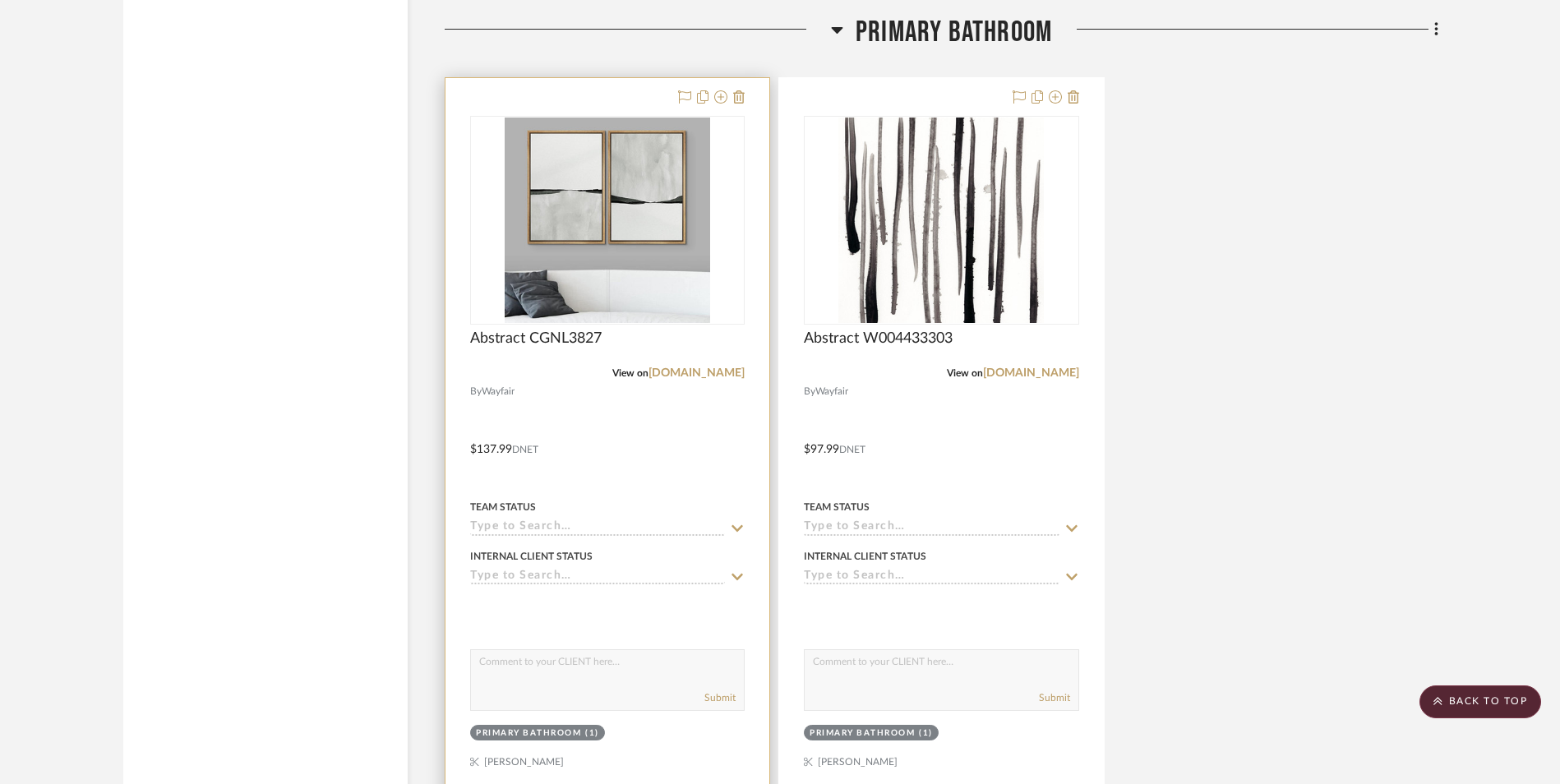
click at [606, 532] on input at bounding box center [597, 528] width 255 height 16
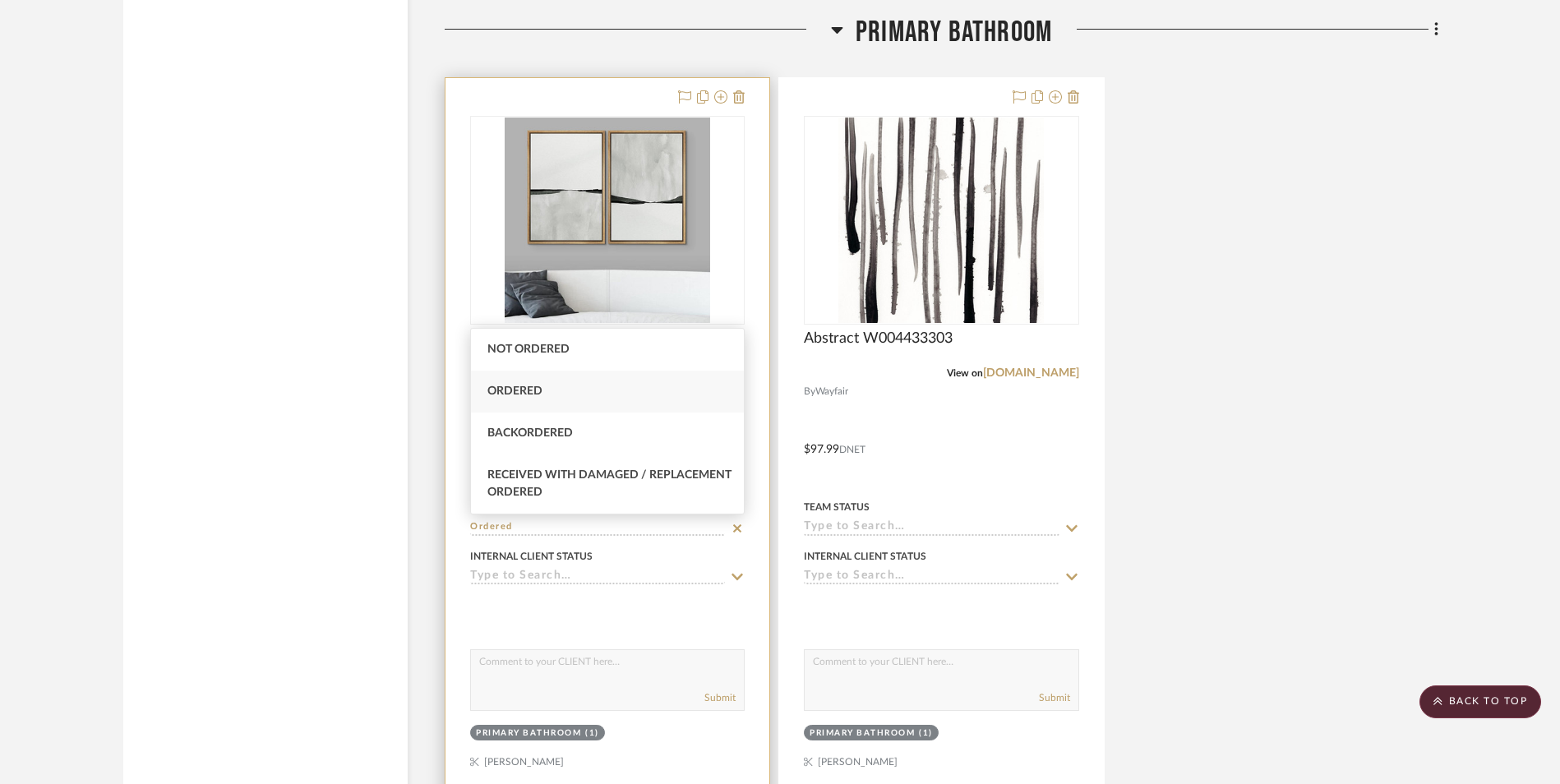
type input "Ordered"
type input "[DATE]"
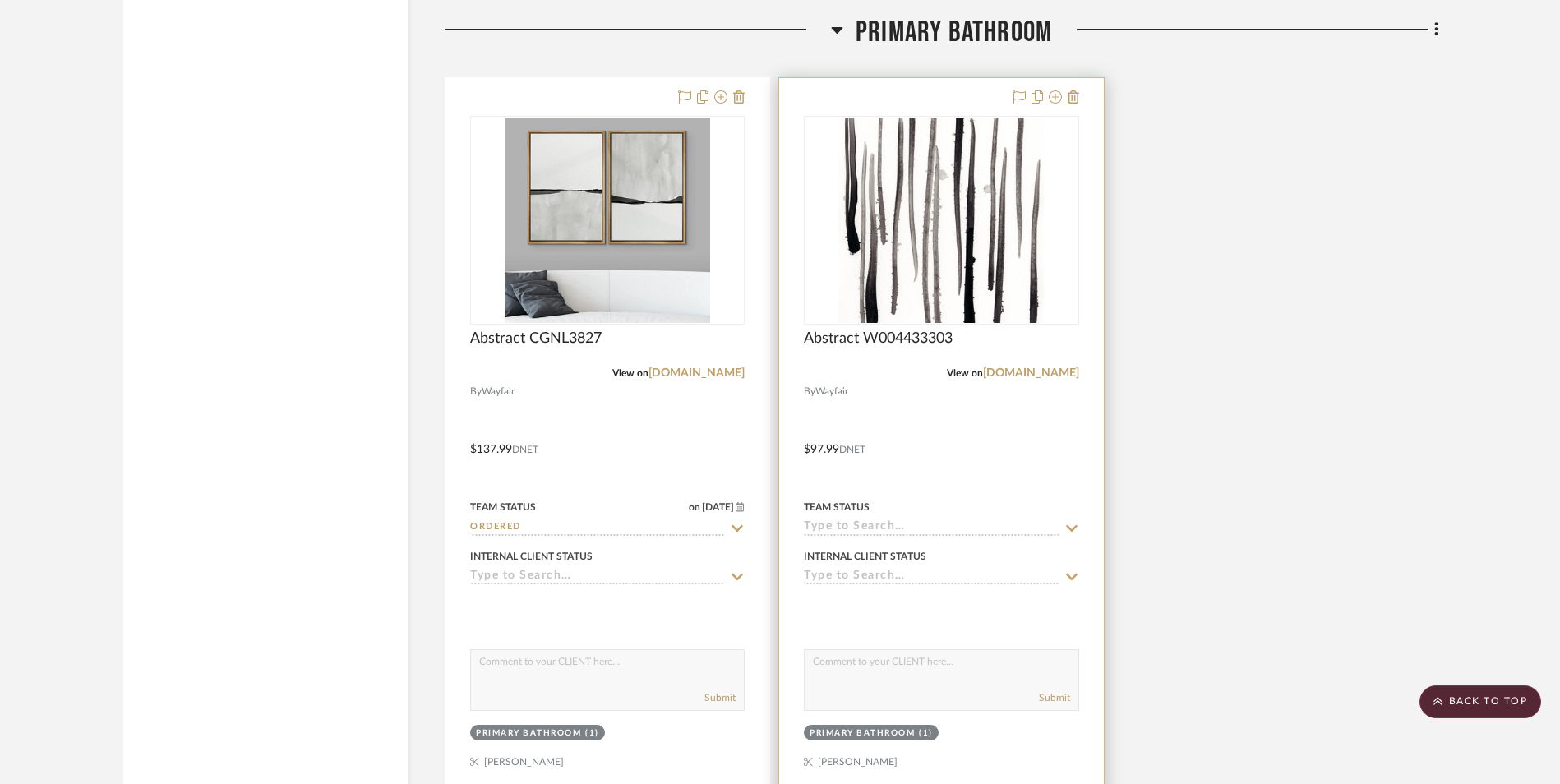
click at [827, 524] on input at bounding box center [930, 528] width 255 height 16
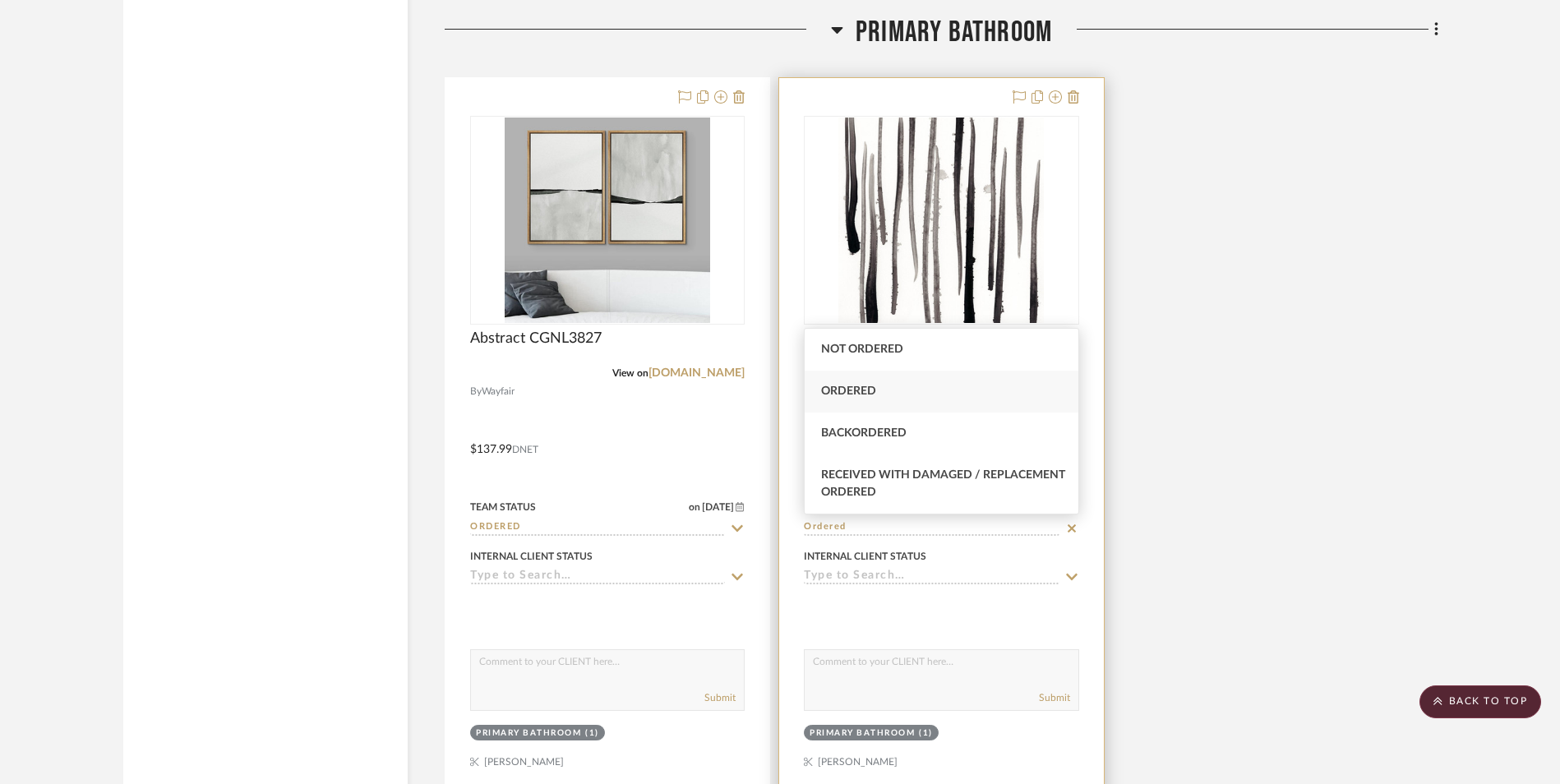
type input "Ordered"
type input "[DATE]"
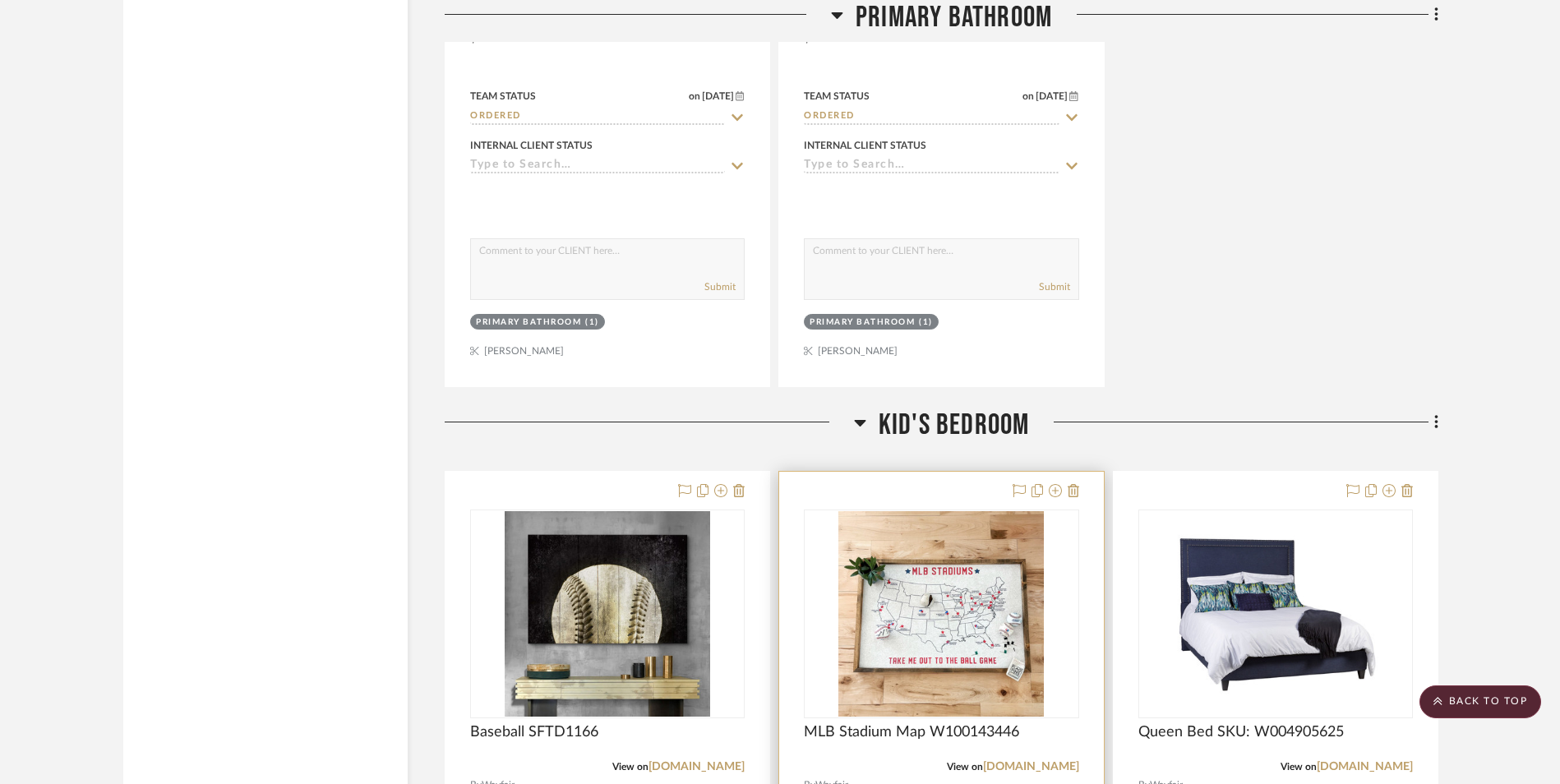
scroll to position [4520, 0]
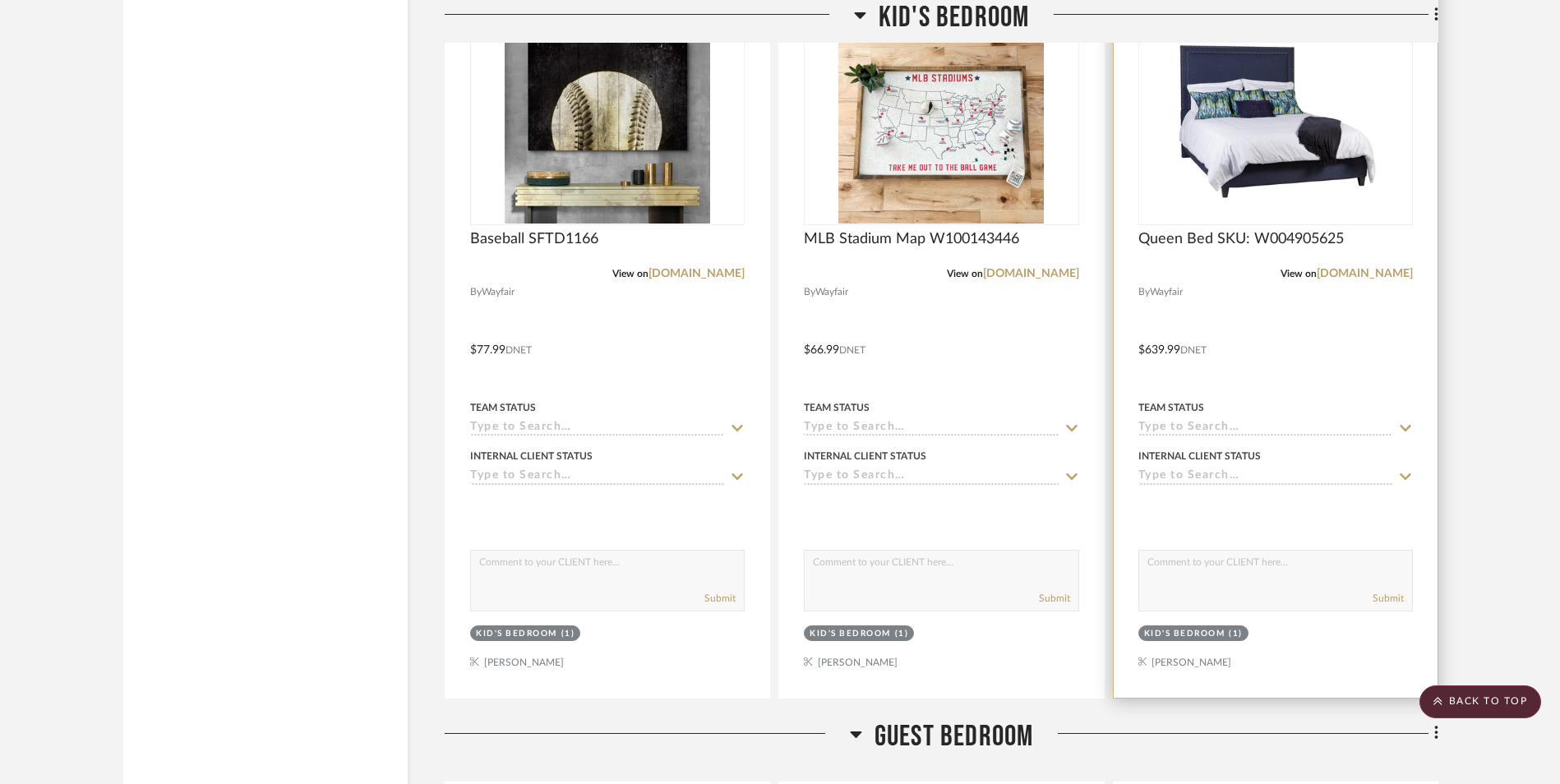
click at [1207, 430] on input at bounding box center [1265, 428] width 255 height 16
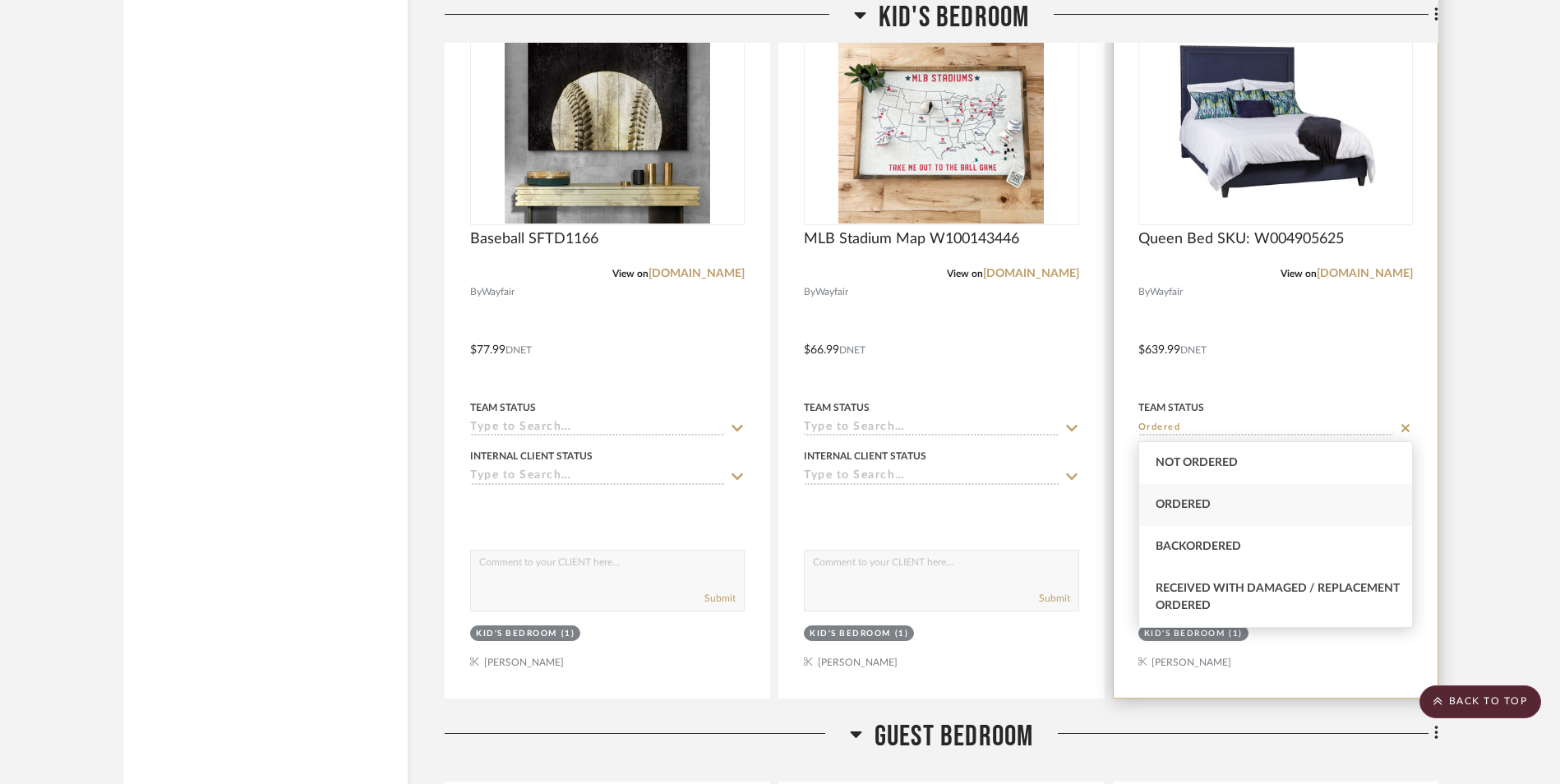
type input "Ordered"
type input "[DATE]"
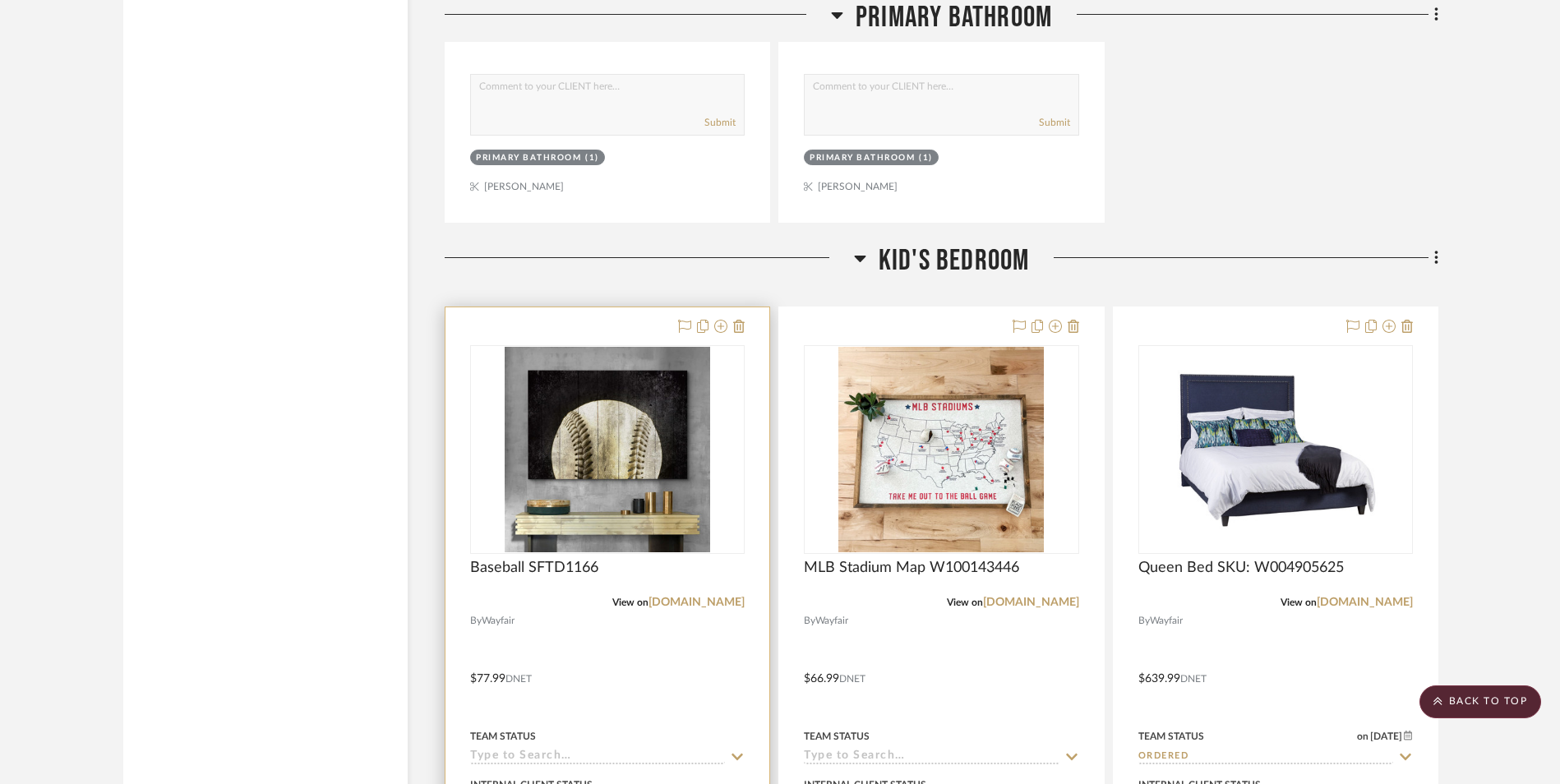
scroll to position [4355, 0]
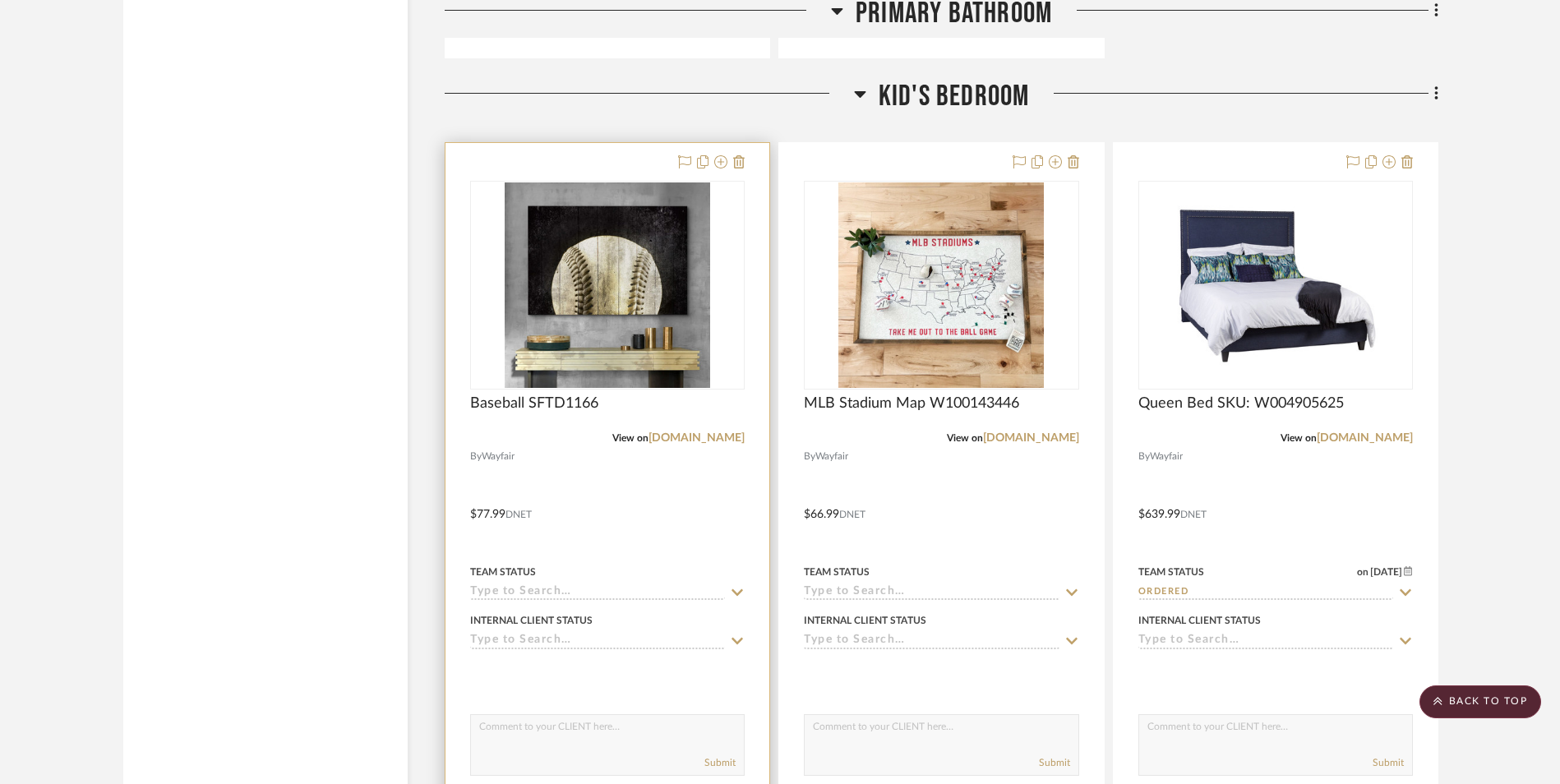
click at [532, 592] on input at bounding box center [597, 592] width 255 height 16
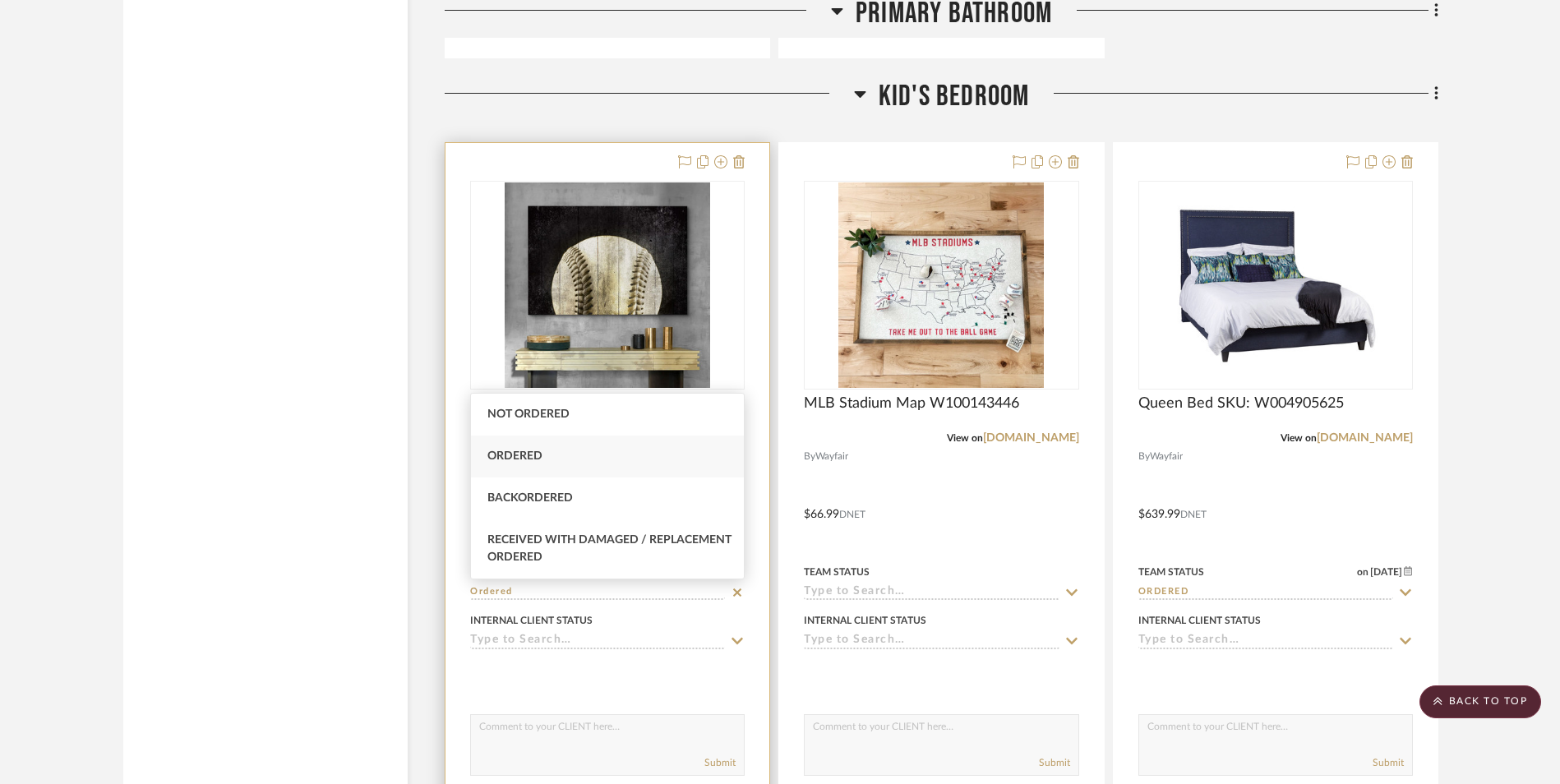
type input "Ordered"
type input "[DATE]"
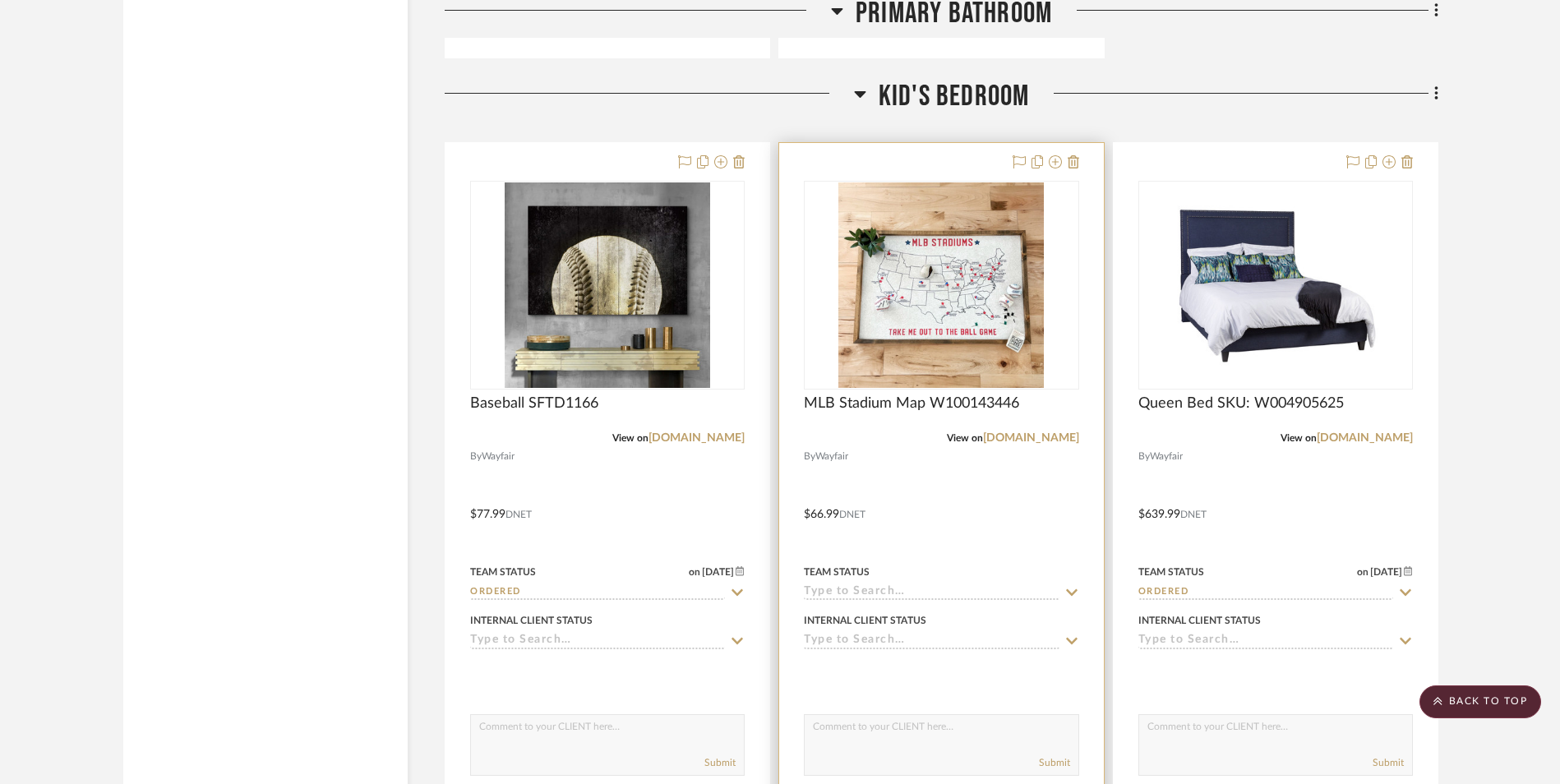
click at [811, 593] on input at bounding box center [930, 592] width 255 height 16
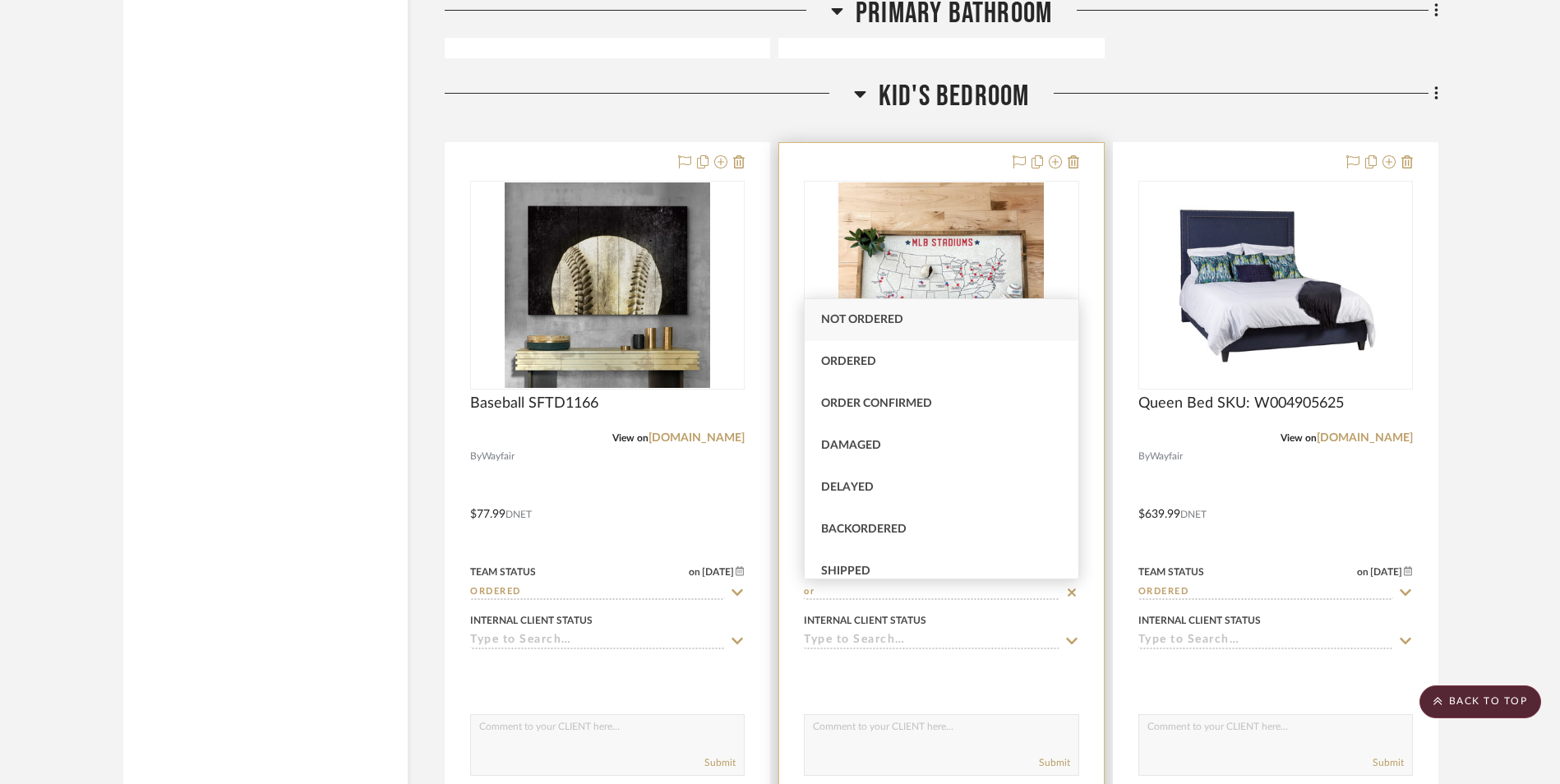
click at [811, 593] on input "or" at bounding box center [930, 592] width 255 height 16
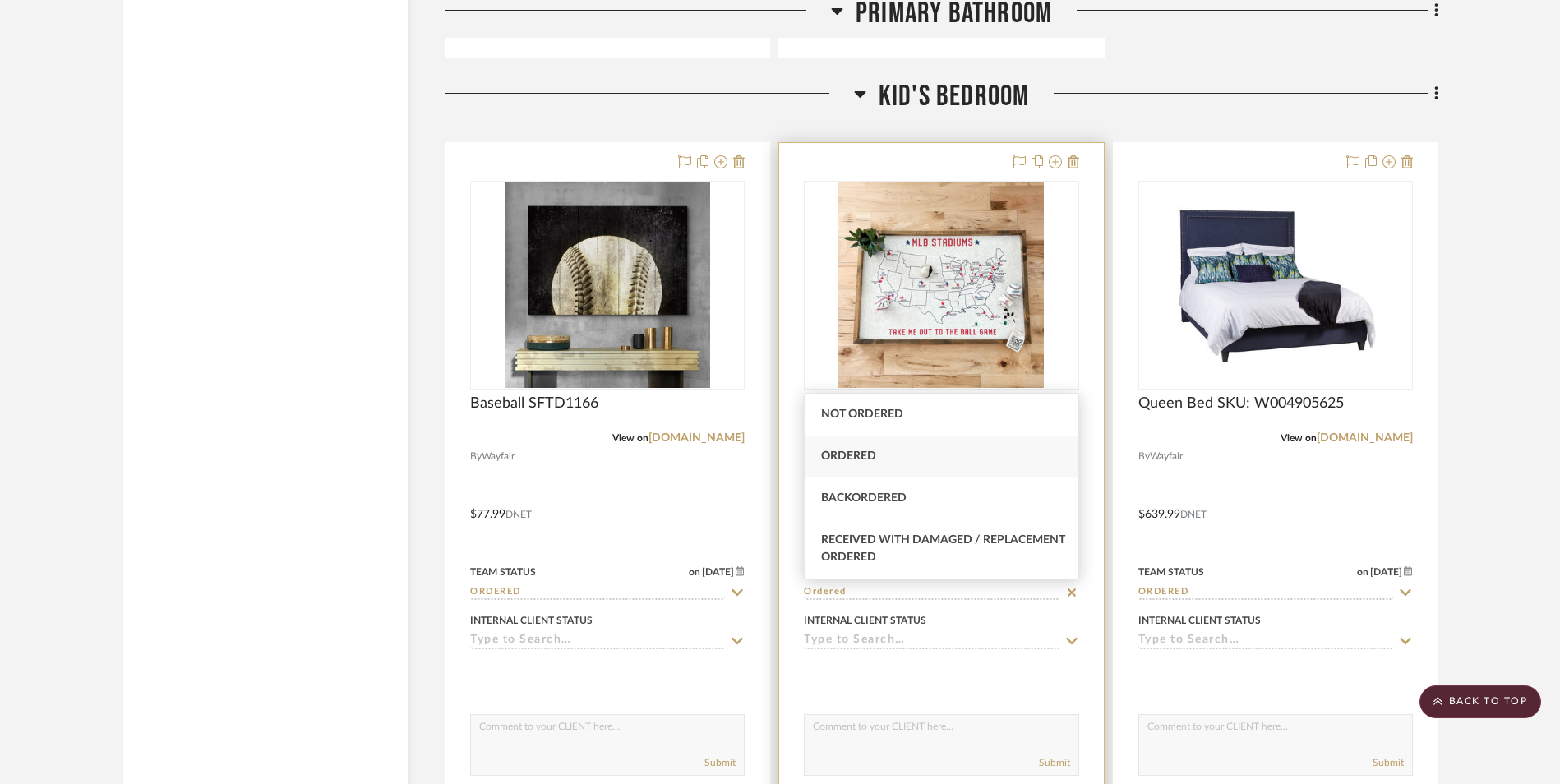
type input "Ordered"
type input "[DATE]"
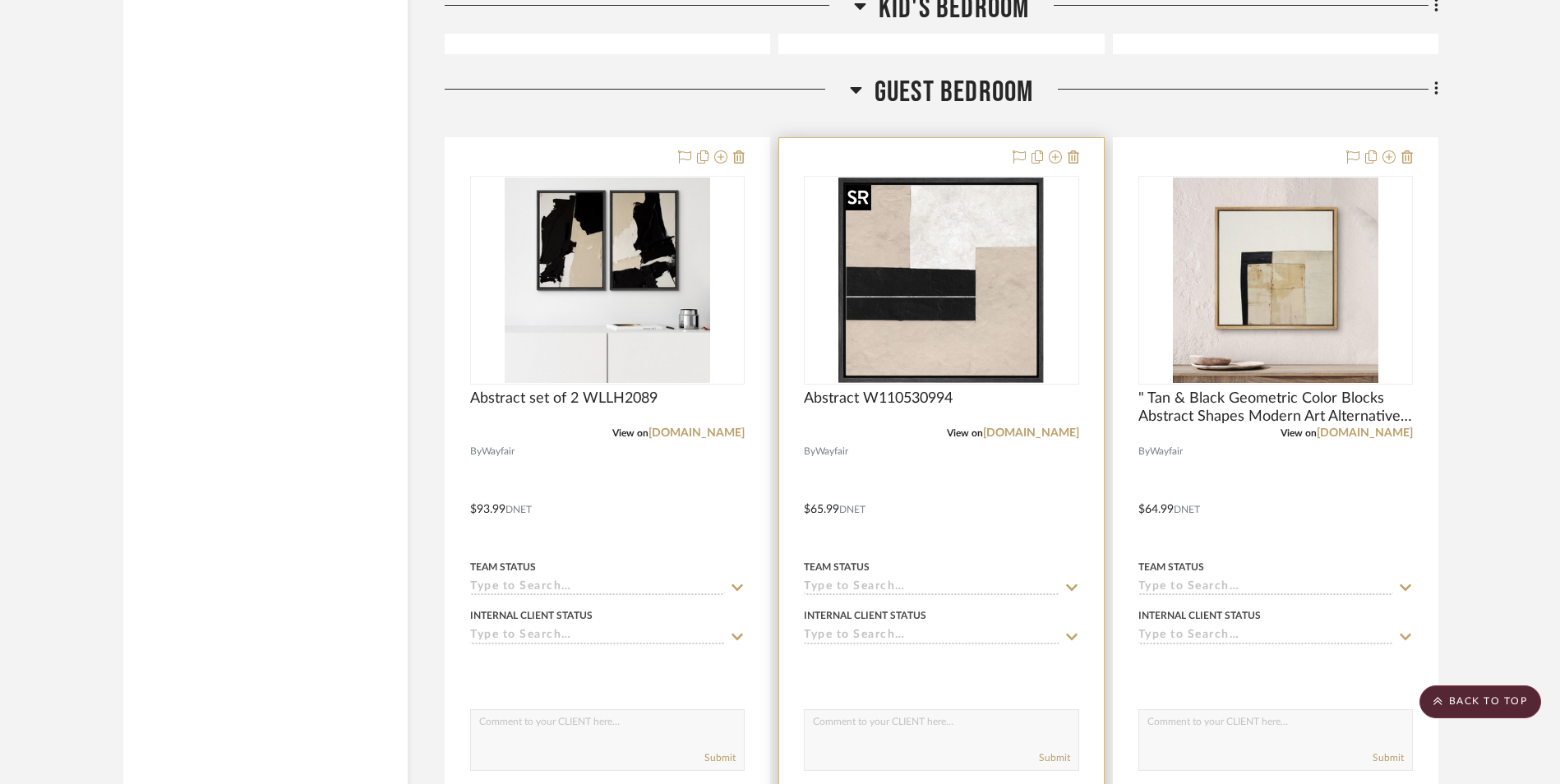
scroll to position [5259, 0]
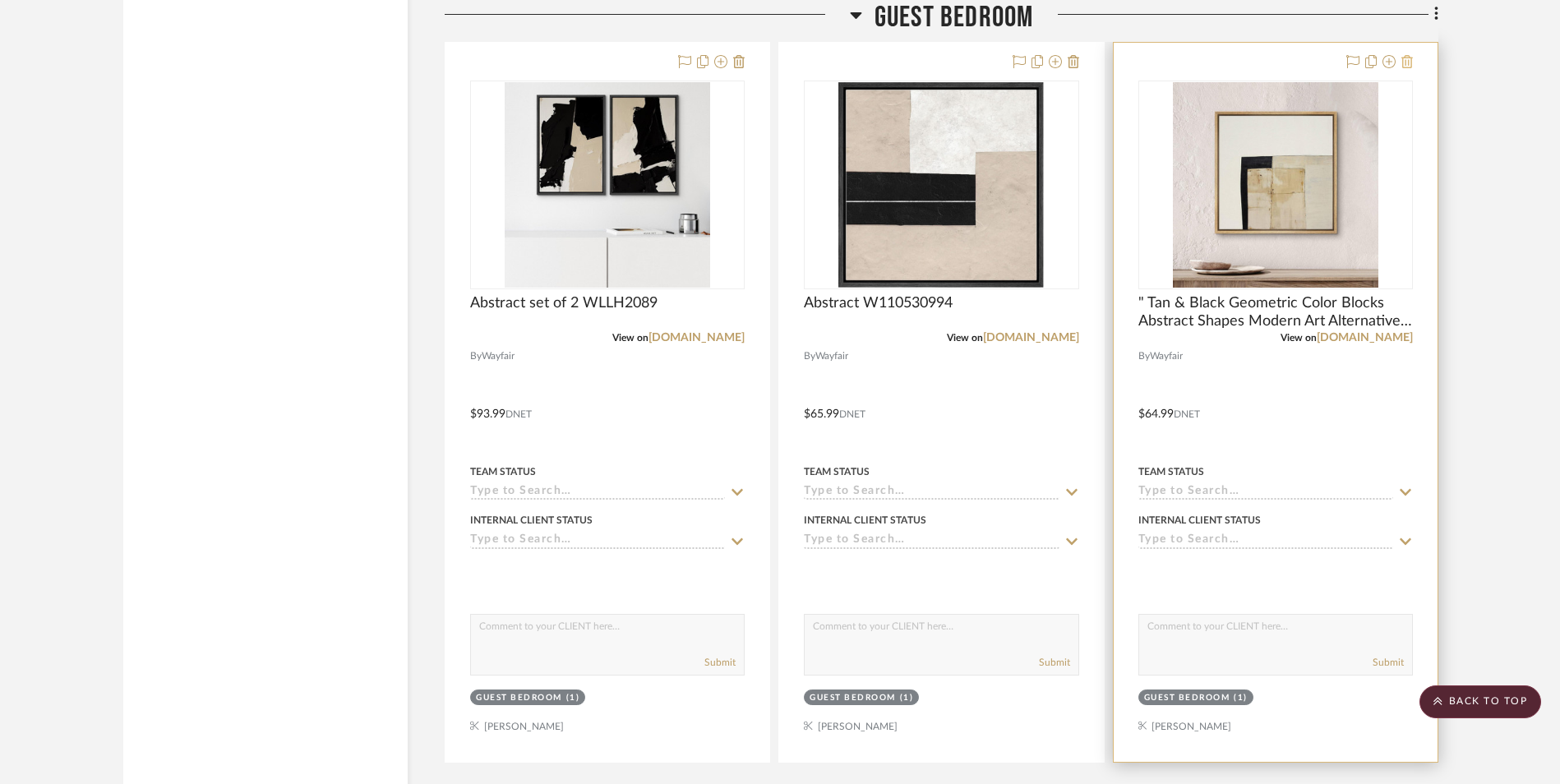
click at [1253, 63] on icon at bounding box center [1407, 61] width 12 height 13
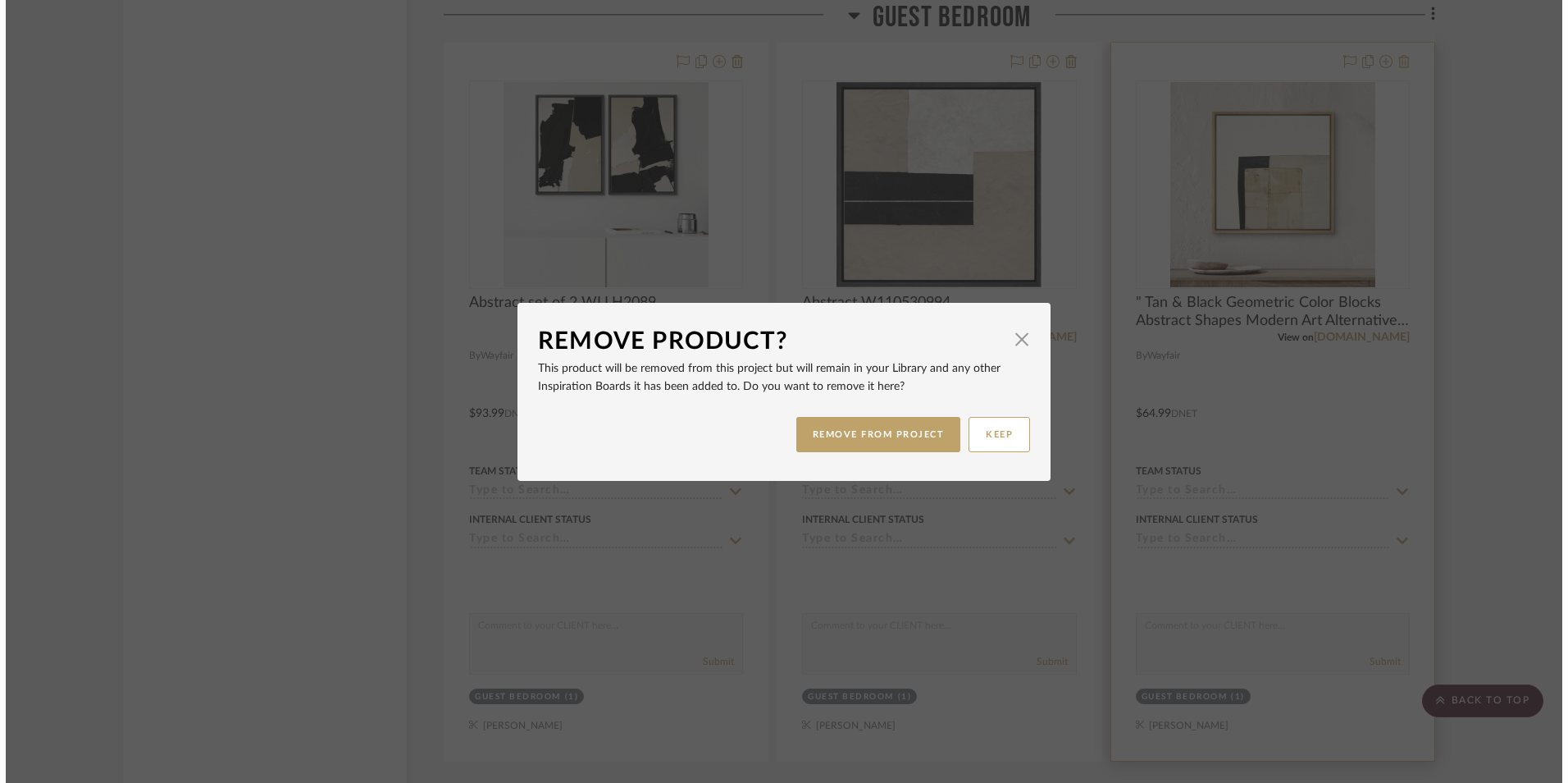
scroll to position [0, 0]
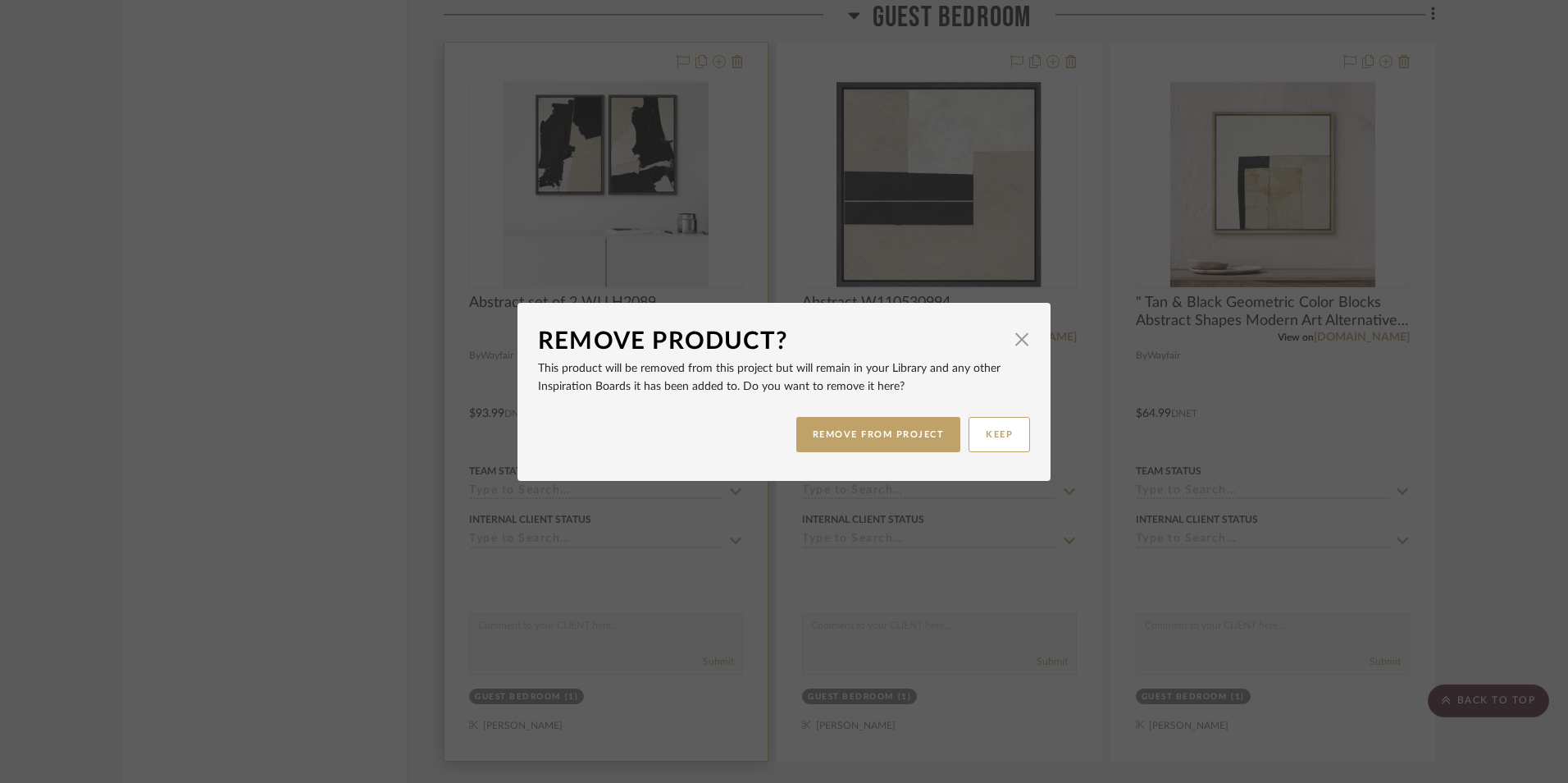
click at [903, 428] on button "REMOVE FROM PROJECT" at bounding box center [878, 434] width 165 height 36
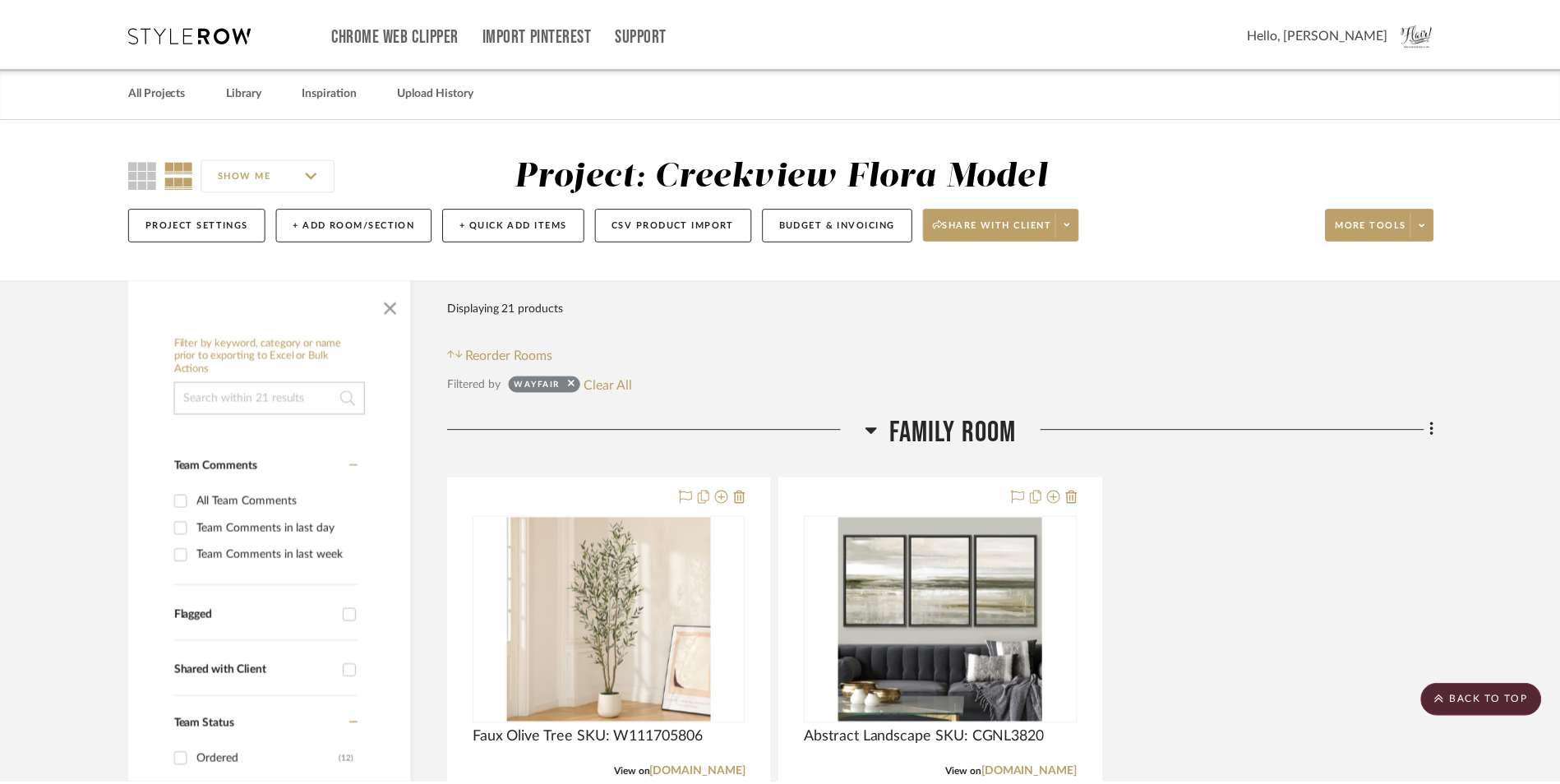
scroll to position [5259, 0]
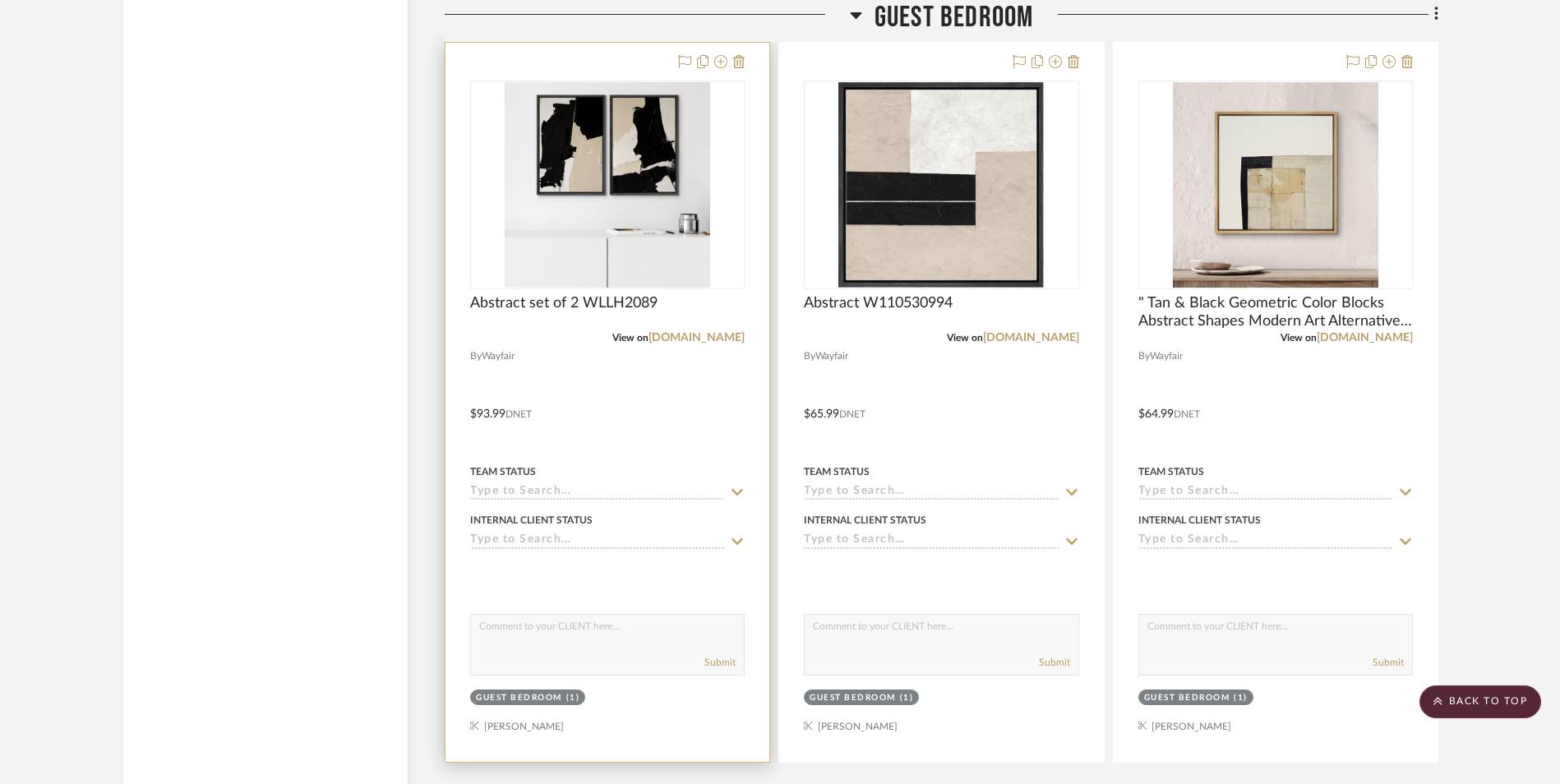
click at [539, 496] on input at bounding box center [597, 492] width 255 height 16
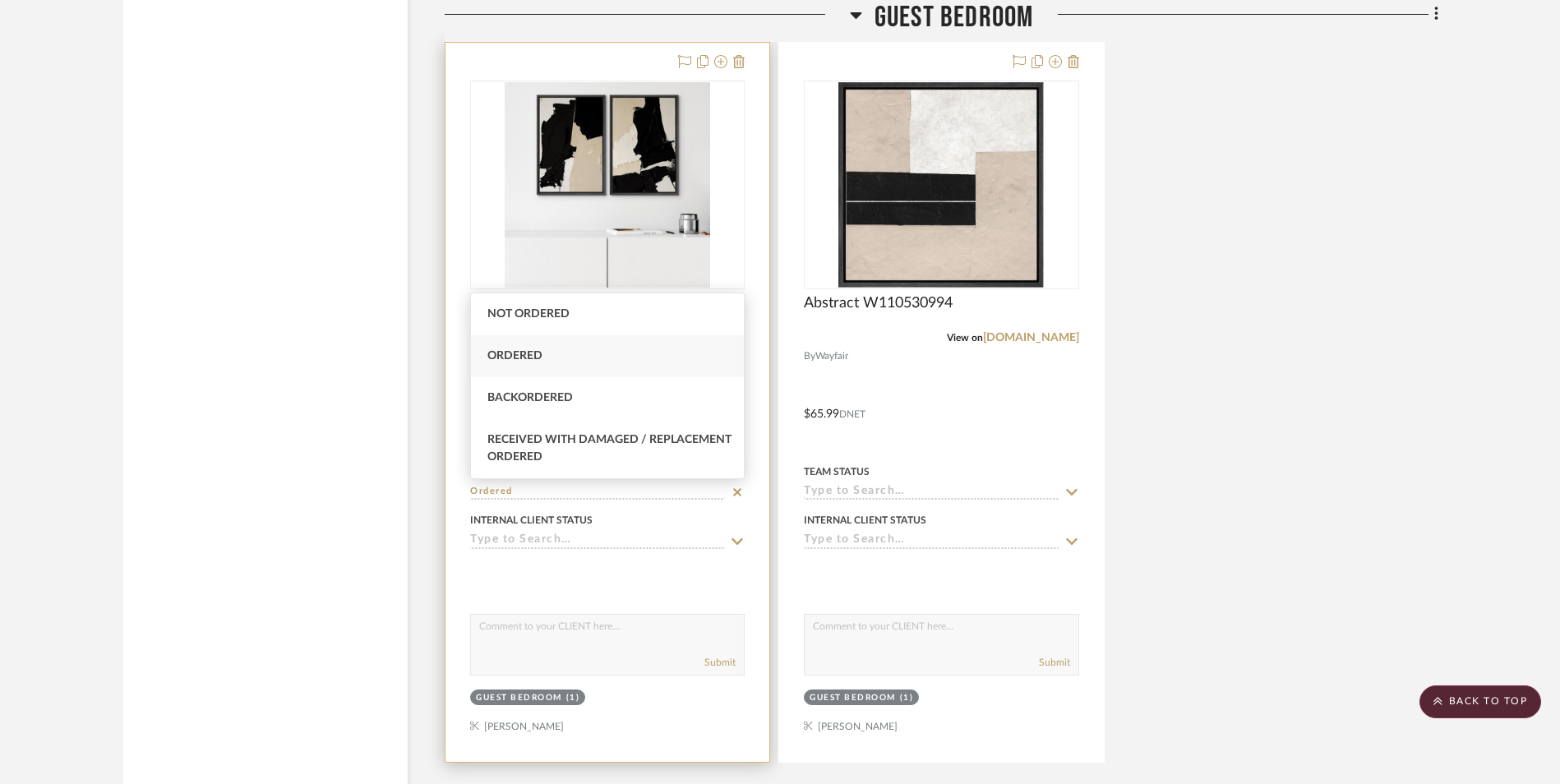
type input "Ordered"
type input "[DATE]"
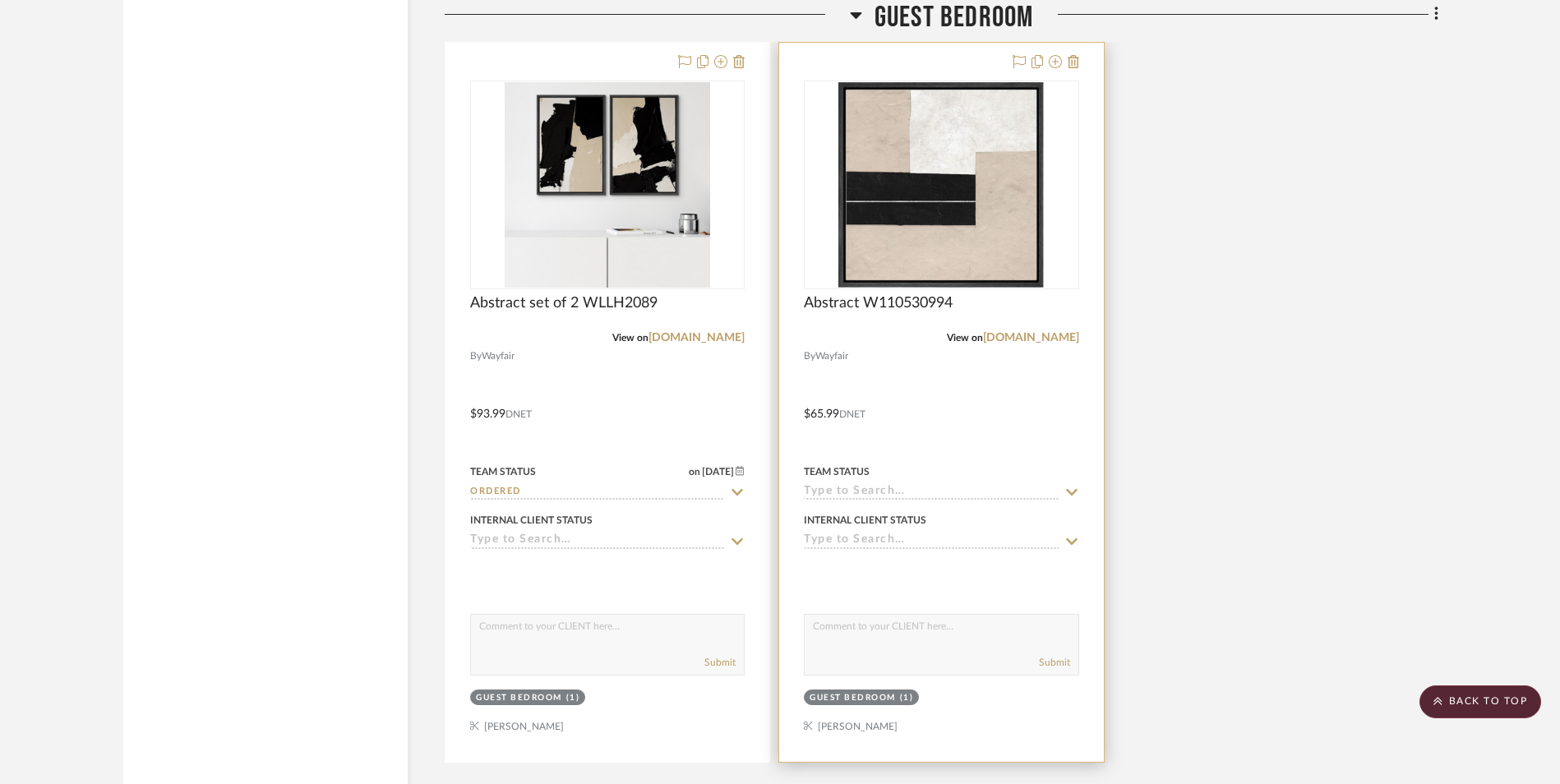
click at [864, 492] on input at bounding box center [930, 492] width 255 height 16
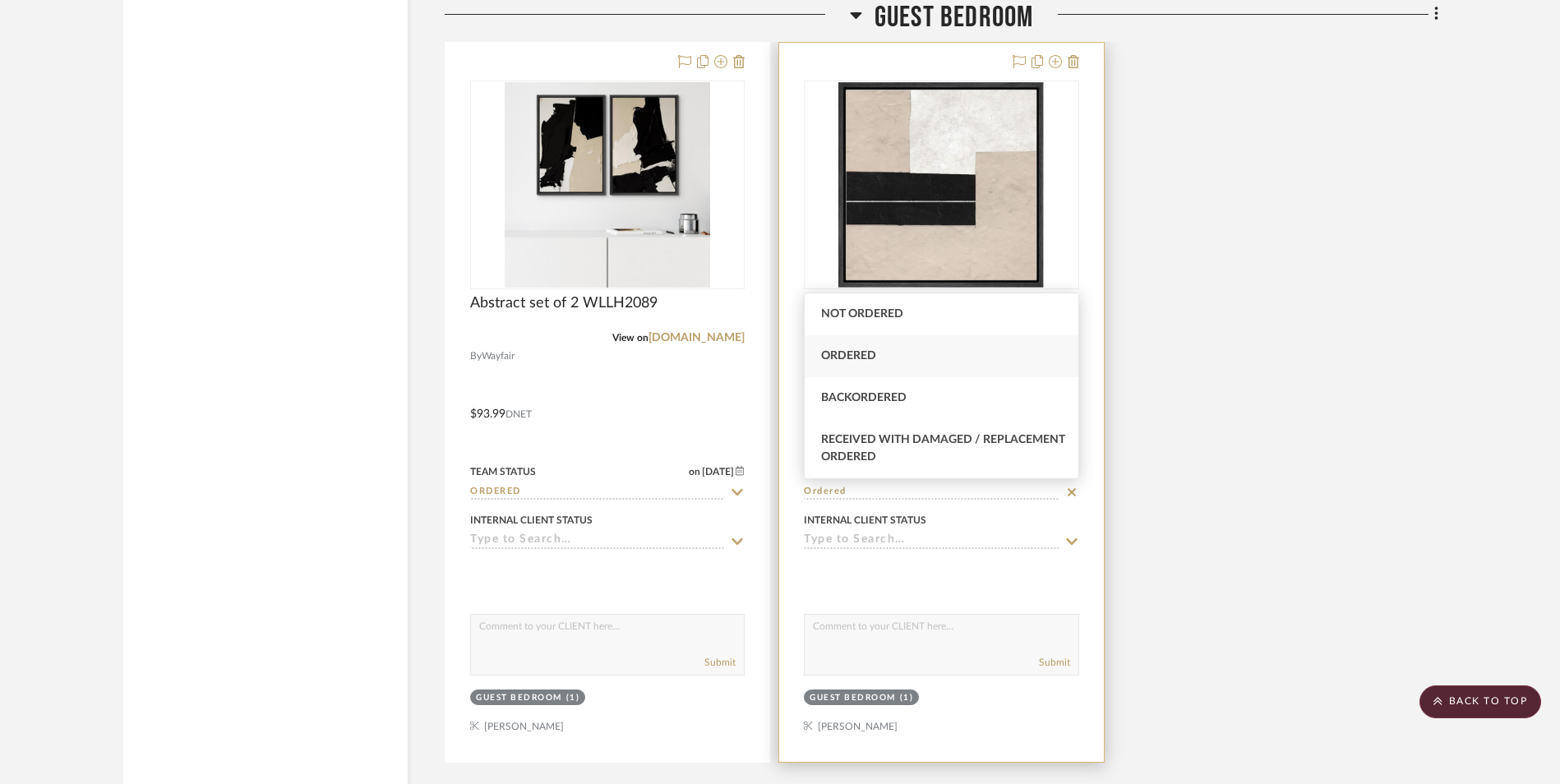
type input "Ordered"
type input "[DATE]"
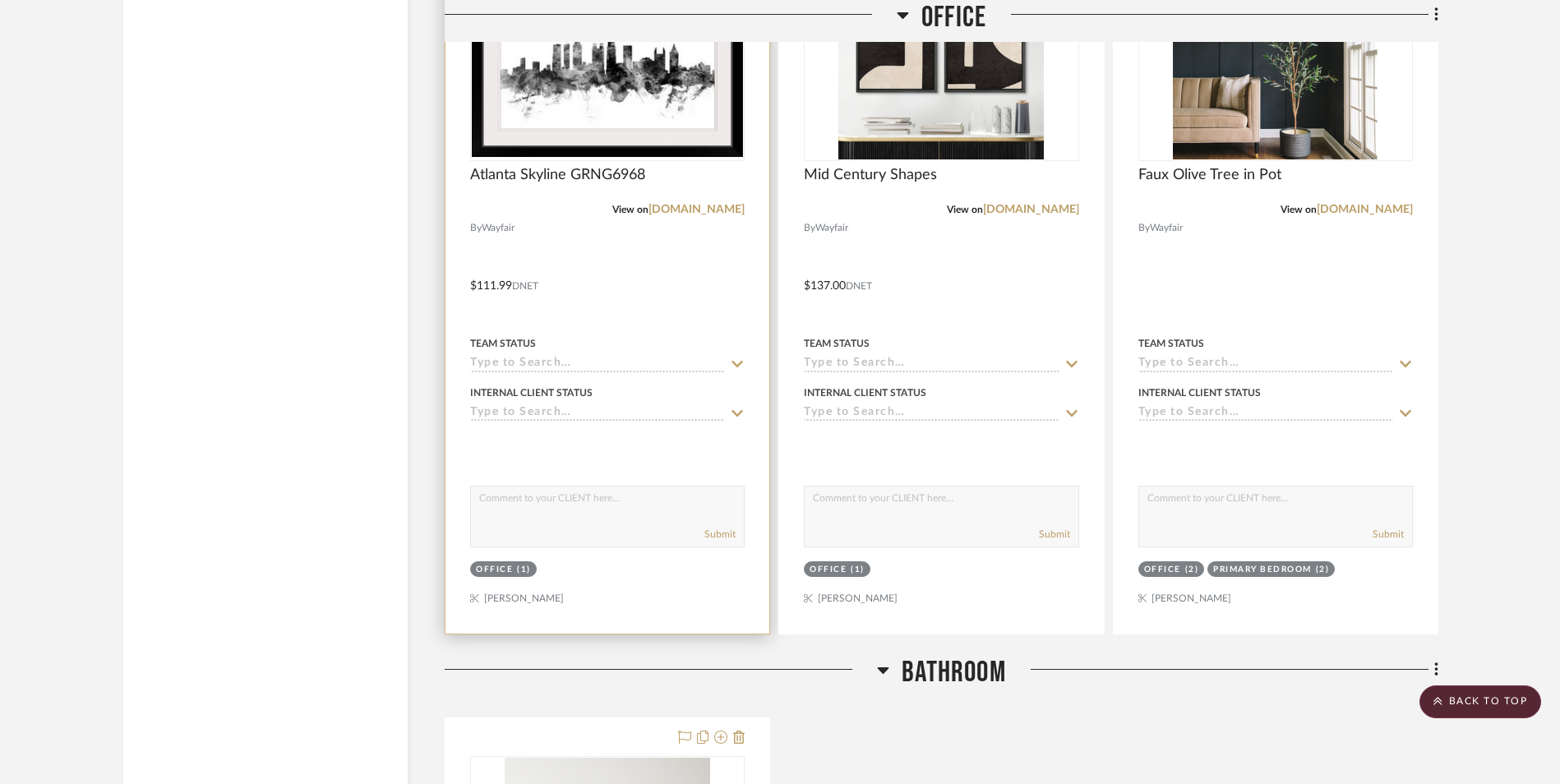
scroll to position [6162, 0]
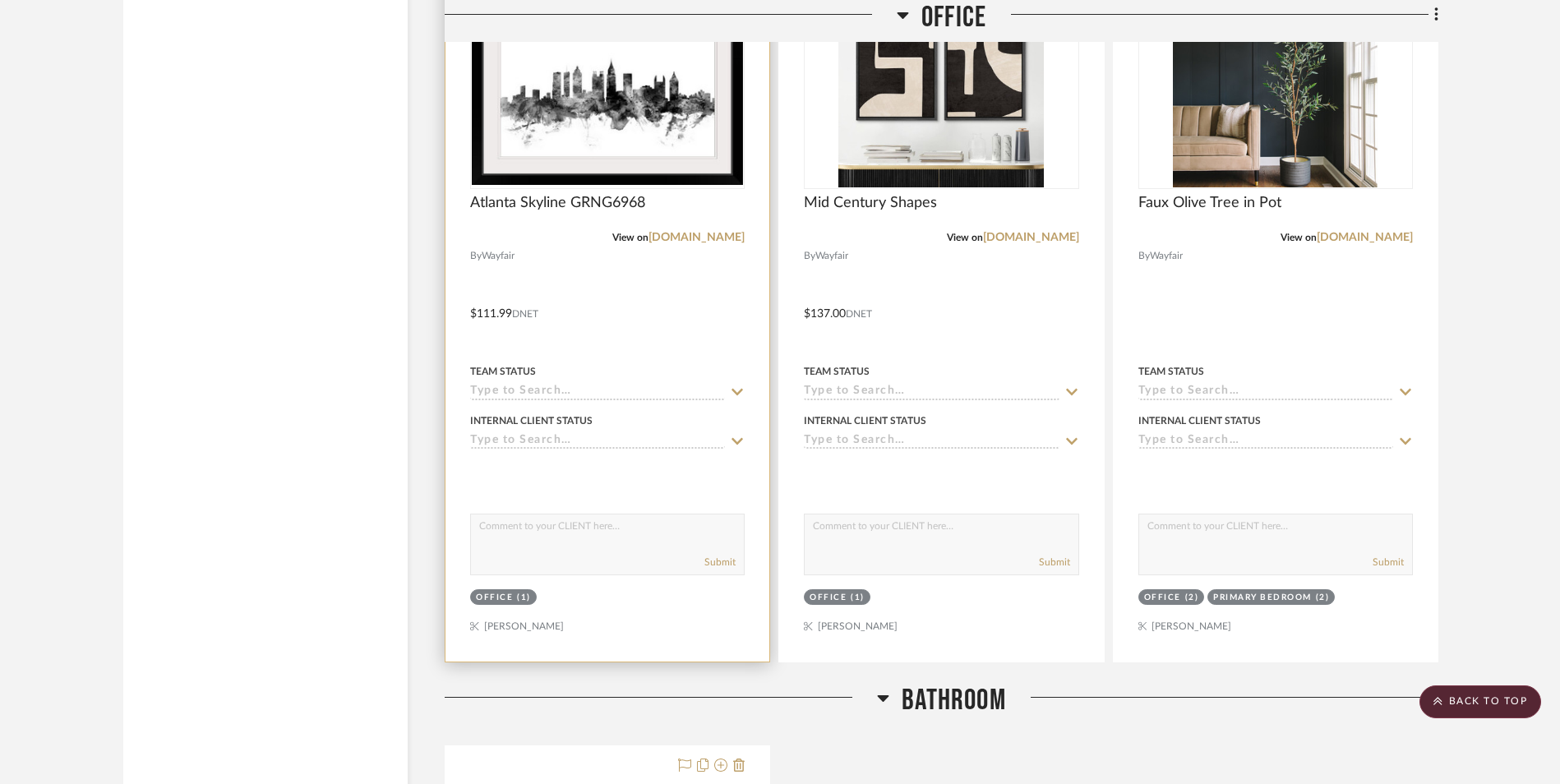
click at [557, 394] on input at bounding box center [597, 392] width 255 height 16
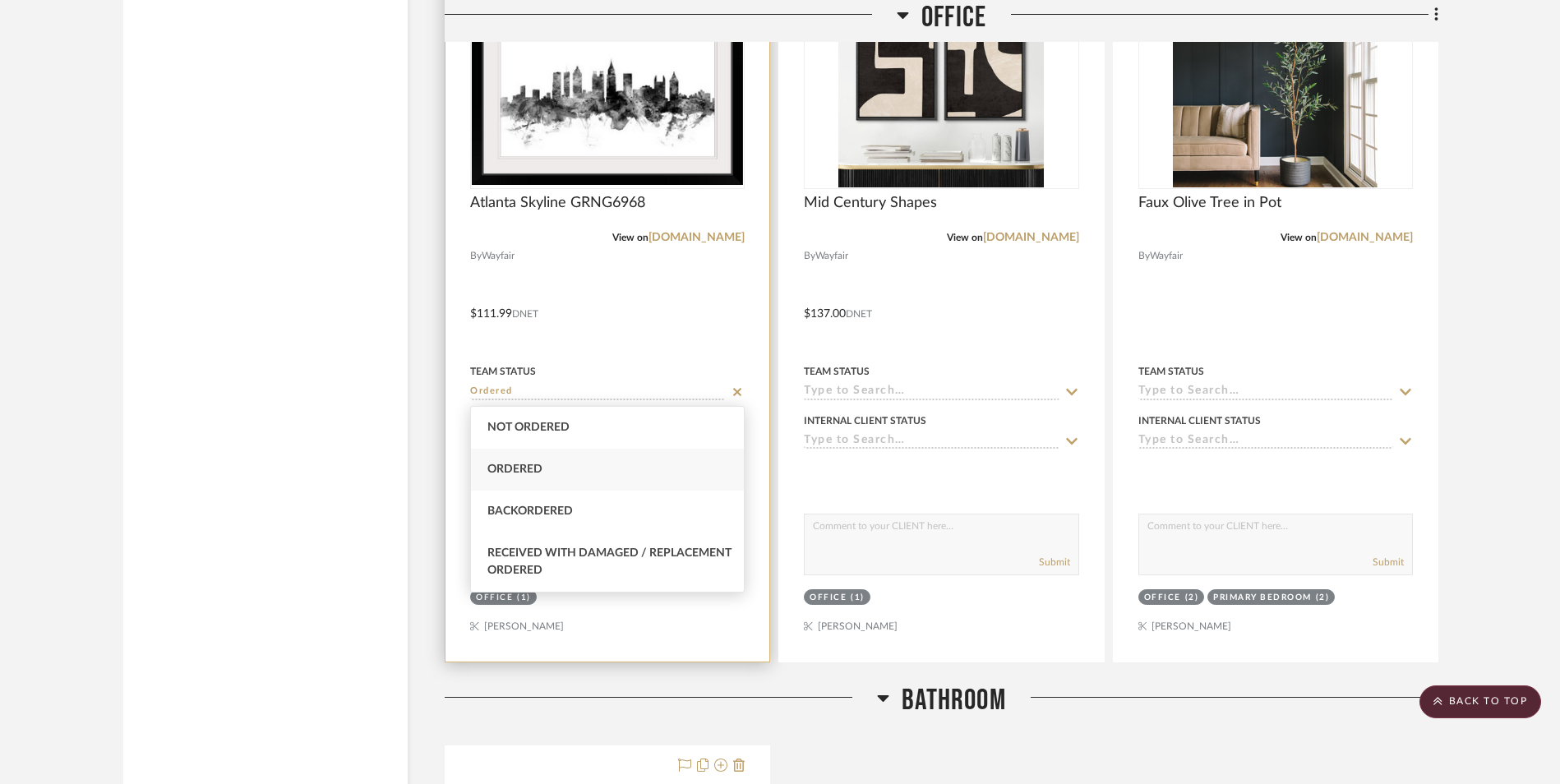
type input "Ordered"
type input "[DATE]"
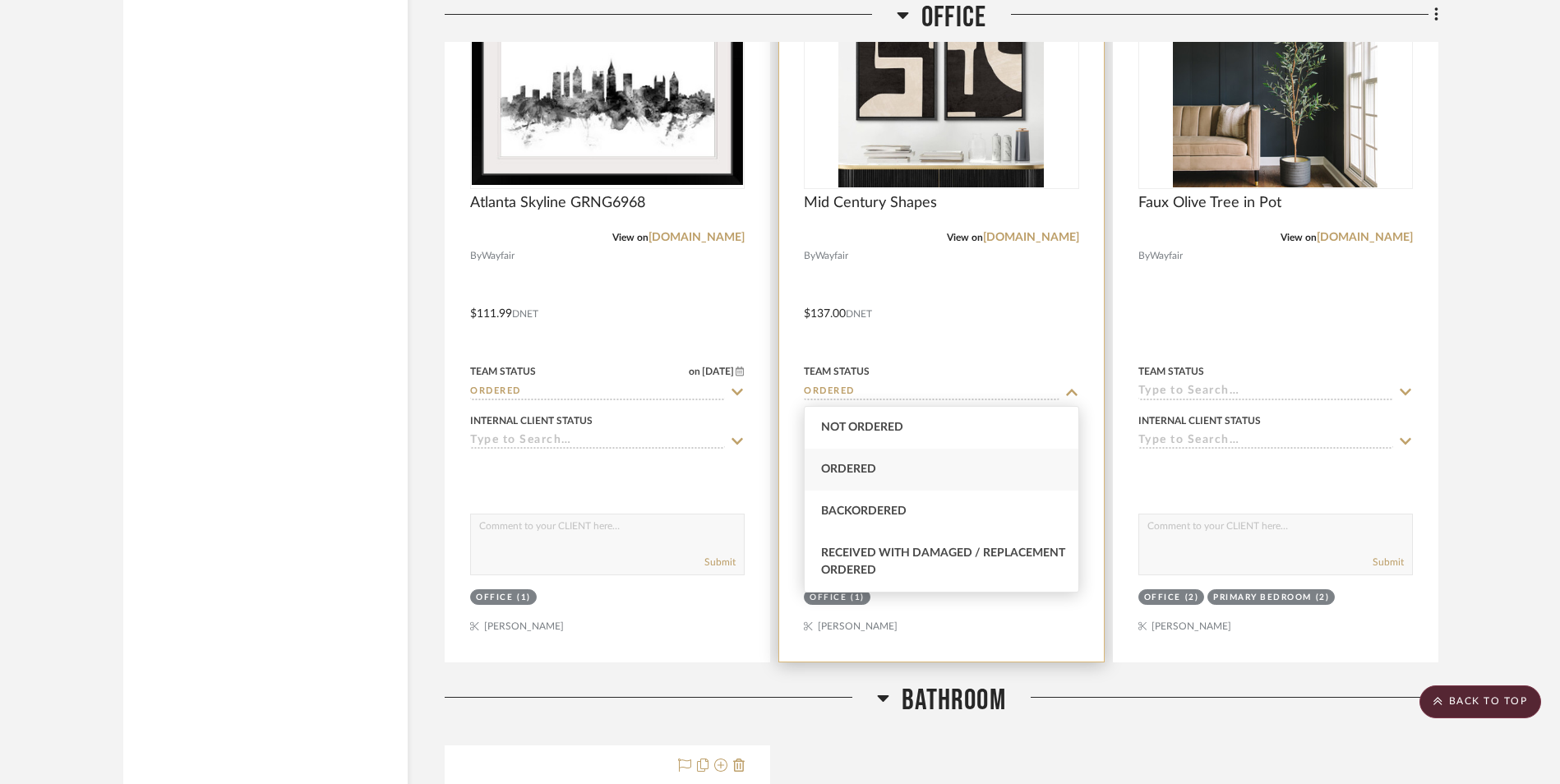
type input "Ordered"
type input "[DATE]"
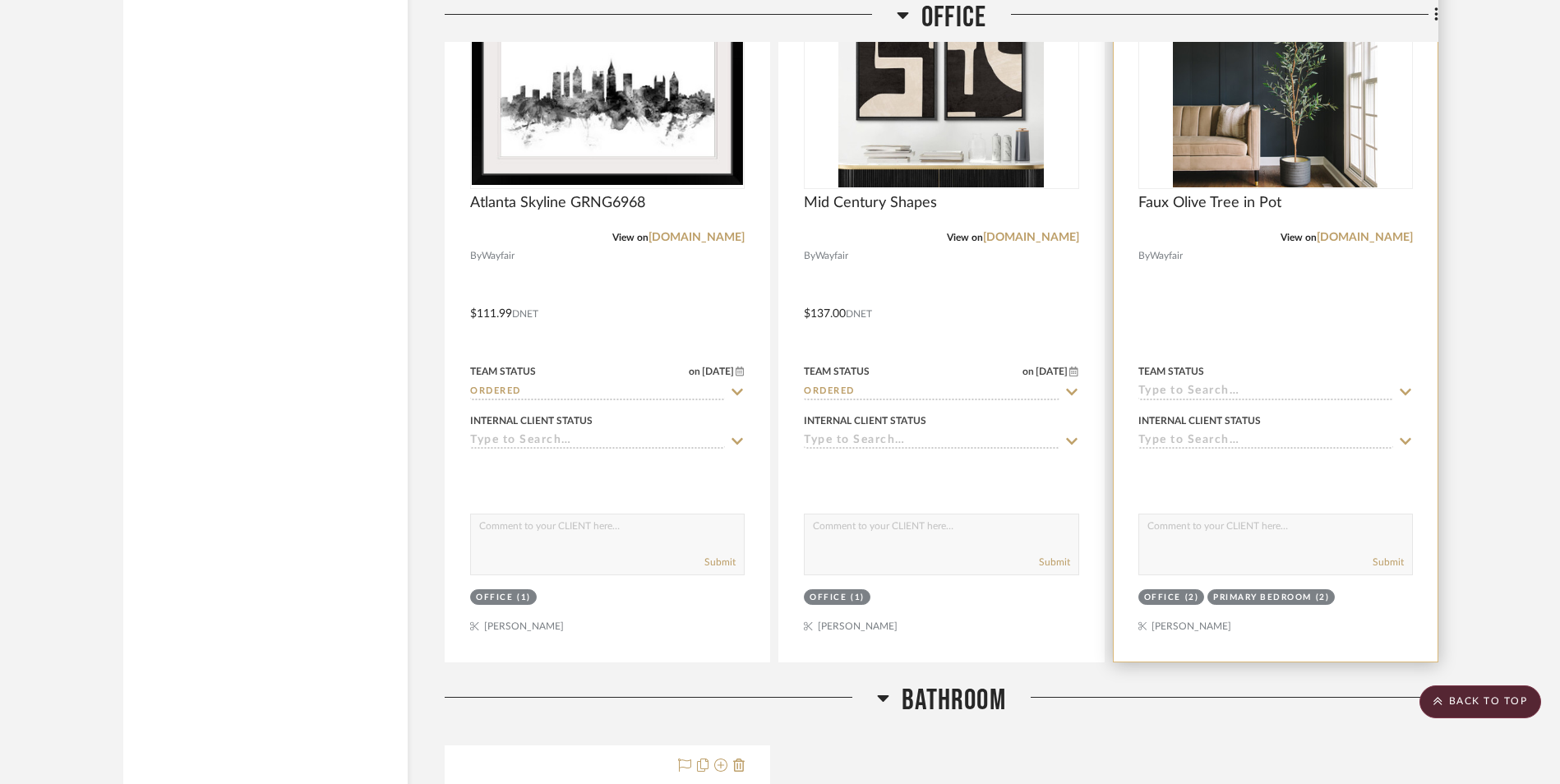
click at [1193, 386] on input at bounding box center [1265, 392] width 255 height 16
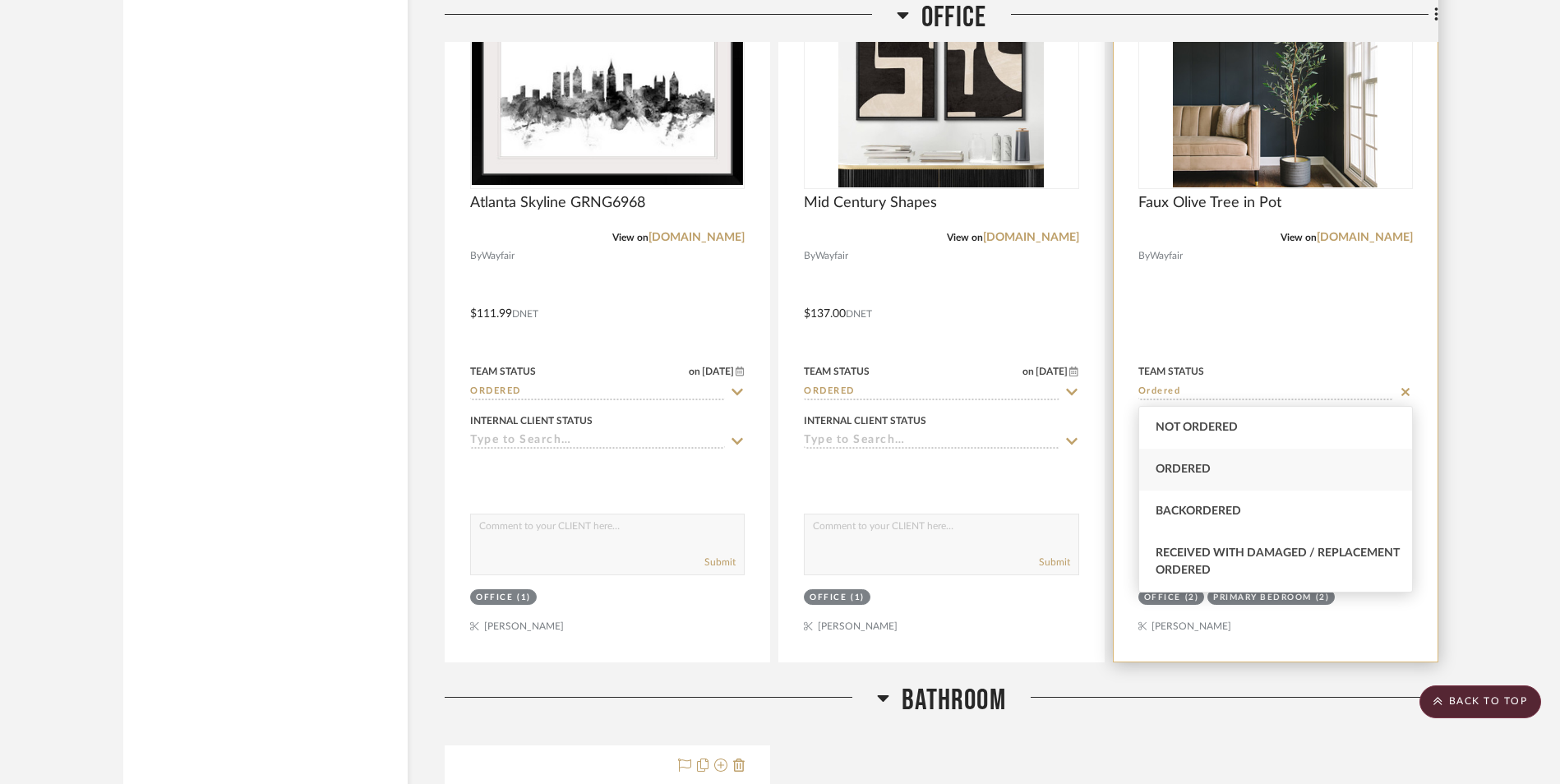
type input "Ordered"
type input "[DATE]"
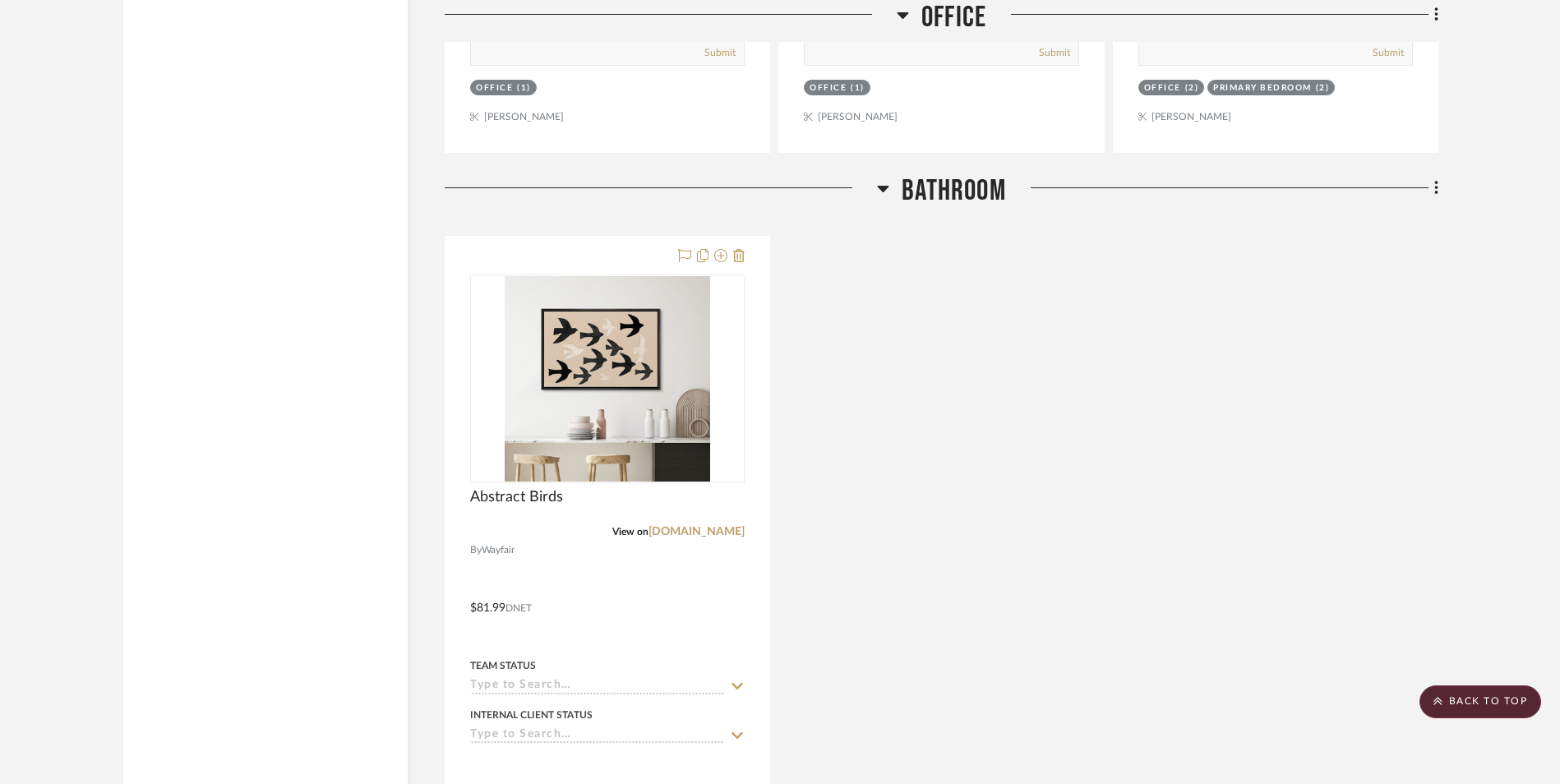
scroll to position [6820, 0]
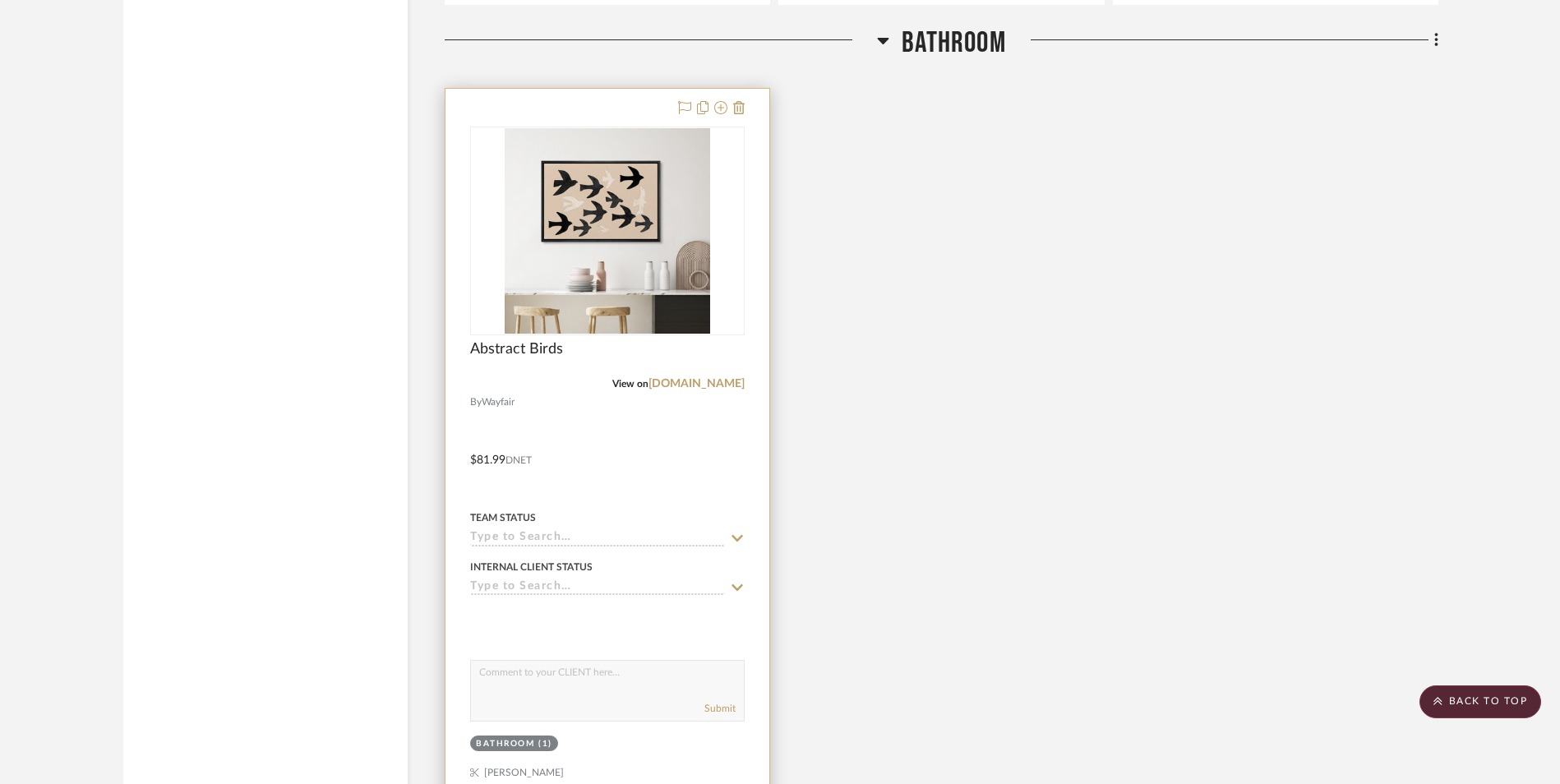
click at [573, 536] on input at bounding box center [597, 538] width 255 height 16
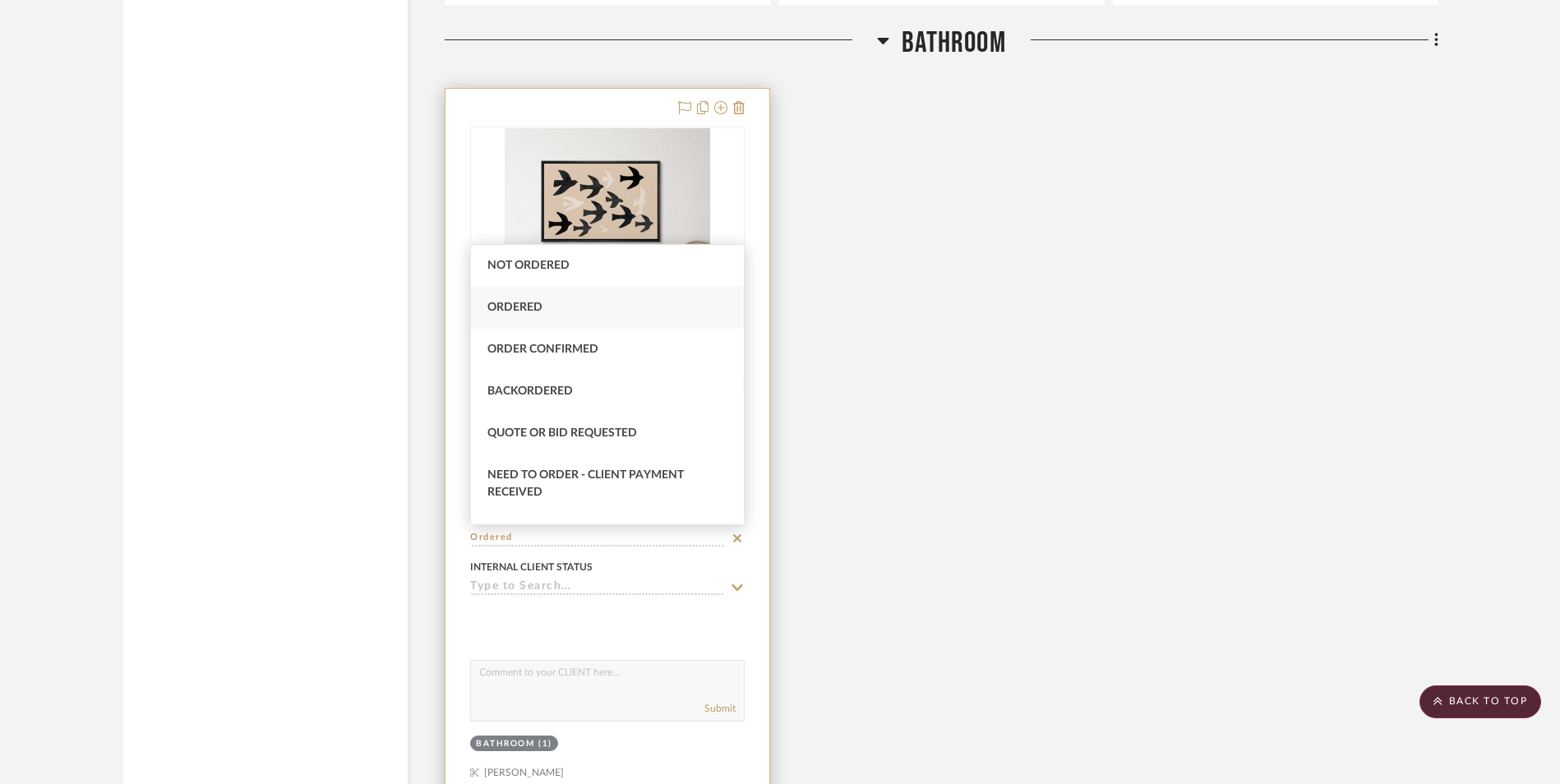
type input "Ordered"
type input "[DATE]"
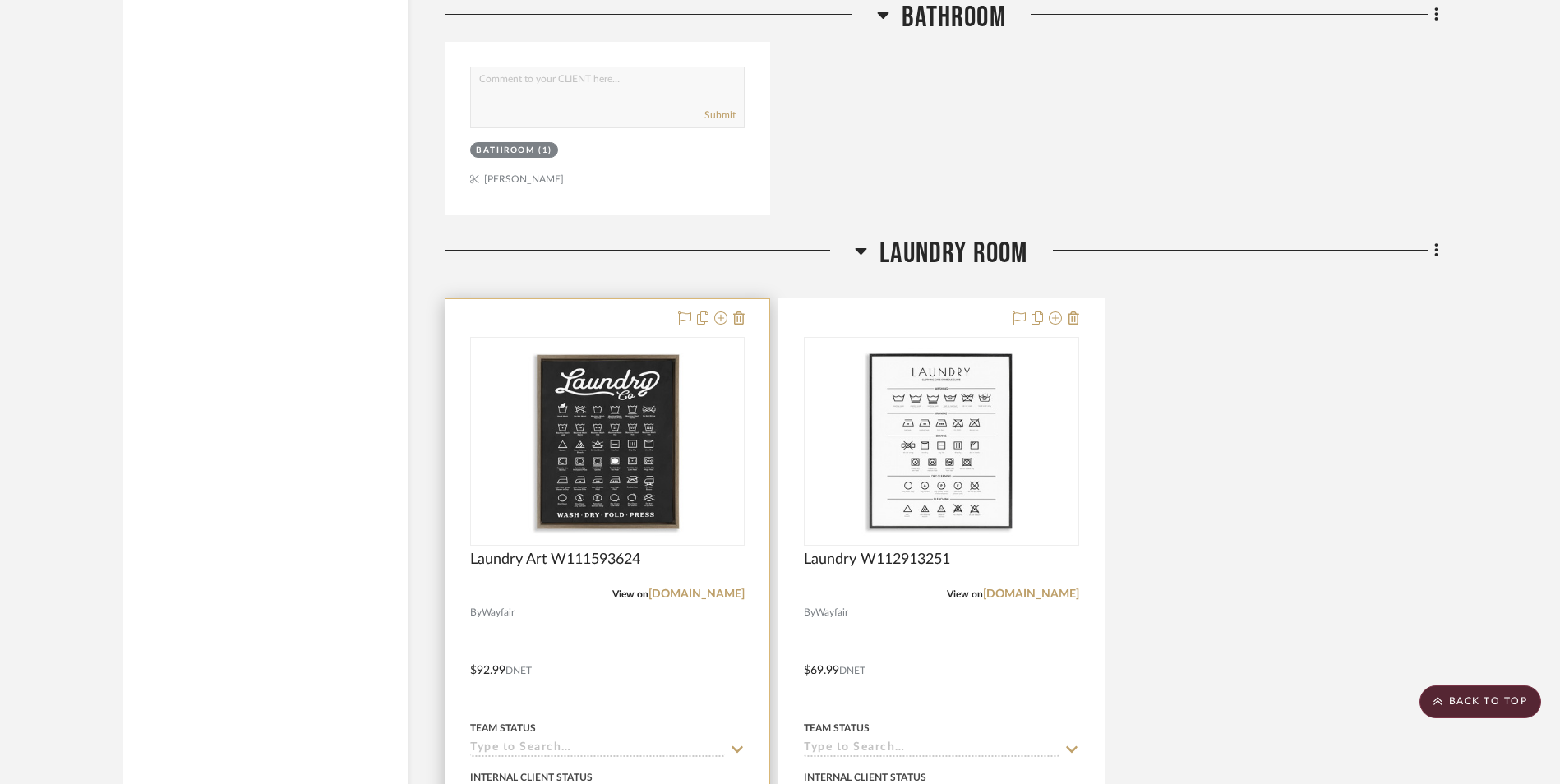
scroll to position [7560, 0]
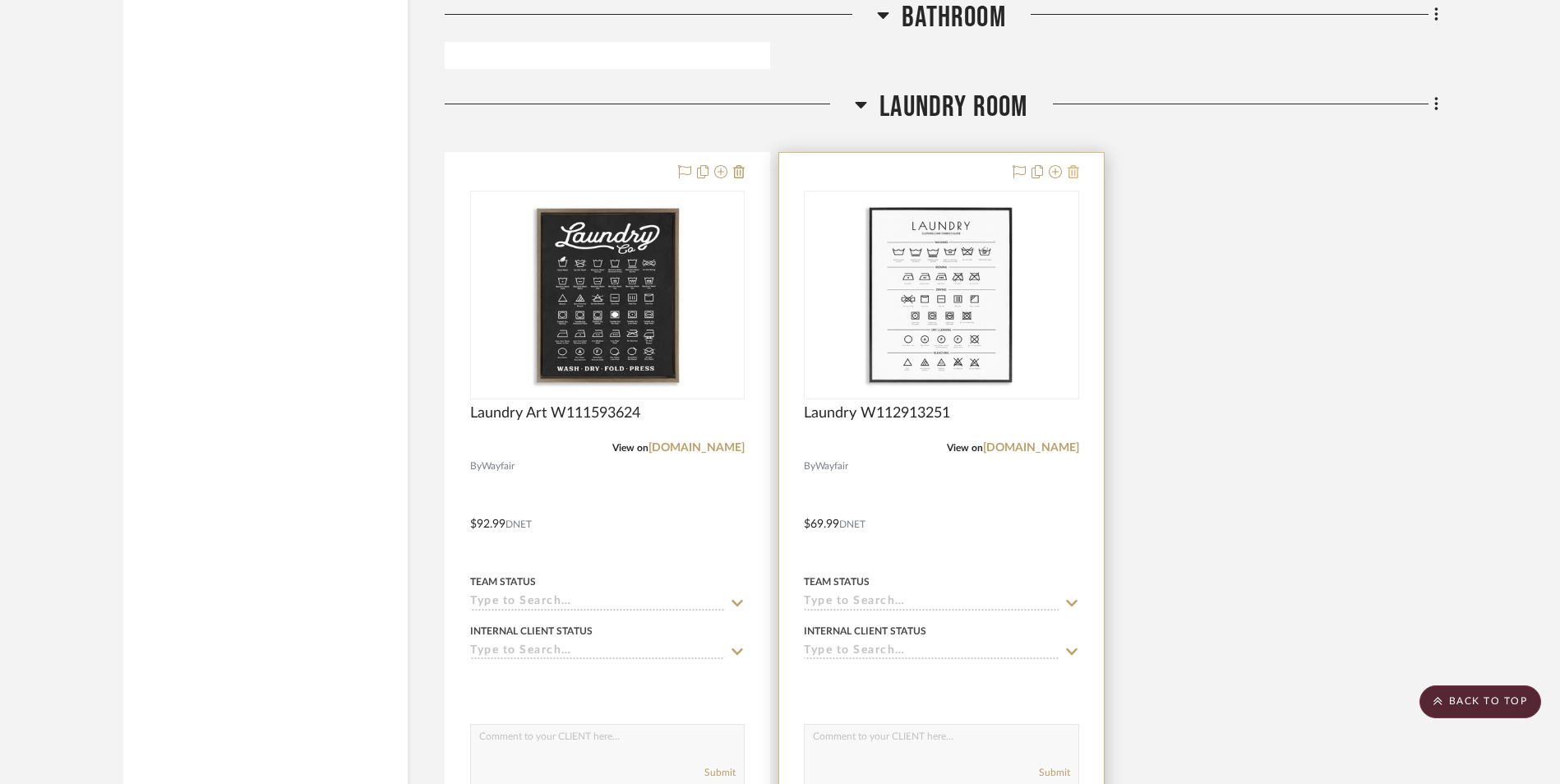
click at [1076, 171] on icon at bounding box center [1073, 172] width 12 height 13
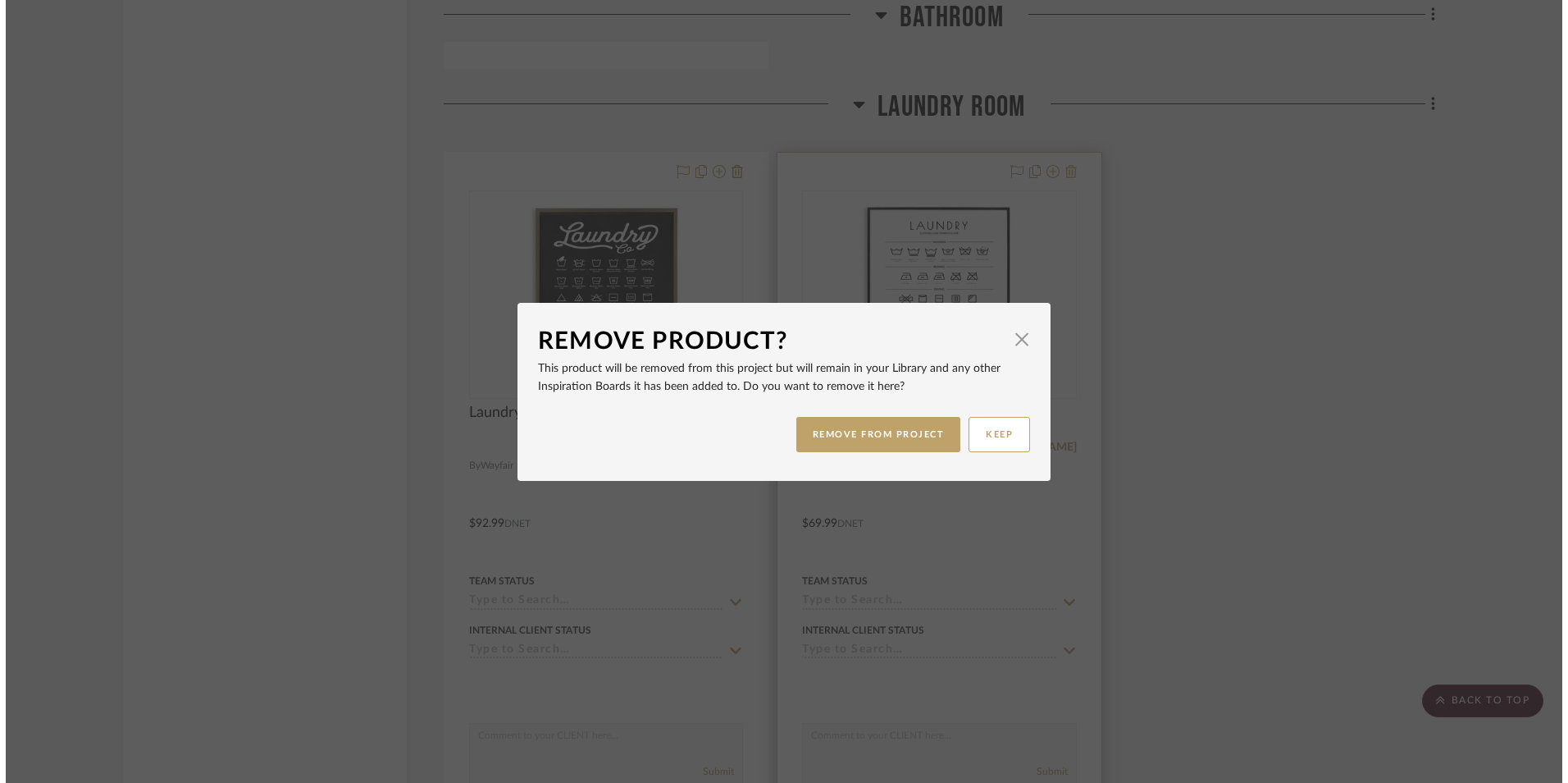
scroll to position [0, 0]
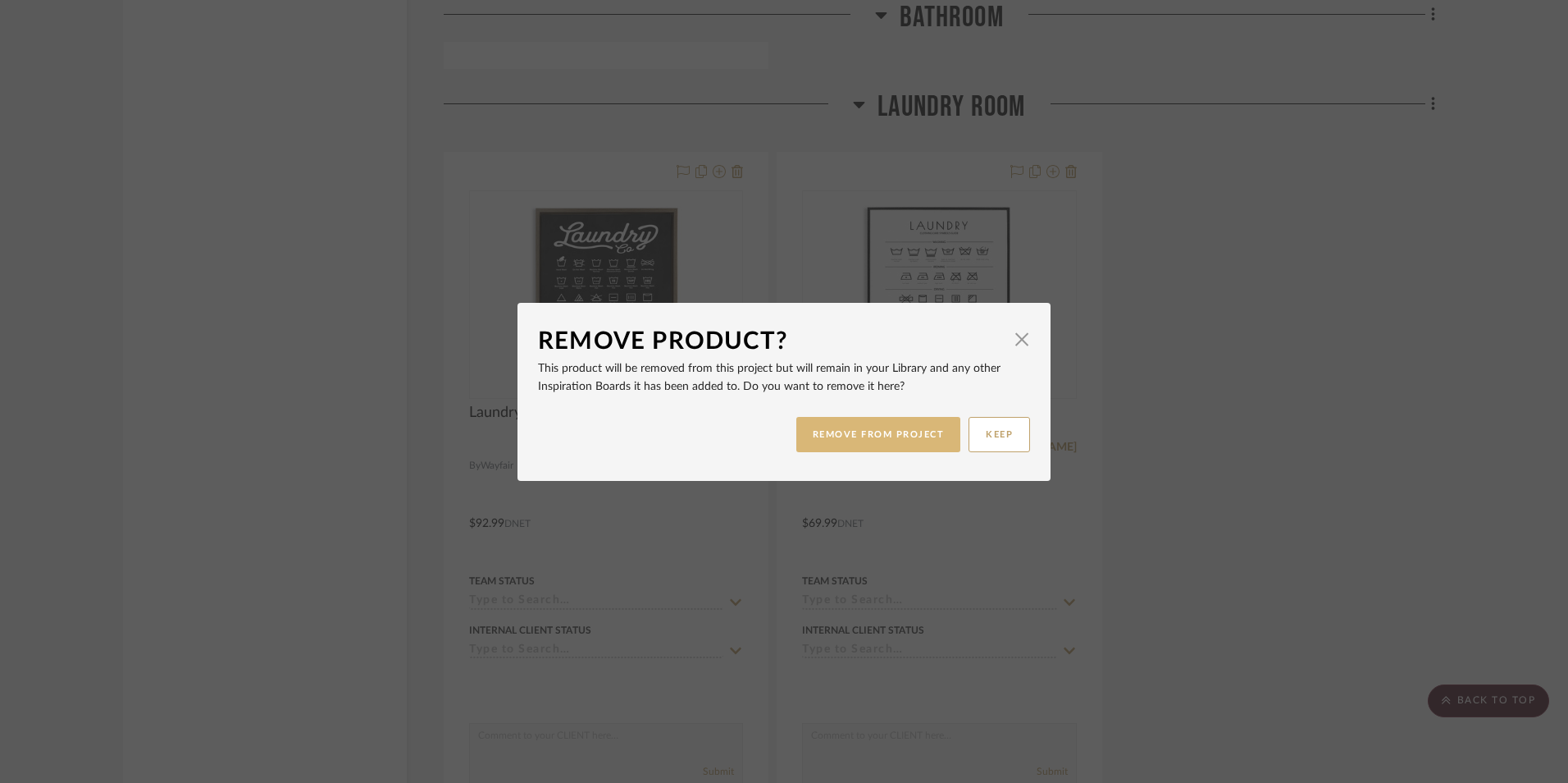
click at [934, 427] on button "REMOVE FROM PROJECT" at bounding box center [878, 434] width 165 height 36
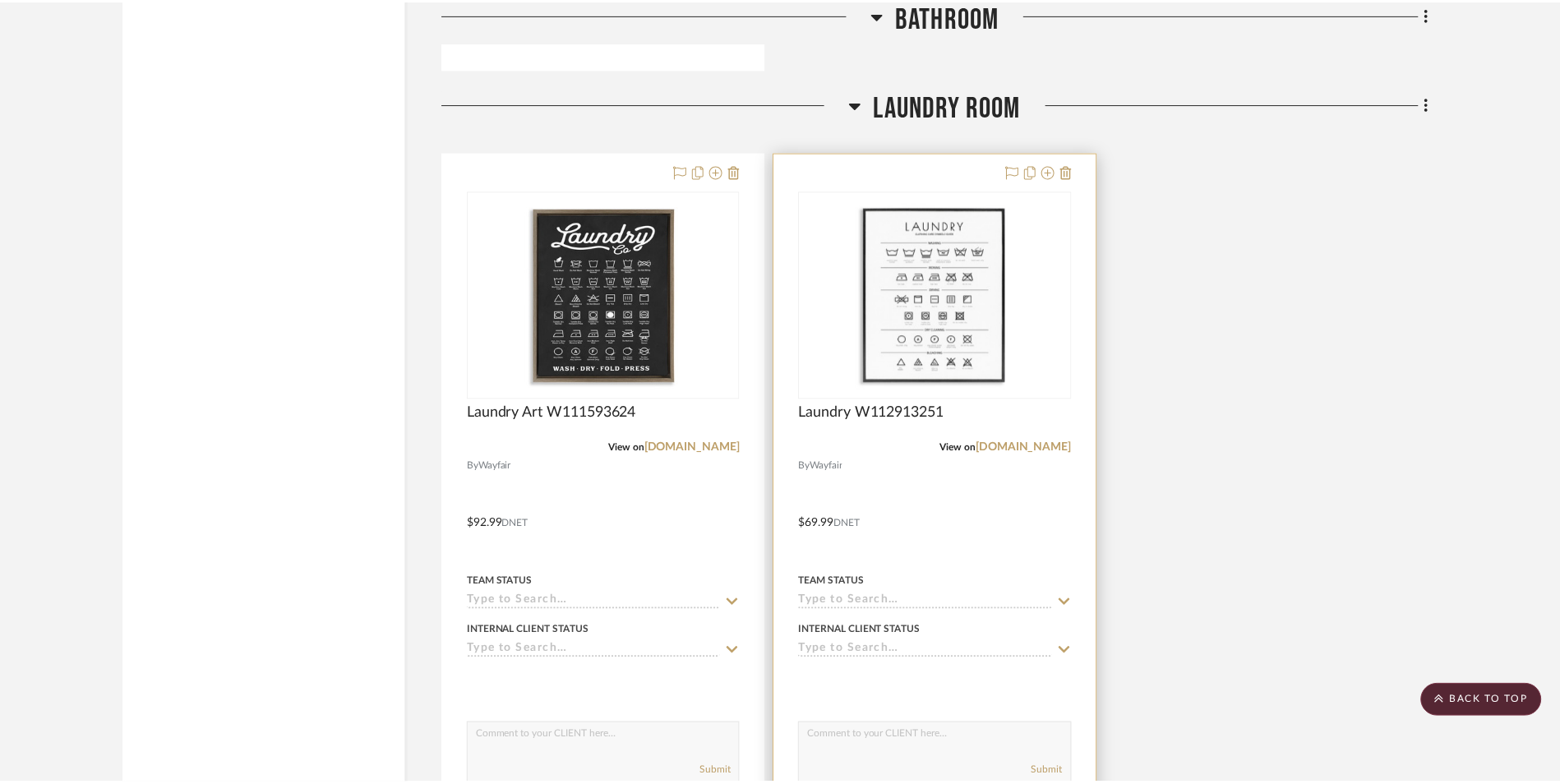
scroll to position [7560, 0]
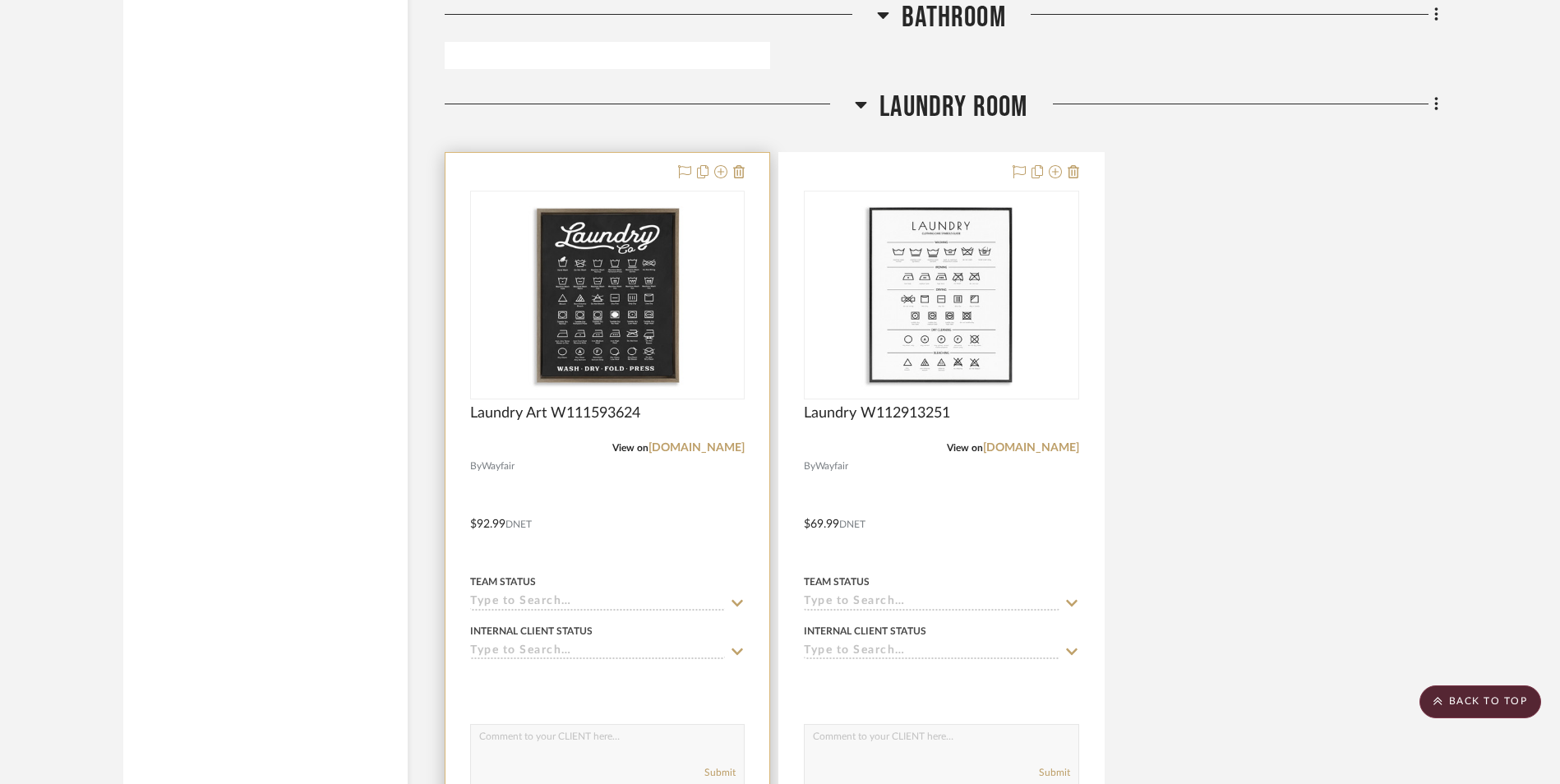
click at [550, 604] on input at bounding box center [597, 602] width 255 height 16
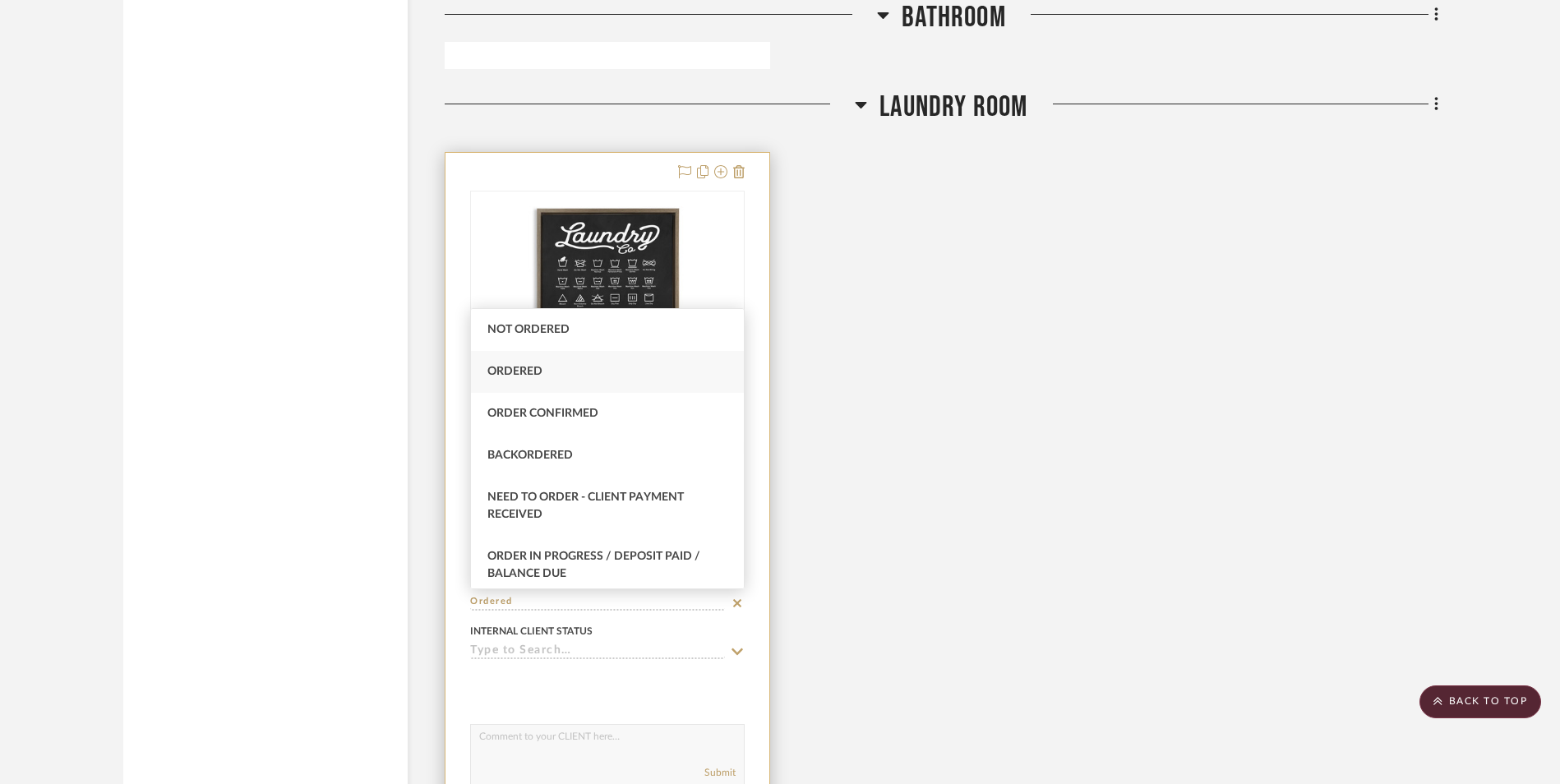
type input "Ordered"
type input "[DATE]"
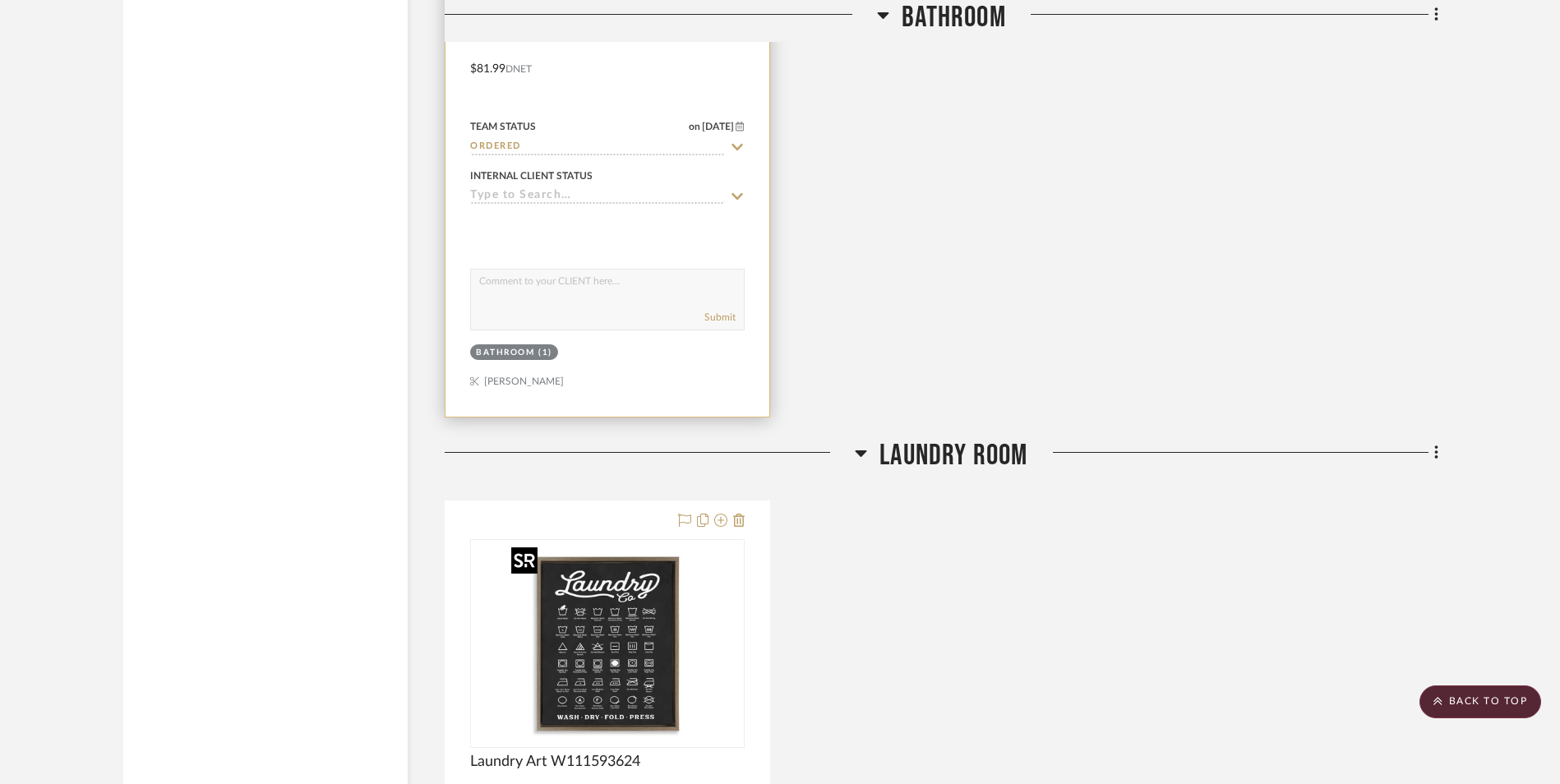
scroll to position [7018, 0]
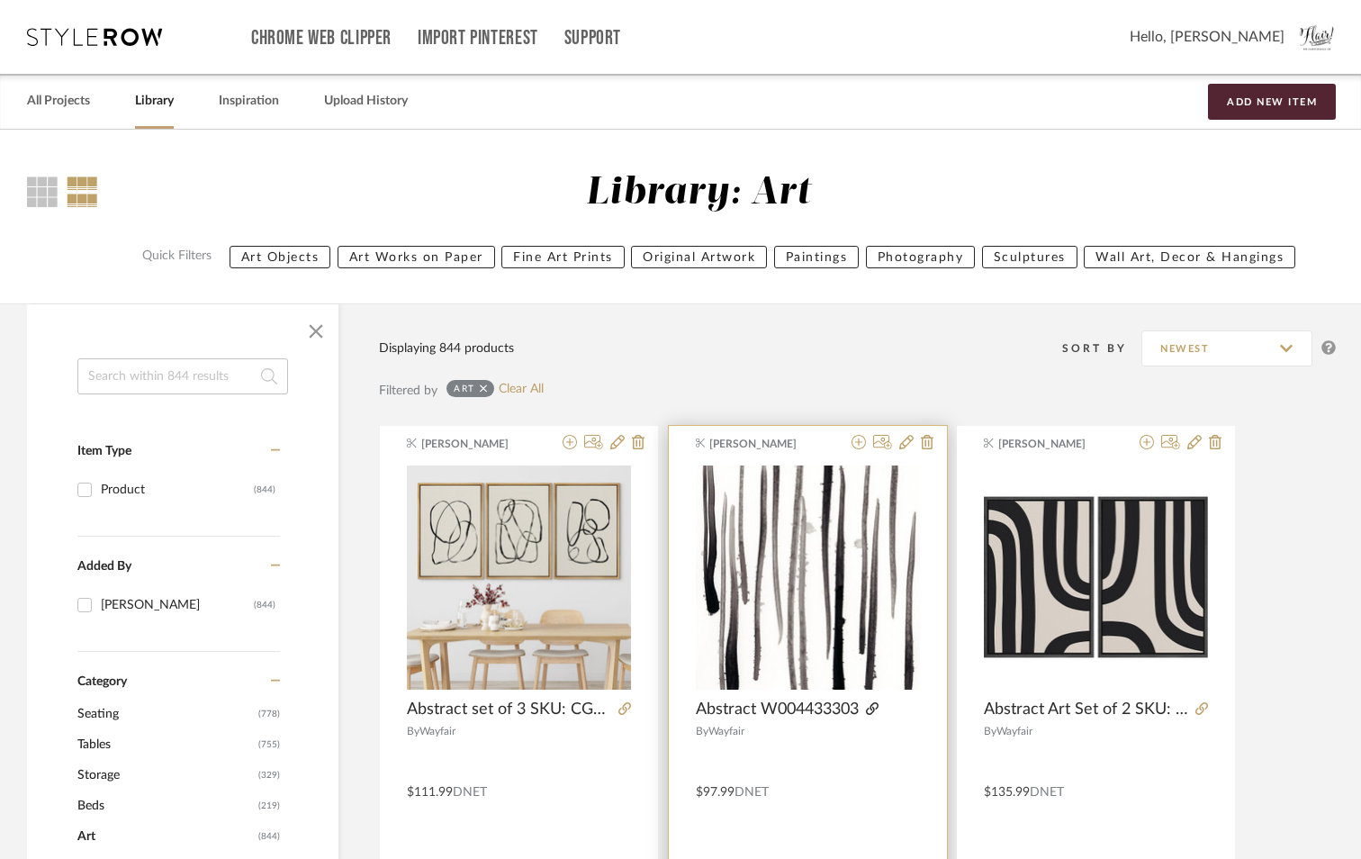
click at [871, 707] on icon at bounding box center [872, 708] width 13 height 13
click at [856, 443] on icon at bounding box center [859, 442] width 14 height 14
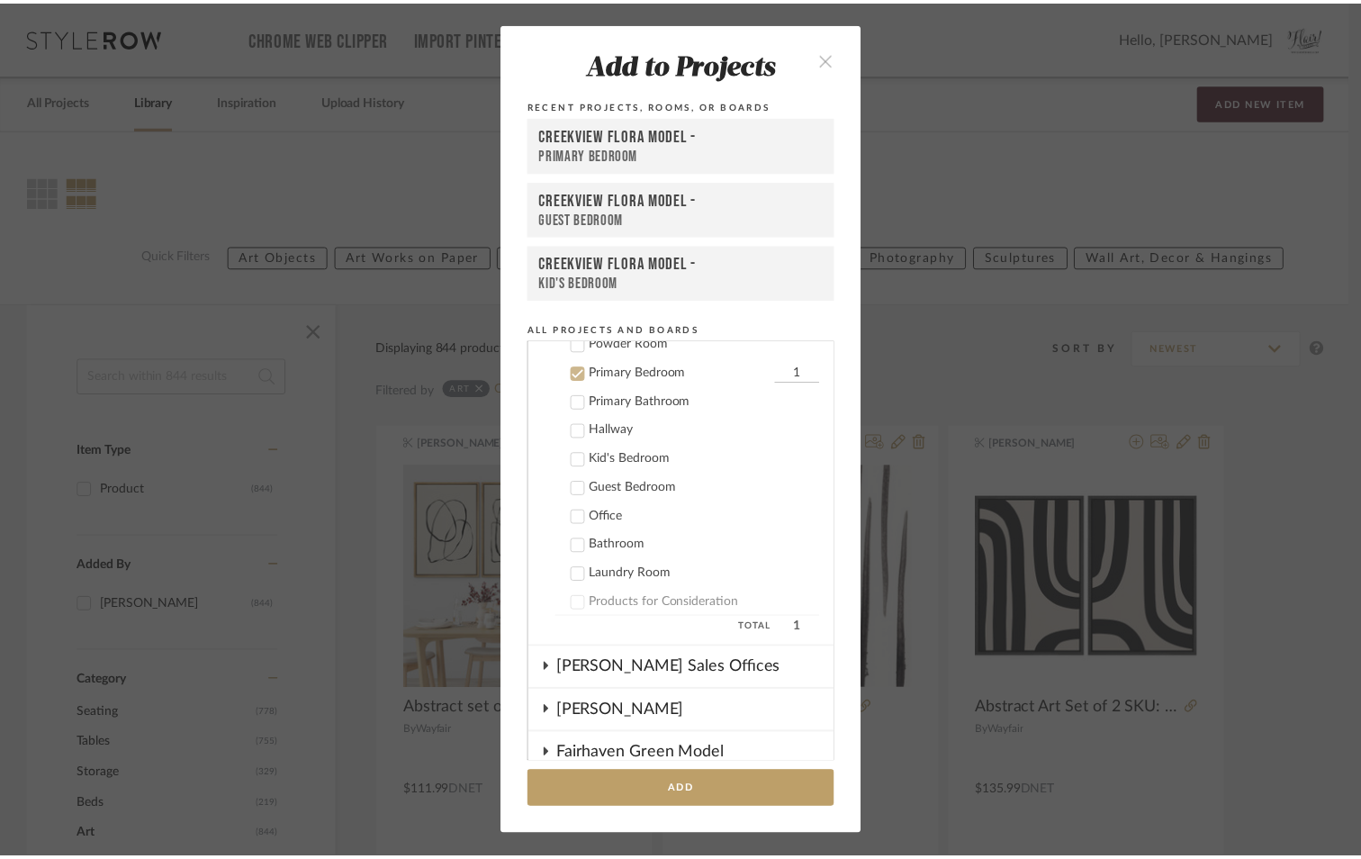
scroll to position [563, 0]
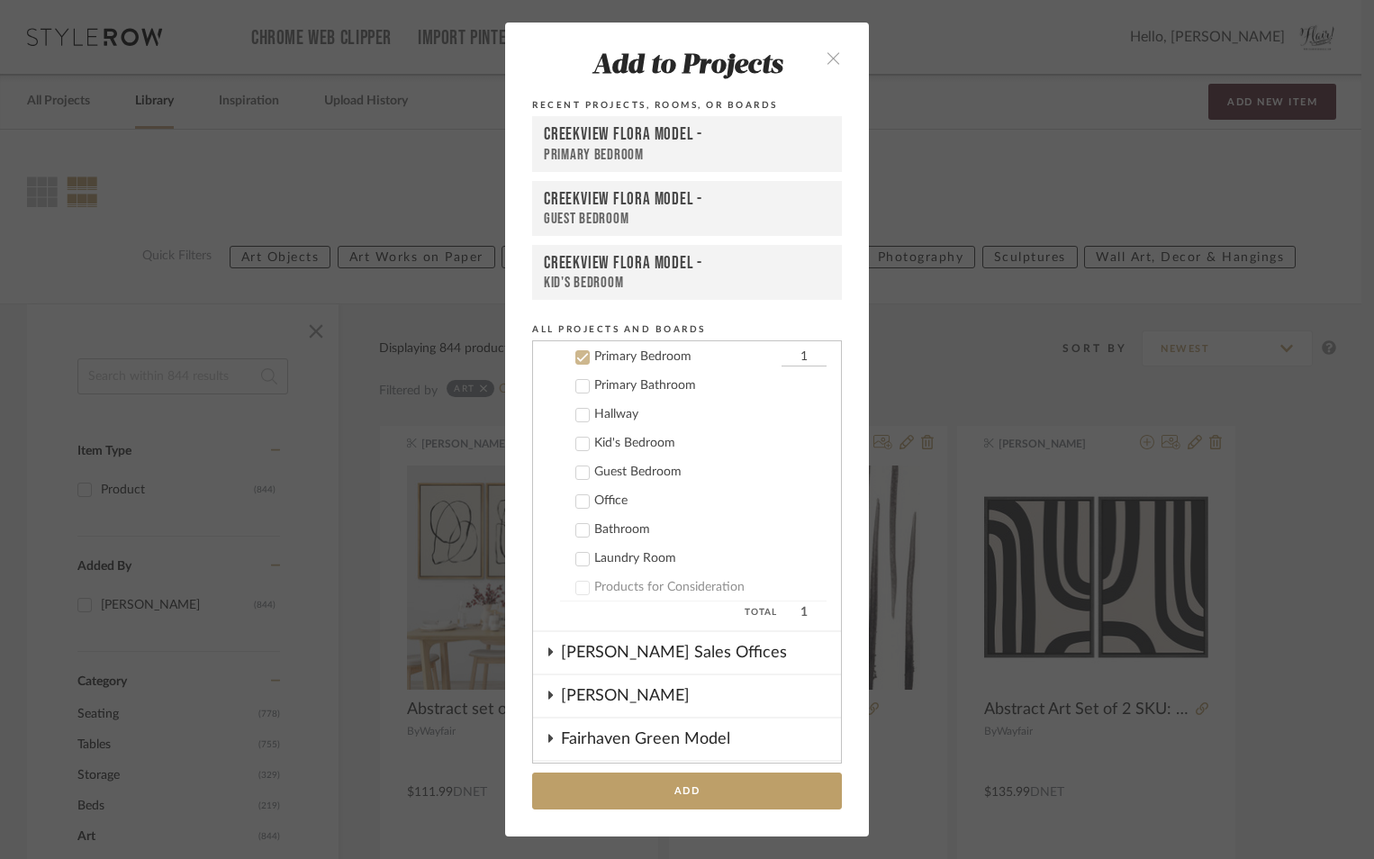
click at [581, 354] on icon at bounding box center [583, 357] width 12 height 9
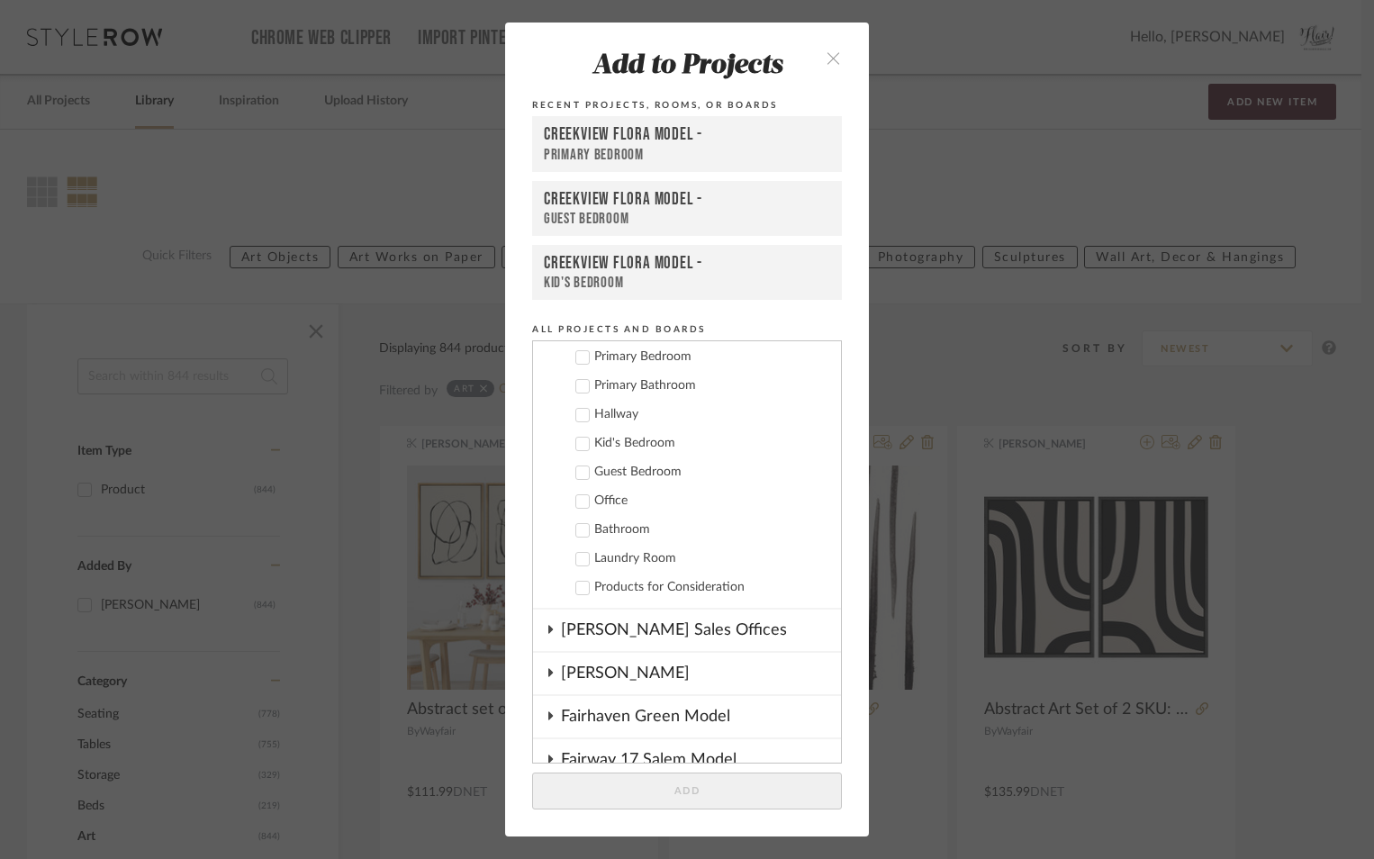
click at [577, 391] on icon at bounding box center [582, 386] width 13 height 13
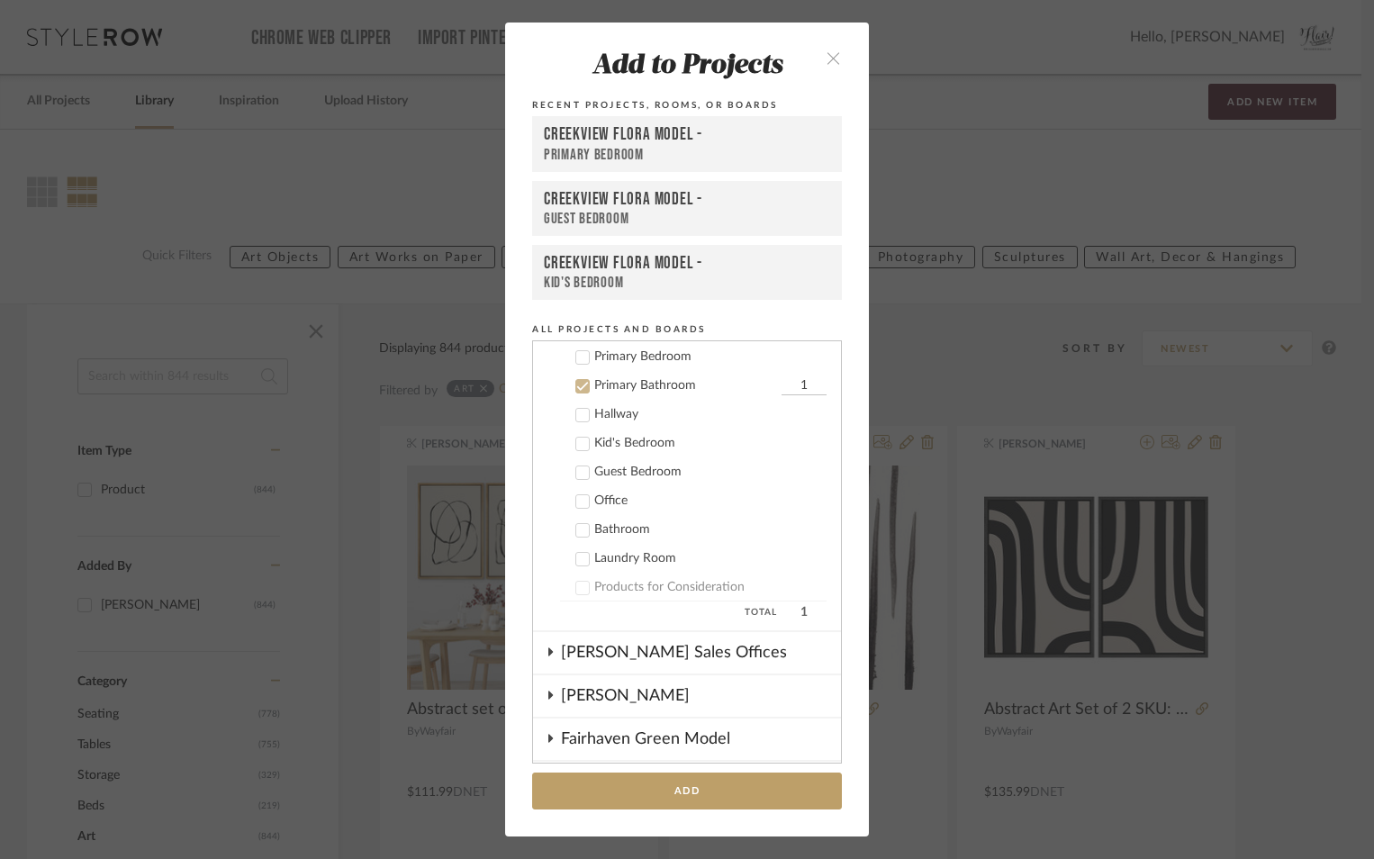
click at [717, 788] on button "Add" at bounding box center [687, 790] width 310 height 37
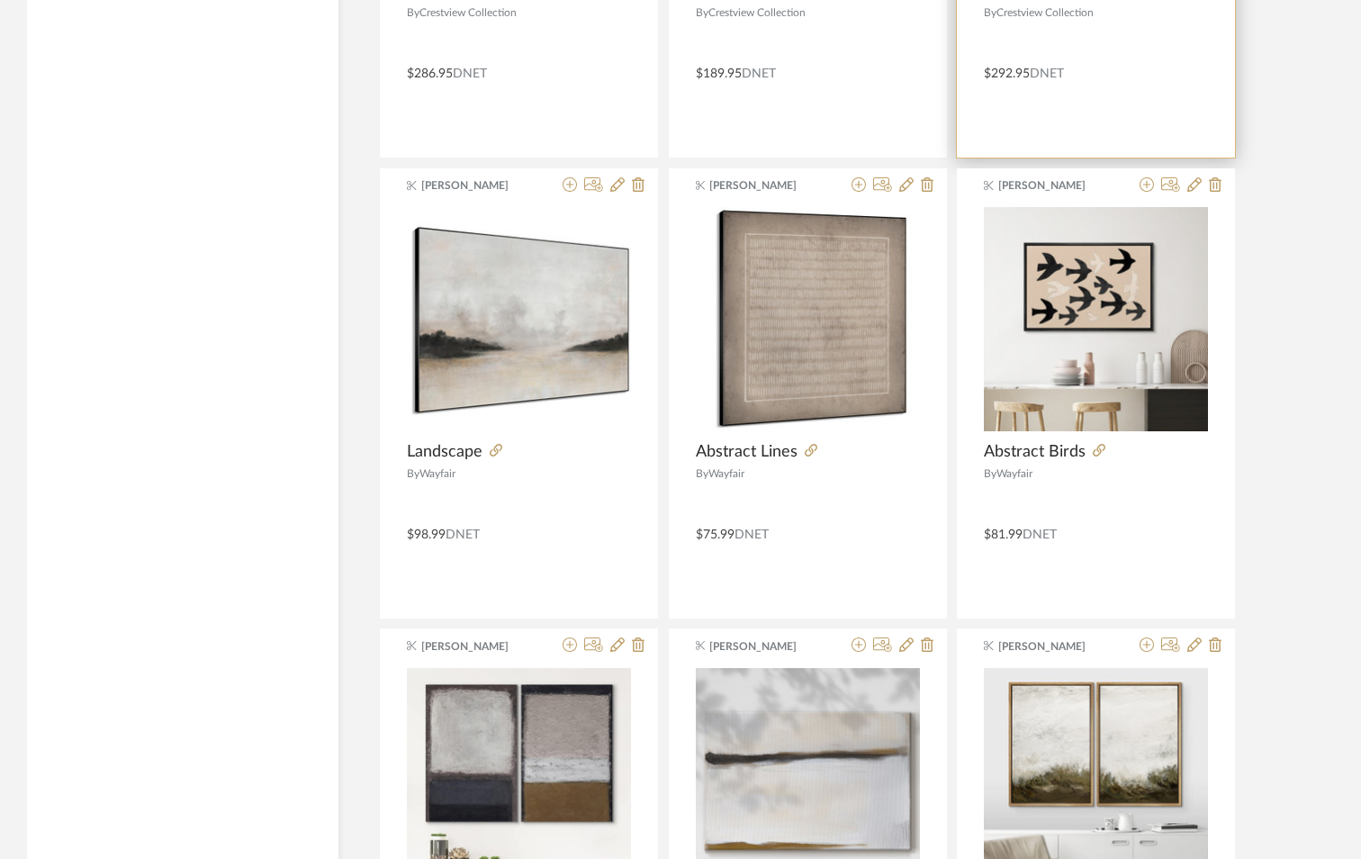
scroll to position [3470, 0]
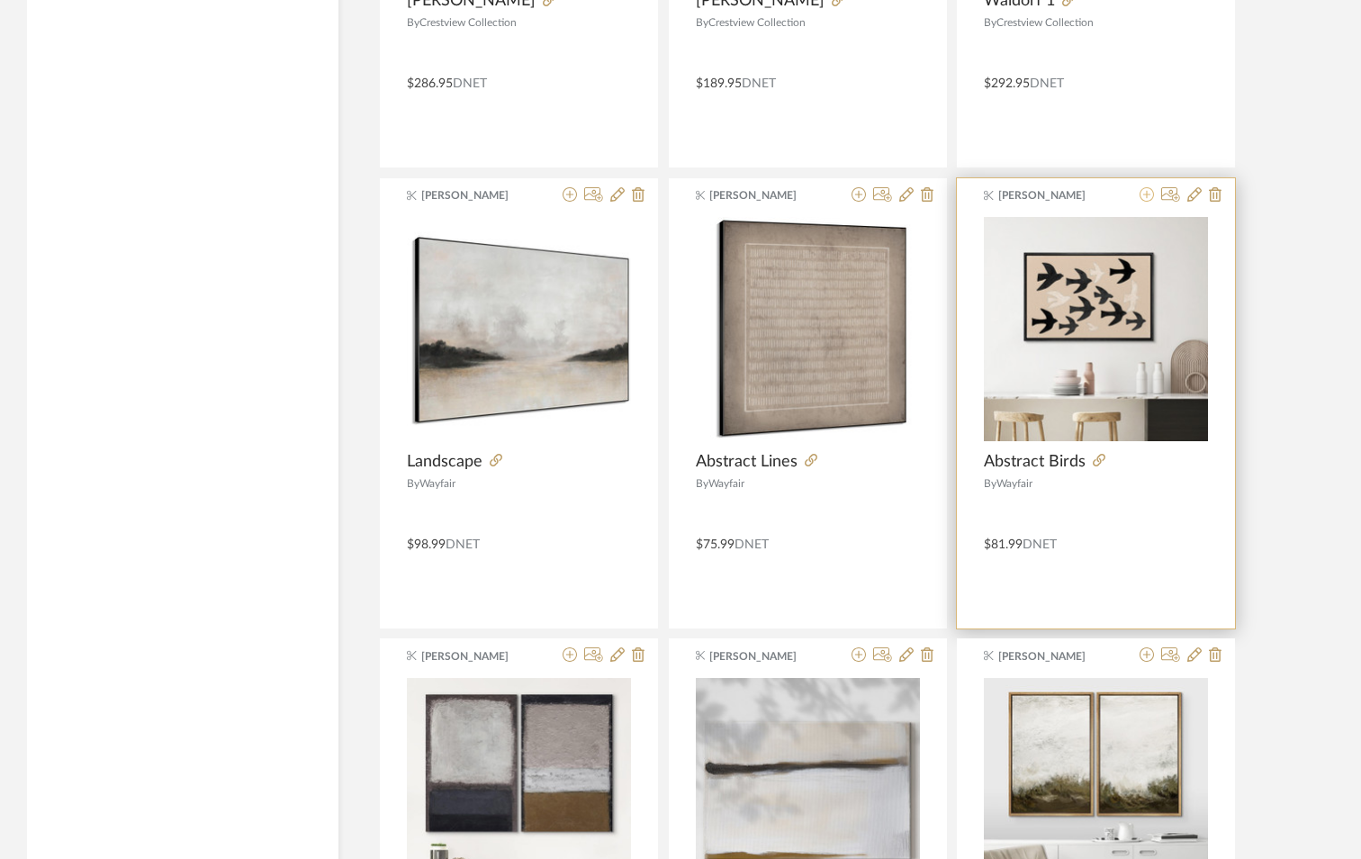
click at [1143, 194] on icon at bounding box center [1147, 194] width 14 height 14
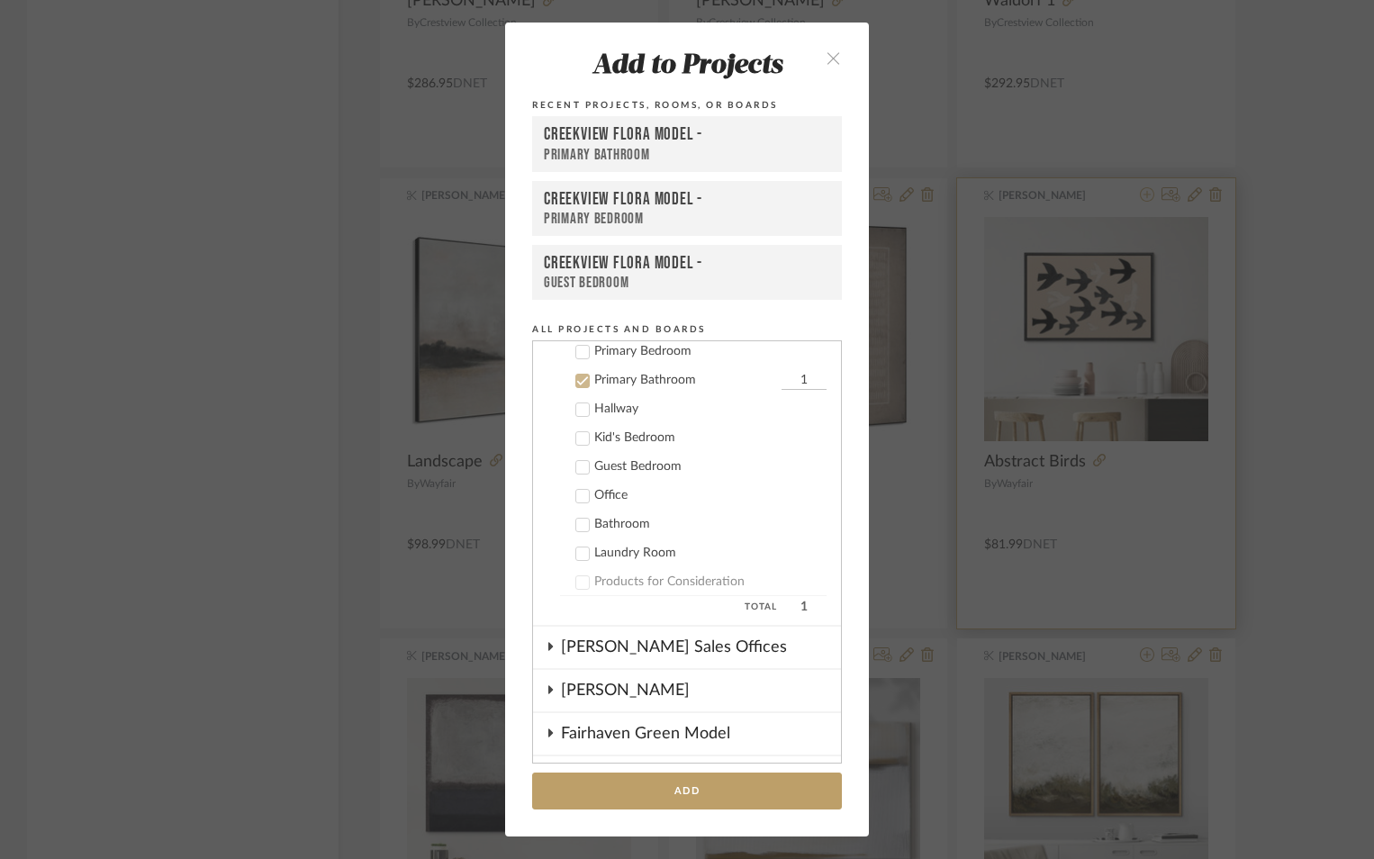
scroll to position [591, 0]
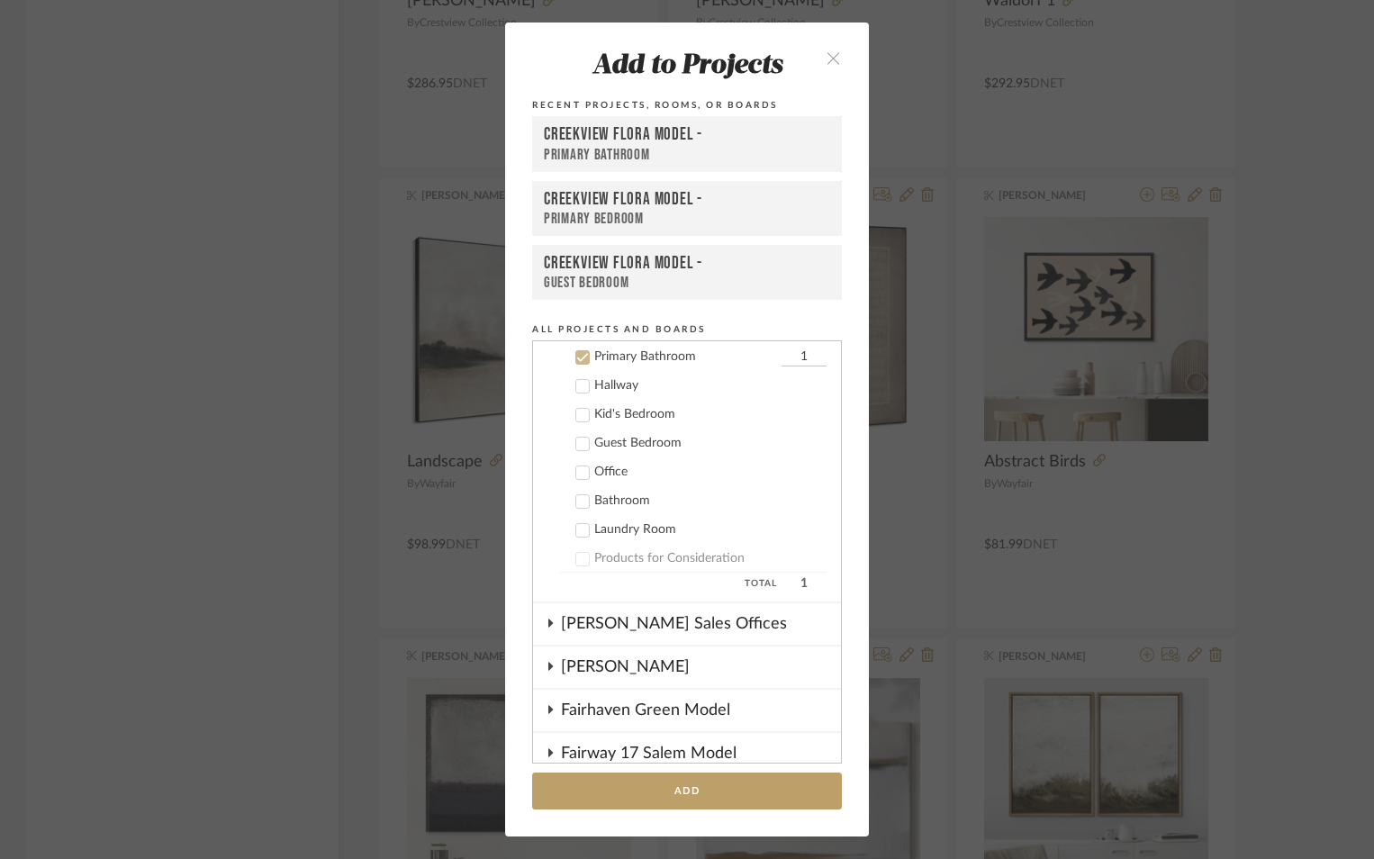
click at [576, 352] on icon at bounding box center [582, 357] width 13 height 13
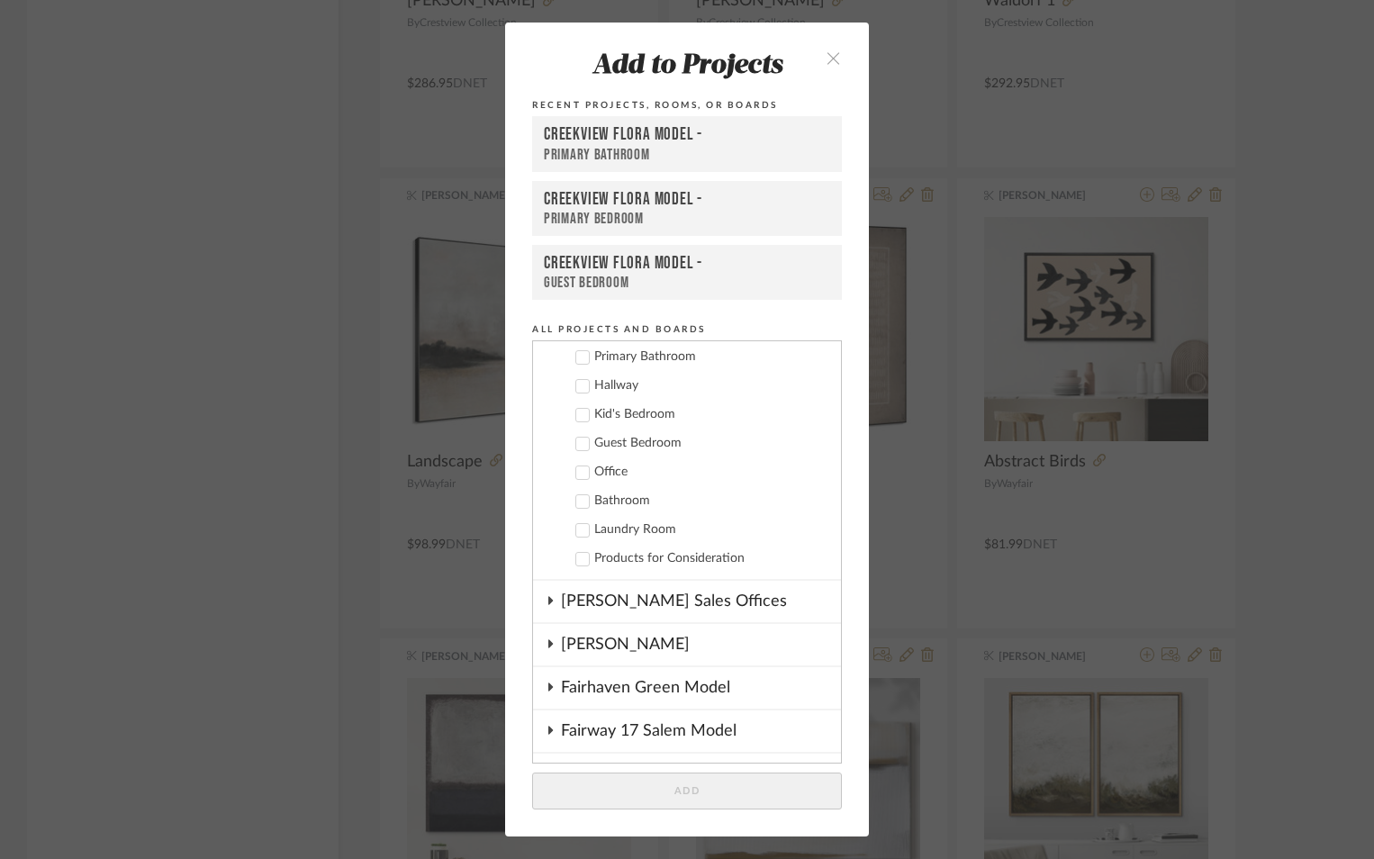
click at [578, 501] on icon at bounding box center [582, 501] width 13 height 13
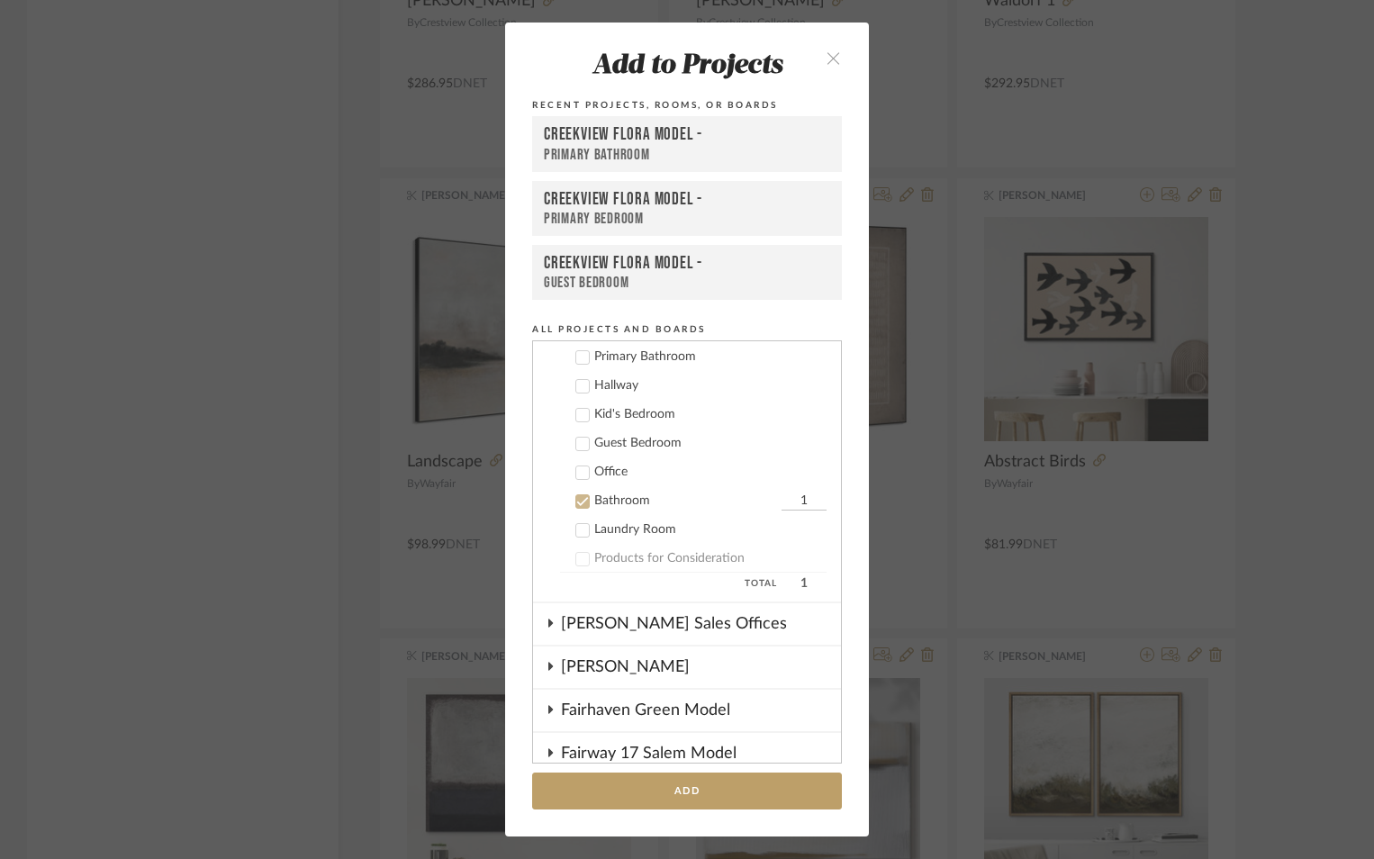
click at [680, 799] on button "Add" at bounding box center [687, 790] width 310 height 37
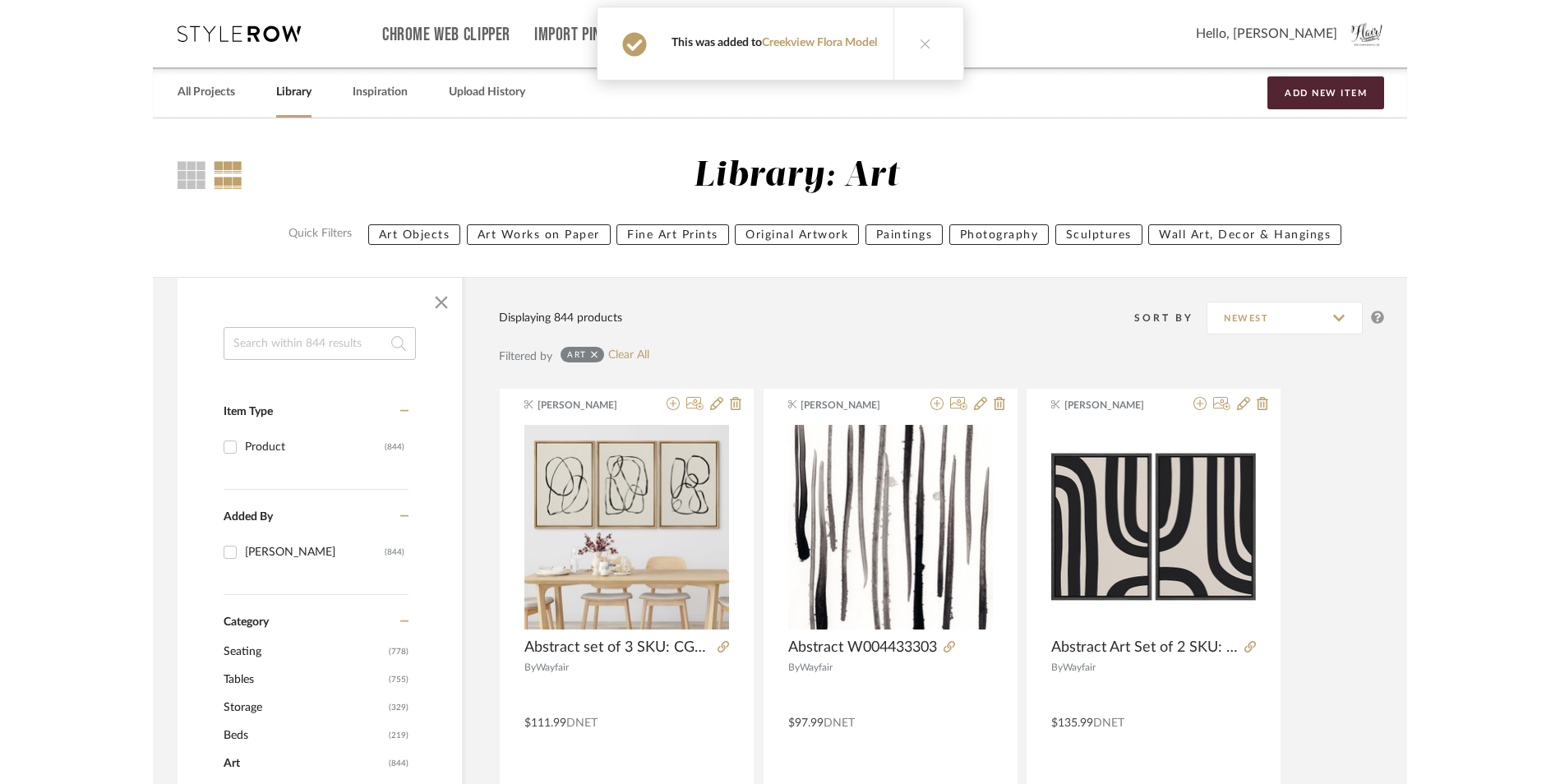
scroll to position [3167, 0]
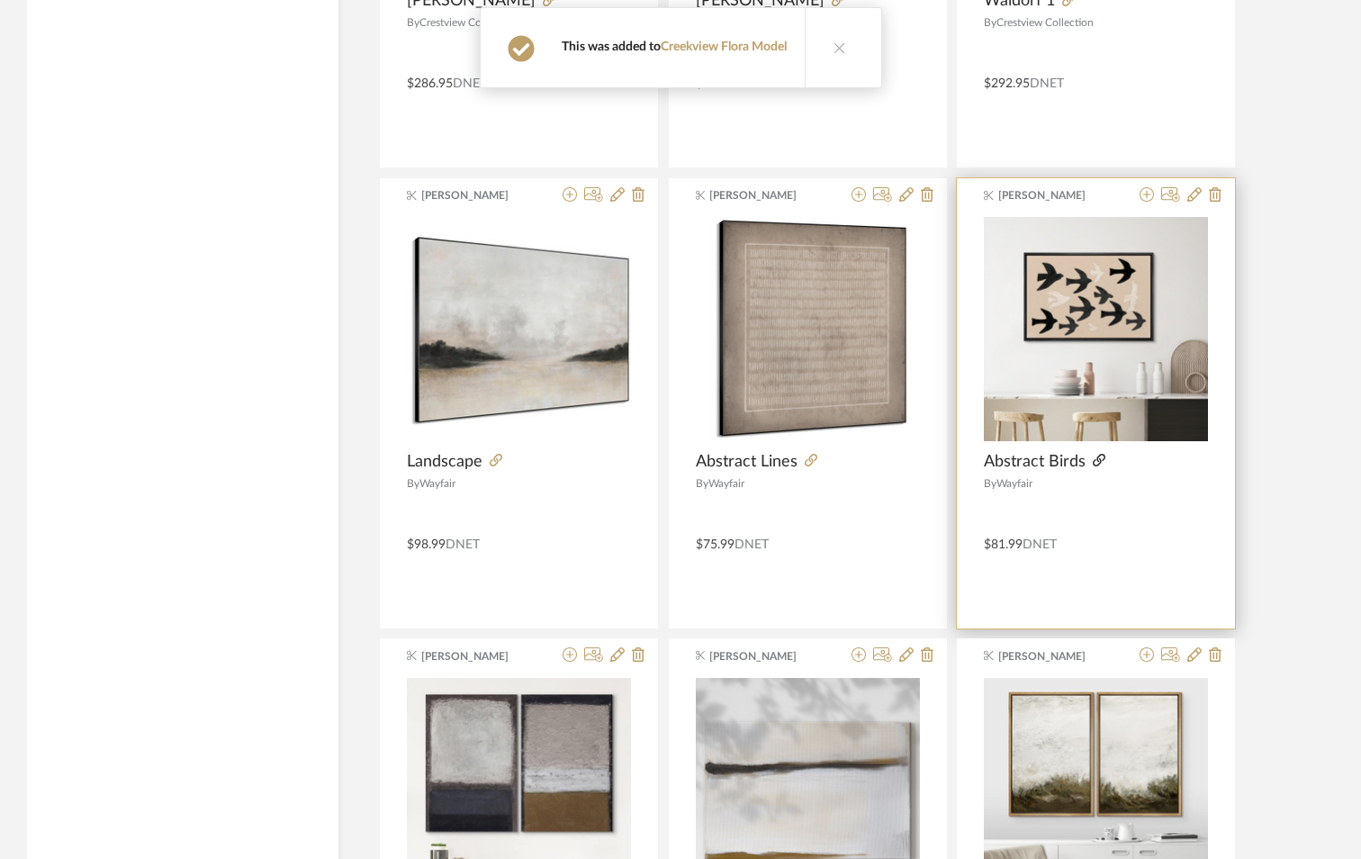
click at [1099, 457] on icon at bounding box center [1099, 460] width 13 height 13
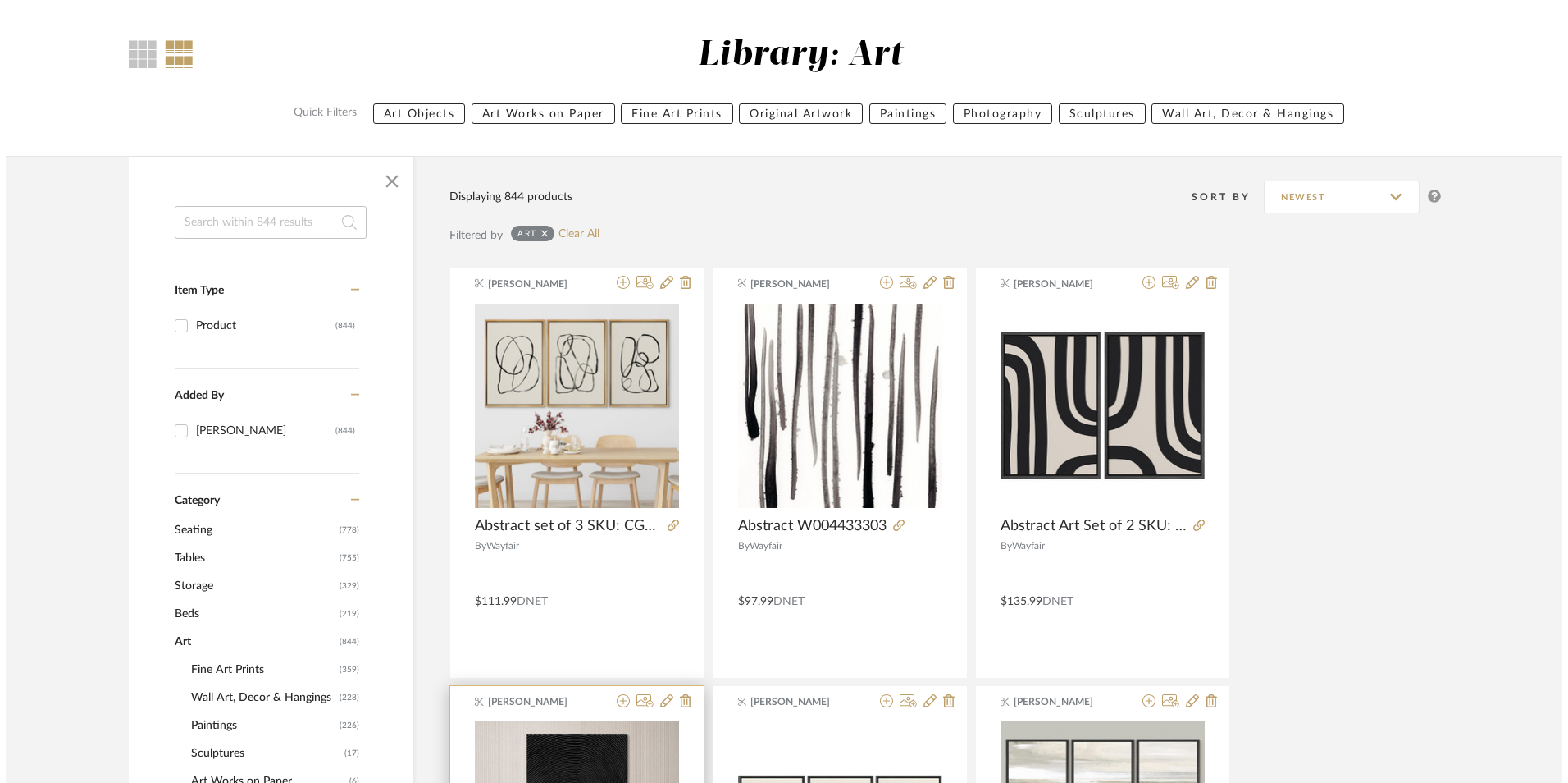
scroll to position [0, 0]
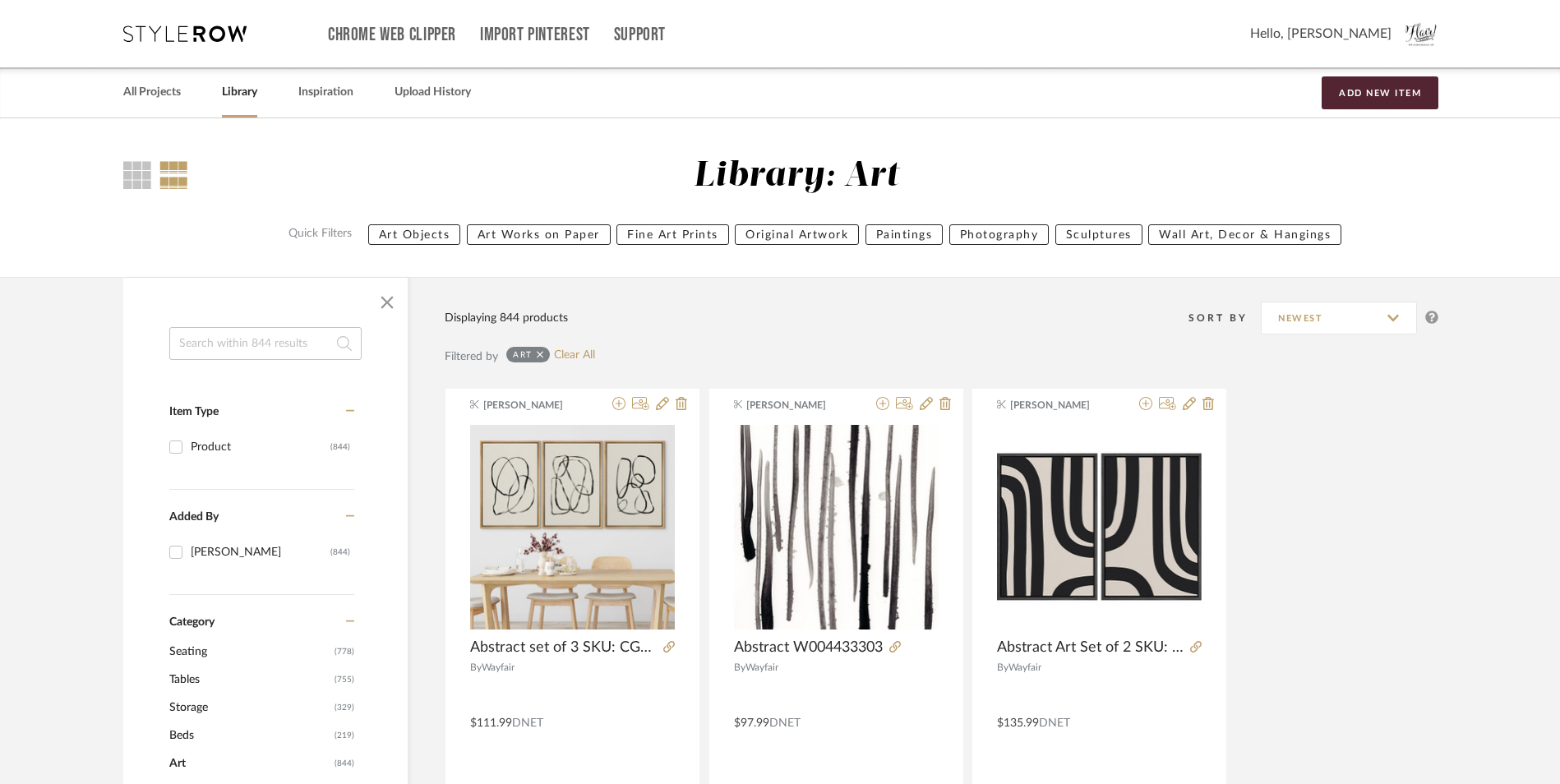
click at [215, 335] on input at bounding box center [265, 343] width 193 height 33
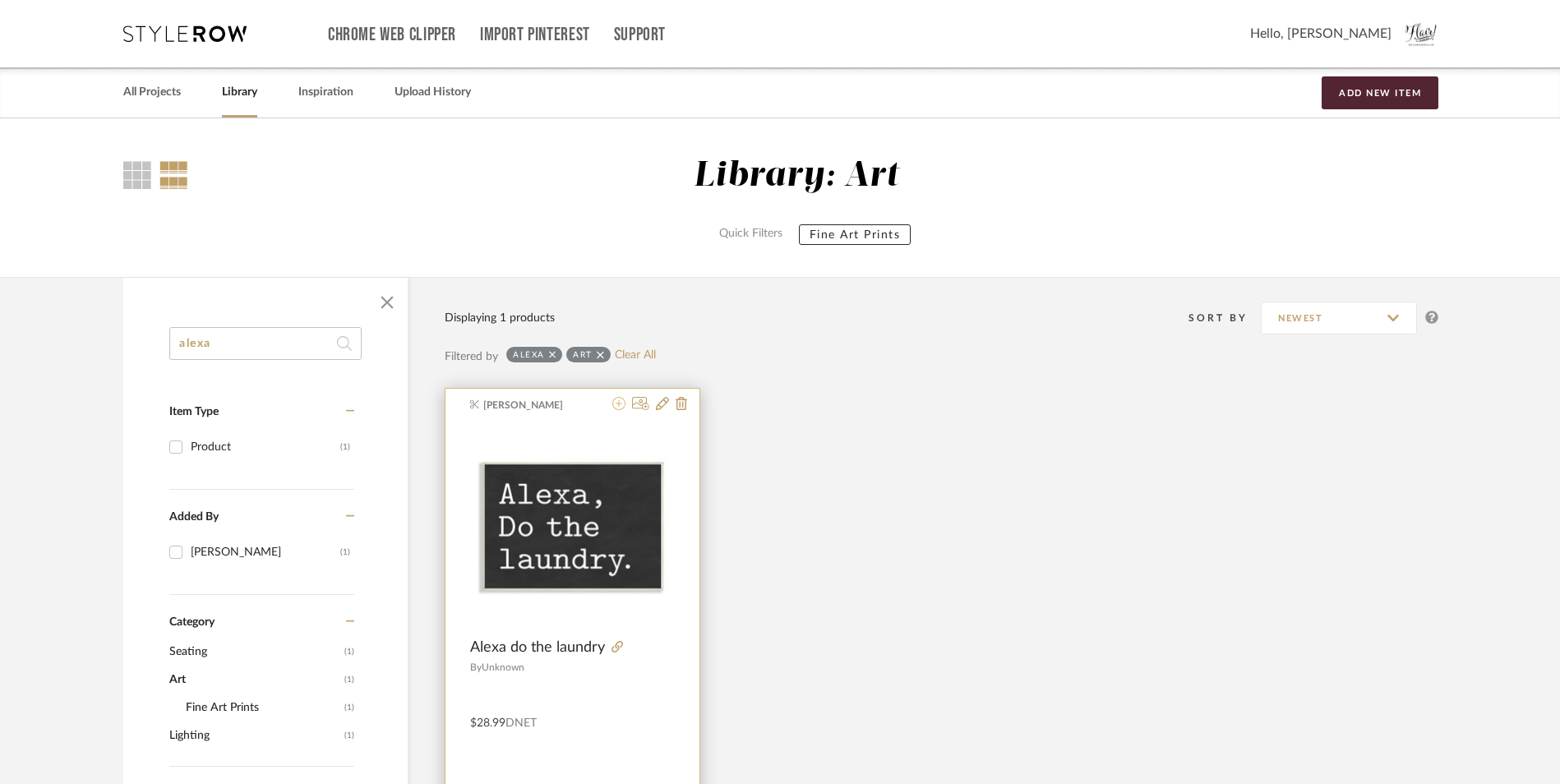
type input "alexa"
click at [614, 400] on icon at bounding box center [619, 403] width 13 height 13
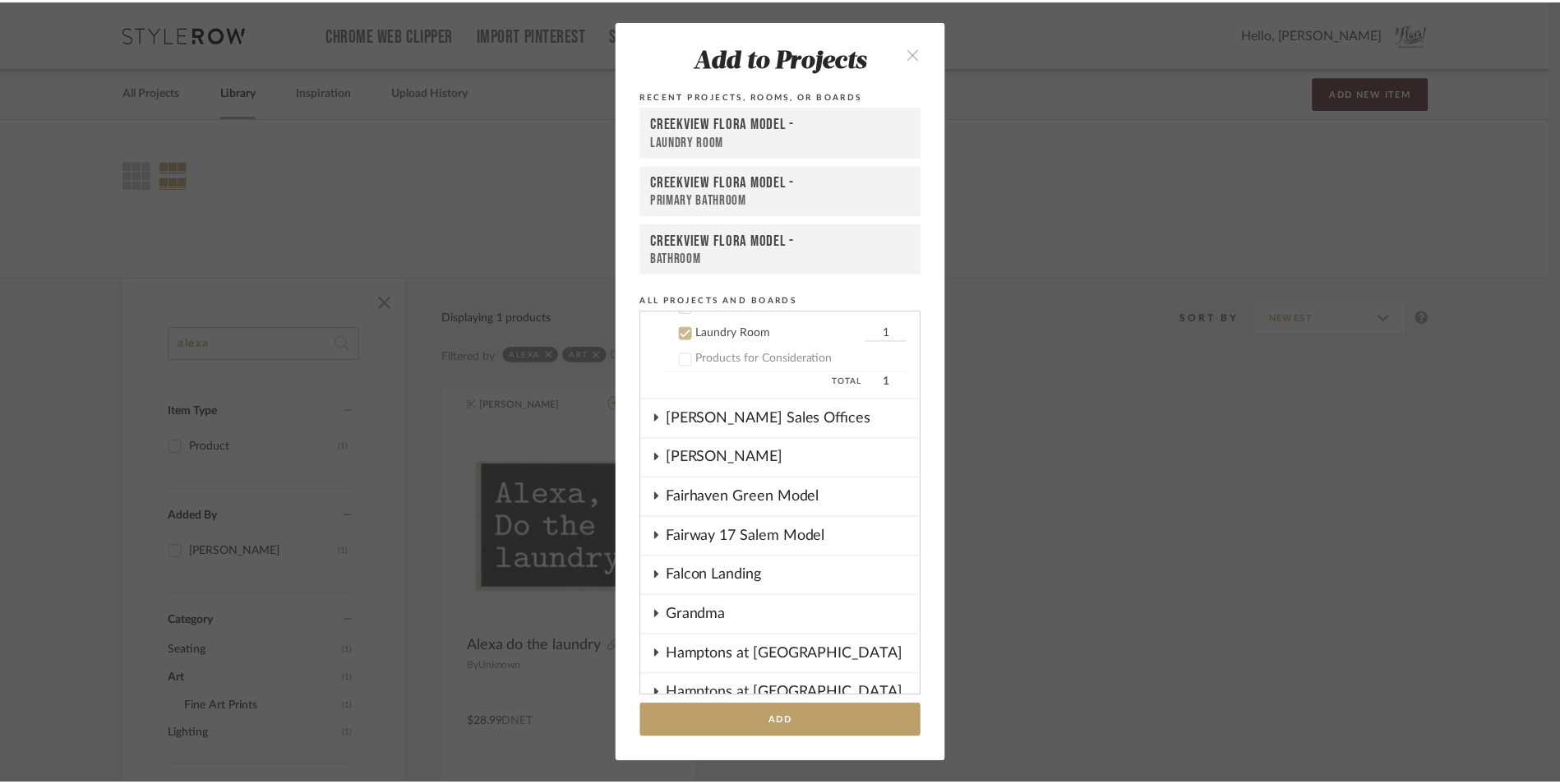
scroll to position [697, 0]
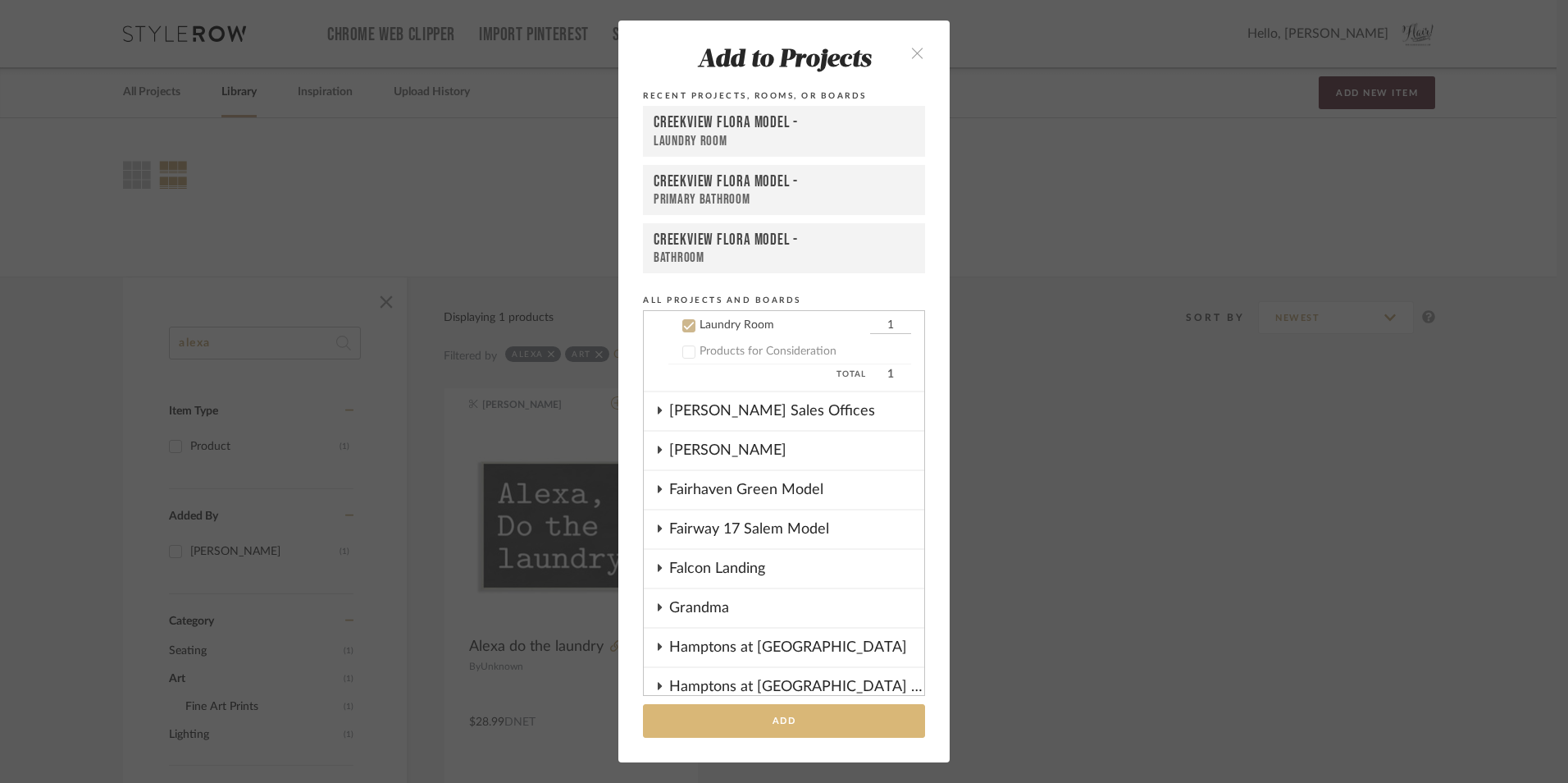
click at [781, 716] on button "Add" at bounding box center [784, 720] width 282 height 34
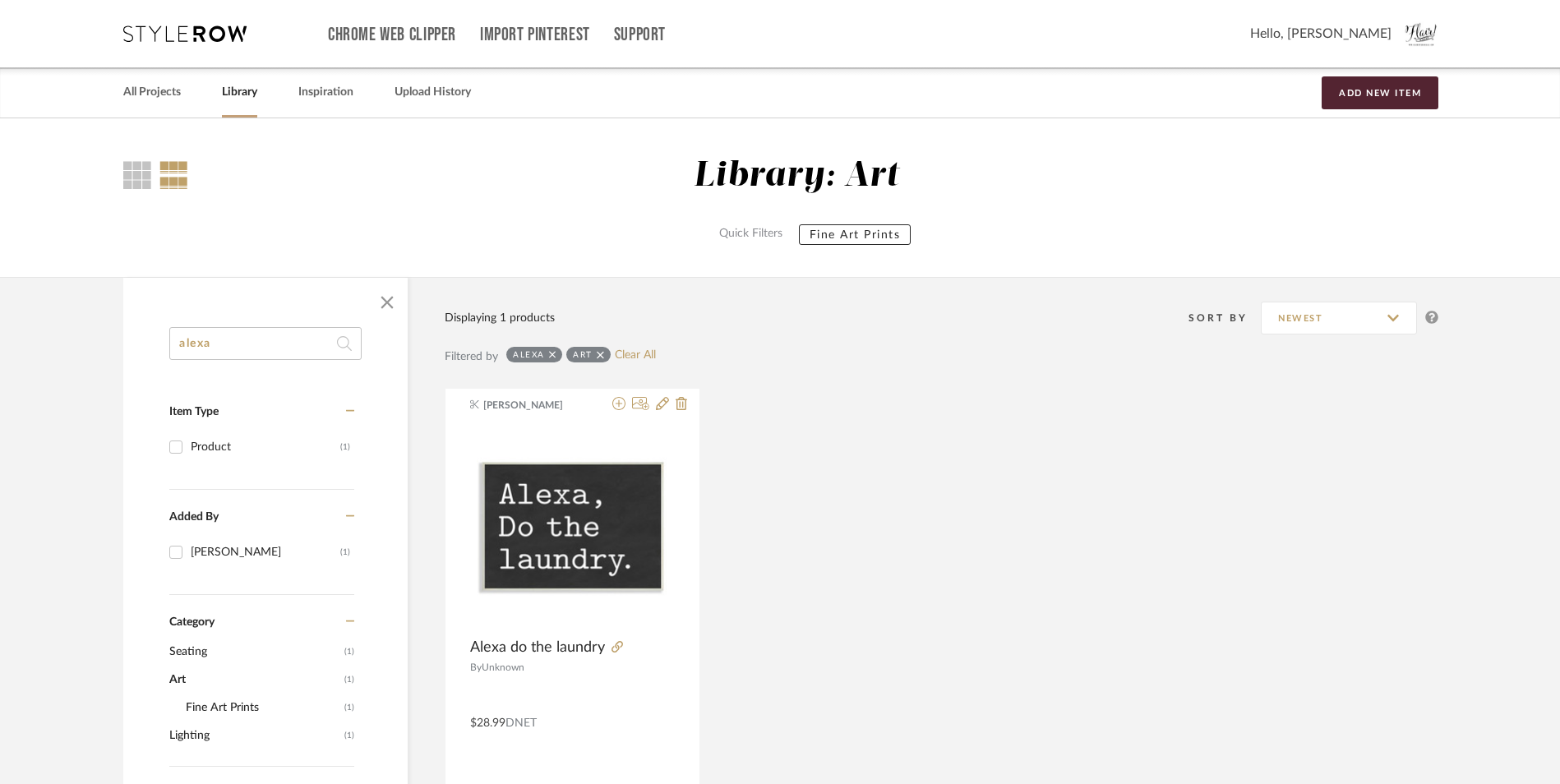
click at [602, 350] on icon at bounding box center [601, 355] width 7 height 12
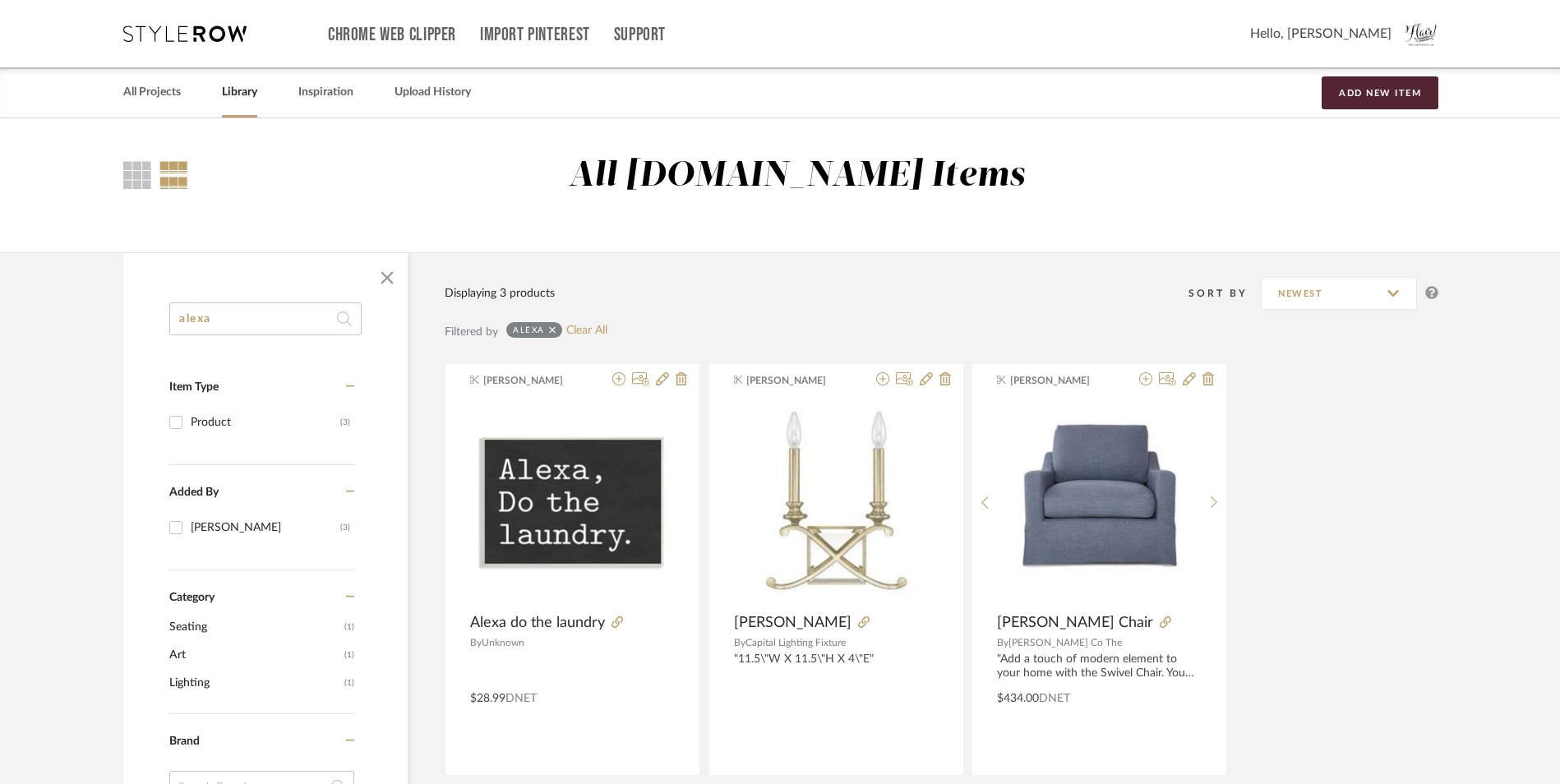
click at [557, 333] on div "alexa" at bounding box center [534, 329] width 56 height 16
click at [550, 333] on icon at bounding box center [552, 330] width 7 height 12
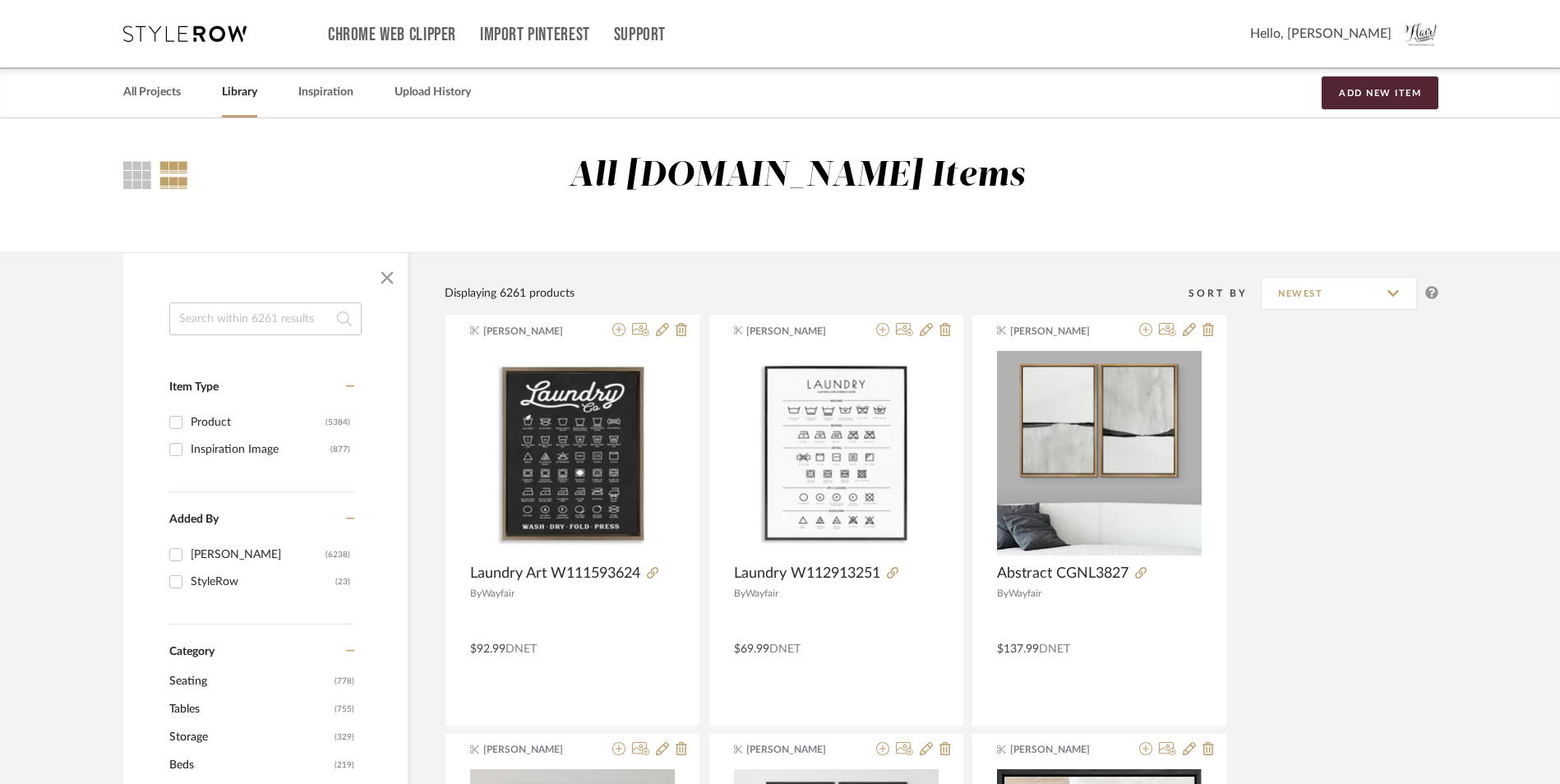
click at [270, 328] on input at bounding box center [265, 319] width 193 height 33
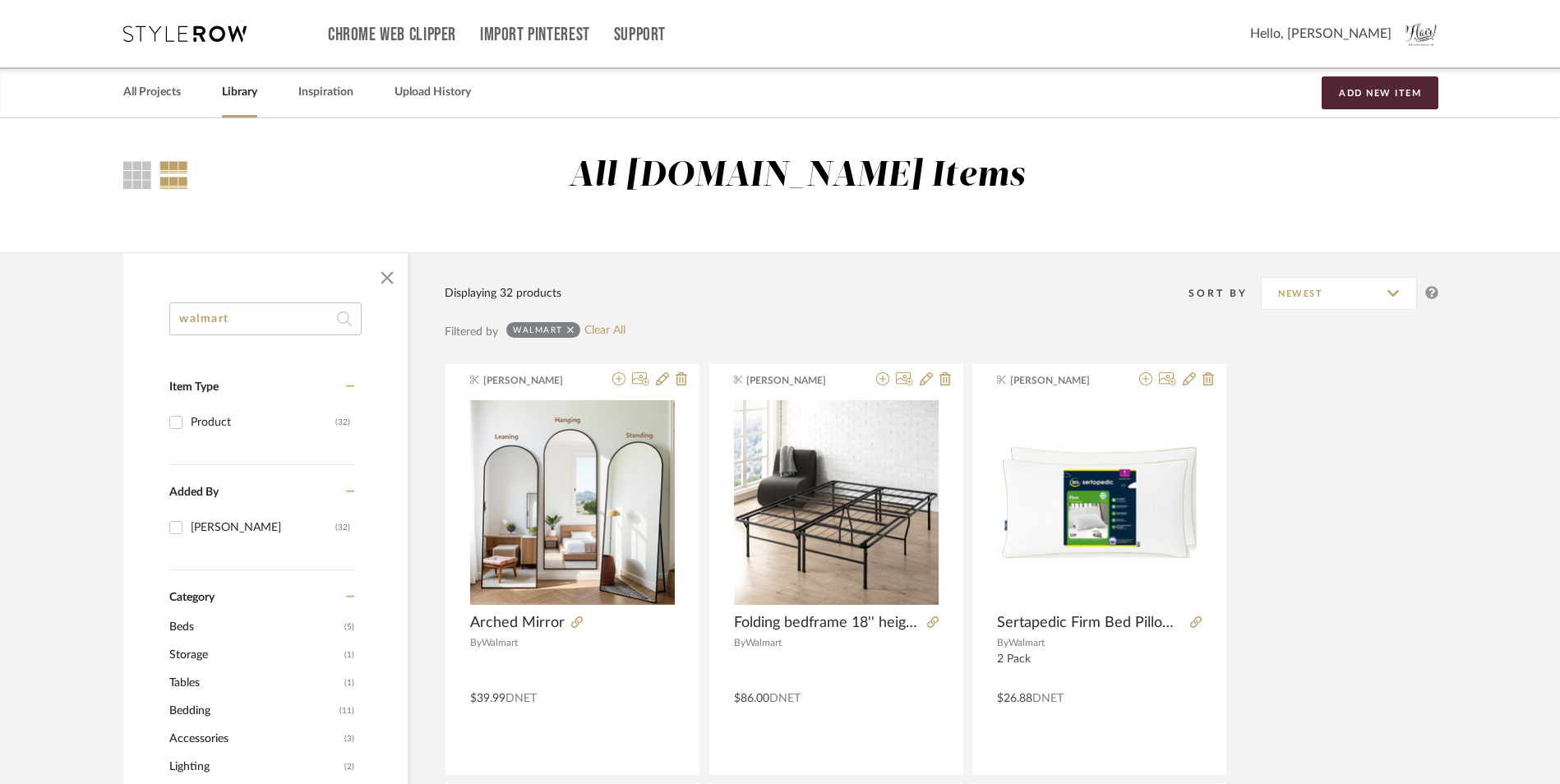
type input "walmart"
click at [382, 277] on span "button" at bounding box center [386, 277] width 39 height 39
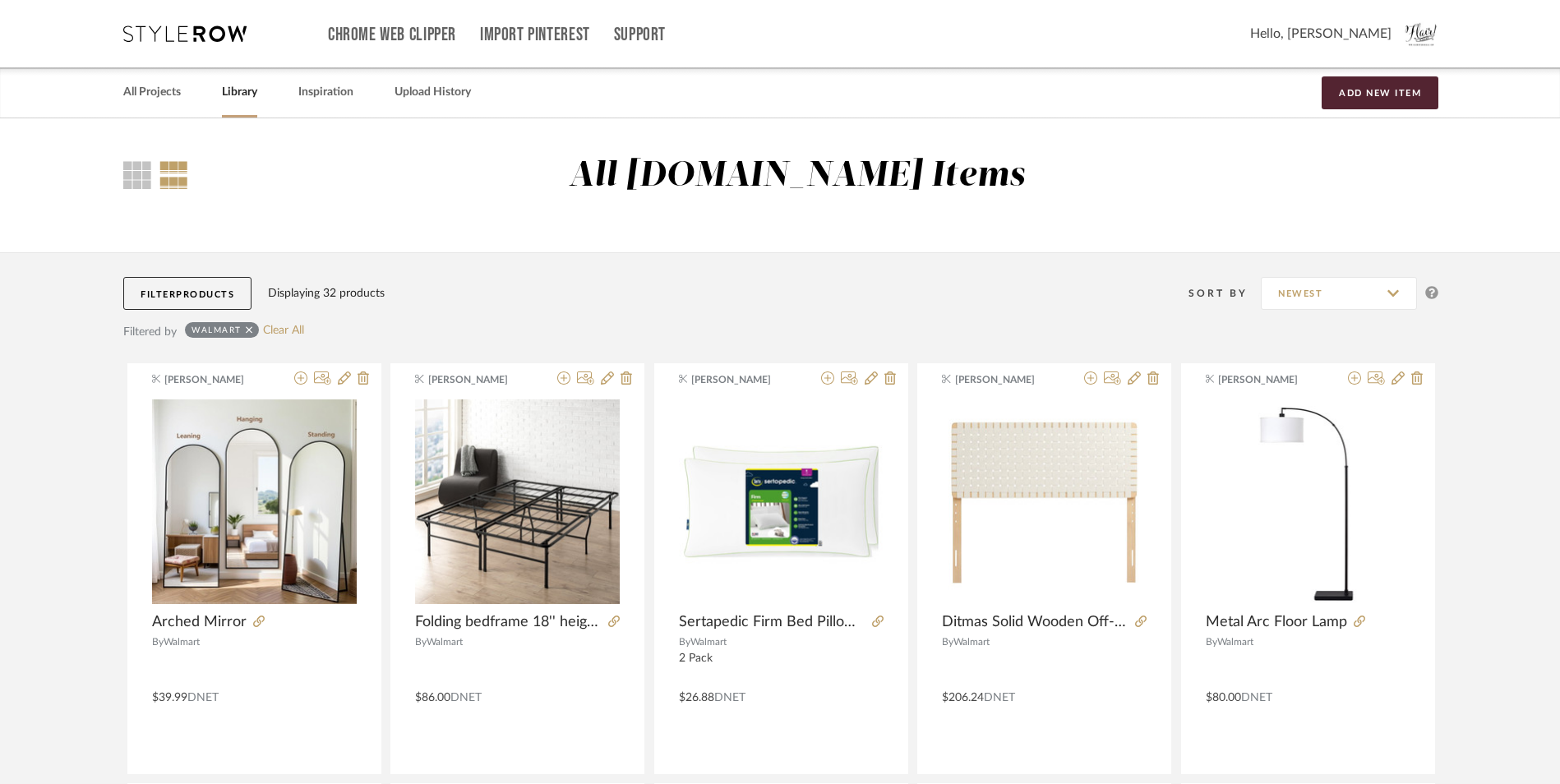
click at [248, 326] on icon at bounding box center [249, 330] width 7 height 12
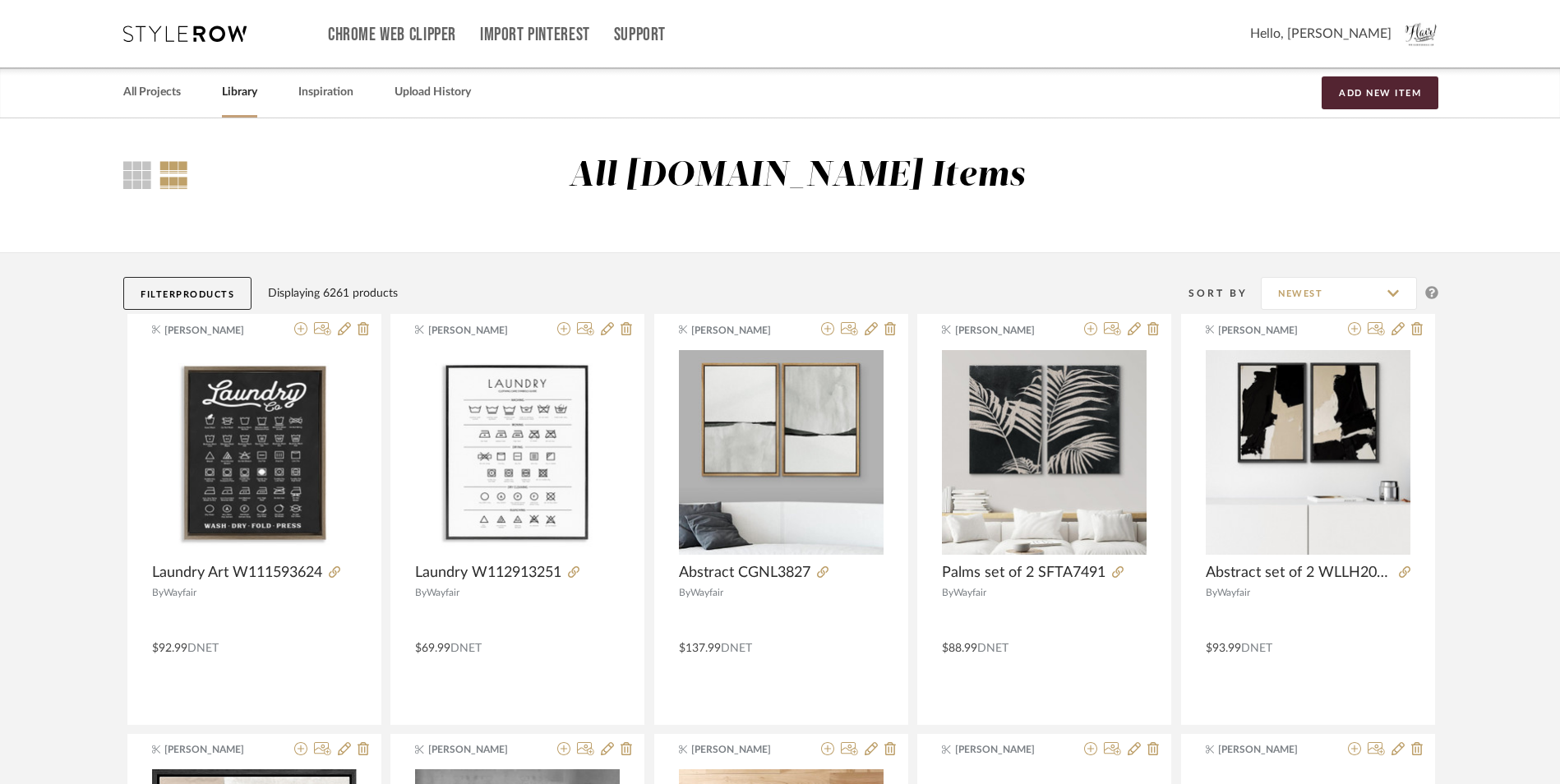
click at [211, 294] on span "Products" at bounding box center [205, 295] width 58 height 9
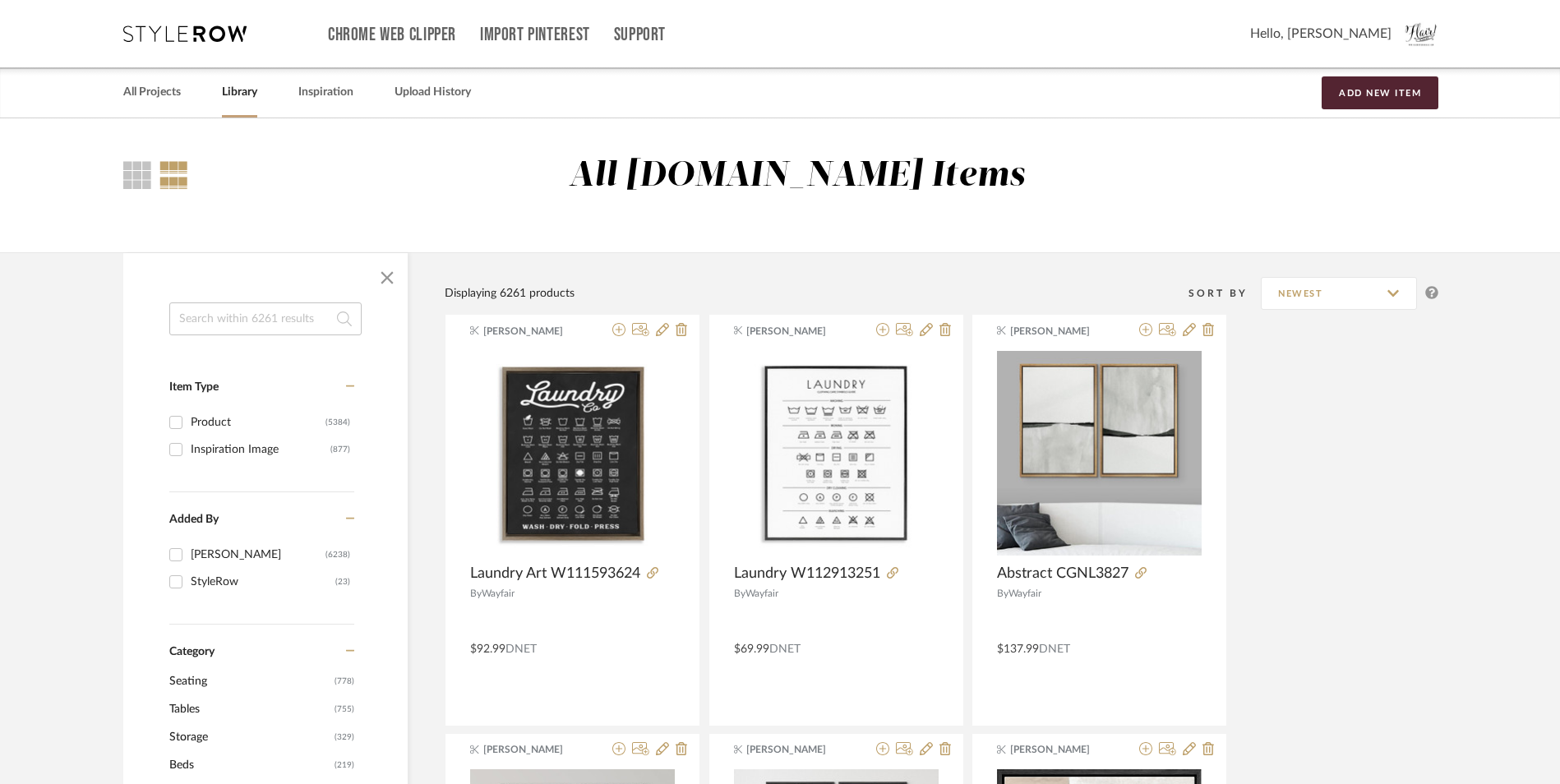
click at [239, 317] on input at bounding box center [265, 319] width 193 height 33
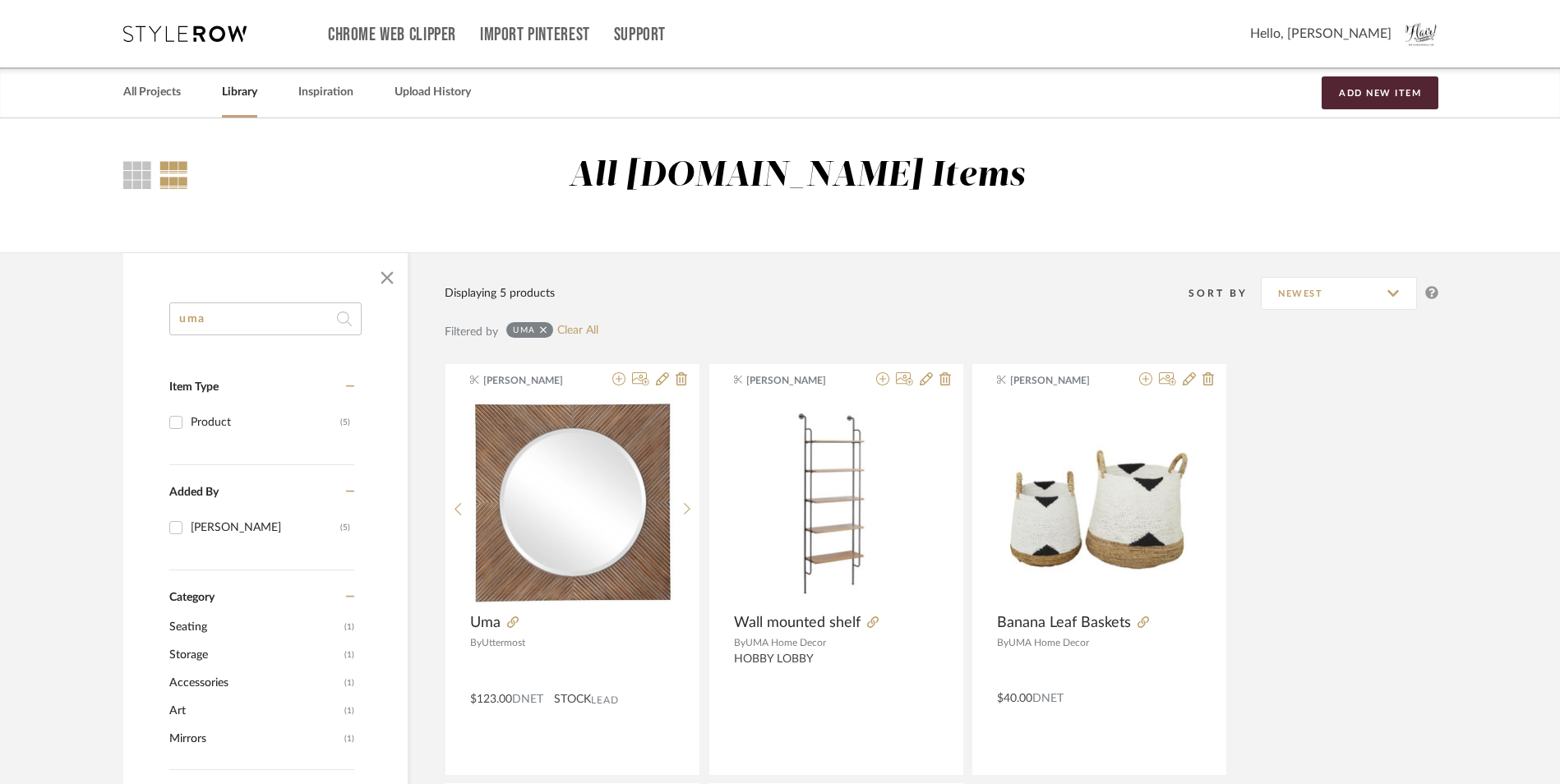
click at [236, 315] on input "uma" at bounding box center [265, 319] width 193 height 33
click at [235, 315] on input "uma" at bounding box center [265, 319] width 193 height 33
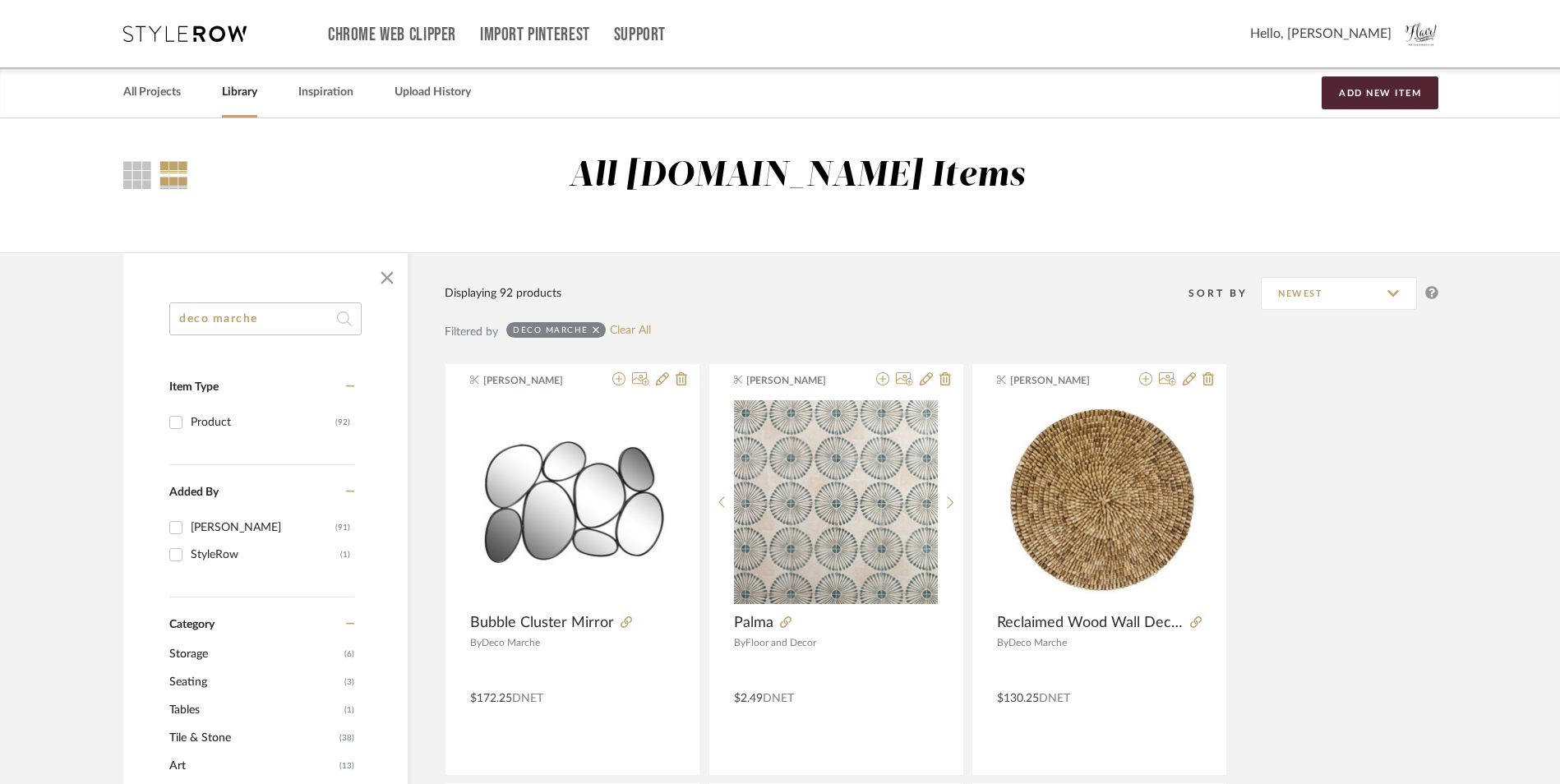
type input "deco marche"
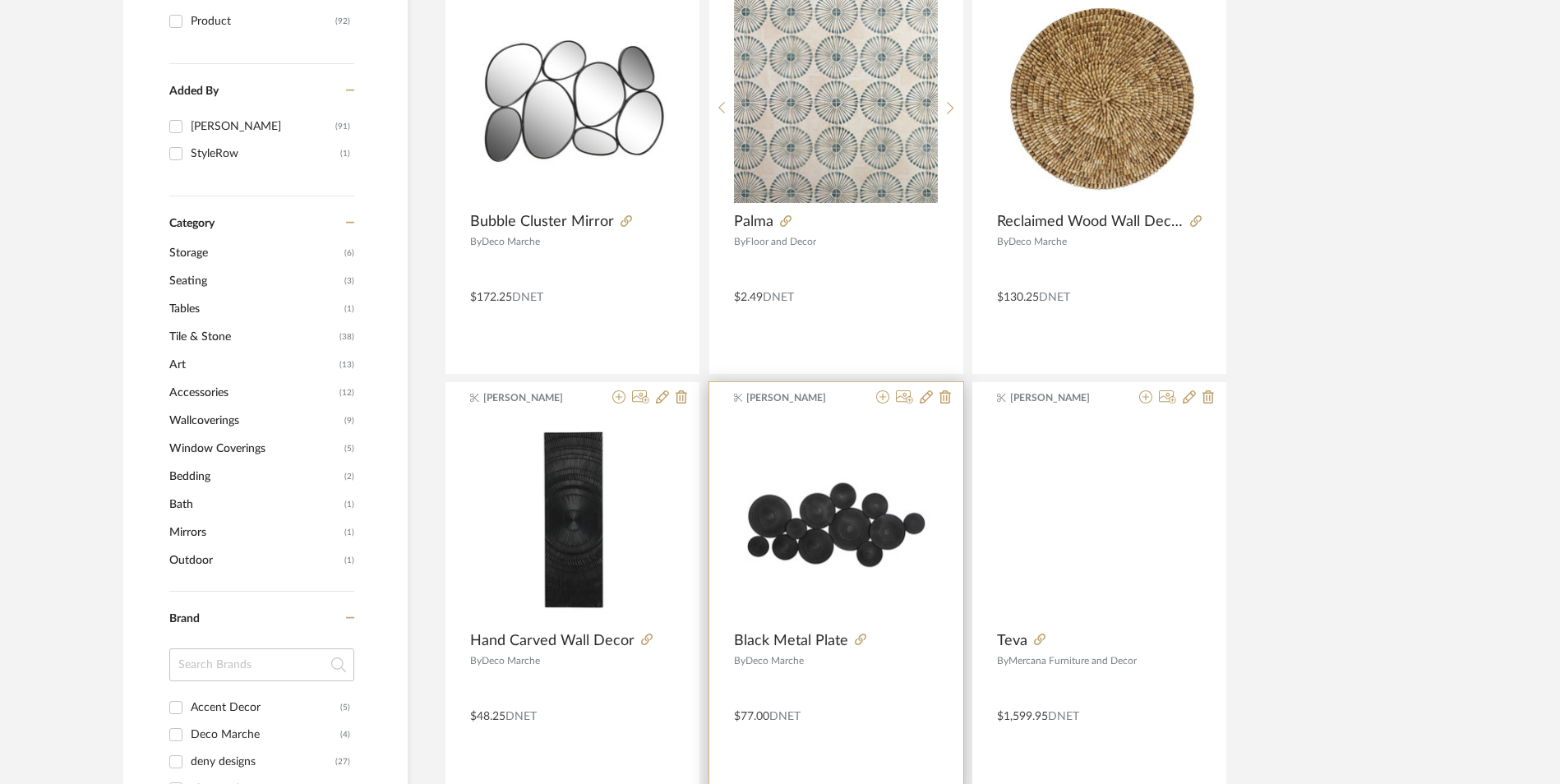
scroll to position [493, 0]
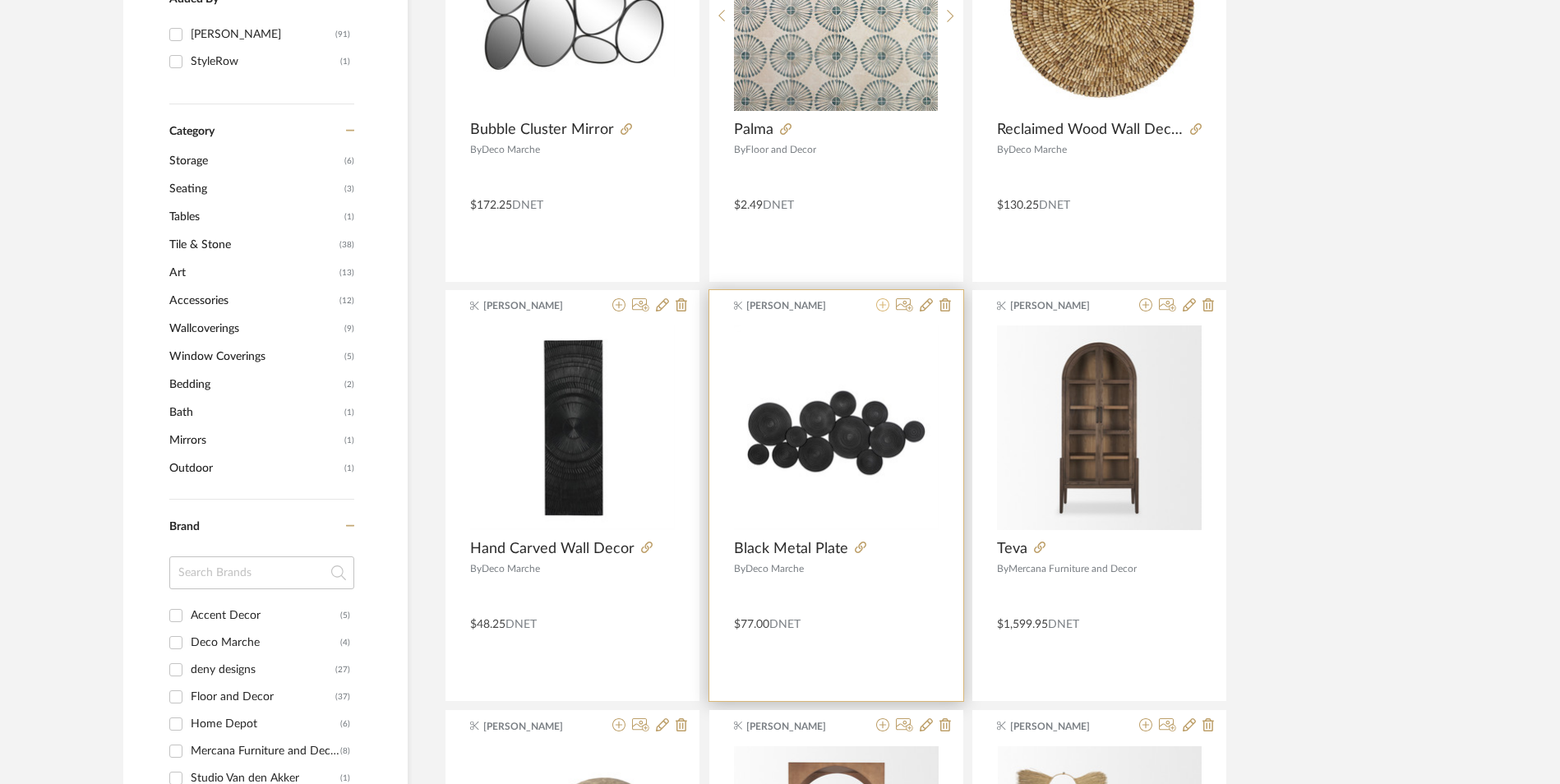
click at [882, 308] on icon at bounding box center [883, 305] width 13 height 13
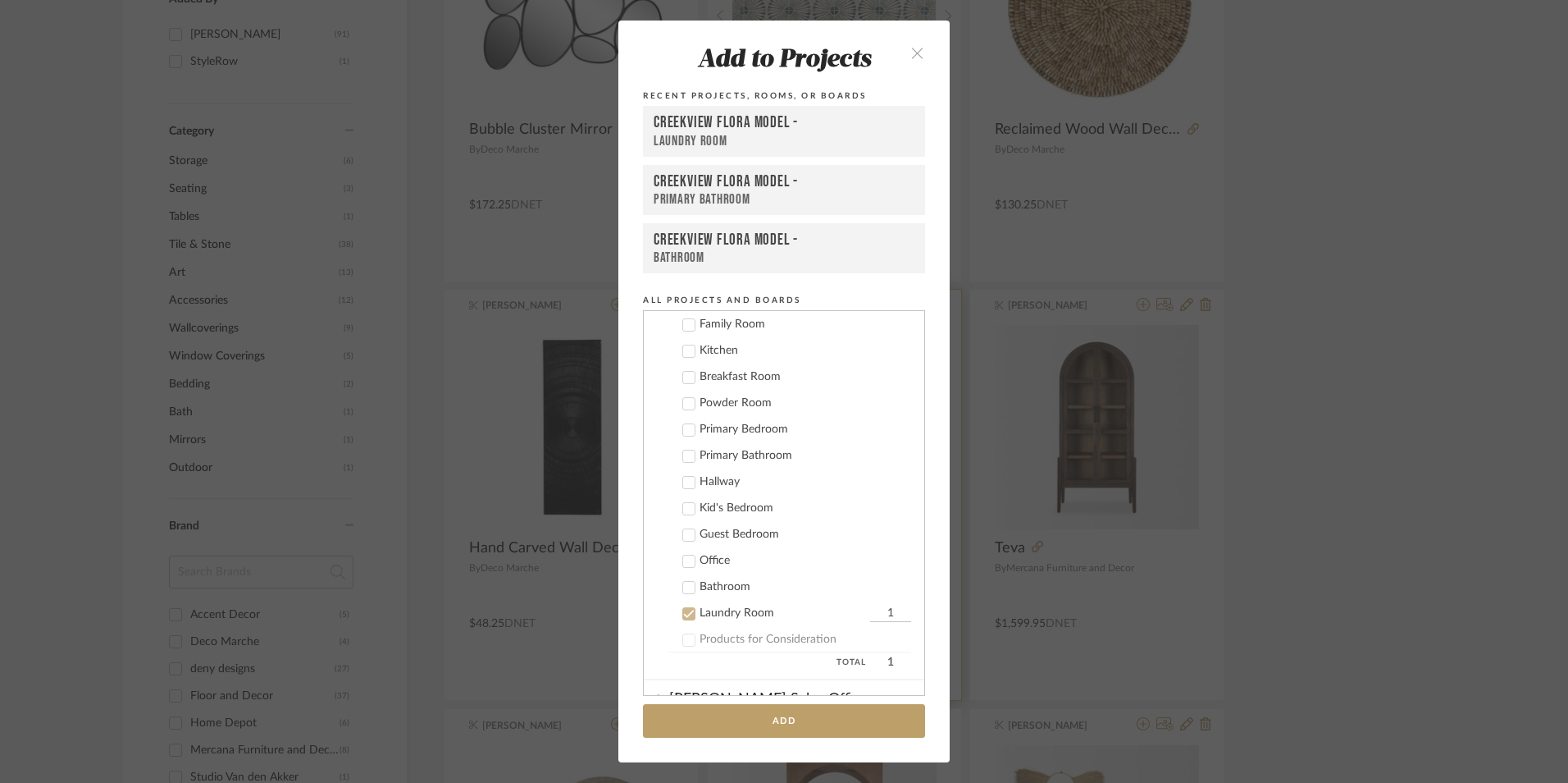
scroll to position [696, 0]
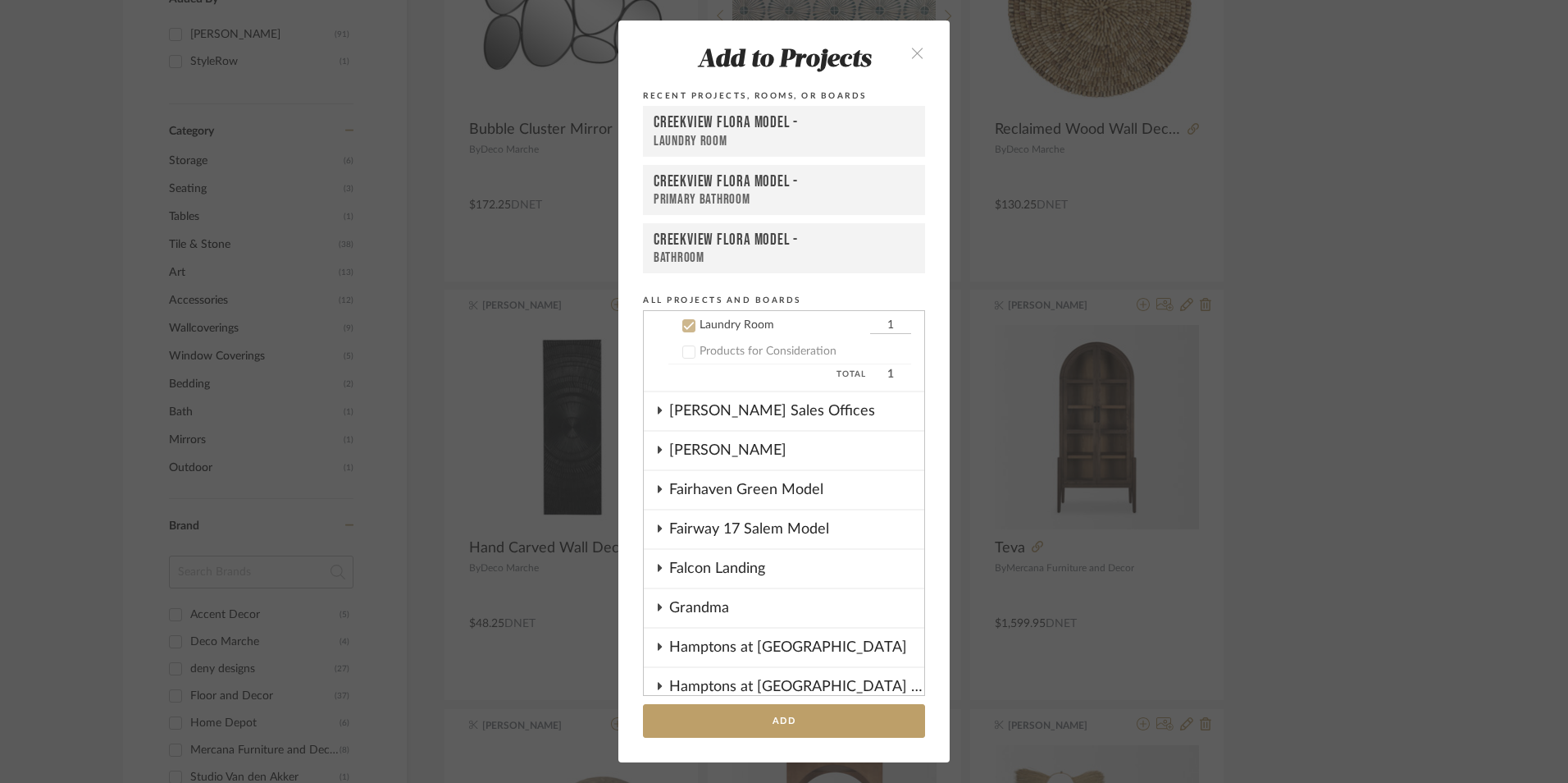
click at [686, 326] on icon at bounding box center [689, 325] width 12 height 12
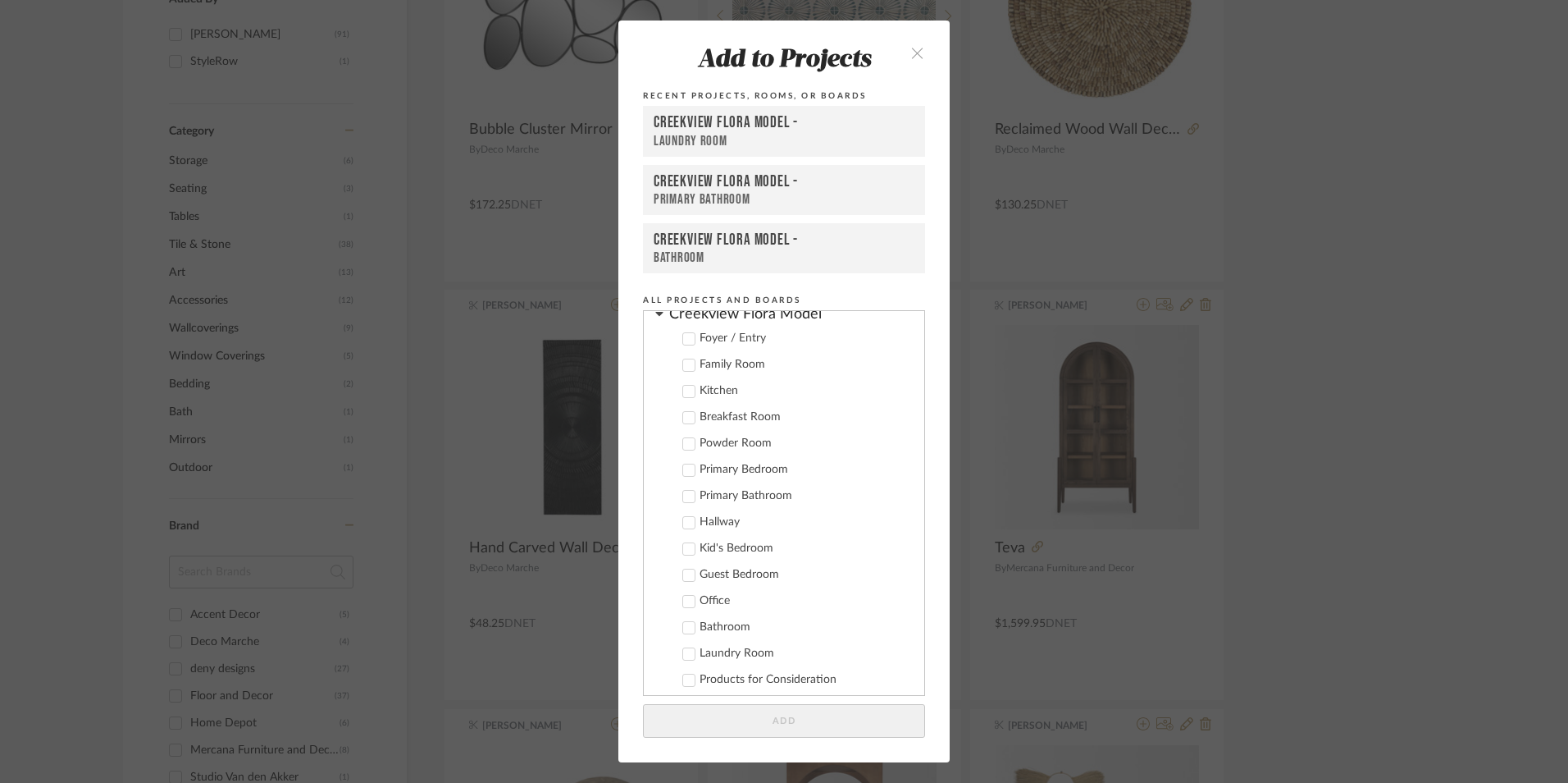
scroll to position [286, 0]
click at [685, 579] on icon at bounding box center [690, 578] width 11 height 8
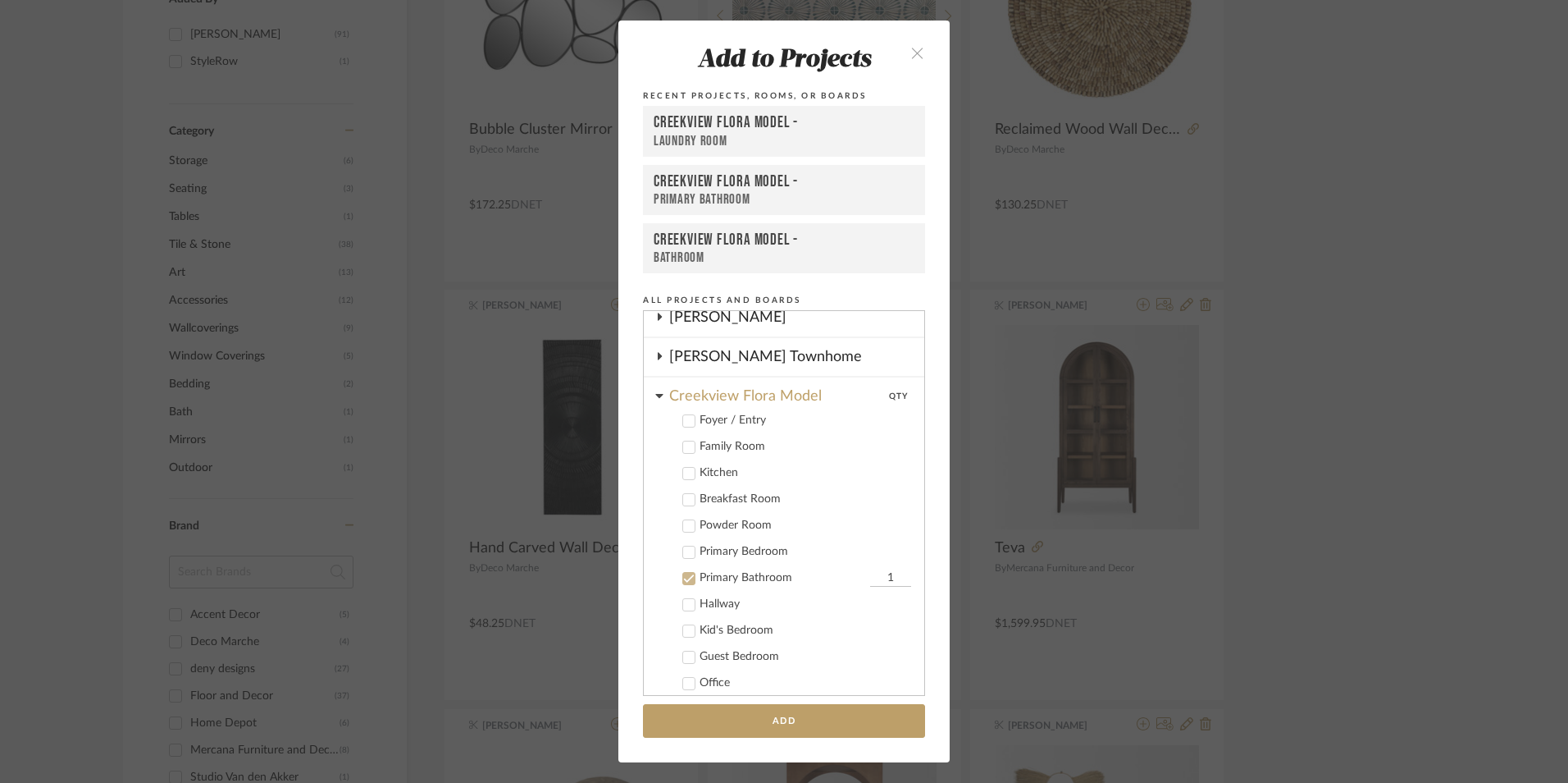
click at [870, 572] on input "1" at bounding box center [890, 579] width 41 height 16
type input "3"
click at [830, 719] on button "Add" at bounding box center [784, 720] width 282 height 34
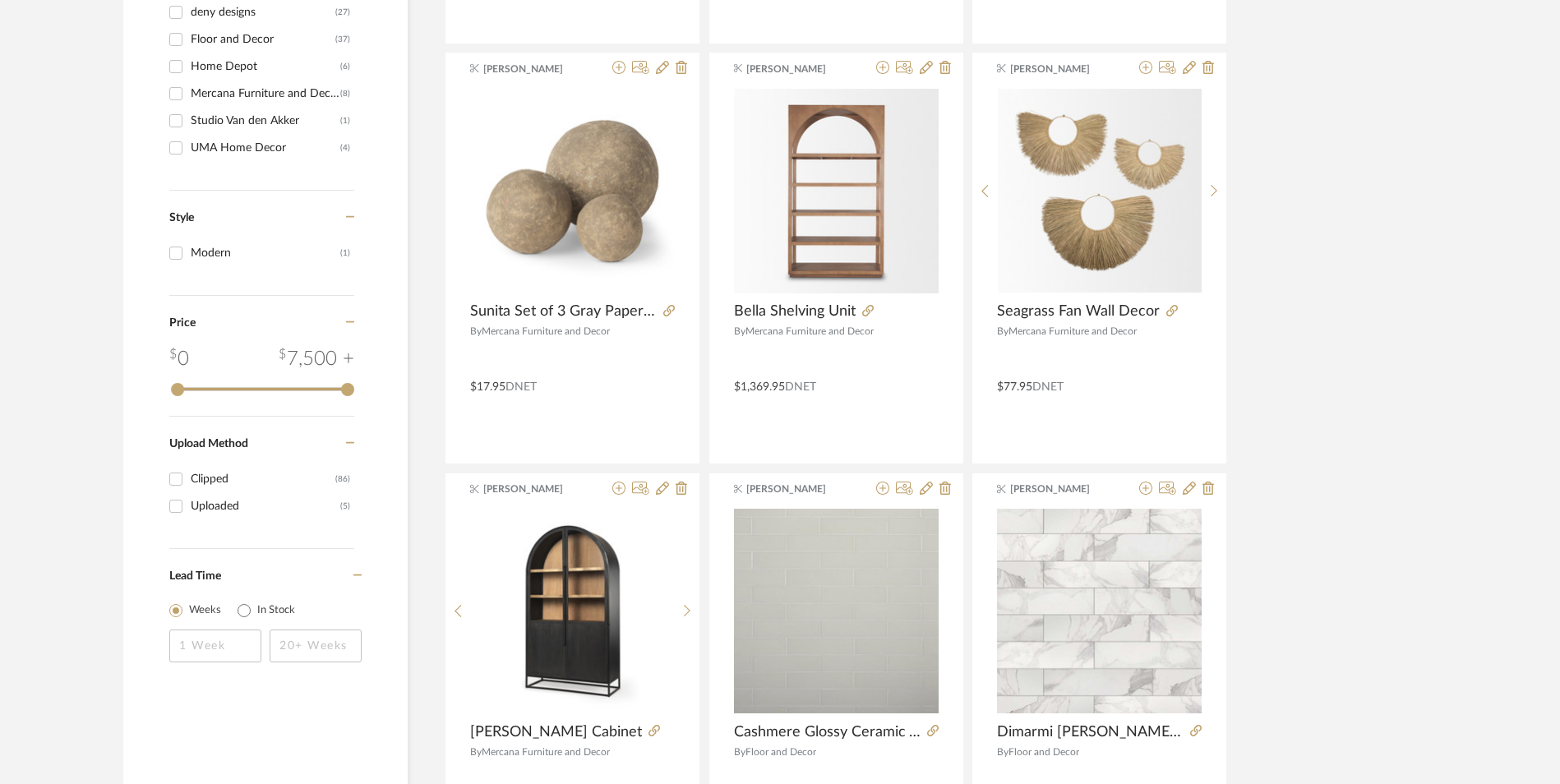
scroll to position [739, 0]
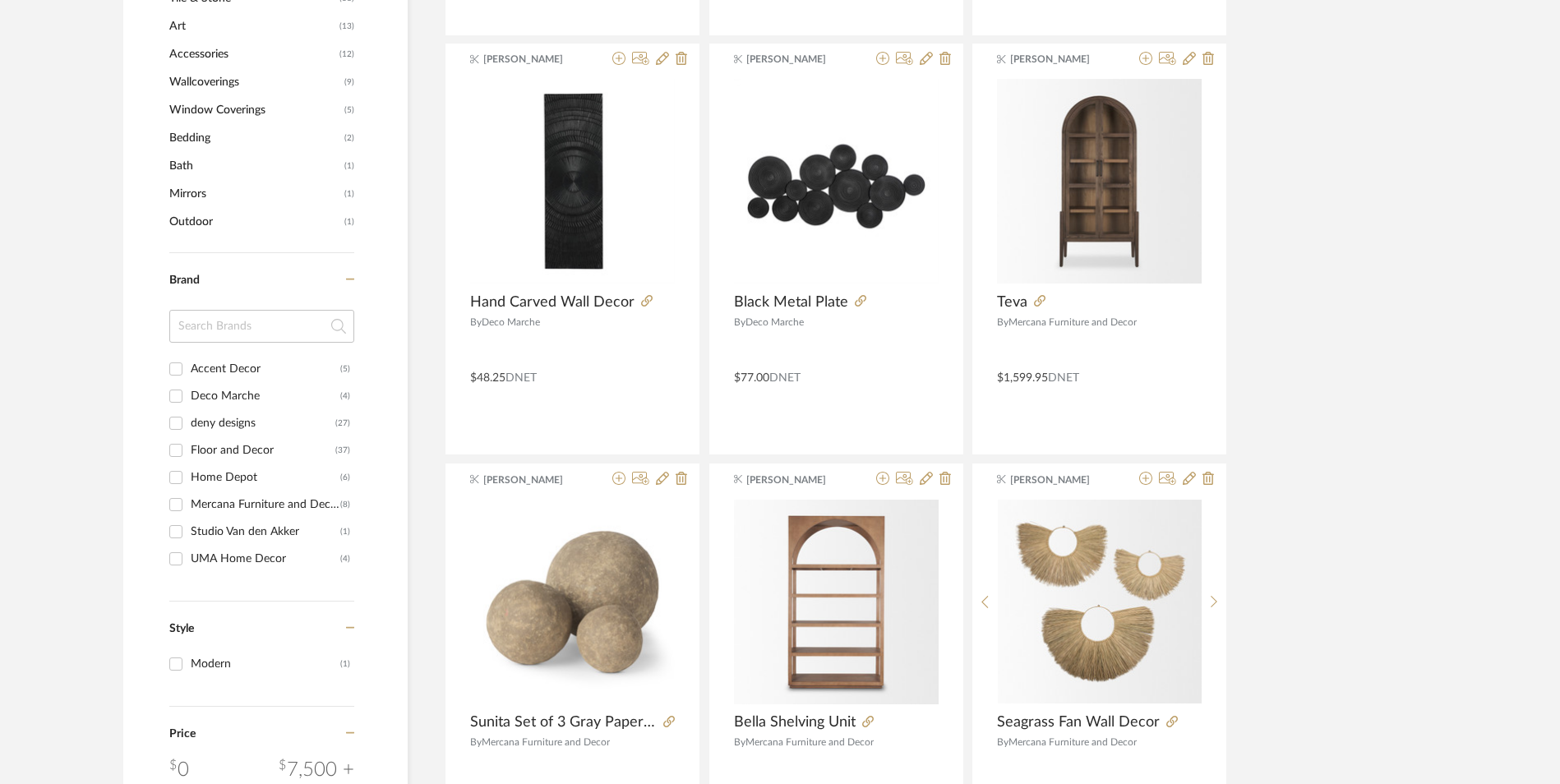
click at [212, 400] on div "Deco Marche" at bounding box center [266, 396] width 150 height 26
click at [189, 400] on input "Deco Marche (4)" at bounding box center [175, 396] width 26 height 26
checkbox input "true"
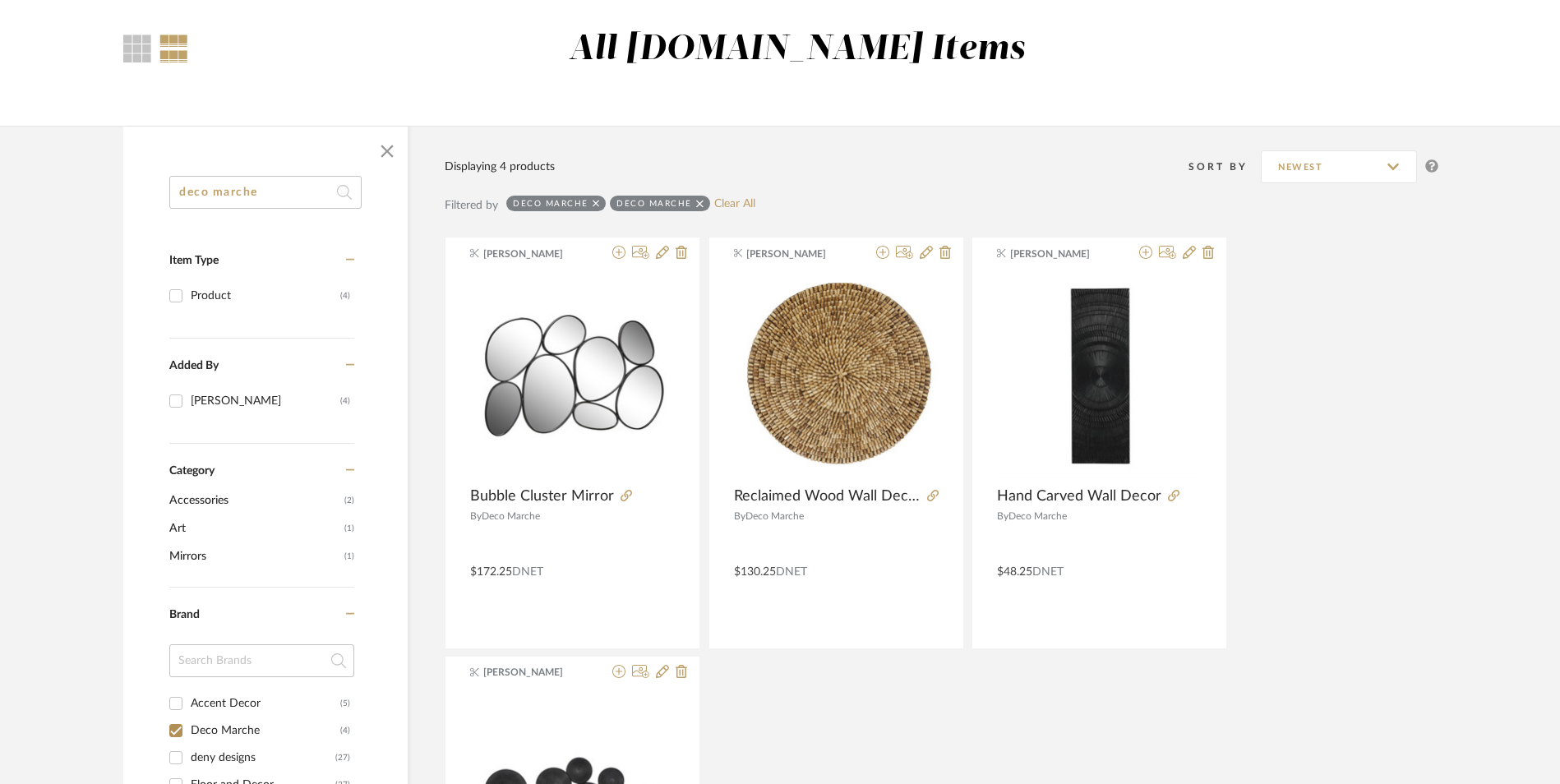
scroll to position [82, 0]
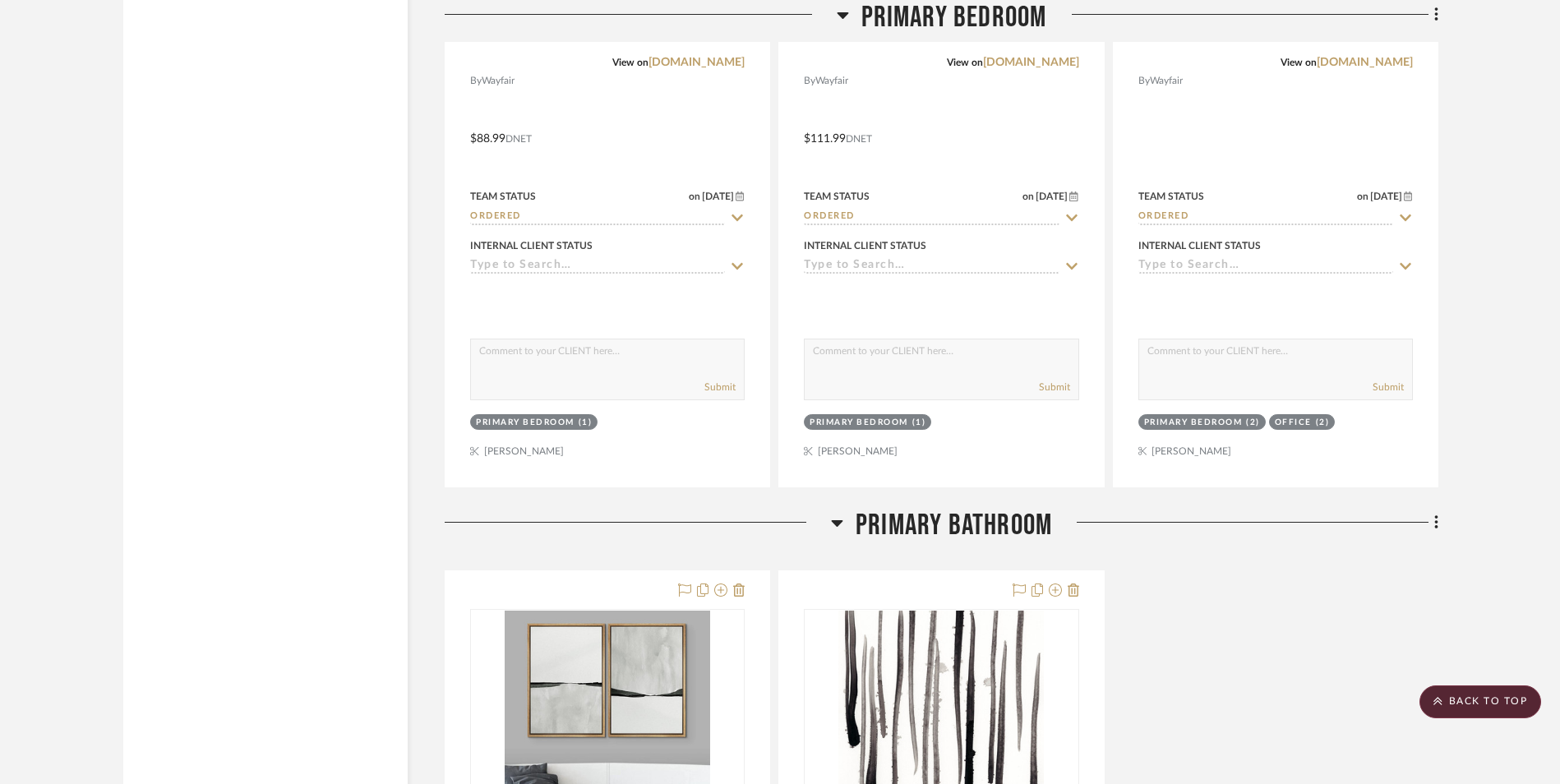
scroll to position [3697, 0]
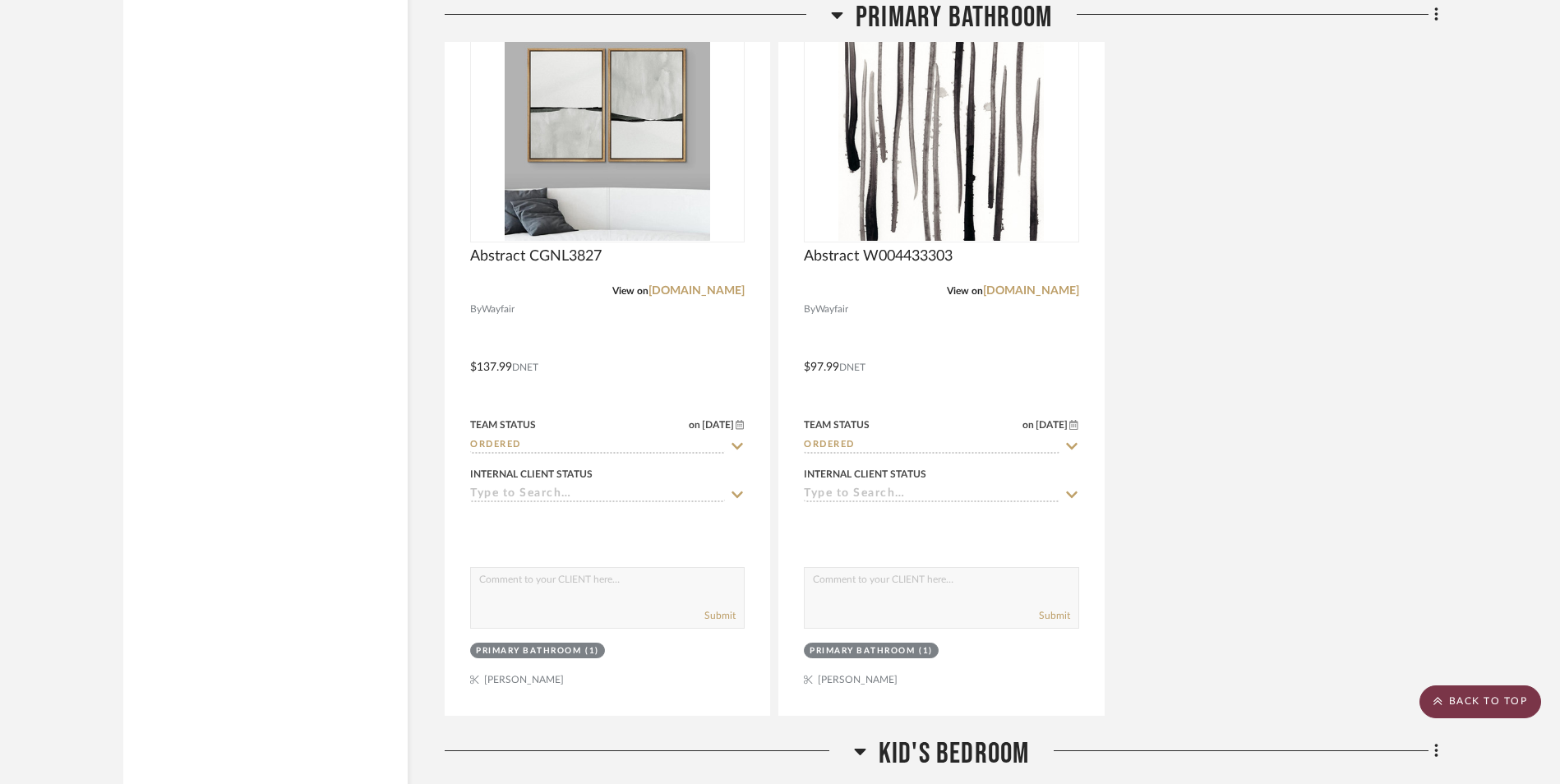
click at [1475, 696] on scroll-to-top-button "BACK TO TOP" at bounding box center [1480, 702] width 121 height 33
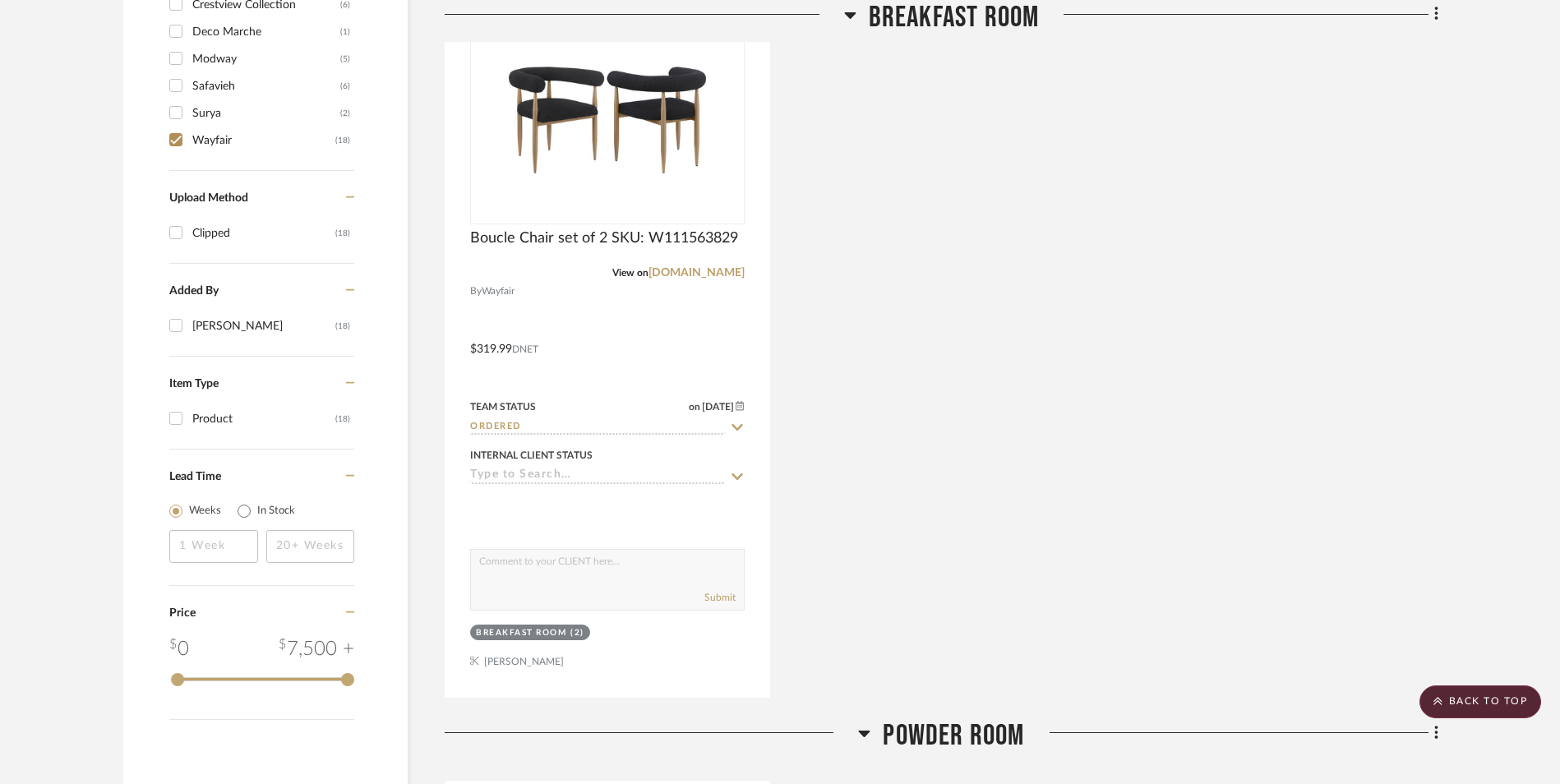
scroll to position [1068, 0]
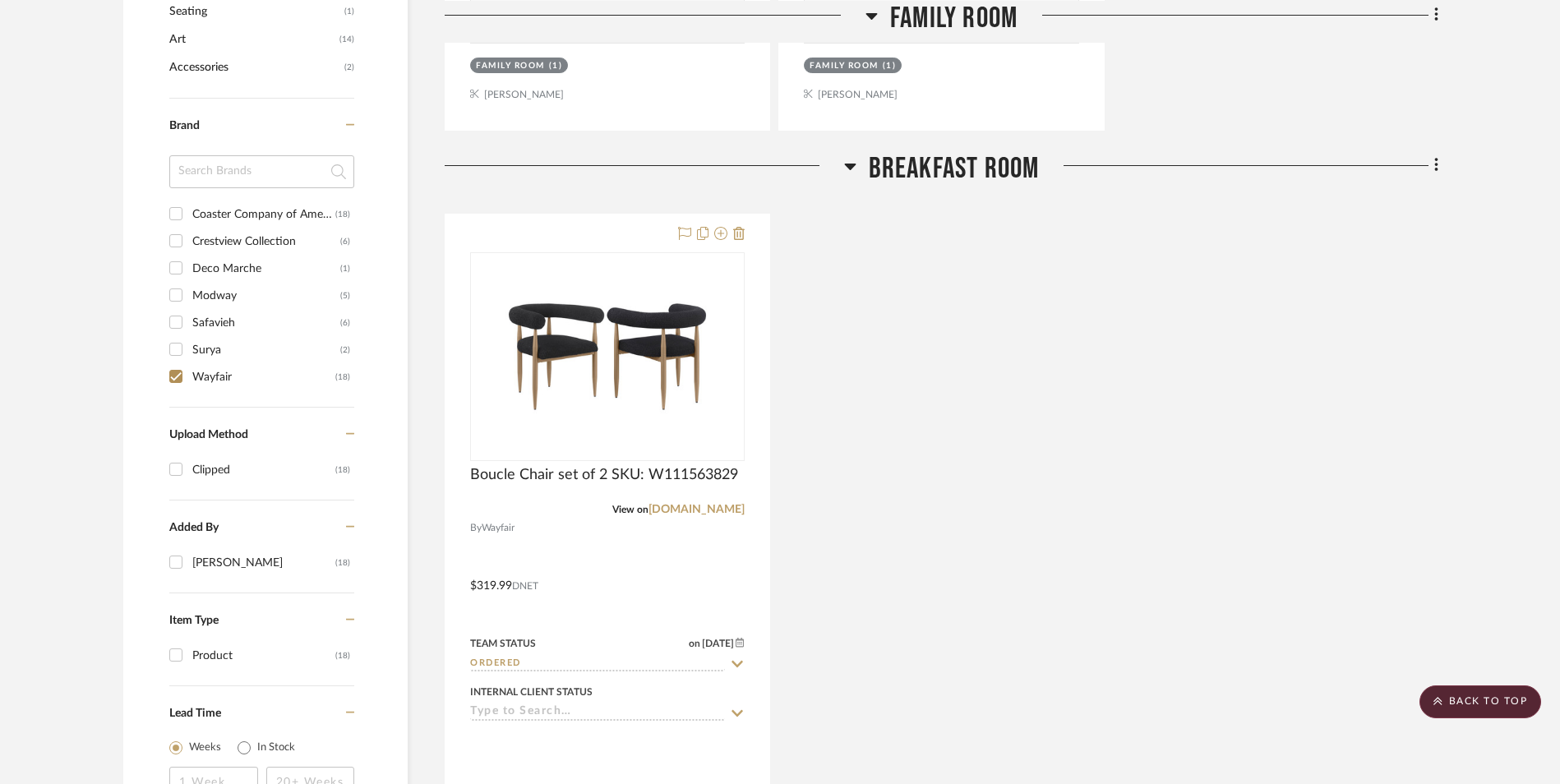
click at [181, 371] on input "Wayfair (18)" at bounding box center [175, 376] width 26 height 26
checkbox input "false"
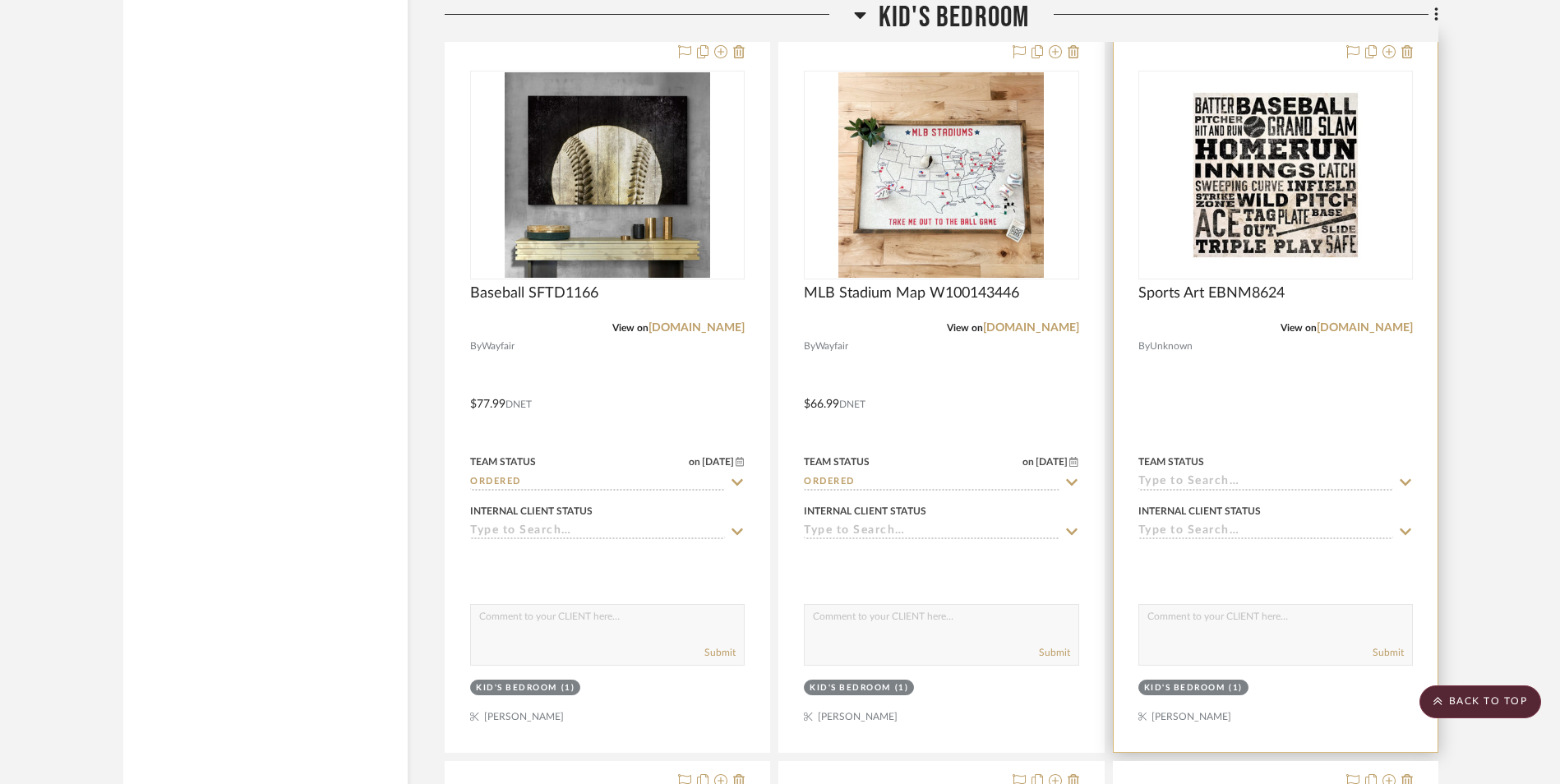
scroll to position [9314, 0]
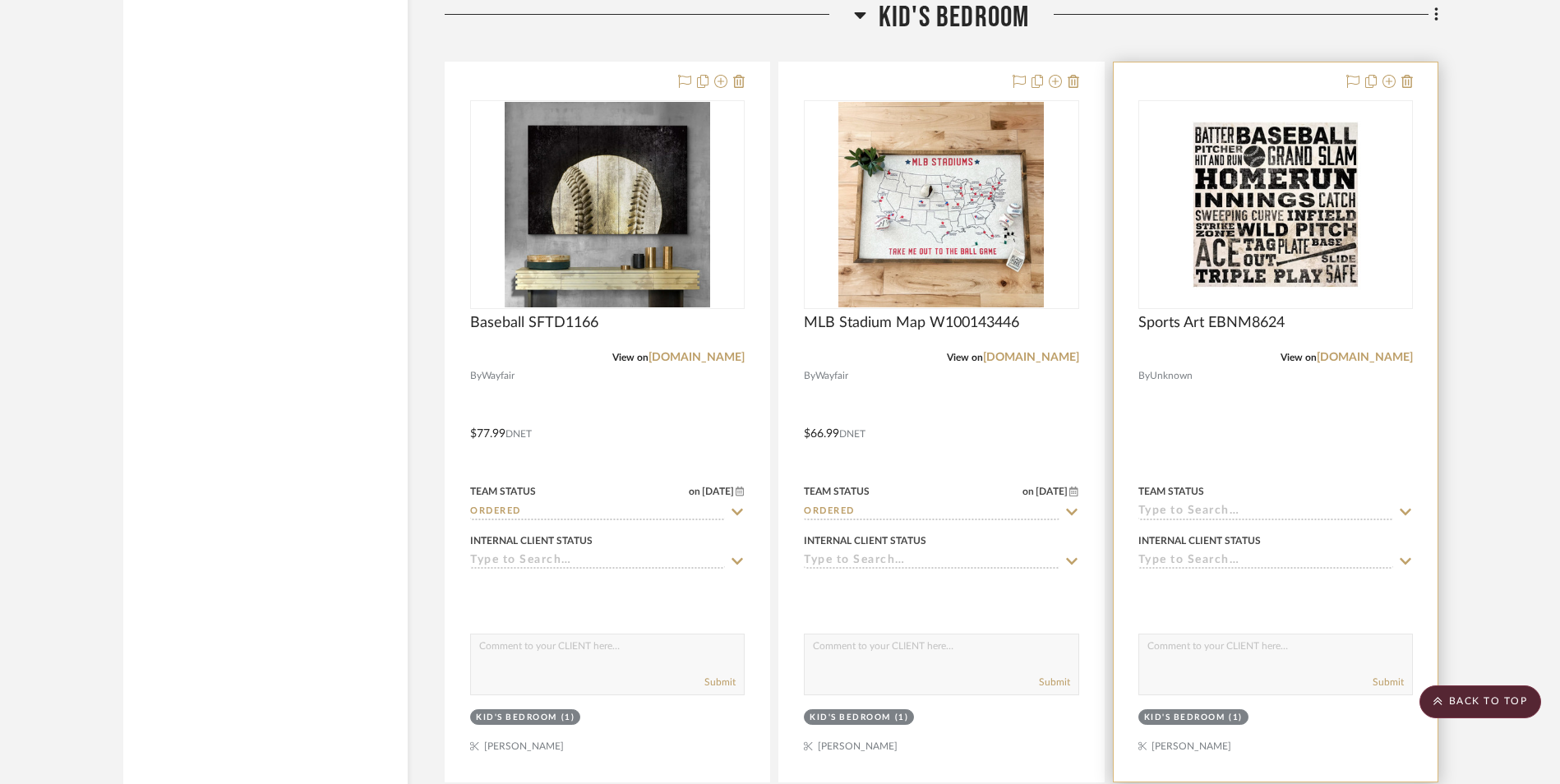
drag, startPoint x: 1293, startPoint y: 404, endPoint x: 1293, endPoint y: 382, distance: 22.0
click at [1293, 403] on div at bounding box center [1275, 422] width 324 height 719
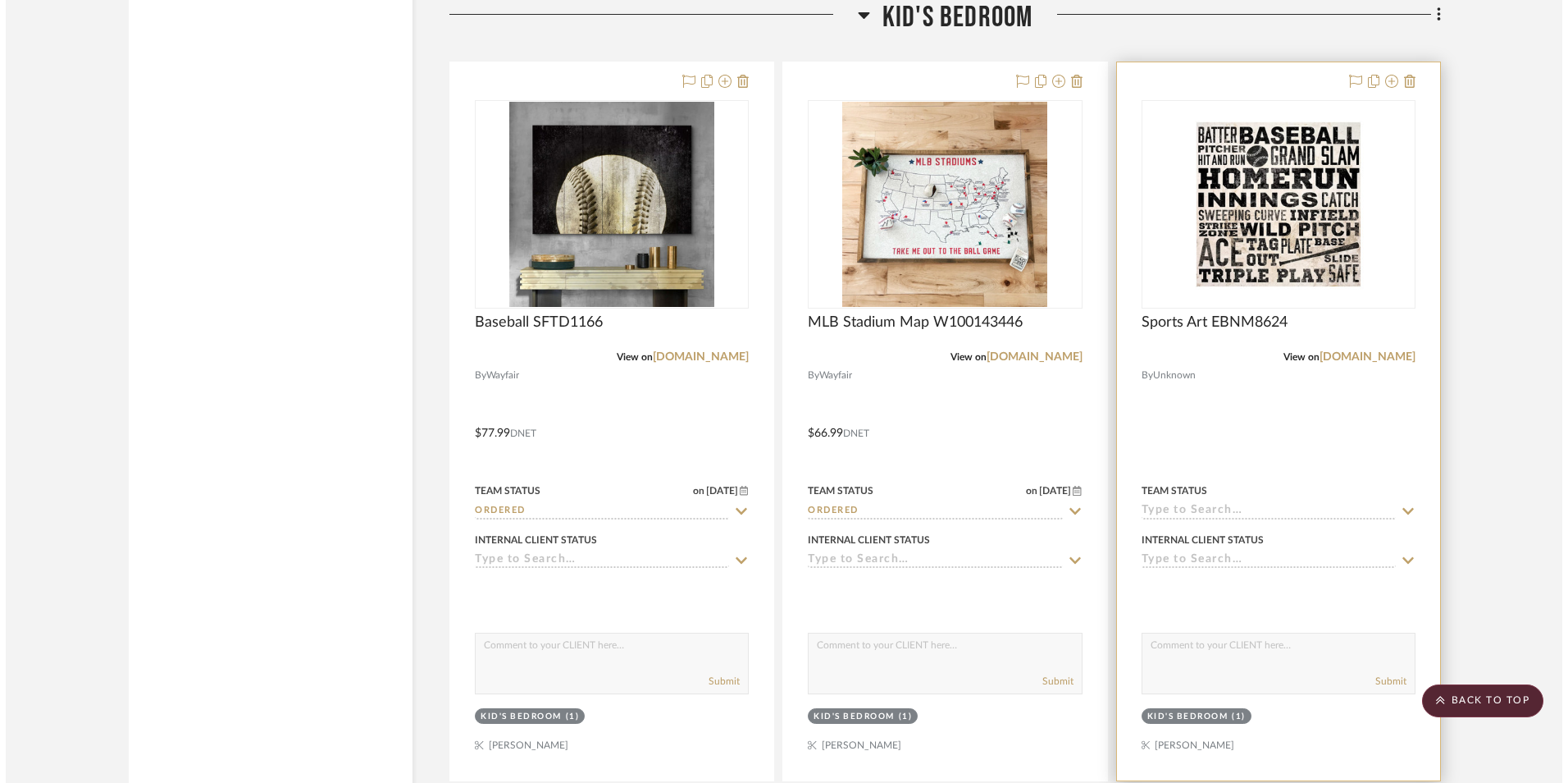
scroll to position [0, 0]
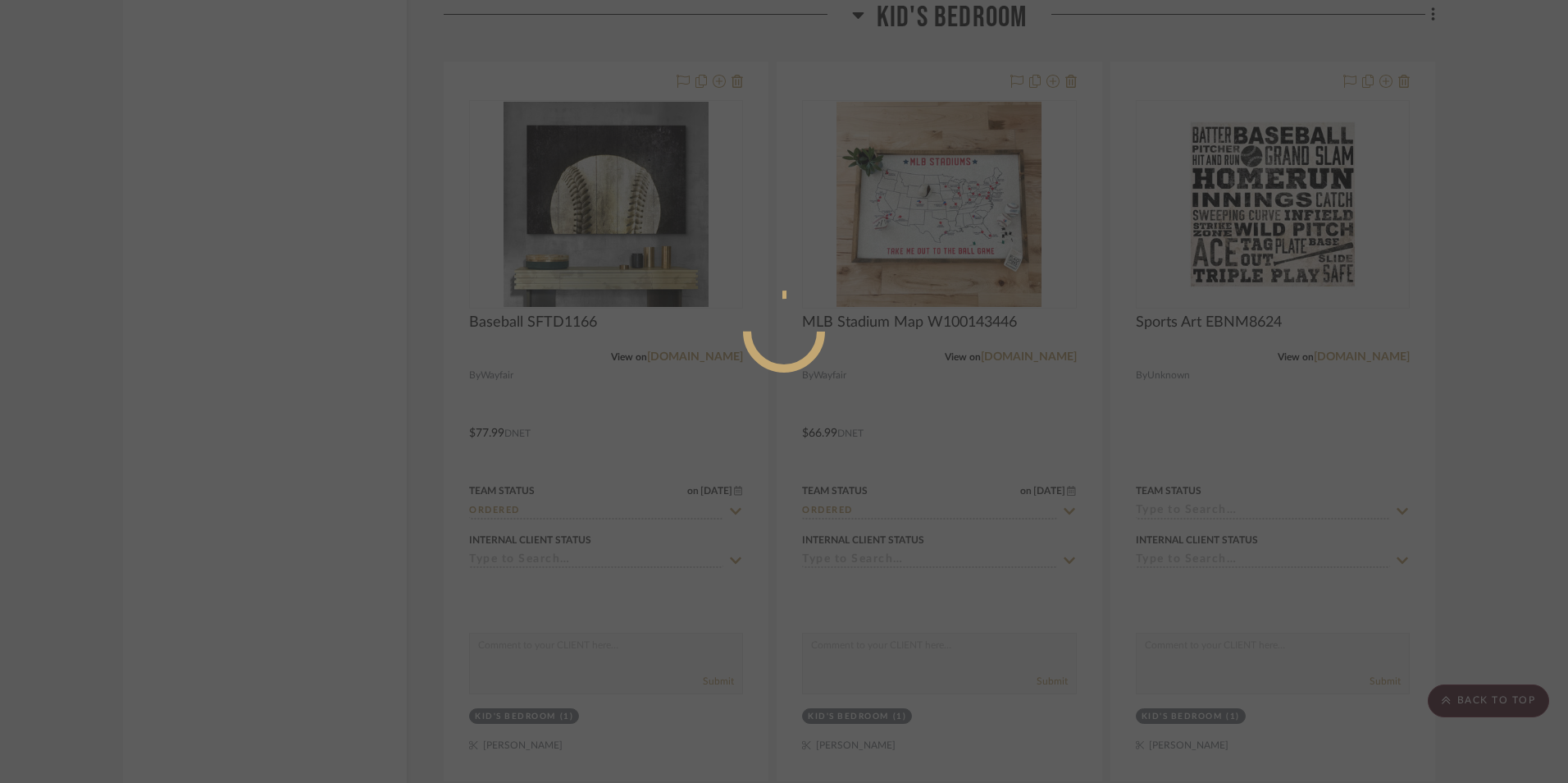
click at [1267, 263] on div at bounding box center [784, 391] width 1568 height 783
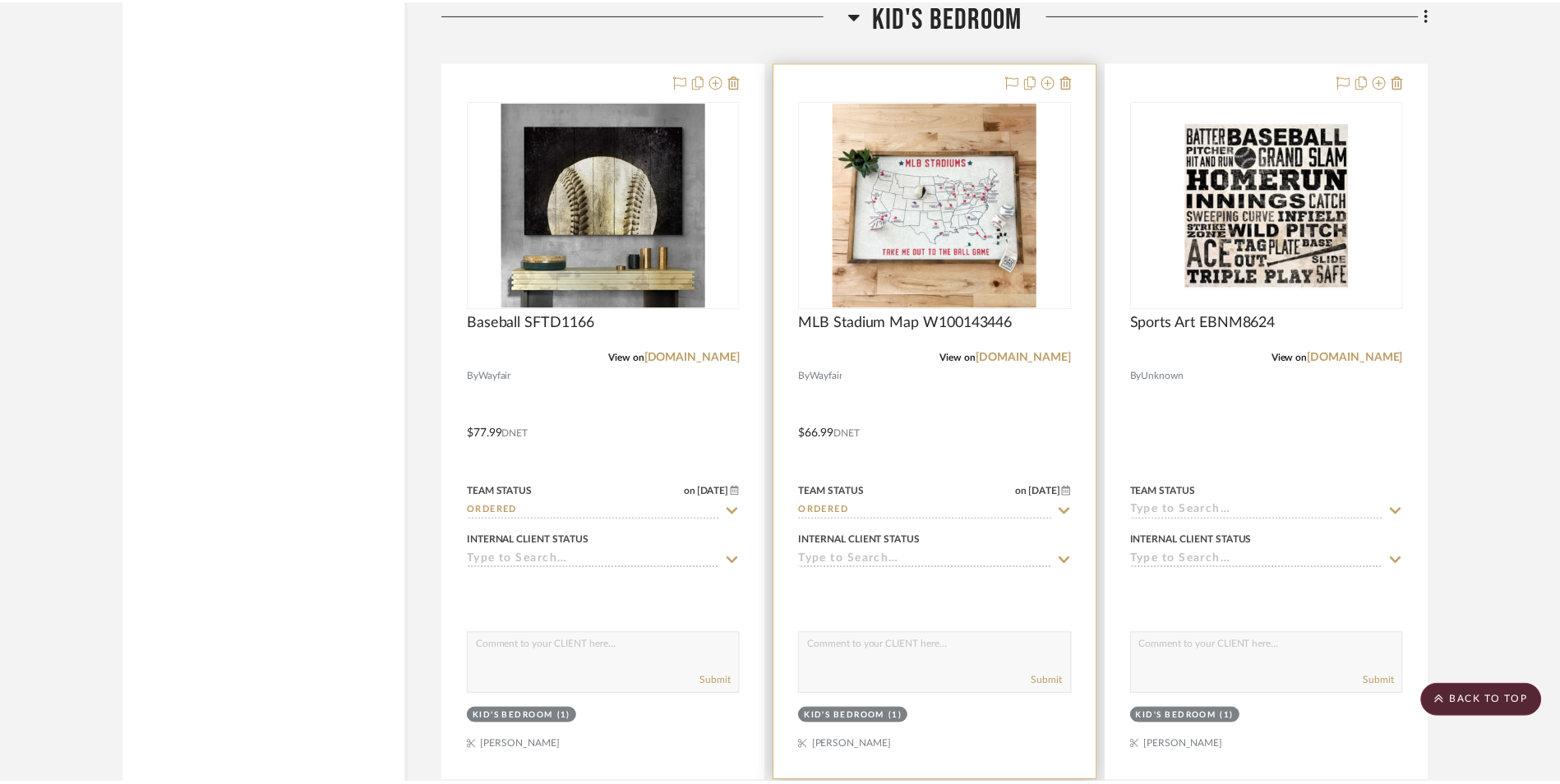
scroll to position [9314, 0]
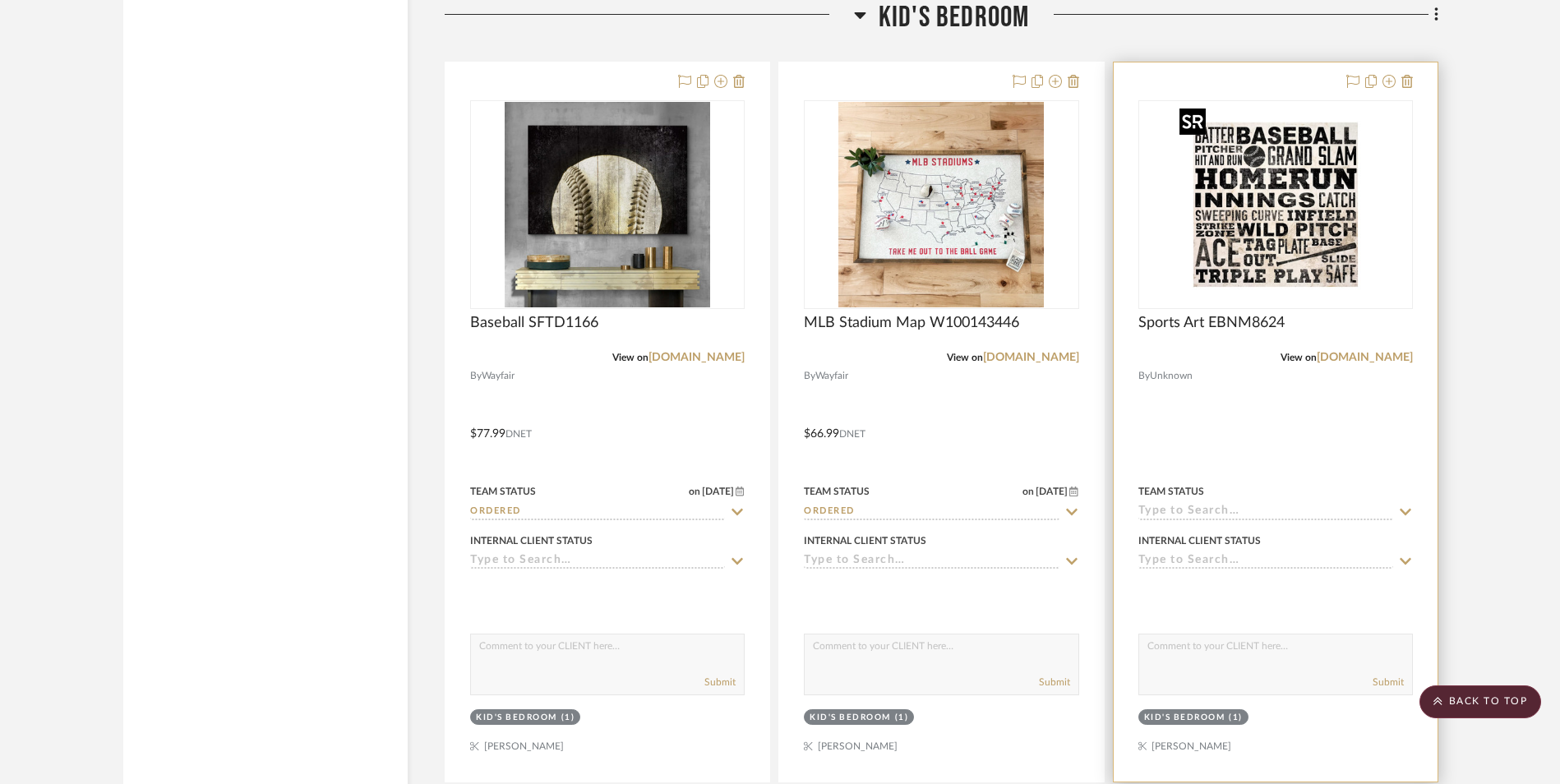
click at [1309, 219] on img "0" at bounding box center [1275, 204] width 205 height 205
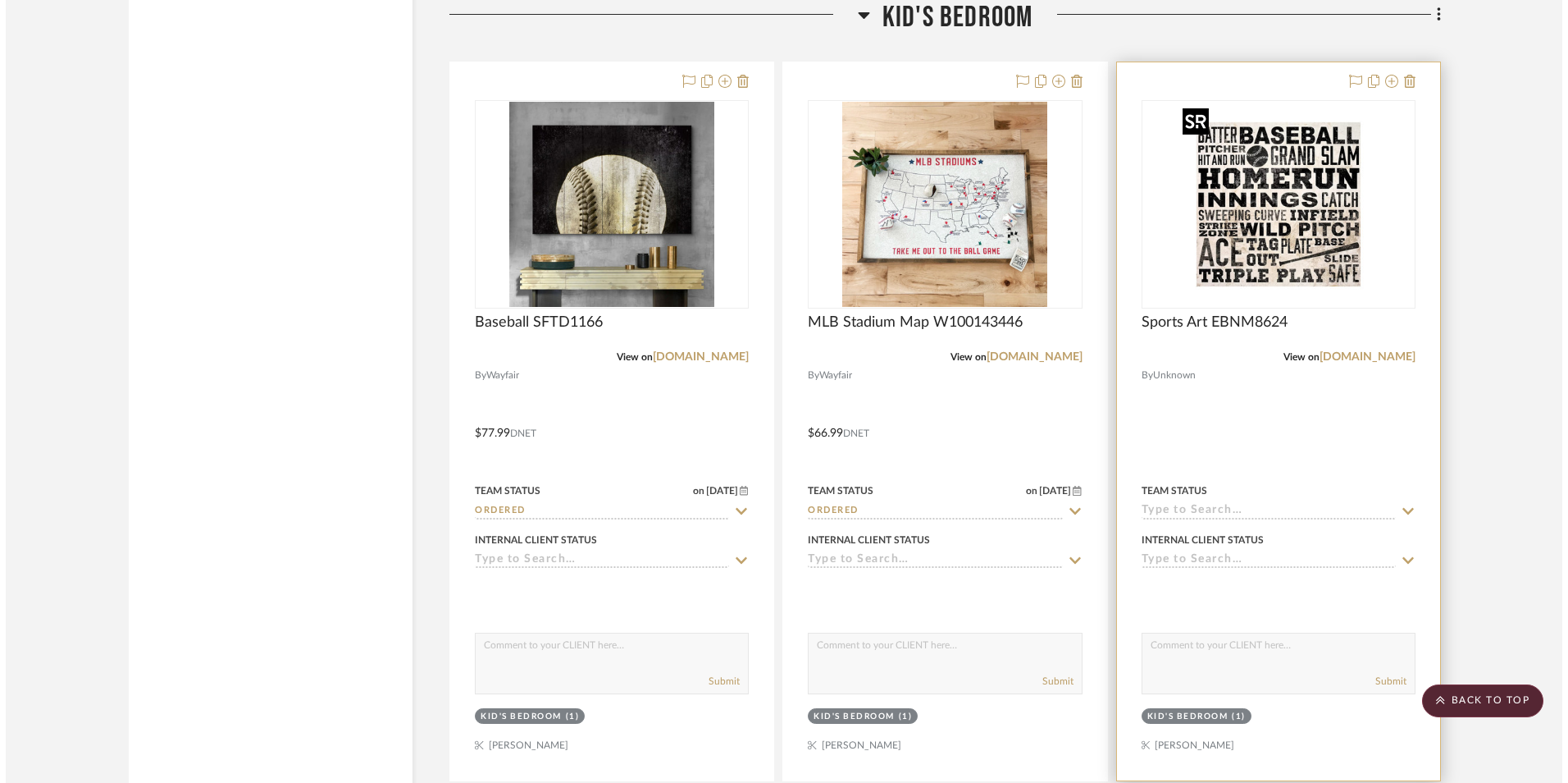
scroll to position [0, 0]
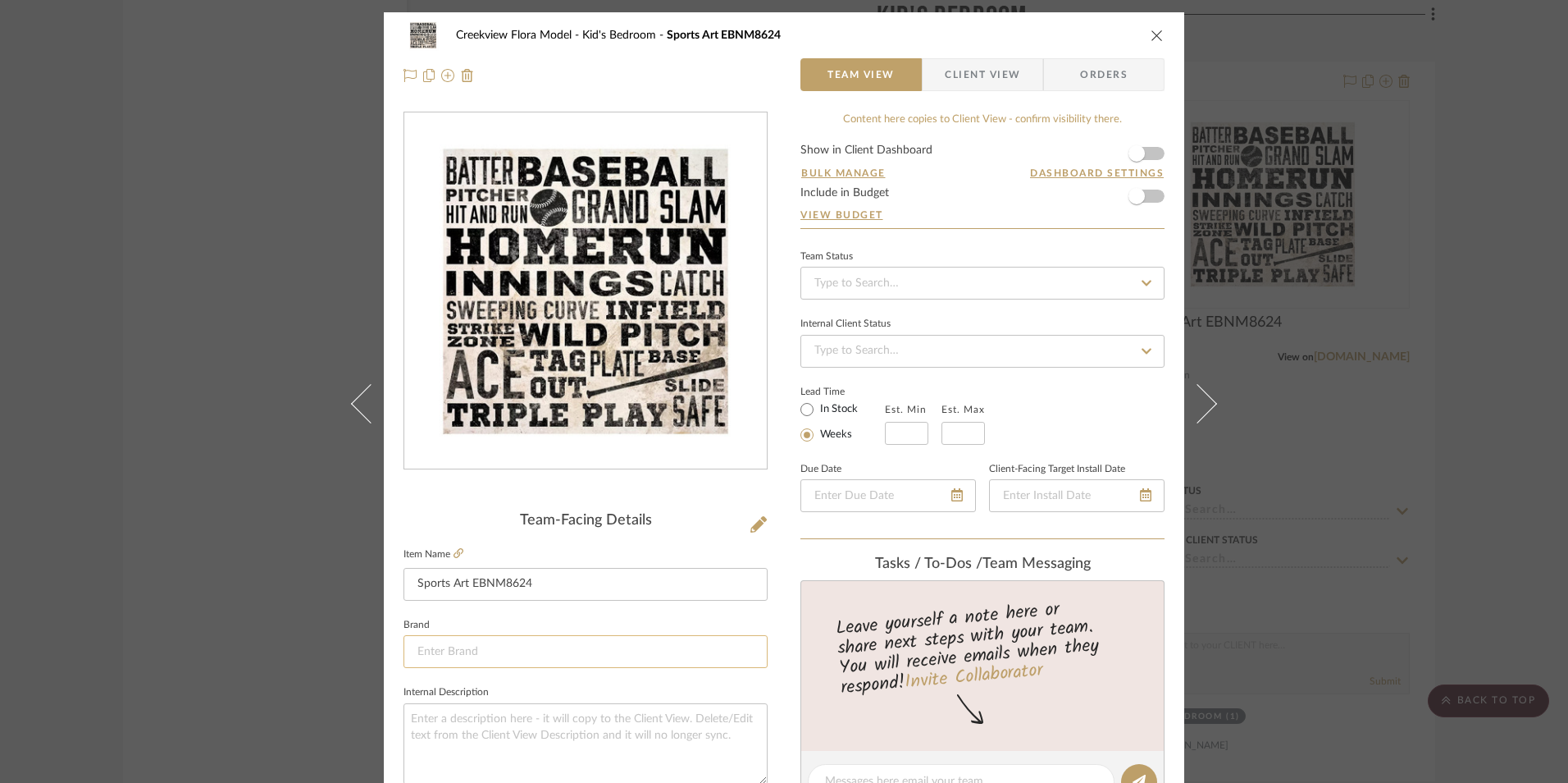
click at [466, 652] on input at bounding box center [586, 652] width 364 height 33
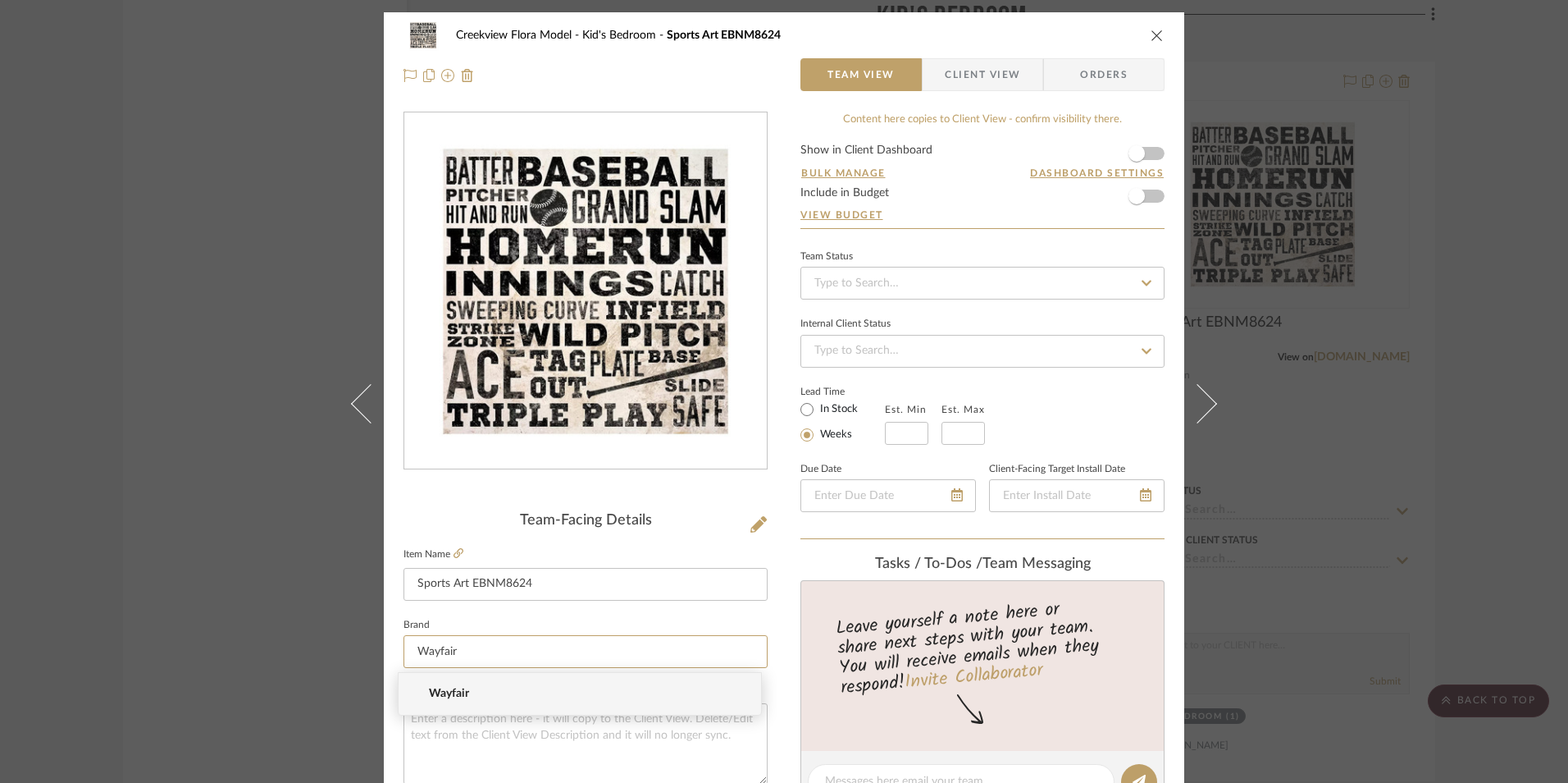
type input "Wayfair"
click at [479, 695] on span "Wayfair" at bounding box center [587, 694] width 315 height 14
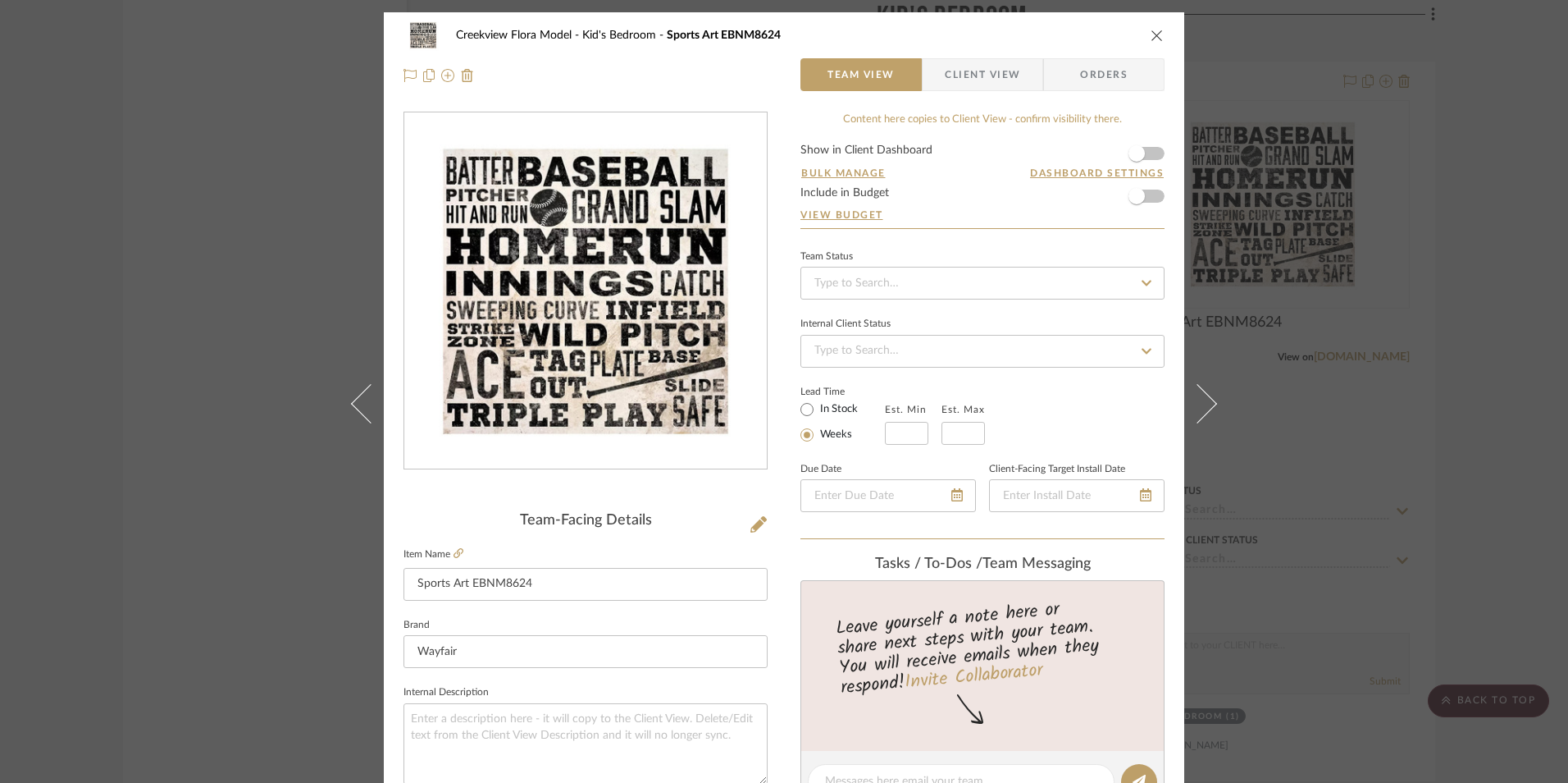
click at [764, 613] on div "Creekview Flora Model Kid's Bedroom Sports Art EBNM8624 Team View Client View O…" at bounding box center [784, 770] width 801 height 1516
click at [1151, 36] on icon "close" at bounding box center [1157, 36] width 13 height 13
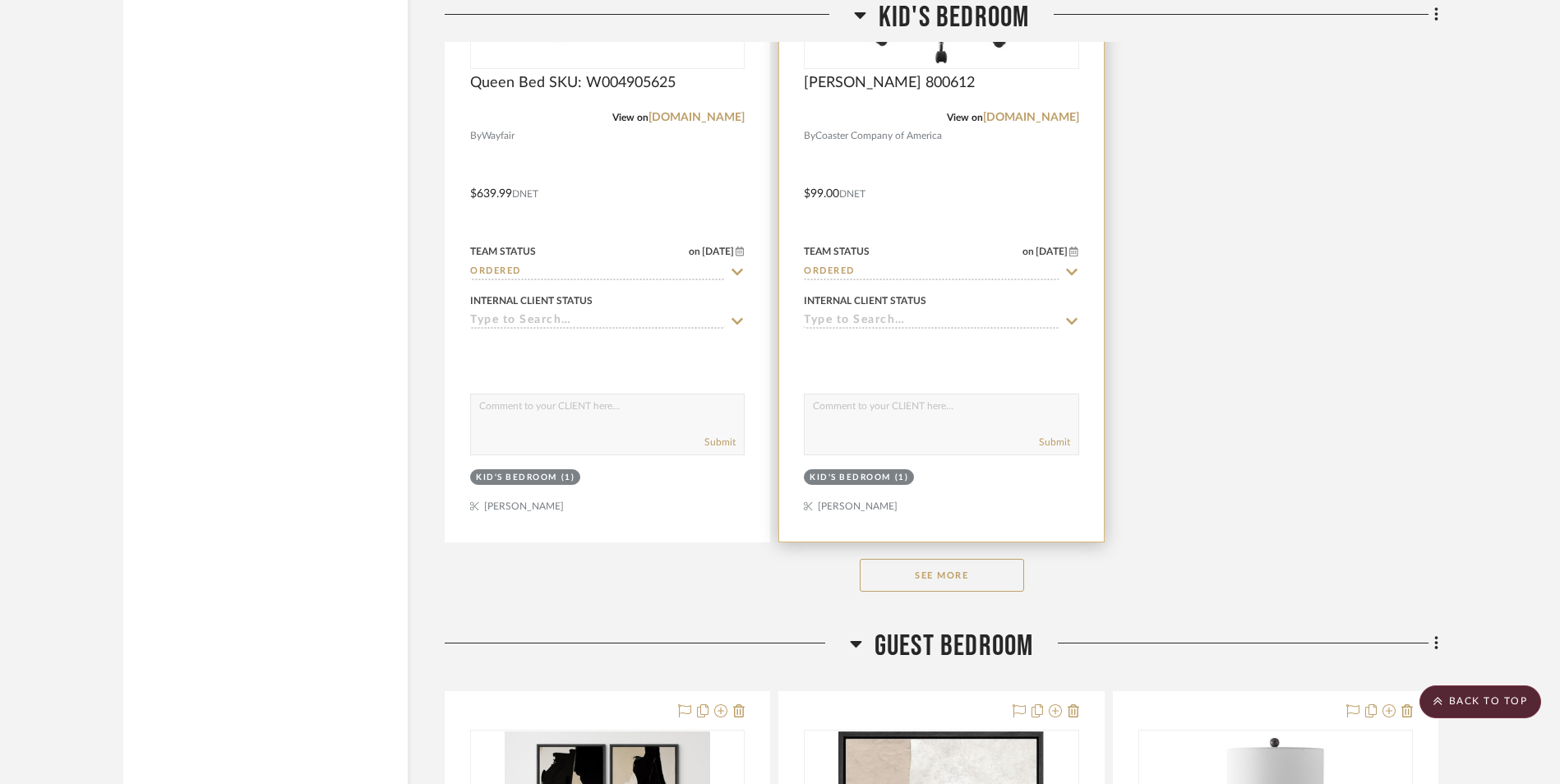
scroll to position [11040, 0]
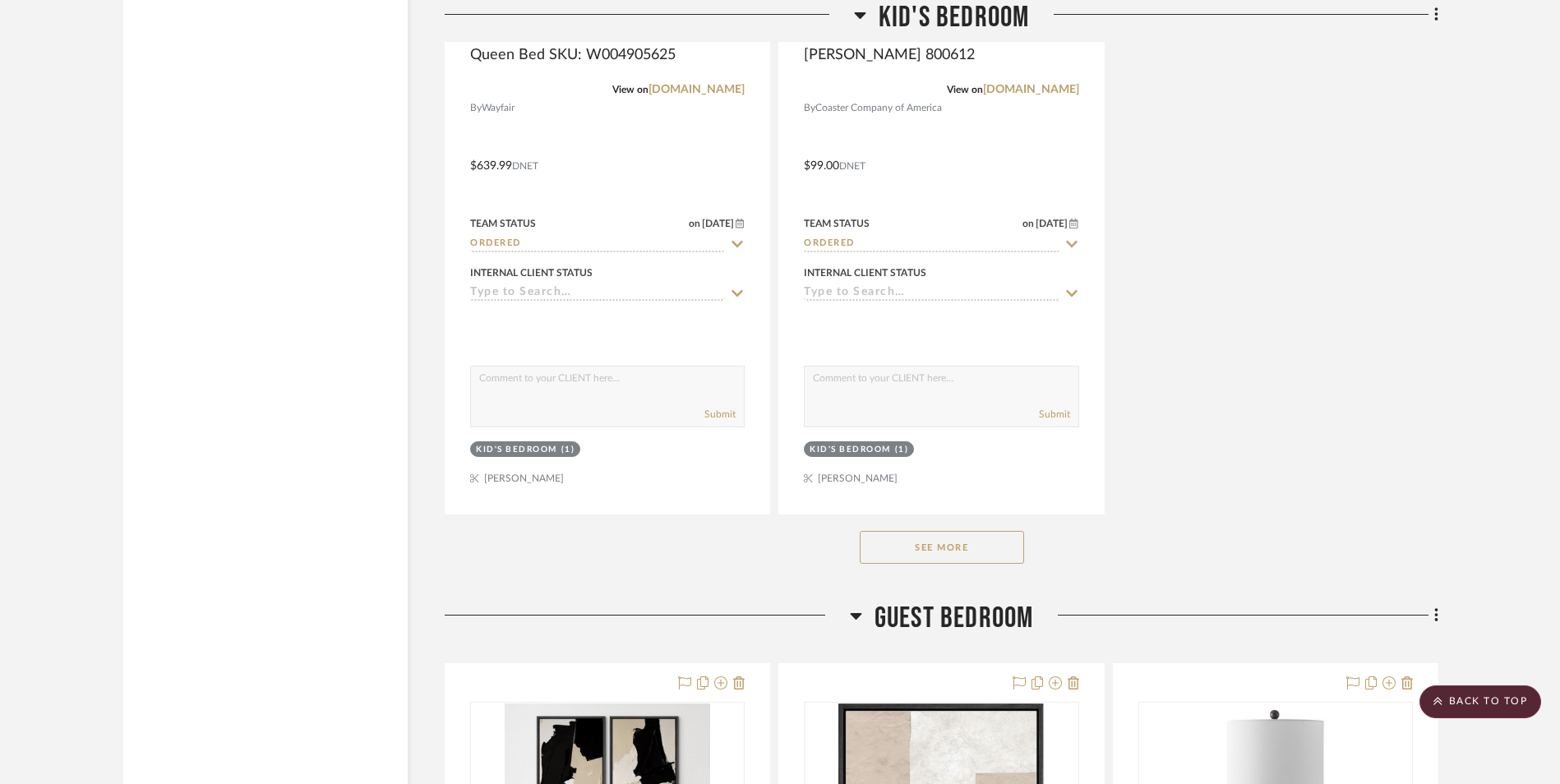
click at [951, 539] on button "See More" at bounding box center [942, 548] width 164 height 33
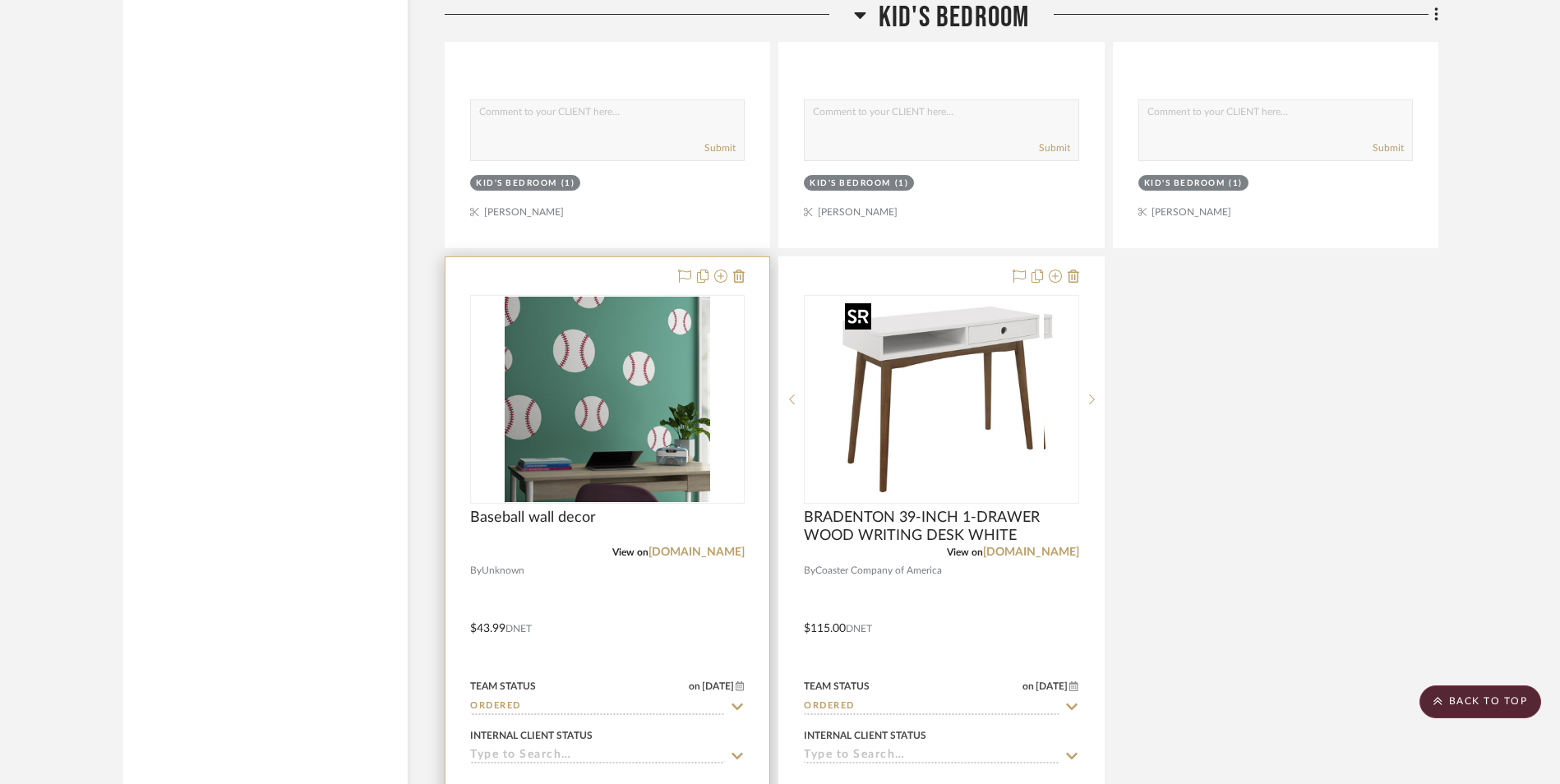
scroll to position [11451, 0]
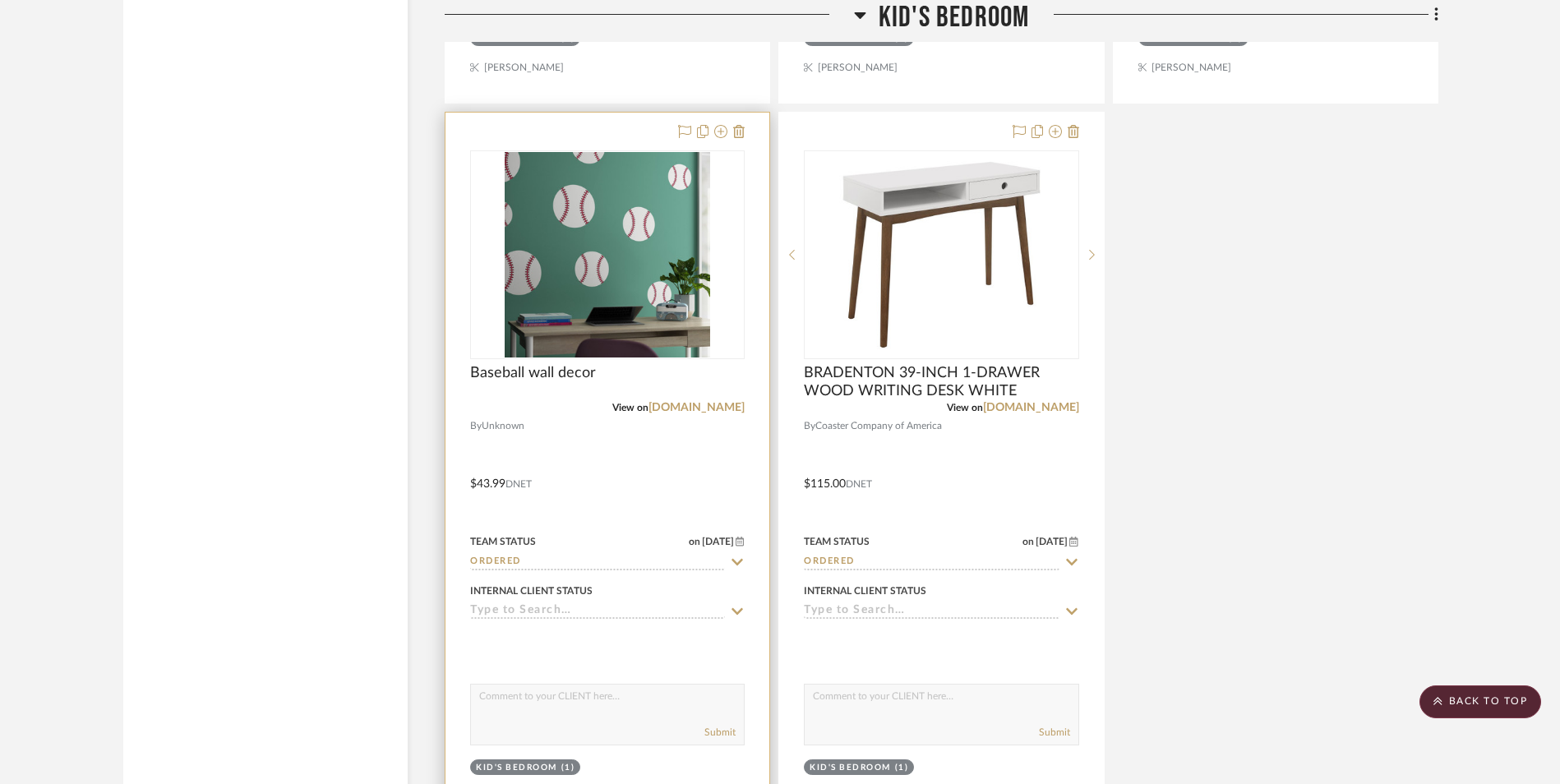
click at [664, 442] on div at bounding box center [607, 472] width 324 height 719
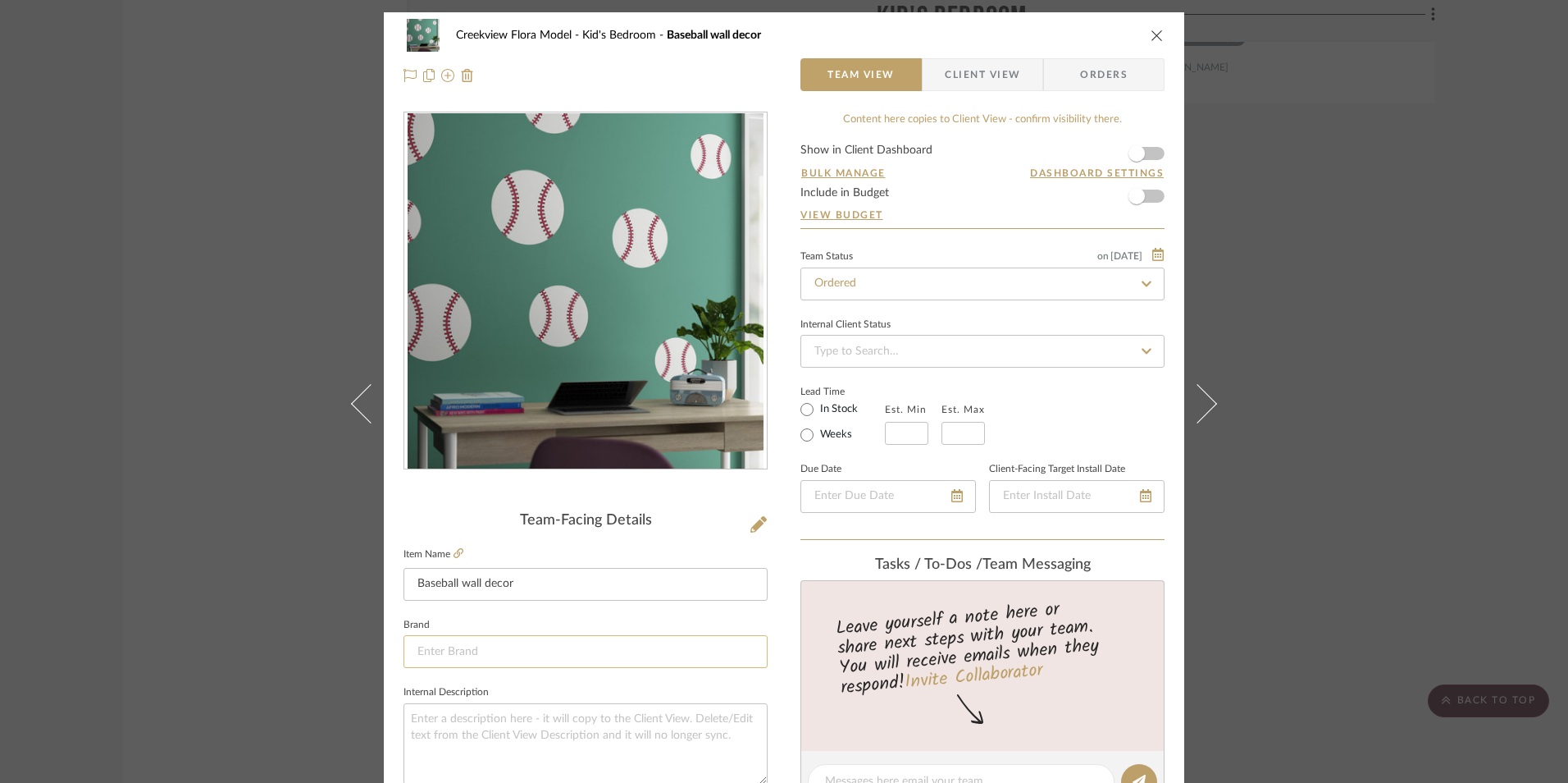
click at [460, 655] on input at bounding box center [586, 652] width 364 height 33
type input "-- Select One --24 x 37 - Variant Size - $139.0030 x 46 - Standard Size - $149.…"
click at [484, 662] on input "-- Select One --24 x 37 - Variant Size - $139.0030 x 46 - Standard Size - $149.…" at bounding box center [586, 652] width 364 height 33
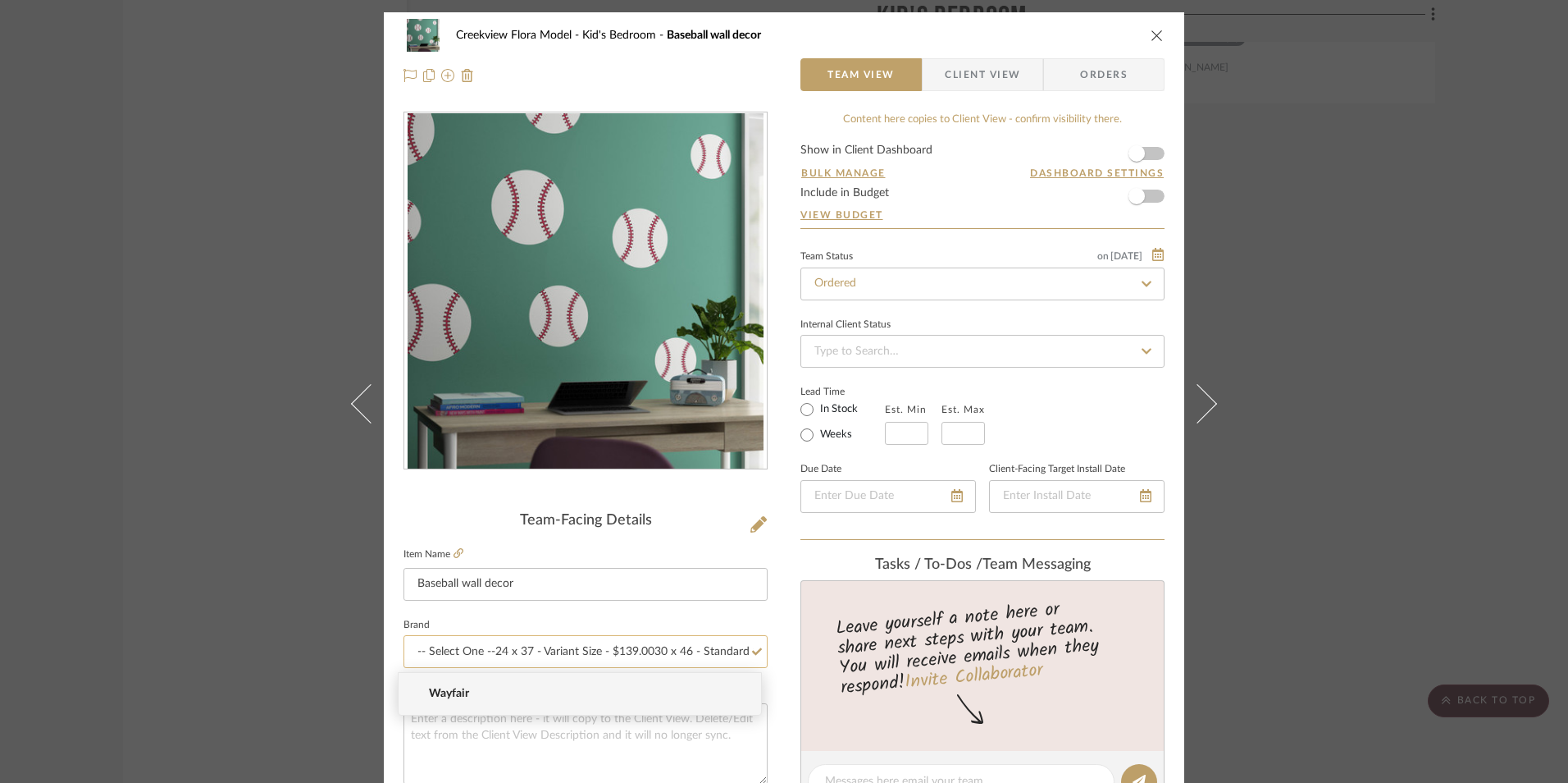
click at [484, 657] on input "-- Select One --24 x 37 - Variant Size - $139.0030 x 46 - Standard Size - $149.…" at bounding box center [586, 652] width 364 height 33
type input "Wayfair"
click at [446, 687] on span "Wayfair" at bounding box center [587, 694] width 315 height 14
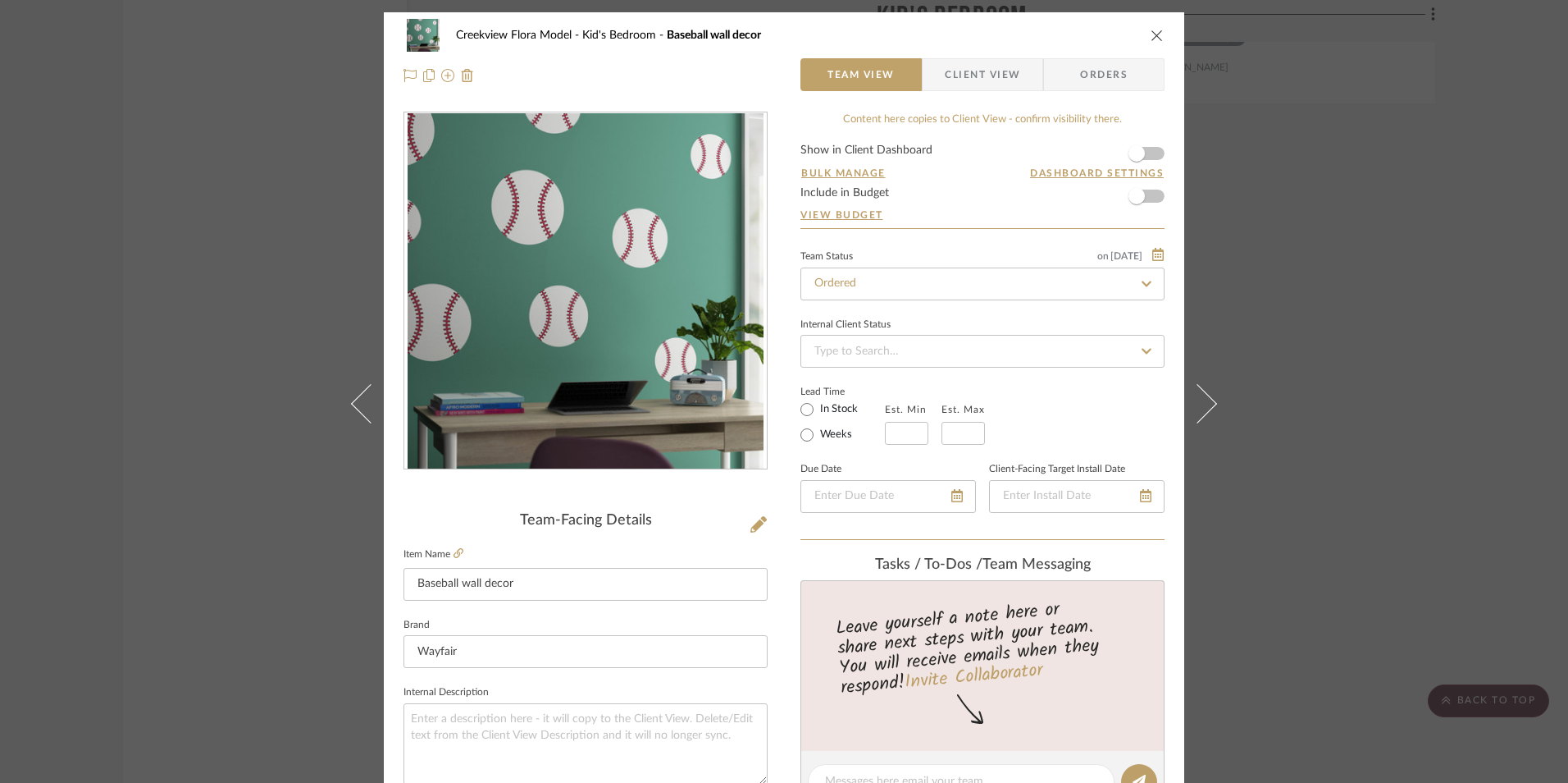
click at [777, 695] on div "Creekview Flora Model Kid's Bedroom Baseball wall decor Team View Client View O…" at bounding box center [784, 770] width 801 height 1516
click at [1152, 35] on icon "close" at bounding box center [1157, 36] width 13 height 13
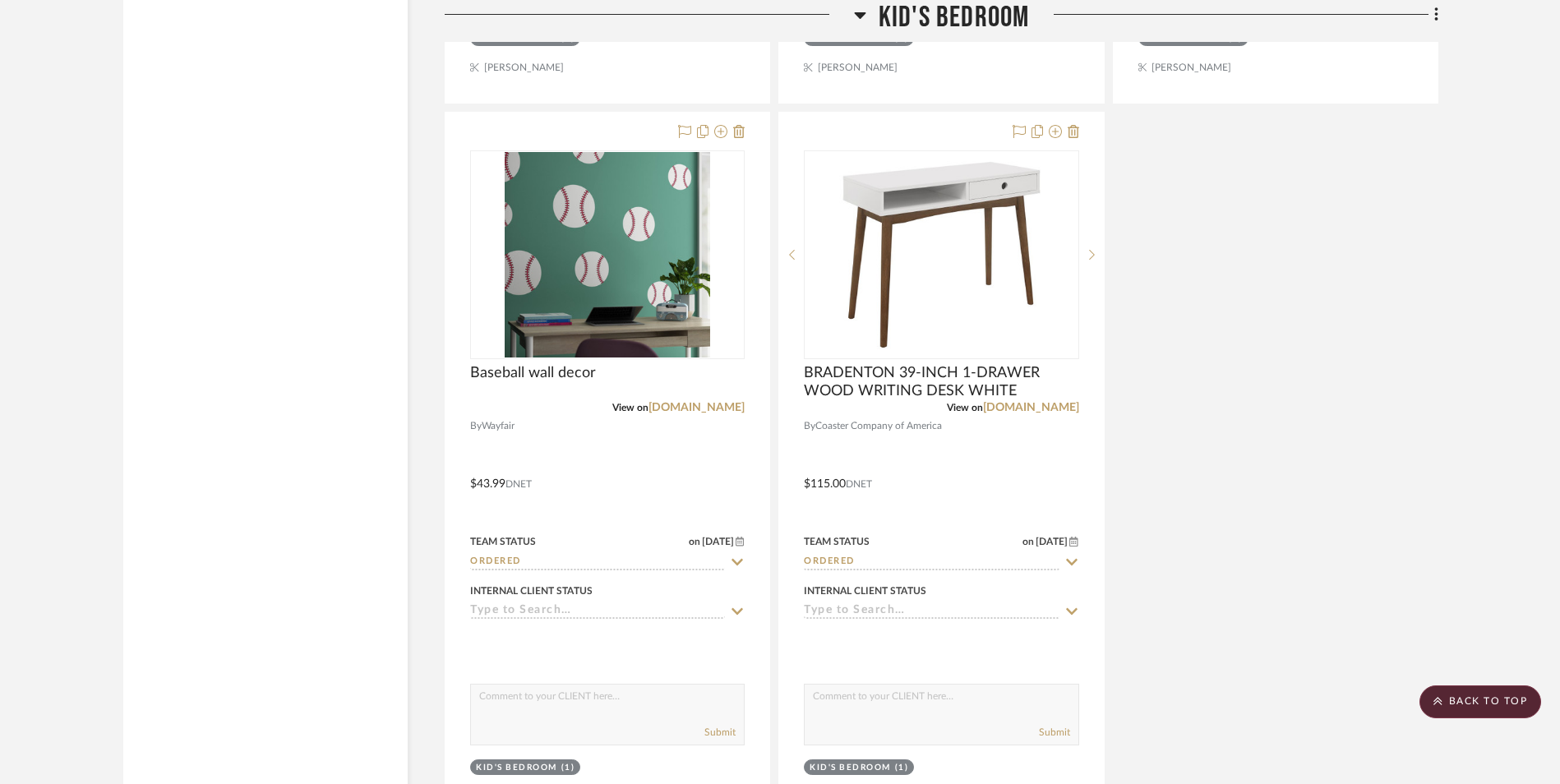
scroll to position [11040, 0]
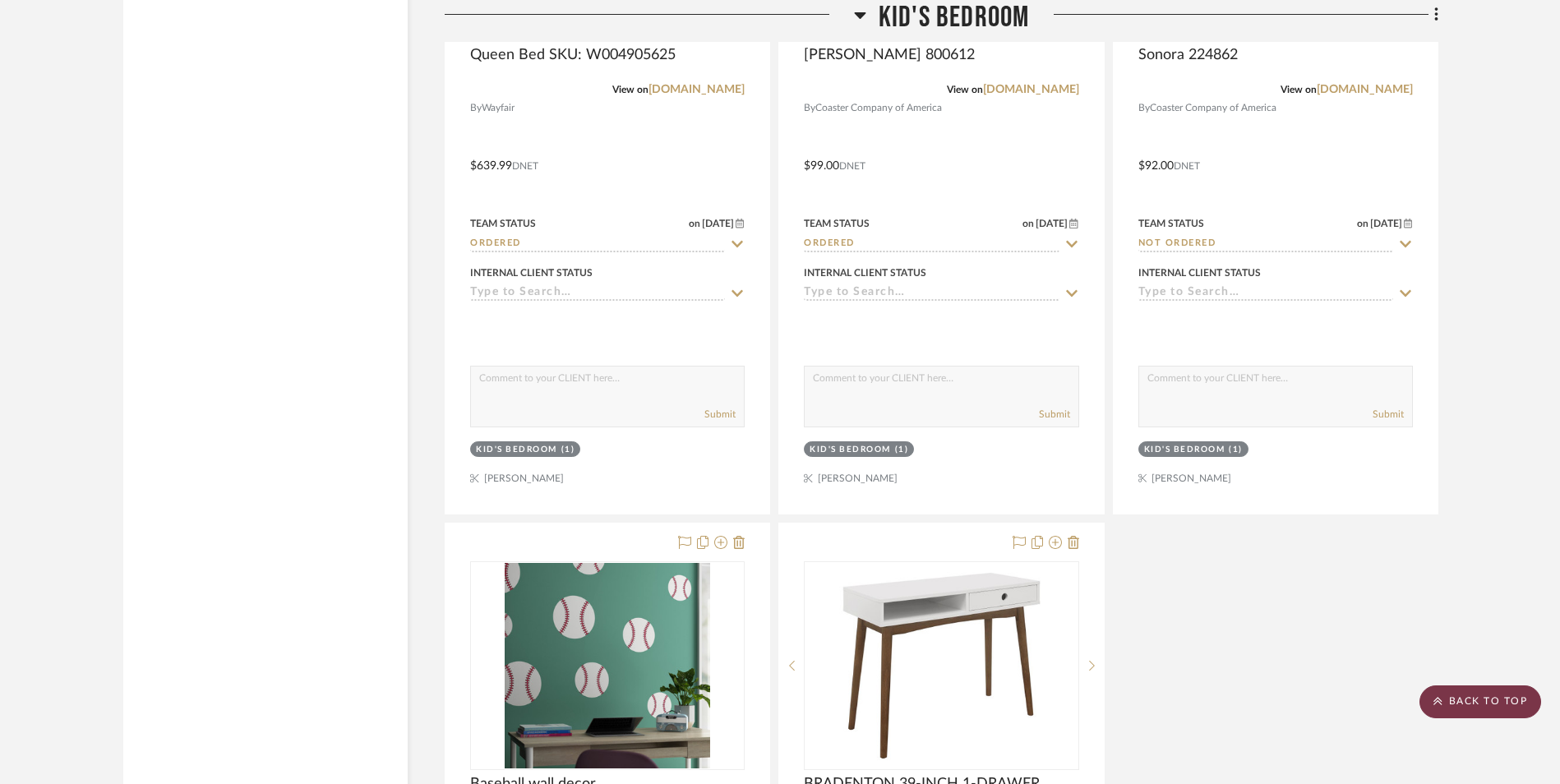
click at [1492, 705] on scroll-to-top-button "BACK TO TOP" at bounding box center [1480, 702] width 121 height 33
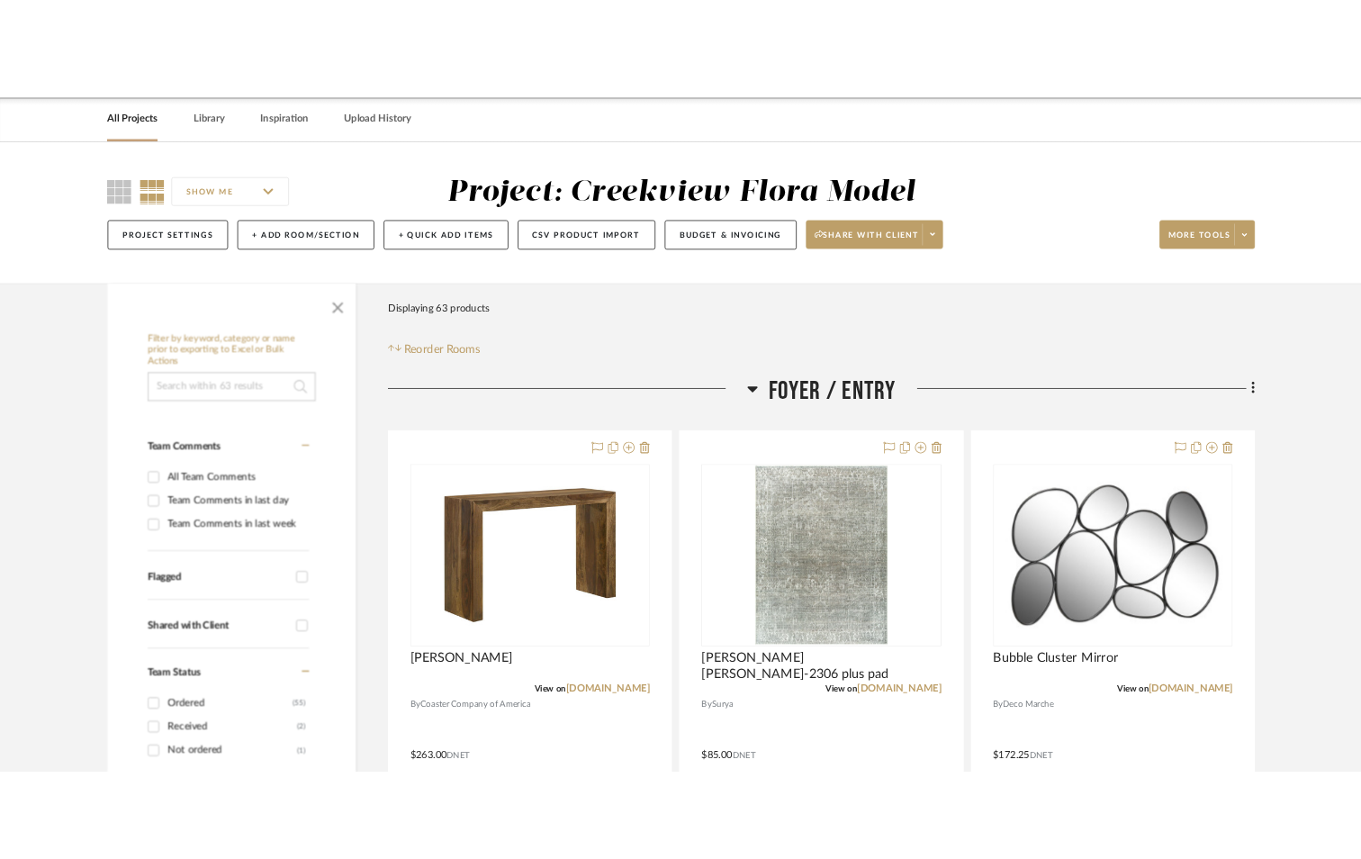
scroll to position [0, 0]
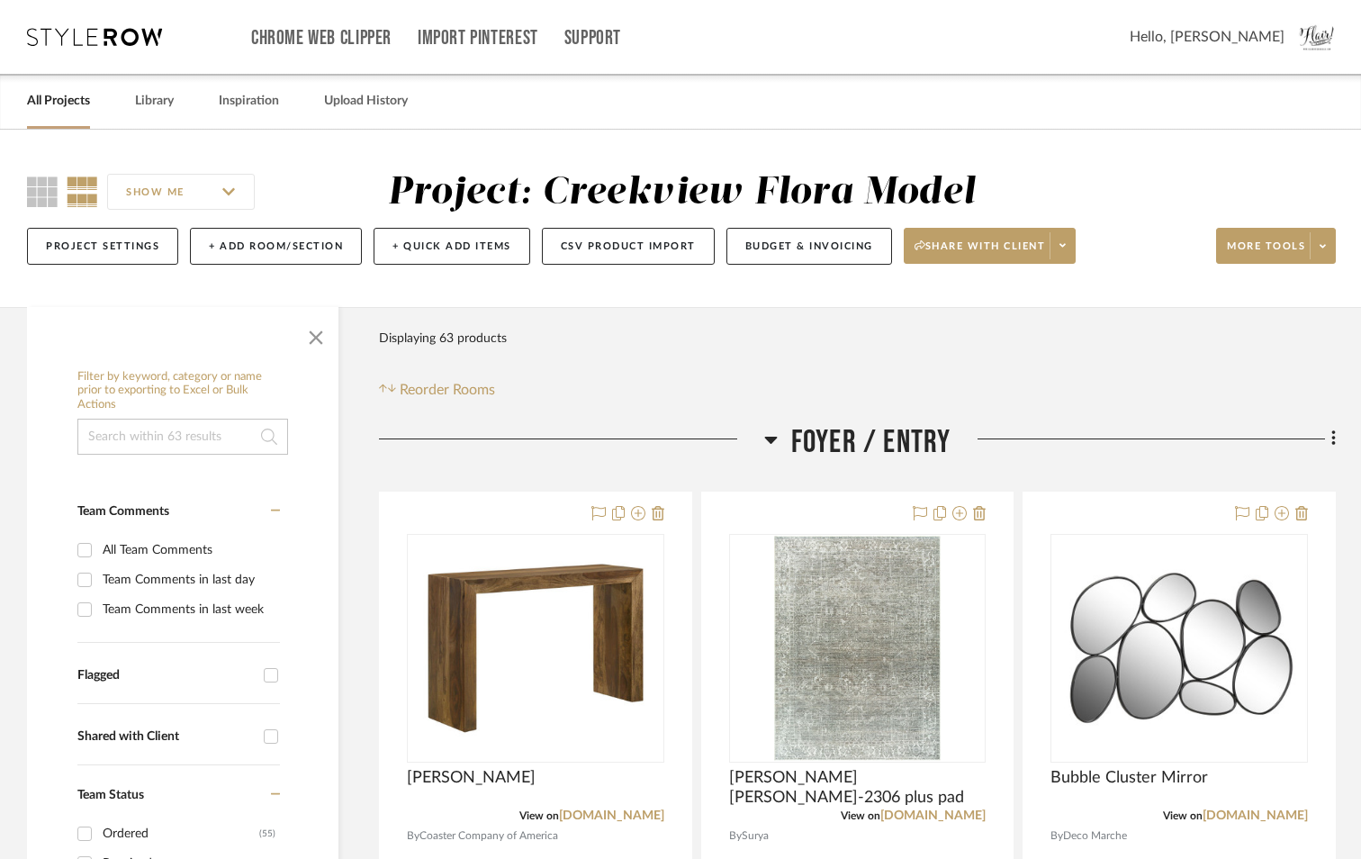
click at [30, 186] on icon at bounding box center [42, 191] width 31 height 31
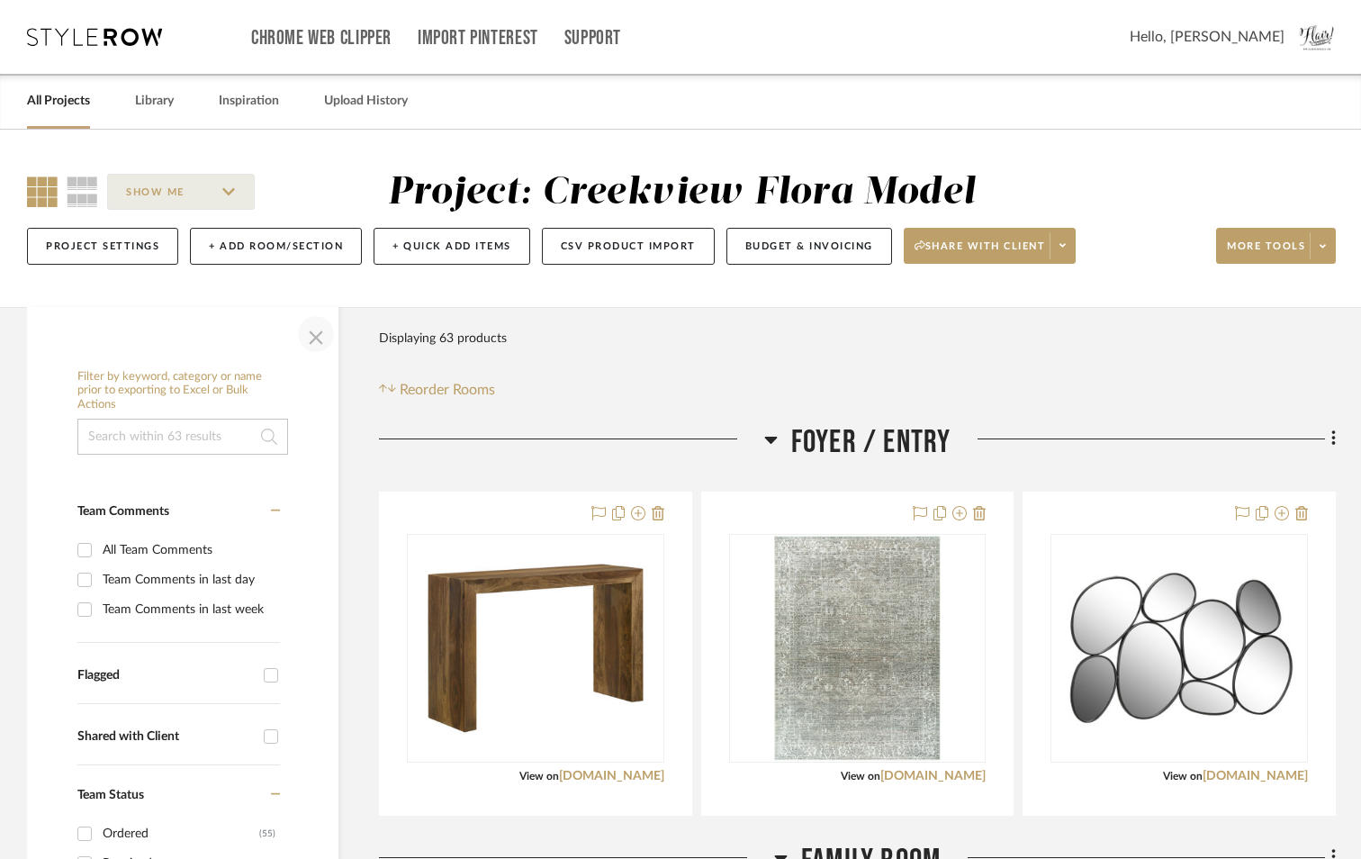
click at [312, 343] on span "button" at bounding box center [315, 333] width 43 height 43
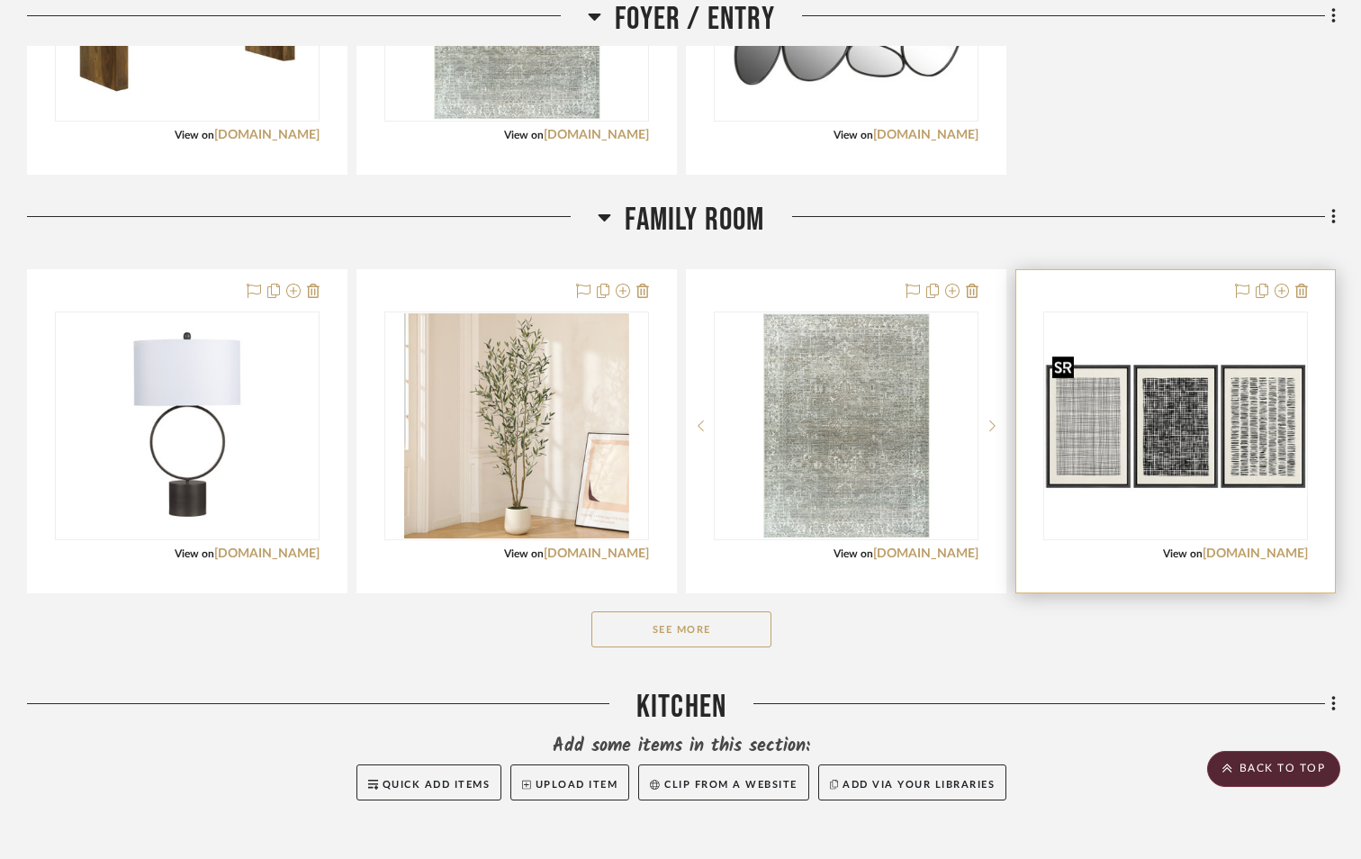
scroll to position [810, 0]
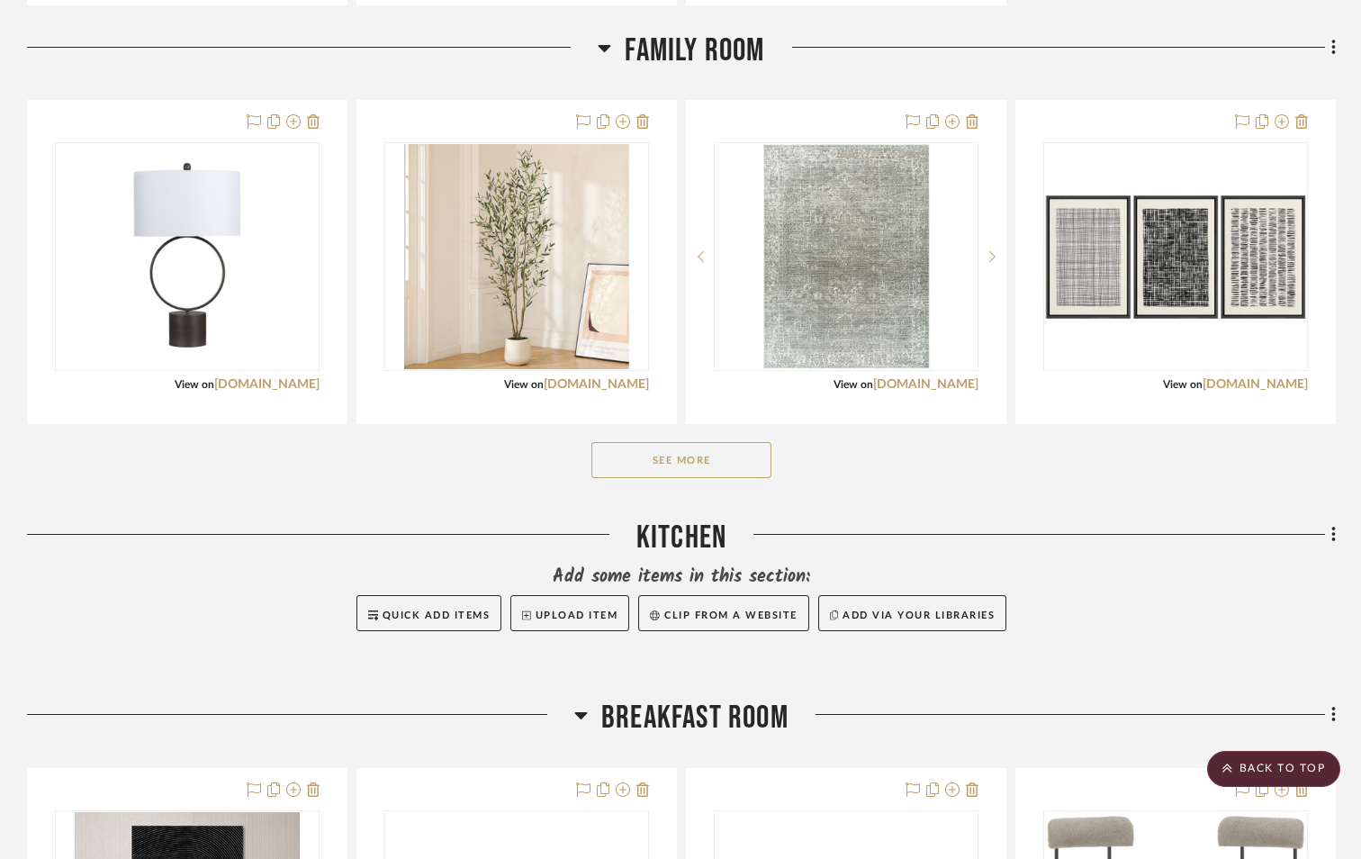
click at [691, 450] on button "See More" at bounding box center [681, 460] width 180 height 36
